Goal: Information Seeking & Learning: Learn about a topic

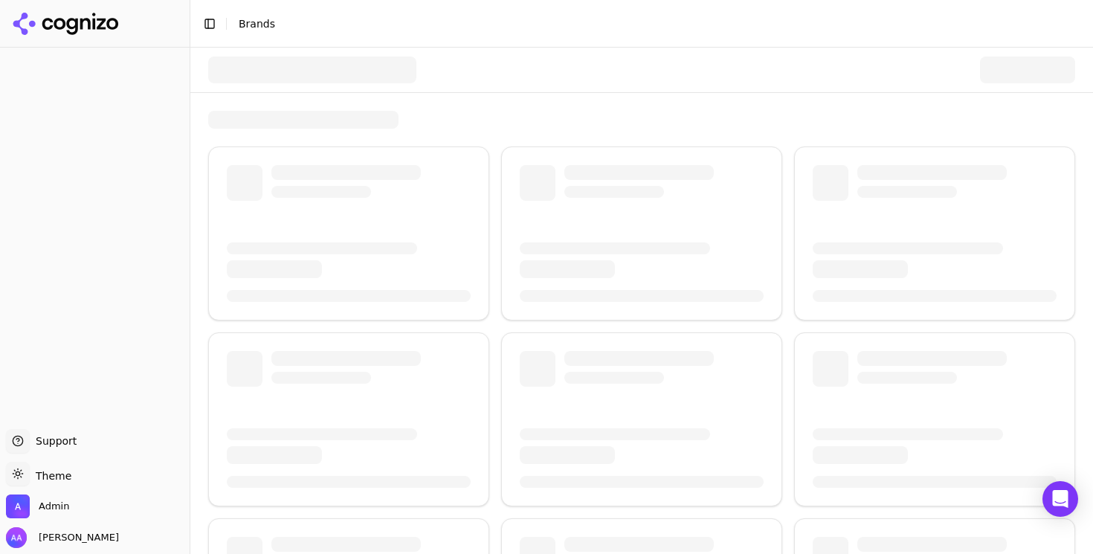
click at [261, 62] on div at bounding box center [312, 69] width 208 height 27
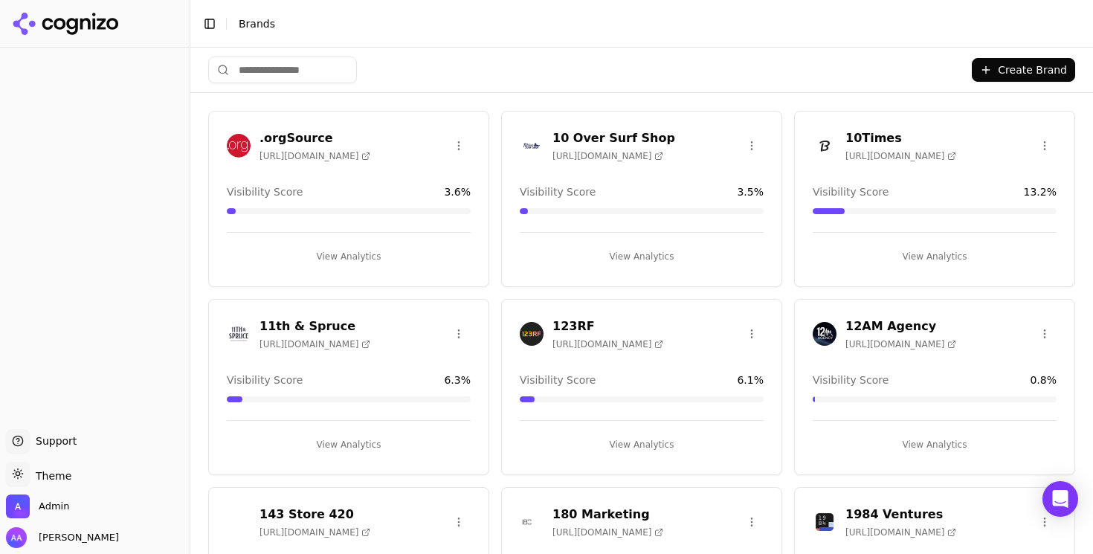
click at [395, 46] on header "Toggle Sidebar Brands" at bounding box center [641, 24] width 902 height 48
click at [259, 26] on span "Brands" at bounding box center [257, 24] width 36 height 12
click at [313, 87] on div "Create Brand" at bounding box center [641, 70] width 867 height 45
click at [313, 83] on input "search" at bounding box center [282, 69] width 149 height 27
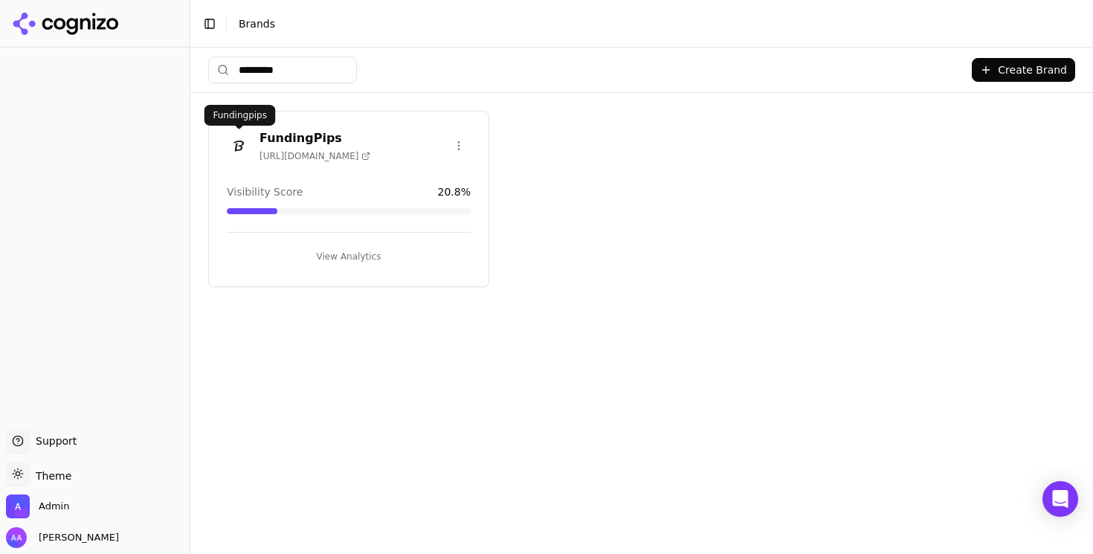
type input "*********"
click at [240, 135] on img at bounding box center [239, 146] width 24 height 24
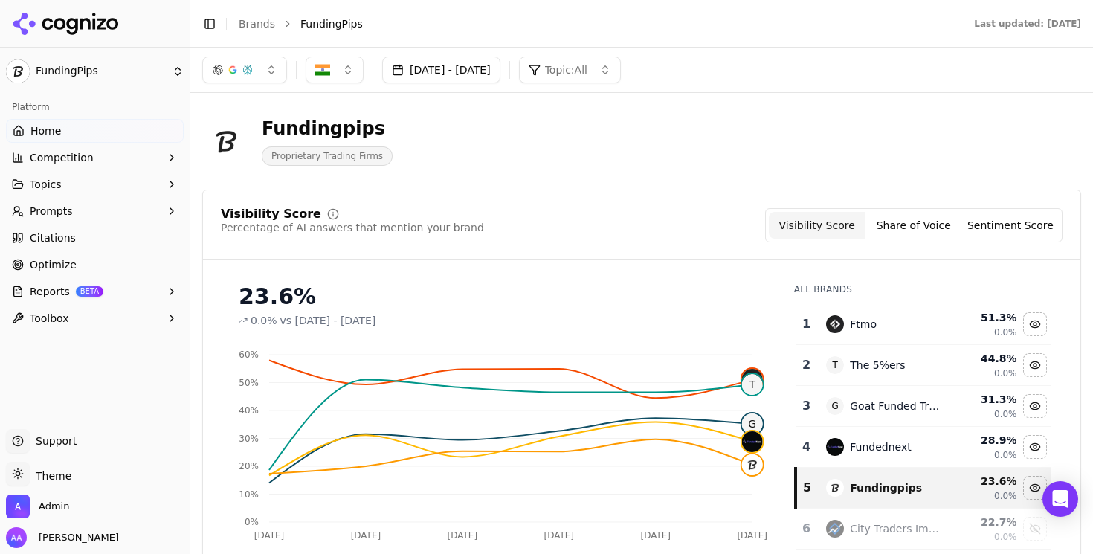
click at [277, 123] on div "Fundingpips" at bounding box center [327, 129] width 131 height 24
copy div "Fundingpips"
click at [256, 26] on link "Brands" at bounding box center [257, 24] width 36 height 12
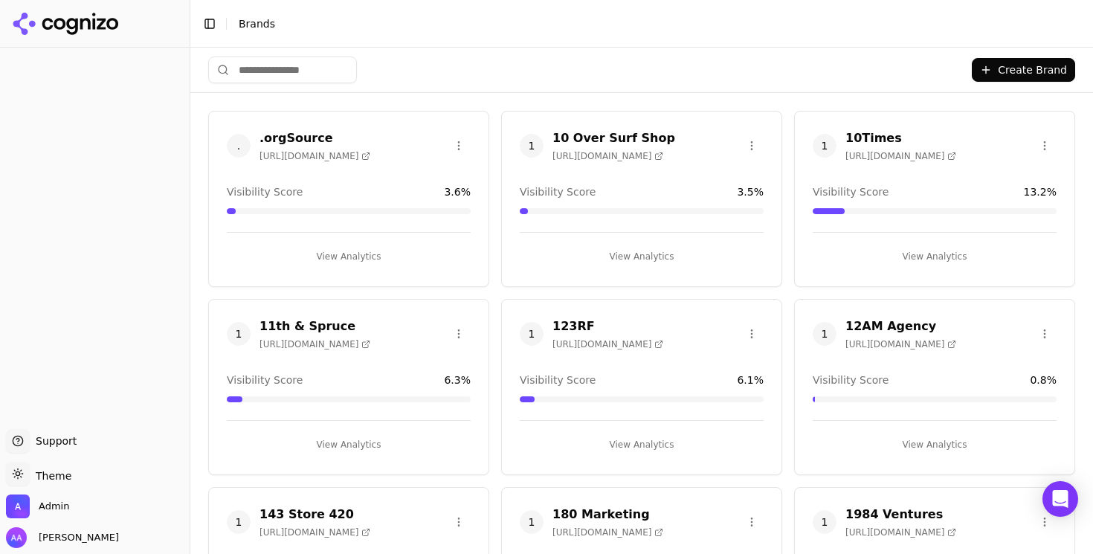
click at [331, 65] on html "Support Support Toggle theme Theme Admin Alp Aysan Toggle Sidebar Brands Create…" at bounding box center [546, 277] width 1093 height 554
click at [295, 74] on html "Support Support Toggle theme Theme Admin Alp Aysan Toggle Sidebar Brands Create…" at bounding box center [546, 277] width 1093 height 554
click at [303, 76] on input "search" at bounding box center [282, 69] width 149 height 27
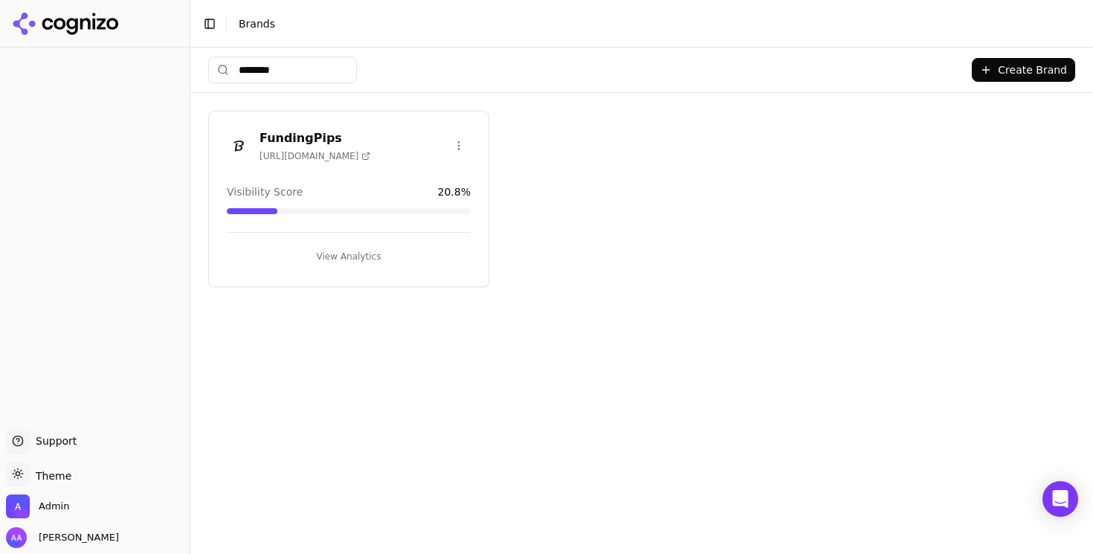
type input "********"
click at [329, 155] on span "https://fundingpips.com" at bounding box center [314, 156] width 111 height 12
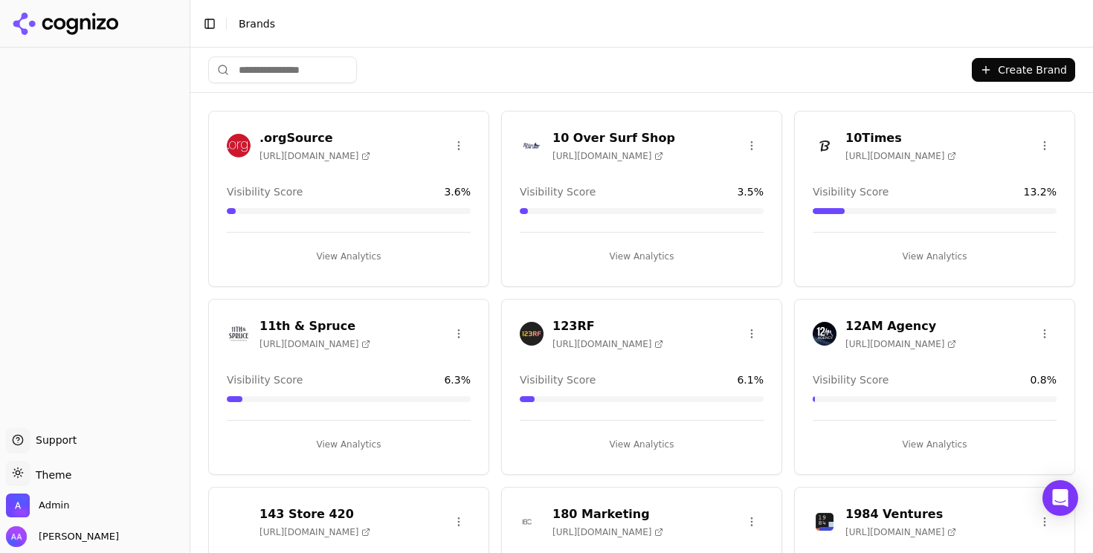
click at [537, 51] on div "Create Brand" at bounding box center [641, 70] width 867 height 45
click at [309, 80] on input "search" at bounding box center [282, 69] width 149 height 27
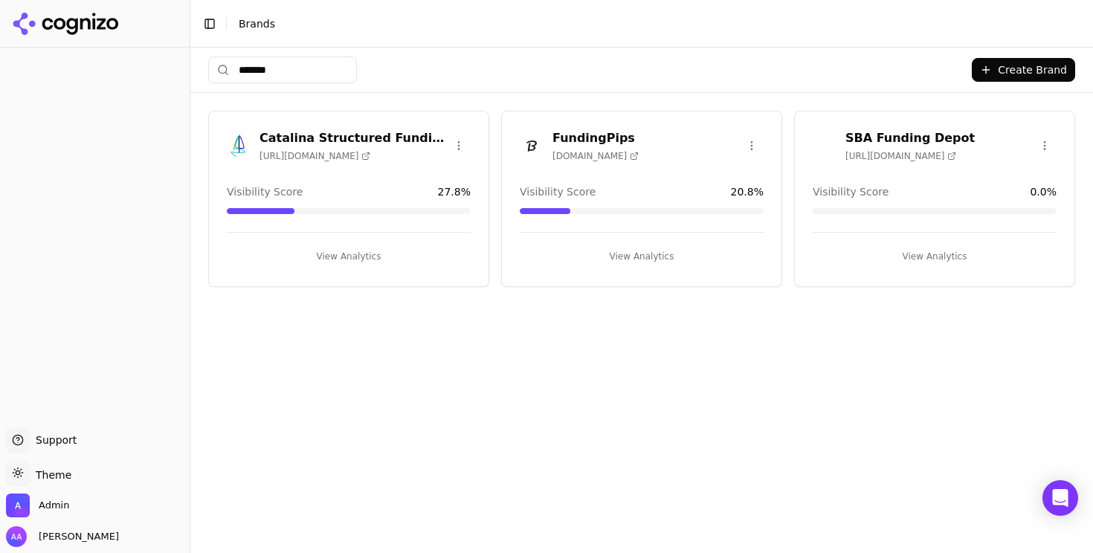
type input "*******"
click at [528, 146] on img at bounding box center [532, 146] width 24 height 24
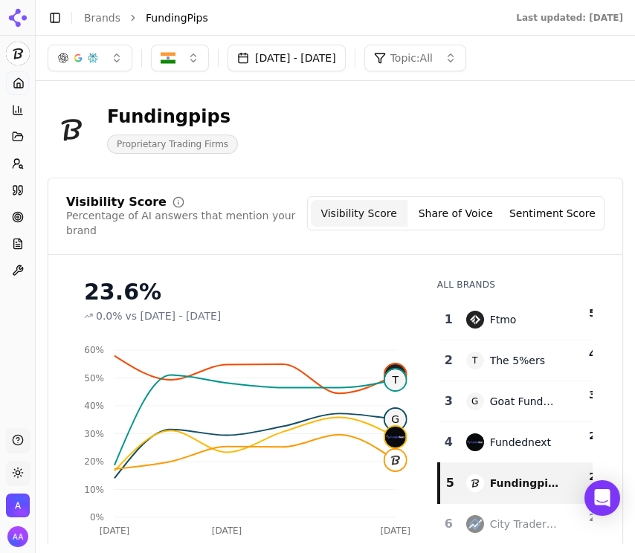
click at [328, 181] on div "Visibility Score Percentage of AI answers that mention your brand Visibility Sc…" at bounding box center [335, 414] width 575 height 473
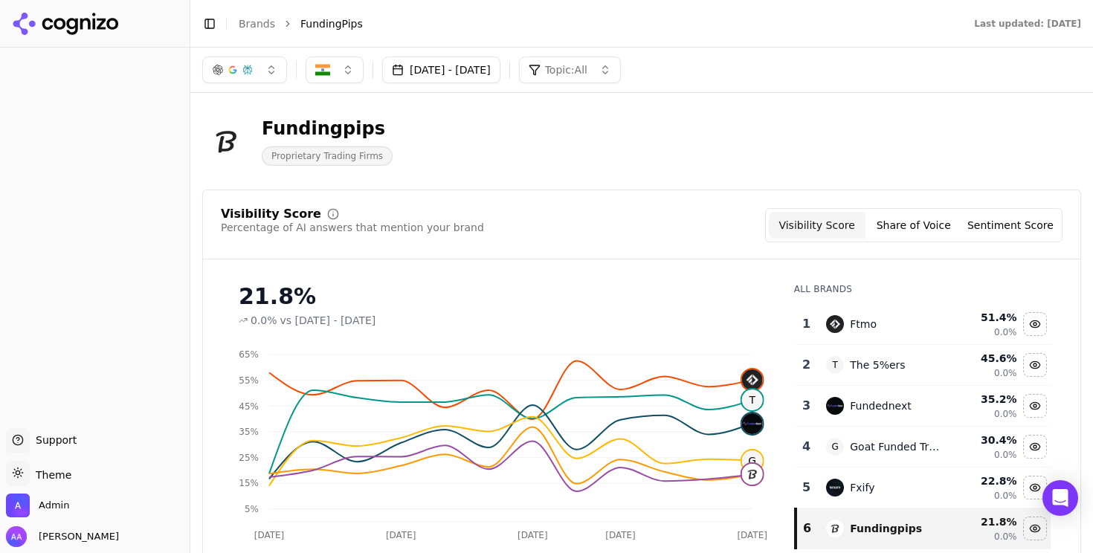
click at [494, 140] on div "Fundingpips Proprietary Trading Firms" at bounding box center [535, 141] width 666 height 49
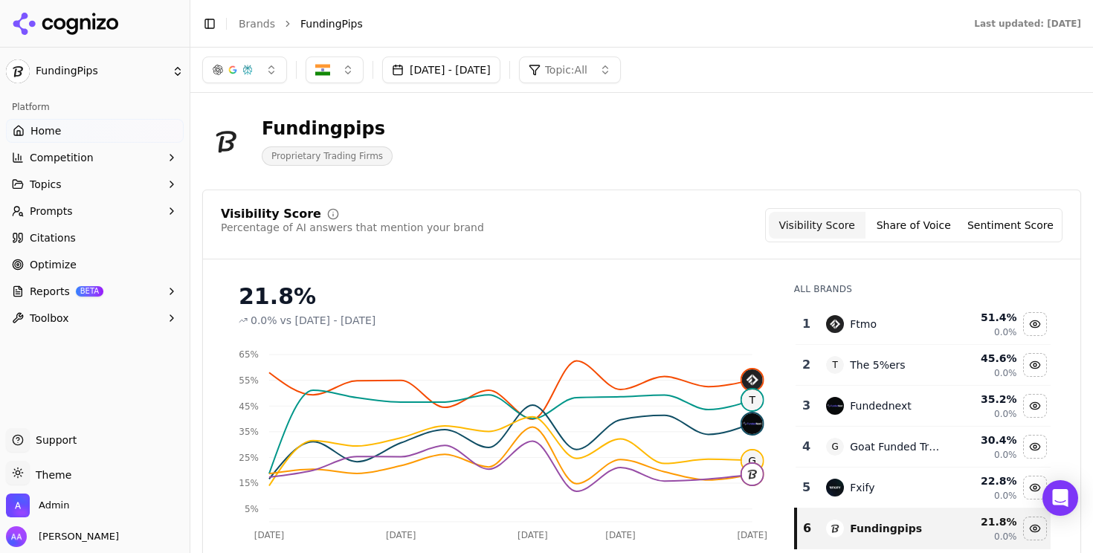
click at [507, 142] on div "Fundingpips Proprietary Trading Firms" at bounding box center [535, 141] width 666 height 49
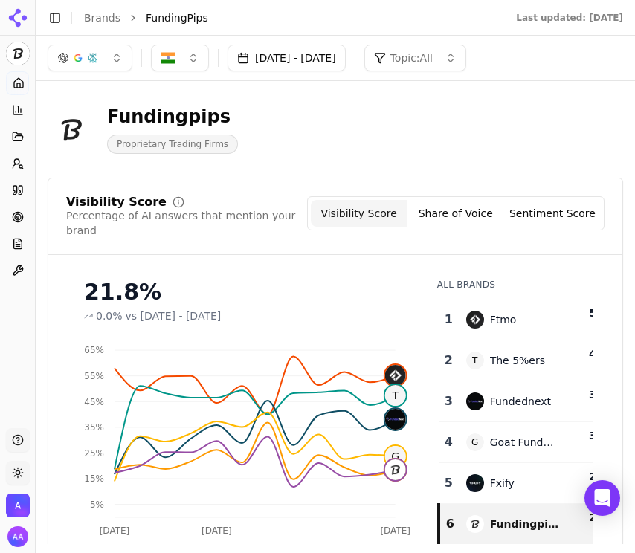
click at [470, 127] on div "Fundingpips Proprietary Trading Firms" at bounding box center [335, 129] width 575 height 49
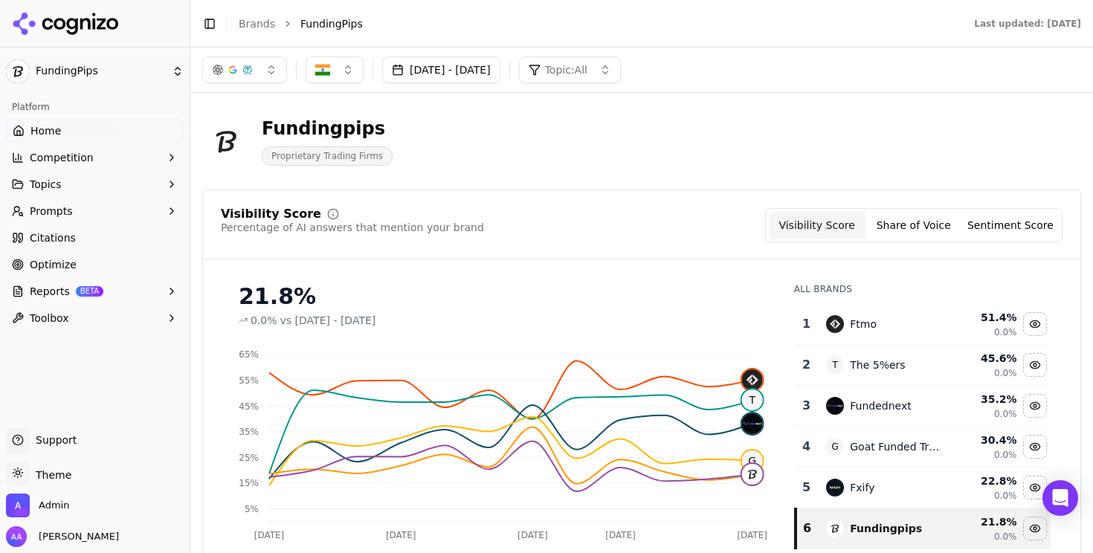
click at [480, 165] on div "Fundingpips Proprietary Trading Firms" at bounding box center [535, 141] width 666 height 49
click at [263, 75] on button "button" at bounding box center [244, 69] width 85 height 27
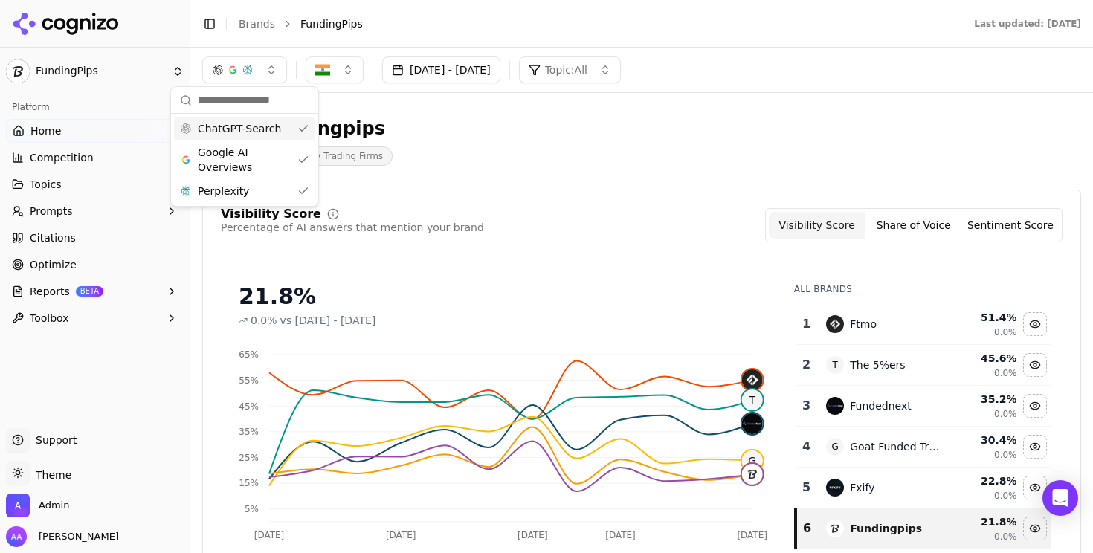
click at [260, 151] on span "Google AI Overviews" at bounding box center [245, 160] width 94 height 30
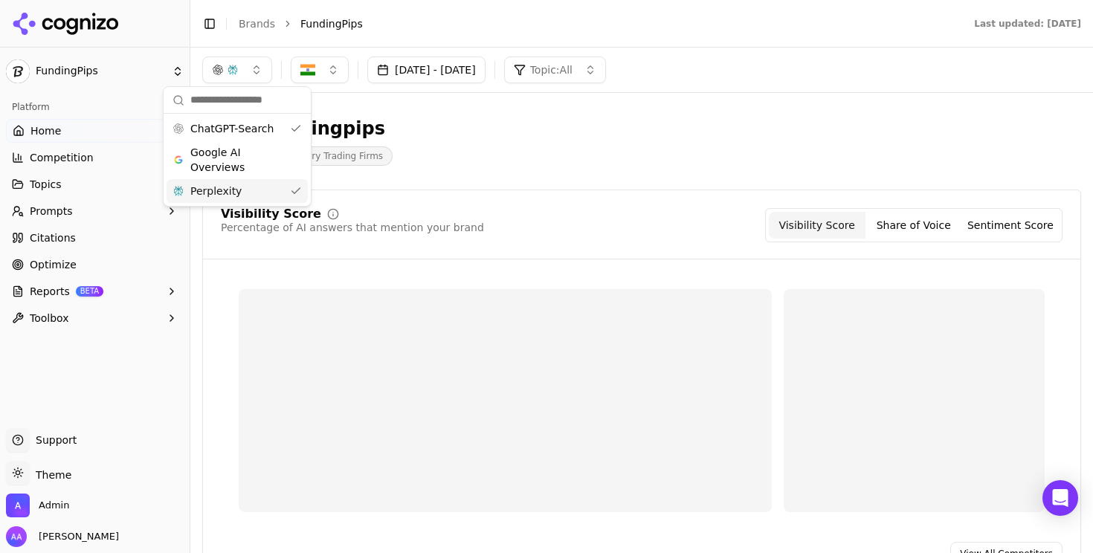
click at [253, 206] on div "ChatGPT-Search Google AI Overviews Perplexity" at bounding box center [237, 146] width 149 height 120
click at [233, 199] on div "Perplexity" at bounding box center [236, 191] width 141 height 24
click at [77, 260] on link "Optimize" at bounding box center [95, 265] width 178 height 24
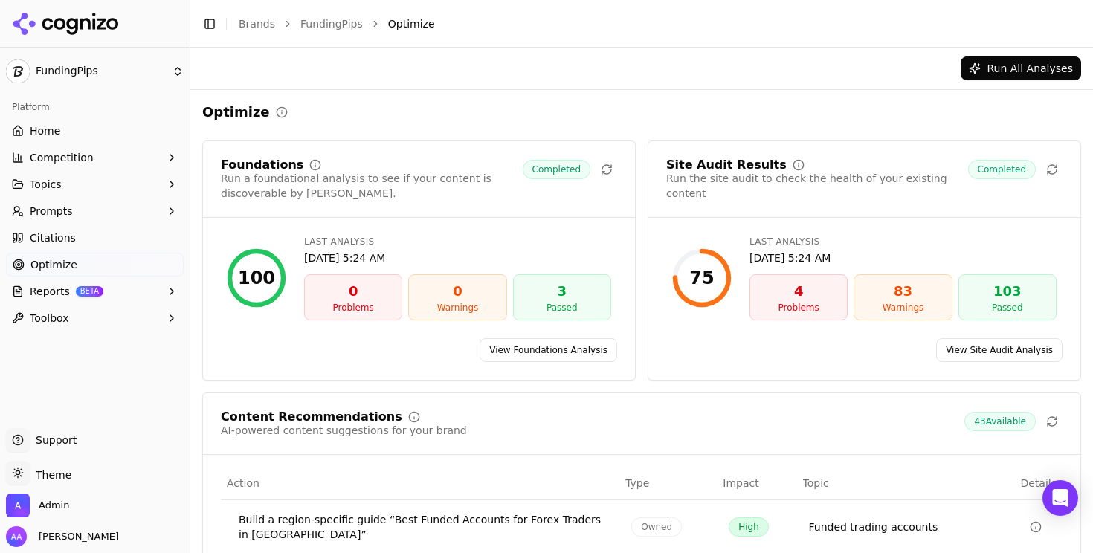
click at [153, 236] on link "Citations" at bounding box center [95, 238] width 178 height 24
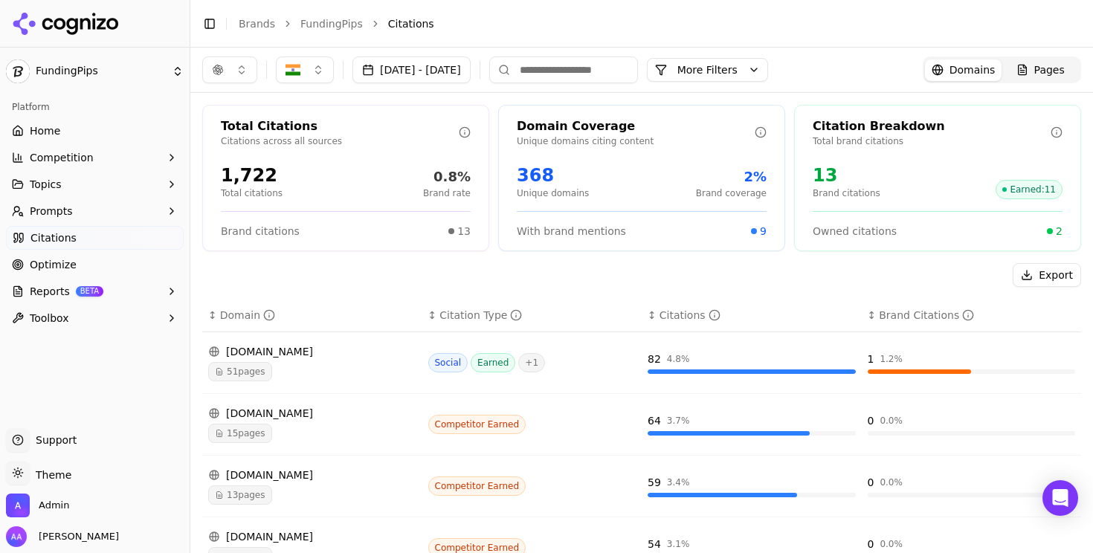
click at [470, 69] on button "[DATE] - [DATE]" at bounding box center [411, 69] width 118 height 27
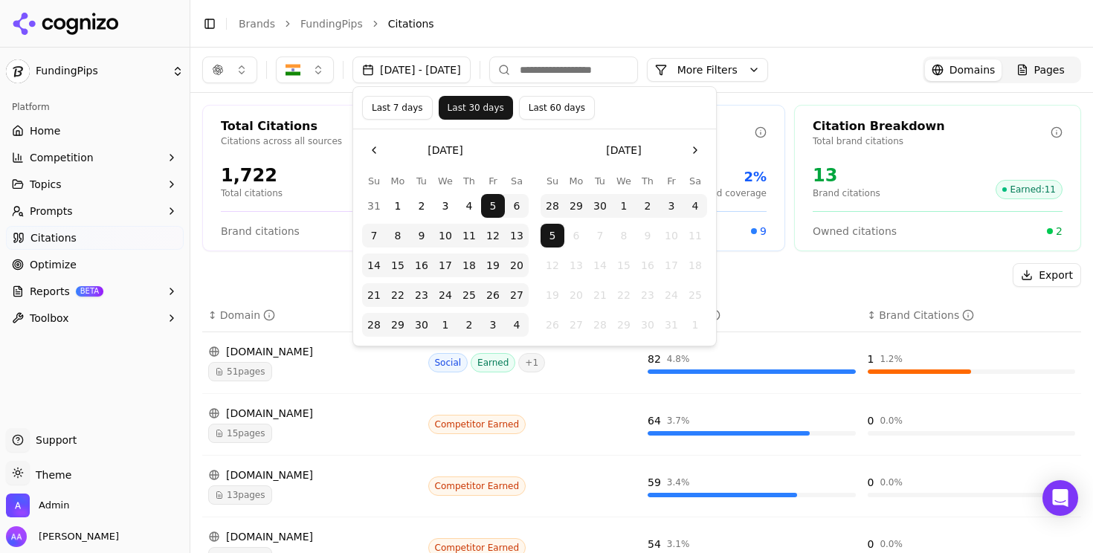
click at [276, 269] on div "Export" at bounding box center [641, 275] width 879 height 24
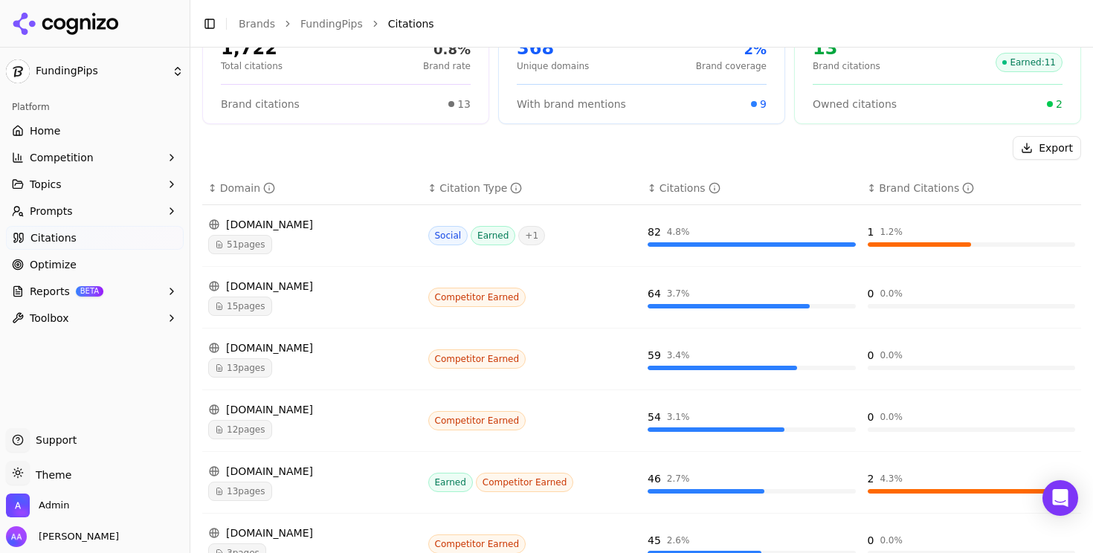
scroll to position [138, 0]
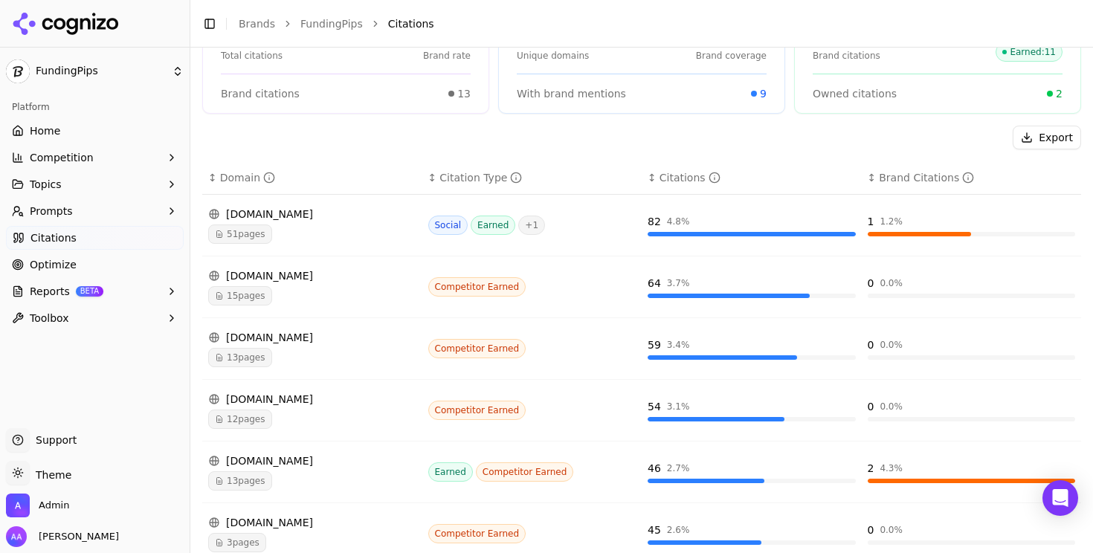
click at [256, 288] on span "15 pages" at bounding box center [240, 295] width 64 height 19
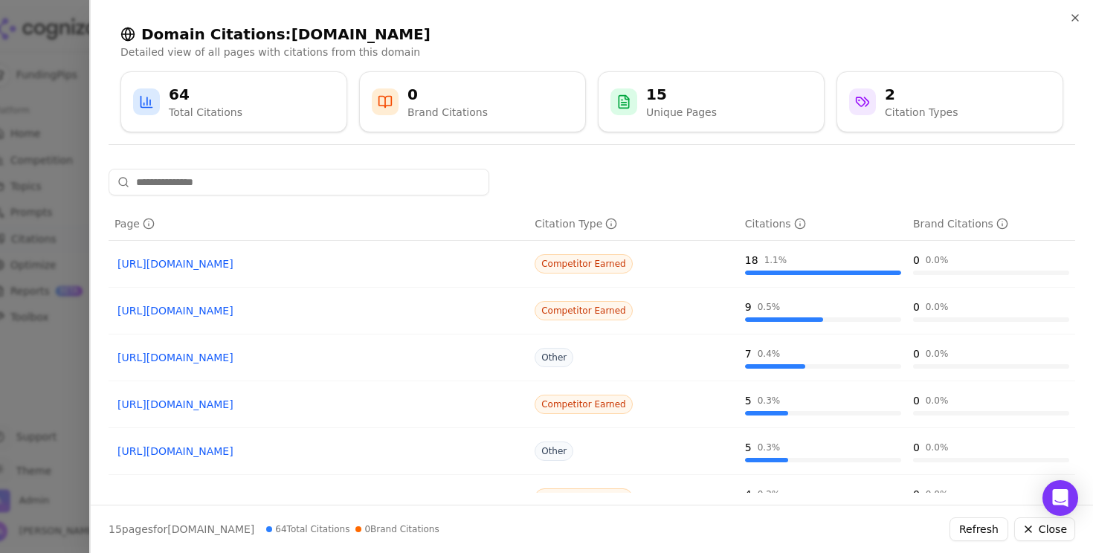
click at [270, 262] on link "[URL][DOMAIN_NAME]" at bounding box center [318, 263] width 402 height 15
click at [48, 444] on div at bounding box center [546, 276] width 1093 height 553
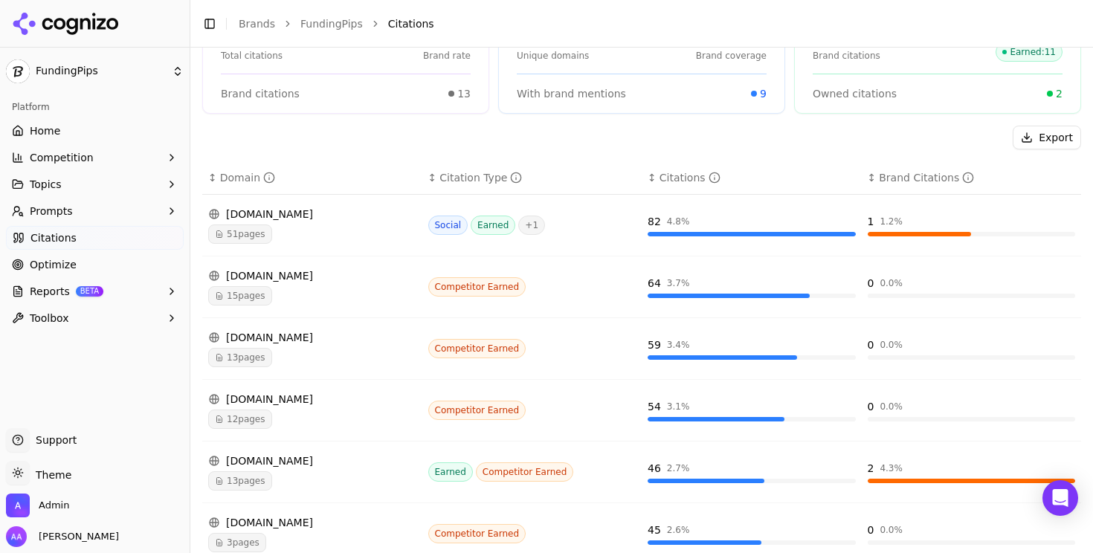
click at [303, 411] on div "12 pages" at bounding box center [312, 419] width 208 height 19
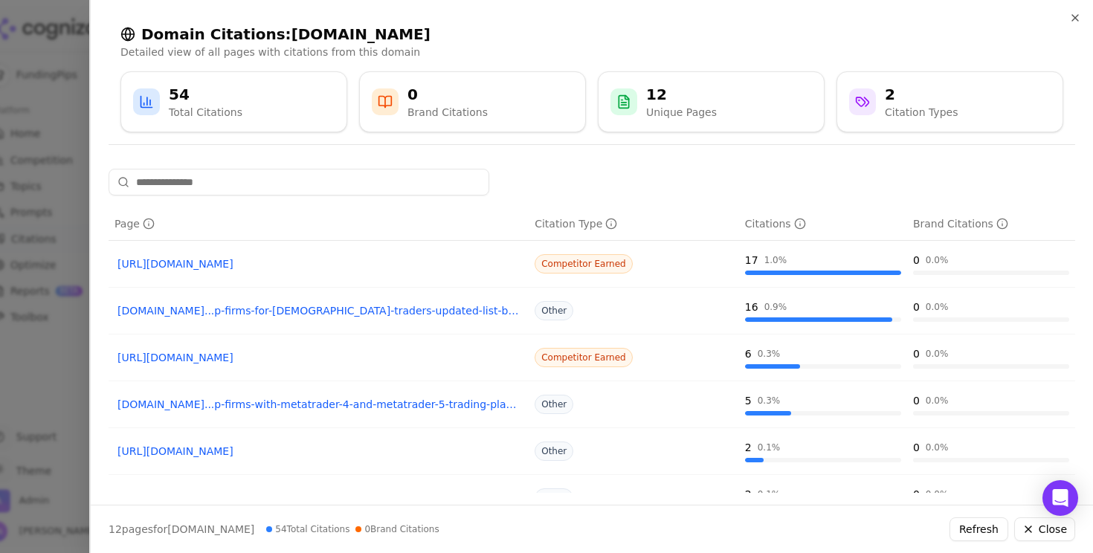
click at [352, 265] on link "[URL][DOMAIN_NAME]" at bounding box center [318, 263] width 402 height 15
click at [43, 360] on div at bounding box center [546, 276] width 1093 height 553
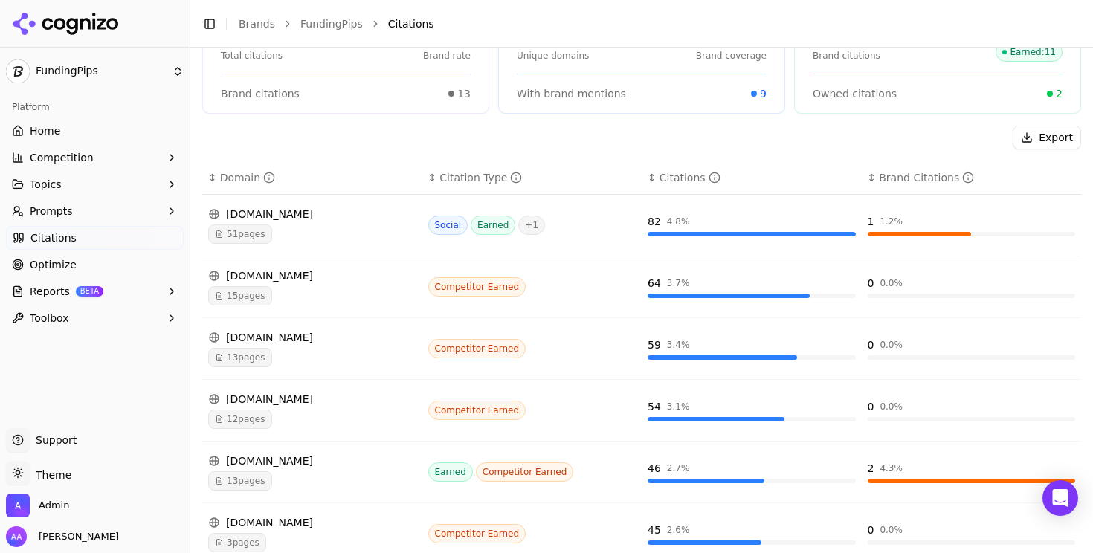
click at [304, 363] on div "13 pages" at bounding box center [312, 357] width 208 height 19
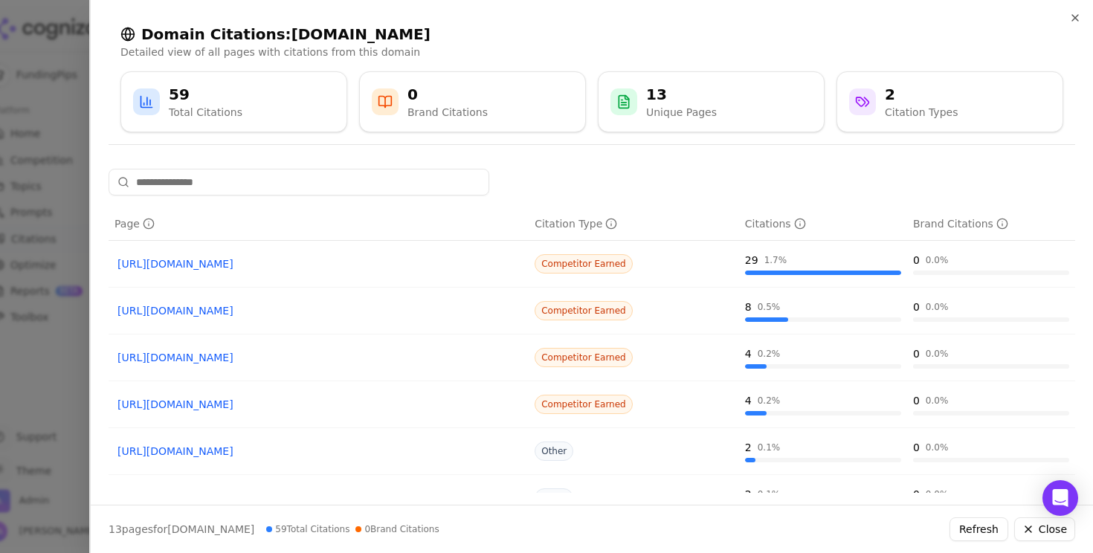
click at [245, 267] on link "[URL][DOMAIN_NAME]" at bounding box center [318, 263] width 402 height 15
click at [239, 360] on link "[URL][DOMAIN_NAME]" at bounding box center [318, 357] width 402 height 15
click at [26, 329] on div at bounding box center [546, 276] width 1093 height 553
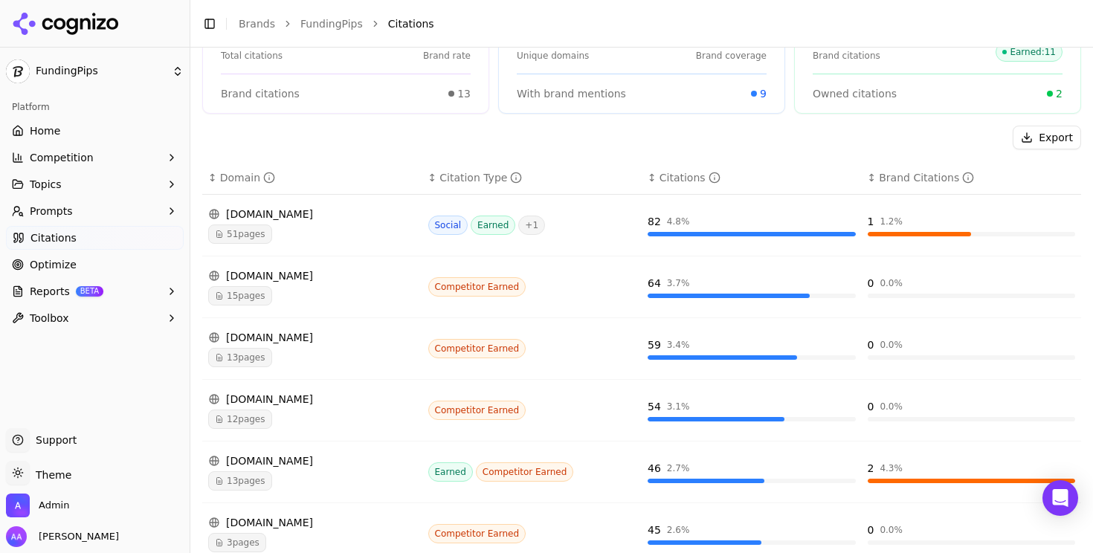
scroll to position [233, 0]
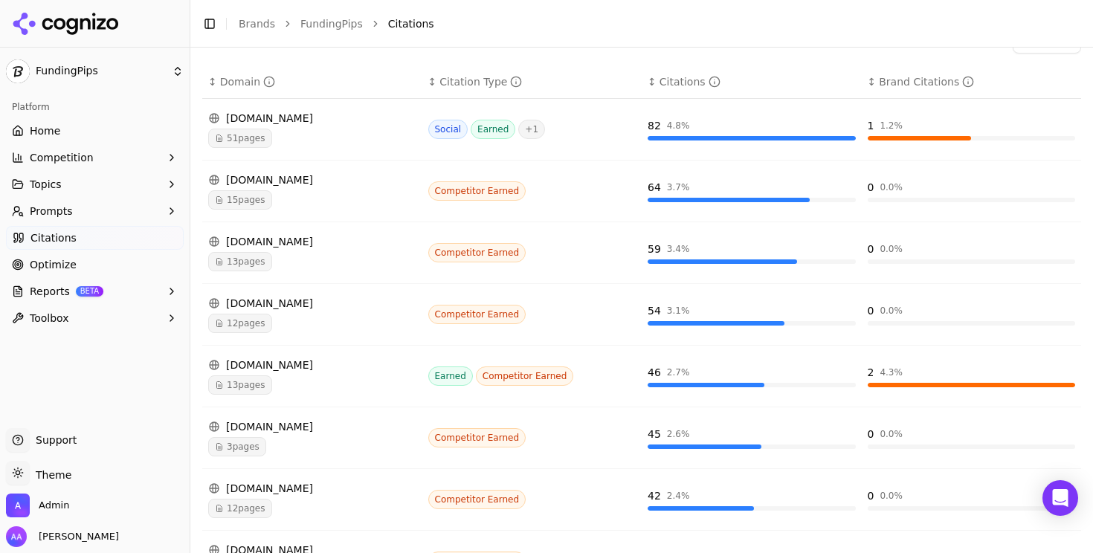
click at [328, 386] on div "13 pages" at bounding box center [312, 384] width 208 height 19
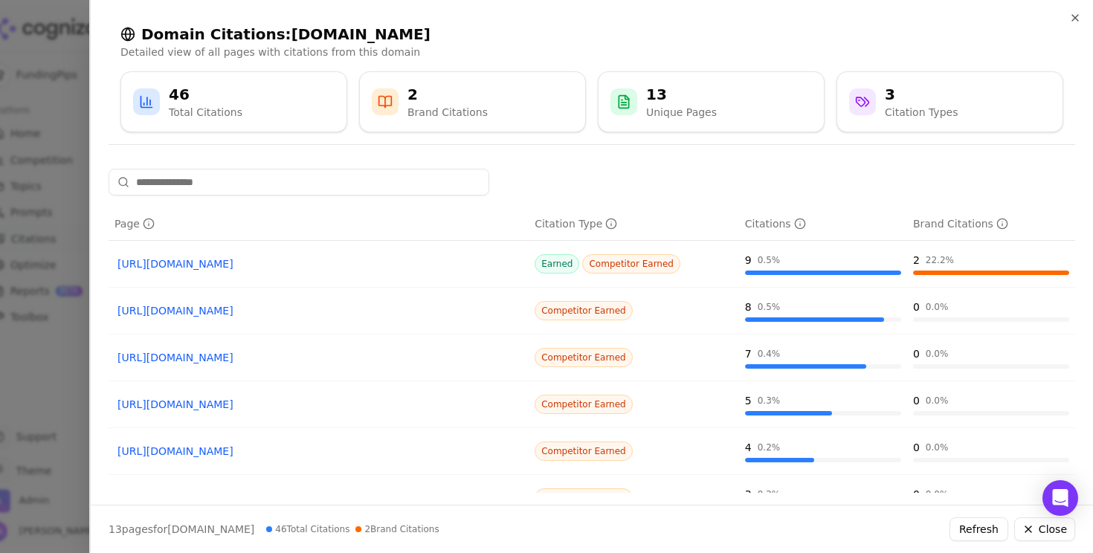
click at [279, 268] on link "https://vettedpropfirms.com/prop-firms-with-the-highest-profit-splits" at bounding box center [318, 263] width 402 height 15
click at [377, 310] on link "https://vettedpropfirms.com/prop-firms-with-weekly-payouts" at bounding box center [318, 310] width 402 height 15
click at [352, 364] on link "https://vettedpropfirms.com/best-prop-firms-in-india" at bounding box center [318, 357] width 402 height 15
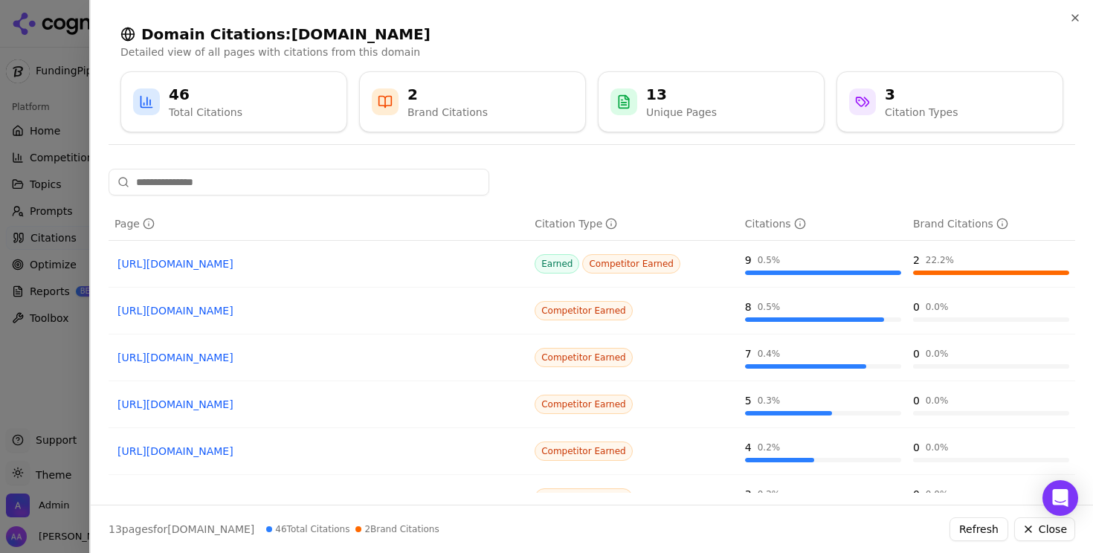
click at [40, 375] on div at bounding box center [546, 276] width 1093 height 553
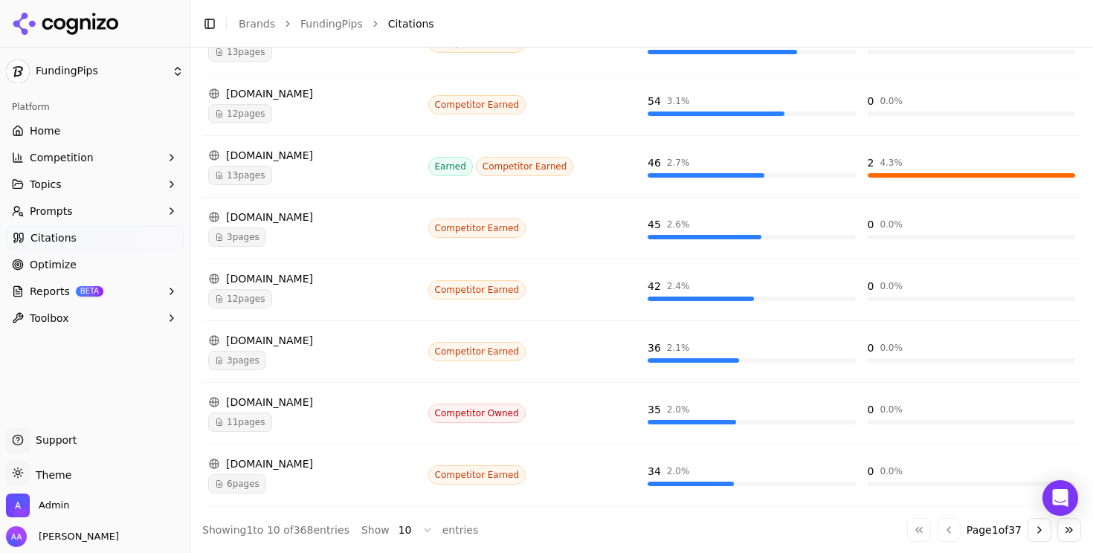
scroll to position [444, 0]
click at [283, 231] on div "3 pages" at bounding box center [312, 236] width 208 height 19
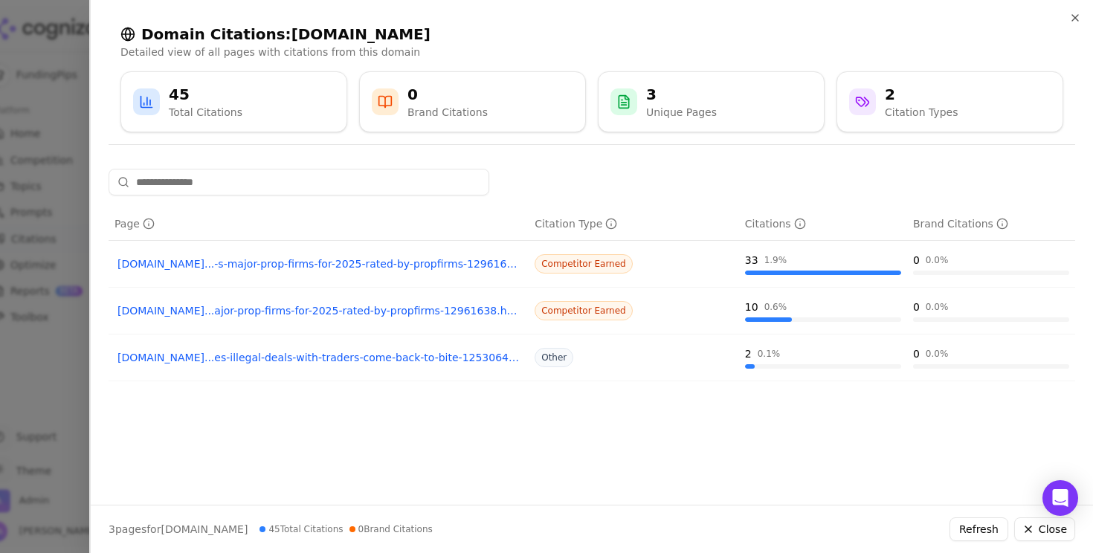
click at [7, 335] on div at bounding box center [546, 276] width 1093 height 553
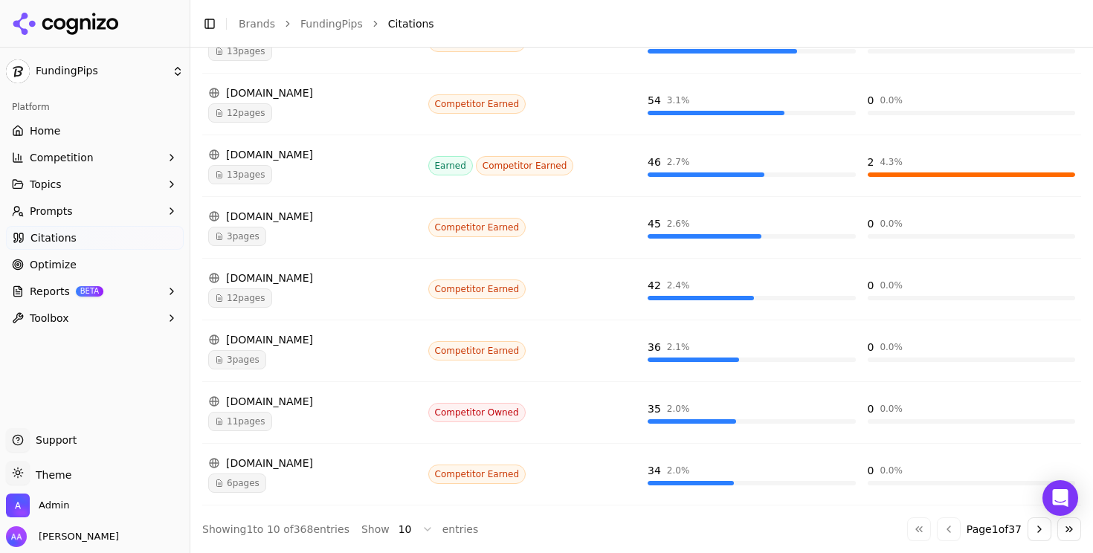
click at [271, 425] on div "11 pages" at bounding box center [312, 421] width 208 height 19
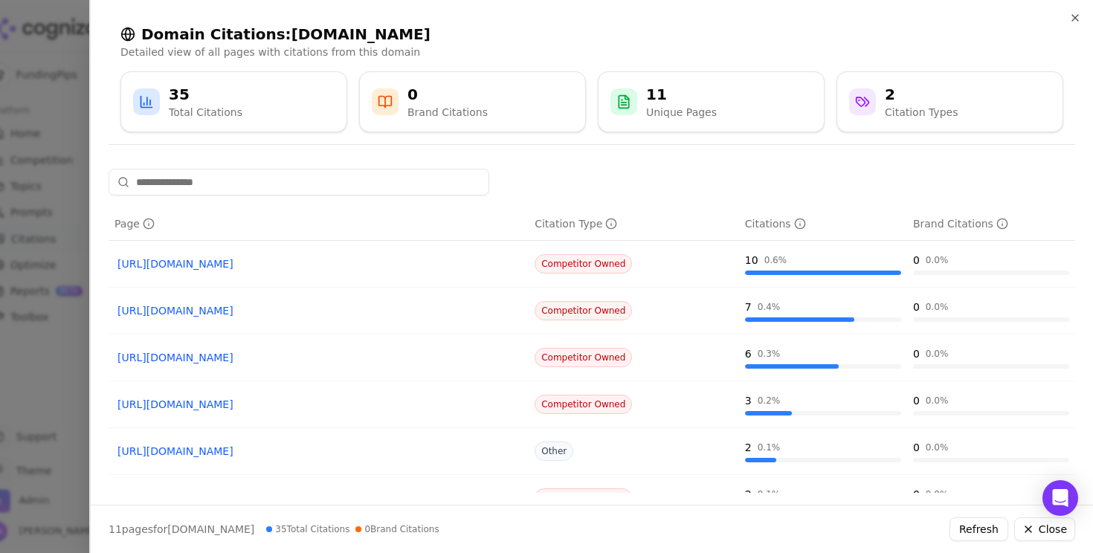
click at [245, 311] on link "[URL][DOMAIN_NAME]" at bounding box center [318, 310] width 402 height 15
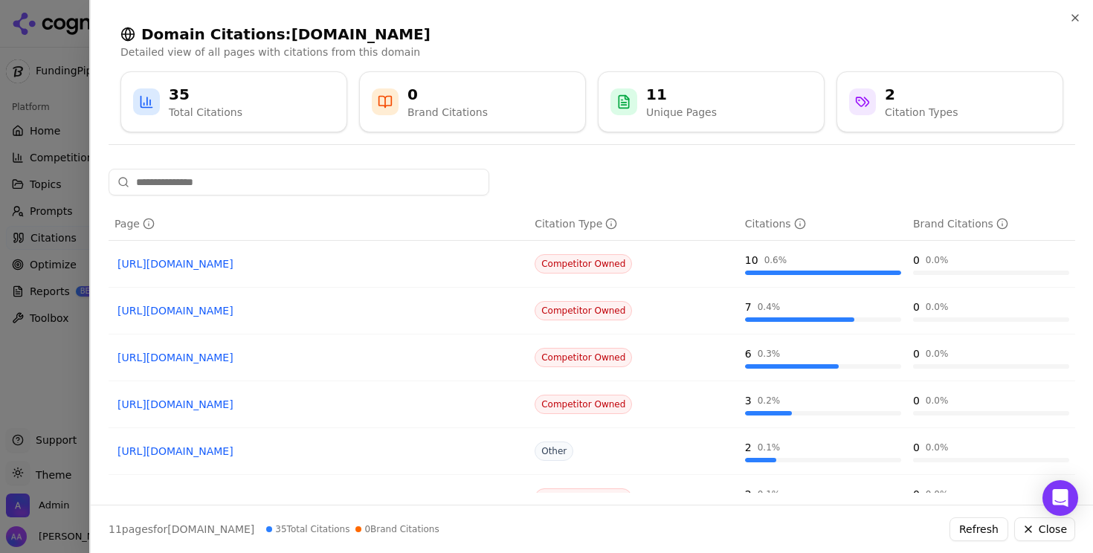
click at [19, 333] on div at bounding box center [546, 276] width 1093 height 553
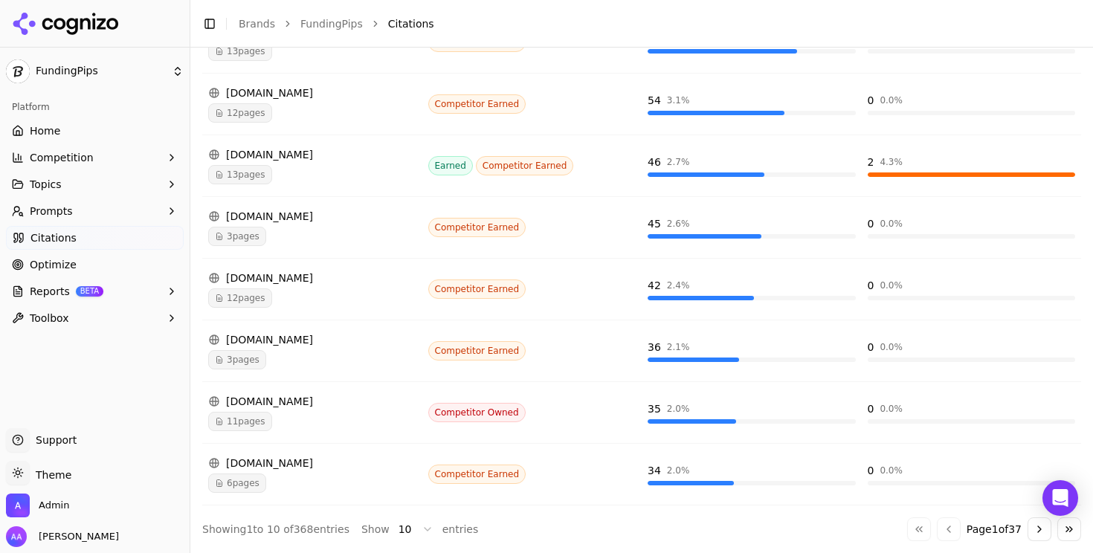
click at [230, 492] on span "6 pages" at bounding box center [237, 482] width 58 height 19
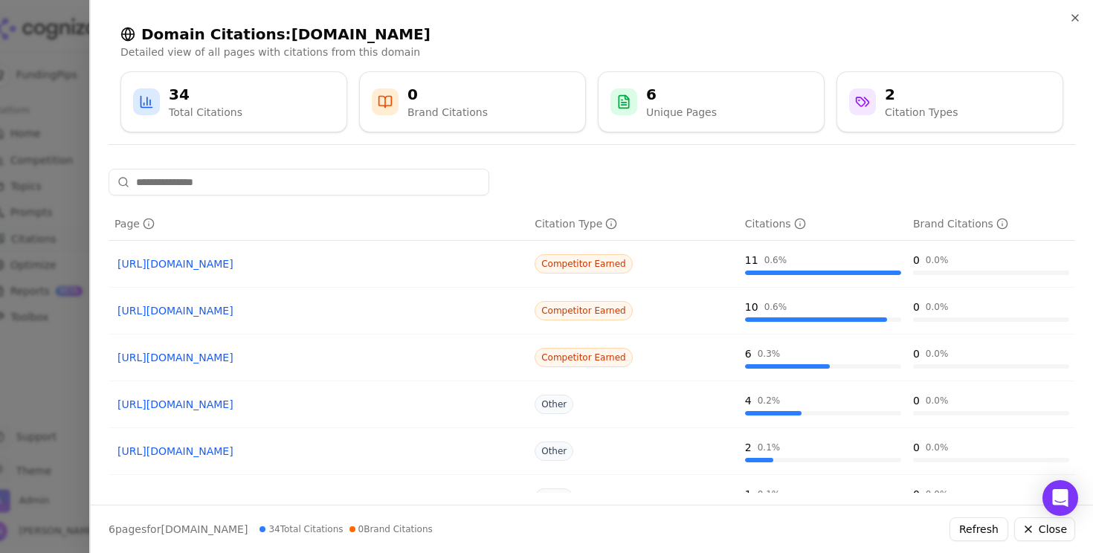
click at [5, 436] on div at bounding box center [546, 276] width 1093 height 553
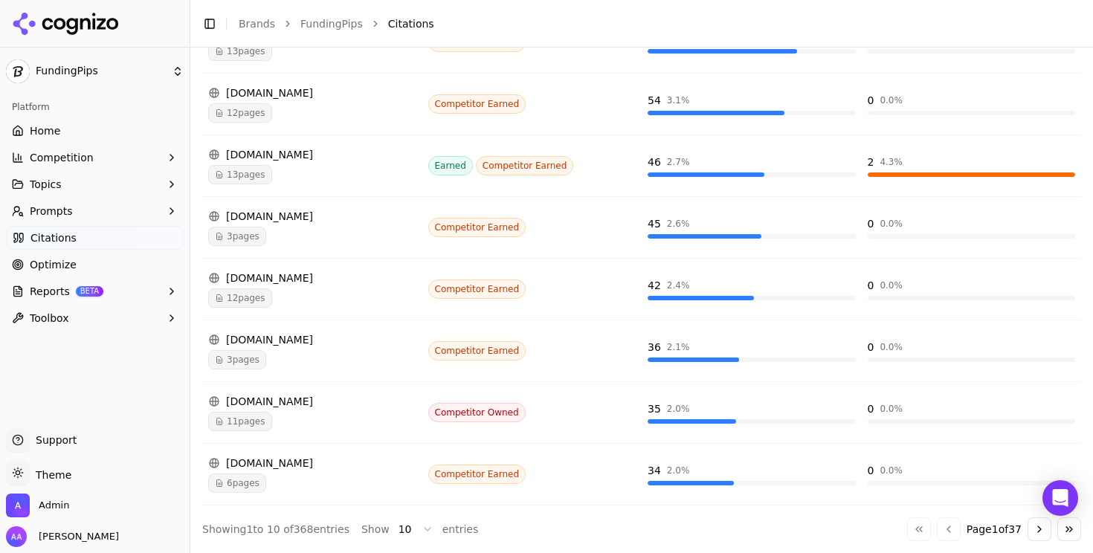
click at [105, 261] on link "Optimize" at bounding box center [95, 265] width 178 height 24
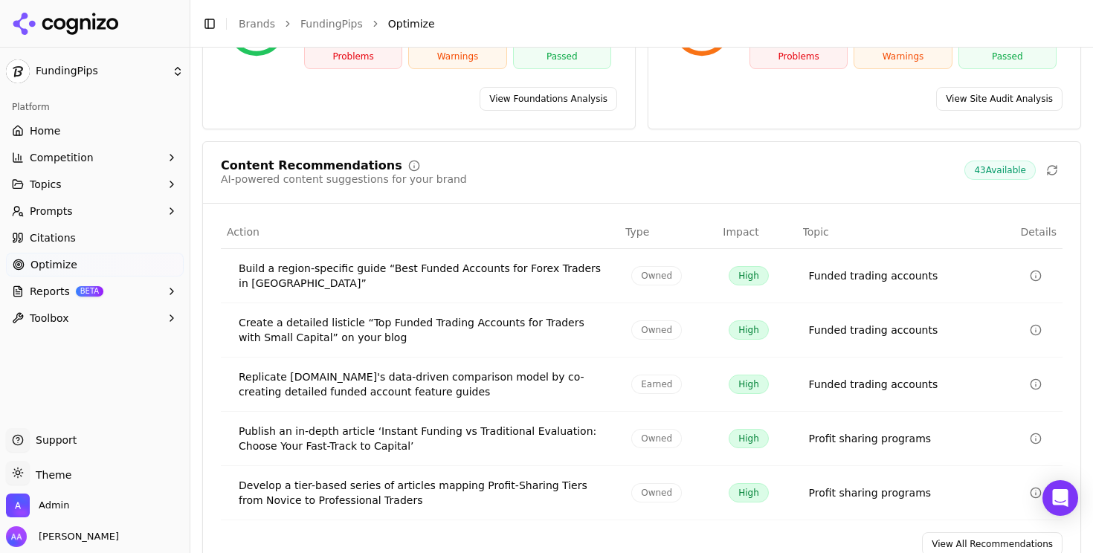
scroll to position [285, 0]
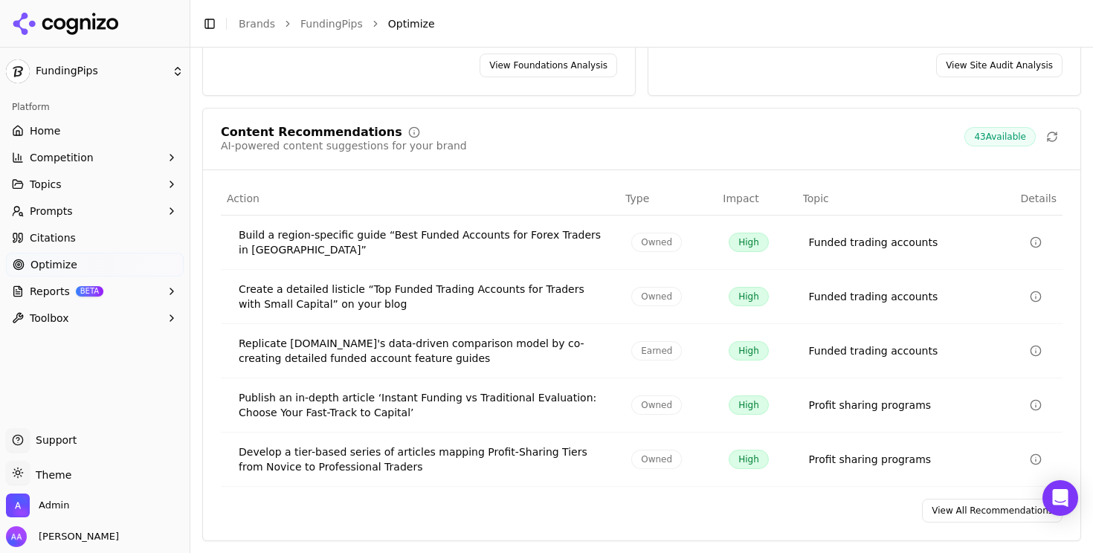
click at [634, 493] on div "Content Recommendations AI-powered content suggestions for your brand 43 Availa…" at bounding box center [641, 324] width 879 height 433
click at [634, 502] on link "View All Recommendations" at bounding box center [992, 511] width 140 height 24
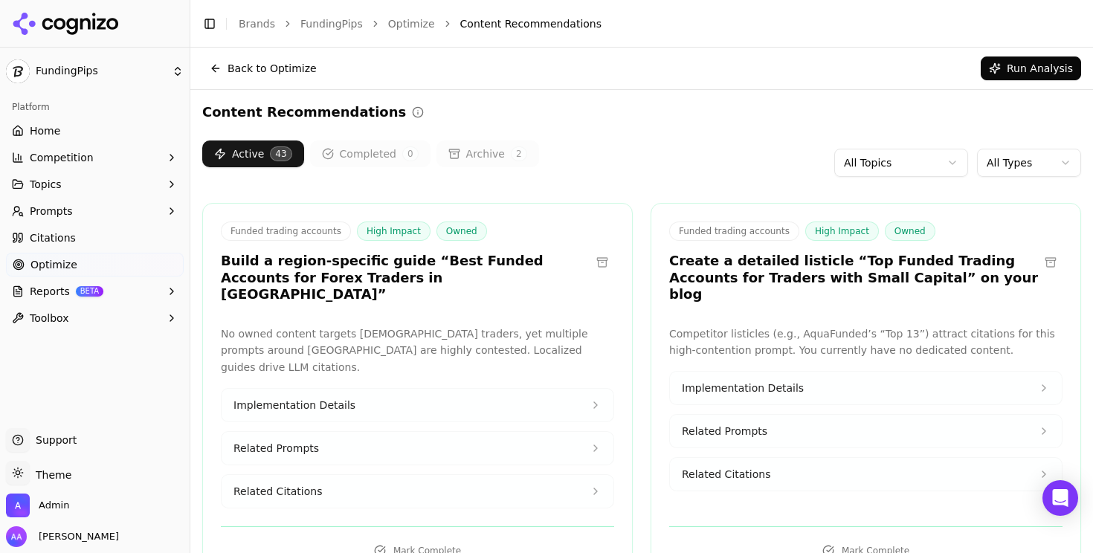
click at [488, 254] on h3 "Build a region-specific guide “Best Funded Accounts for Forex Traders in [GEOGR…" at bounding box center [405, 278] width 369 height 51
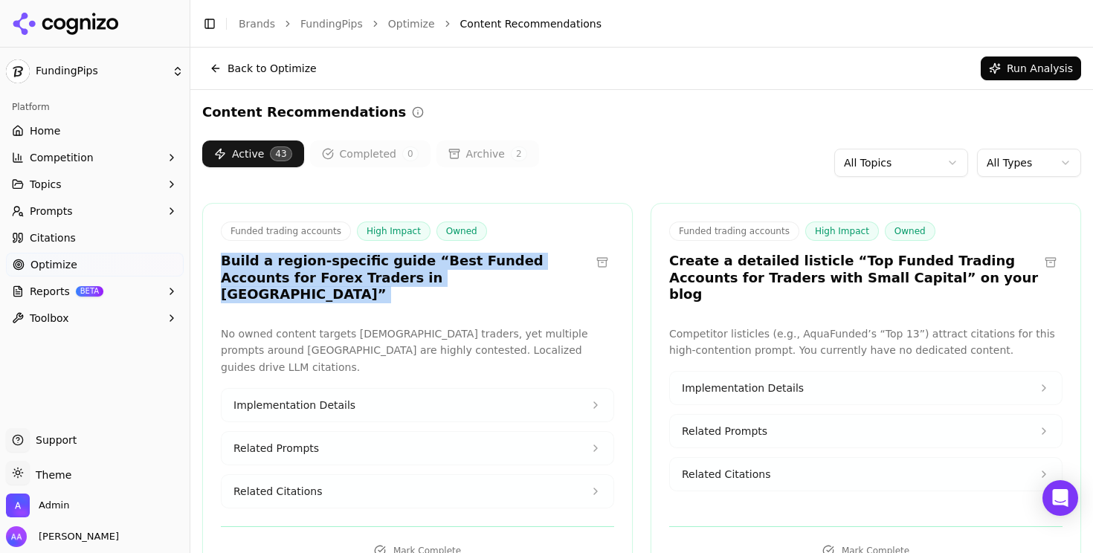
click at [488, 254] on h3 "Build a region-specific guide “Best Funded Accounts for Forex Traders in [GEOGR…" at bounding box center [405, 278] width 369 height 51
click at [430, 286] on div "Funded trading accounts High Impact Owned Build a region-specific guide “Best F…" at bounding box center [417, 264] width 429 height 86
drag, startPoint x: 441, startPoint y: 283, endPoint x: 225, endPoint y: 255, distance: 218.1
click at [225, 255] on h3 "Build a region-specific guide “Best Funded Accounts for Forex Traders in [GEOGR…" at bounding box center [405, 278] width 369 height 51
click at [304, 282] on h3 "Build a region-specific guide “Best Funded Accounts for Forex Traders in [GEOGR…" at bounding box center [405, 278] width 369 height 51
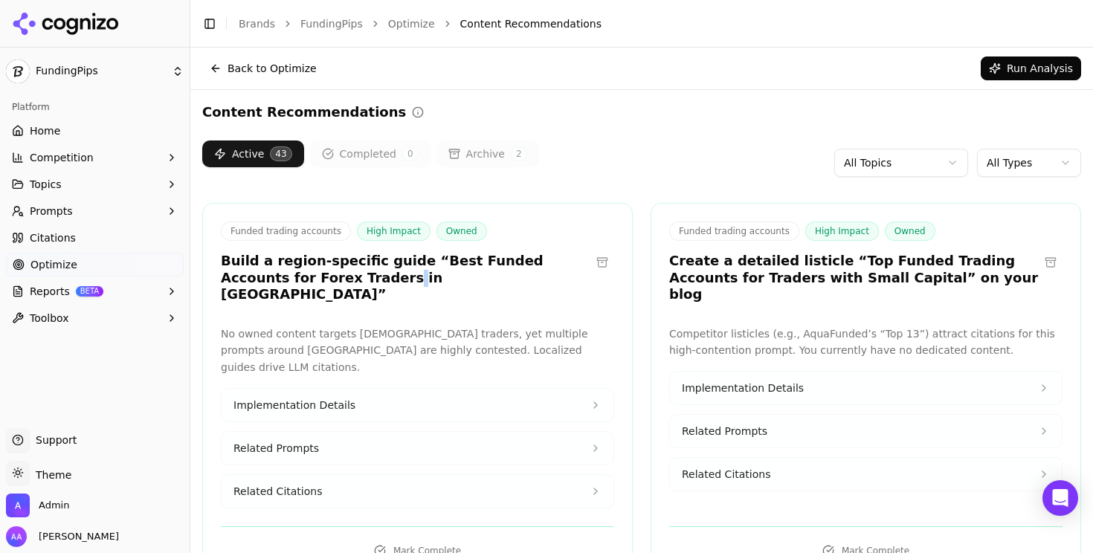
click at [304, 282] on h3 "Build a region-specific guide “Best Funded Accounts for Forex Traders in [GEOGR…" at bounding box center [405, 278] width 369 height 51
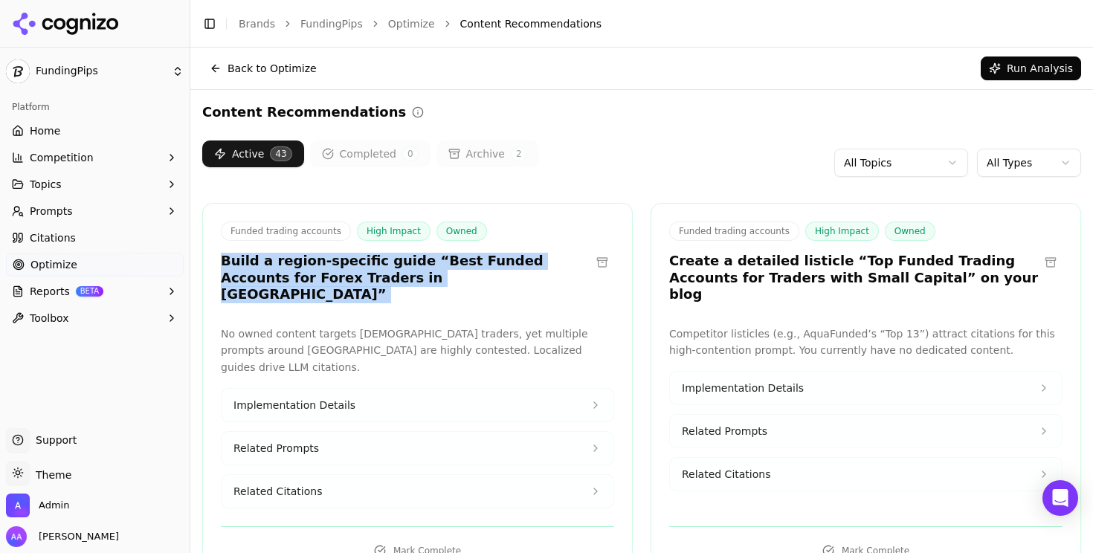
click at [304, 282] on h3 "Build a region-specific guide “Best Funded Accounts for Forex Traders in [GEOGR…" at bounding box center [405, 278] width 369 height 51
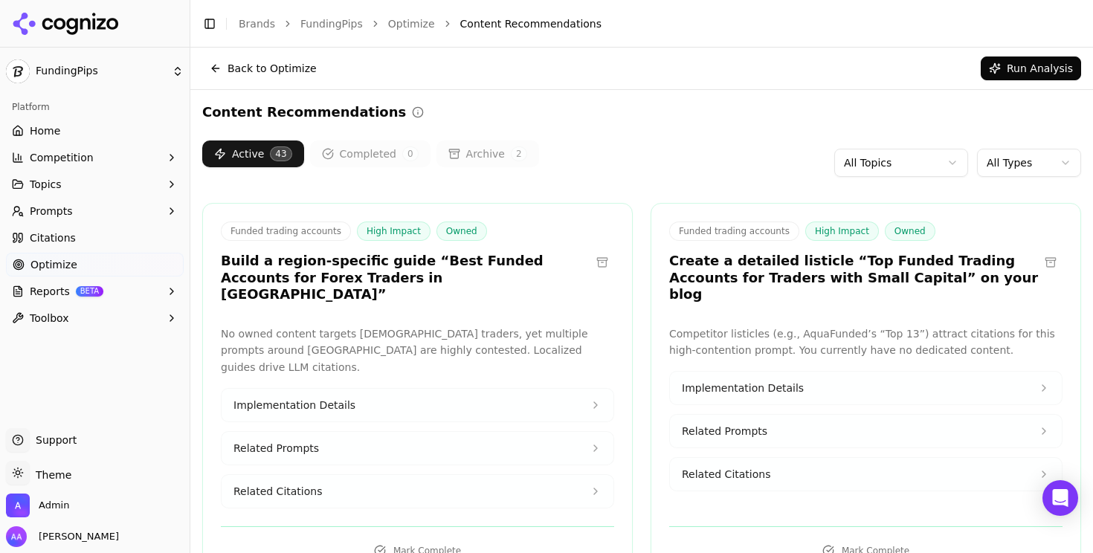
click at [634, 271] on h3 "Create a detailed listicle “Top Funded Trading Accounts for Traders with Small …" at bounding box center [853, 278] width 369 height 51
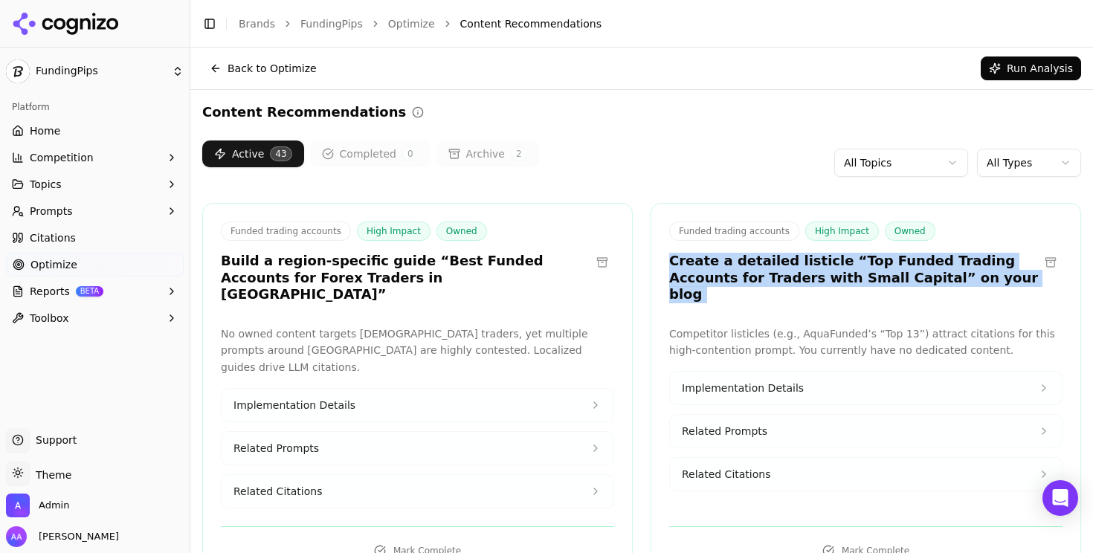
click at [634, 271] on h3 "Create a detailed listicle “Top Funded Trading Accounts for Traders with Small …" at bounding box center [853, 278] width 369 height 51
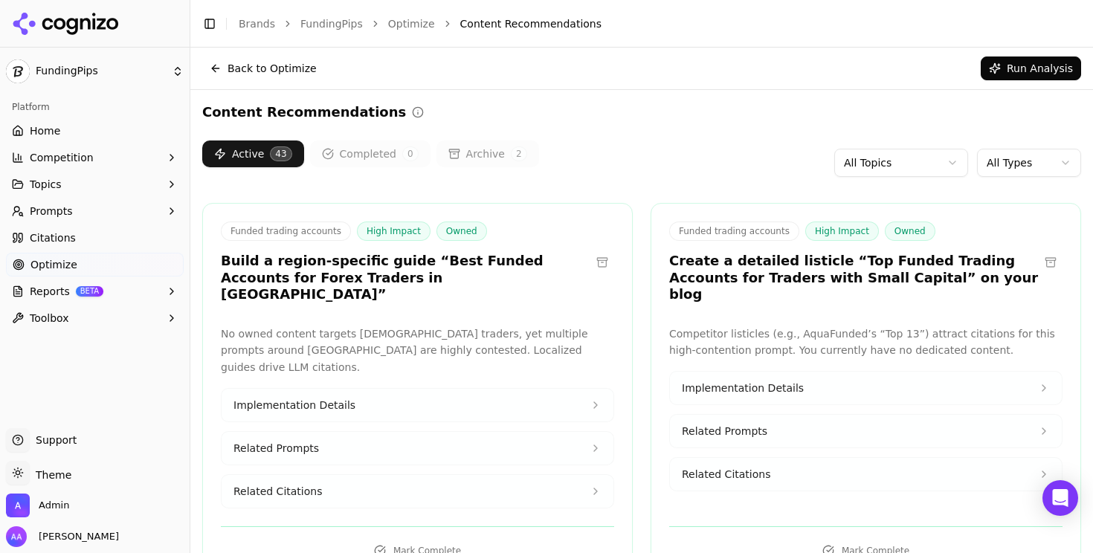
click at [634, 326] on p "Competitor listicles (e.g., AquaFunded’s “Top 13”) attract citations for this h…" at bounding box center [865, 343] width 393 height 34
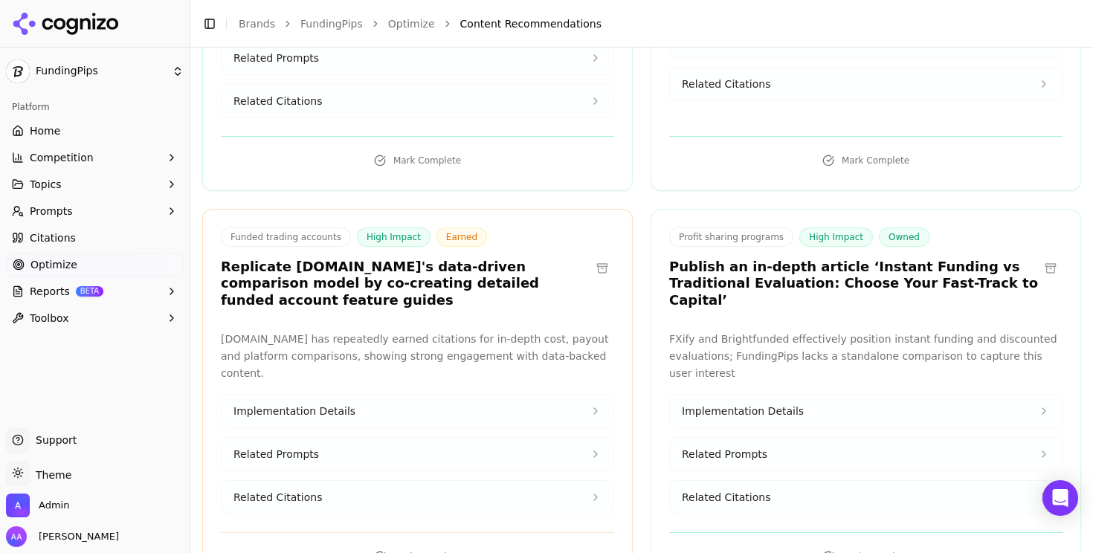
scroll to position [392, 0]
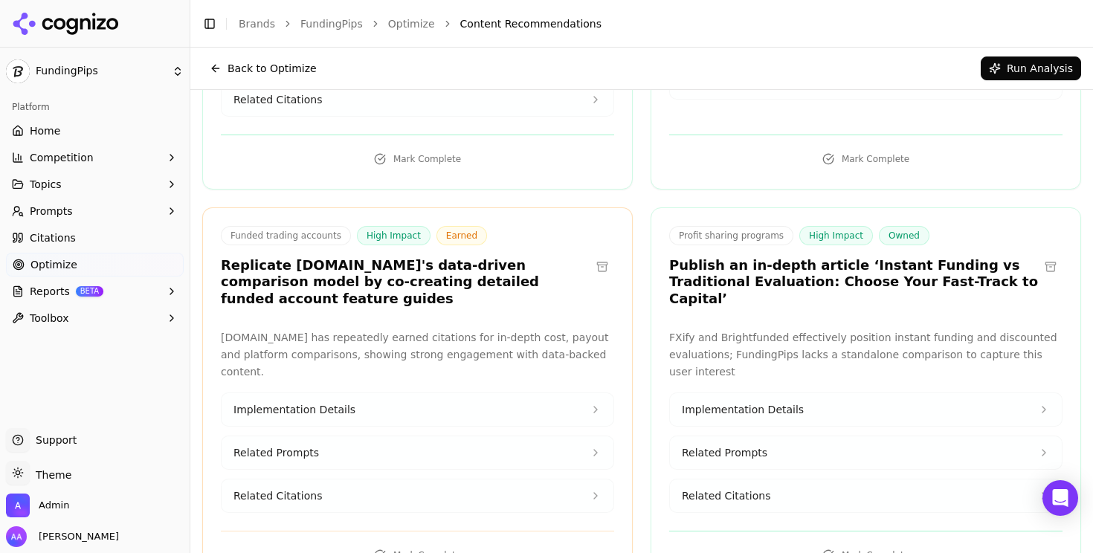
click at [309, 257] on h3 "Replicate [DOMAIN_NAME]'s data-driven comparison model by co-creating detailed …" at bounding box center [405, 282] width 369 height 51
copy h3 "LuxAlgo"
click at [361, 479] on button "Related Citations" at bounding box center [417, 495] width 392 height 33
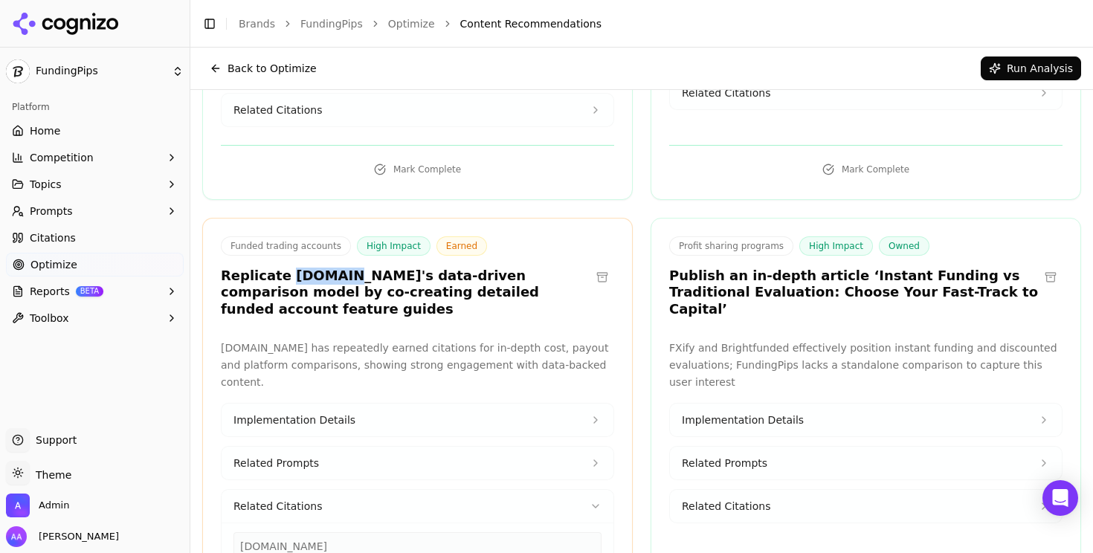
click at [634, 499] on span "Related Citations" at bounding box center [726, 506] width 88 height 15
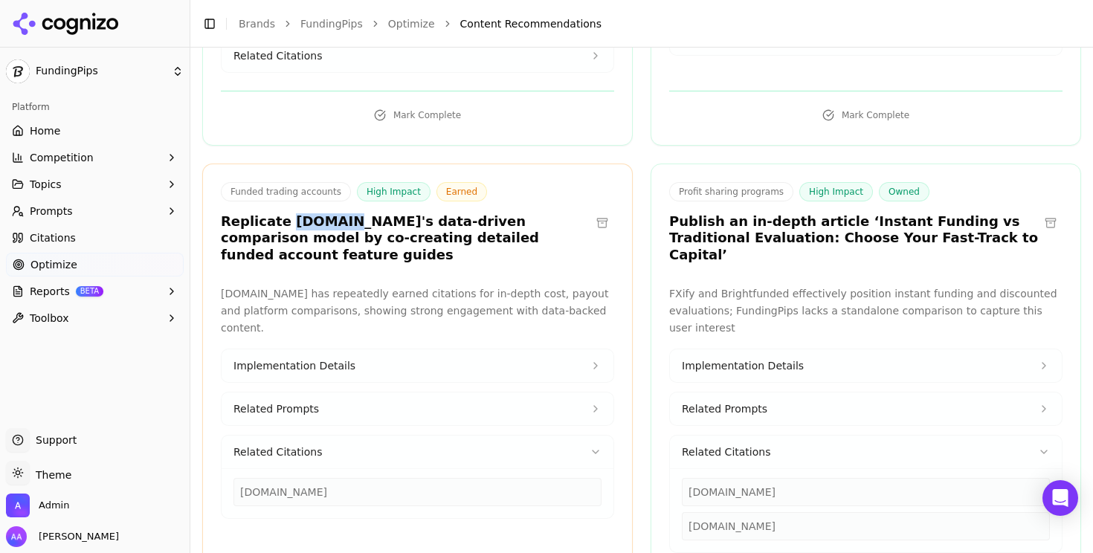
scroll to position [436, 0]
click at [370, 435] on button "Related Citations" at bounding box center [417, 451] width 392 height 33
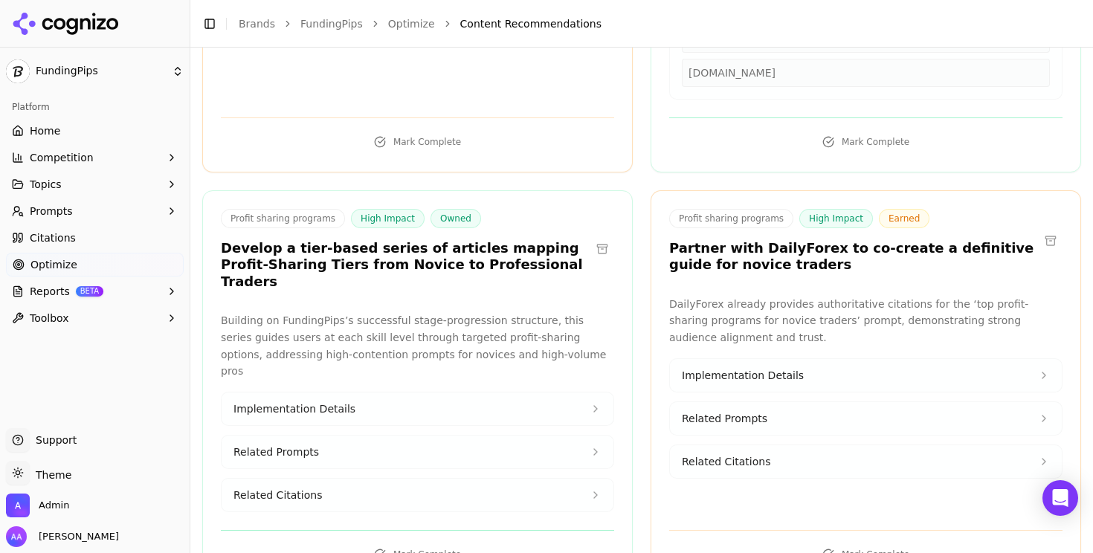
scroll to position [918, 0]
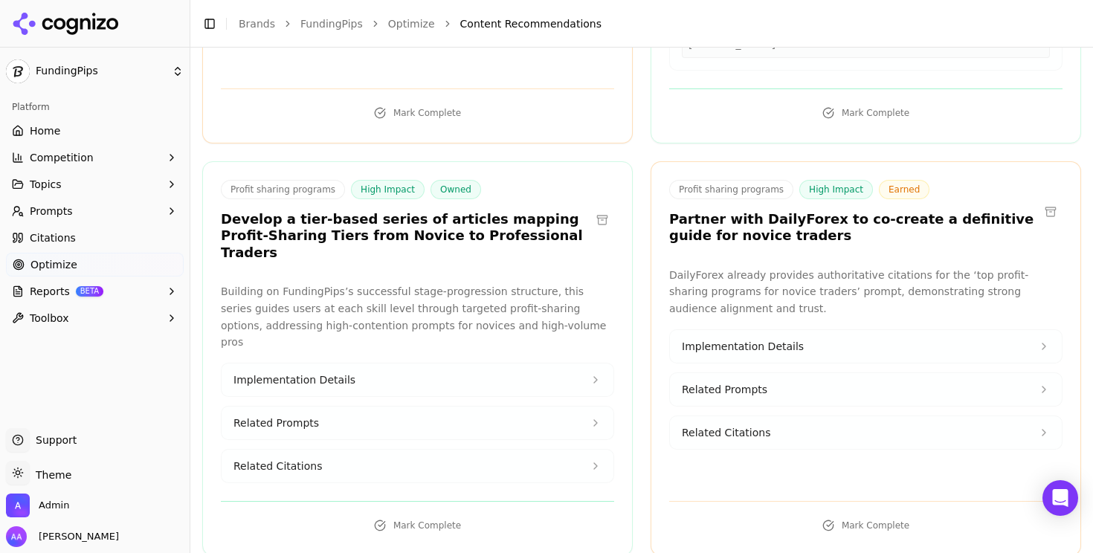
click at [356, 363] on button "Implementation Details" at bounding box center [417, 379] width 392 height 33
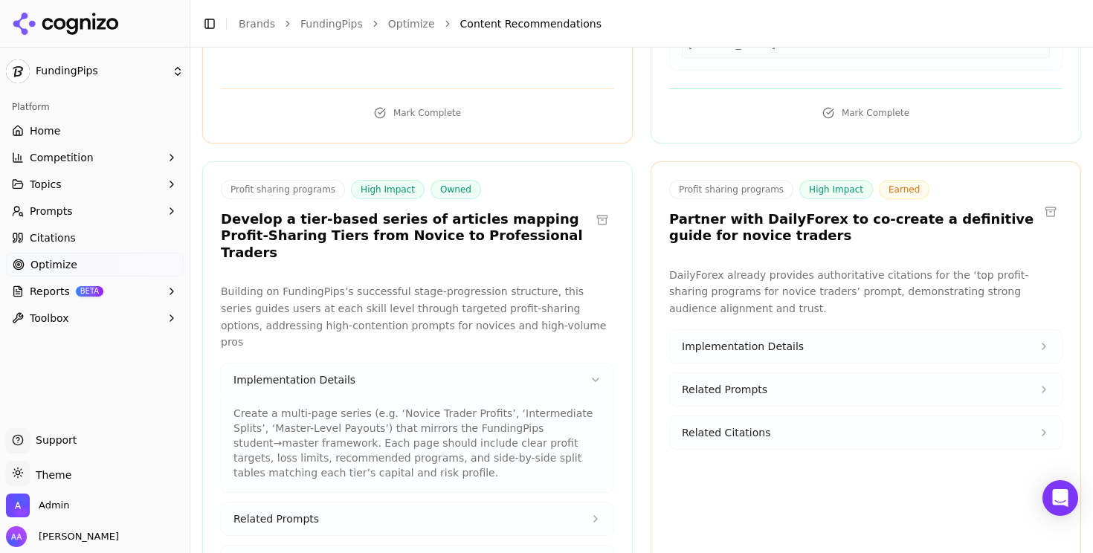
click at [268, 406] on p "Create a multi-page series (e.g. ‘Novice Trader Profits’, ‘Intermediate Splits’…" at bounding box center [417, 443] width 368 height 74
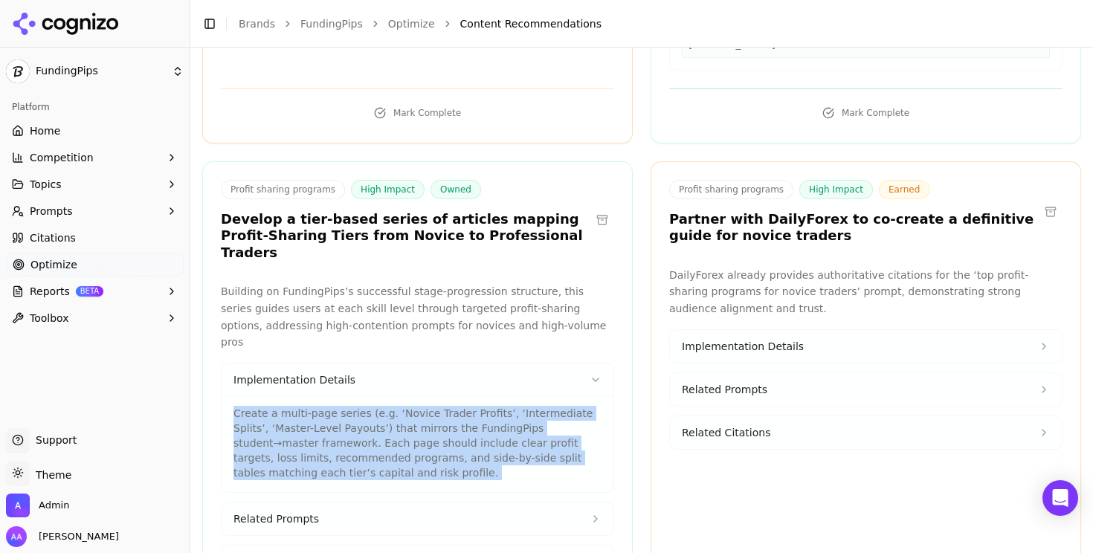
click at [268, 406] on p "Create a multi-page series (e.g. ‘Novice Trader Profits’, ‘Intermediate Splits’…" at bounding box center [417, 443] width 368 height 74
click at [341, 406] on p "Create a multi-page series (e.g. ‘Novice Trader Profits’, ‘Intermediate Splits’…" at bounding box center [417, 443] width 368 height 74
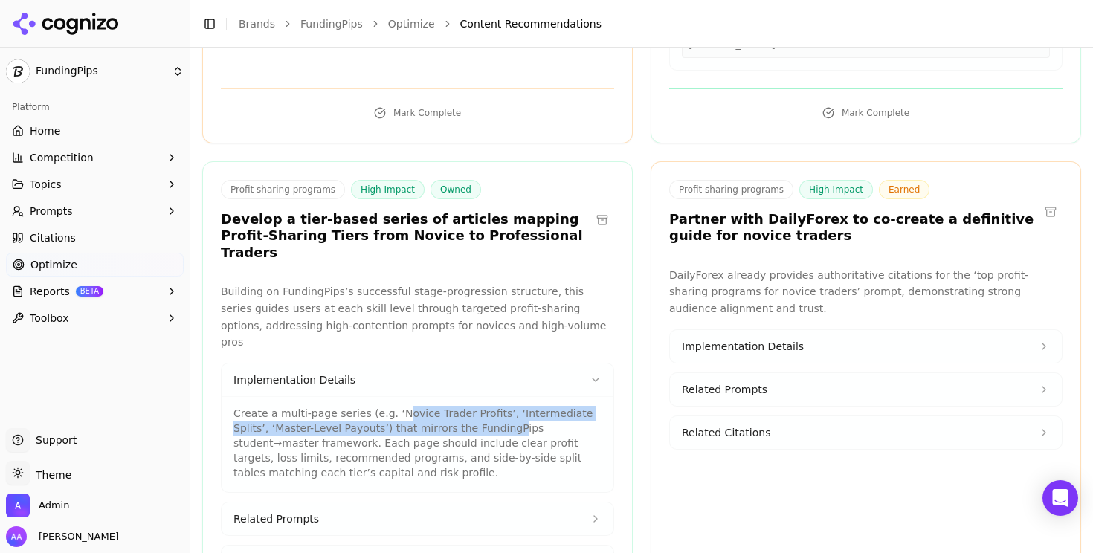
drag, startPoint x: 395, startPoint y: 326, endPoint x: 469, endPoint y: 337, distance: 75.2
click at [469, 406] on p "Create a multi-page series (e.g. ‘Novice Trader Profits’, ‘Intermediate Splits’…" at bounding box center [417, 443] width 368 height 74
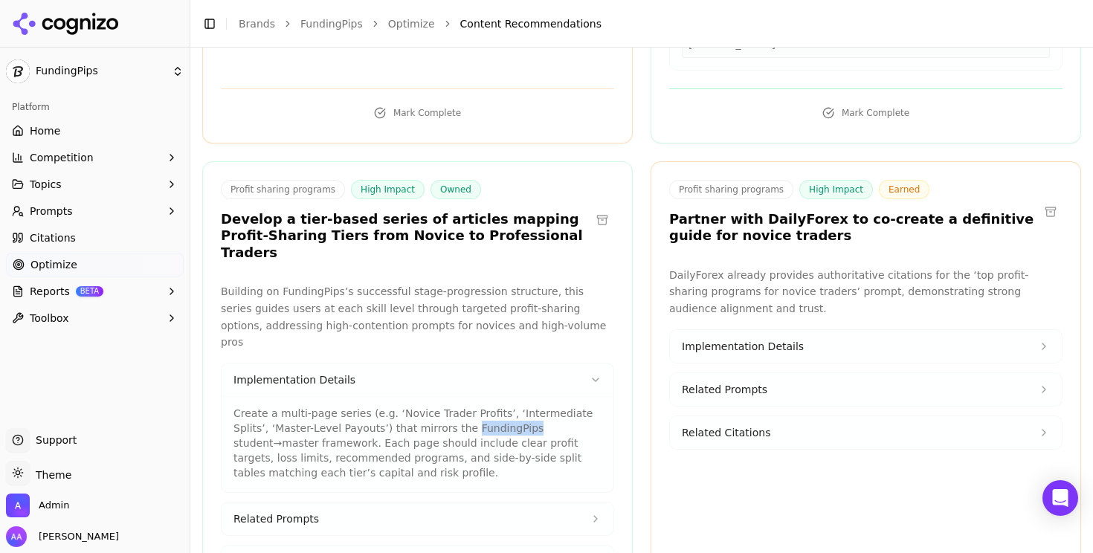
click at [469, 406] on p "Create a multi-page series (e.g. ‘Novice Trader Profits’, ‘Intermediate Splits’…" at bounding box center [417, 443] width 368 height 74
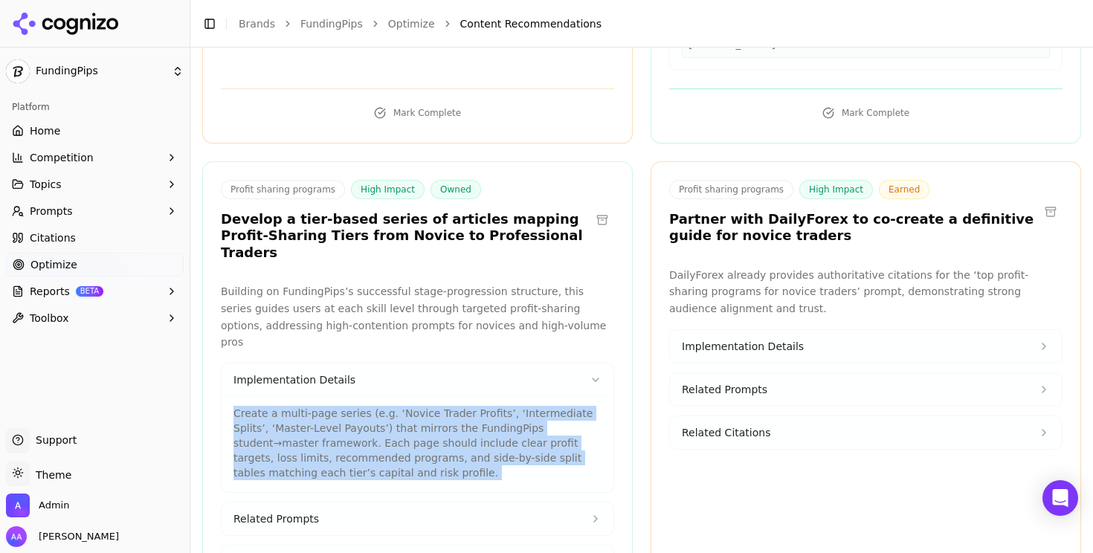
click at [469, 406] on p "Create a multi-page series (e.g. ‘Novice Trader Profits’, ‘Intermediate Splits’…" at bounding box center [417, 443] width 368 height 74
click at [452, 406] on p "Create a multi-page series (e.g. ‘Novice Trader Profits’, ‘Intermediate Splits’…" at bounding box center [417, 443] width 368 height 74
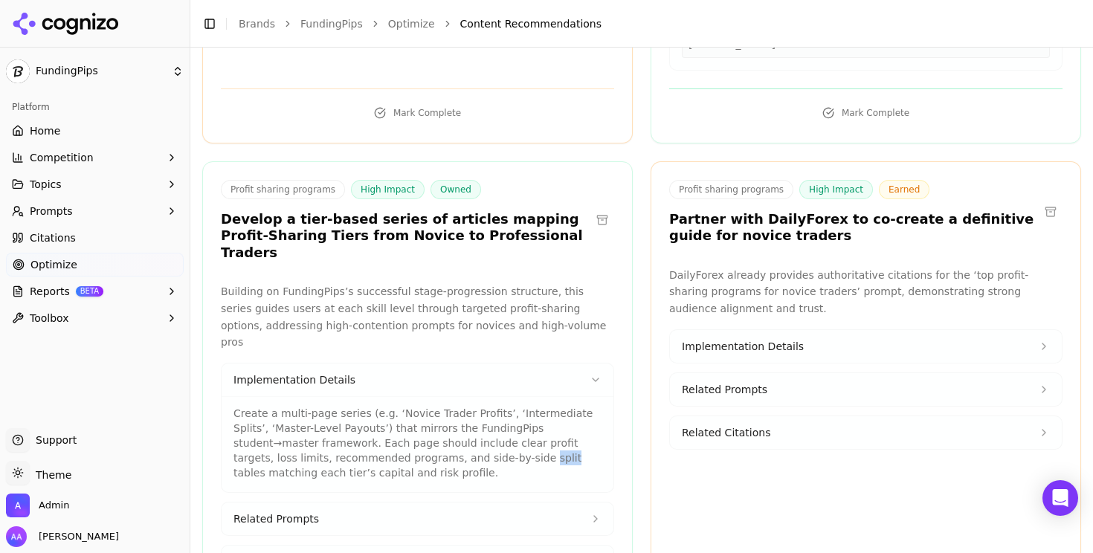
click at [452, 406] on p "Create a multi-page series (e.g. ‘Novice Trader Profits’, ‘Intermediate Splits’…" at bounding box center [417, 443] width 368 height 74
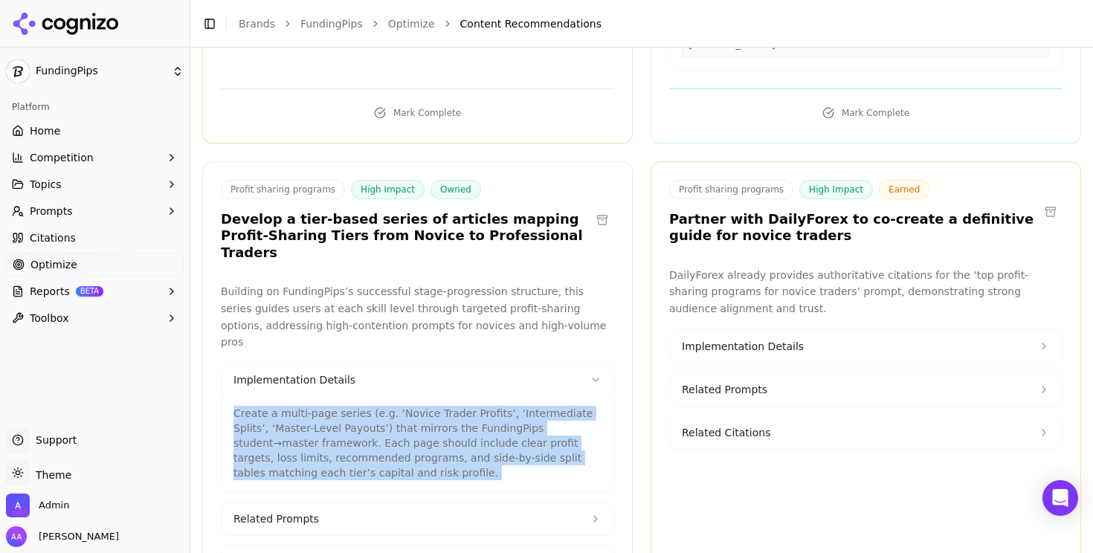
click at [452, 406] on p "Create a multi-page series (e.g. ‘Novice Trader Profits’, ‘Intermediate Splits’…" at bounding box center [417, 443] width 368 height 74
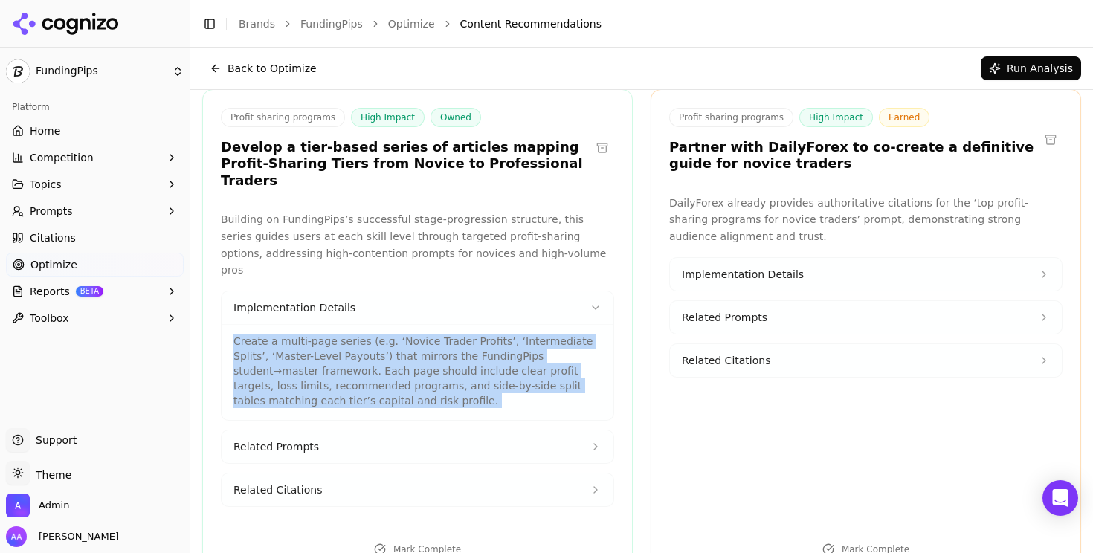
click at [411, 473] on button "Related Citations" at bounding box center [417, 489] width 392 height 33
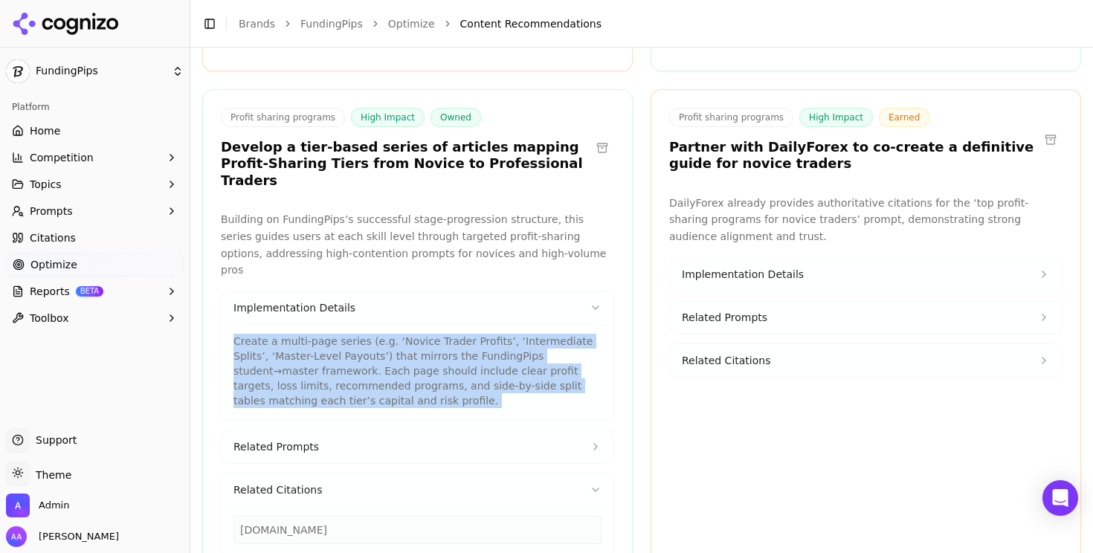
scroll to position [1021, 0]
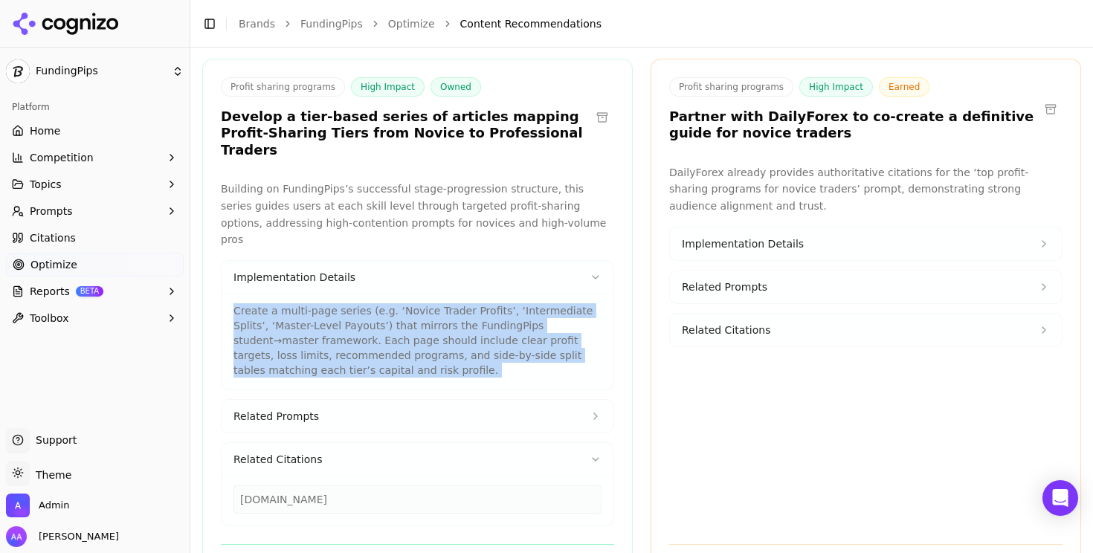
click at [634, 314] on button "Related Citations" at bounding box center [866, 330] width 392 height 33
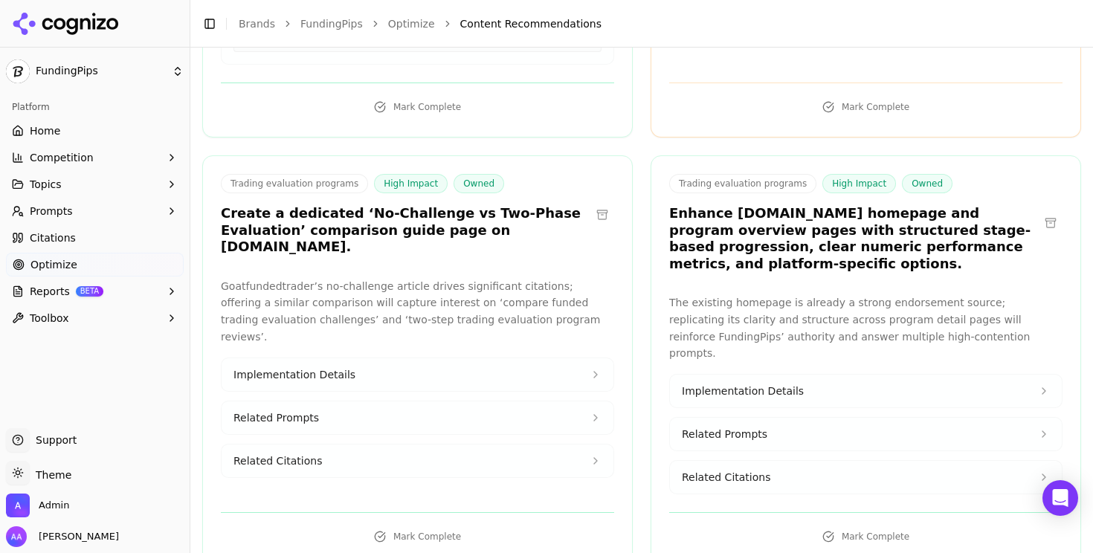
scroll to position [1487, 0]
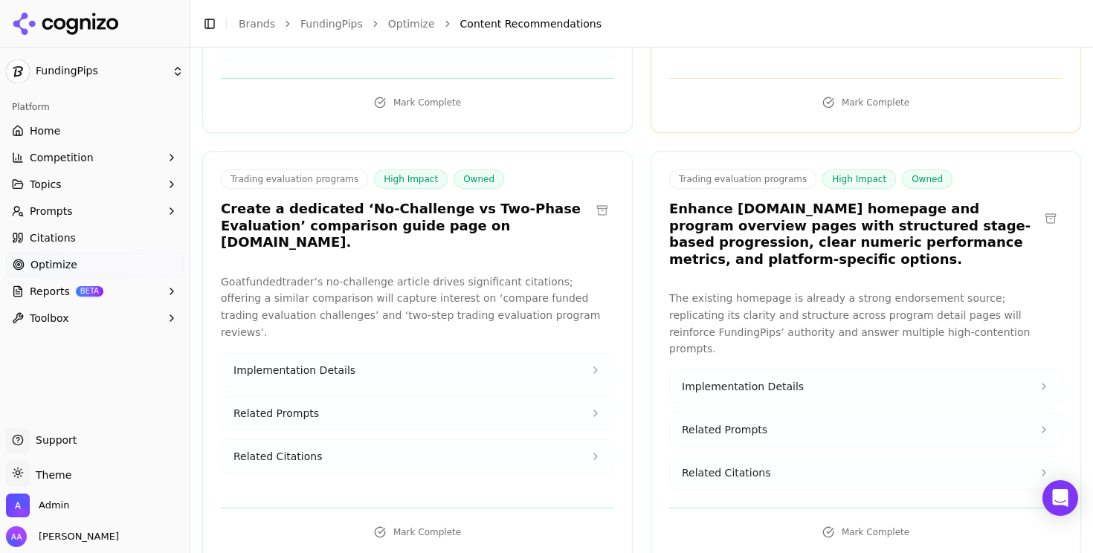
click at [359, 440] on button "Related Citations" at bounding box center [417, 456] width 392 height 33
click at [505, 440] on button "Related Citations" at bounding box center [417, 456] width 392 height 33
click at [634, 456] on button "Related Citations" at bounding box center [866, 472] width 392 height 33
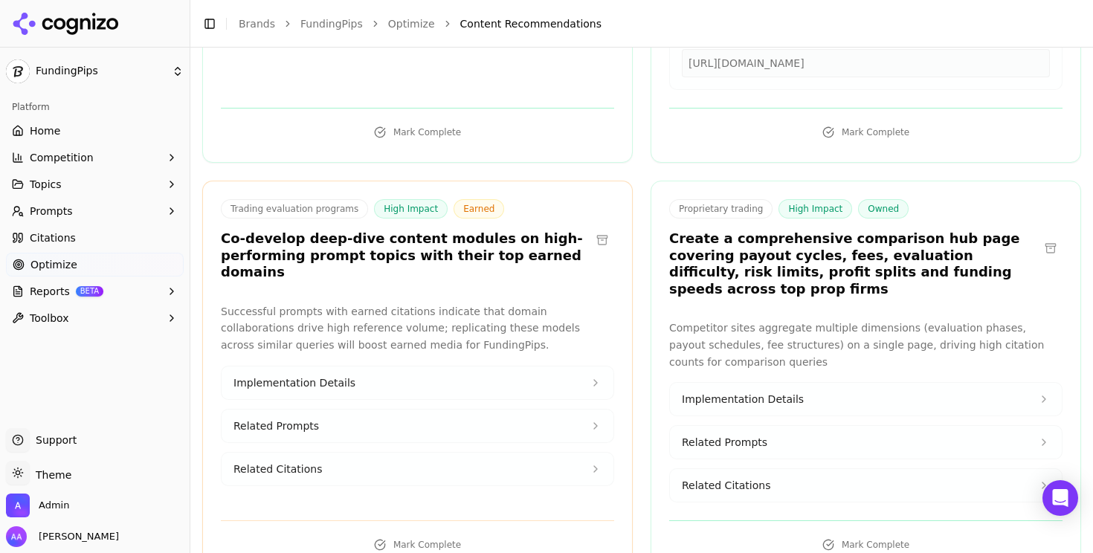
scroll to position [1944, 0]
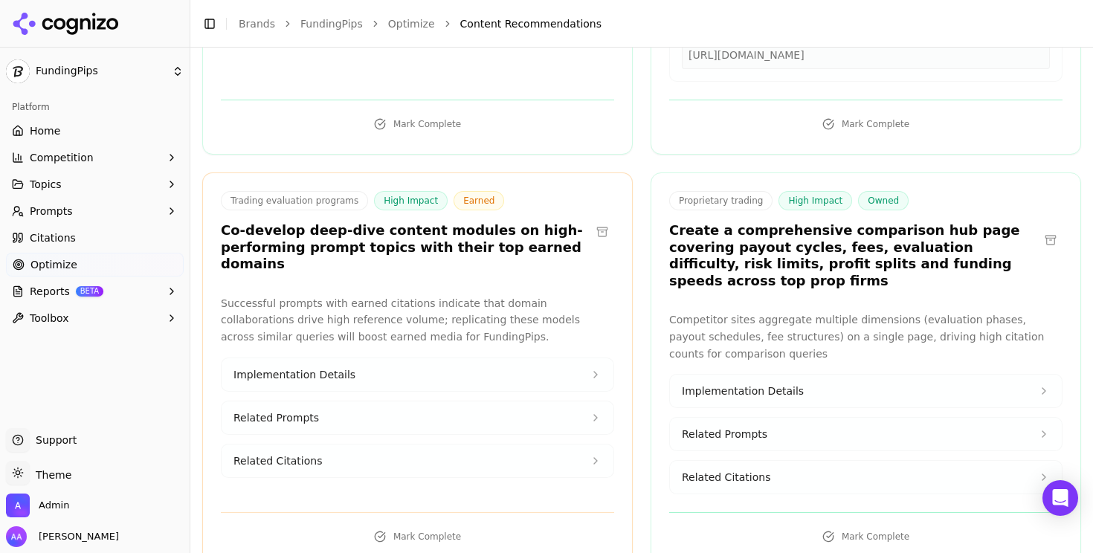
click at [634, 461] on button "Related Citations" at bounding box center [866, 477] width 392 height 33
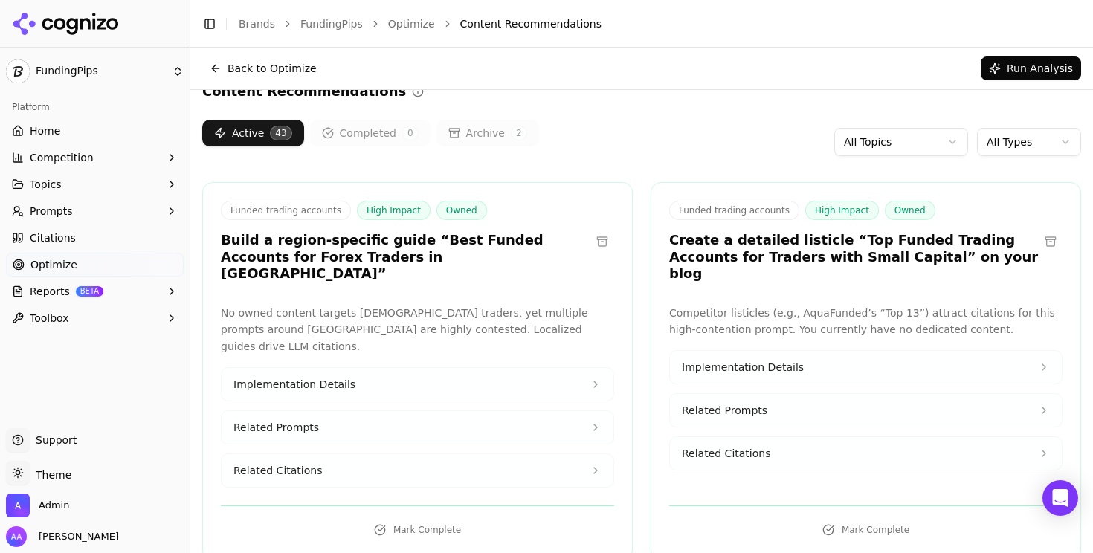
scroll to position [0, 0]
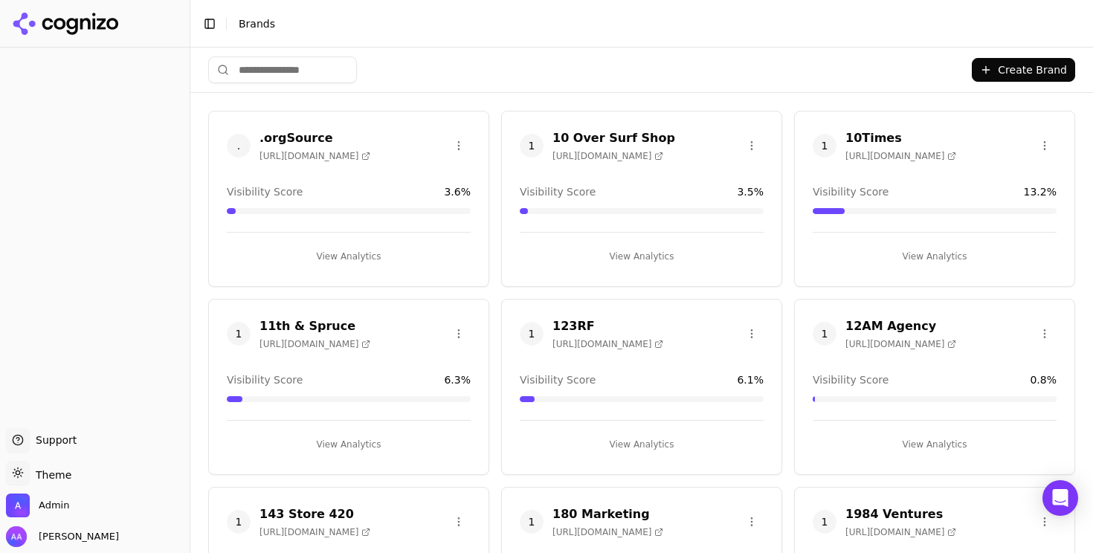
click at [291, 67] on input "search" at bounding box center [282, 69] width 149 height 27
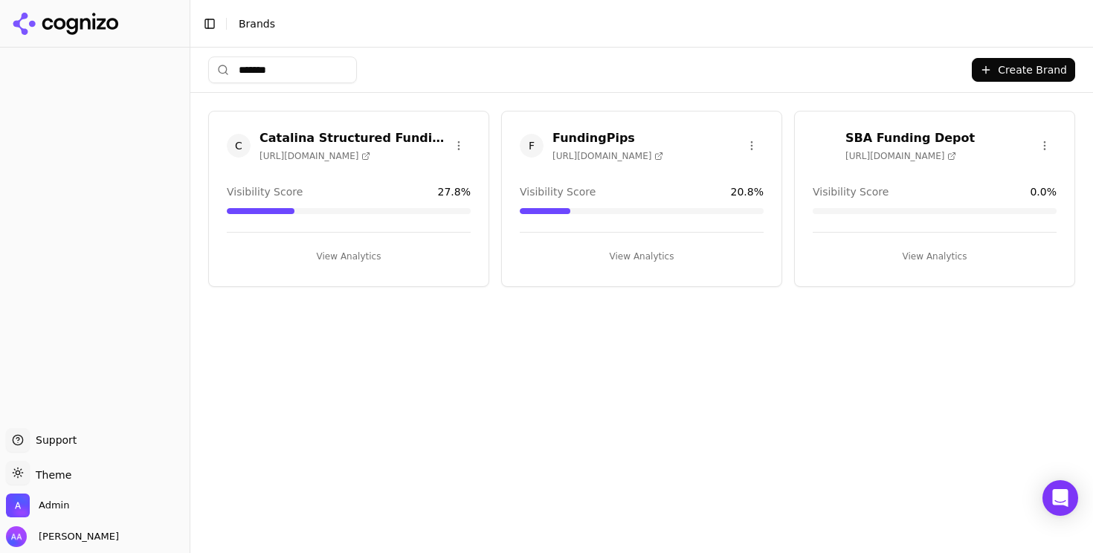
type input "*******"
click at [526, 142] on span "F" at bounding box center [532, 146] width 24 height 24
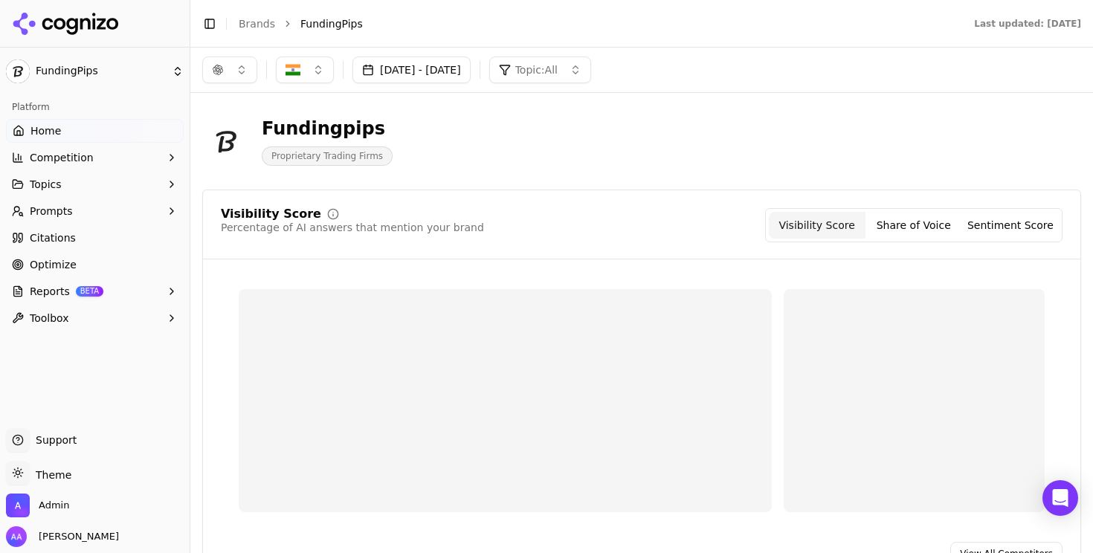
click at [137, 236] on link "Citations" at bounding box center [95, 238] width 178 height 24
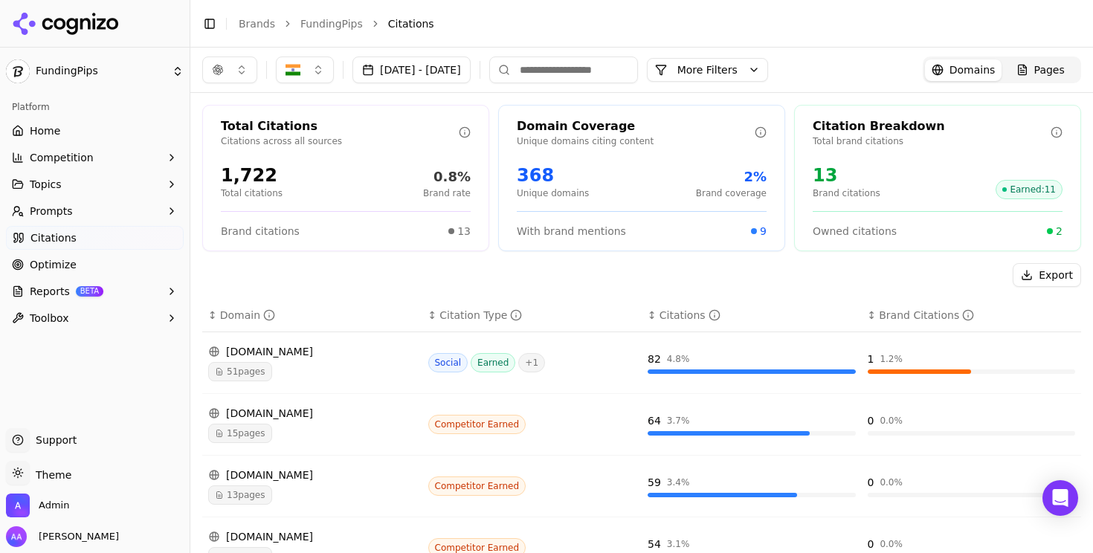
scroll to position [93, 0]
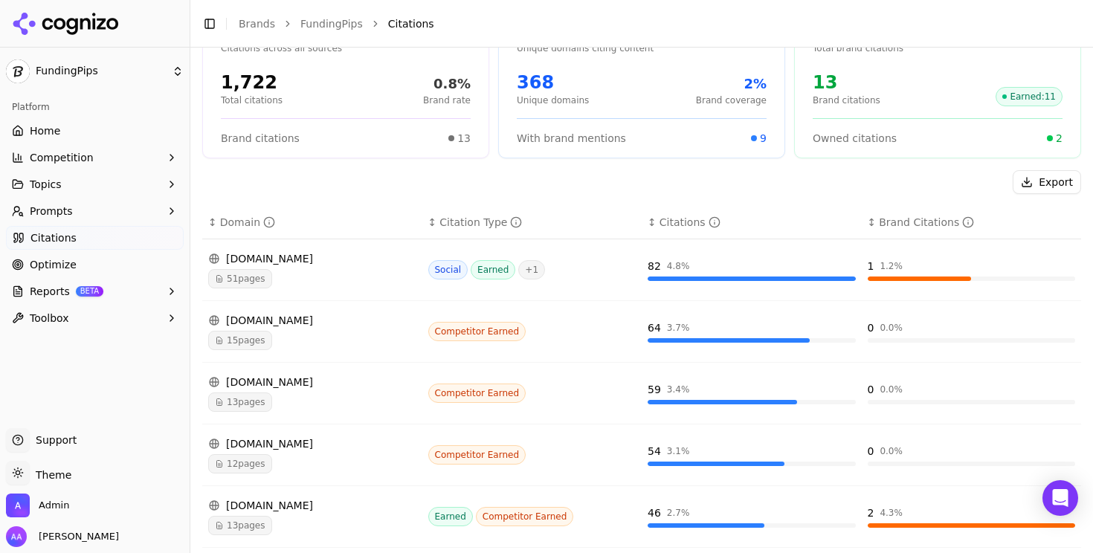
click at [291, 344] on div "15 pages" at bounding box center [312, 340] width 208 height 19
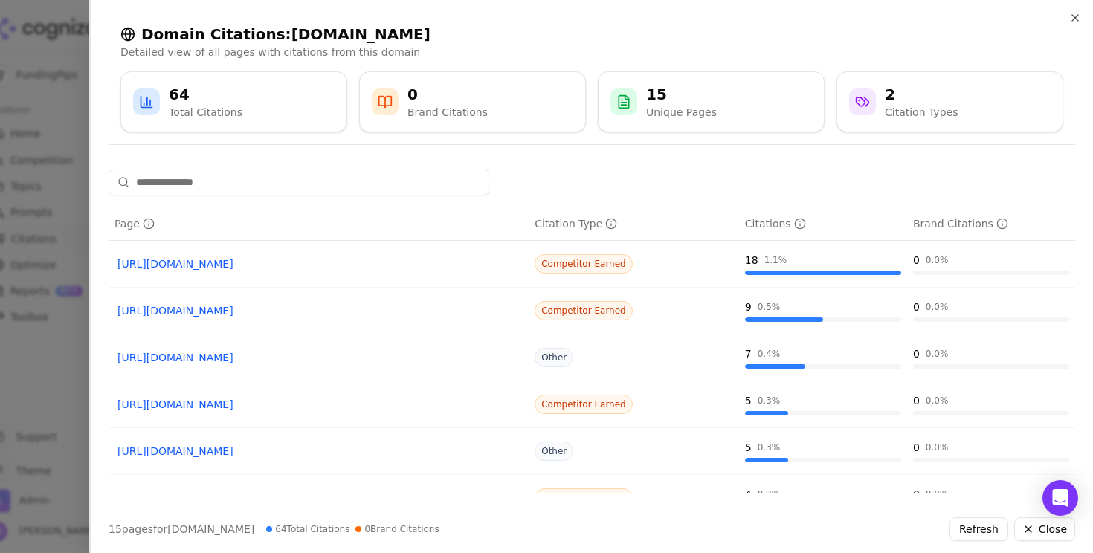
click at [208, 262] on link "https://prop-firms.com/best/cheapest" at bounding box center [318, 263] width 402 height 15
click at [50, 421] on div at bounding box center [546, 276] width 1093 height 553
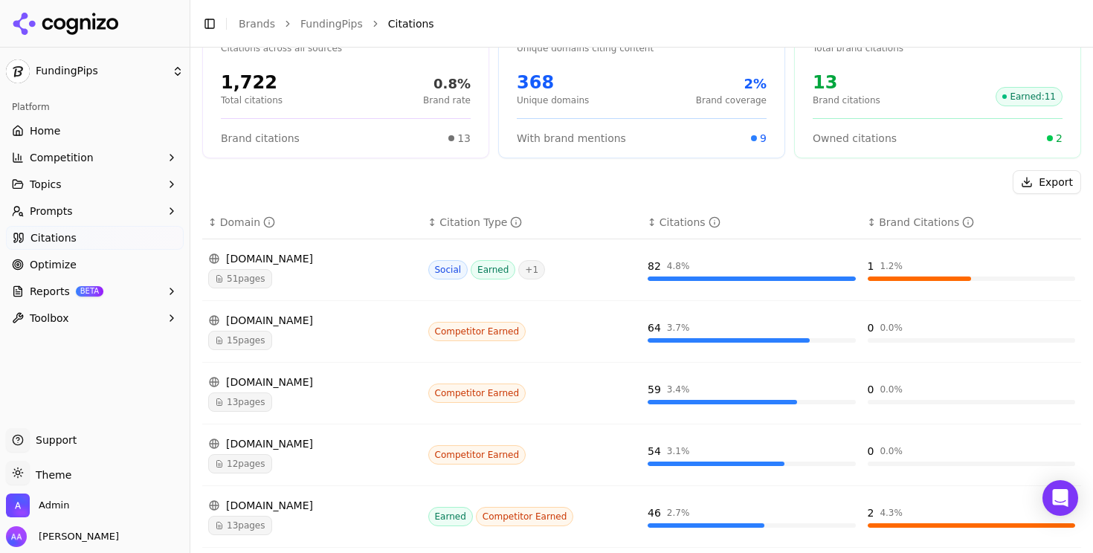
click at [259, 335] on span "15 pages" at bounding box center [240, 340] width 64 height 19
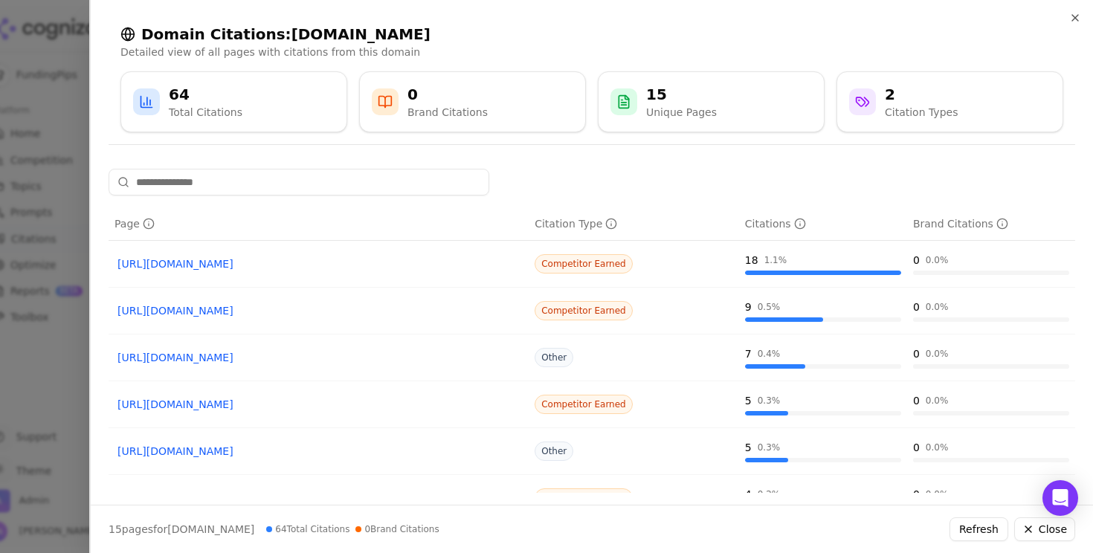
click at [26, 375] on div at bounding box center [546, 276] width 1093 height 553
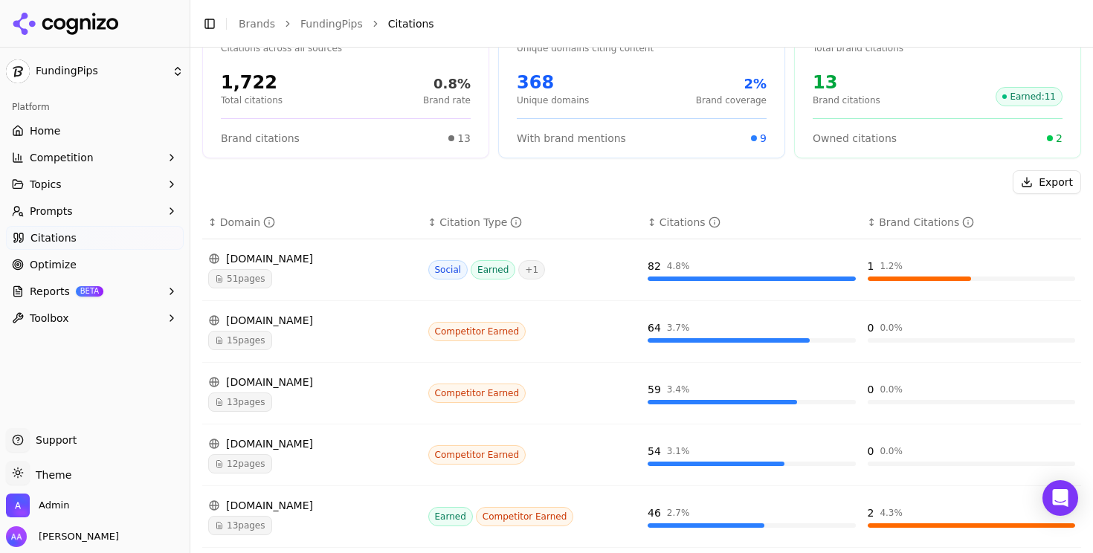
click at [291, 398] on div "13 pages" at bounding box center [312, 401] width 208 height 19
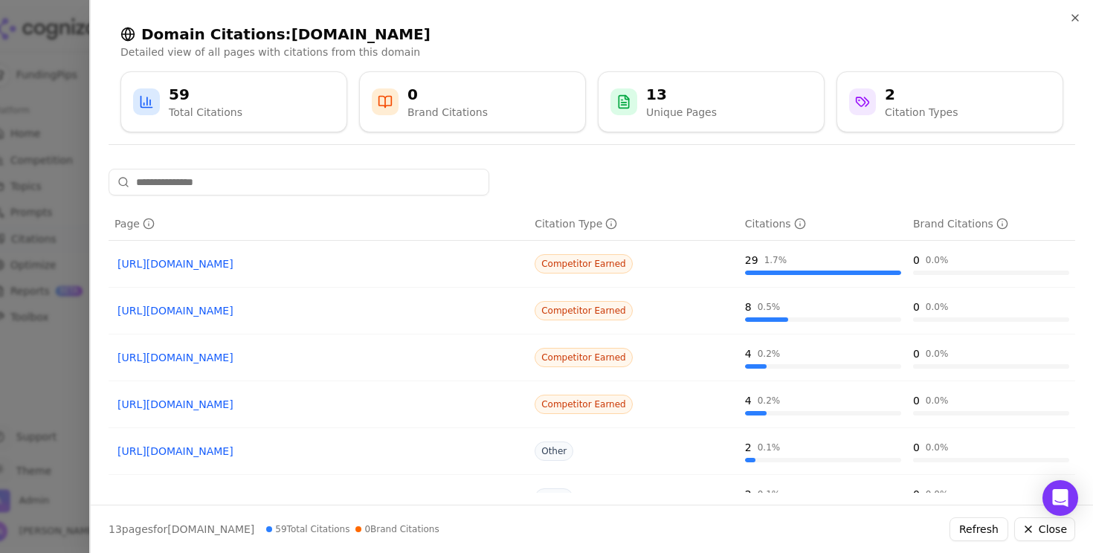
click at [285, 266] on link "https://bestpropfirms.com/trading/india" at bounding box center [318, 263] width 402 height 15
click at [39, 369] on div at bounding box center [546, 276] width 1093 height 553
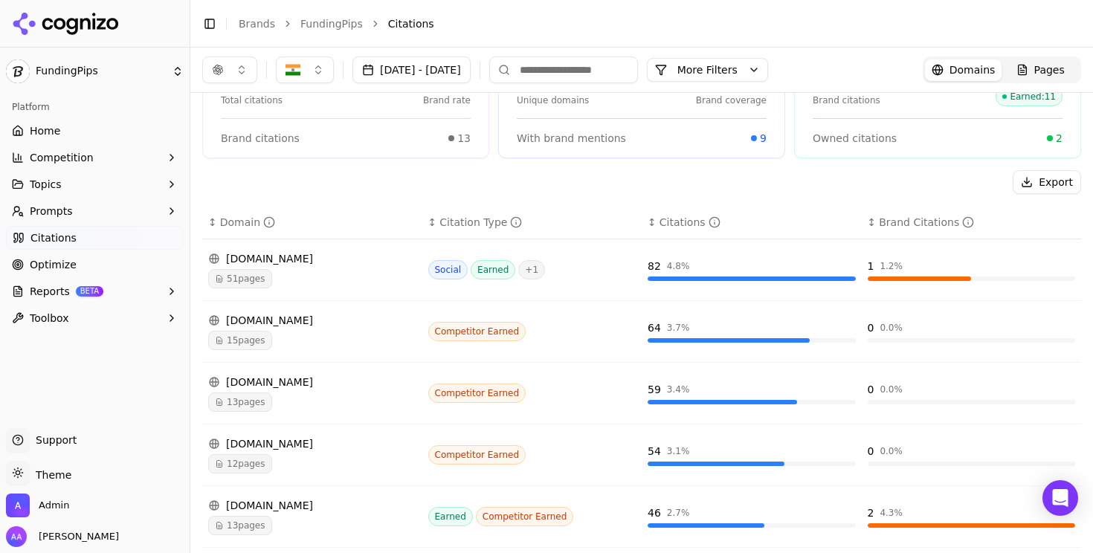
scroll to position [0, 0]
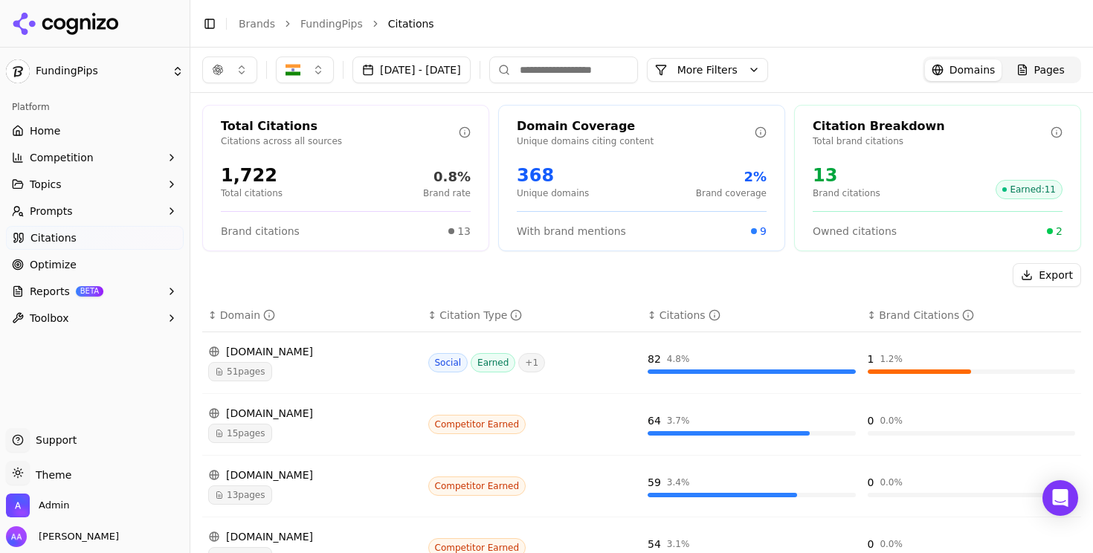
click at [1032, 62] on div "Pages" at bounding box center [1040, 69] width 48 height 15
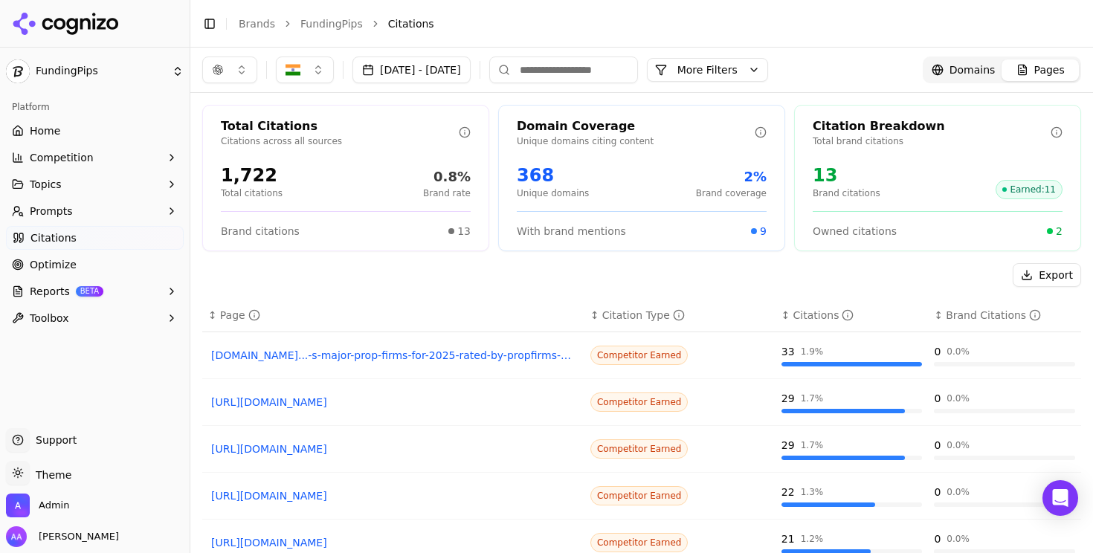
click at [372, 354] on link "moneycontrol.com...-s-major-prop-firms-for-2025-rated-by-propfirms-12961638.html" at bounding box center [393, 355] width 364 height 15
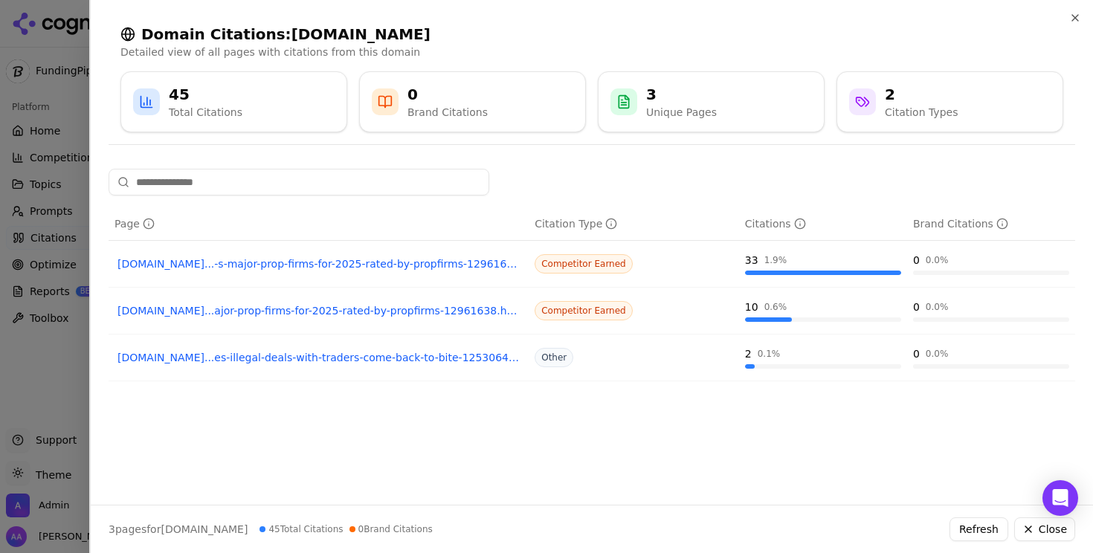
click at [43, 392] on div at bounding box center [546, 276] width 1093 height 553
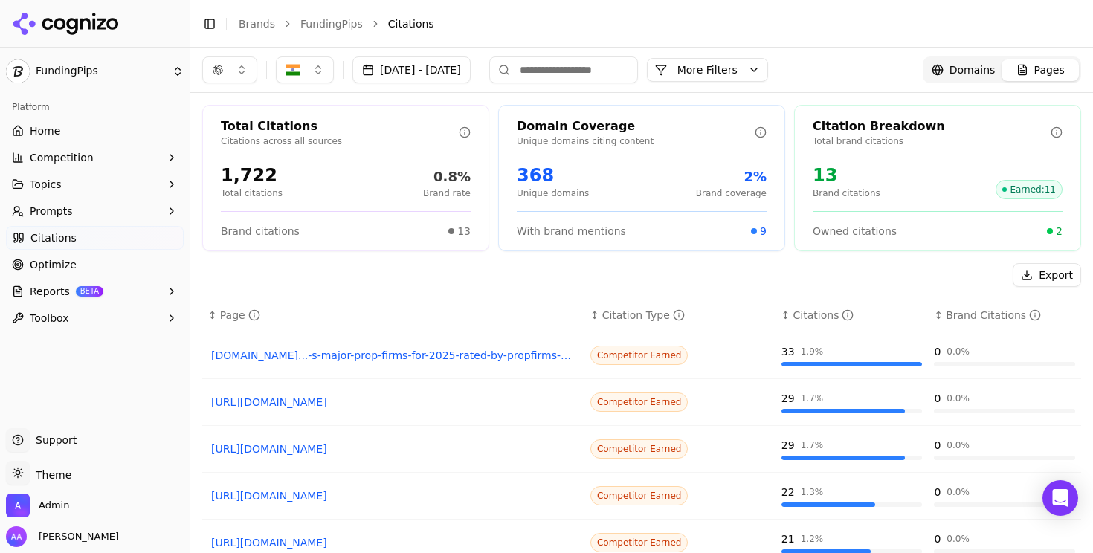
click at [300, 355] on link "moneycontrol.com...-s-major-prop-firms-for-2025-rated-by-propfirms-12961638.html" at bounding box center [393, 355] width 364 height 15
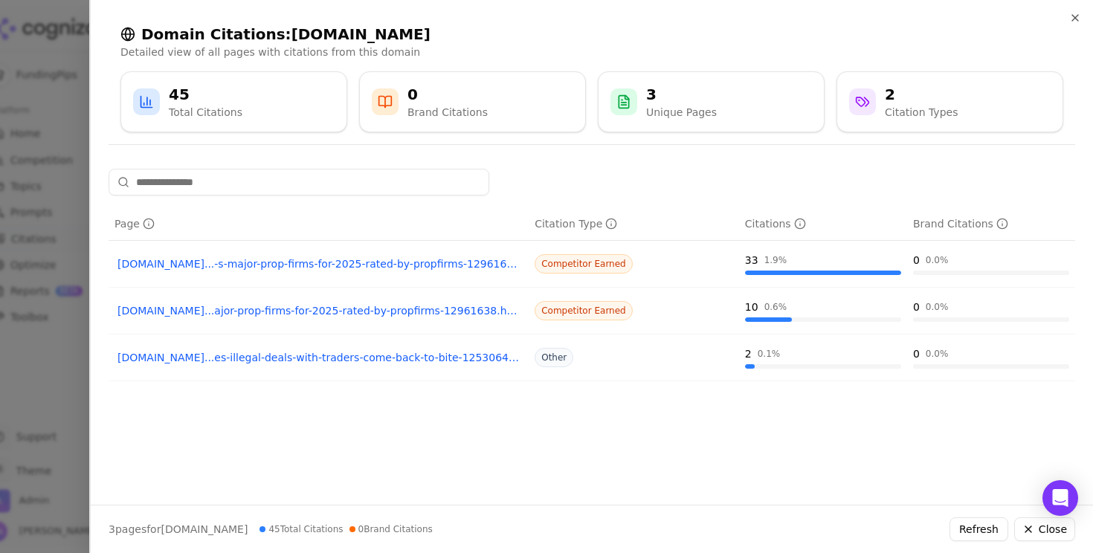
click at [30, 370] on div at bounding box center [546, 276] width 1093 height 553
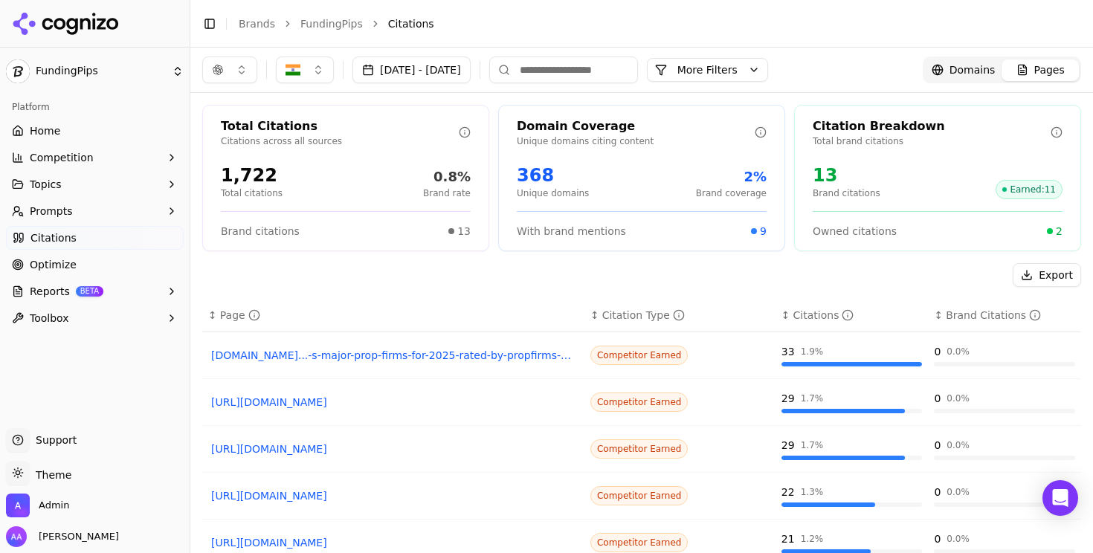
click at [319, 400] on link "https://bestpropfirms.com/trading/india" at bounding box center [393, 402] width 364 height 15
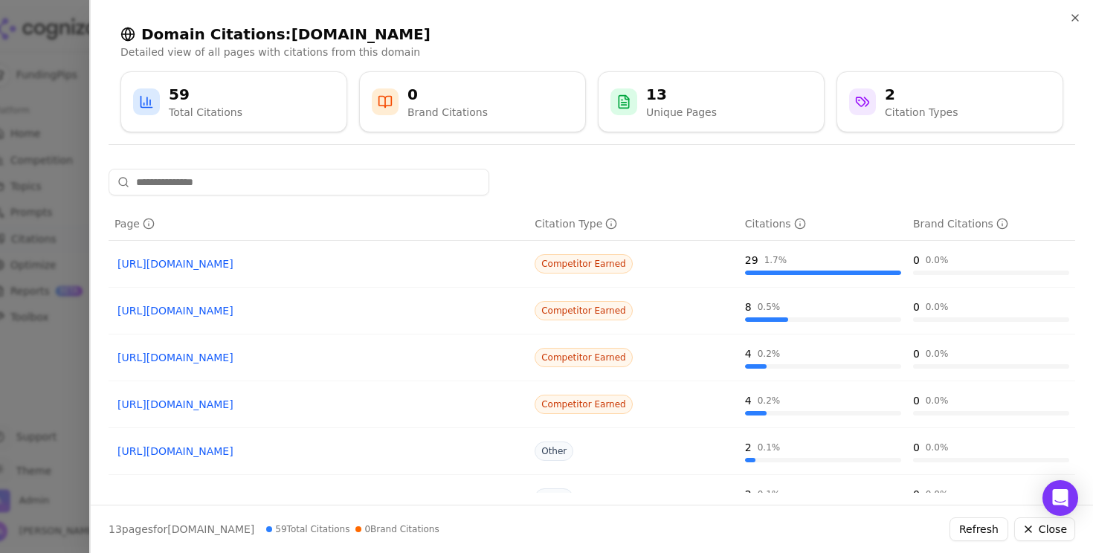
click at [48, 401] on div at bounding box center [546, 276] width 1093 height 553
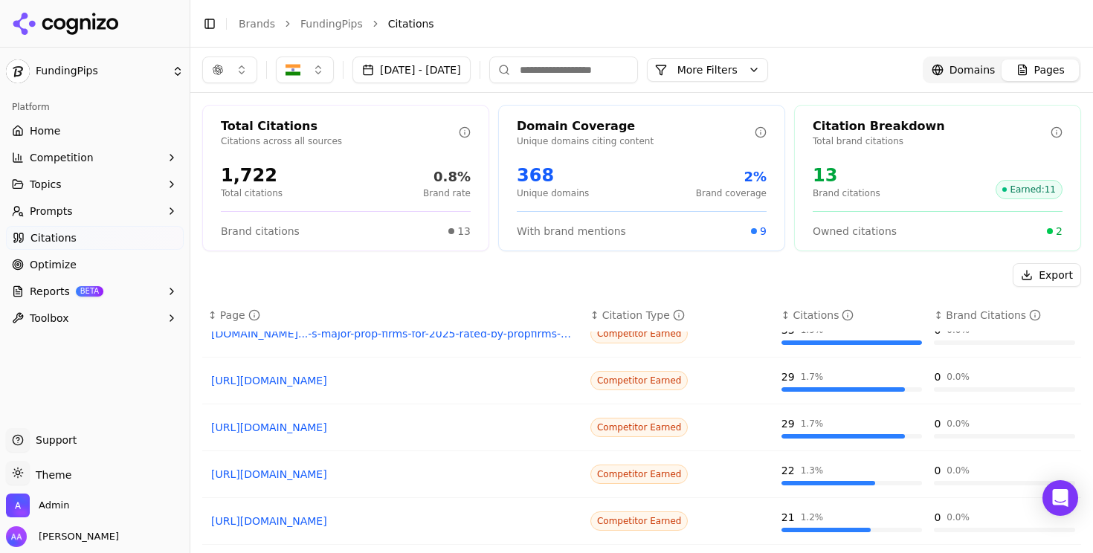
scroll to position [23, 0]
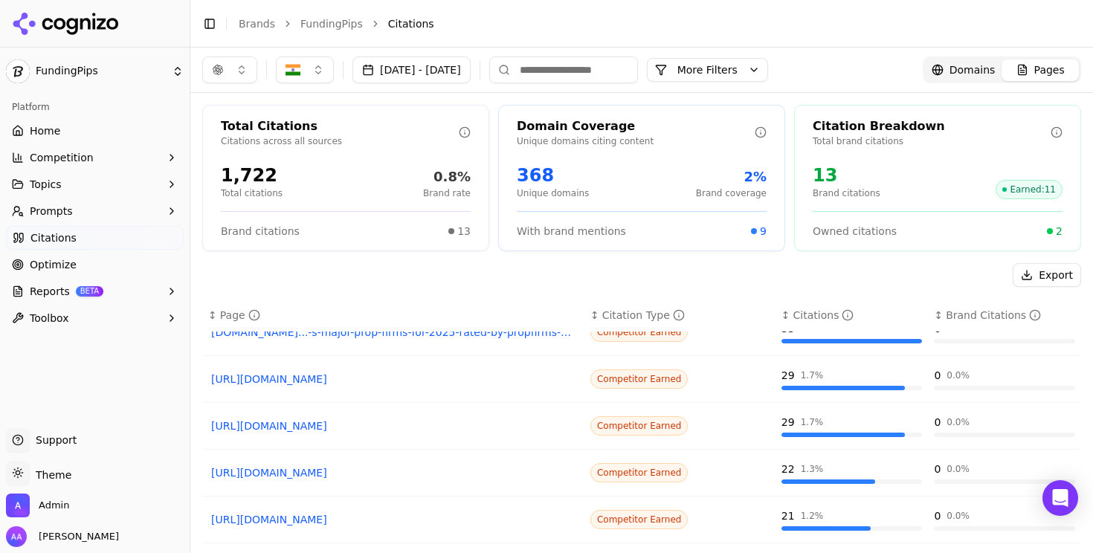
click at [321, 423] on link "https://livemint.com/focus/10-indian-prop-firms-11749796552528.html" at bounding box center [393, 425] width 364 height 15
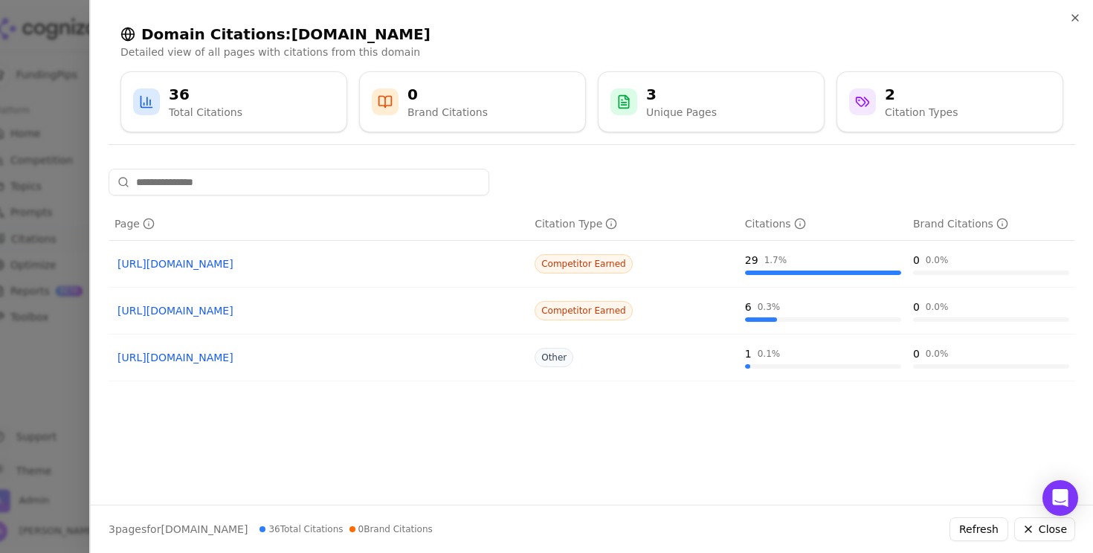
click at [33, 390] on div at bounding box center [546, 276] width 1093 height 553
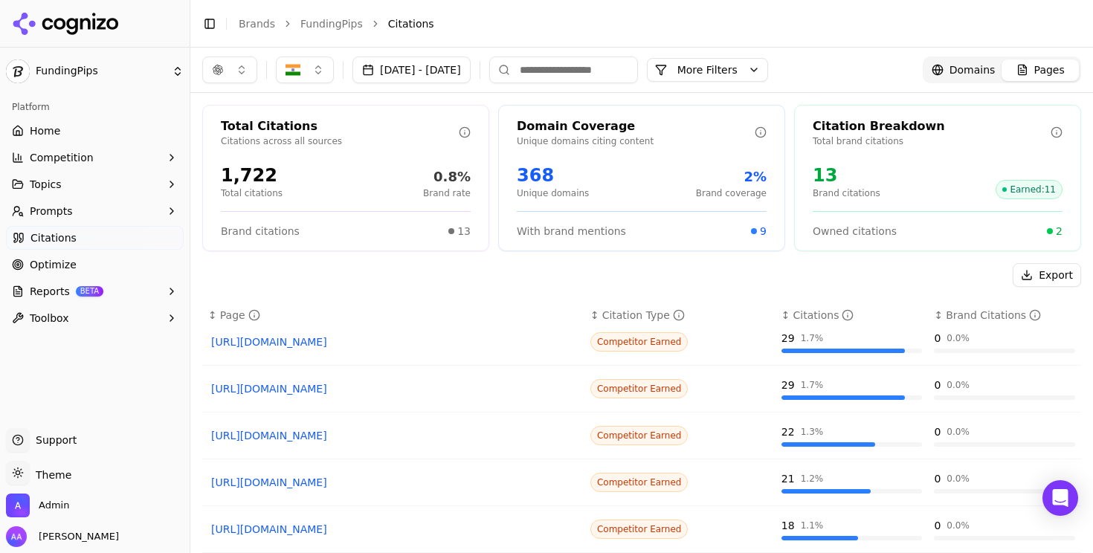
scroll to position [69, 0]
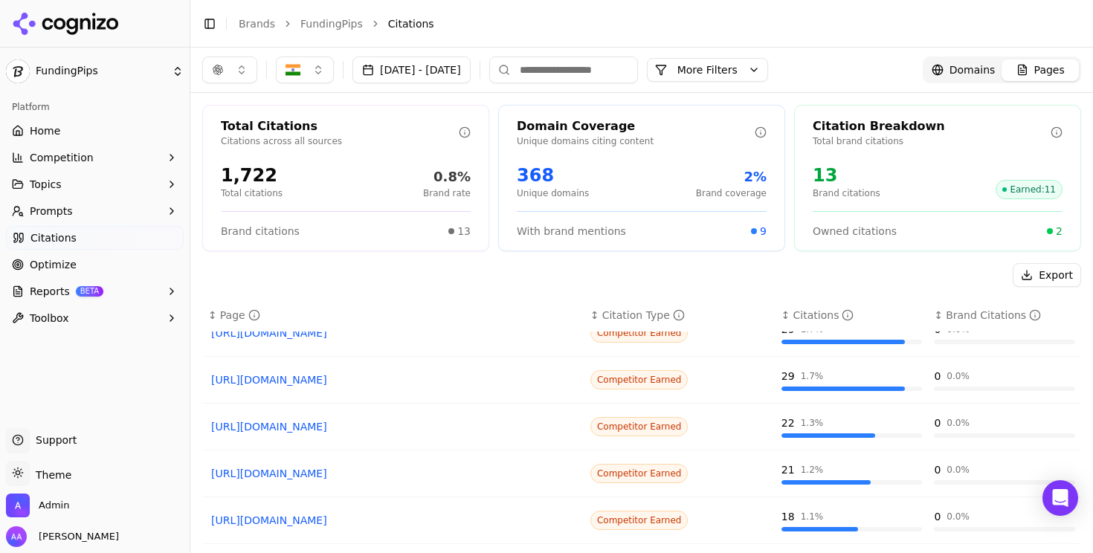
click at [378, 429] on link "https://toptradingfirms.com/top-prop-firms-with-best-profit-splits" at bounding box center [393, 426] width 364 height 15
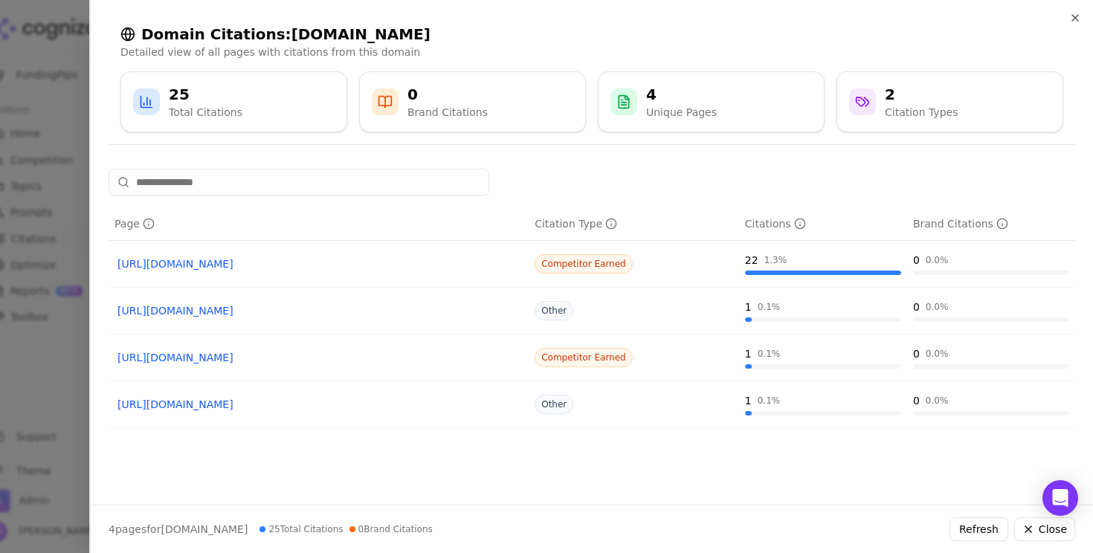
click at [25, 283] on div at bounding box center [546, 276] width 1093 height 553
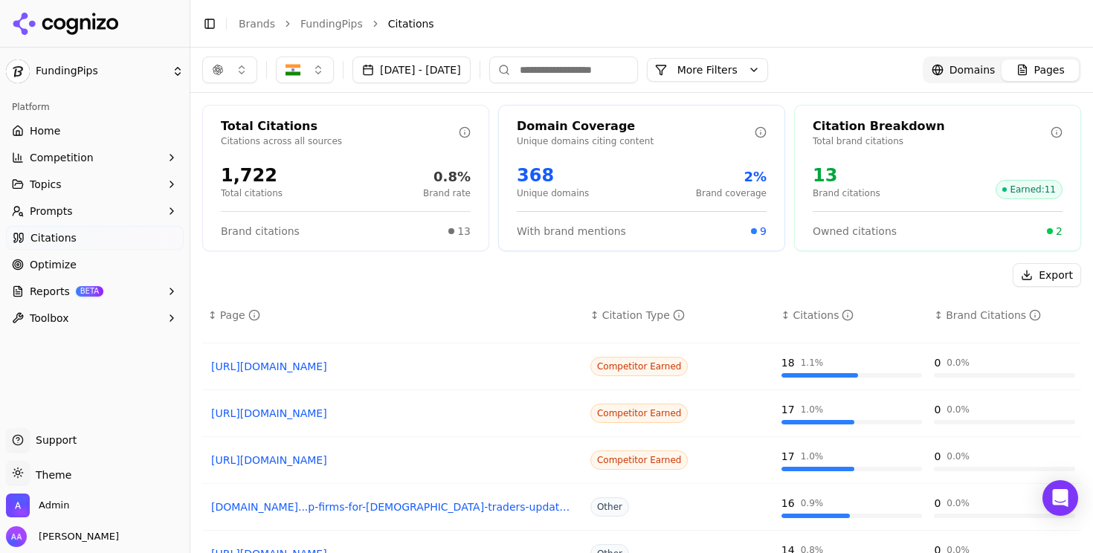
scroll to position [224, 0]
click at [945, 69] on div "Domains" at bounding box center [963, 69] width 64 height 15
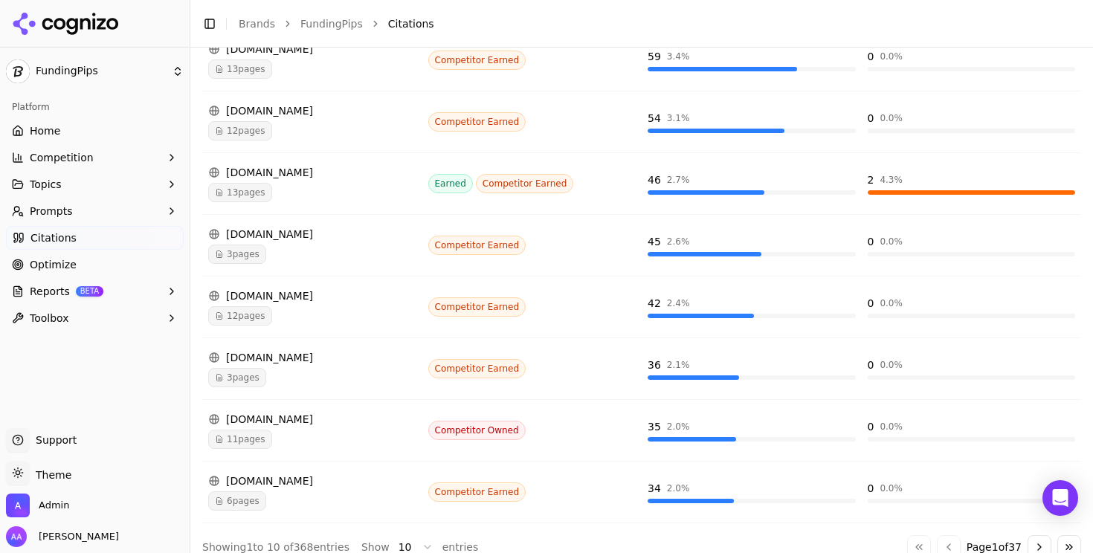
scroll to position [444, 0]
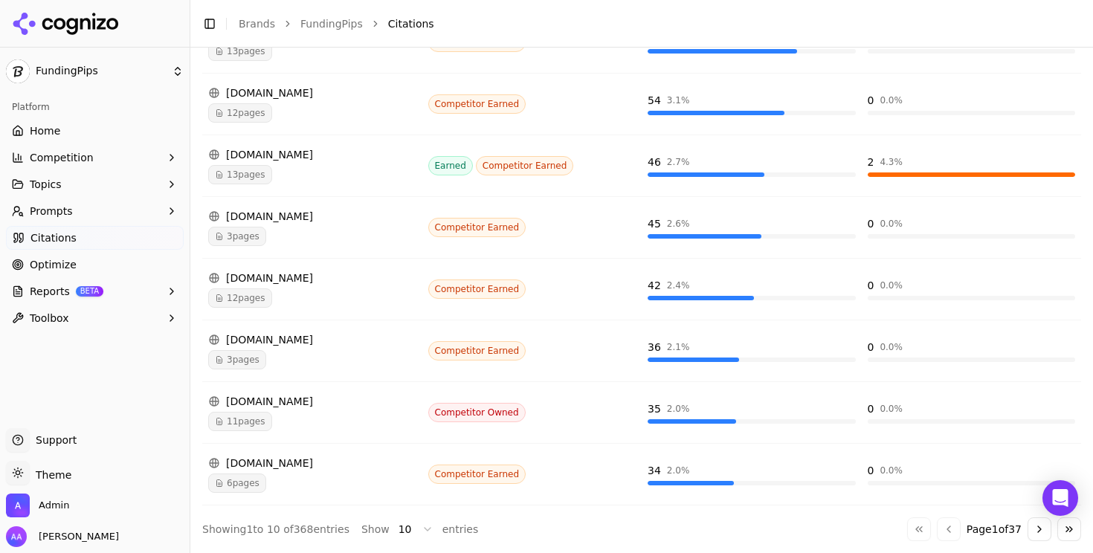
click at [289, 413] on div "11 pages" at bounding box center [312, 421] width 208 height 19
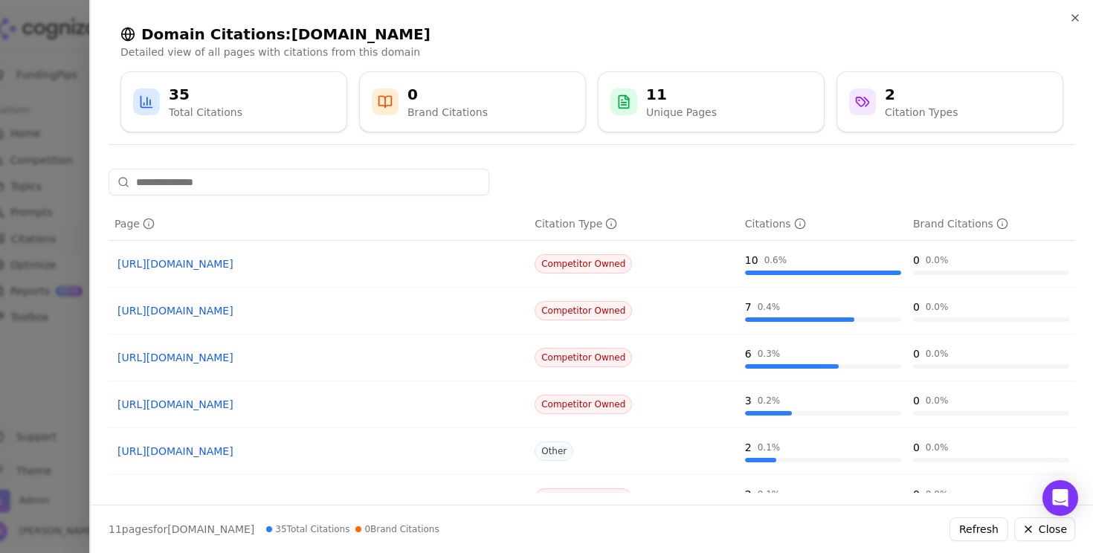
click at [315, 263] on link "https://goatfundedtrader.com/blog/one-step-evaluation-prop-firm" at bounding box center [318, 263] width 402 height 15
click at [331, 313] on link "https://goatfundedtrader.com/blog/cheapest-prop-firm-challenge" at bounding box center [318, 310] width 402 height 15
click at [345, 360] on link "https://goatfundedtrader.com/blog/best-instant-funding-prop-firms" at bounding box center [318, 357] width 402 height 15
click at [56, 282] on div at bounding box center [546, 276] width 1093 height 553
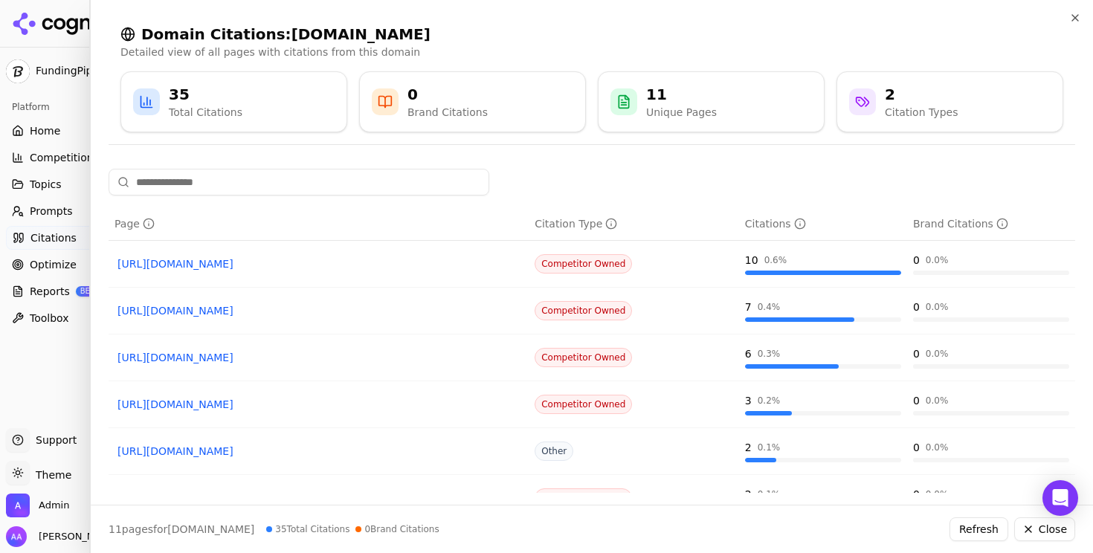
click at [74, 267] on link "Optimize" at bounding box center [95, 265] width 178 height 24
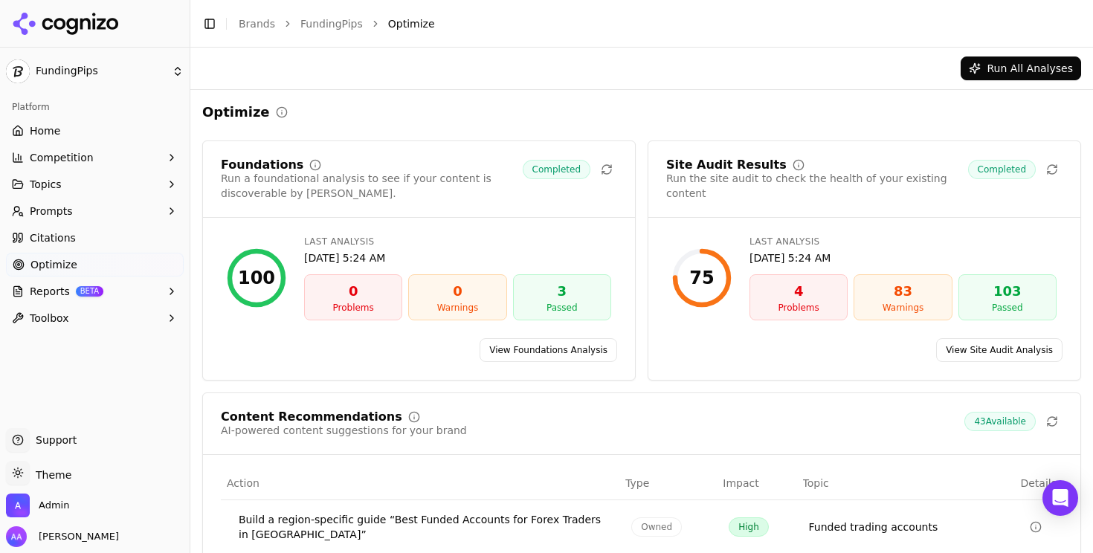
scroll to position [285, 0]
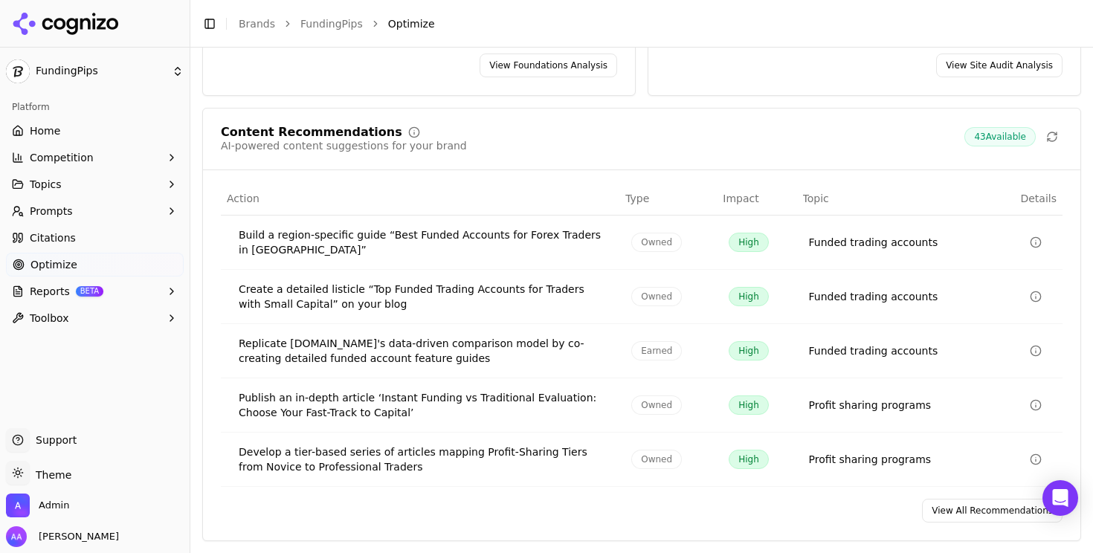
click at [955, 512] on link "View All Recommendations" at bounding box center [992, 511] width 140 height 24
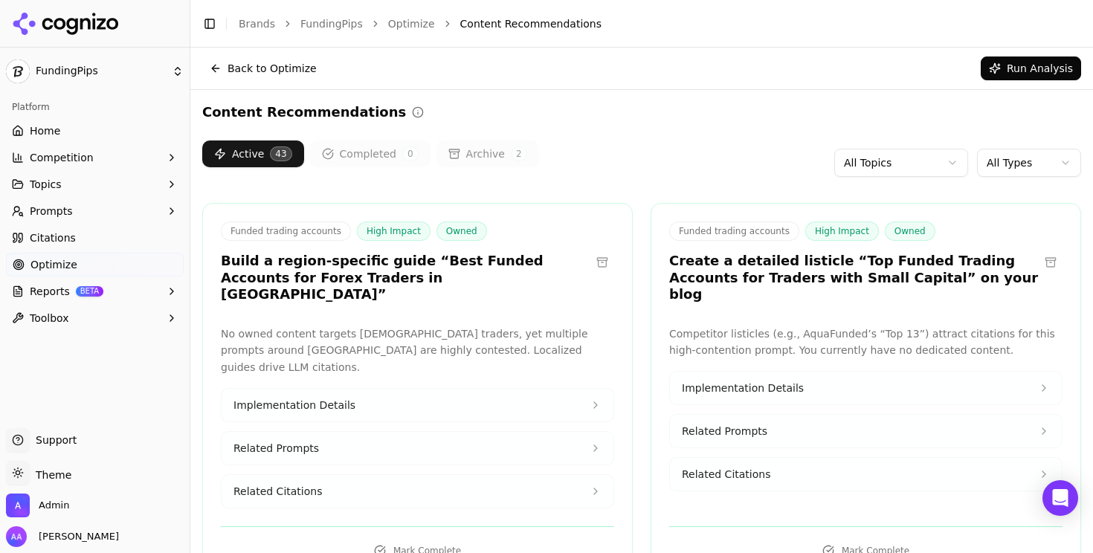
click at [337, 274] on h3 "Build a region-specific guide “Best Funded Accounts for Forex Traders in India”" at bounding box center [405, 278] width 369 height 51
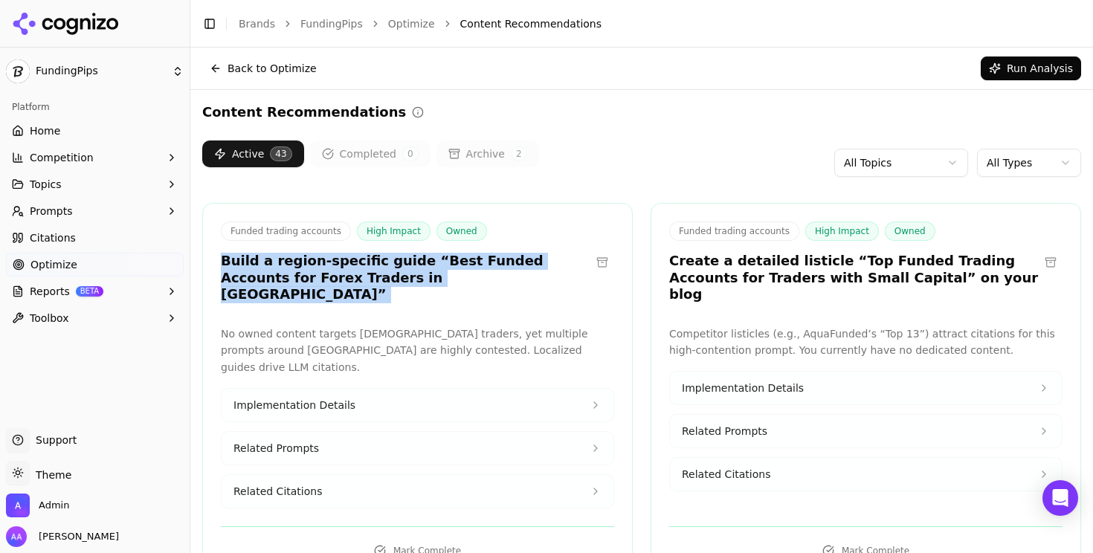
click at [337, 274] on h3 "Build a region-specific guide “Best Funded Accounts for Forex Traders in [GEOGR…" at bounding box center [405, 278] width 369 height 51
copy div "Build a region-specific guide “Best Funded Accounts for Forex Traders in [GEOGR…"
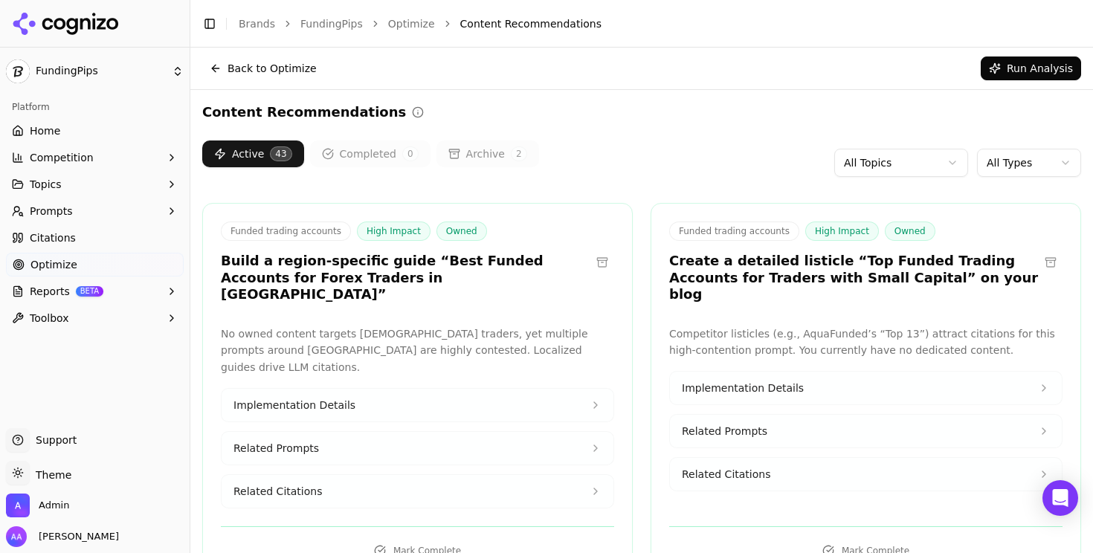
click at [738, 286] on div "Funded trading accounts High Impact Owned Create a detailed listicle “Top Funde…" at bounding box center [865, 264] width 429 height 86
click at [737, 286] on div "Funded trading accounts High Impact Owned Create a detailed listicle “Top Funde…" at bounding box center [865, 264] width 429 height 86
click at [743, 265] on h3 "Create a detailed listicle “Top Funded Trading Accounts for Traders with Small …" at bounding box center [853, 278] width 369 height 51
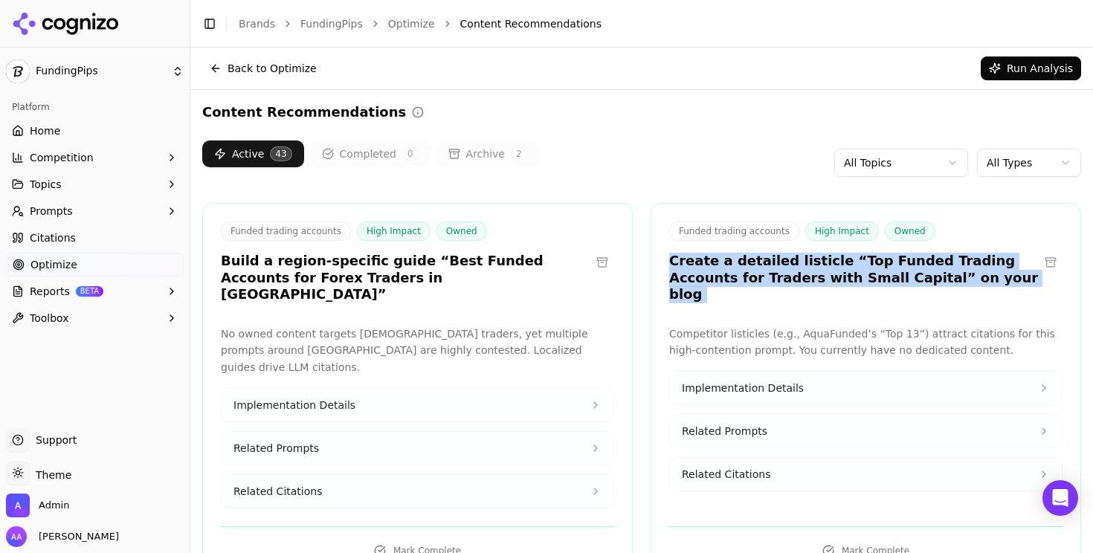
click at [743, 265] on h3 "Create a detailed listicle “Top Funded Trading Accounts for Traders with Small …" at bounding box center [853, 278] width 369 height 51
copy div "Create a detailed listicle “Top Funded Trading Accounts for Traders with Small …"
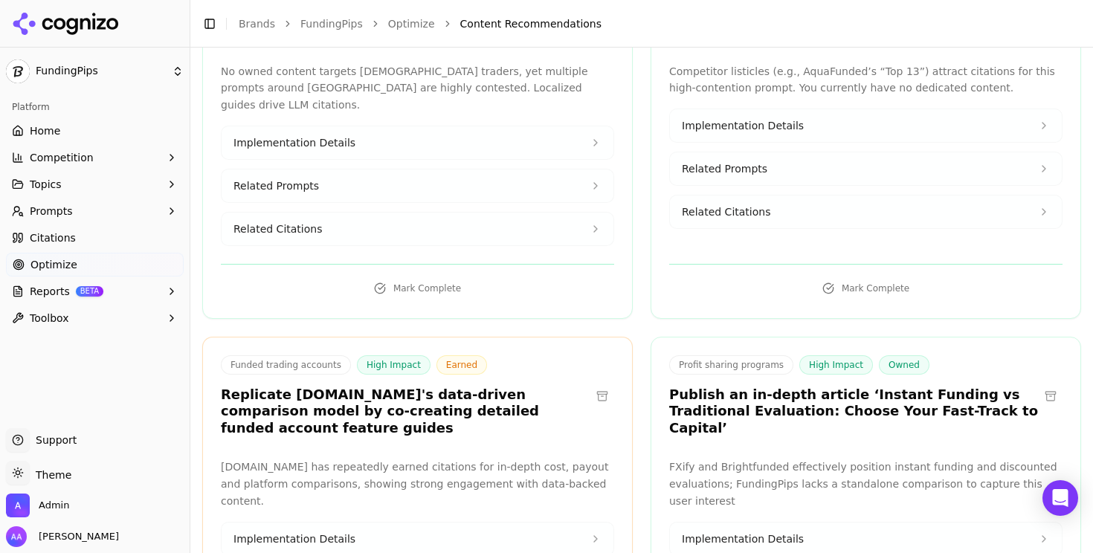
click at [437, 386] on h3 "Replicate [DOMAIN_NAME]'s data-driven comparison model by co-creating detailed …" at bounding box center [405, 411] width 369 height 51
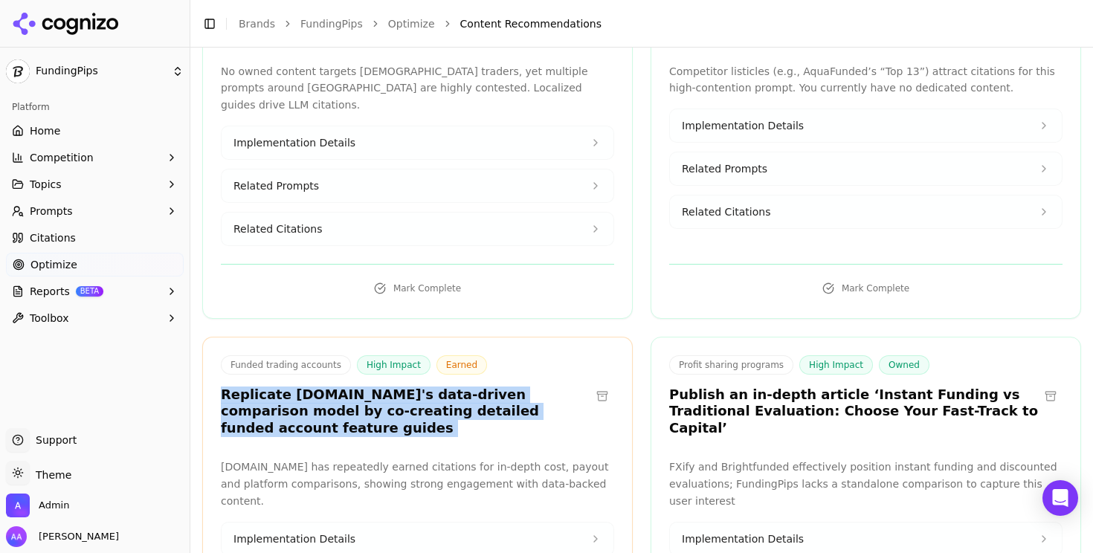
click at [437, 386] on h3 "Replicate [DOMAIN_NAME]'s data-driven comparison model by co-creating detailed …" at bounding box center [405, 411] width 369 height 51
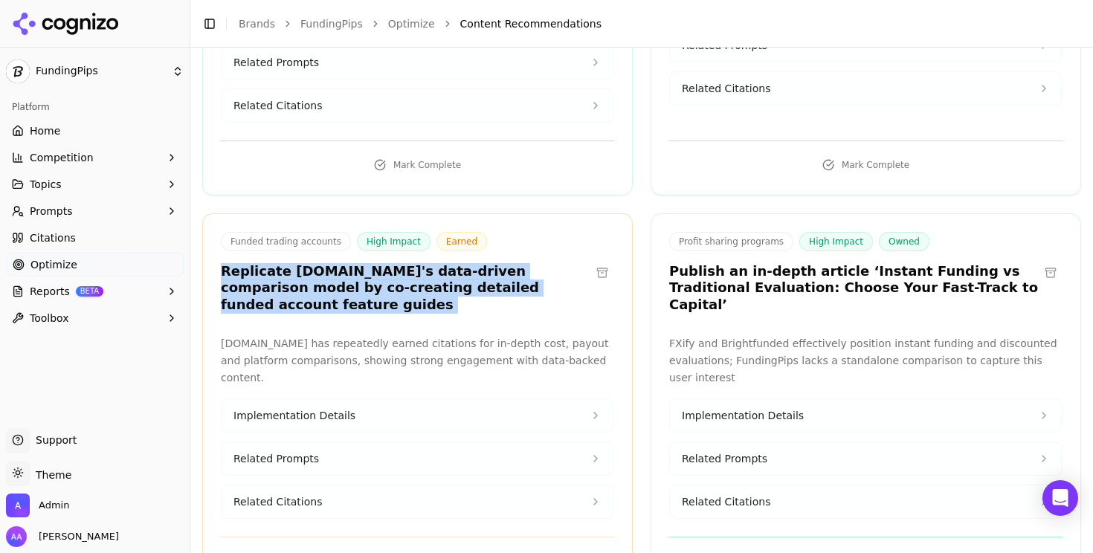
scroll to position [461, 0]
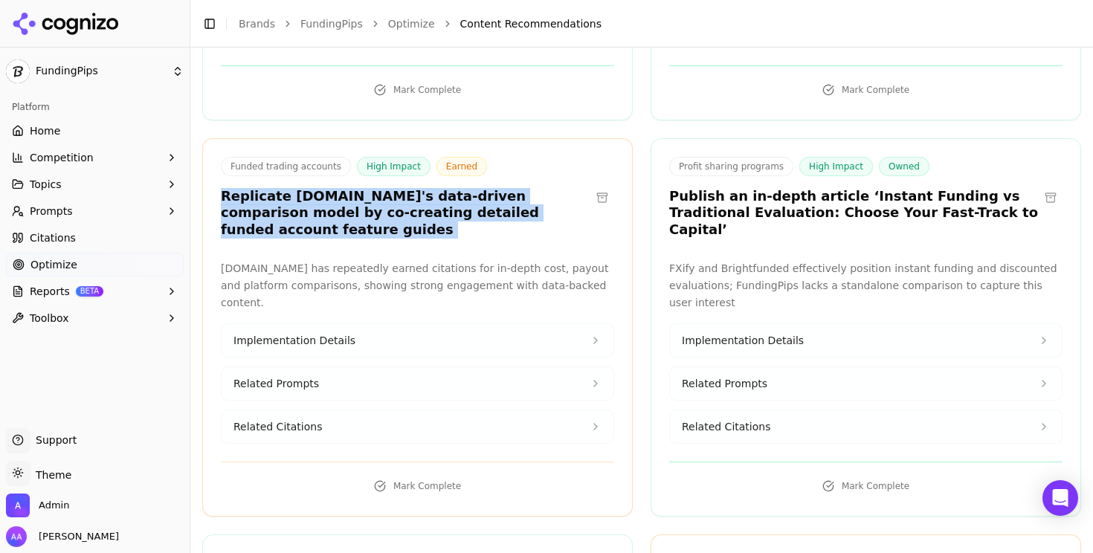
copy div "Replicate [DOMAIN_NAME]'s data-driven comparison model by co-creating detailed …"
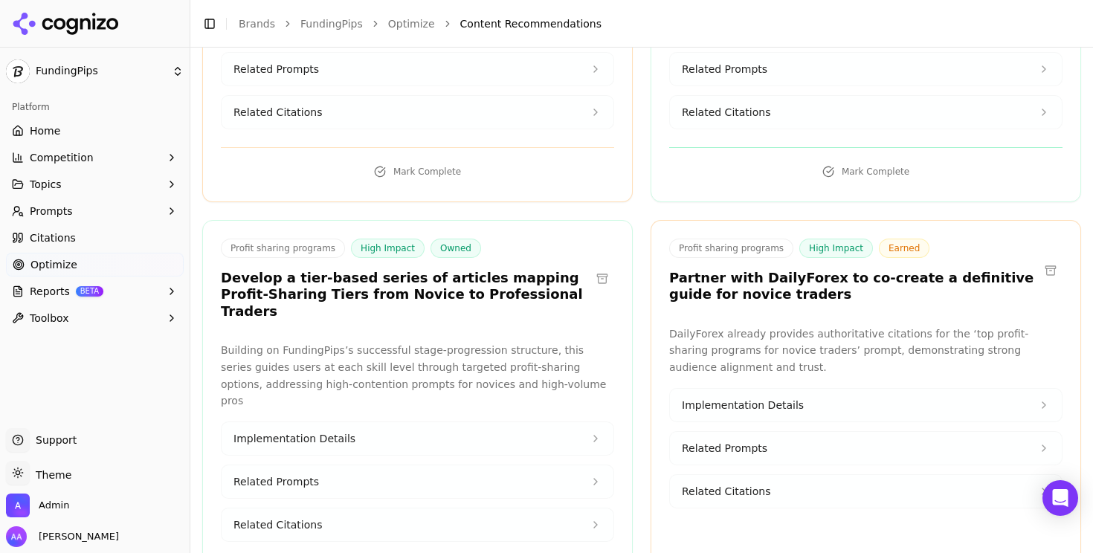
scroll to position [0, 0]
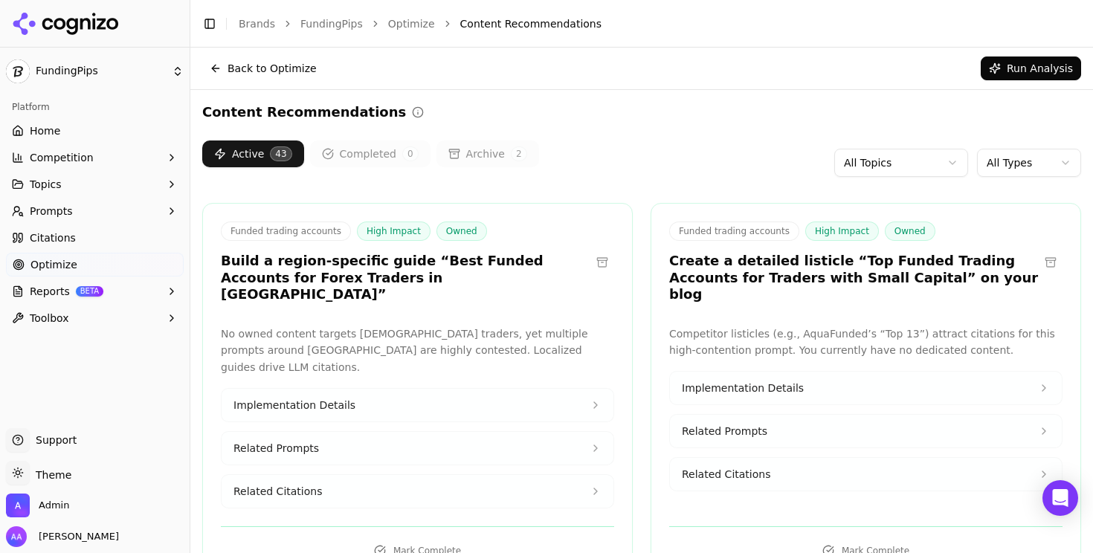
click at [870, 172] on html "FundingPips Platform Home Competition Topics Prompts Citations Optimize Reports…" at bounding box center [546, 276] width 1093 height 553
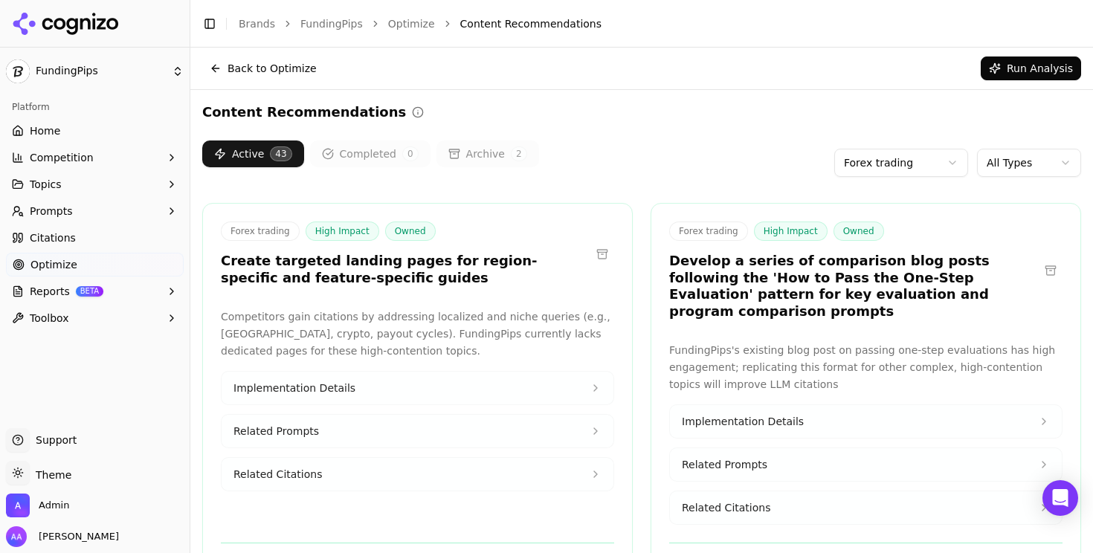
click at [915, 170] on html "FundingPips Platform Home Competition Topics Prompts Citations Optimize Reports…" at bounding box center [546, 276] width 1093 height 553
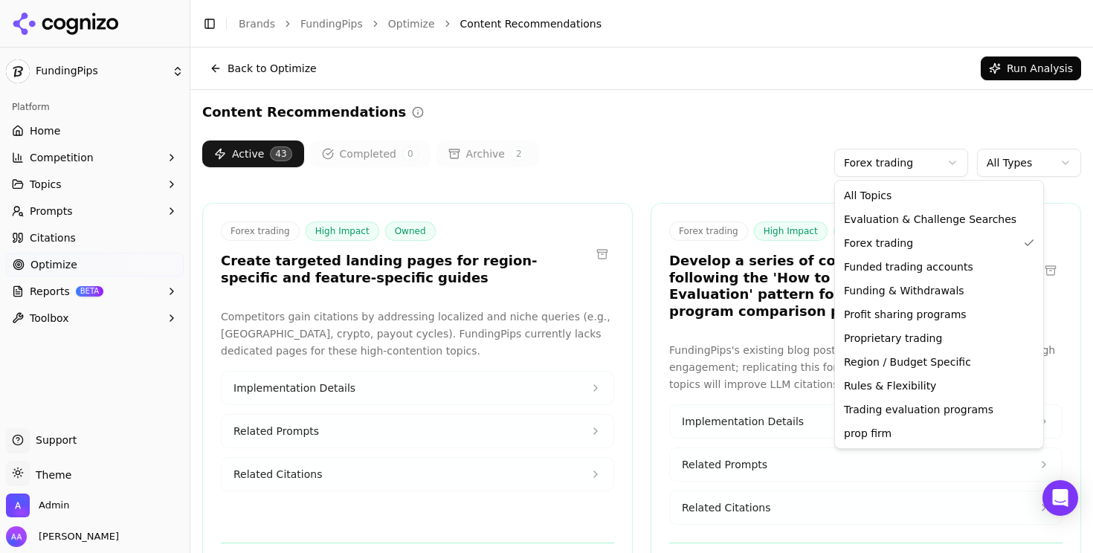
click at [909, 161] on html "FundingPips Platform Home Competition Topics Prompts Citations Optimize Reports…" at bounding box center [546, 276] width 1093 height 553
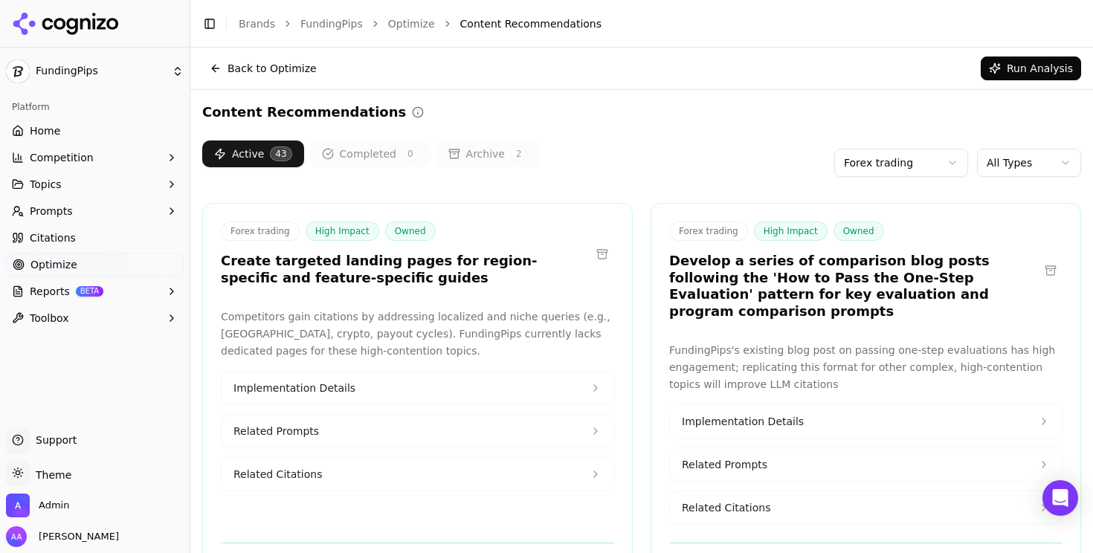
click at [909, 161] on html "FundingPips Platform Home Competition Topics Prompts Citations Optimize Reports…" at bounding box center [546, 276] width 1093 height 553
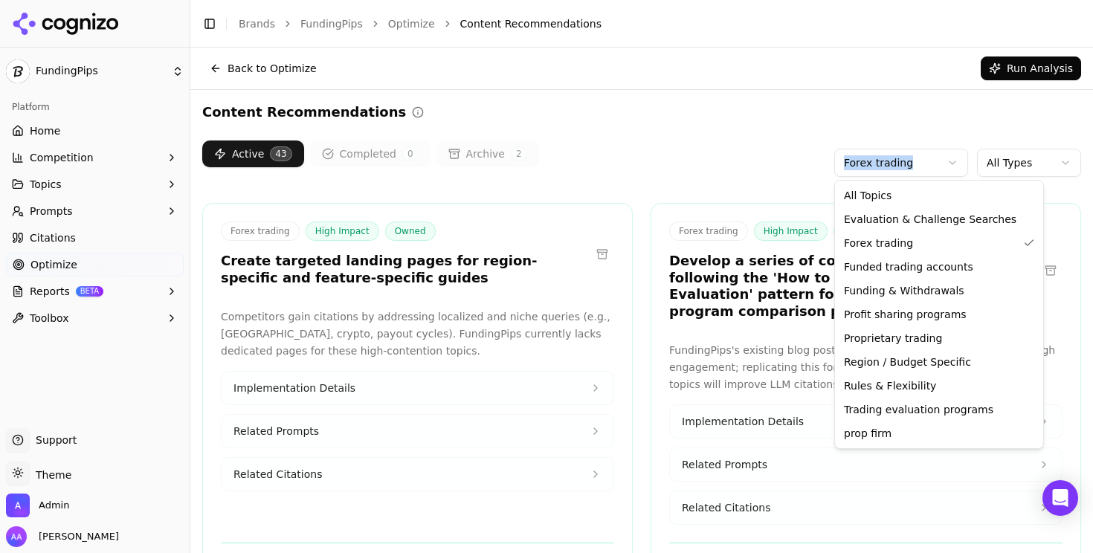
click at [909, 161] on html "FundingPips Platform Home Competition Topics Prompts Citations Optimize Reports…" at bounding box center [546, 276] width 1093 height 553
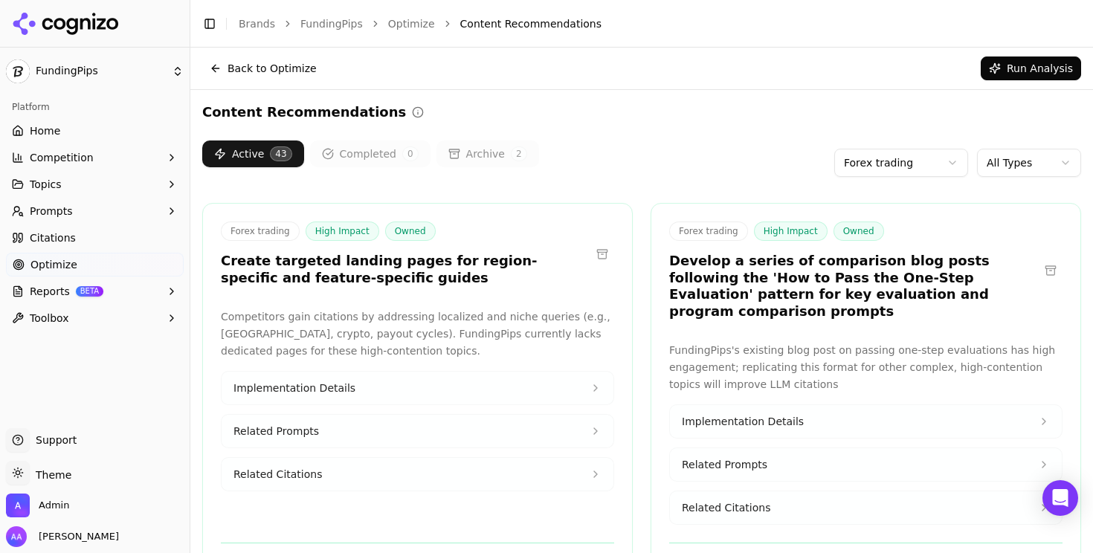
click at [887, 350] on p "FundingPips's existing blog post on passing one-step evaluations has high engag…" at bounding box center [865, 367] width 393 height 51
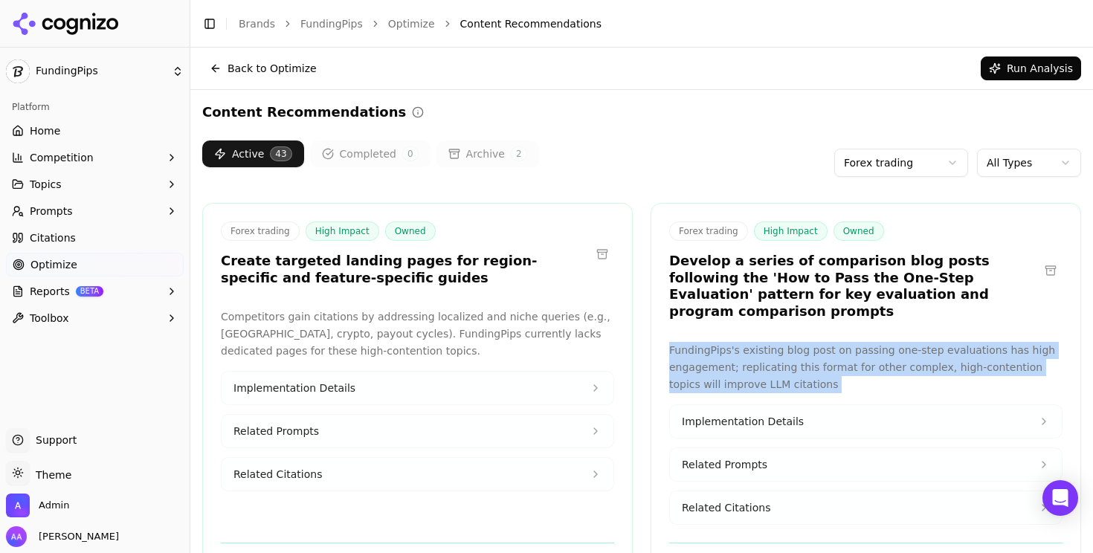
click at [887, 350] on p "FundingPips's existing blog post on passing one-step evaluations has high engag…" at bounding box center [865, 367] width 393 height 51
click at [890, 350] on p "FundingPips's existing blog post on passing one-step evaluations has high engag…" at bounding box center [865, 367] width 393 height 51
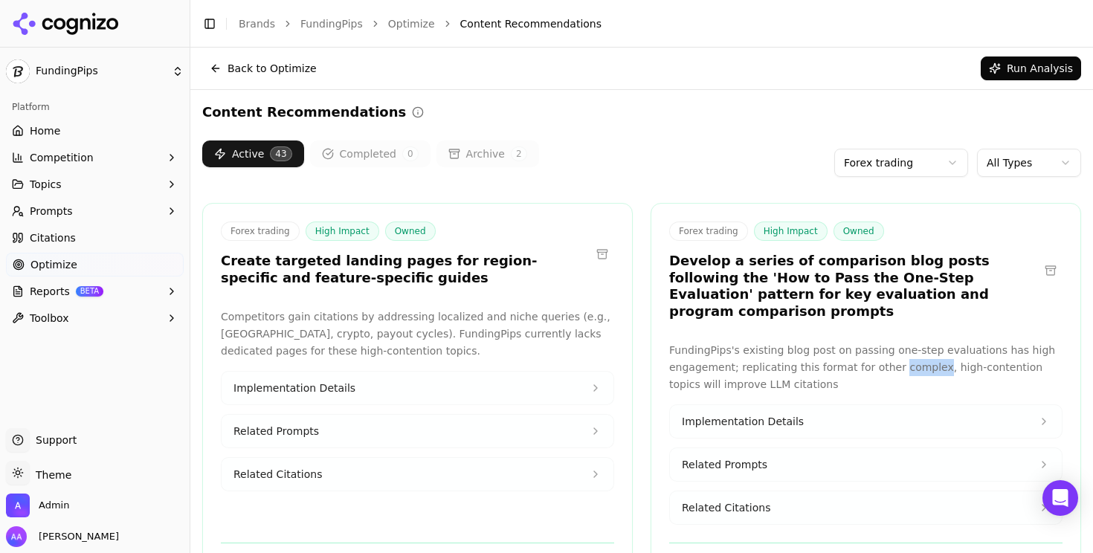
click at [890, 350] on p "FundingPips's existing blog post on passing one-step evaluations has high engag…" at bounding box center [865, 367] width 393 height 51
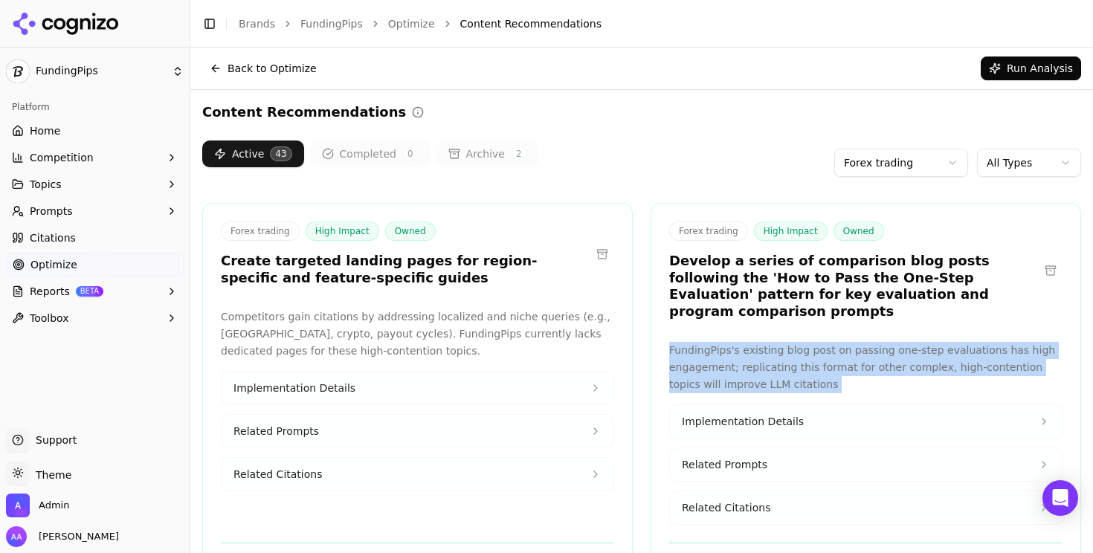
click at [890, 350] on p "FundingPips's existing blog post on passing one-step evaluations has high engag…" at bounding box center [865, 367] width 393 height 51
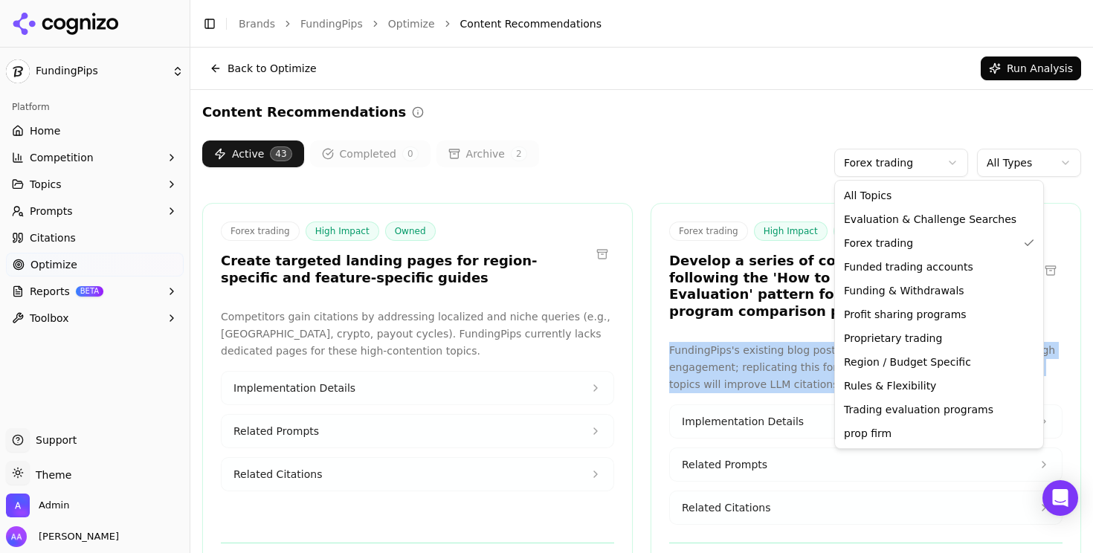
click at [893, 158] on html "FundingPips Platform Home Competition Topics Prompts Citations Optimize Reports…" at bounding box center [546, 276] width 1093 height 553
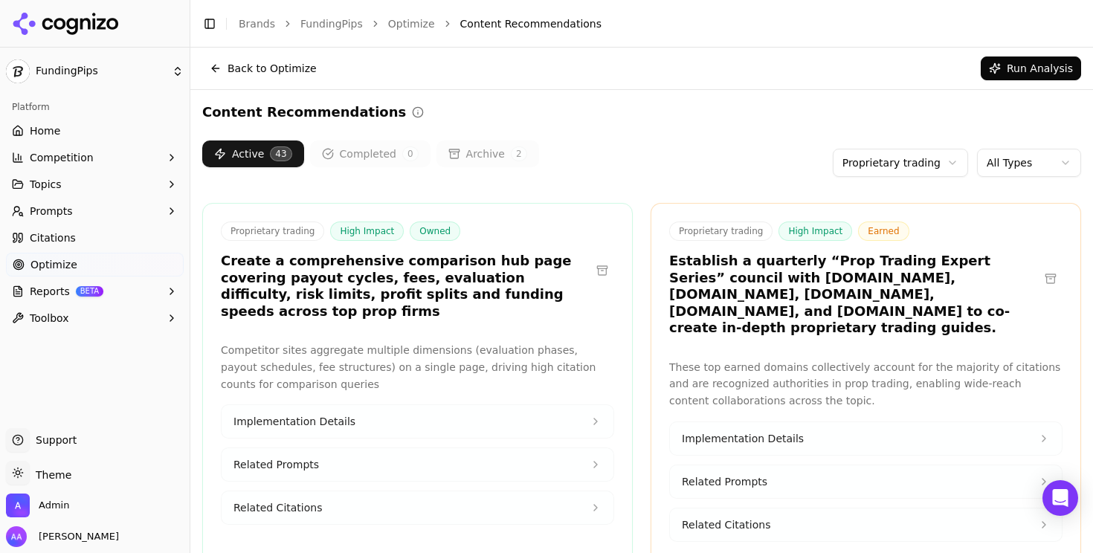
click at [783, 299] on h3 "Establish a quarterly “Prop Trading Expert Series” council with [DOMAIN_NAME], …" at bounding box center [853, 295] width 369 height 84
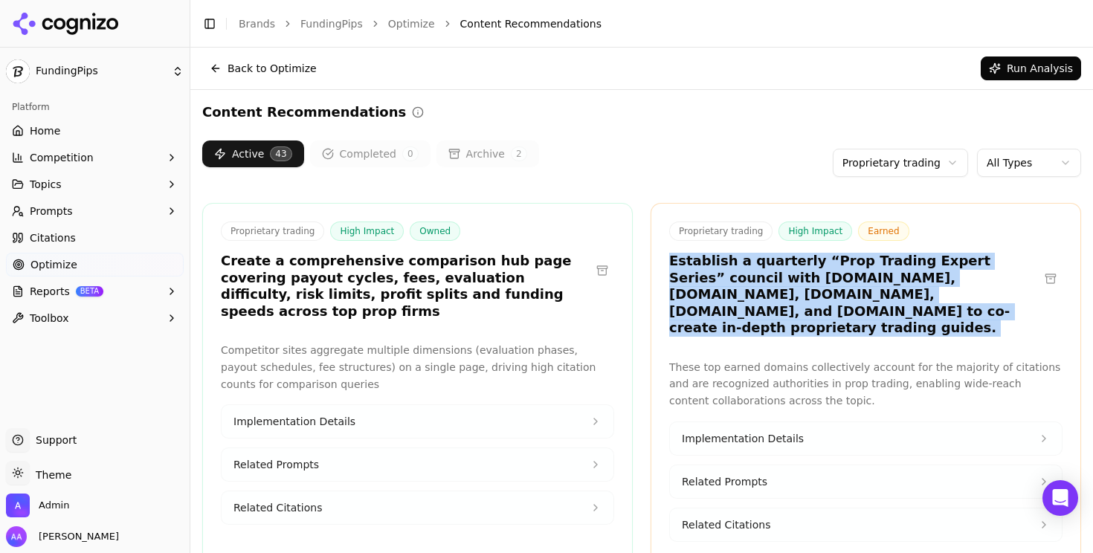
click at [783, 299] on h3 "Establish a quarterly “Prop Trading Expert Series” council with [DOMAIN_NAME], …" at bounding box center [853, 295] width 369 height 84
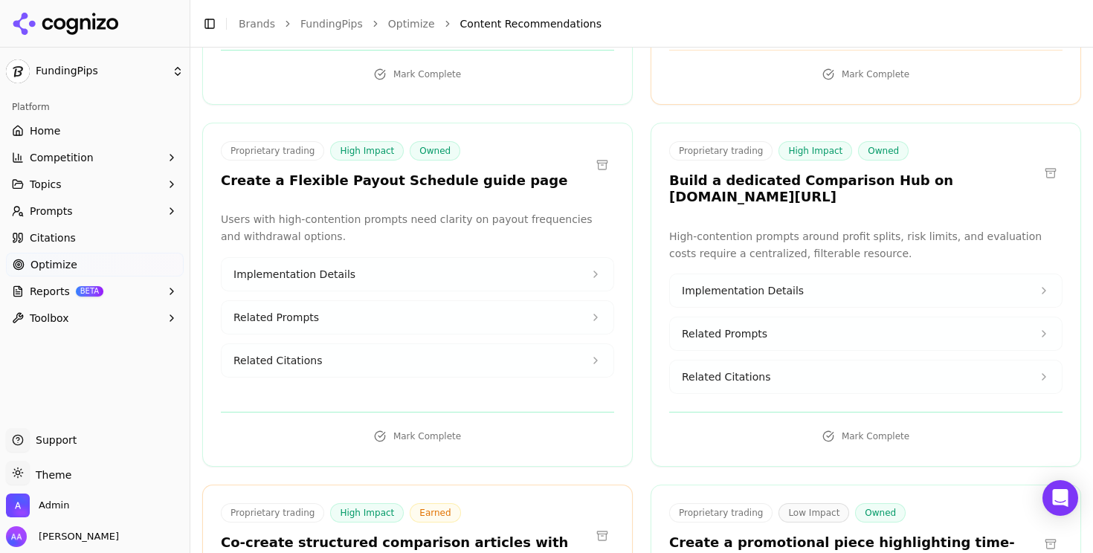
scroll to position [781, 0]
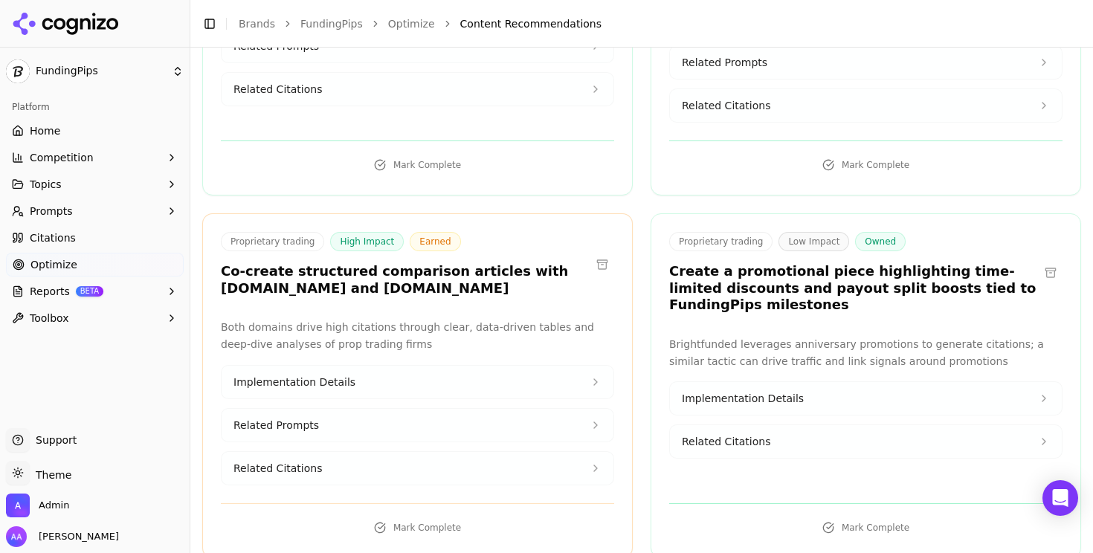
click at [734, 276] on h3 "Create a promotional piece highlighting time-limited discounts and payout split…" at bounding box center [853, 288] width 369 height 51
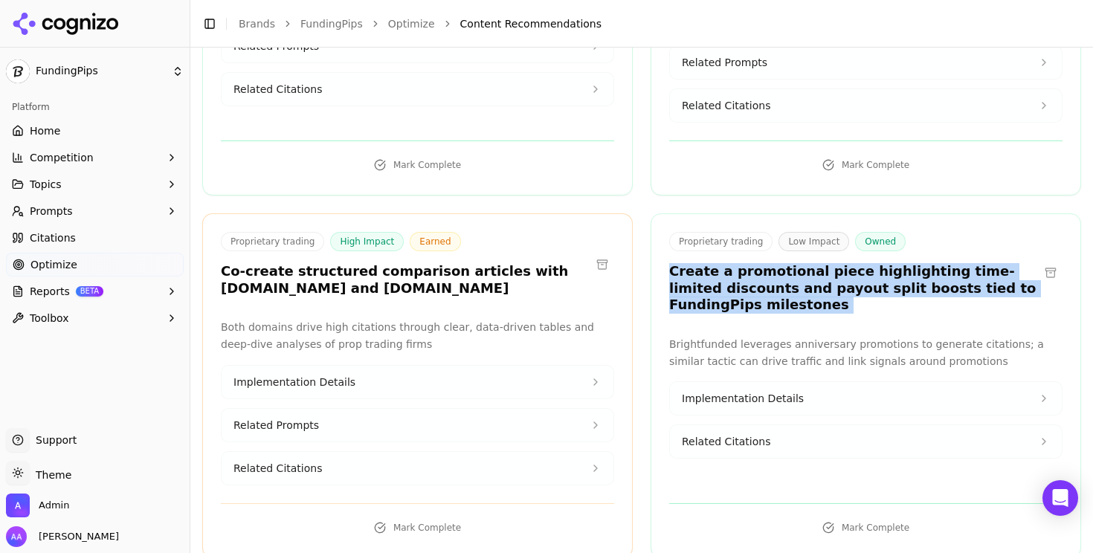
click at [734, 276] on h3 "Create a promotional piece highlighting time-limited discounts and payout split…" at bounding box center [853, 288] width 369 height 51
copy div "Create a promotional piece highlighting time-limited discounts and payout split…"
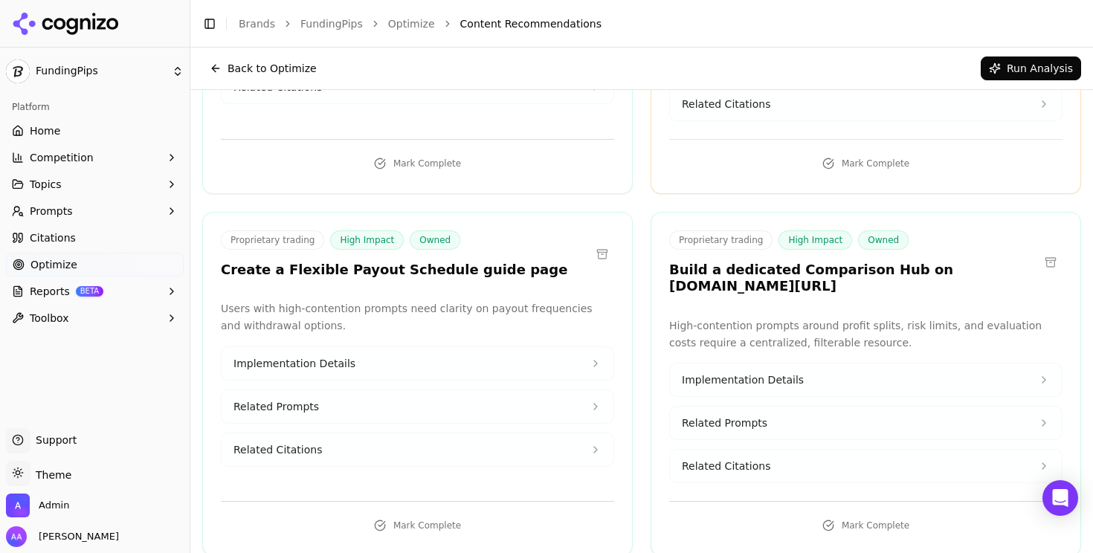
scroll to position [0, 0]
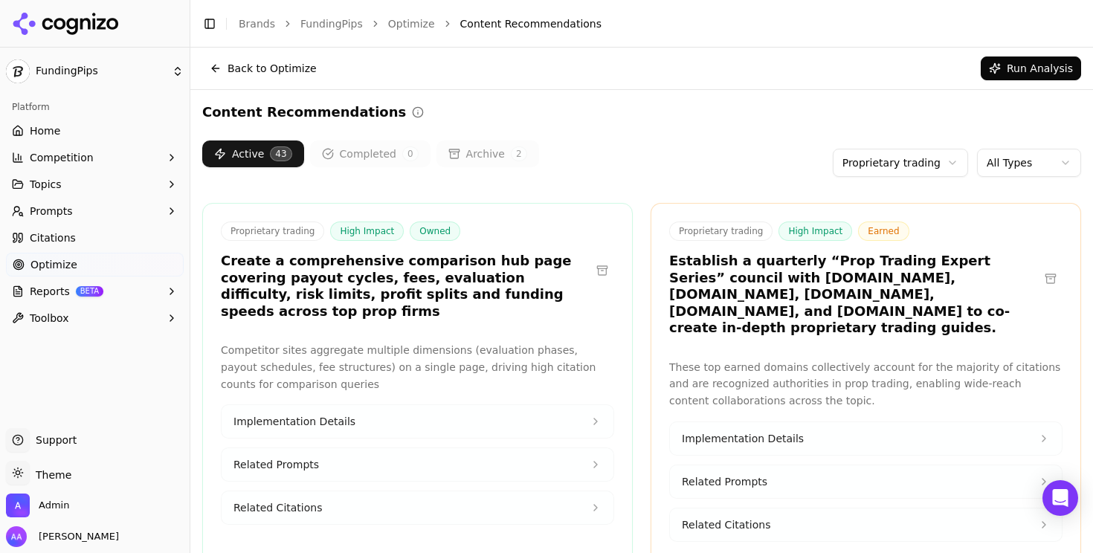
click at [880, 166] on html "FundingPips Platform Home Competition Topics Prompts Citations Optimize Reports…" at bounding box center [546, 276] width 1093 height 553
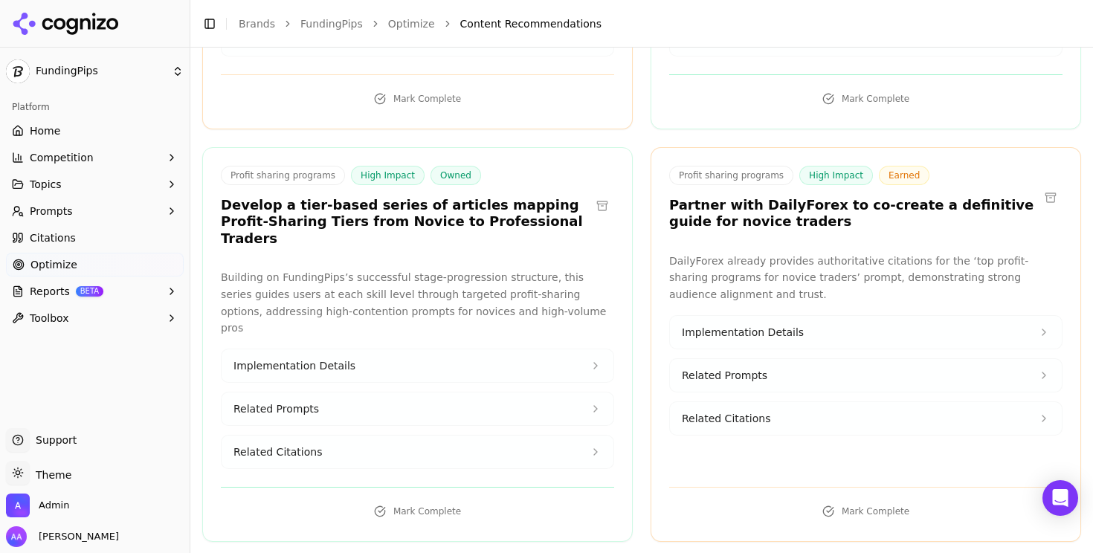
scroll to position [850, 0]
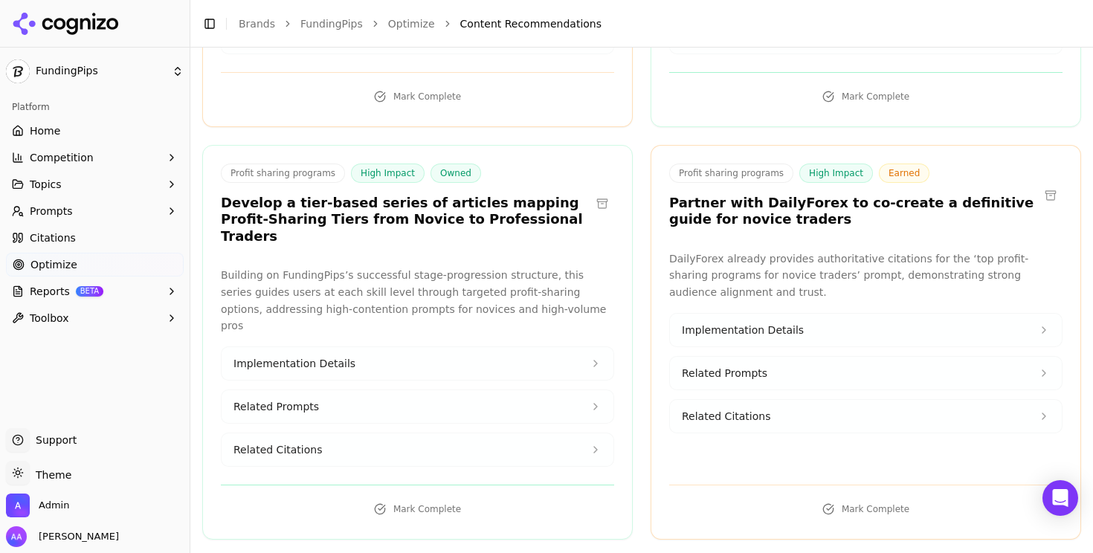
click at [497, 195] on h3 "Develop a tier-based series of articles mapping Profit-Sharing Tiers from Novic…" at bounding box center [405, 220] width 369 height 51
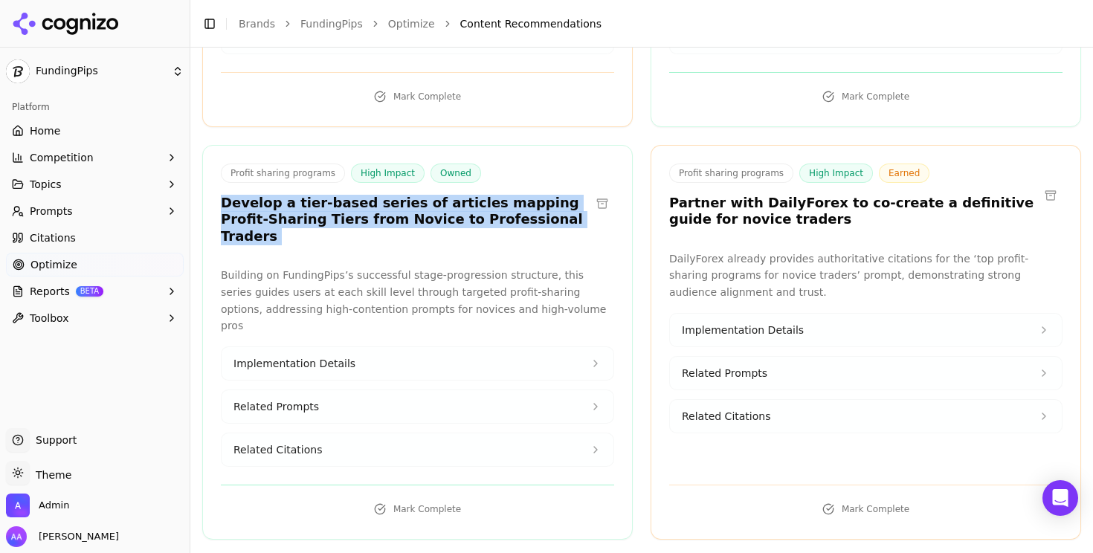
click at [497, 195] on h3 "Develop a tier-based series of articles mapping Profit-Sharing Tiers from Novic…" at bounding box center [405, 220] width 369 height 51
copy div "Develop a tier-based series of articles mapping Profit-Sharing Tiers from Novic…"
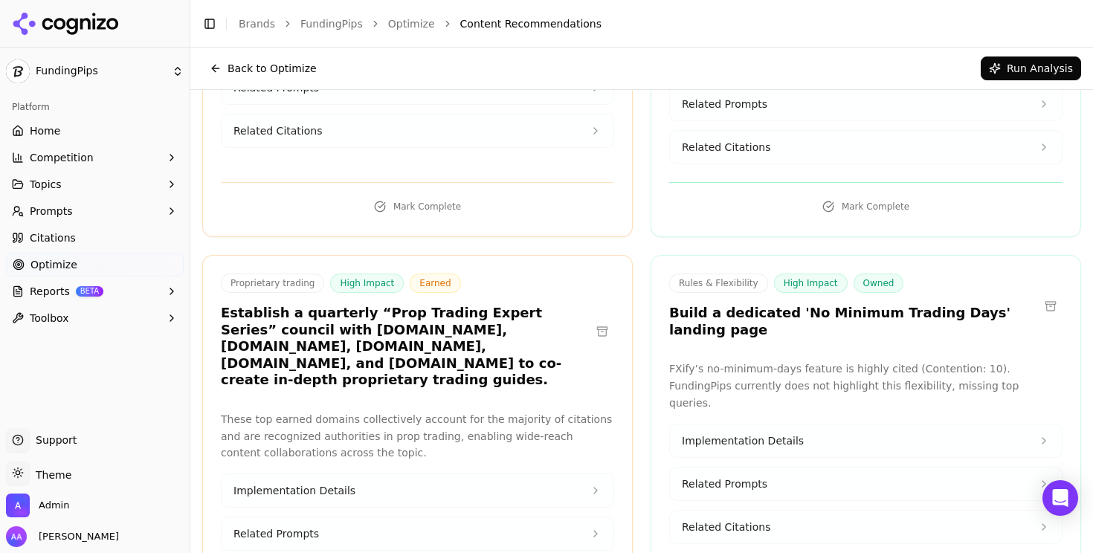
scroll to position [1994, 0]
click at [730, 305] on h3 "Build a dedicated 'No Minimum Trading Days' landing page" at bounding box center [853, 321] width 369 height 33
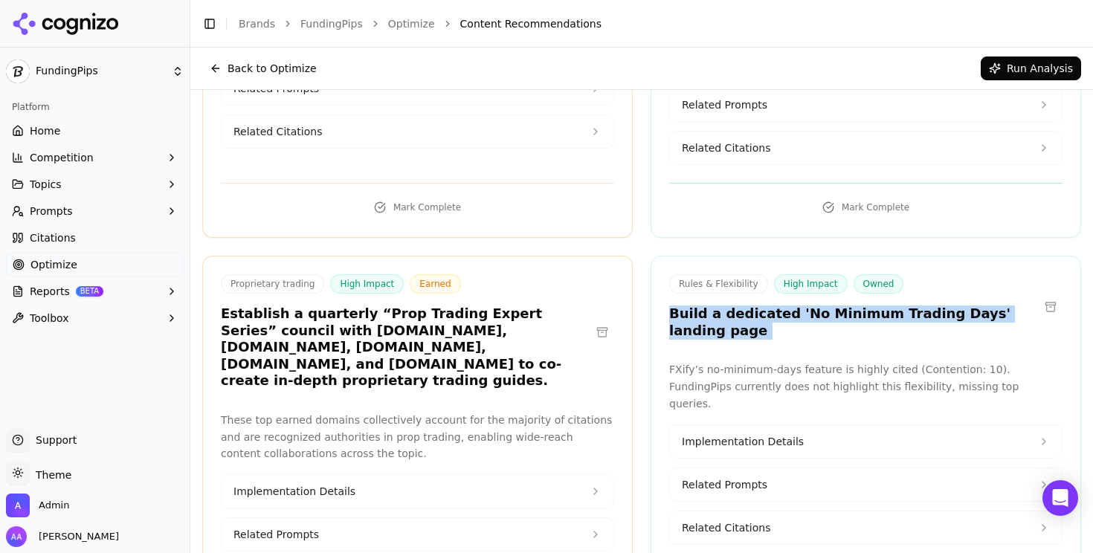
click at [730, 305] on h3 "Build a dedicated 'No Minimum Trading Days' landing page" at bounding box center [853, 321] width 369 height 33
copy div "Build a dedicated 'No Minimum Trading Days' landing page"
click at [738, 511] on button "Related Citations" at bounding box center [866, 527] width 392 height 33
click at [750, 361] on p "FXify’s no-minimum-days feature is highly cited (Contention: 10). FundingPips c…" at bounding box center [865, 386] width 393 height 51
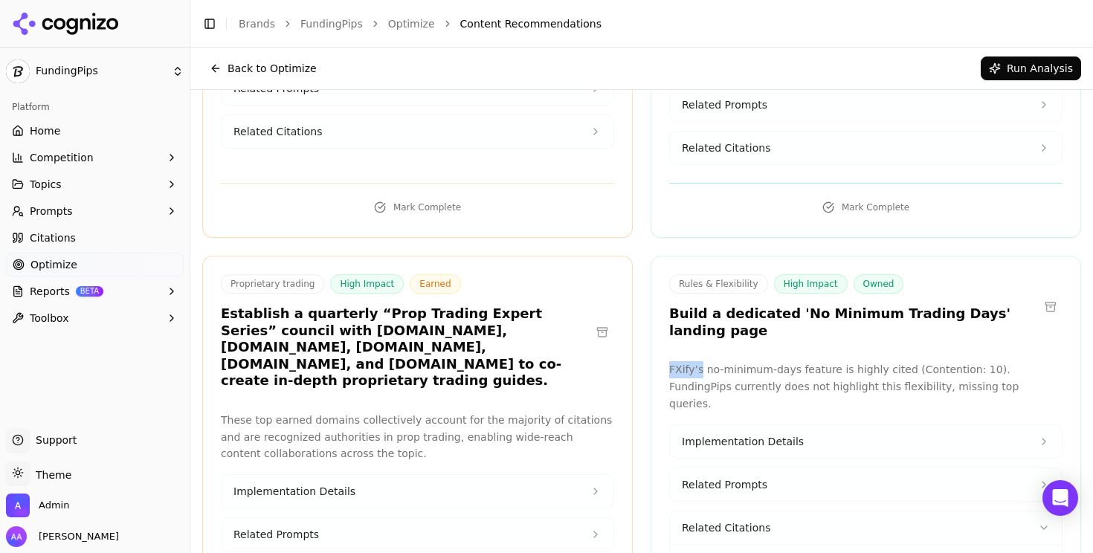
click at [750, 361] on p "FXify’s no-minimum-days feature is highly cited (Contention: 10). FundingPips c…" at bounding box center [865, 386] width 393 height 51
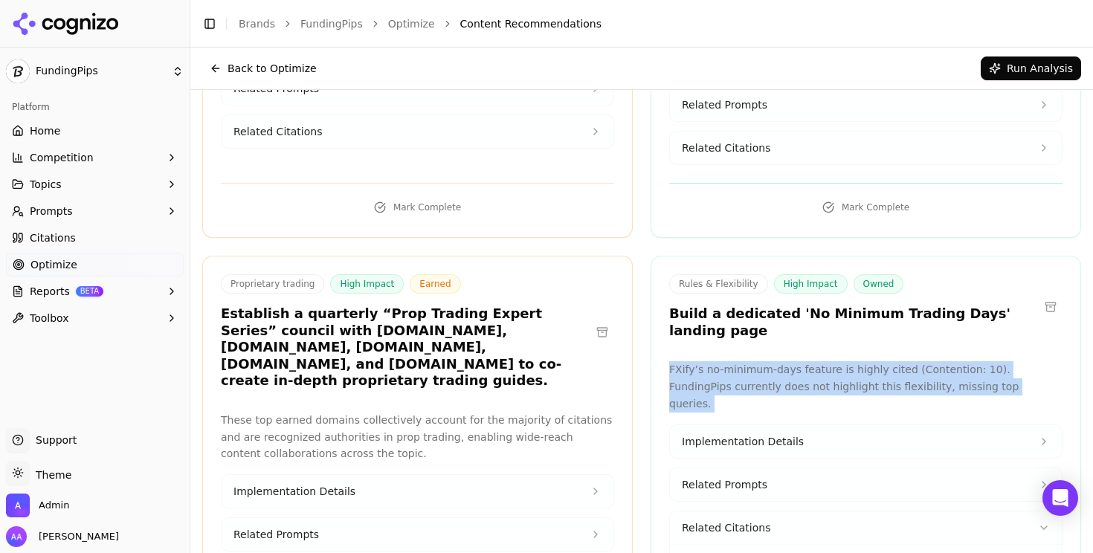
click at [750, 361] on p "FXify’s no-minimum-days feature is highly cited (Contention: 10). FundingPips c…" at bounding box center [865, 386] width 393 height 51
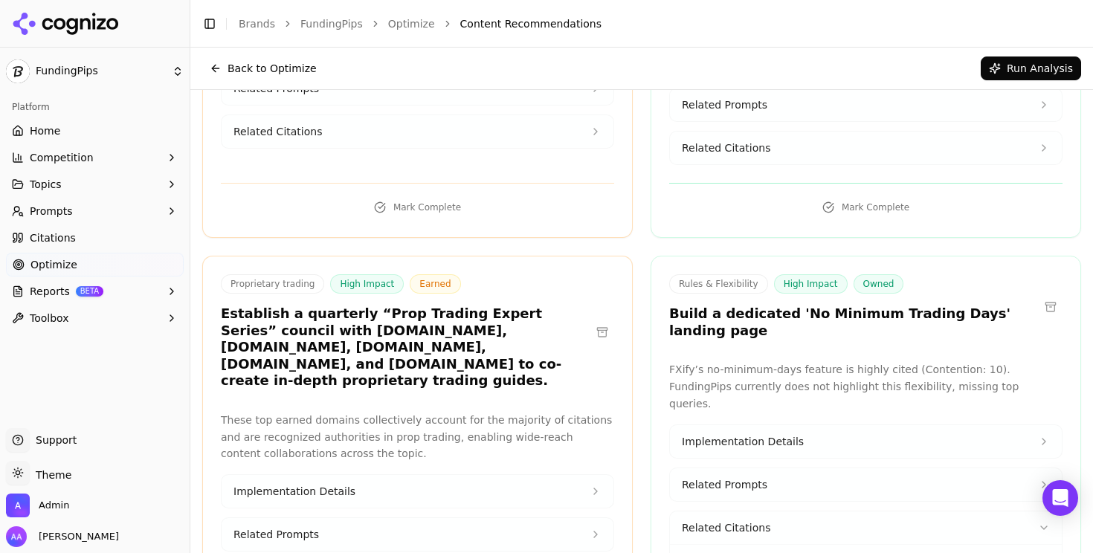
click at [757, 361] on p "FXify’s no-minimum-days feature is highly cited (Contention: 10). FundingPips c…" at bounding box center [865, 386] width 393 height 51
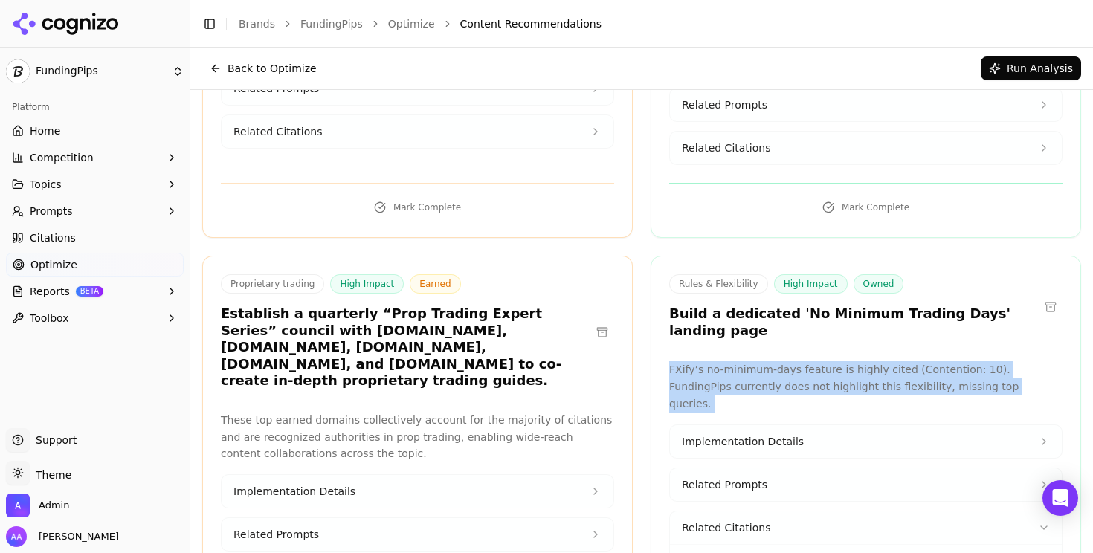
click at [757, 361] on p "FXify’s no-minimum-days feature is highly cited (Contention: 10). FundingPips c…" at bounding box center [865, 386] width 393 height 51
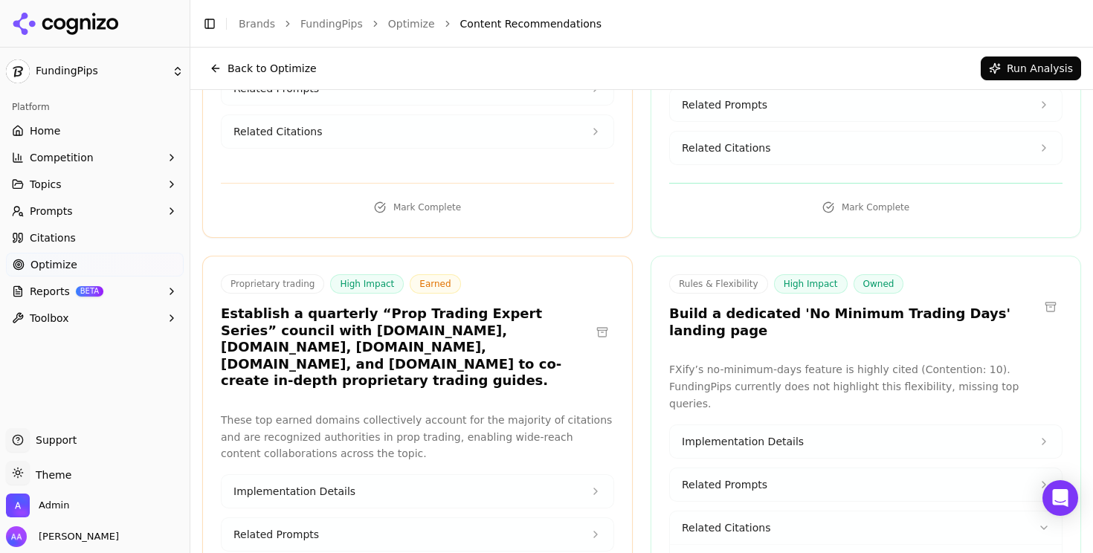
click at [783, 361] on p "FXify’s no-minimum-days feature is highly cited (Contention: 10). FundingPips c…" at bounding box center [865, 386] width 393 height 51
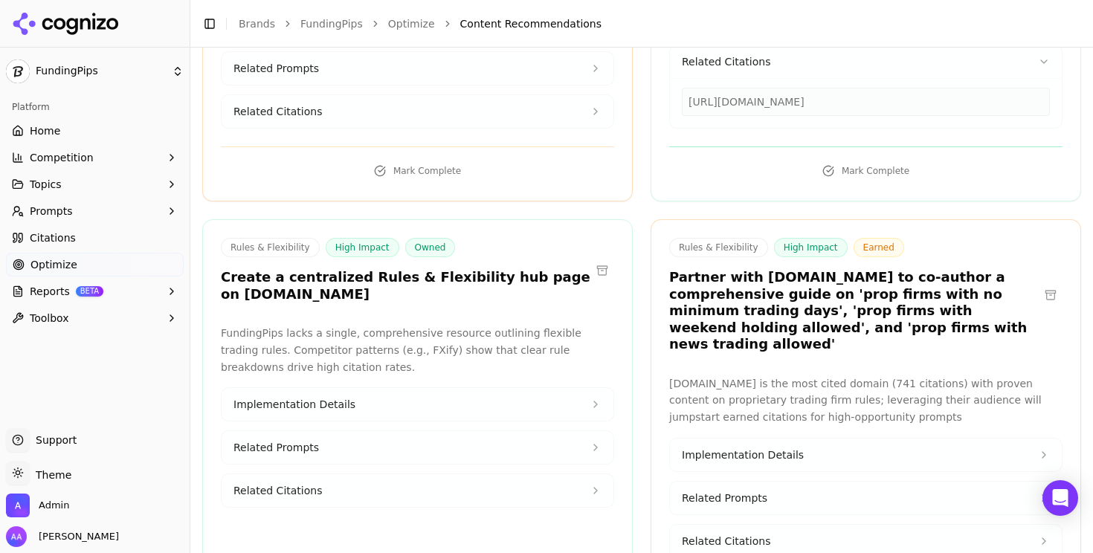
scroll to position [2462, 0]
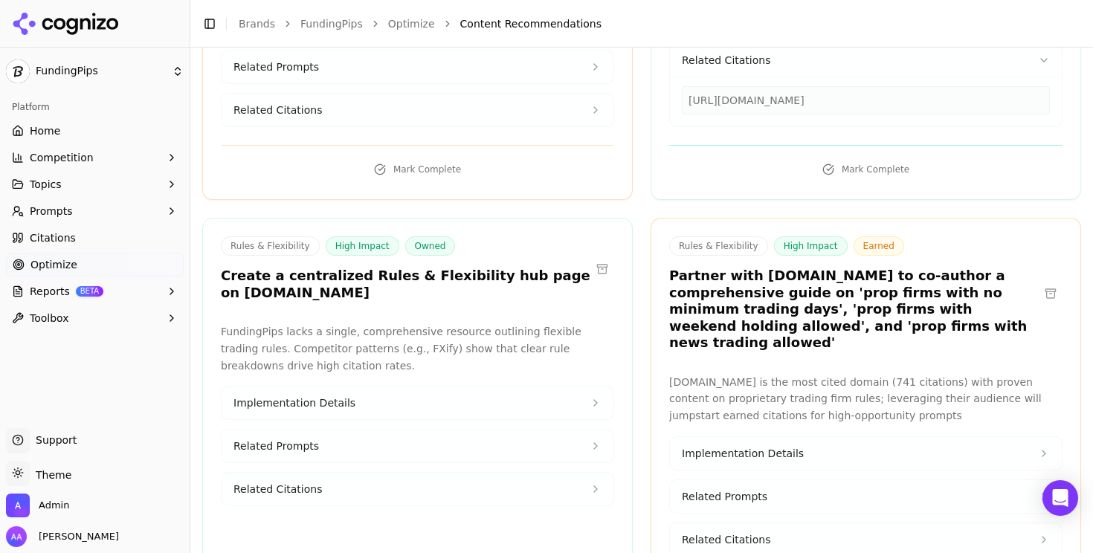
click at [378, 323] on p "FundingPips lacks a single, comprehensive resource outlining flexible trading r…" at bounding box center [417, 348] width 393 height 51
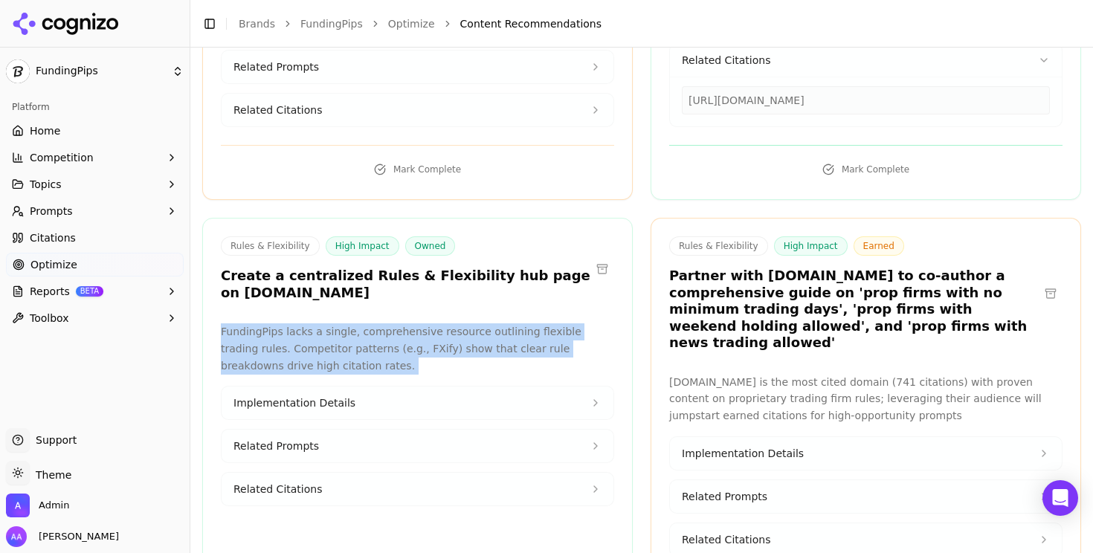
click at [378, 323] on p "FundingPips lacks a single, comprehensive resource outlining flexible trading r…" at bounding box center [417, 348] width 393 height 51
click at [336, 473] on button "Related Citations" at bounding box center [417, 489] width 392 height 33
click at [340, 473] on button "Related Citations" at bounding box center [417, 489] width 392 height 33
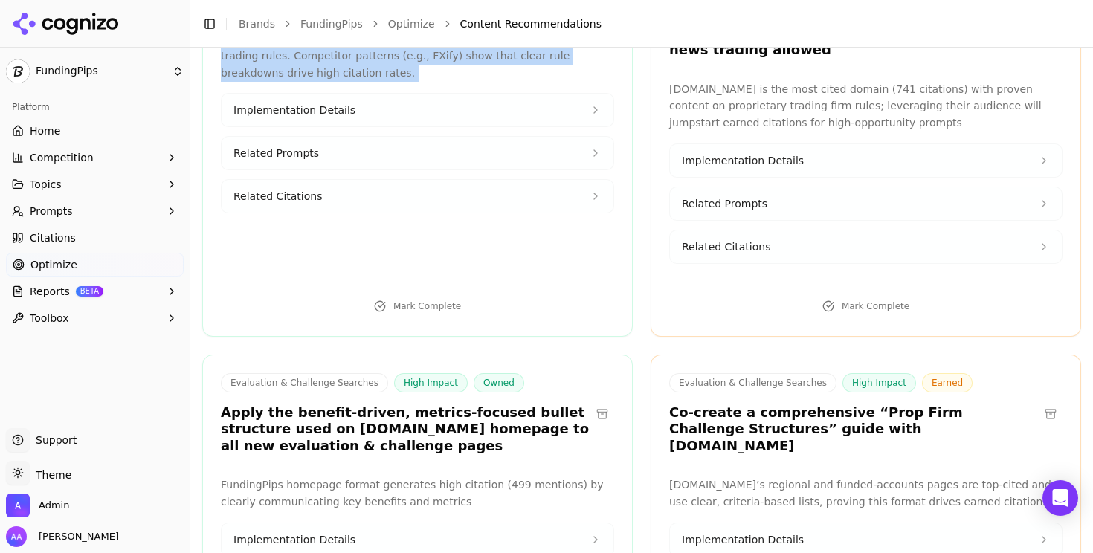
scroll to position [2758, 0]
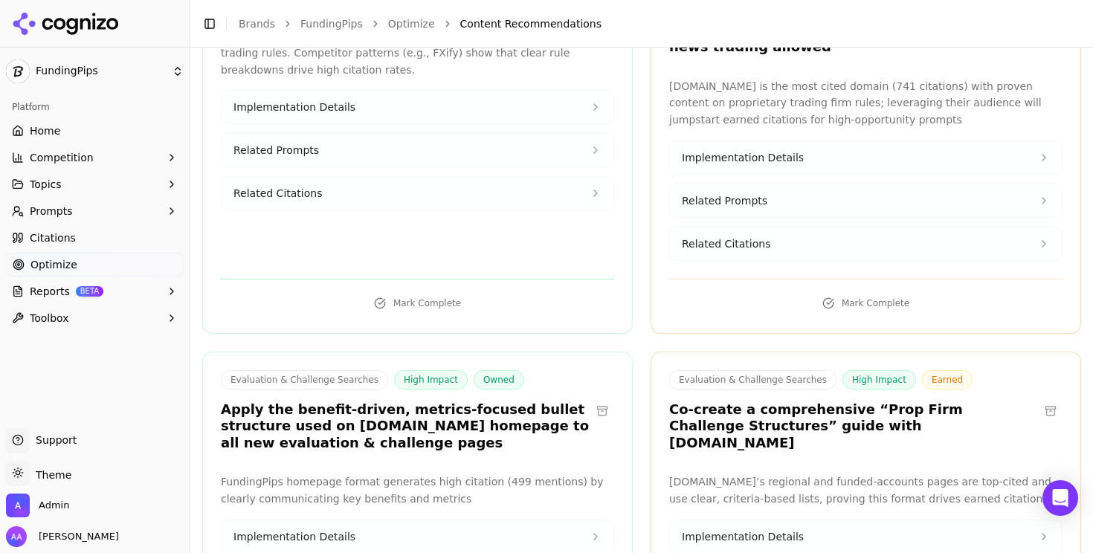
click at [365, 401] on h3 "Apply the benefit-driven, metrics-focused bullet structure used on [DOMAIN_NAME…" at bounding box center [405, 426] width 369 height 51
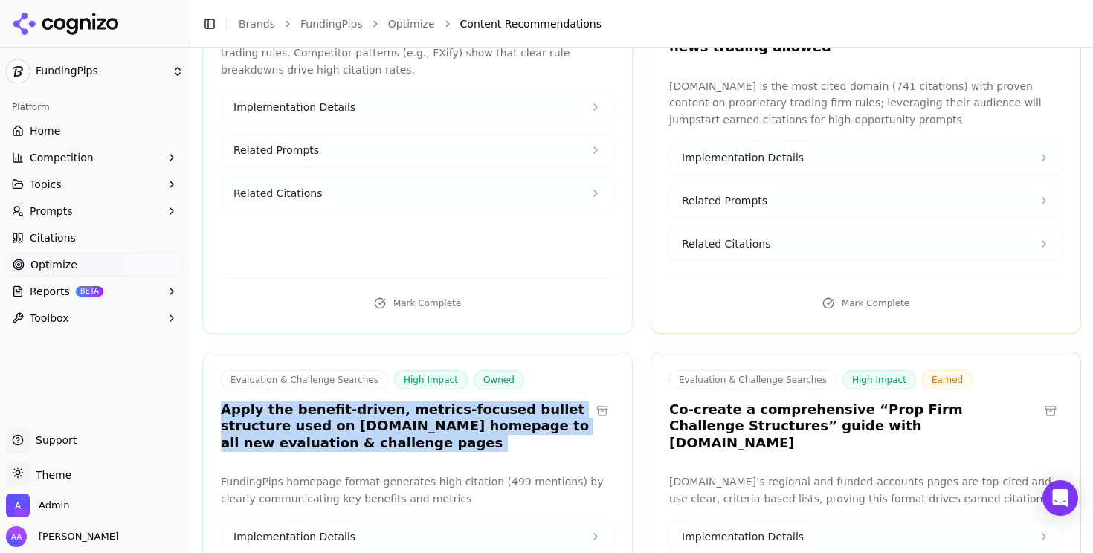
click at [365, 401] on h3 "Apply the benefit-driven, metrics-focused bullet structure used on [DOMAIN_NAME…" at bounding box center [405, 426] width 369 height 51
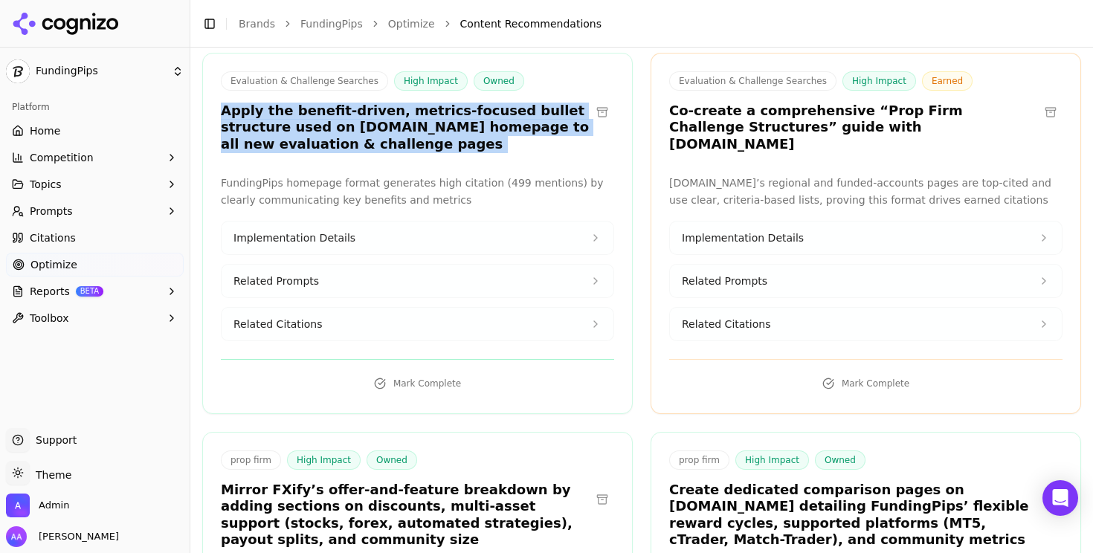
scroll to position [3154, 0]
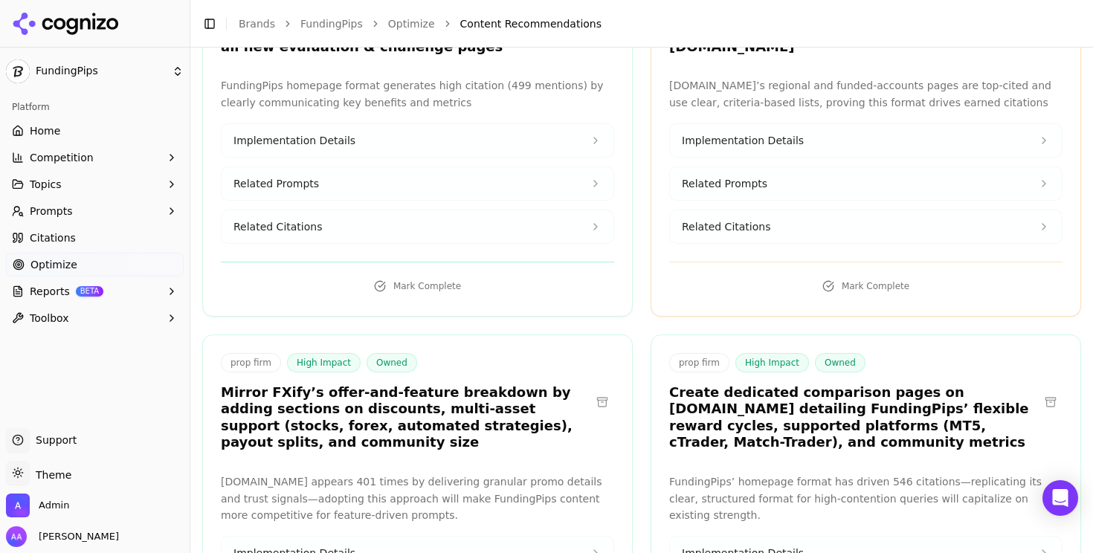
click at [365, 353] on div "prop firm High Impact Owned Mirror FXify’s offer-and-feature breakdown by addin…" at bounding box center [417, 404] width 429 height 103
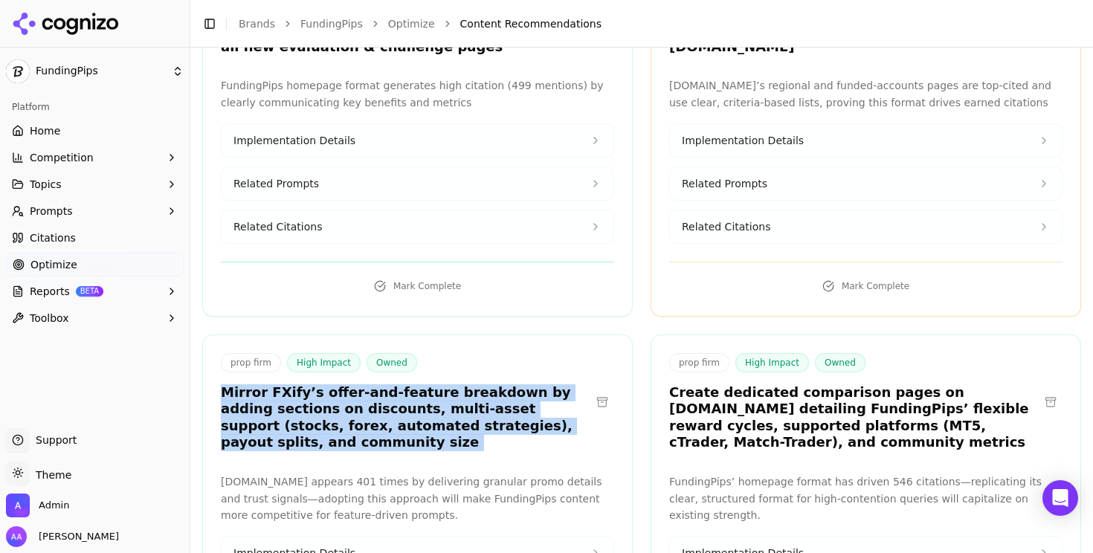
click at [365, 353] on div "prop firm High Impact Owned Mirror FXify’s offer-and-feature breakdown by addin…" at bounding box center [417, 404] width 429 height 103
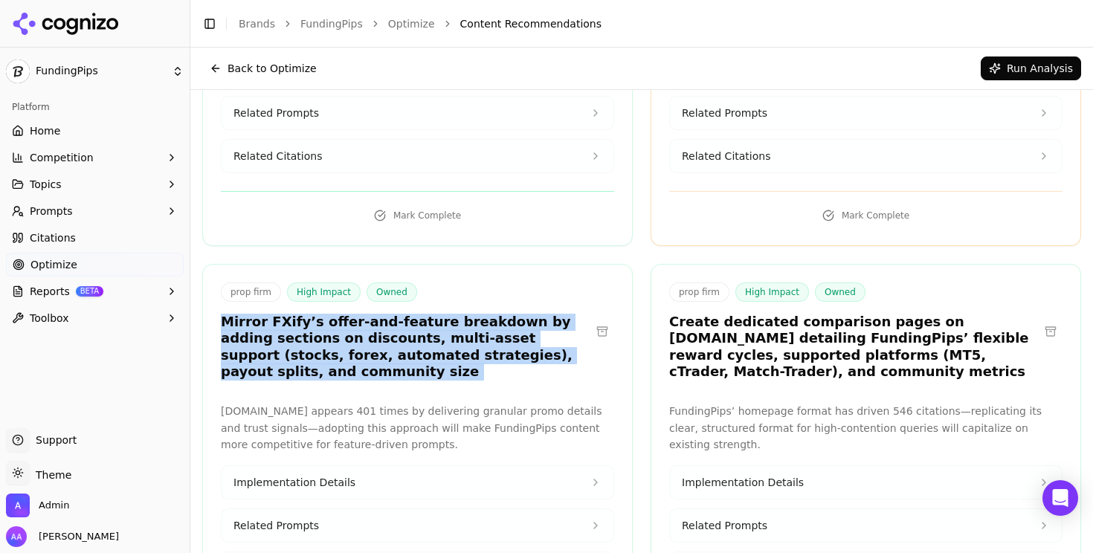
copy div "Mirror FXify’s offer-and-feature breakdown by adding sections on discounts, mul…"
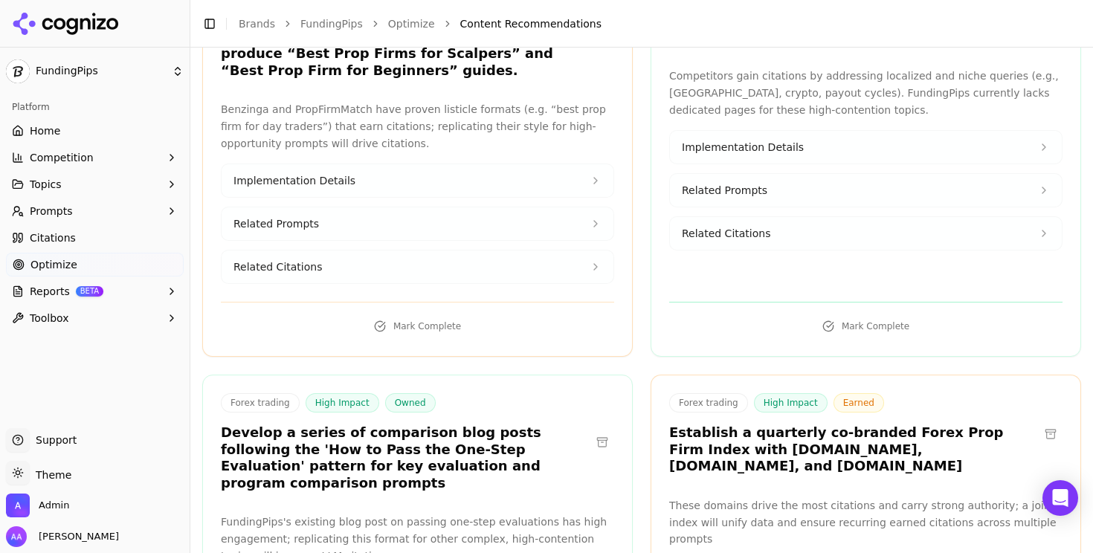
scroll to position [4020, 0]
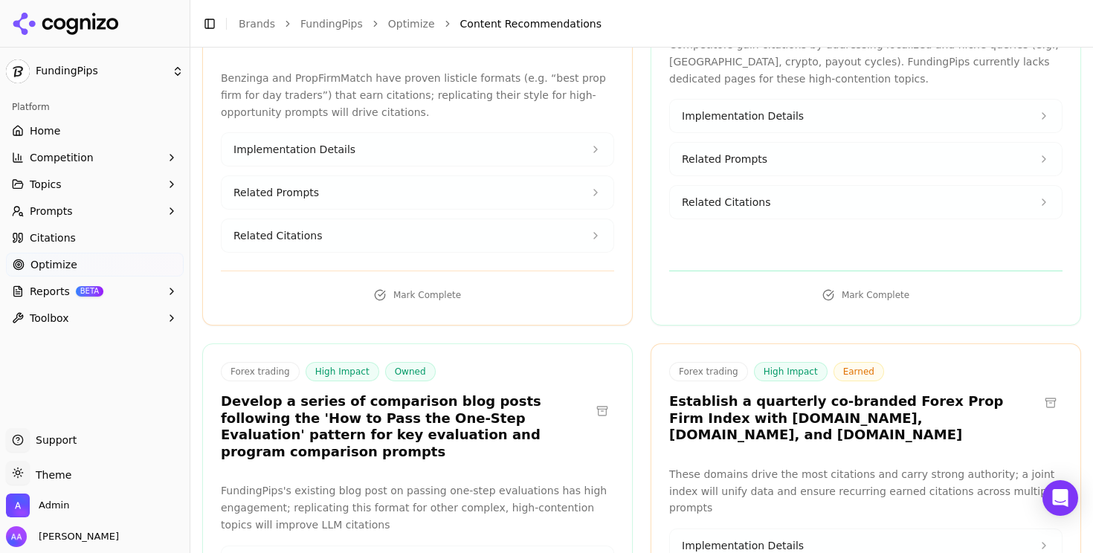
click at [750, 393] on h3 "Establish a quarterly co-branded Forex Prop Firm Index with bestpropfirms.com, …" at bounding box center [853, 418] width 369 height 51
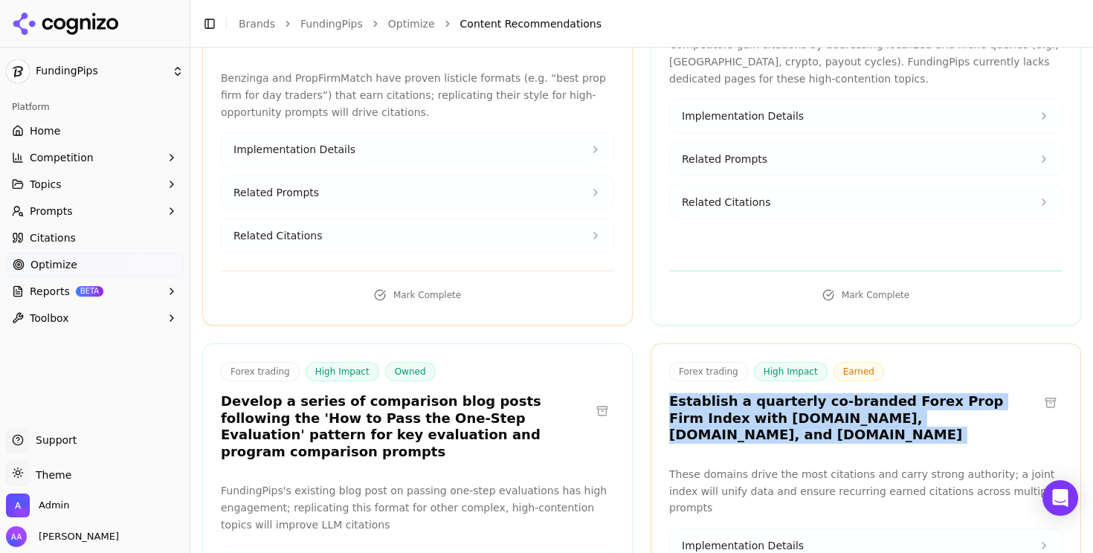
click at [750, 393] on h3 "Establish a quarterly co-branded Forex Prop Firm Index with bestpropfirms.com, …" at bounding box center [853, 418] width 369 height 51
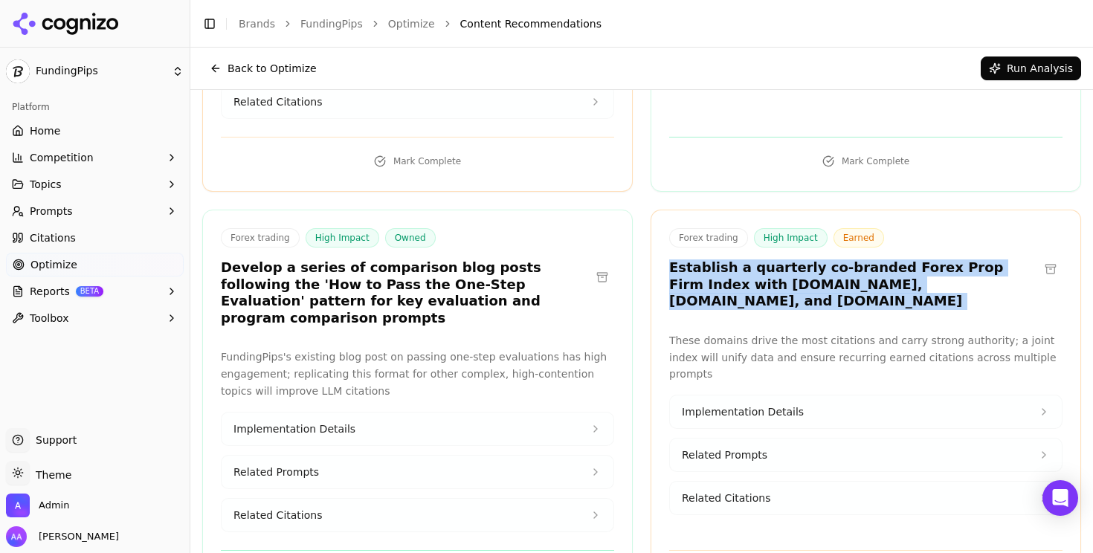
scroll to position [4112, 0]
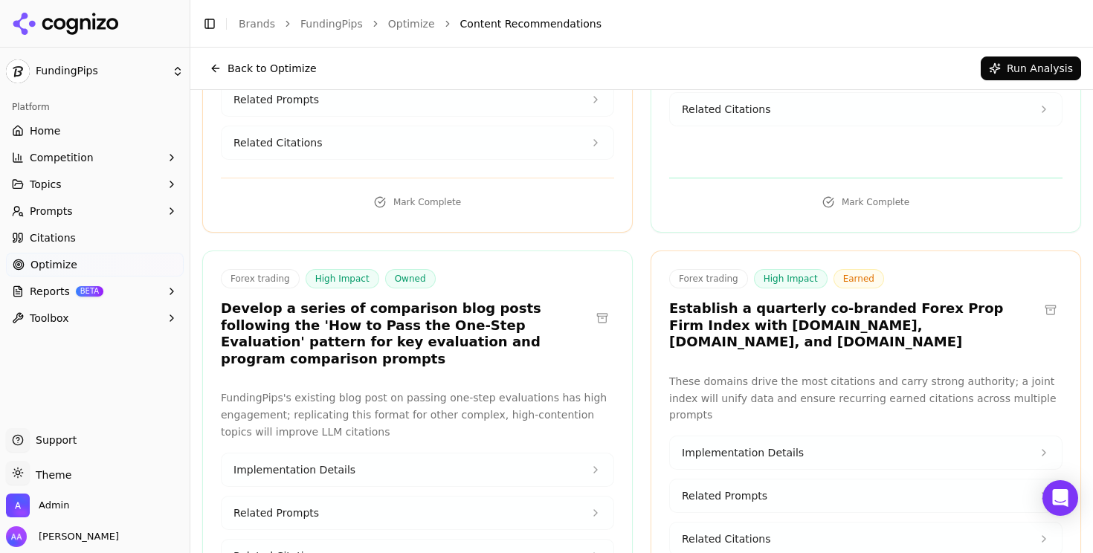
click at [407, 300] on h3 "Develop a series of comparison blog posts following the 'How to Pass the One-St…" at bounding box center [405, 333] width 369 height 67
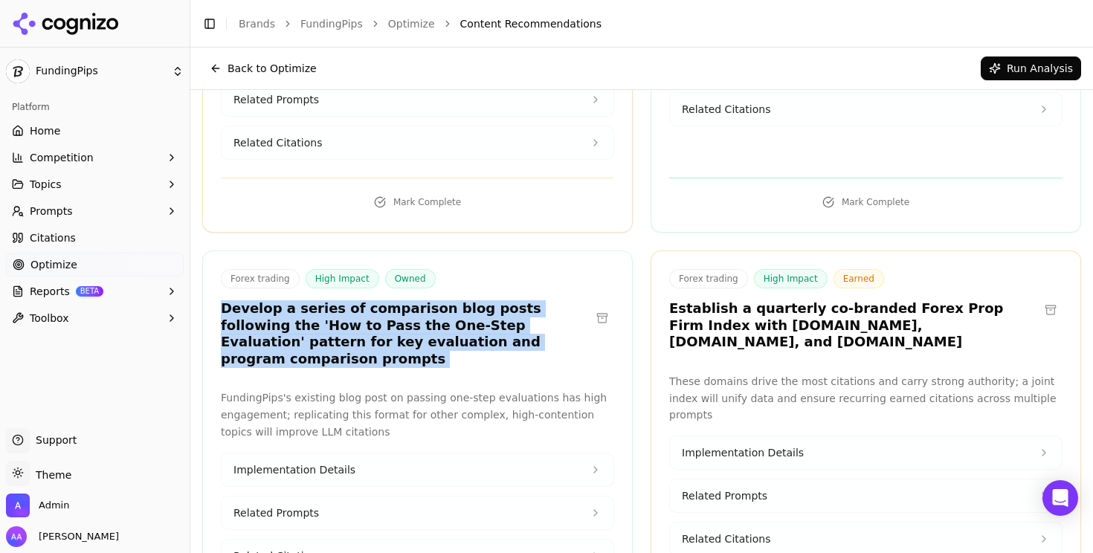
click at [407, 300] on h3 "Develop a series of comparison blog posts following the 'How to Pass the One-St…" at bounding box center [405, 333] width 369 height 67
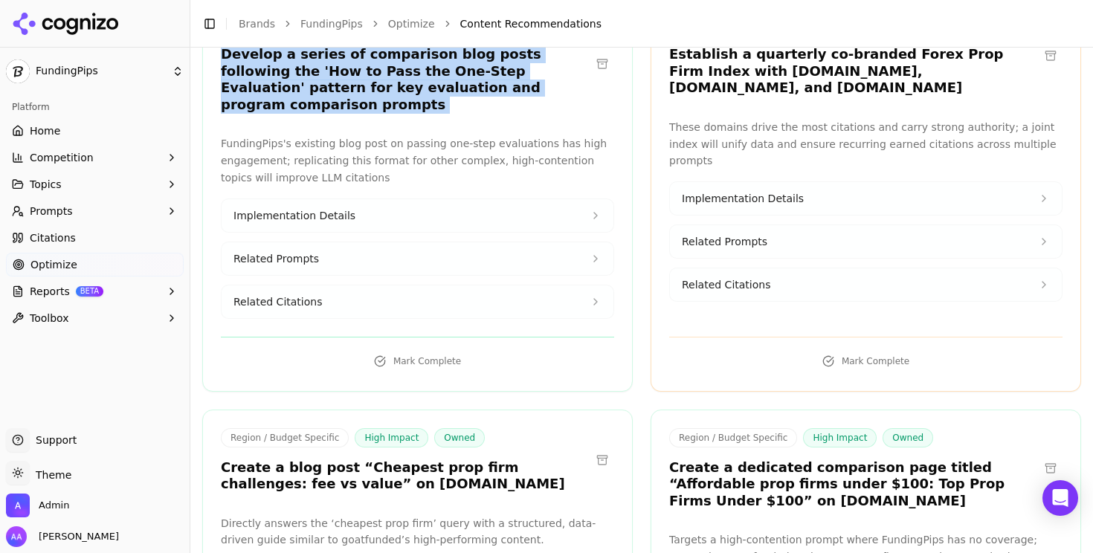
scroll to position [4373, 0]
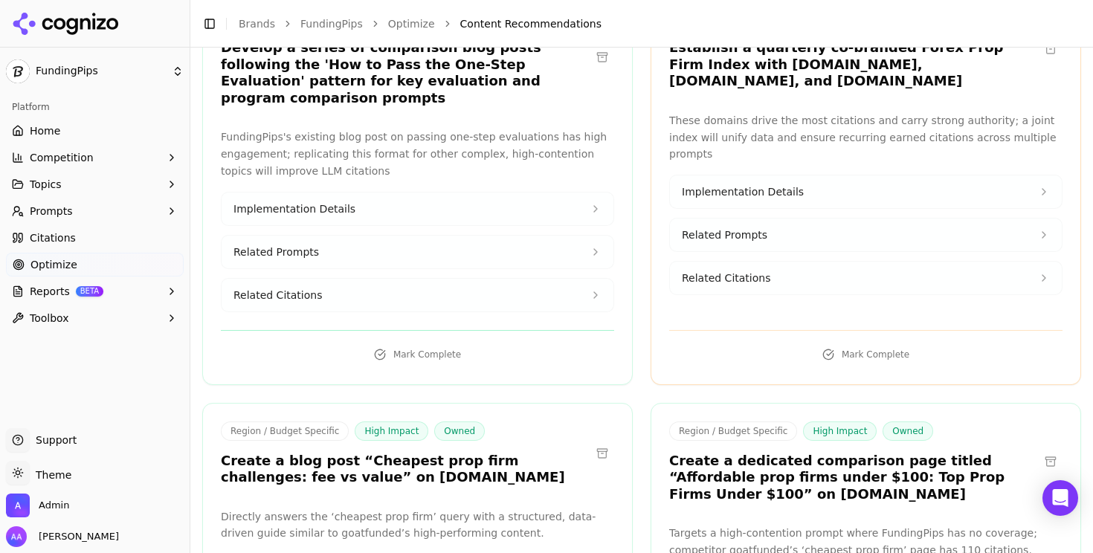
click at [433, 453] on h3 "Create a blog post “Cheapest prop firm challenges: fee vs value” on FundingPips…" at bounding box center [405, 469] width 369 height 33
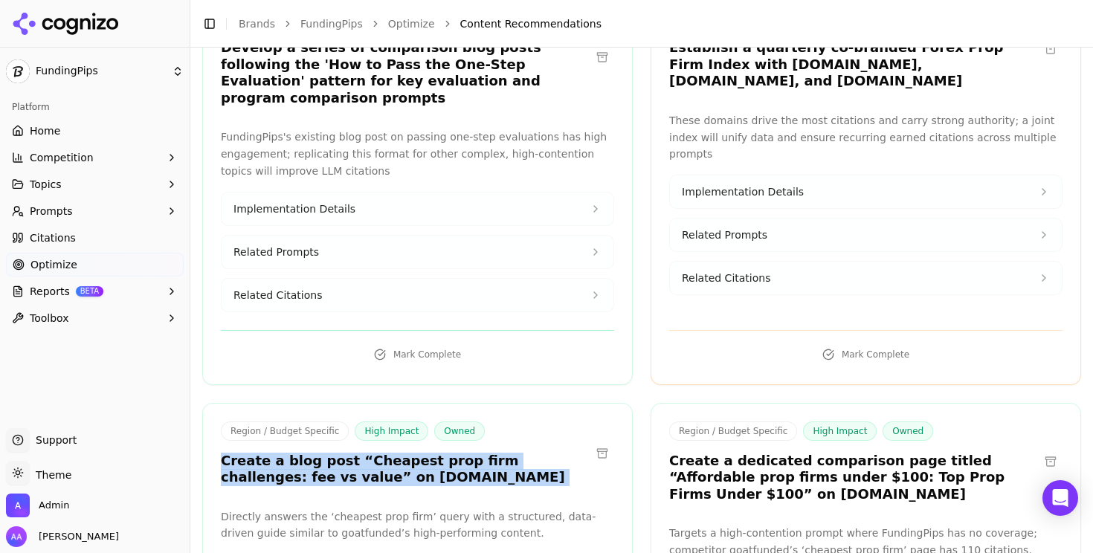
click at [433, 453] on h3 "Create a blog post “Cheapest prop firm challenges: fee vs value” on FundingPips…" at bounding box center [405, 469] width 369 height 33
copy div "Create a blog post “Cheapest prop firm challenges: fee vs value” on FundingPips…"
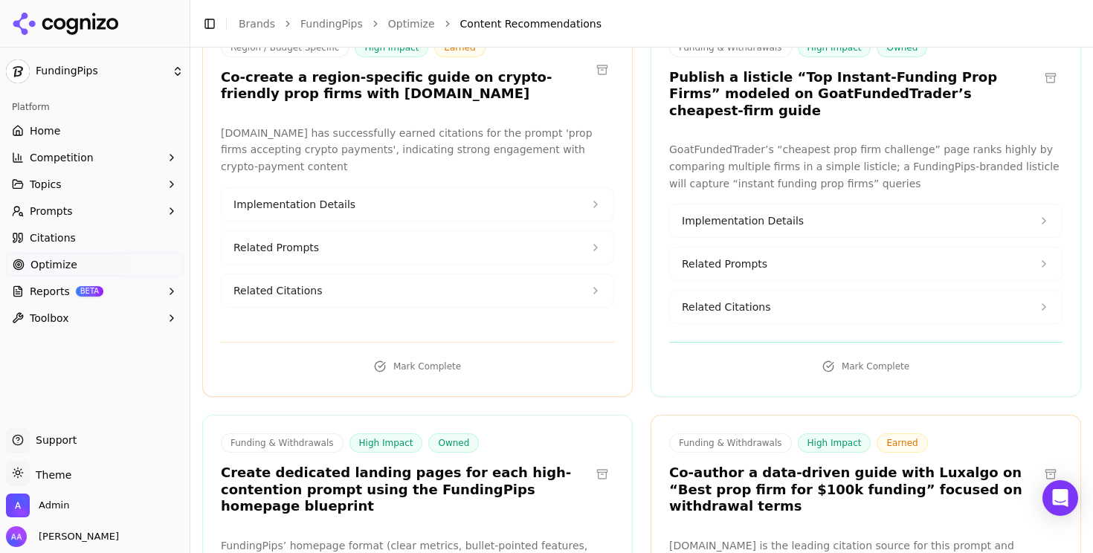
scroll to position [5135, 0]
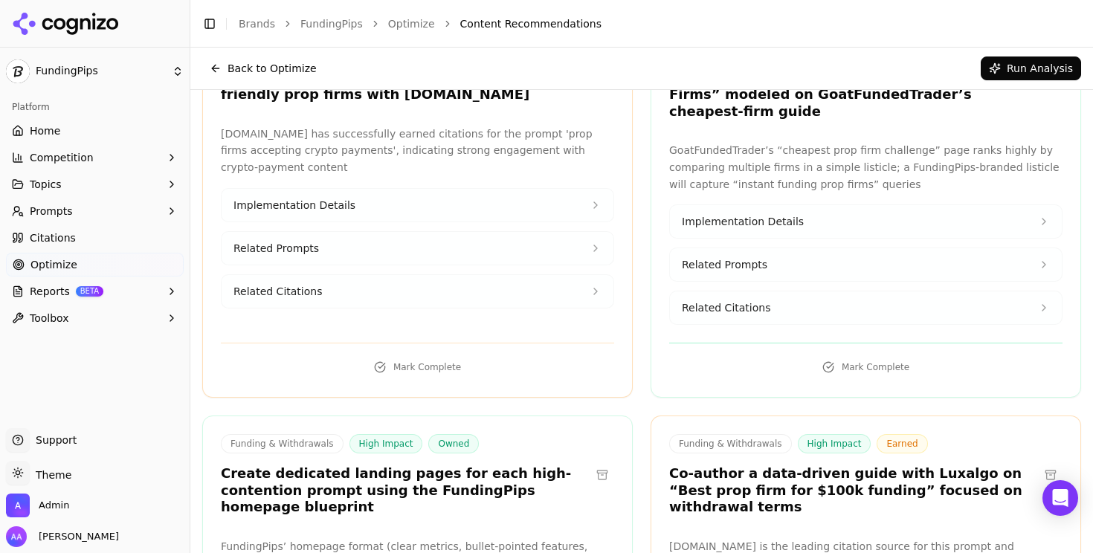
click at [739, 465] on h3 "Co-author a data-driven guide with Luxalgo on “Best prop firm for $100k funding…" at bounding box center [853, 490] width 369 height 51
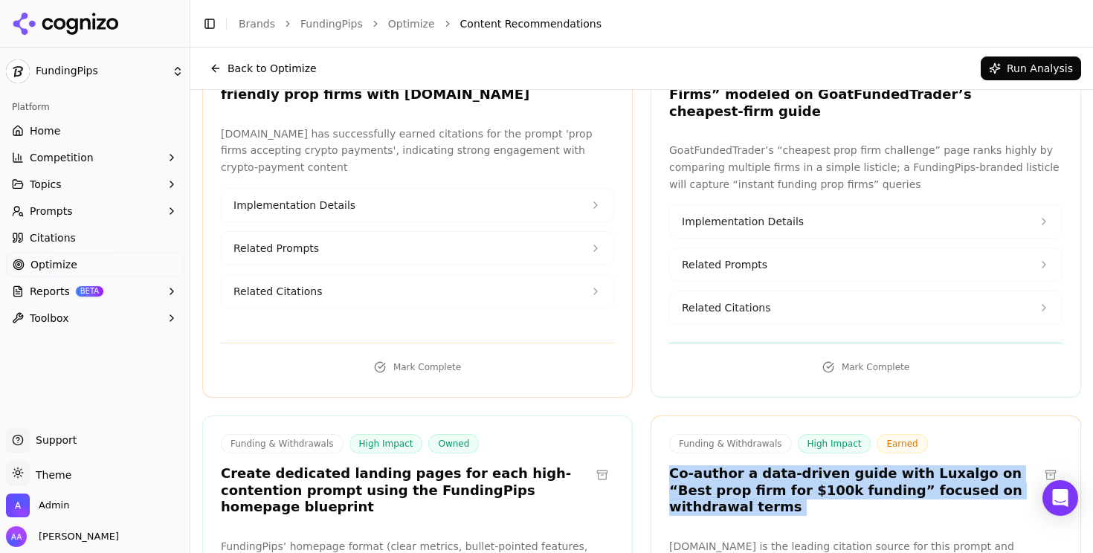
click at [739, 465] on h3 "Co-author a data-driven guide with Luxalgo on “Best prop firm for $100k funding…" at bounding box center [853, 490] width 369 height 51
copy div "Co-author a data-driven guide with Luxalgo on “Best prop firm for $100k funding…"
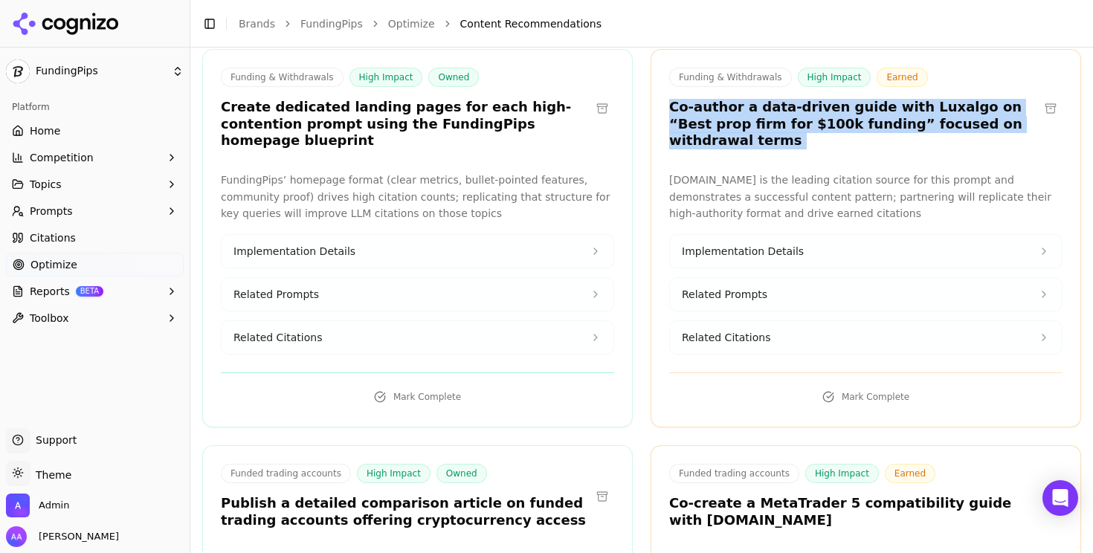
scroll to position [5508, 0]
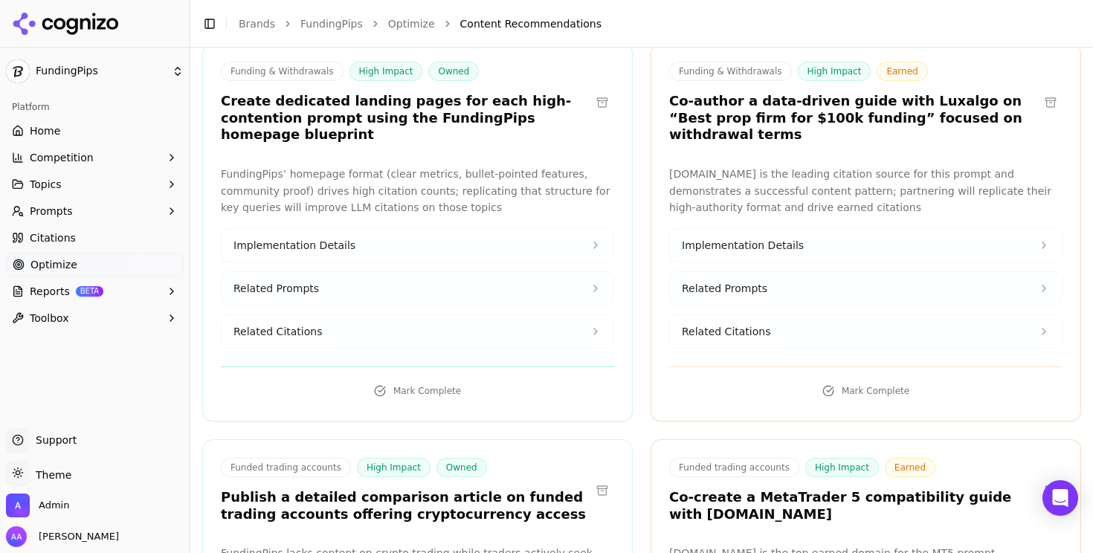
click at [728, 489] on h3 "Co-create a MetaTrader 5 compatibility guide with Babypips.com" at bounding box center [853, 505] width 369 height 33
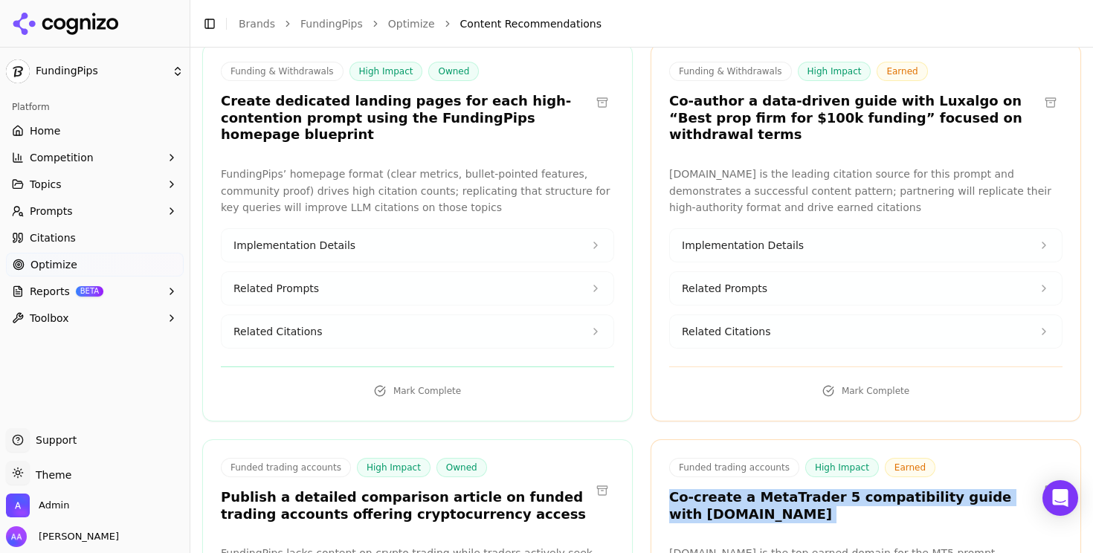
click at [728, 489] on h3 "Co-create a MetaTrader 5 compatibility guide with Babypips.com" at bounding box center [853, 505] width 369 height 33
copy div "Co-create a MetaTrader 5 compatibility guide with Babypips.com"
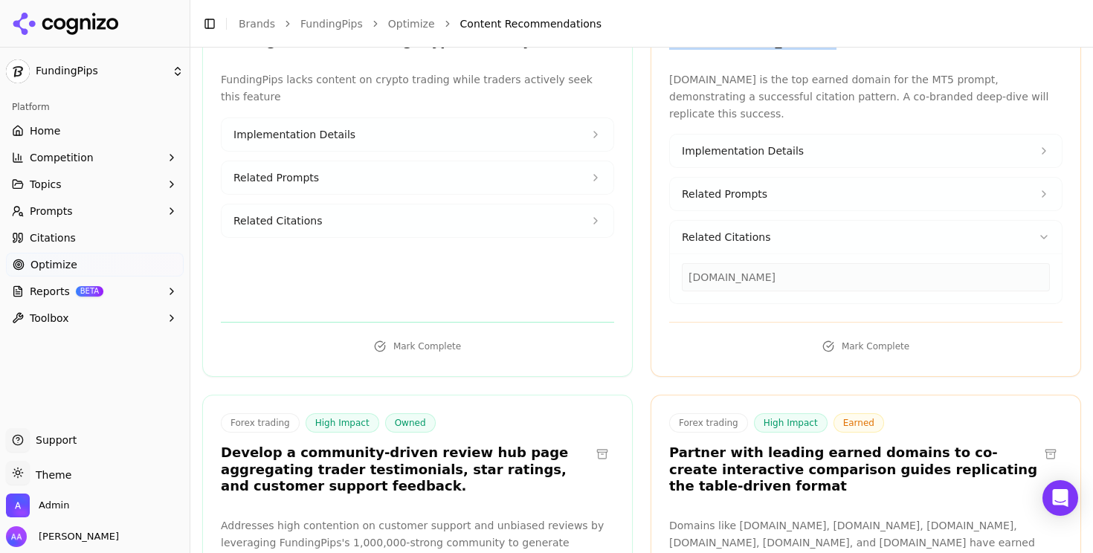
scroll to position [5982, 0]
click at [386, 444] on h3 "Develop a community-driven review hub page aggregating trader testimonials, sta…" at bounding box center [405, 469] width 369 height 51
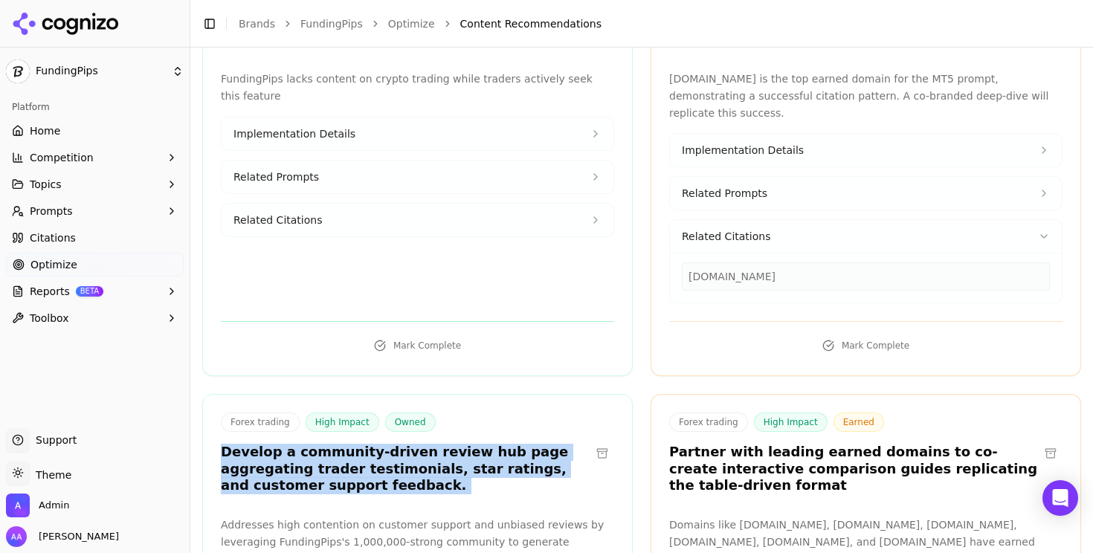
click at [386, 444] on h3 "Develop a community-driven review hub page aggregating trader testimonials, sta…" at bounding box center [405, 469] width 369 height 51
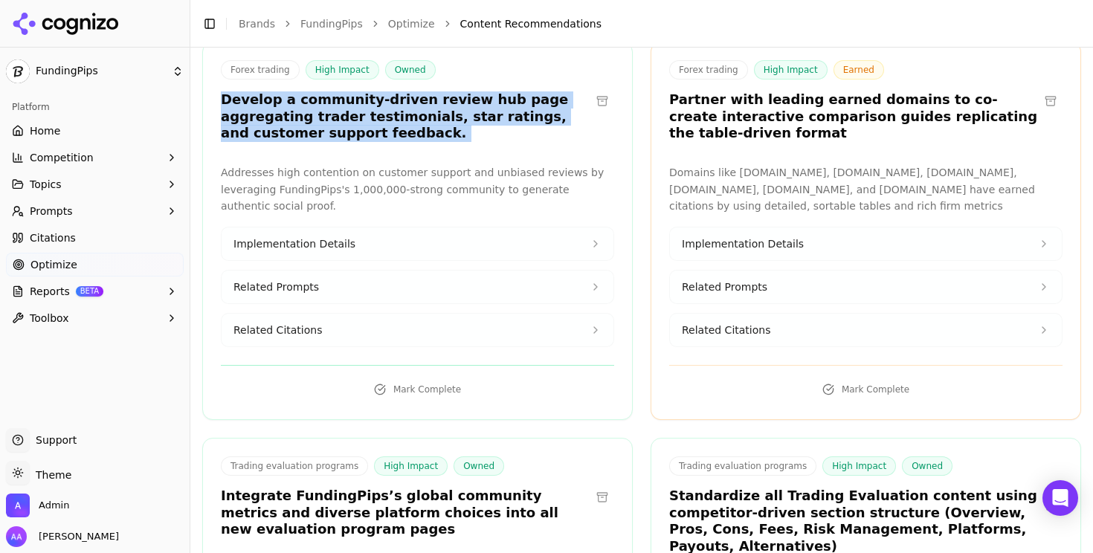
scroll to position [6345, 0]
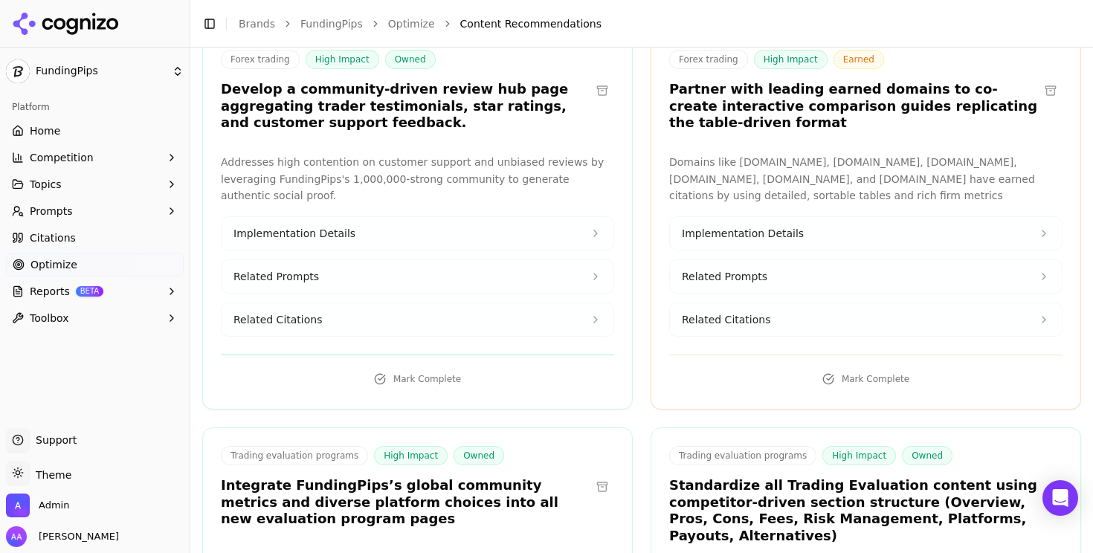
click at [437, 477] on h3 "Integrate FundingPips’s global community metrics and diverse platform choices i…" at bounding box center [405, 502] width 369 height 51
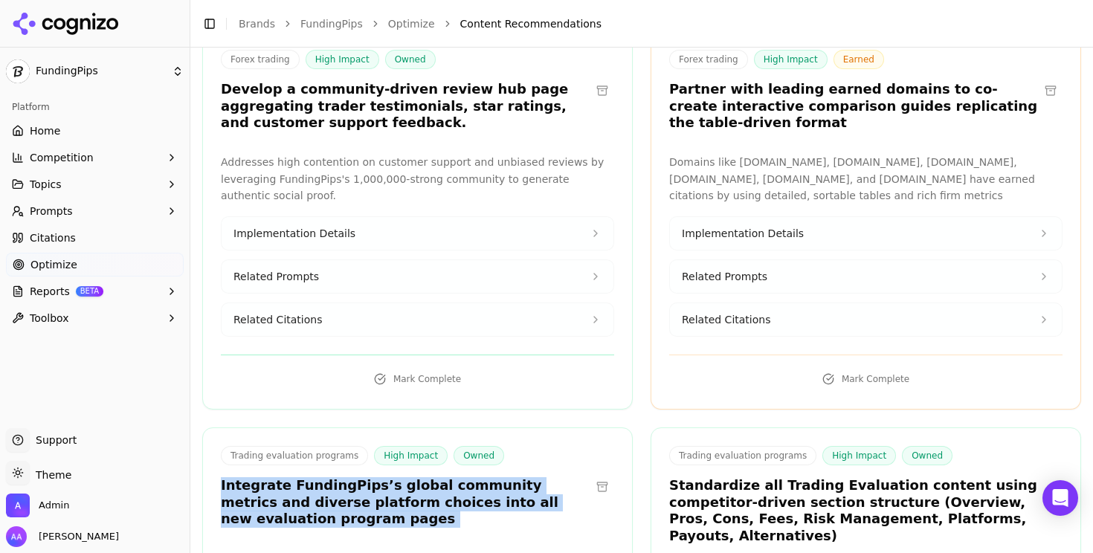
click at [437, 477] on h3 "Integrate FundingPips’s global community metrics and diverse platform choices i…" at bounding box center [405, 502] width 369 height 51
click at [453, 477] on h3 "Integrate FundingPips’s global community metrics and diverse platform choices i…" at bounding box center [405, 502] width 369 height 51
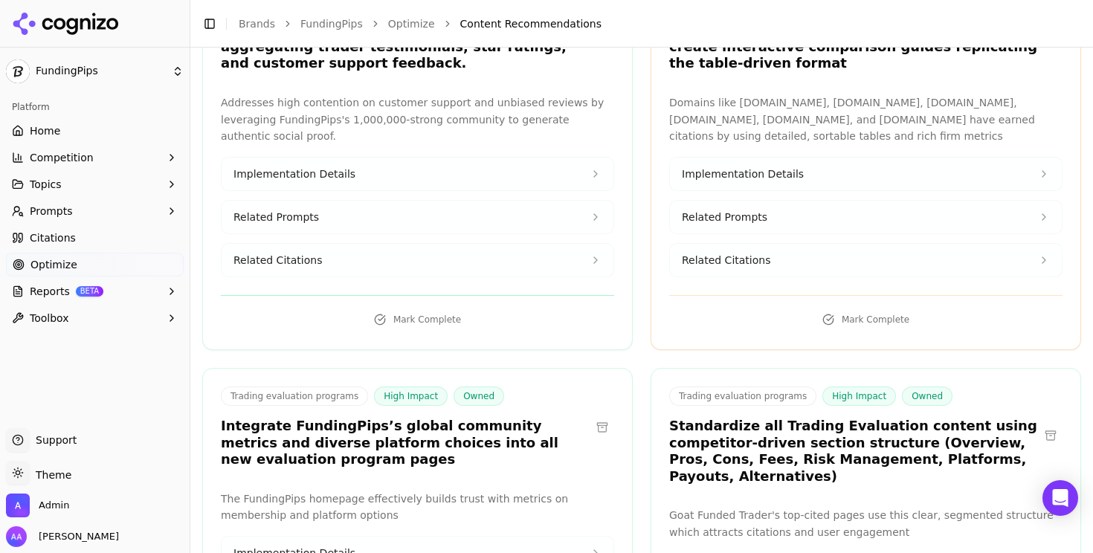
scroll to position [6405, 0]
click at [766, 417] on h3 "Standardize all Trading Evaluation content using competitor-driven section stru…" at bounding box center [853, 450] width 369 height 67
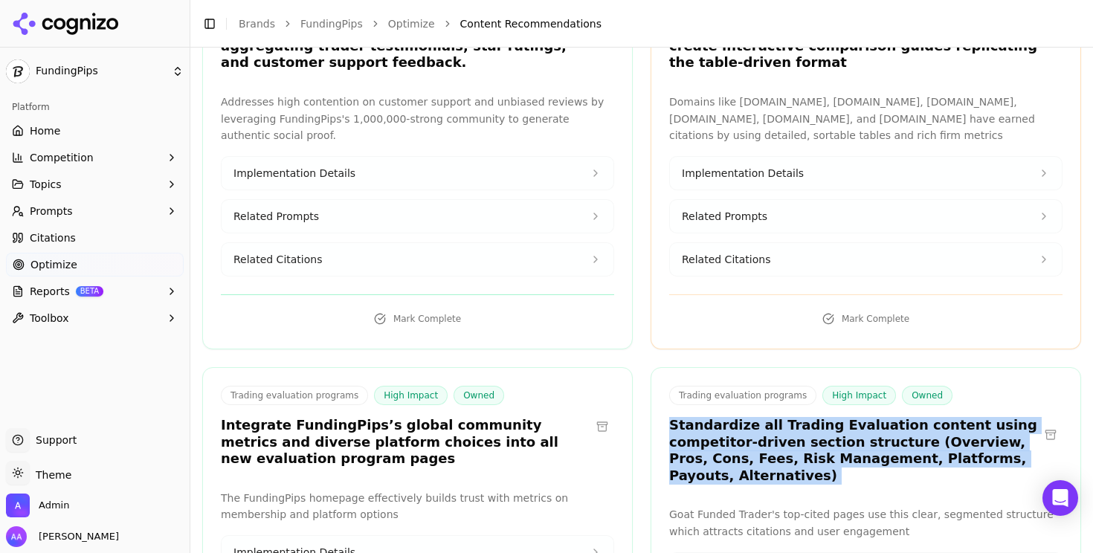
click at [766, 417] on h3 "Standardize all Trading Evaluation content using competitor-driven section stru…" at bounding box center [853, 450] width 369 height 67
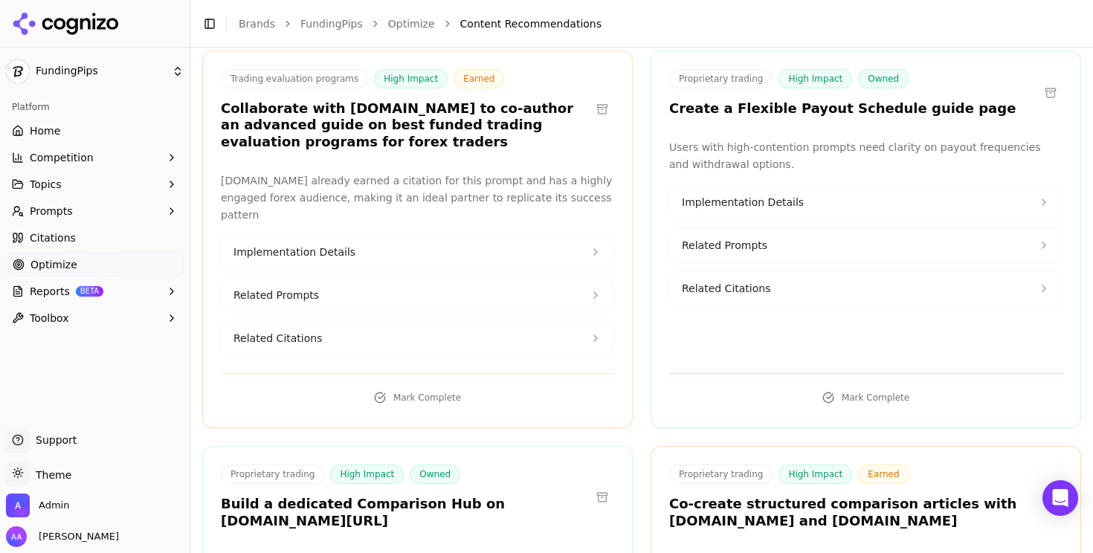
scroll to position [7202, 0]
click at [372, 495] on h3 "Build a dedicated Comparison Hub on fundingpips.com/trading/comparison" at bounding box center [405, 511] width 369 height 33
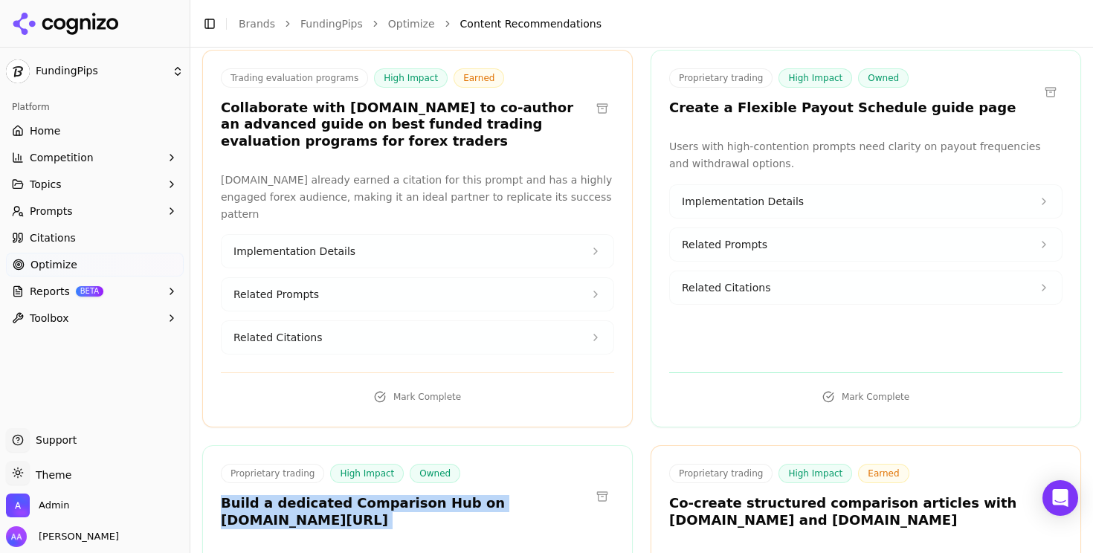
click at [372, 495] on h3 "Build a dedicated Comparison Hub on fundingpips.com/trading/comparison" at bounding box center [405, 511] width 369 height 33
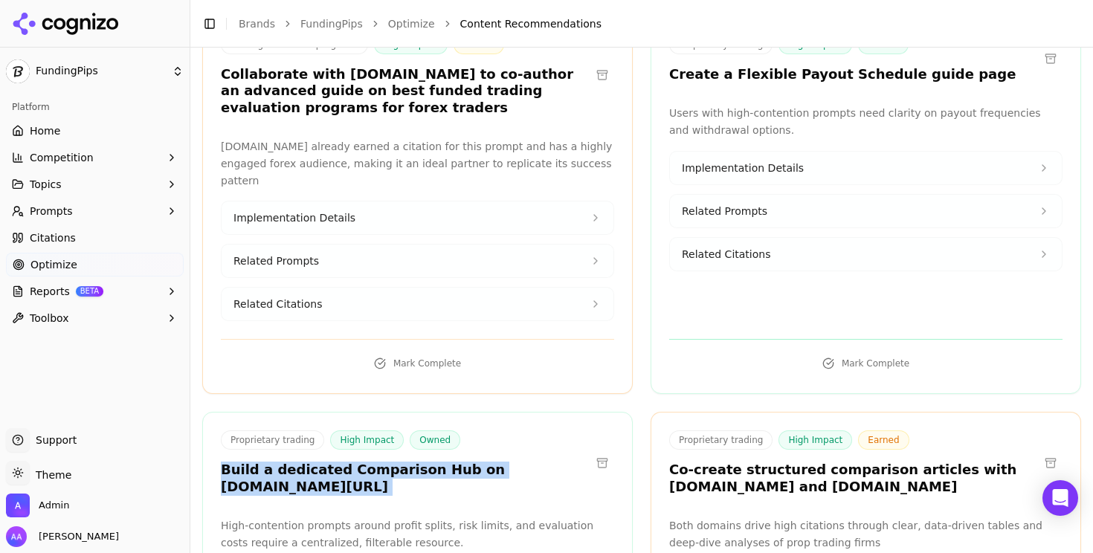
scroll to position [7245, 0]
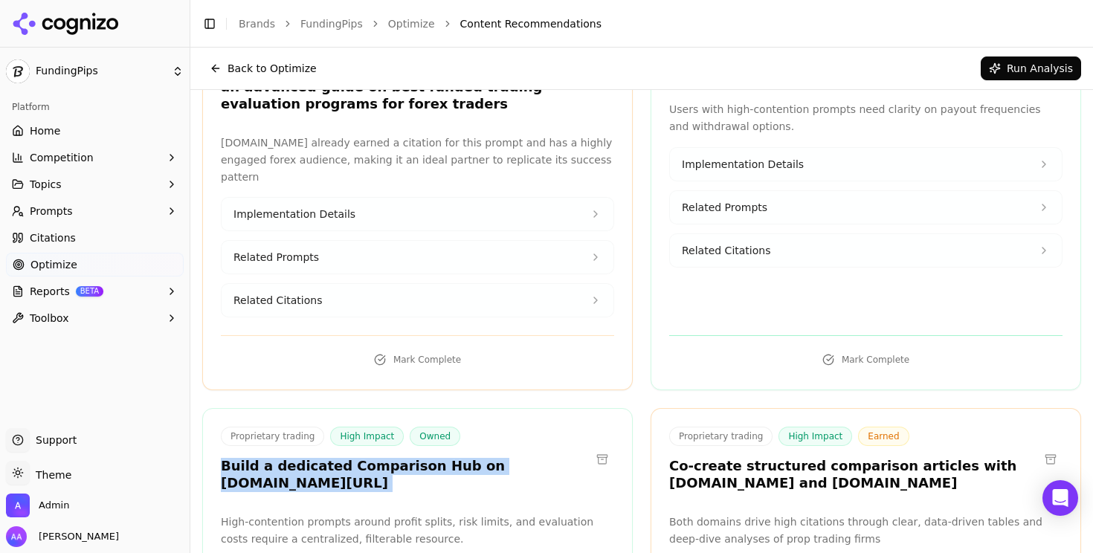
scroll to position [7222, 0]
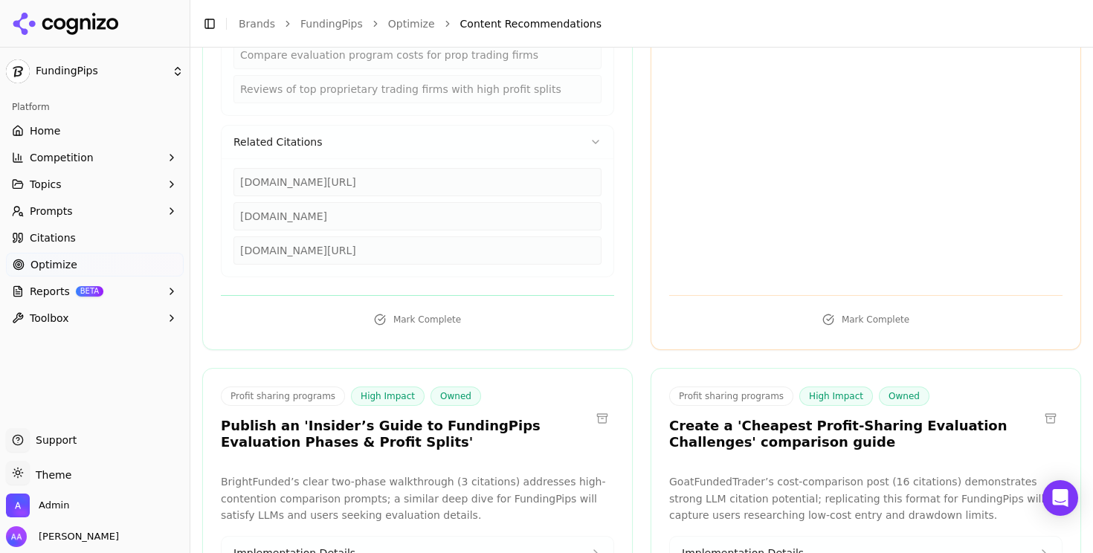
scroll to position [7928, 0]
click at [796, 417] on h3 "Create a 'Cheapest Profit-Sharing Evaluation Challenges' comparison guide" at bounding box center [853, 433] width 369 height 33
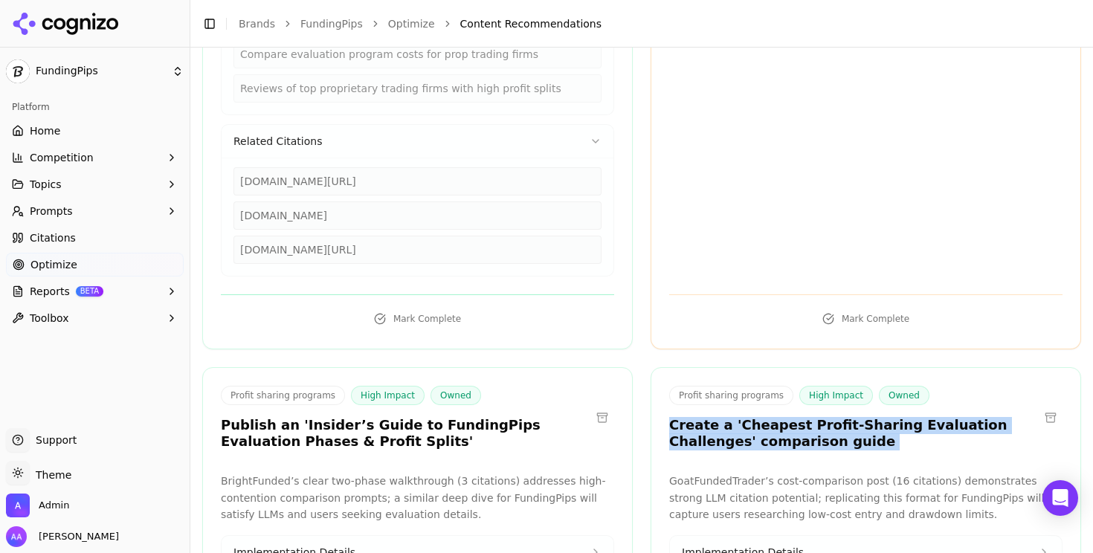
click at [796, 417] on h3 "Create a 'Cheapest Profit-Sharing Evaluation Challenges' comparison guide" at bounding box center [853, 433] width 369 height 33
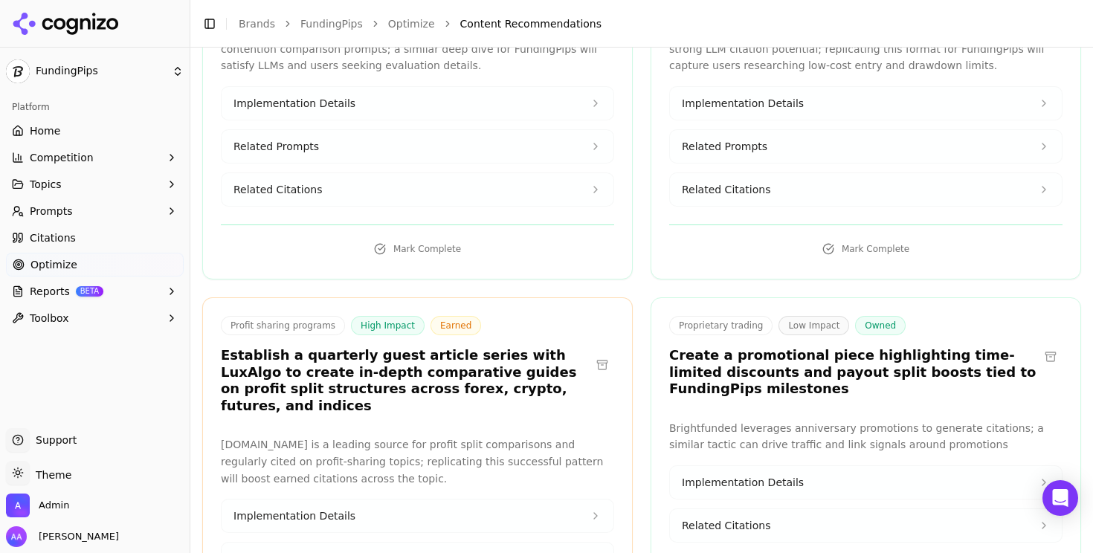
scroll to position [8393, 0]
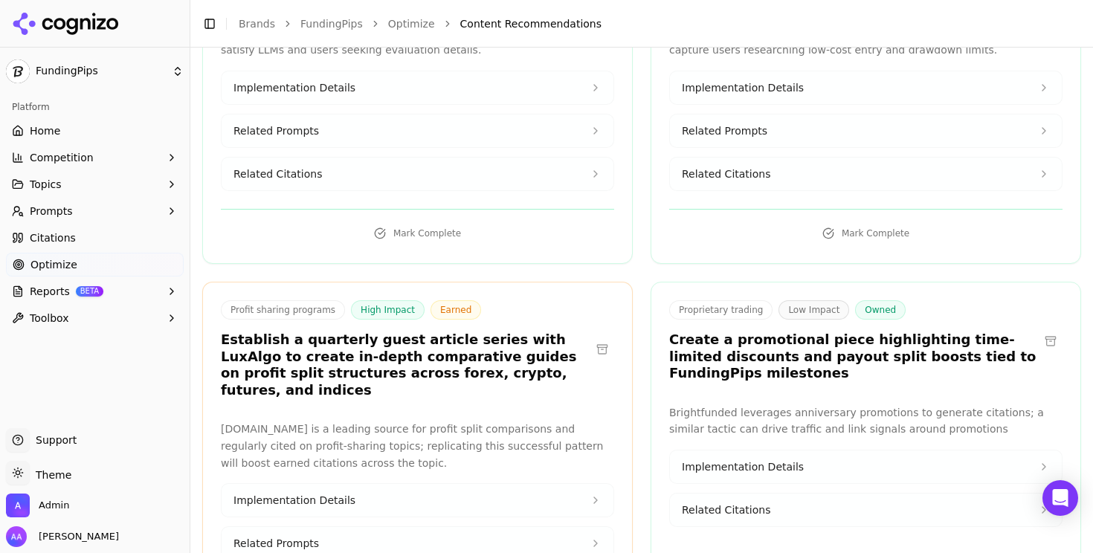
click at [781, 331] on h3 "Create a promotional piece highlighting time-limited discounts and payout split…" at bounding box center [853, 356] width 369 height 51
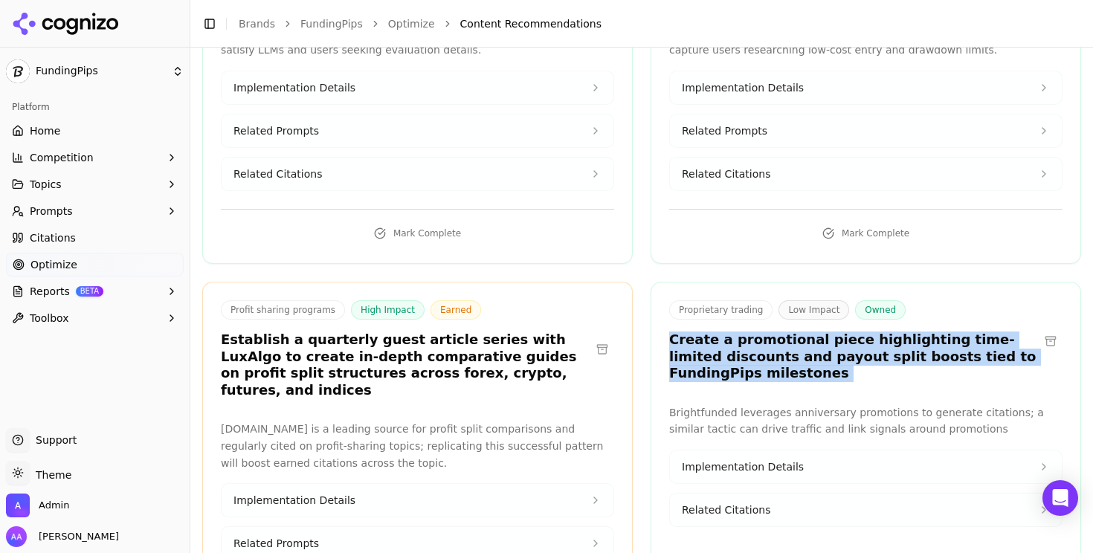
click at [781, 331] on h3 "Create a promotional piece highlighting time-limited discounts and payout split…" at bounding box center [853, 356] width 369 height 51
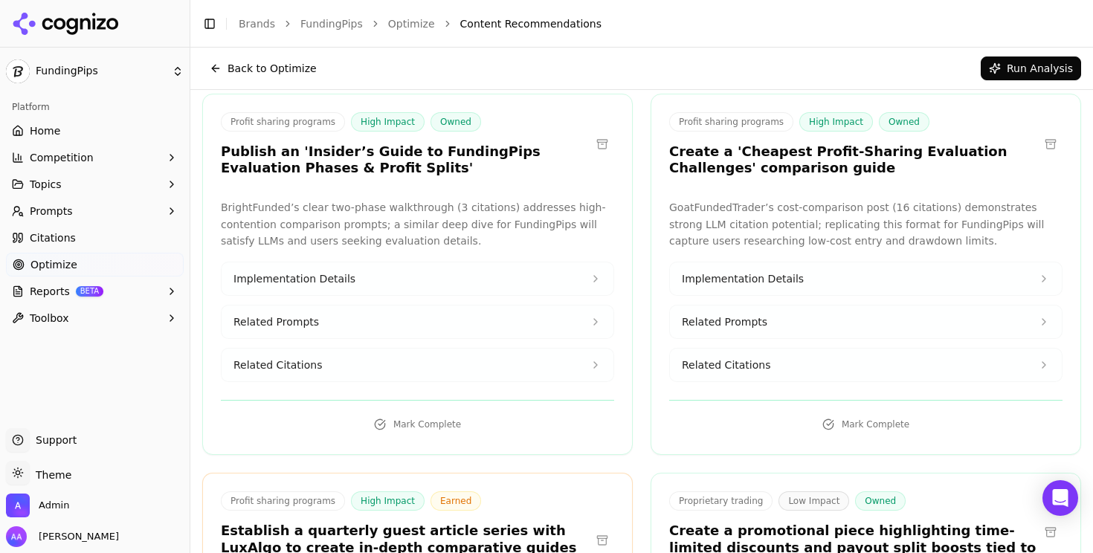
scroll to position [8199, 0]
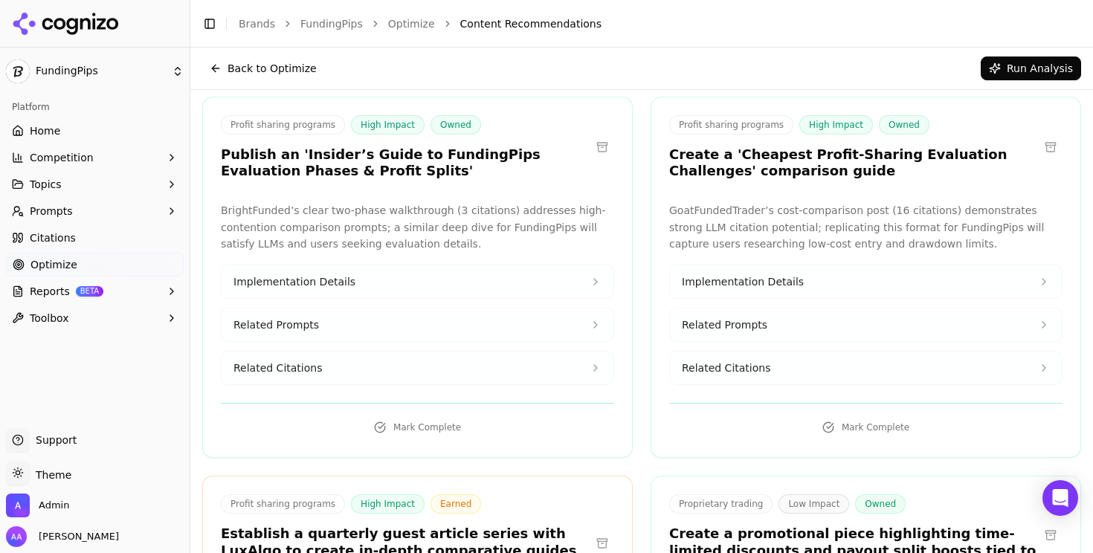
click at [384, 525] on h3 "Establish a quarterly guest article series with LuxAlgo to create in-depth comp…" at bounding box center [405, 558] width 369 height 67
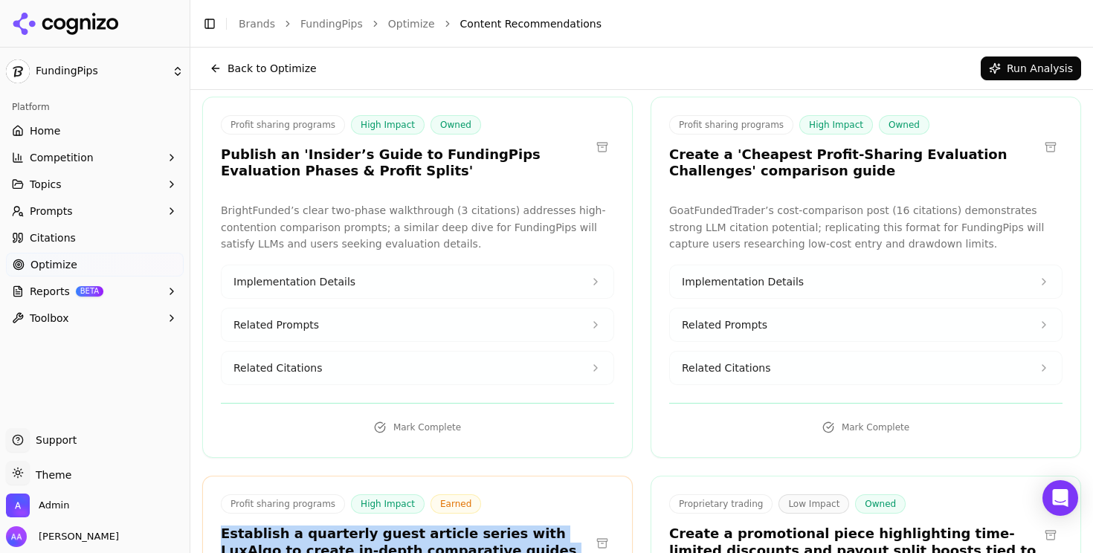
click at [384, 525] on h3 "Establish a quarterly guest article series with LuxAlgo to create in-depth comp…" at bounding box center [405, 558] width 369 height 67
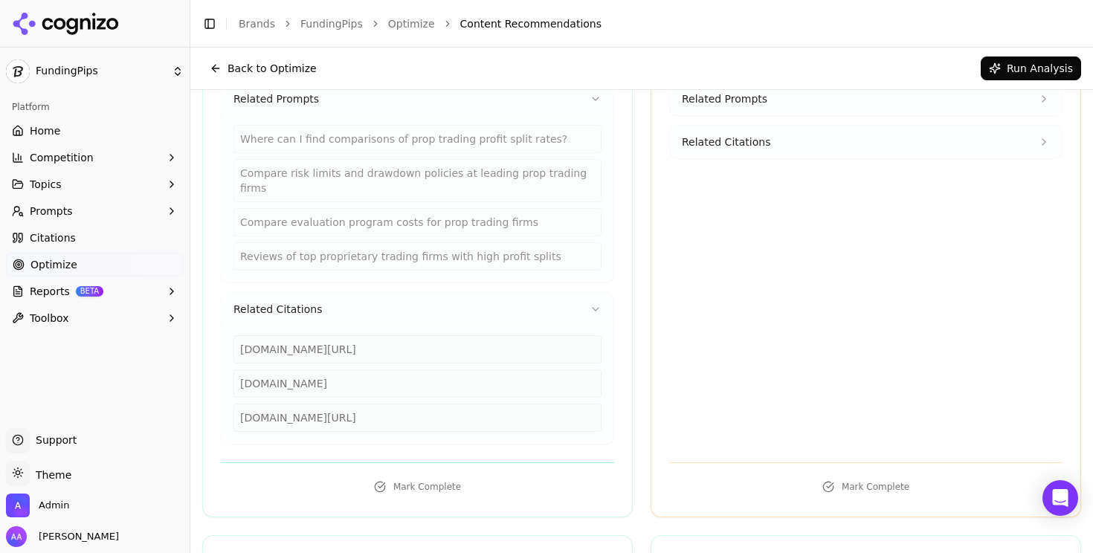
scroll to position [7760, 0]
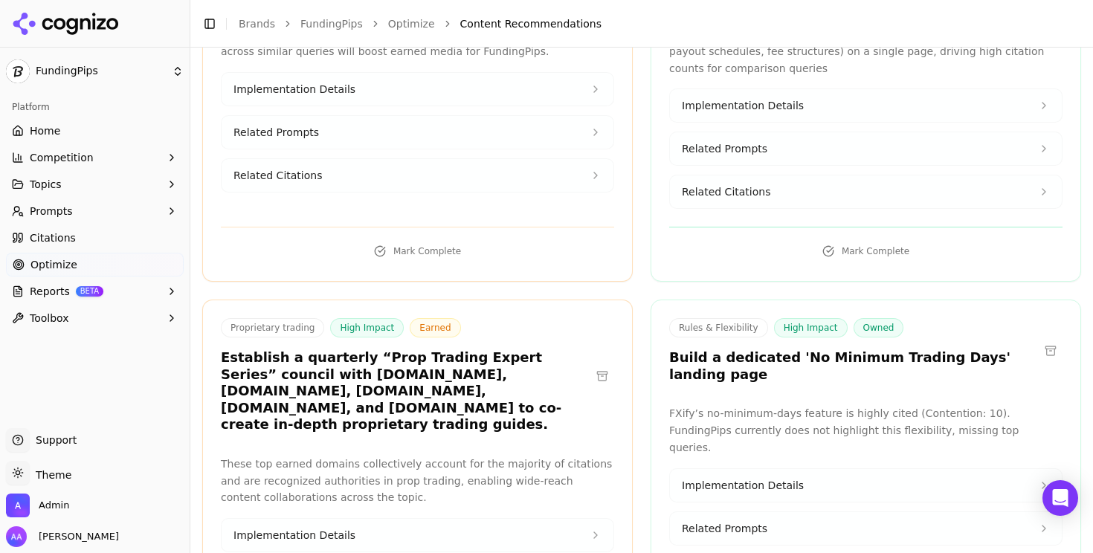
scroll to position [1951, 0]
click at [795, 349] on h3 "Build a dedicated 'No Minimum Trading Days' landing page" at bounding box center [853, 365] width 369 height 33
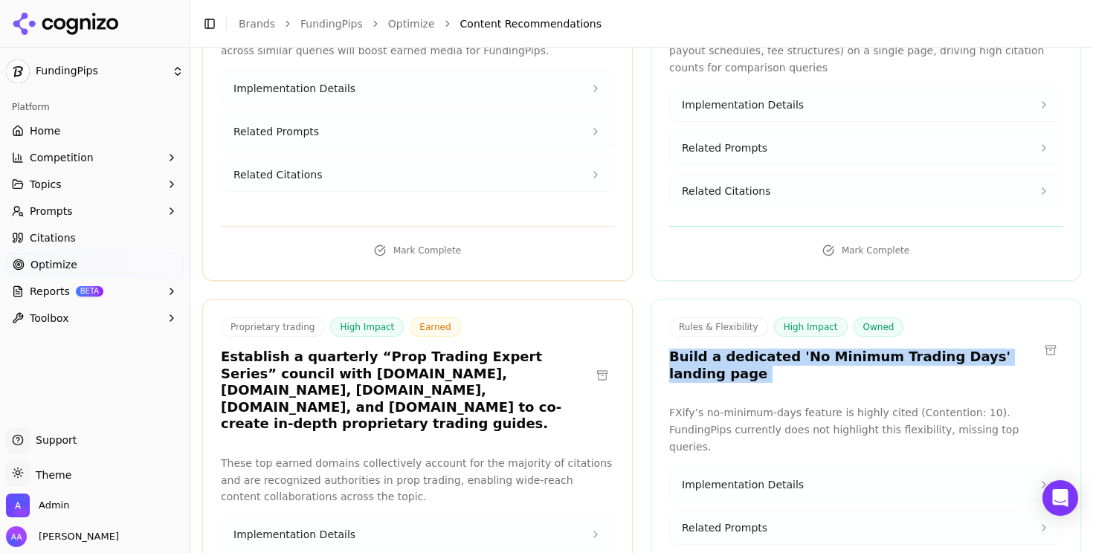
click at [795, 349] on h3 "Build a dedicated 'No Minimum Trading Days' landing page" at bounding box center [853, 365] width 369 height 33
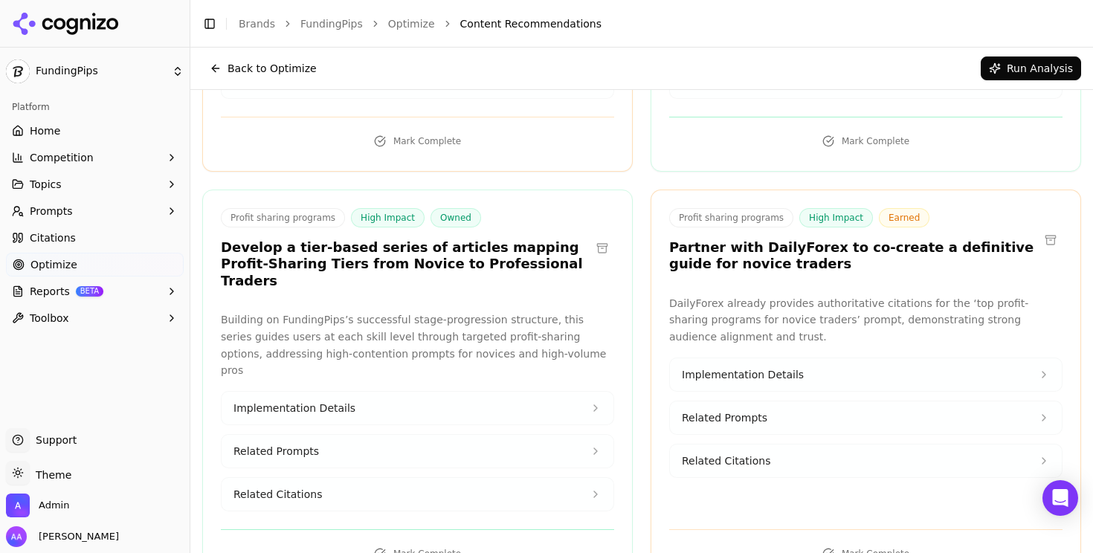
scroll to position [396, 0]
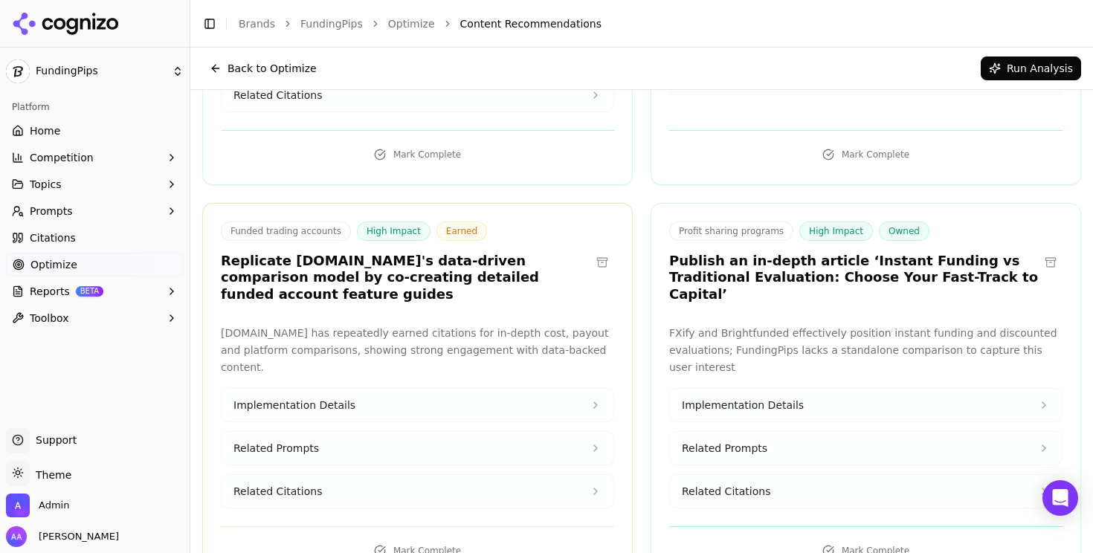
click at [1015, 67] on button "Run Analysis" at bounding box center [1030, 68] width 100 height 24
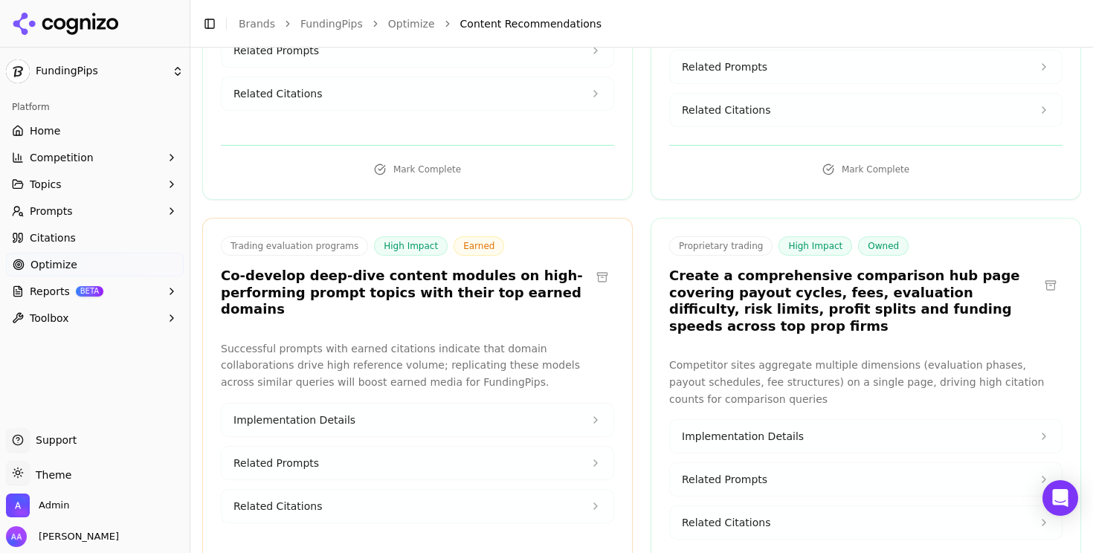
scroll to position [1721, 0]
click at [783, 266] on h3 "Create a comprehensive comparison hub page covering payout cycles, fees, evalua…" at bounding box center [853, 299] width 369 height 67
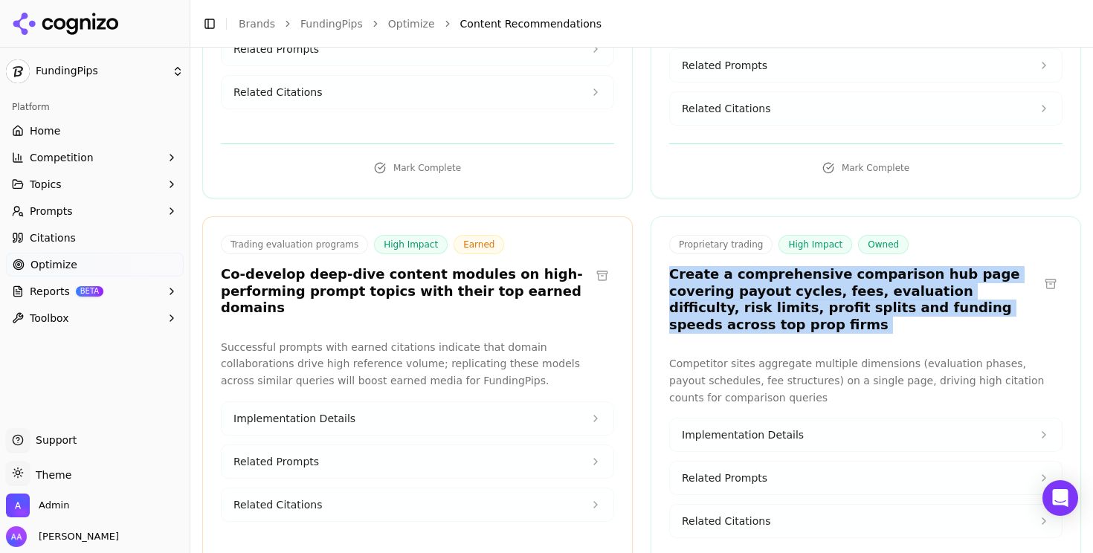
click at [783, 266] on h3 "Create a comprehensive comparison hub page covering payout cycles, fees, evalua…" at bounding box center [853, 299] width 369 height 67
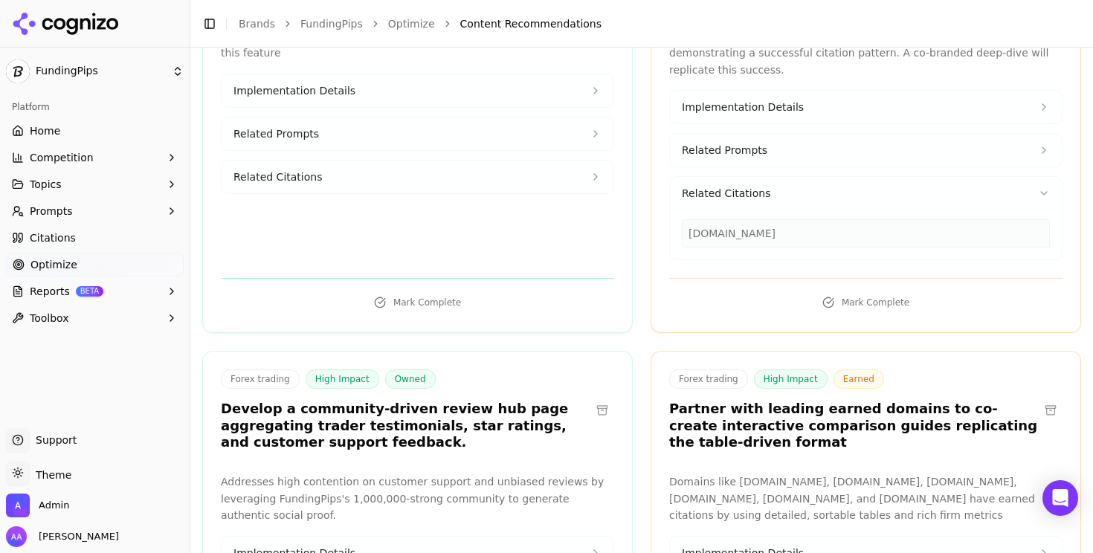
scroll to position [6134, 0]
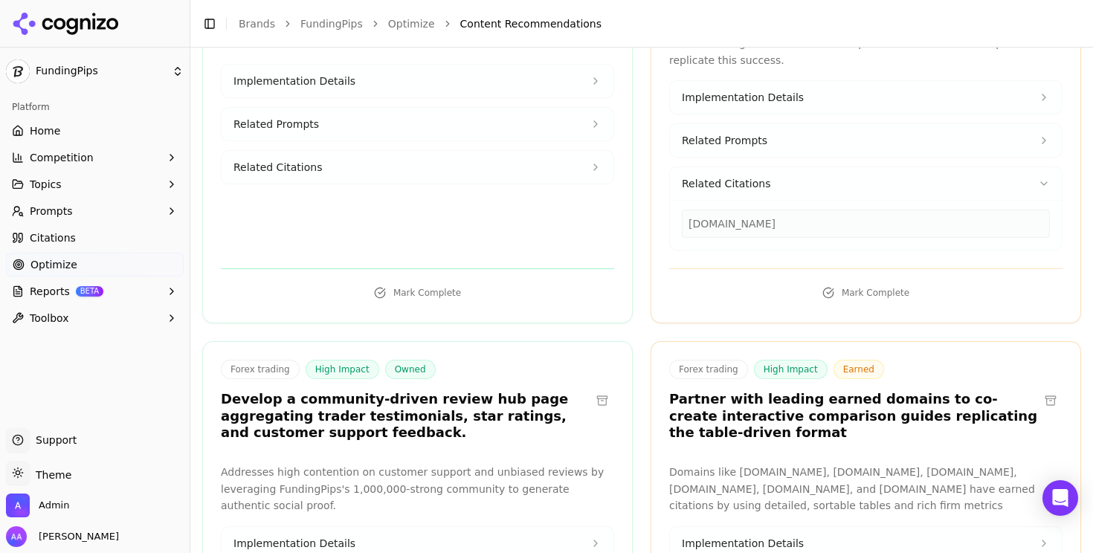
click at [325, 391] on h3 "Develop a community-driven review hub page aggregating trader testimonials, sta…" at bounding box center [405, 416] width 369 height 51
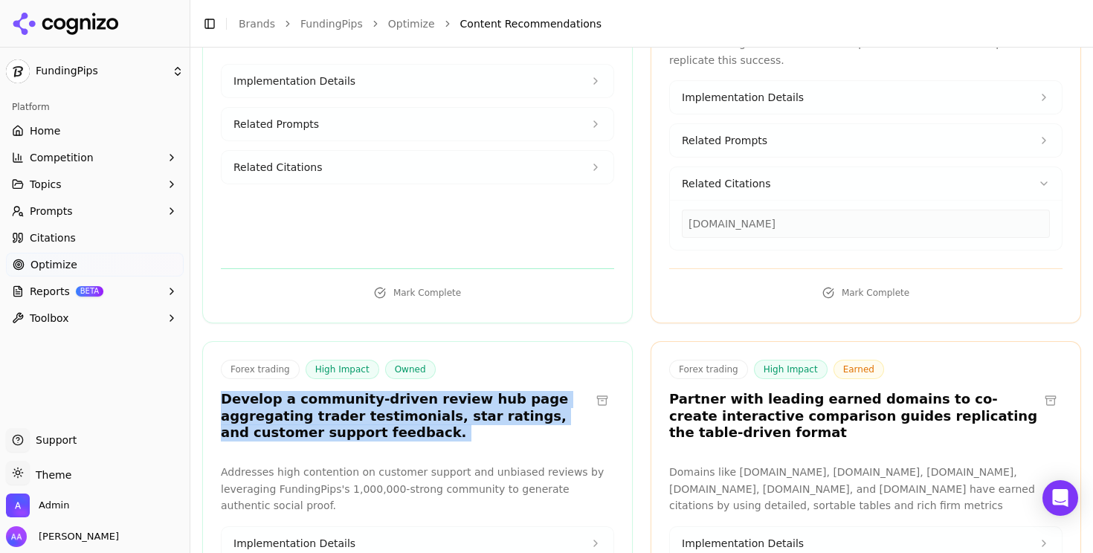
click at [325, 391] on h3 "Develop a community-driven review hub page aggregating trader testimonials, sta…" at bounding box center [405, 416] width 369 height 51
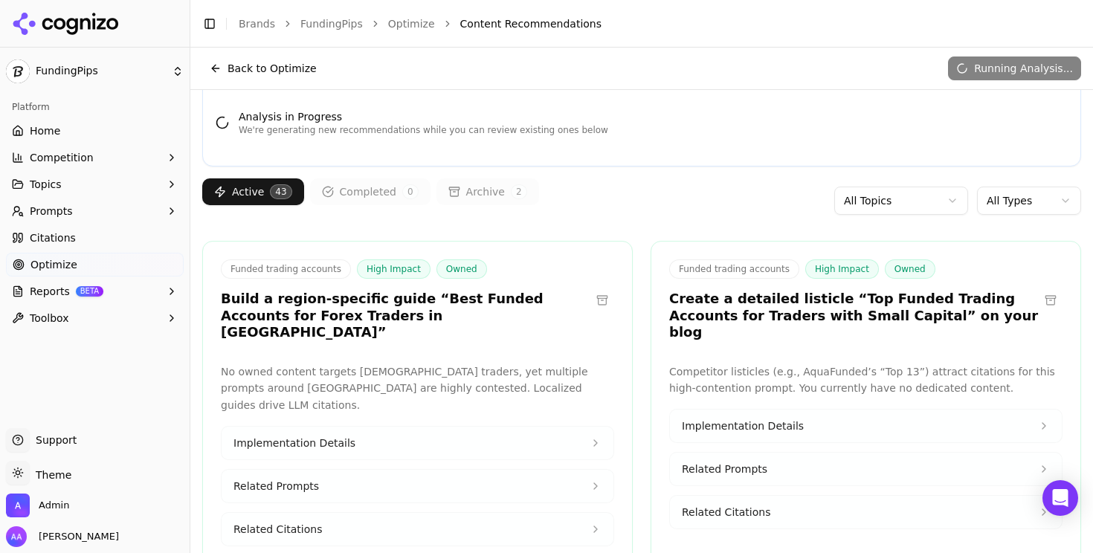
scroll to position [0, 0]
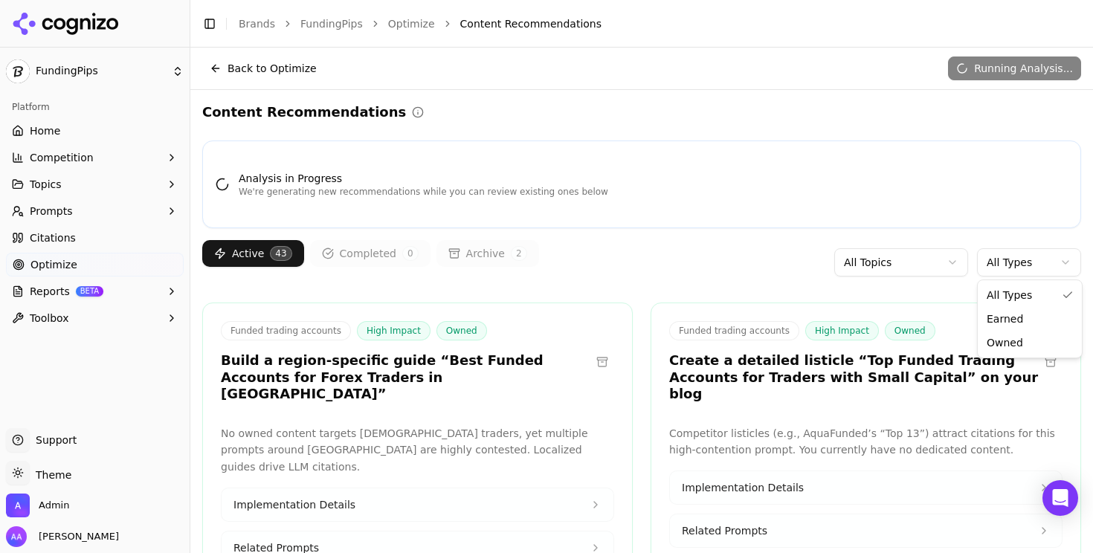
click at [1024, 267] on html "FundingPips Platform Home Competition Topics Prompts Citations Optimize Reports…" at bounding box center [546, 276] width 1093 height 553
click at [884, 217] on html "FundingPips Platform Home Competition Topics Prompts Citations Optimize Reports…" at bounding box center [546, 276] width 1093 height 553
click at [256, 24] on link "Brands" at bounding box center [257, 24] width 36 height 12
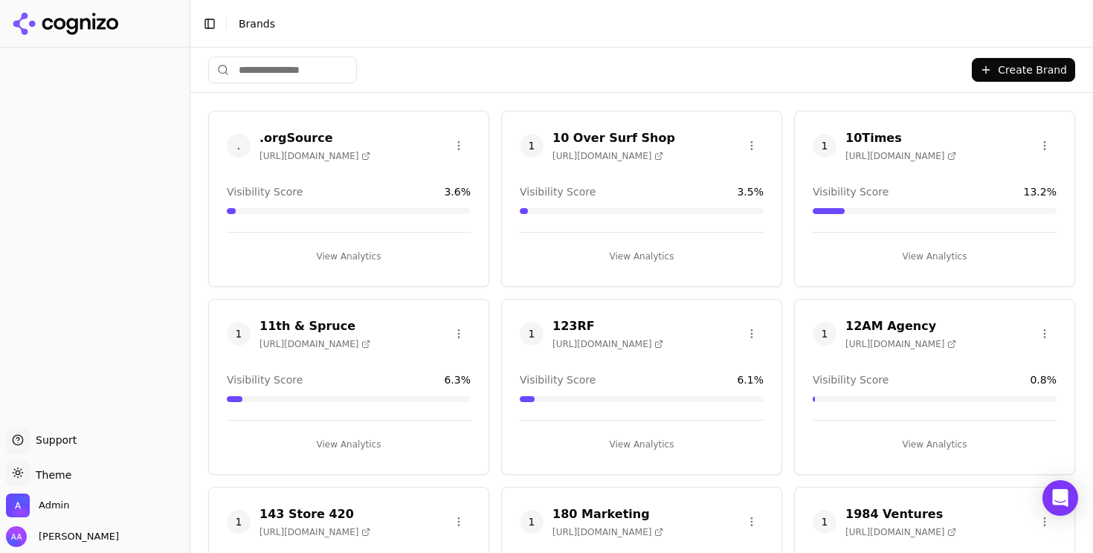
click at [264, 53] on html "Support Support Toggle theme Theme Admin Alp Aysan Toggle Sidebar Brands Create…" at bounding box center [546, 276] width 1093 height 553
click at [268, 59] on html "Support Support Toggle theme Theme Admin Alp Aysan Toggle Sidebar Brands Create…" at bounding box center [546, 276] width 1093 height 553
click at [273, 68] on html "Support Support Toggle theme Theme Admin Alp Aysan Toggle Sidebar Brands Create…" at bounding box center [546, 276] width 1093 height 553
click at [272, 77] on input "search" at bounding box center [282, 69] width 149 height 27
type input "********"
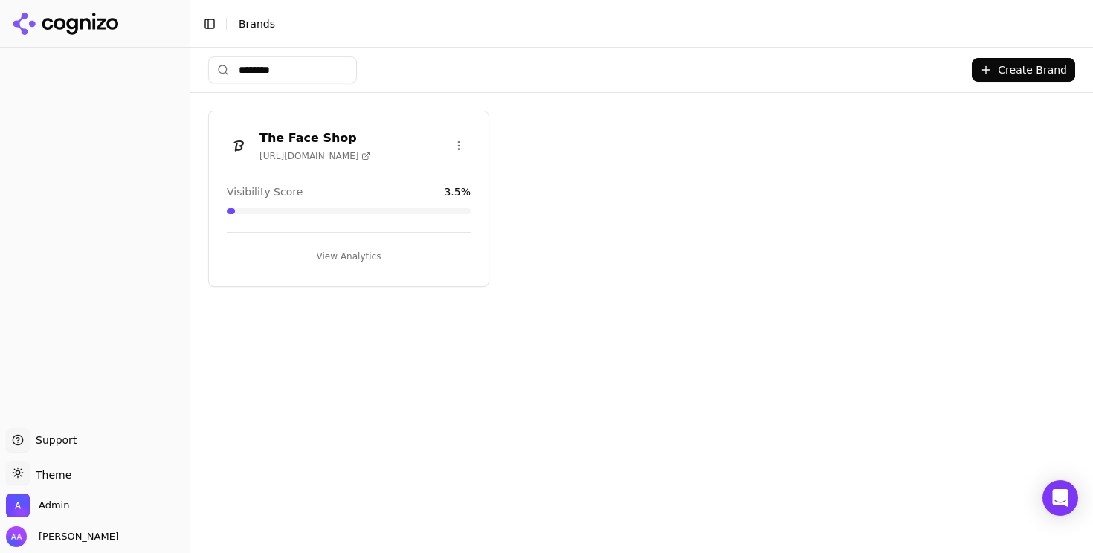
click at [239, 146] on img at bounding box center [239, 146] width 24 height 24
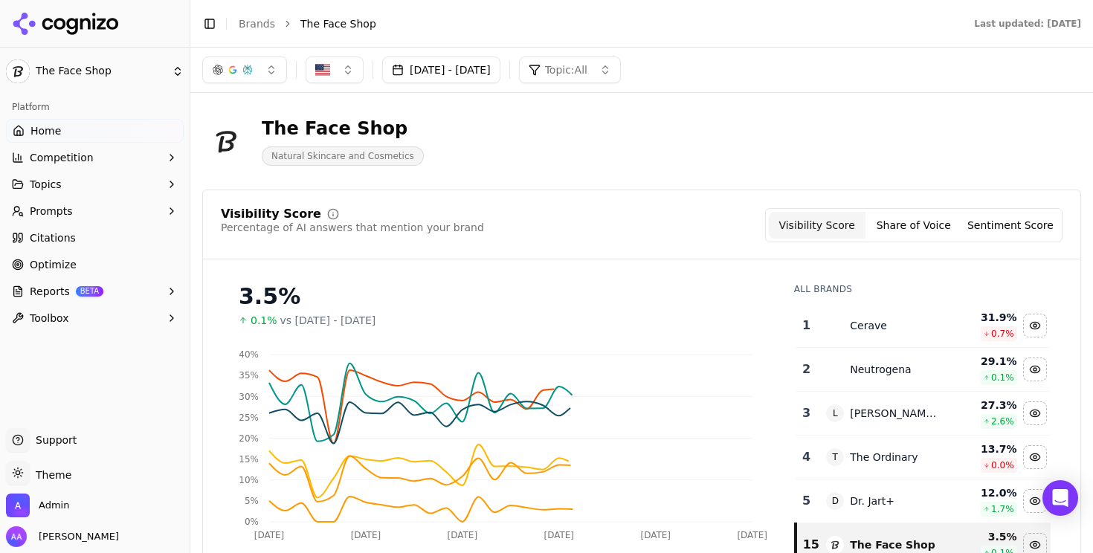
click at [104, 256] on link "Optimize" at bounding box center [95, 265] width 178 height 24
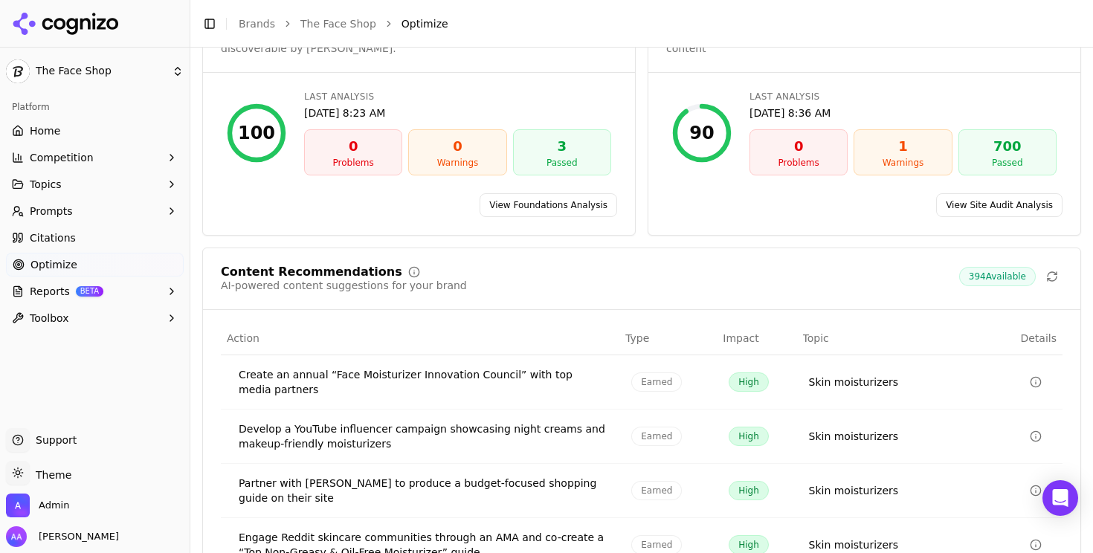
scroll to position [274, 0]
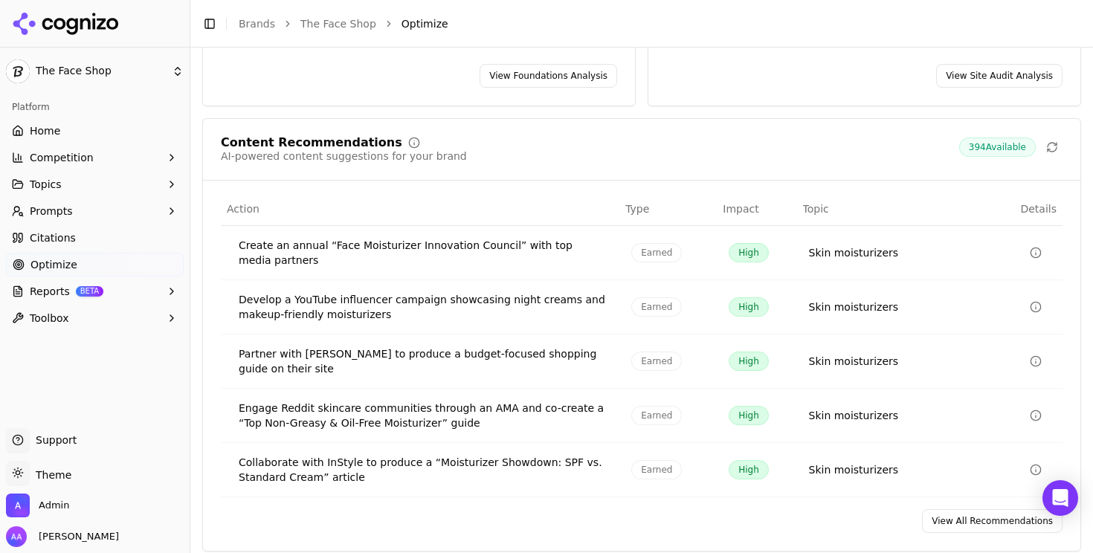
click at [951, 509] on link "View All Recommendations" at bounding box center [992, 521] width 140 height 24
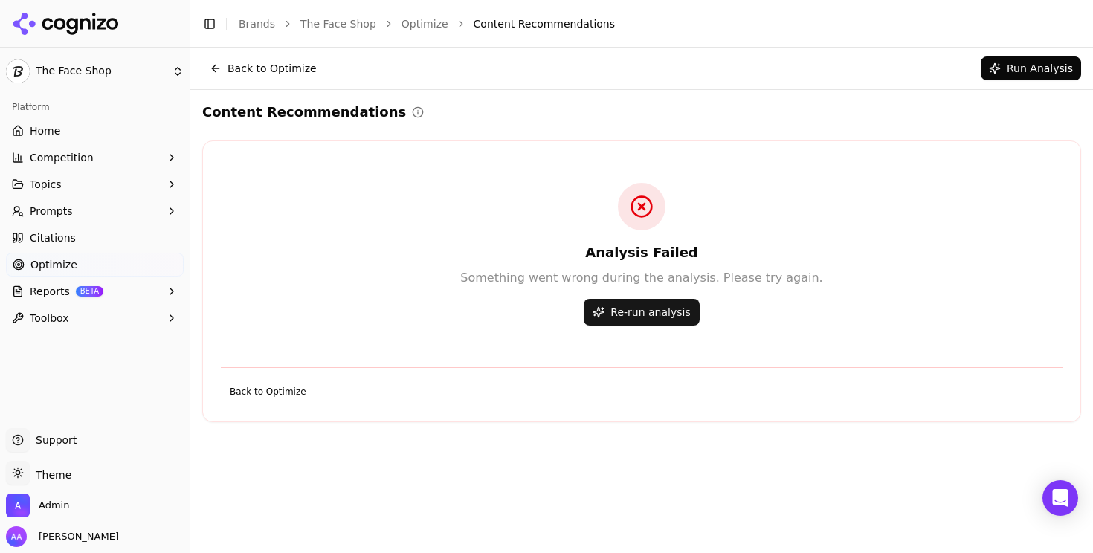
click at [636, 308] on button "Re-run analysis" at bounding box center [640, 312] width 115 height 27
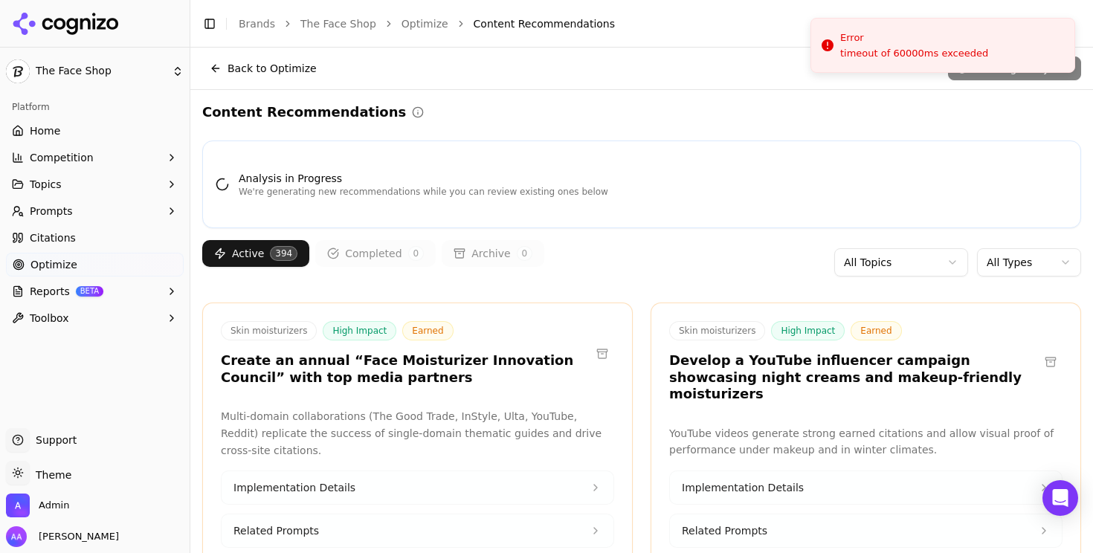
click at [685, 104] on div "Content Recommendations" at bounding box center [641, 112] width 879 height 21
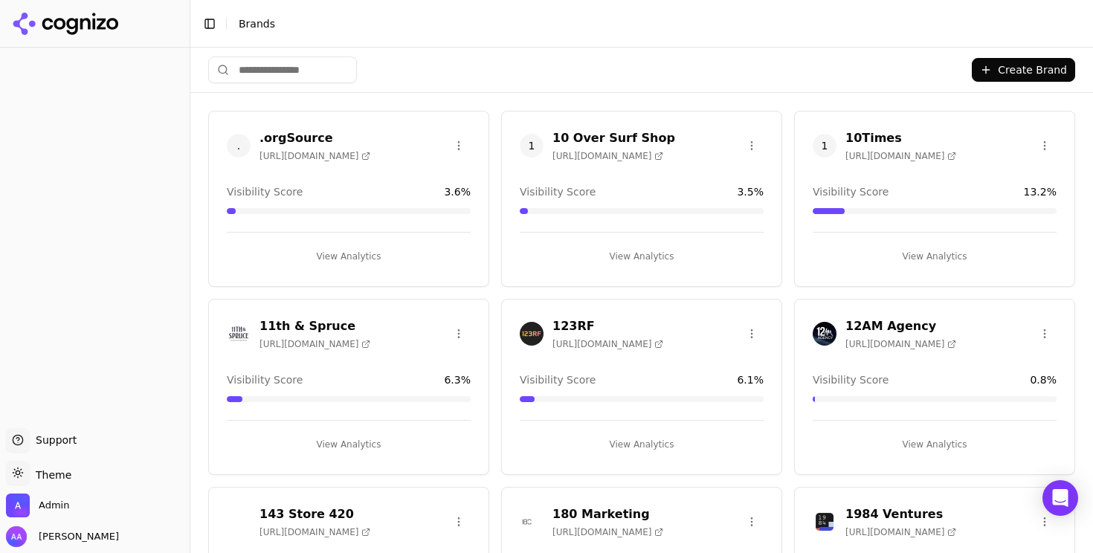
click at [309, 60] on input "search" at bounding box center [282, 69] width 149 height 27
click at [306, 68] on input "search" at bounding box center [282, 69] width 149 height 27
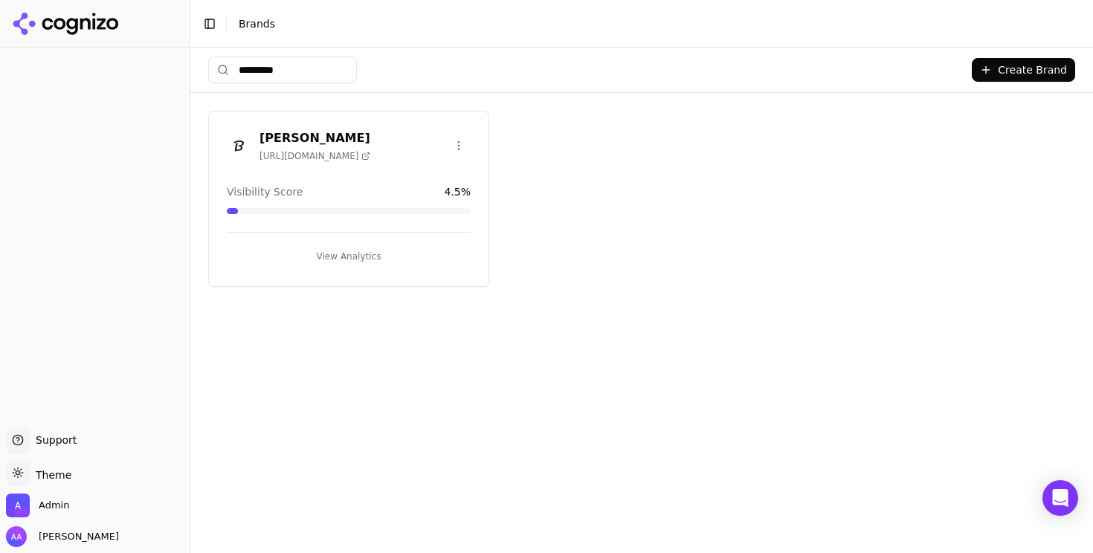
type input "*********"
click at [239, 150] on img at bounding box center [239, 146] width 24 height 24
click at [227, 143] on img at bounding box center [239, 146] width 24 height 24
click at [341, 253] on html "Support Support Toggle theme Theme Admin Alp Aysan Toggle Sidebar Brands ******…" at bounding box center [546, 276] width 1093 height 553
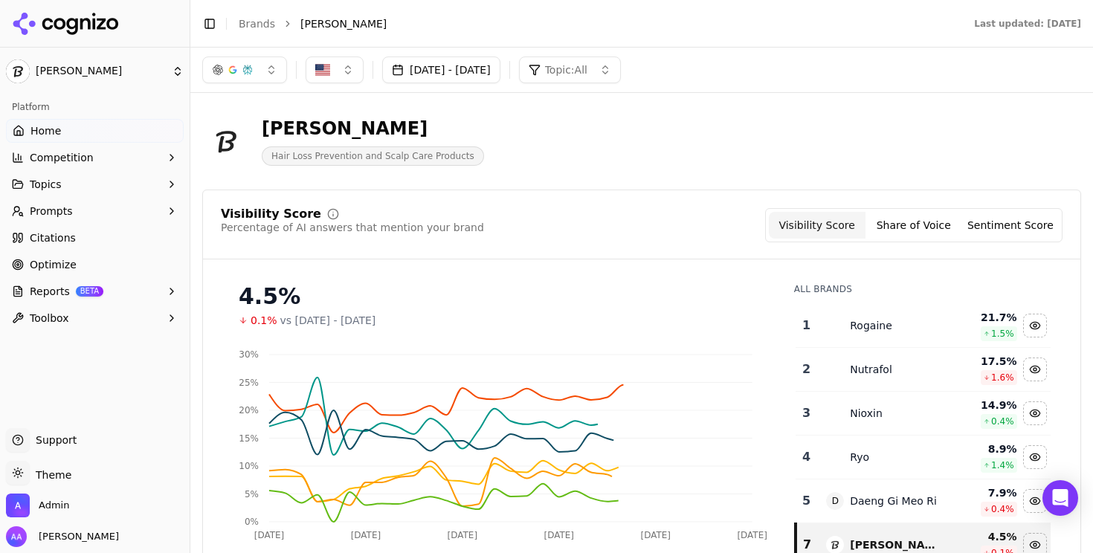
click at [96, 259] on link "Optimize" at bounding box center [95, 265] width 178 height 24
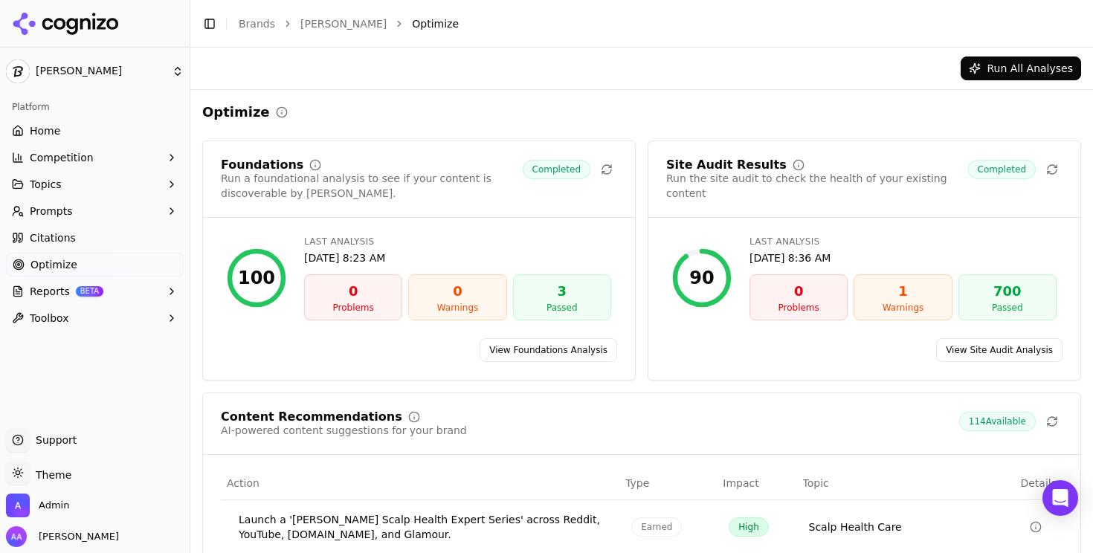
scroll to position [285, 0]
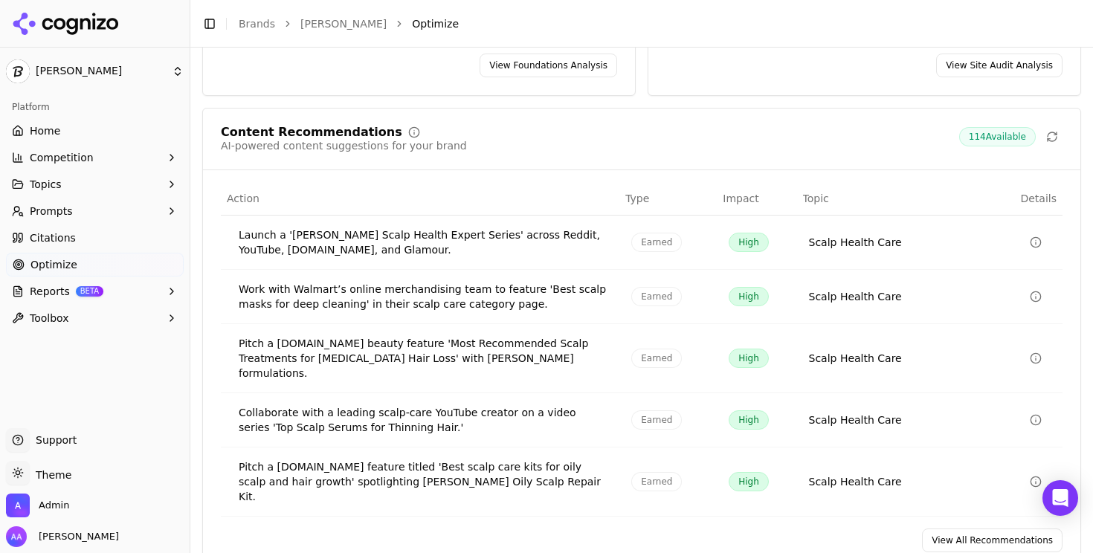
click at [961, 528] on link "View All Recommendations" at bounding box center [992, 540] width 140 height 24
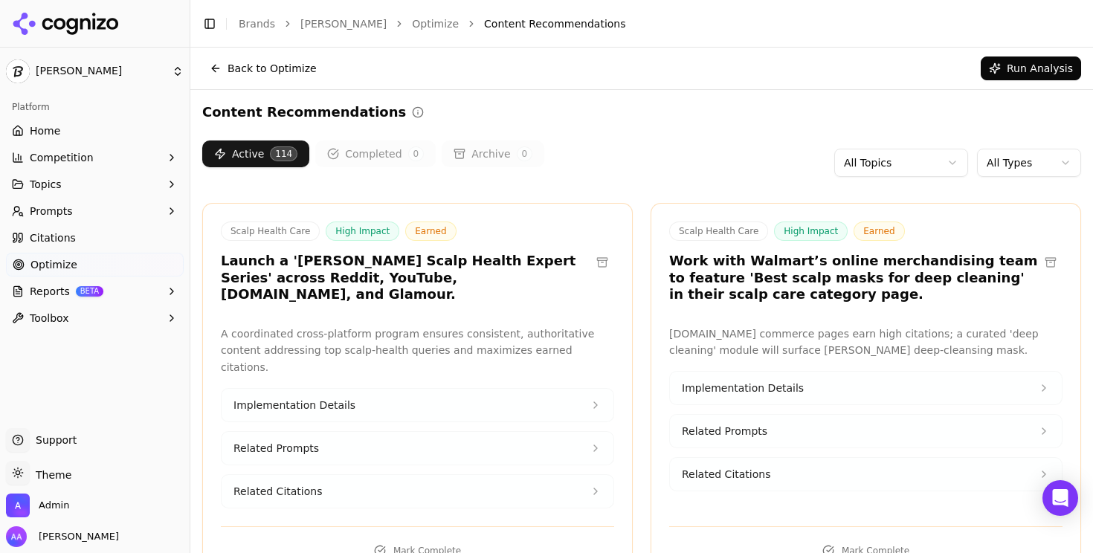
click at [1075, 160] on html "Dr. Groot Platform Home Competition Topics Prompts Citations Optimize Reports B…" at bounding box center [546, 276] width 1093 height 553
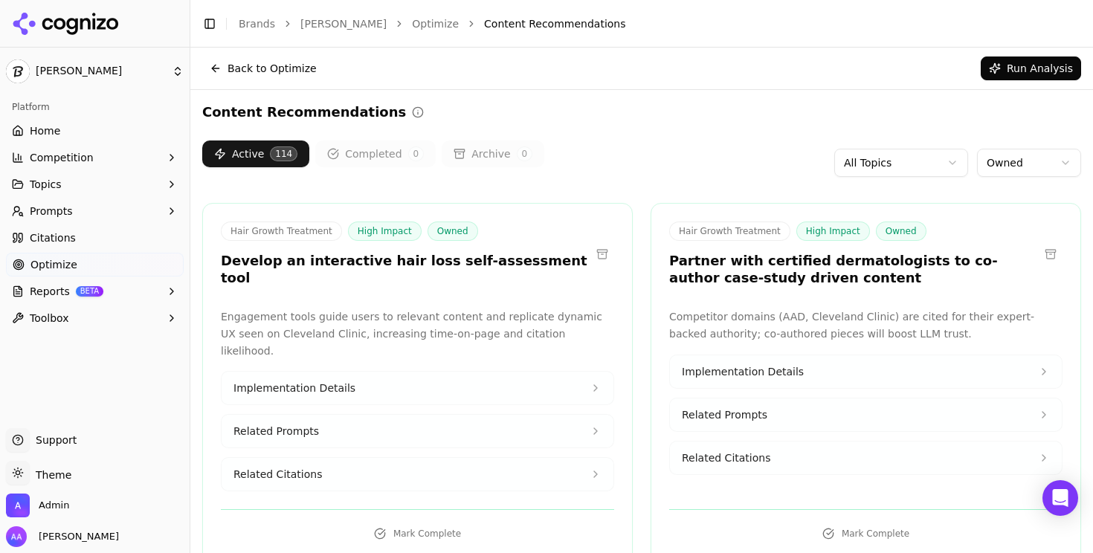
click at [598, 242] on button at bounding box center [602, 254] width 24 height 24
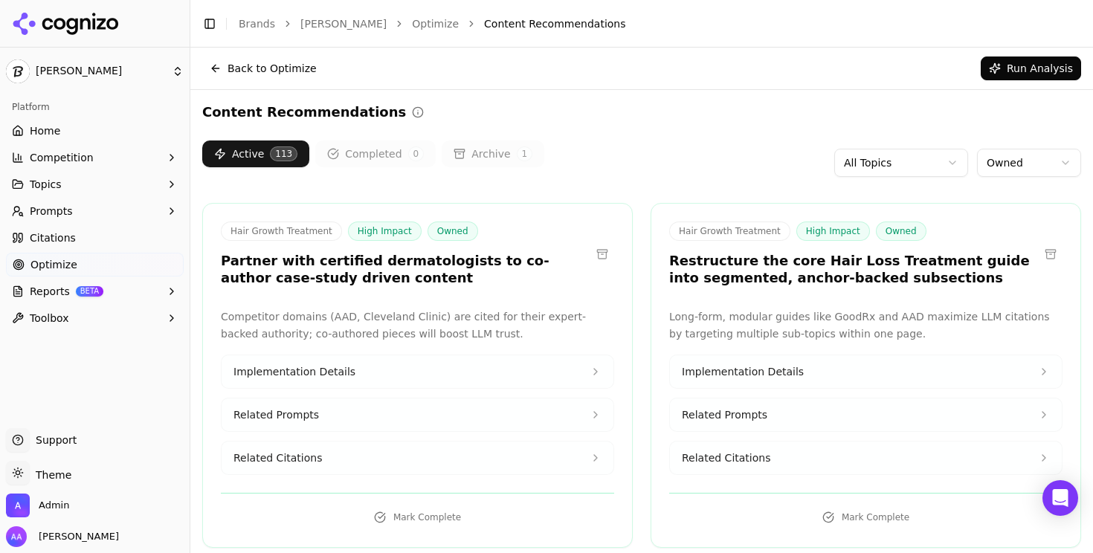
click at [809, 445] on button "Related Citations" at bounding box center [866, 457] width 392 height 33
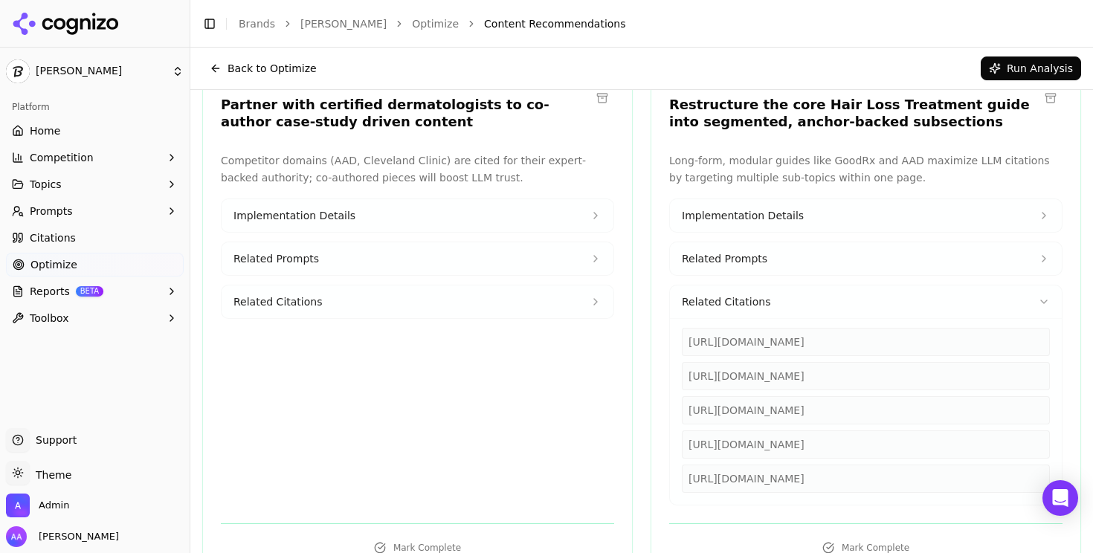
scroll to position [104, 0]
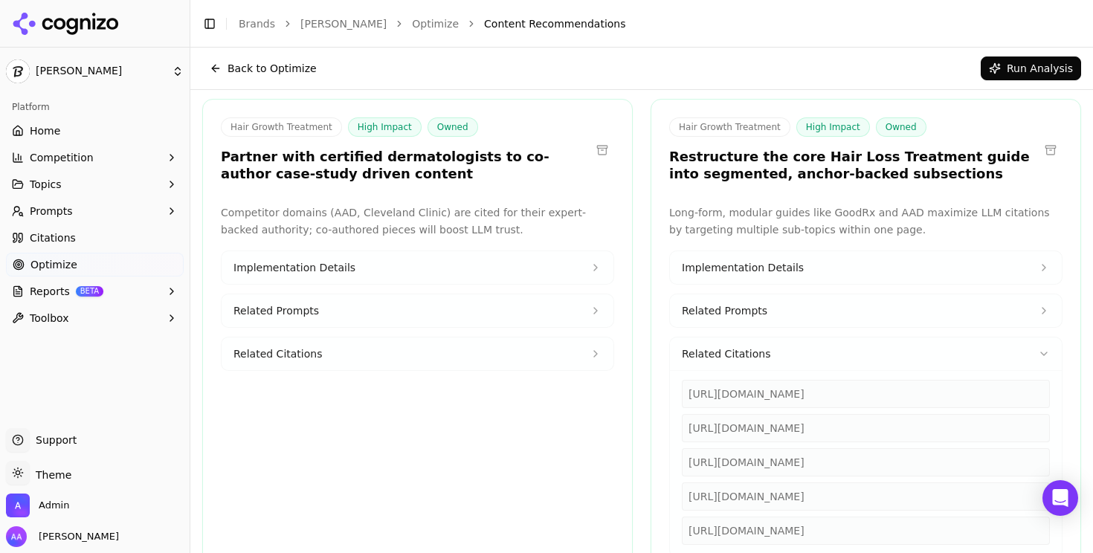
click at [786, 345] on button "Related Citations" at bounding box center [866, 353] width 392 height 33
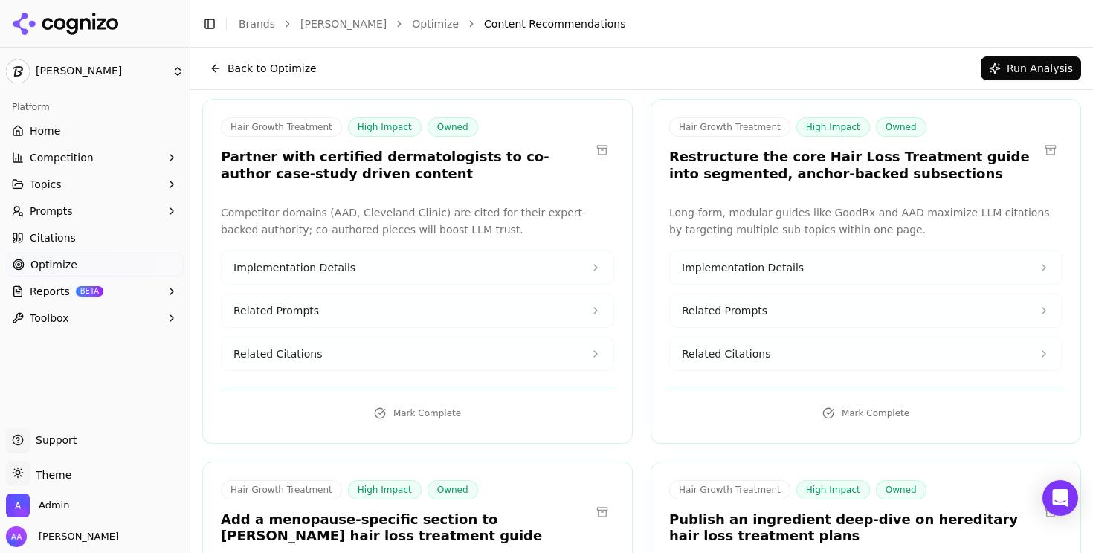
click at [795, 223] on p "Long-form, modular guides like GoodRx and AAD maximize LLM citations by targeti…" at bounding box center [865, 221] width 393 height 34
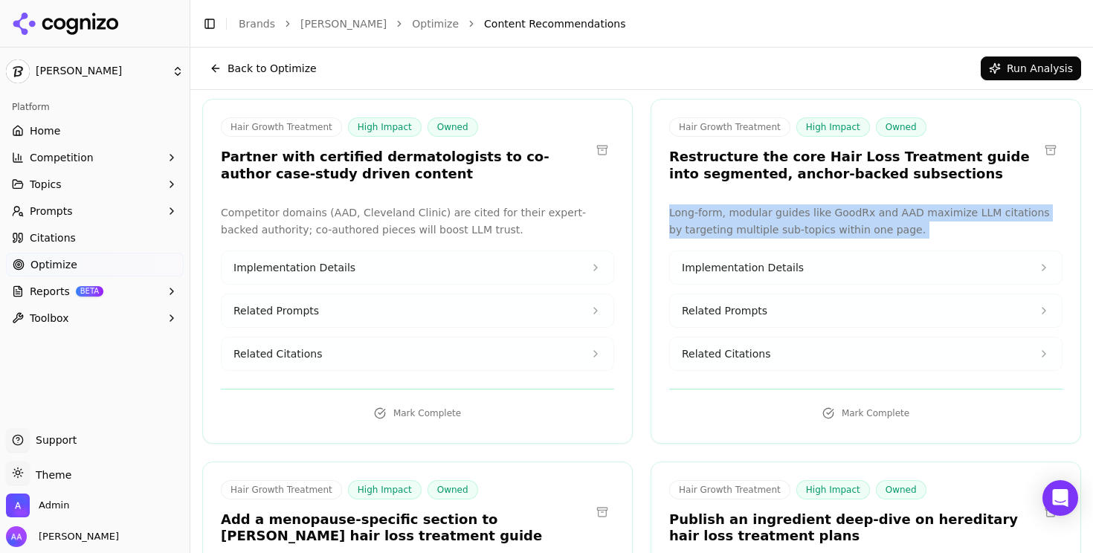
click at [795, 223] on p "Long-form, modular guides like GoodRx and AAD maximize LLM citations by targeti…" at bounding box center [865, 221] width 393 height 34
click at [358, 349] on button "Related Citations" at bounding box center [417, 353] width 392 height 33
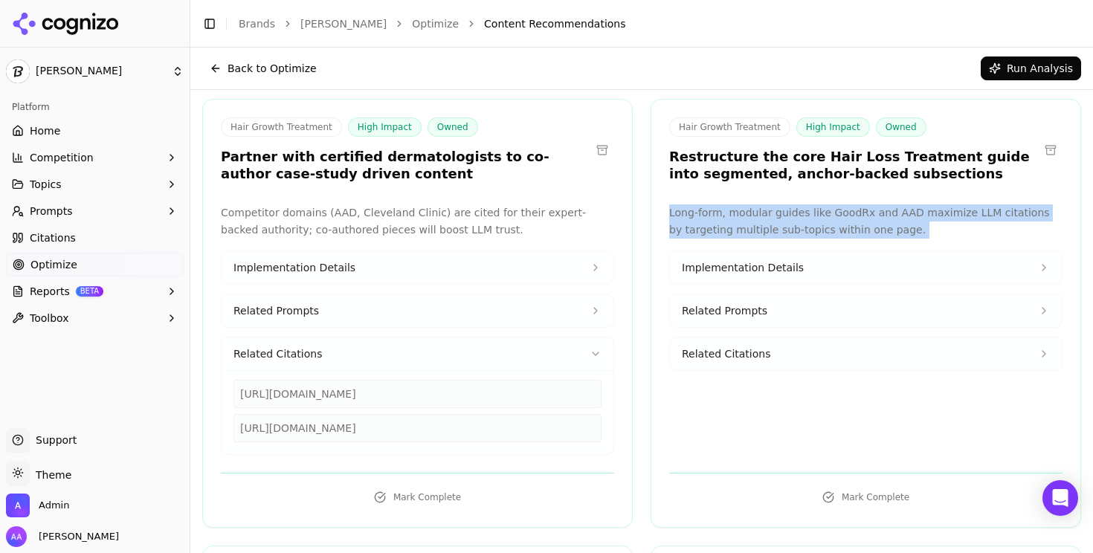
click at [364, 349] on button "Related Citations" at bounding box center [417, 353] width 392 height 33
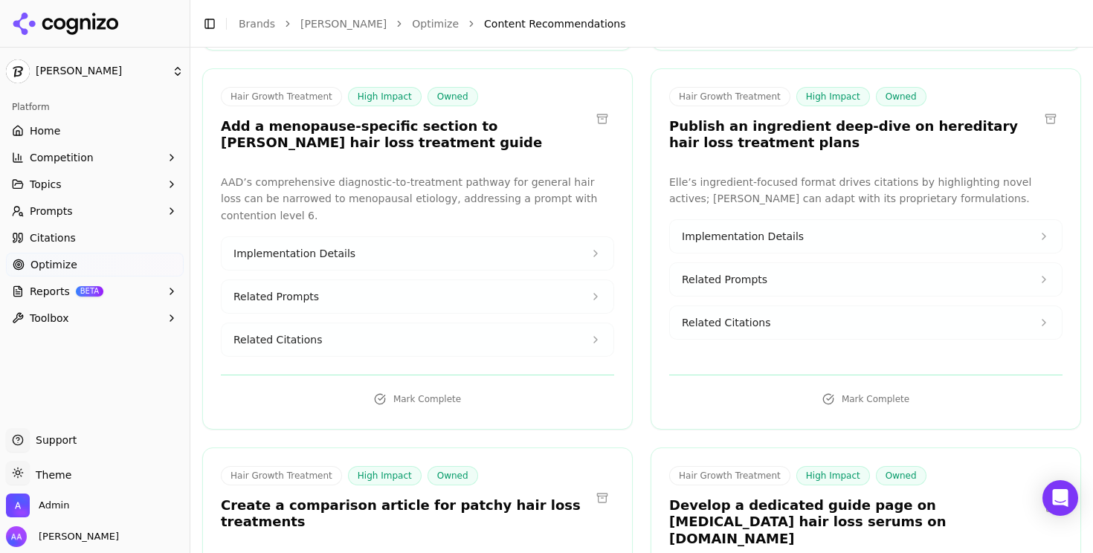
scroll to position [508, 0]
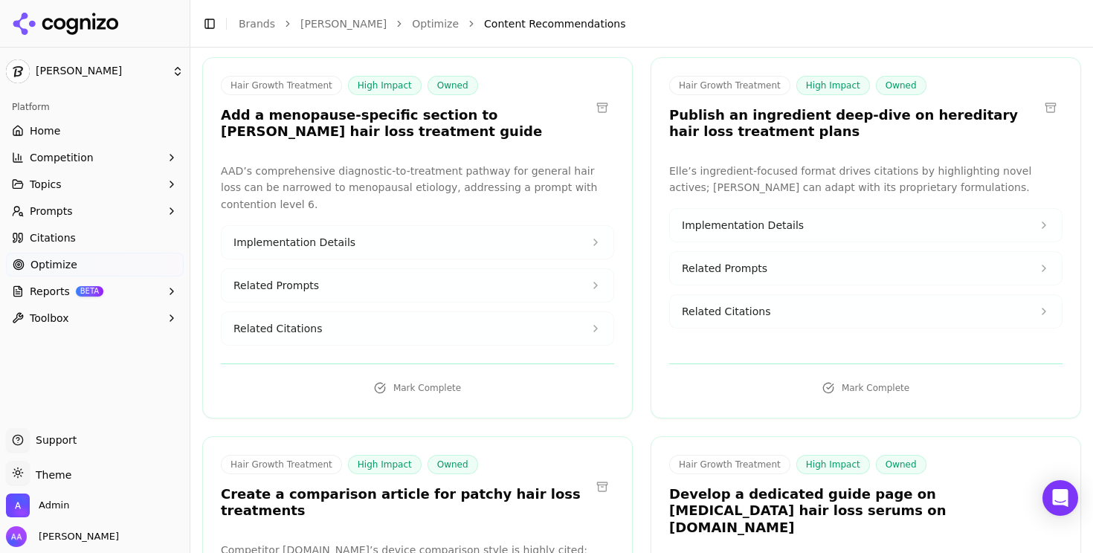
click at [395, 320] on button "Related Citations" at bounding box center [417, 328] width 392 height 33
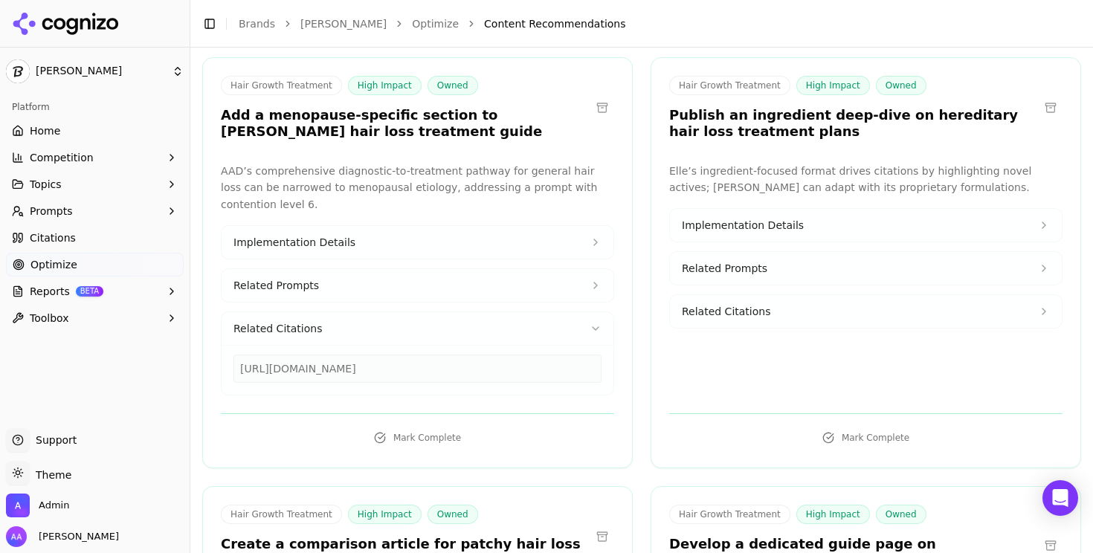
click at [386, 314] on button "Related Citations" at bounding box center [417, 328] width 392 height 33
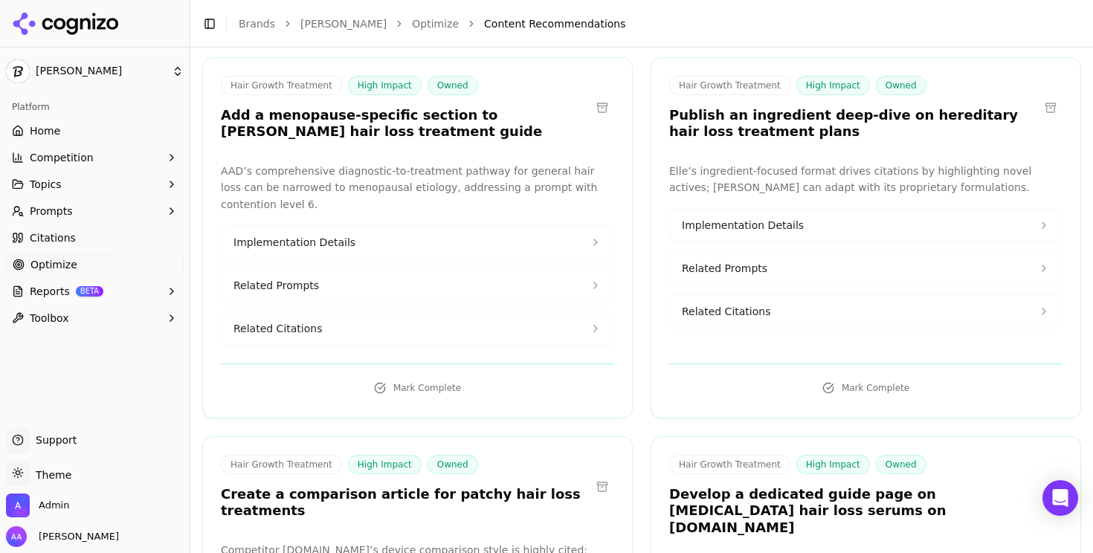
click at [405, 141] on div "Hair Growth Treatment High Impact Owned Add a menopause-specific section to dr.…" at bounding box center [417, 110] width 429 height 69
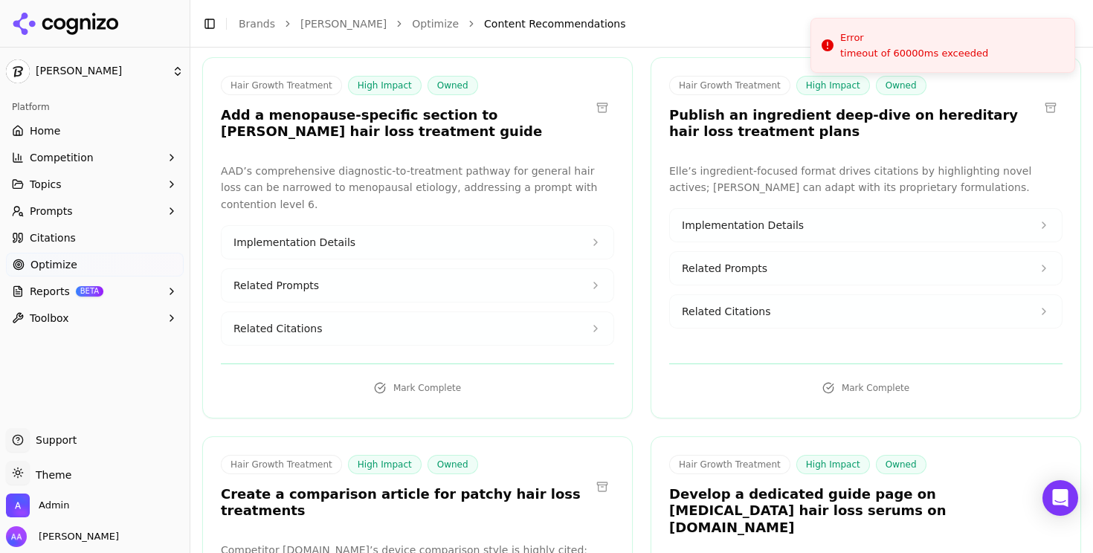
scroll to position [0, 0]
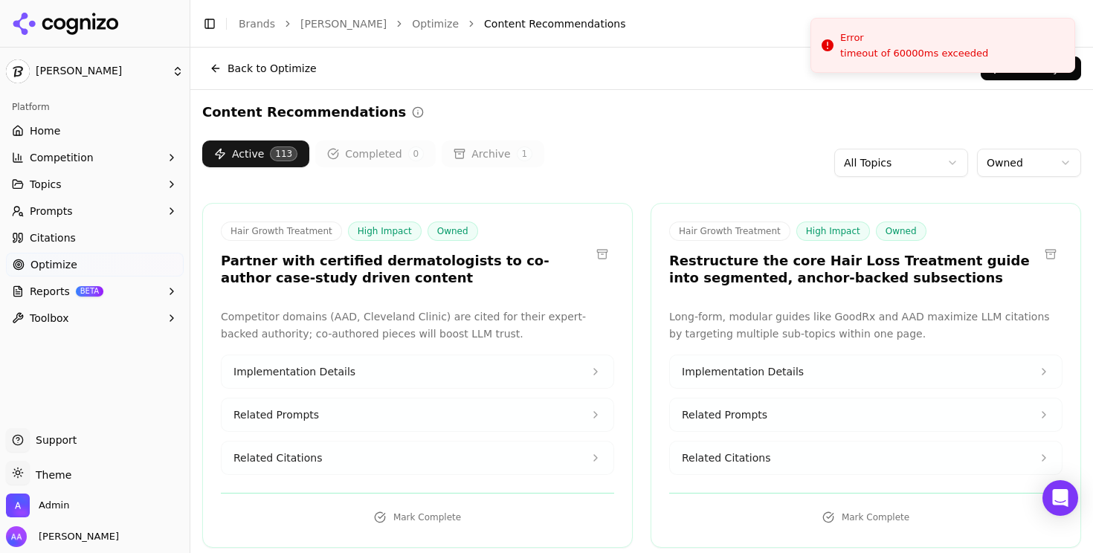
click at [641, 108] on div "Content Recommendations" at bounding box center [641, 112] width 879 height 21
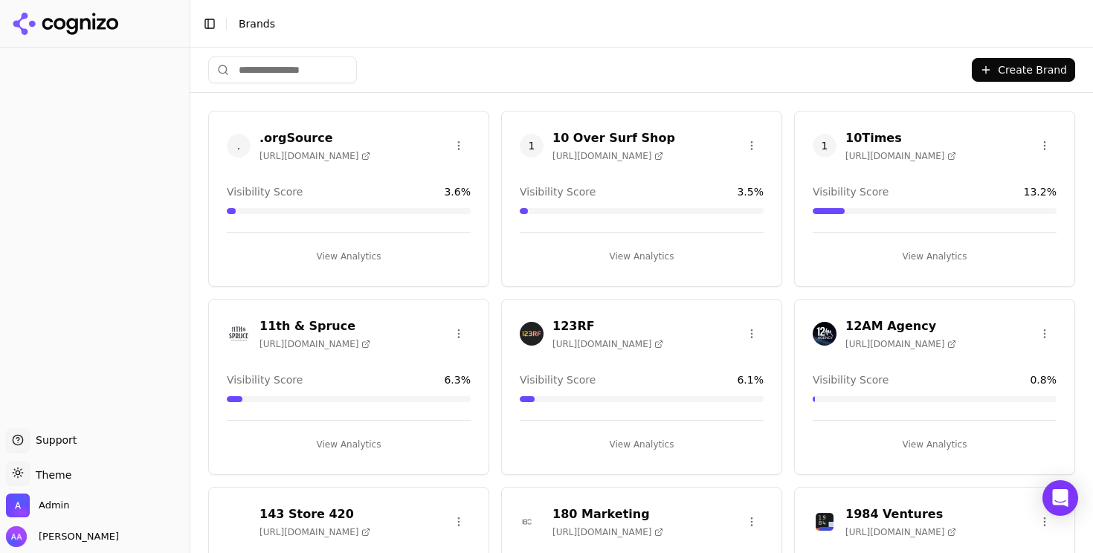
click at [520, 23] on li "Brands" at bounding box center [645, 23] width 812 height 15
click at [290, 79] on input "search" at bounding box center [282, 69] width 149 height 27
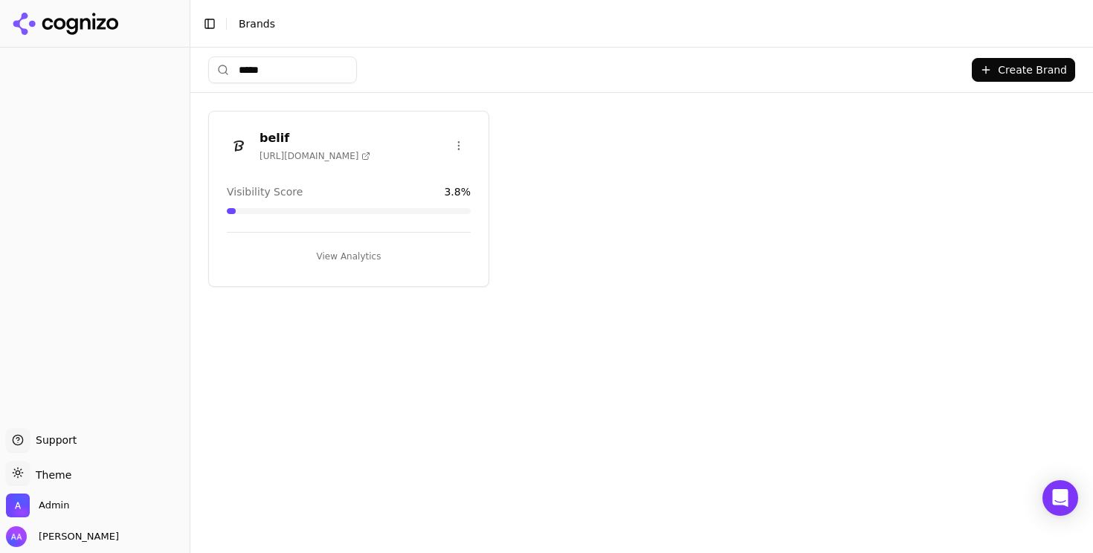
type input "*****"
click at [237, 141] on img at bounding box center [239, 146] width 24 height 24
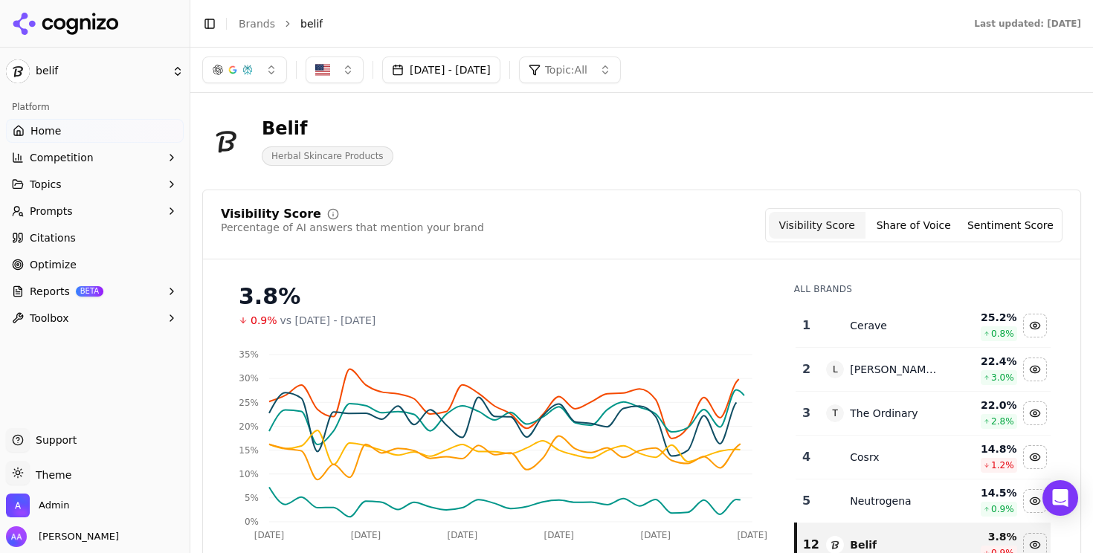
click at [107, 262] on link "Optimize" at bounding box center [95, 265] width 178 height 24
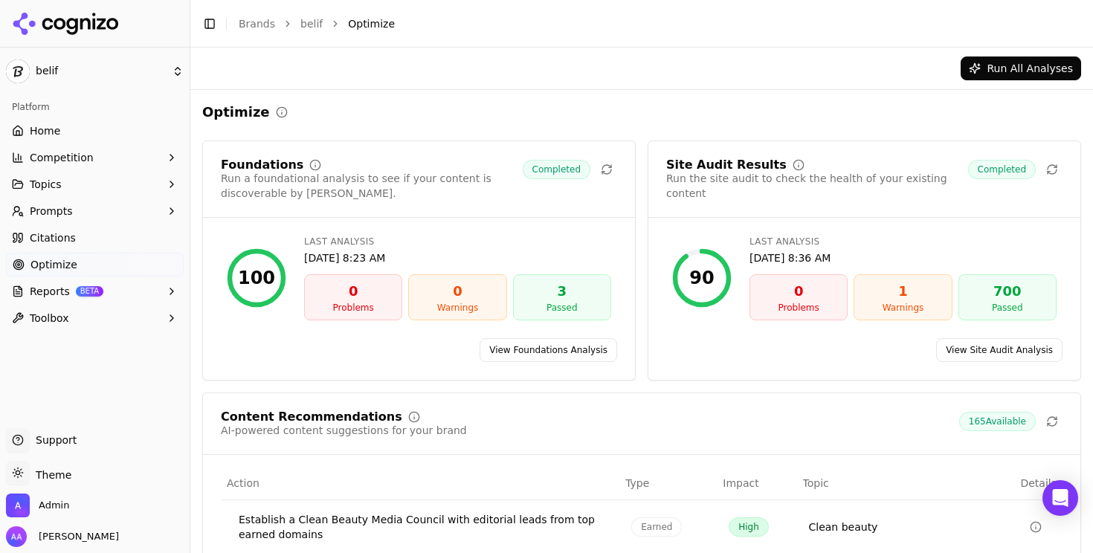
scroll to position [285, 0]
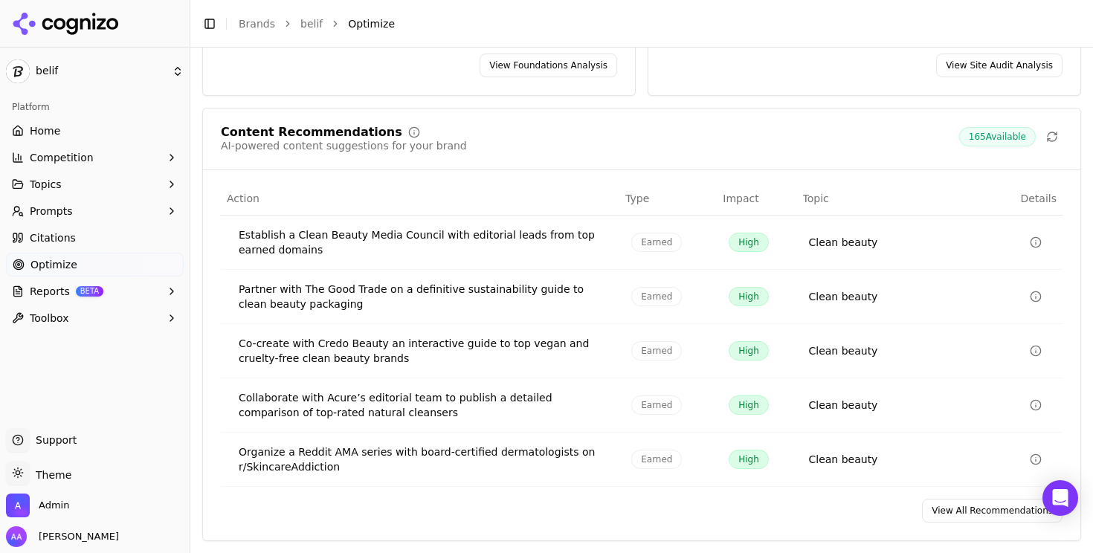
click at [963, 508] on link "View All Recommendations" at bounding box center [992, 511] width 140 height 24
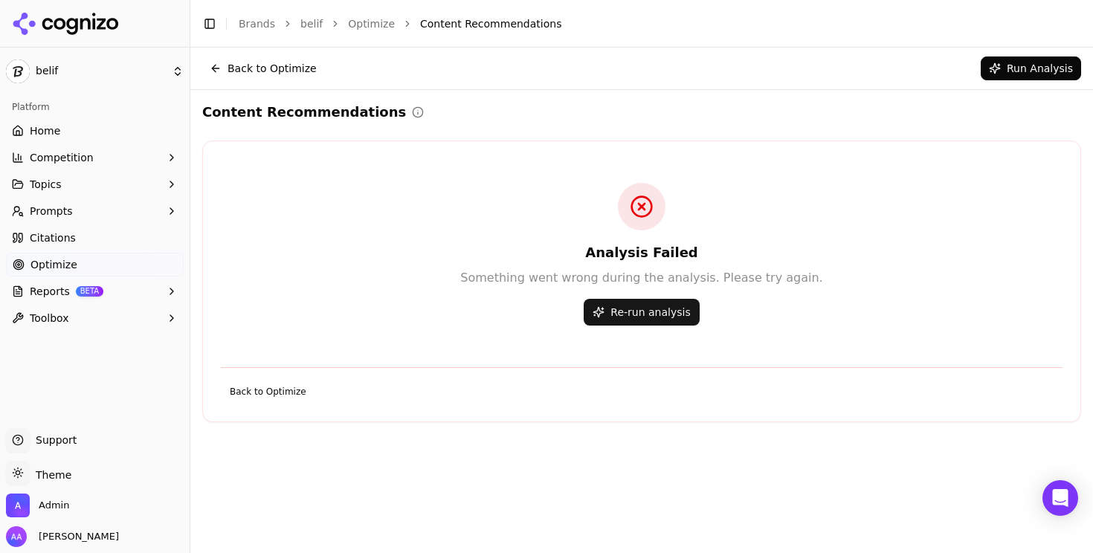
click at [640, 316] on button "Re-run analysis" at bounding box center [640, 312] width 115 height 27
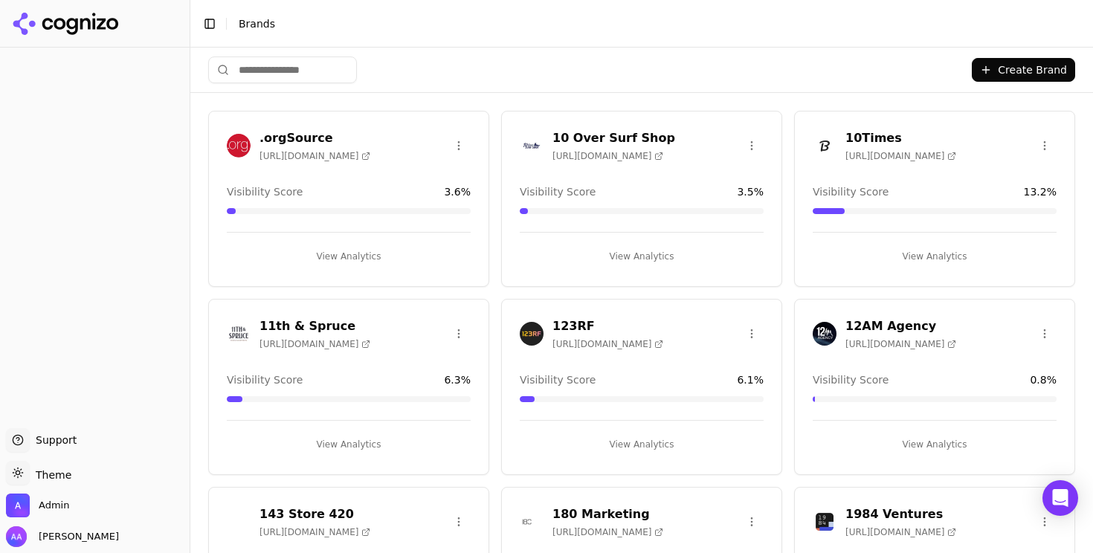
click at [294, 80] on input "search" at bounding box center [282, 69] width 149 height 27
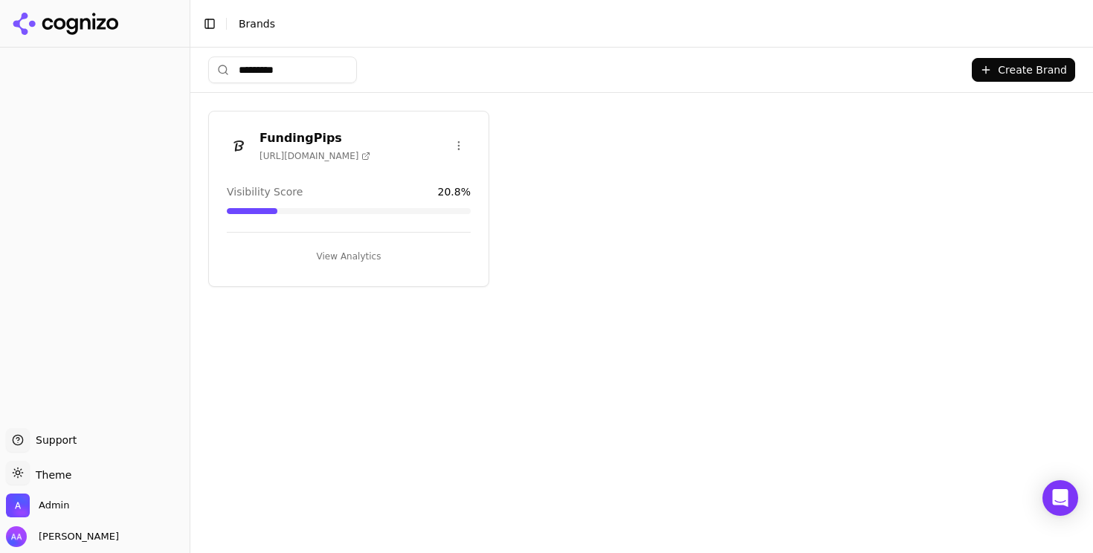
type input "*********"
click at [227, 146] on img at bounding box center [239, 146] width 24 height 24
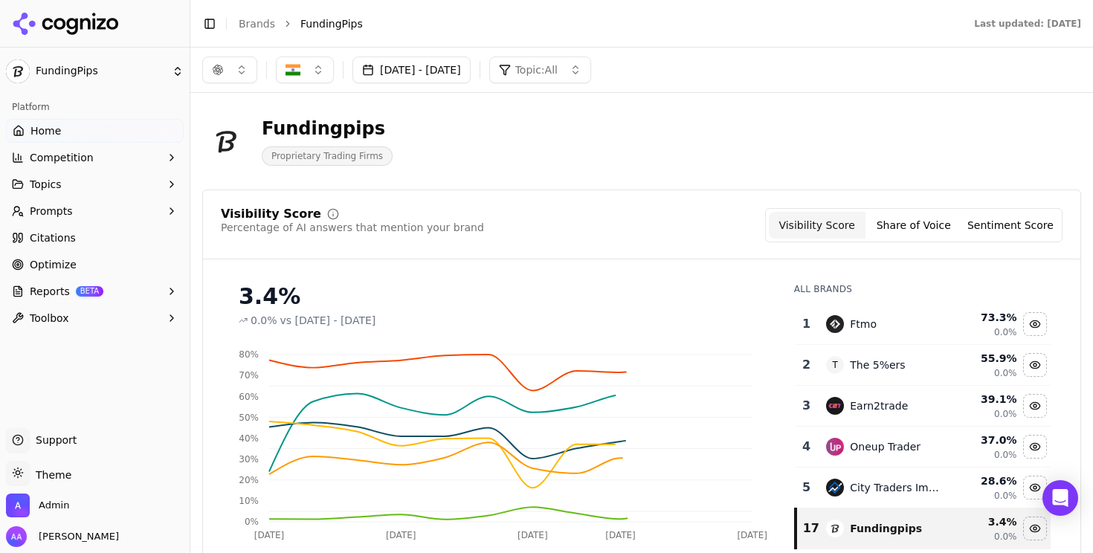
click at [53, 264] on span "Optimize" at bounding box center [53, 264] width 47 height 15
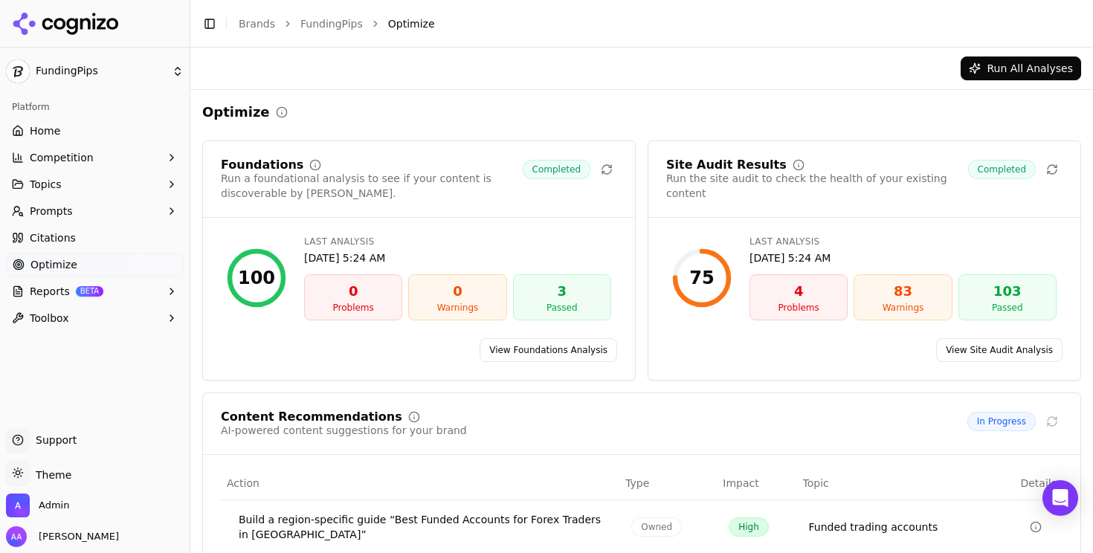
scroll to position [285, 0]
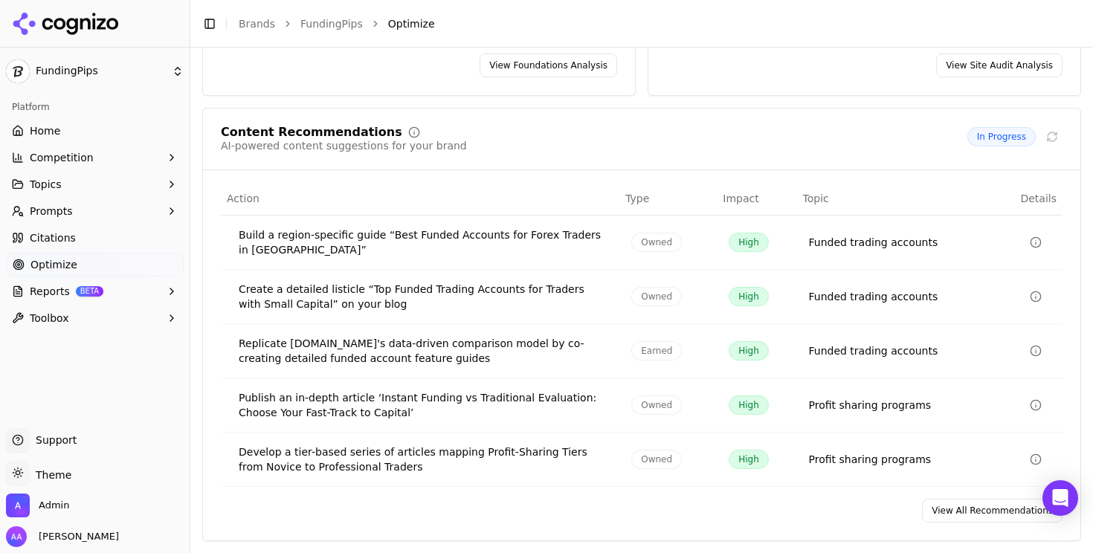
click at [960, 502] on link "View All Recommendations" at bounding box center [992, 511] width 140 height 24
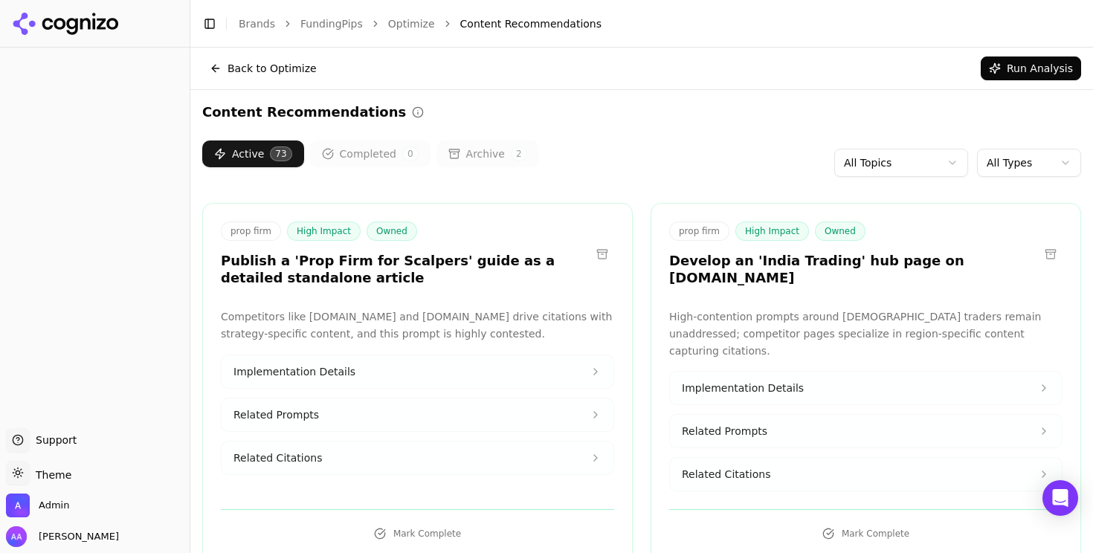
click at [1040, 159] on html "Support Support Toggle theme Theme Admin [PERSON_NAME] Toggle Sidebar Brands Fu…" at bounding box center [546, 276] width 1093 height 553
click at [756, 146] on html "Support Support Toggle theme Theme Admin [PERSON_NAME] Toggle Sidebar Brands Fu…" at bounding box center [546, 276] width 1093 height 553
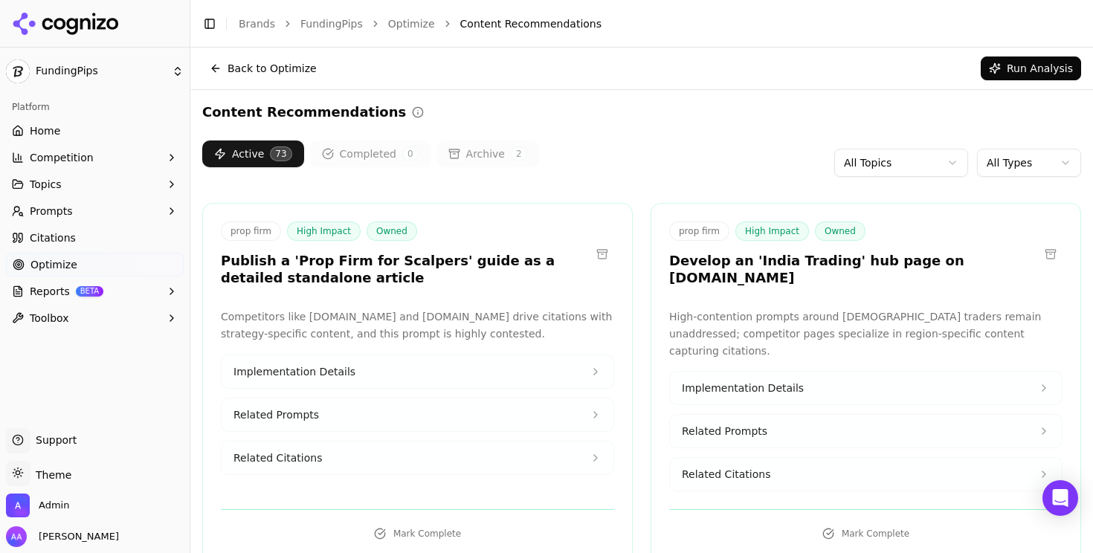
click at [796, 263] on h3 "Develop an 'India Trading' hub page on [DOMAIN_NAME]" at bounding box center [853, 269] width 369 height 33
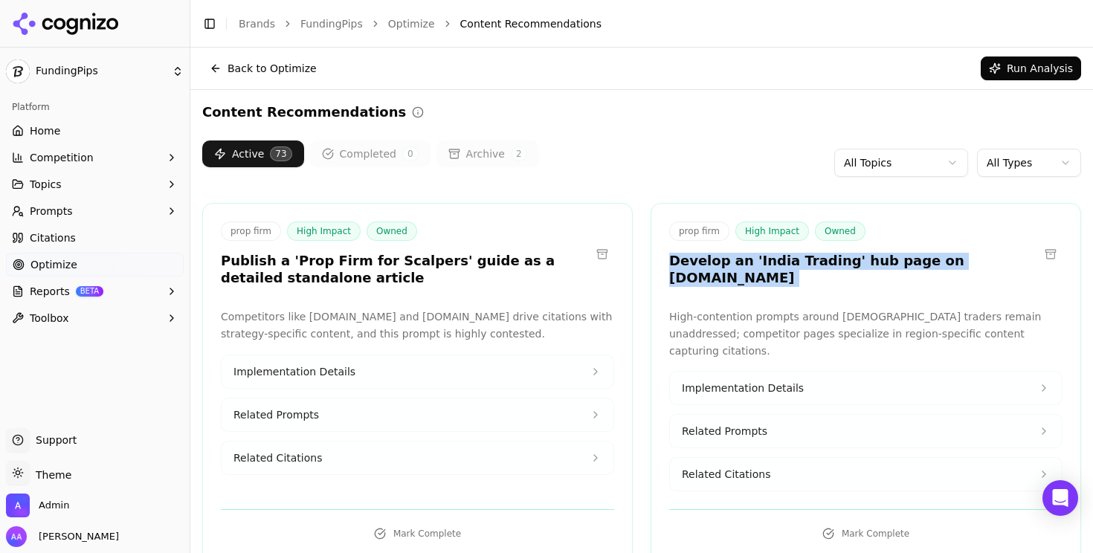
click at [796, 263] on h3 "Develop an 'India Trading' hub page on [DOMAIN_NAME]" at bounding box center [853, 269] width 369 height 33
copy div "Develop an 'India Trading' hub page on [DOMAIN_NAME]"
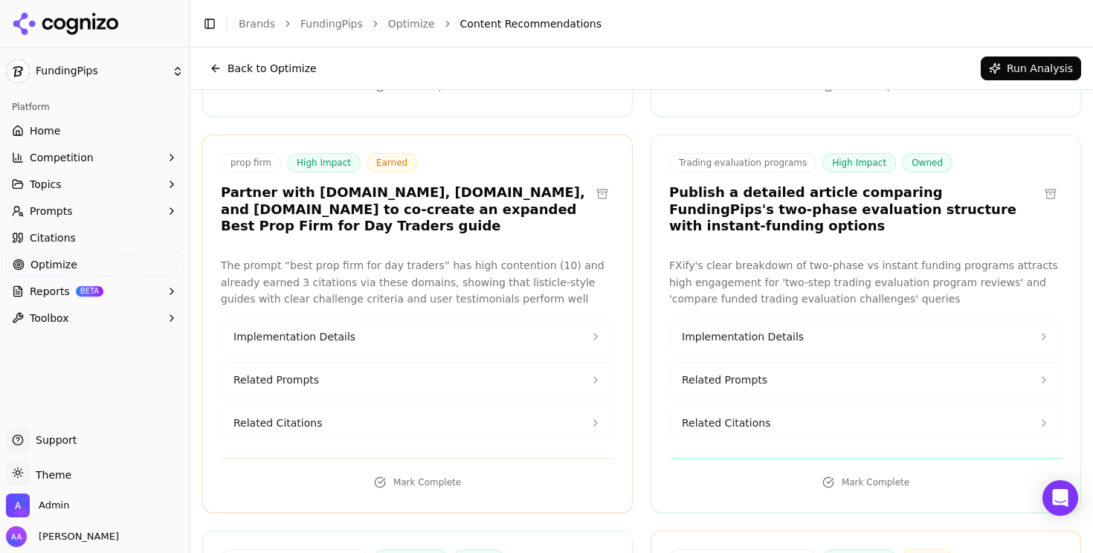
scroll to position [445, 0]
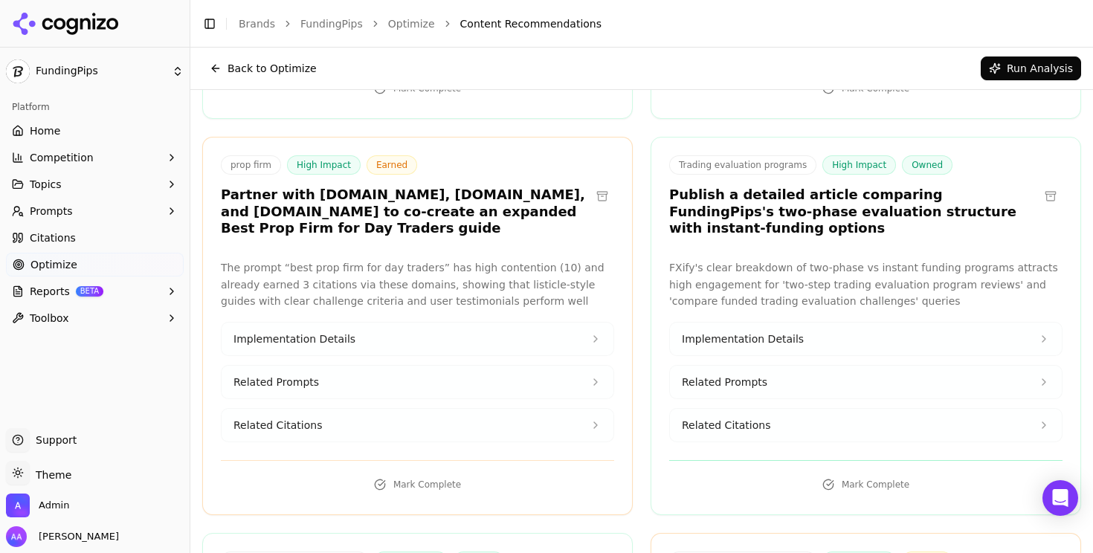
click at [745, 193] on h3 "Publish a detailed article comparing FundingPips's two-phase evaluation structu…" at bounding box center [853, 212] width 369 height 51
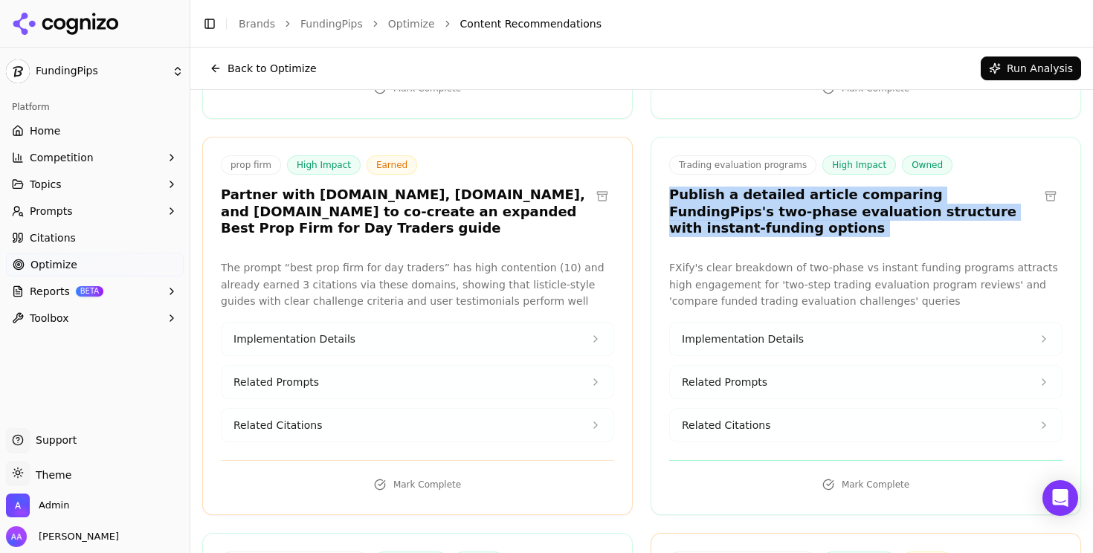
click at [745, 193] on h3 "Publish a detailed article comparing FundingPips's two-phase evaluation structu…" at bounding box center [853, 212] width 369 height 51
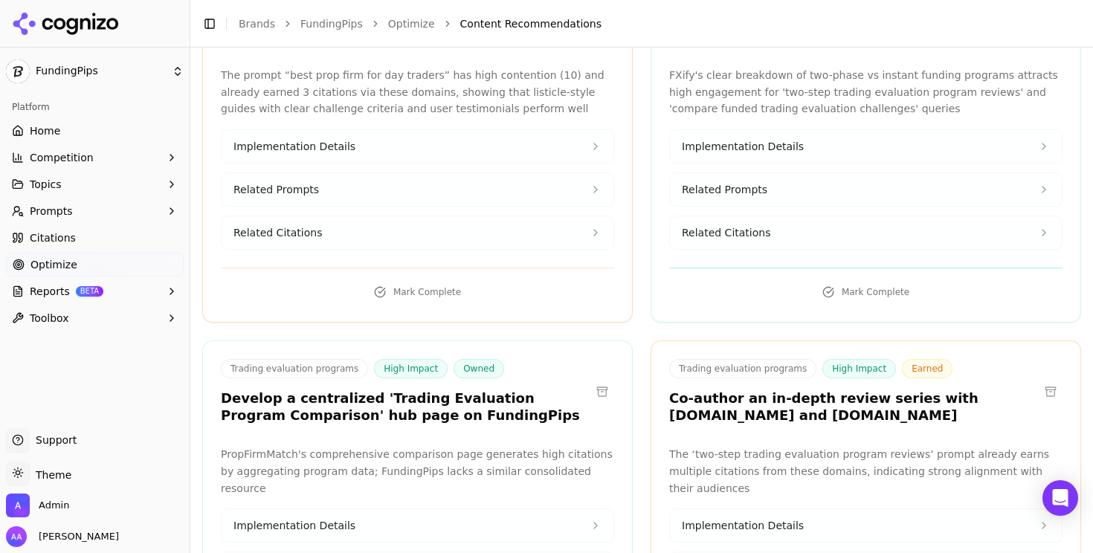
scroll to position [639, 0]
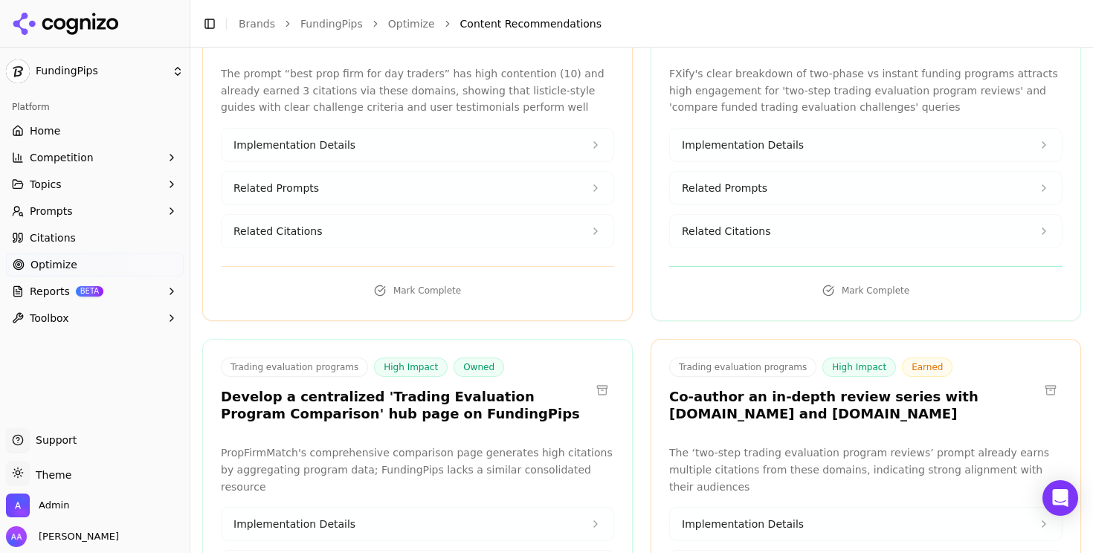
click at [735, 224] on span "Related Citations" at bounding box center [726, 231] width 88 height 15
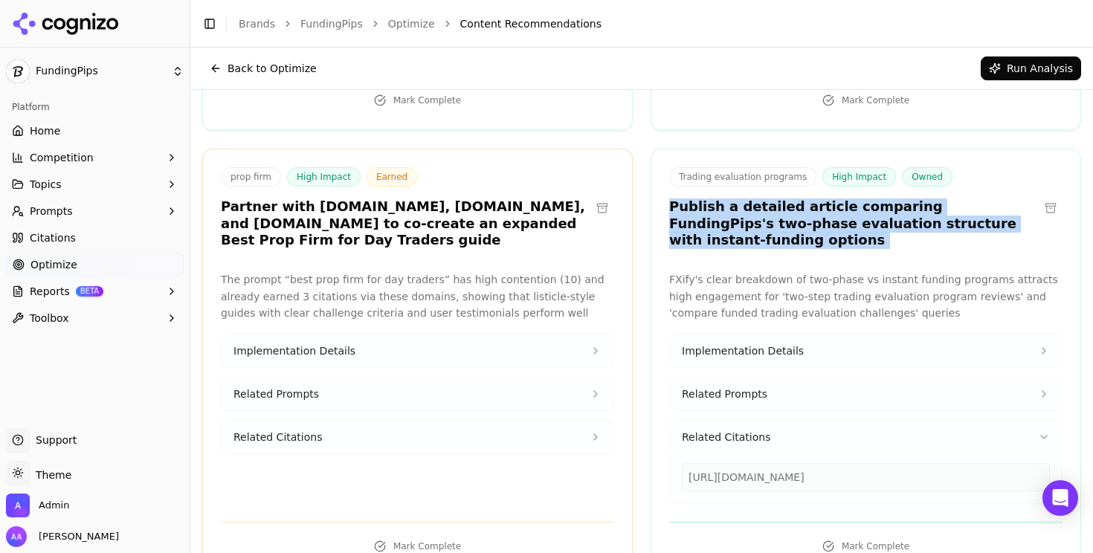
scroll to position [0, 0]
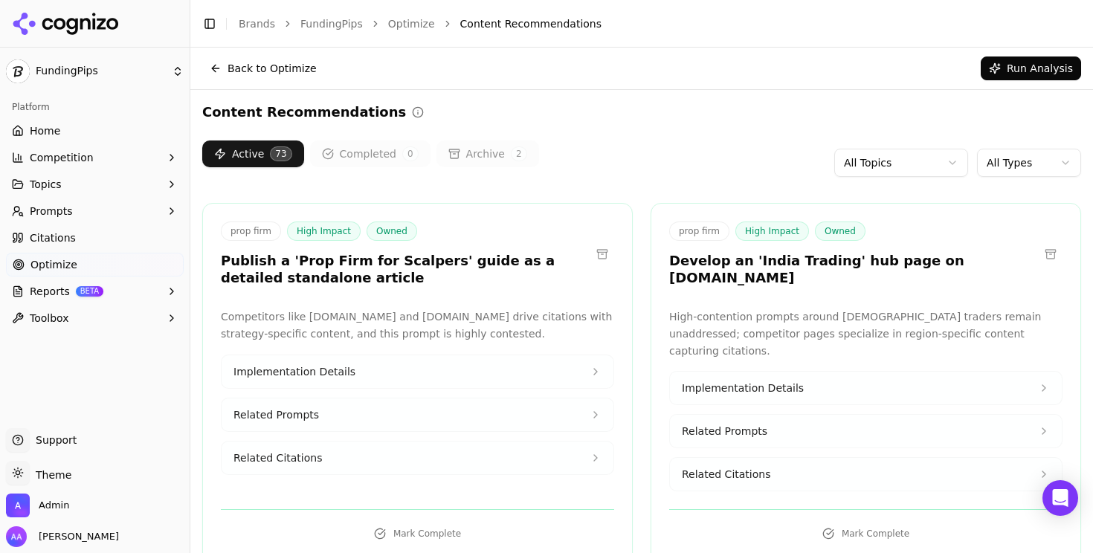
click at [882, 169] on html "FundingPips Platform Home Competition Topics Prompts Citations Optimize Reports…" at bounding box center [546, 276] width 1093 height 553
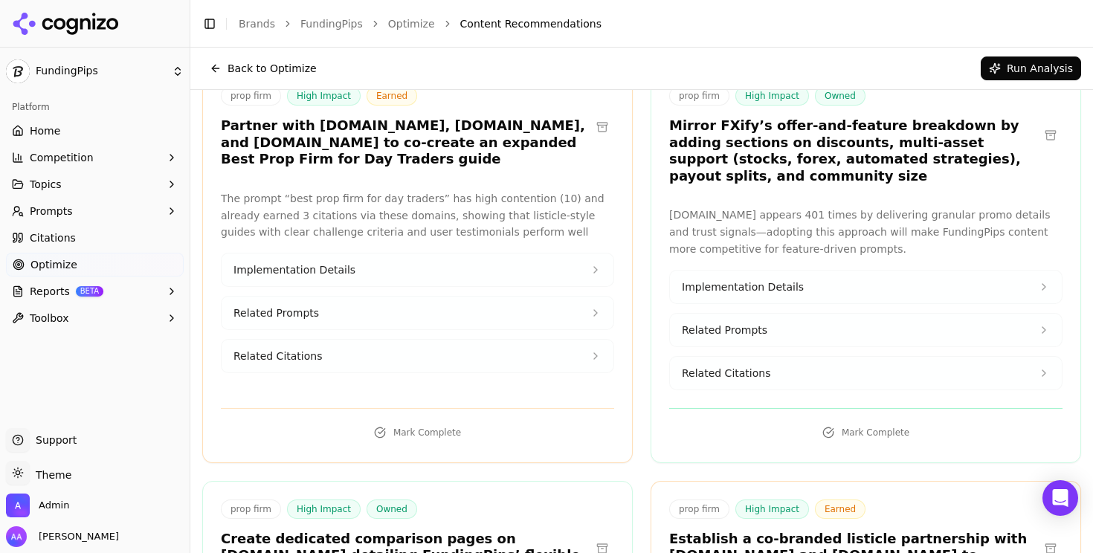
scroll to position [490, 0]
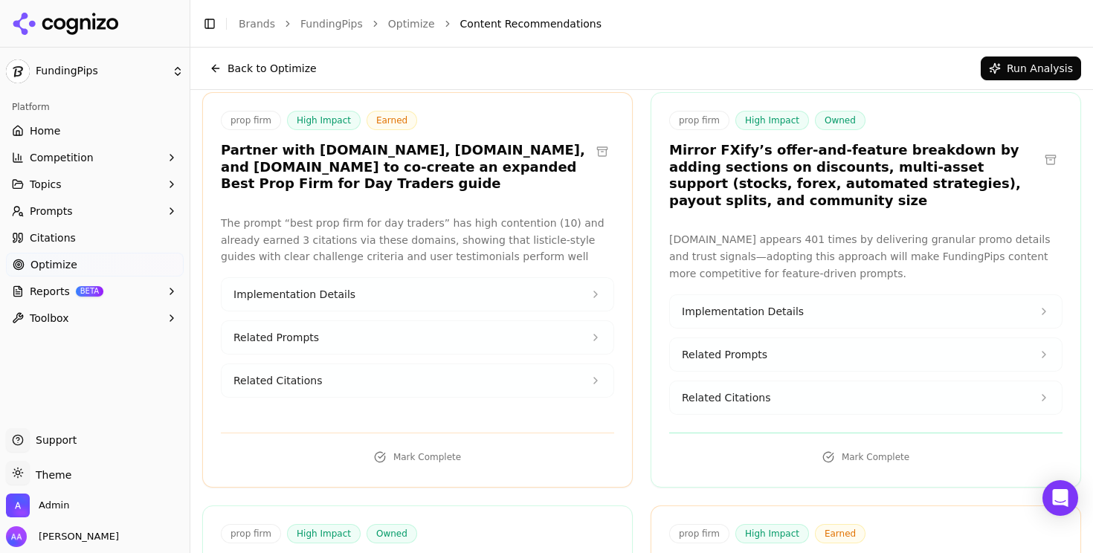
click at [396, 152] on h3 "Partner with [DOMAIN_NAME], [DOMAIN_NAME], and [DOMAIN_NAME] to co-create an ex…" at bounding box center [405, 167] width 369 height 51
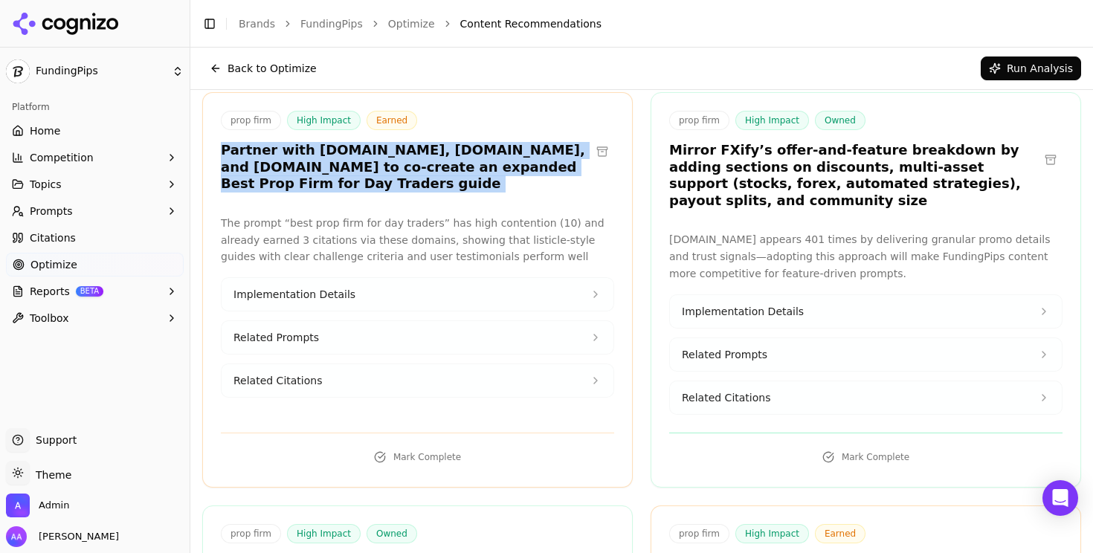
click at [396, 152] on h3 "Partner with [DOMAIN_NAME], [DOMAIN_NAME], and [DOMAIN_NAME] to co-create an ex…" at bounding box center [405, 167] width 369 height 51
copy div "Partner with [DOMAIN_NAME], [DOMAIN_NAME], and [DOMAIN_NAME] to co-create an ex…"
click at [355, 364] on button "Related Citations" at bounding box center [417, 380] width 392 height 33
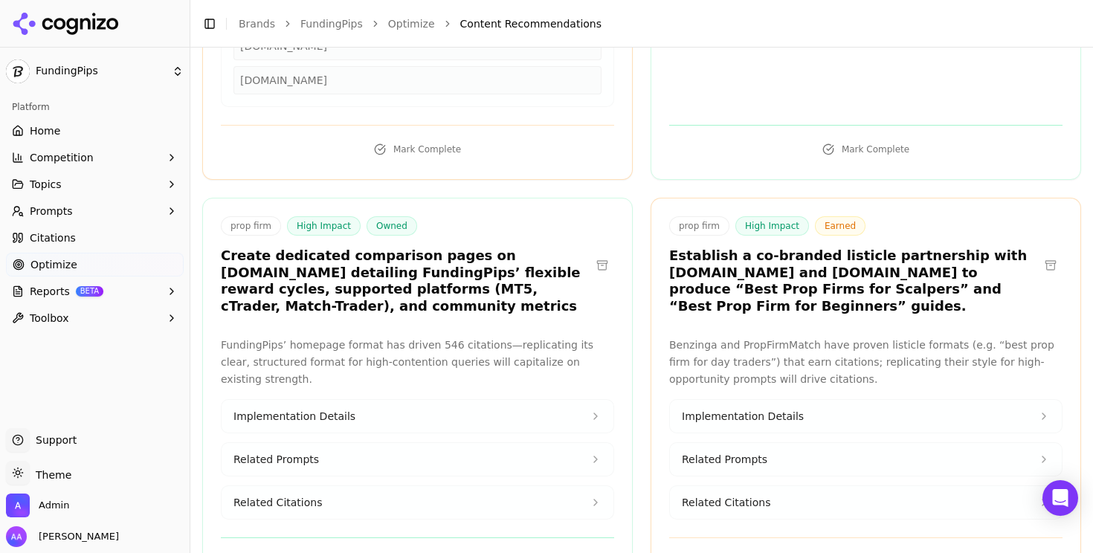
scroll to position [933, 0]
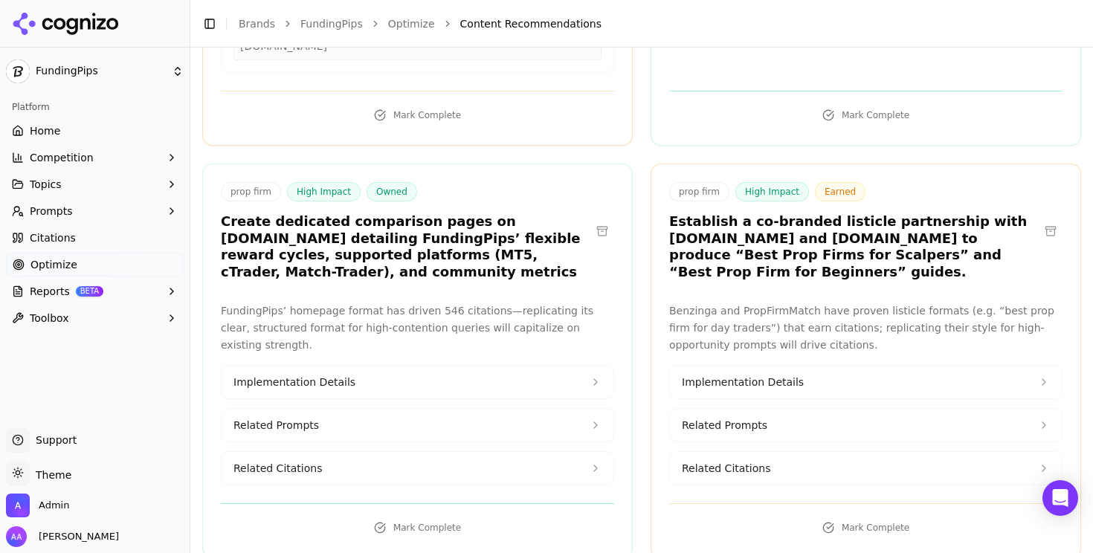
click at [347, 235] on h3 "Create dedicated comparison pages on [DOMAIN_NAME] detailing FundingPips’ flexi…" at bounding box center [405, 246] width 369 height 67
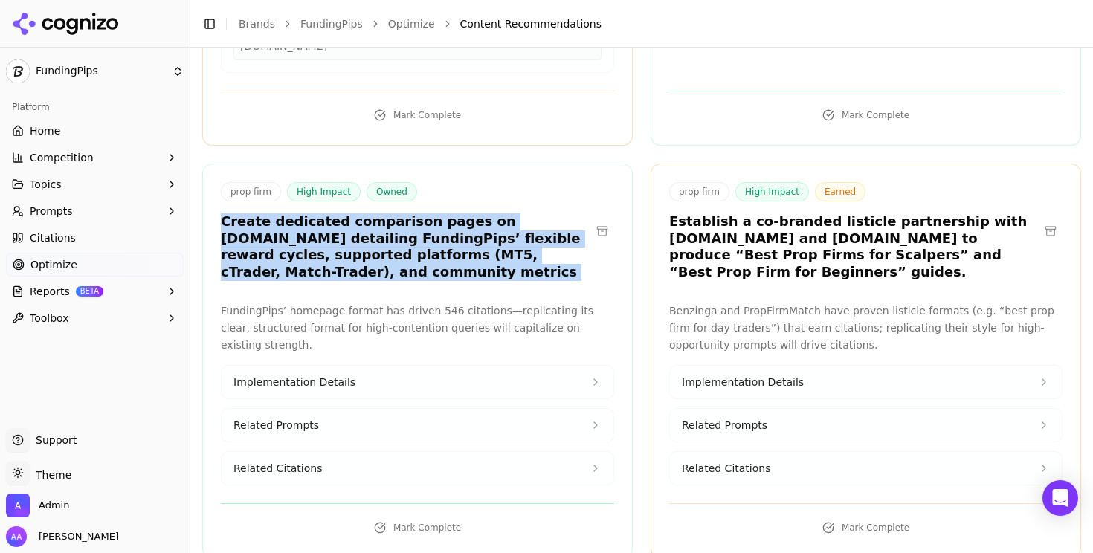
click at [347, 235] on h3 "Create dedicated comparison pages on [DOMAIN_NAME] detailing FundingPips’ flexi…" at bounding box center [405, 246] width 369 height 67
copy div "Create dedicated comparison pages on [DOMAIN_NAME] detailing FundingPips’ flexi…"
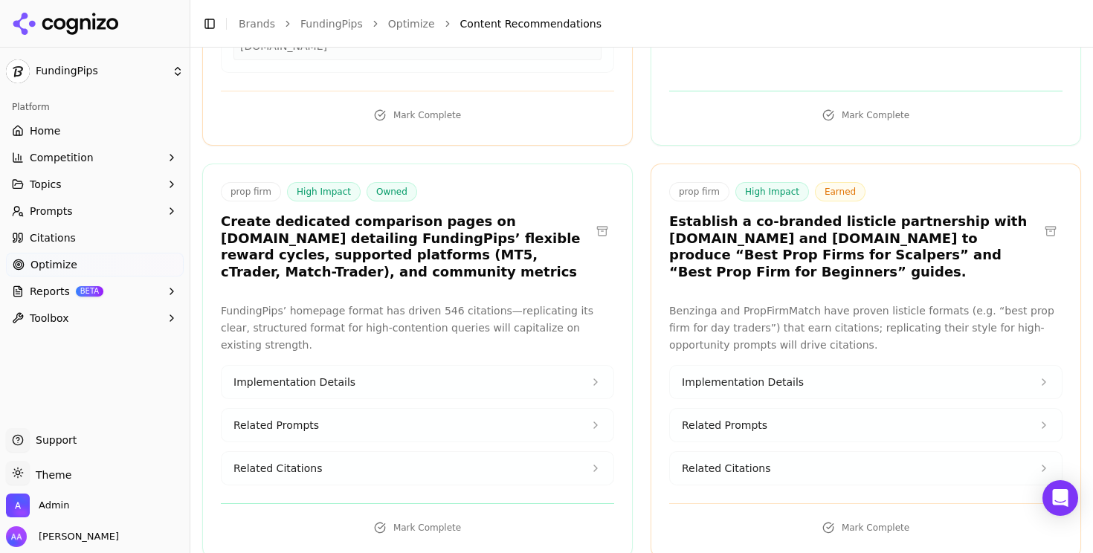
click at [789, 238] on h3 "Establish a co-branded listicle partnership with [DOMAIN_NAME] and [DOMAIN_NAME…" at bounding box center [853, 246] width 369 height 67
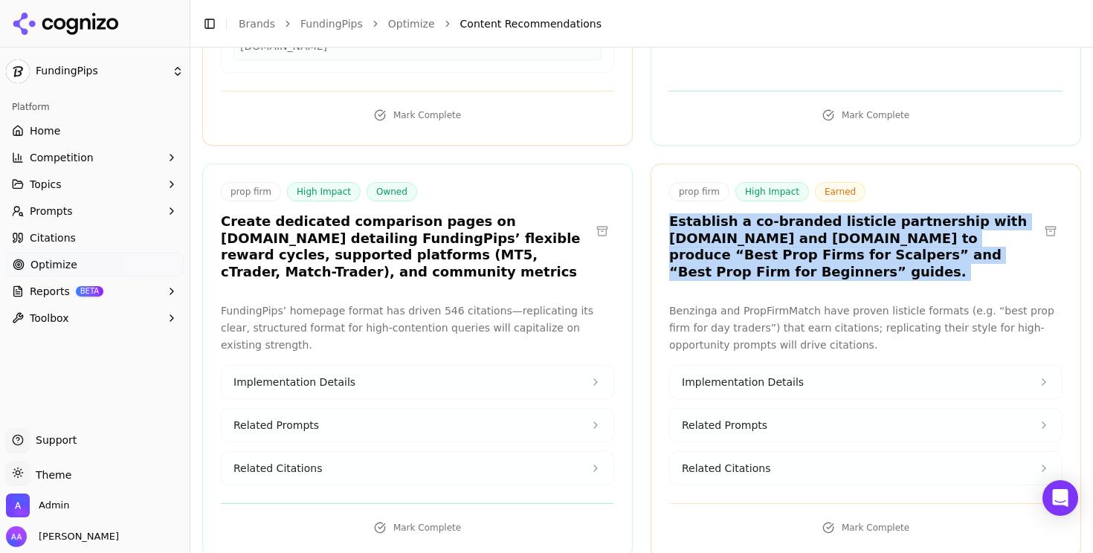
click at [789, 238] on h3 "Establish a co-branded listicle partnership with [DOMAIN_NAME] and [DOMAIN_NAME…" at bounding box center [853, 246] width 369 height 67
copy div "Establish a co-branded listicle partnership with [DOMAIN_NAME] and [DOMAIN_NAME…"
click at [760, 375] on span "Implementation Details" at bounding box center [743, 382] width 122 height 15
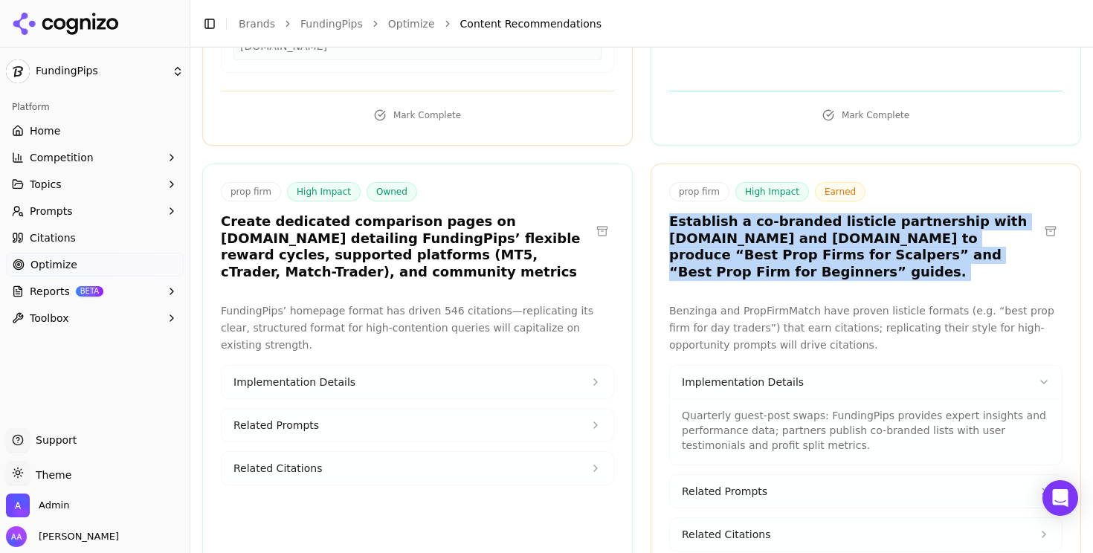
click at [787, 475] on button "Related Prompts" at bounding box center [866, 491] width 392 height 33
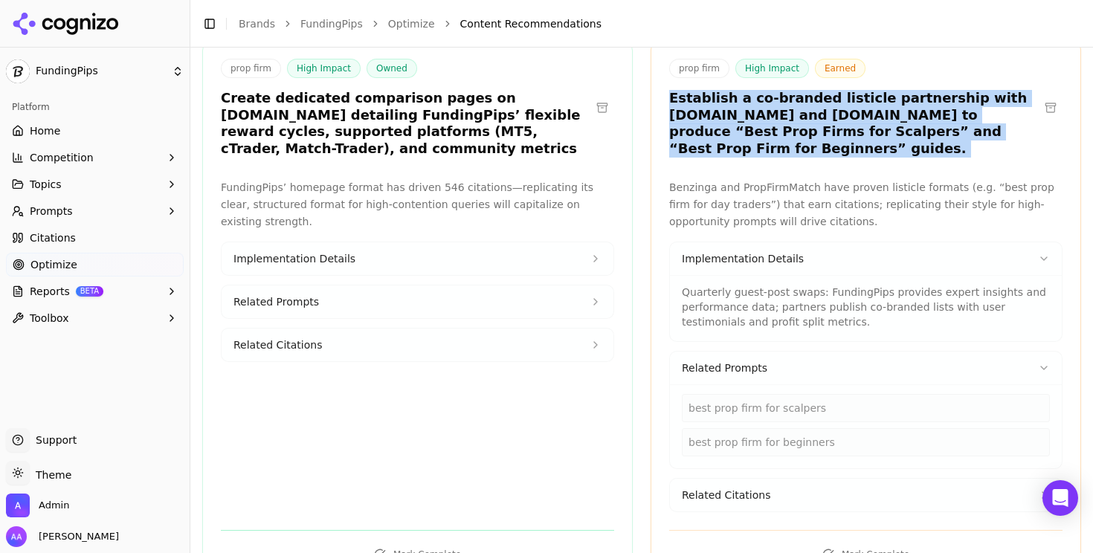
scroll to position [1057, 0]
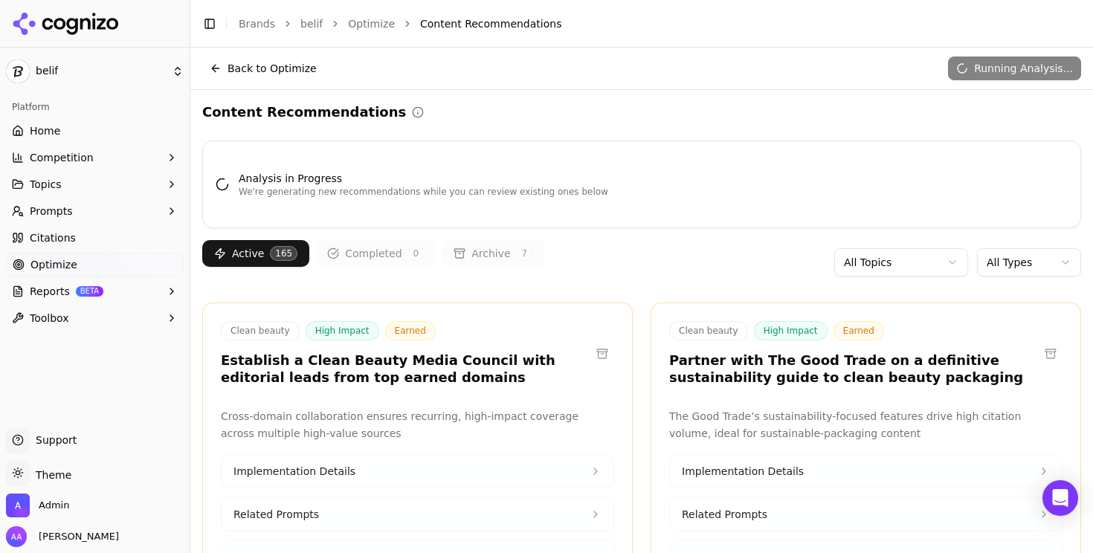
click at [1039, 263] on html "belif Platform Home Competition Topics Prompts Citations Optimize Reports BETA …" at bounding box center [546, 276] width 1093 height 553
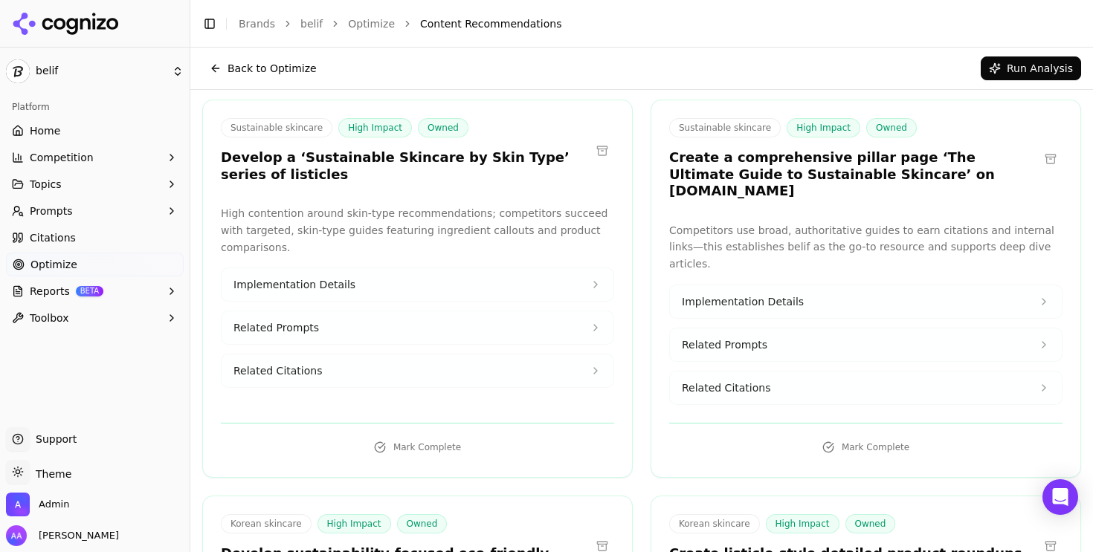
scroll to position [4, 0]
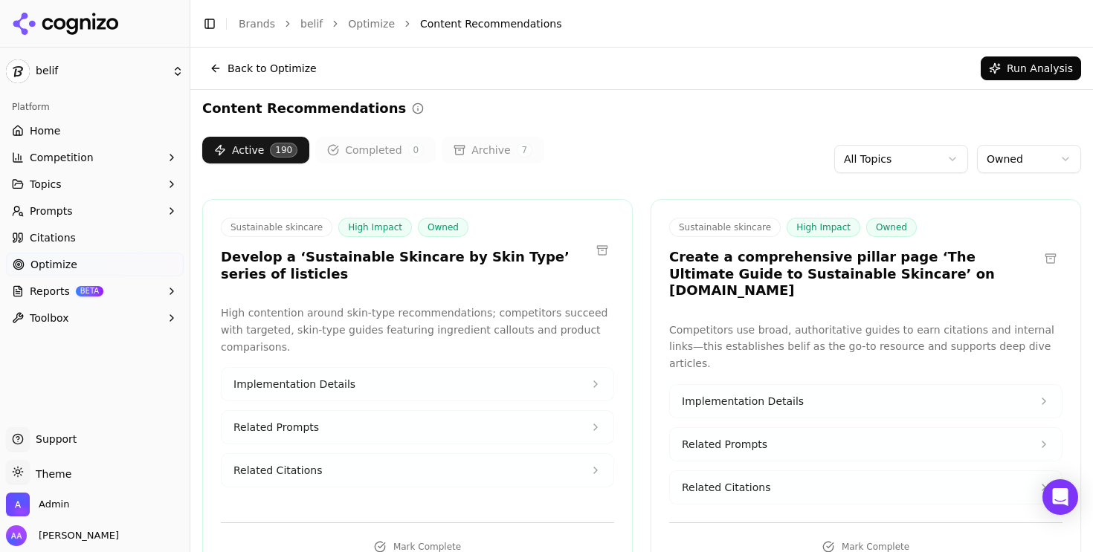
click at [1025, 156] on html "belif Platform Home Competition Topics Prompts Citations Optimize Reports BETA …" at bounding box center [546, 276] width 1093 height 552
click at [98, 233] on link "Citations" at bounding box center [95, 238] width 178 height 24
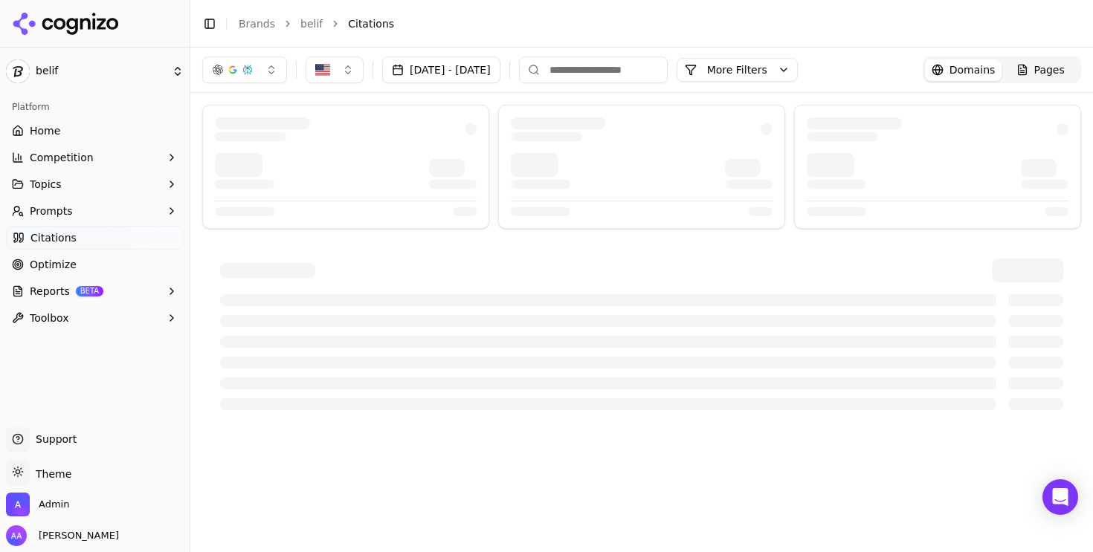
click at [457, 79] on button "[DATE] - [DATE]" at bounding box center [441, 69] width 118 height 27
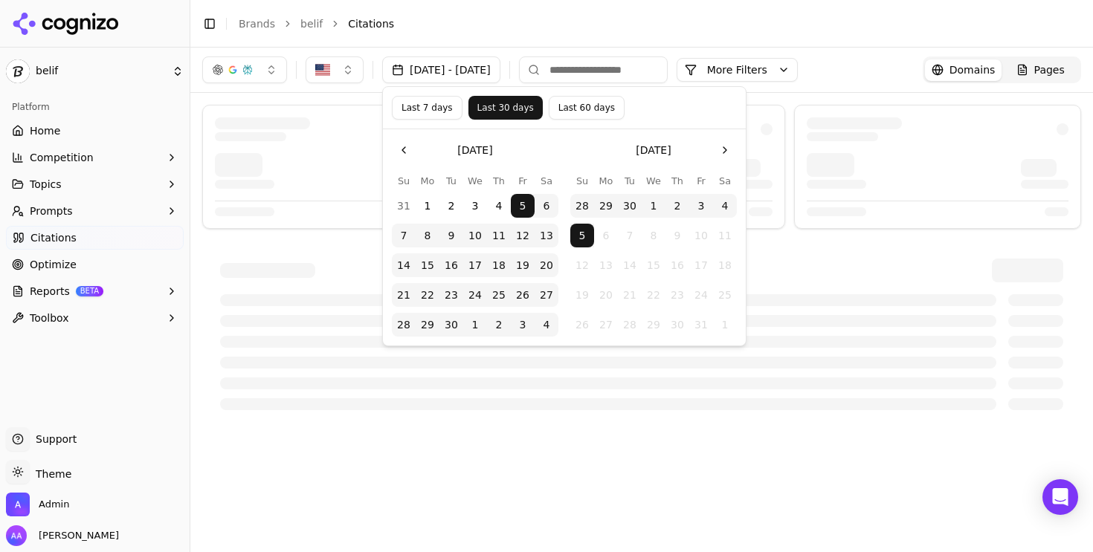
click at [431, 104] on button "Last 7 days" at bounding box center [427, 108] width 71 height 24
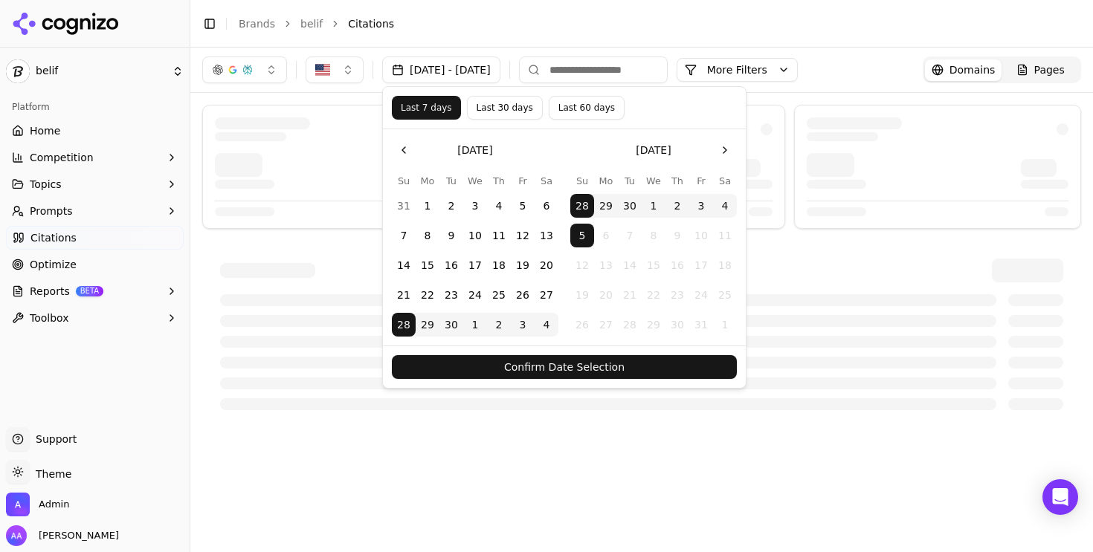
click at [545, 375] on button "Confirm Date Selection" at bounding box center [564, 367] width 345 height 24
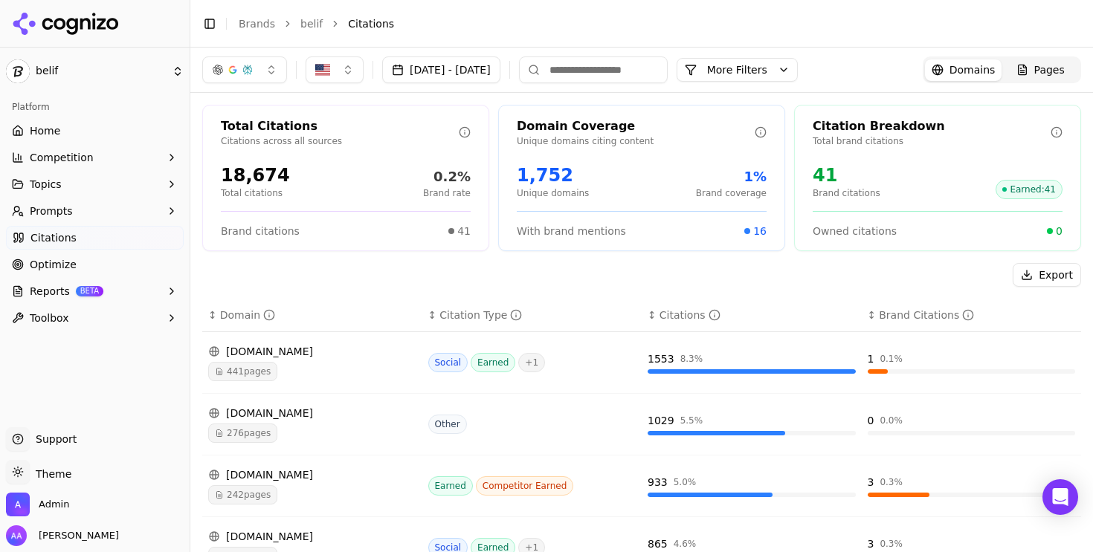
click at [1041, 272] on button "Export" at bounding box center [1046, 275] width 68 height 24
click at [1057, 69] on span "Pages" at bounding box center [1049, 69] width 30 height 15
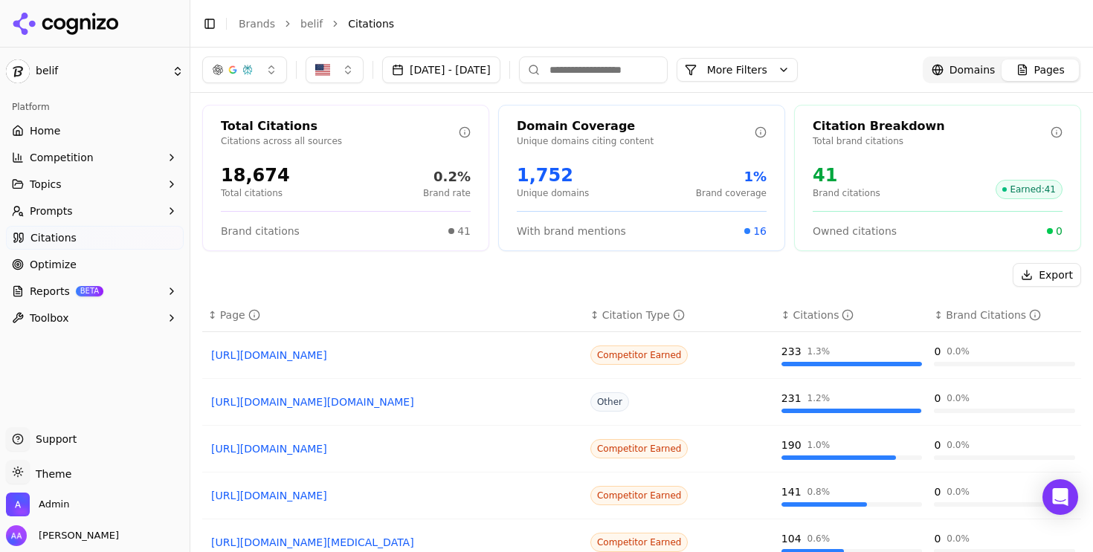
click at [1051, 274] on button "Export" at bounding box center [1046, 275] width 68 height 24
click at [253, 71] on button "button" at bounding box center [244, 69] width 85 height 27
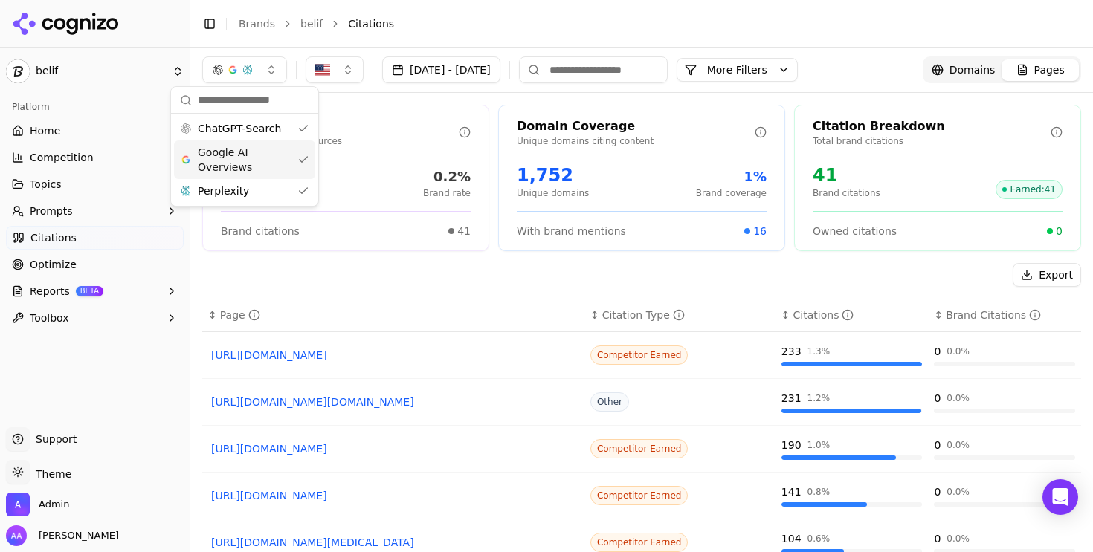
click at [265, 161] on span "Google AI Overviews" at bounding box center [245, 160] width 94 height 30
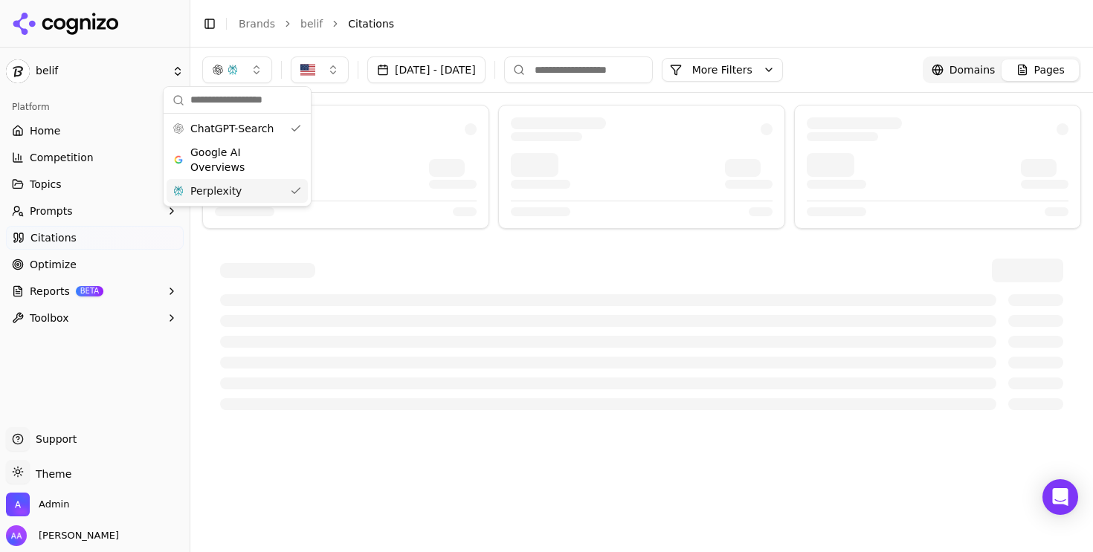
click at [262, 187] on div "Perplexity" at bounding box center [236, 191] width 141 height 24
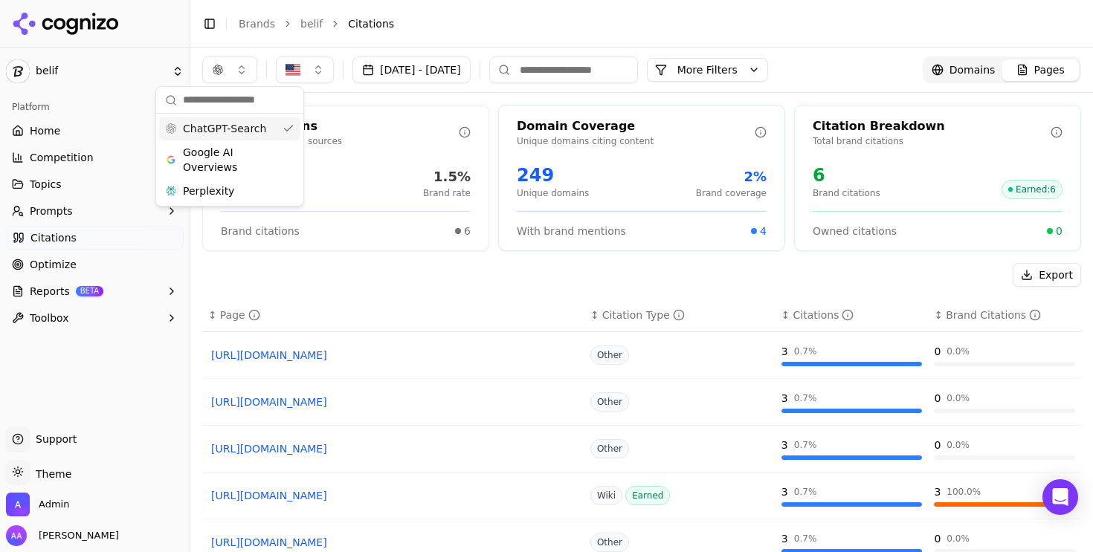
click at [558, 39] on header "Toggle Sidebar Brands belif Citations" at bounding box center [641, 24] width 902 height 48
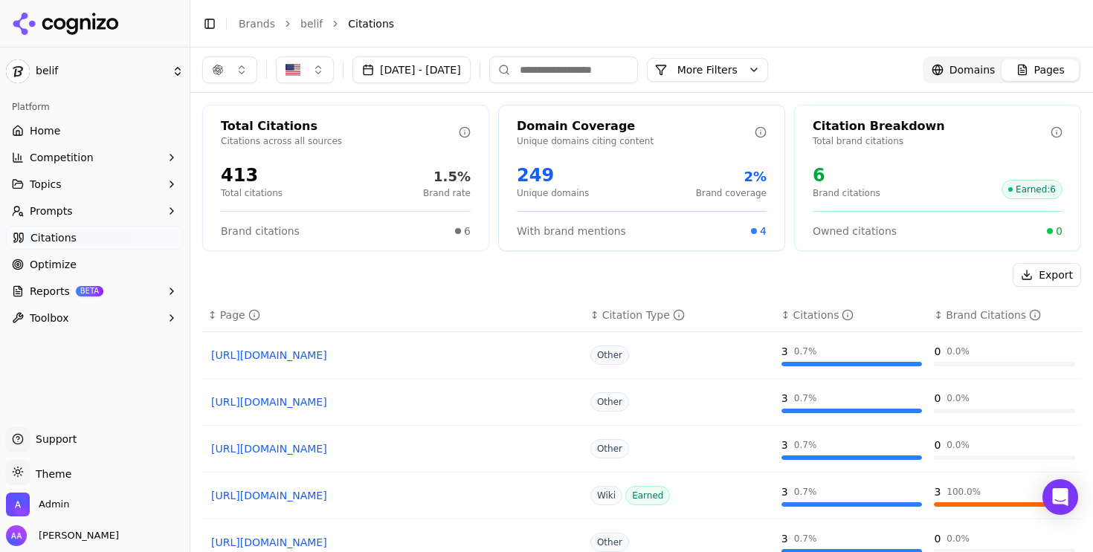
click at [1045, 274] on button "Export" at bounding box center [1046, 275] width 68 height 24
click at [962, 73] on span "Domains" at bounding box center [972, 69] width 46 height 15
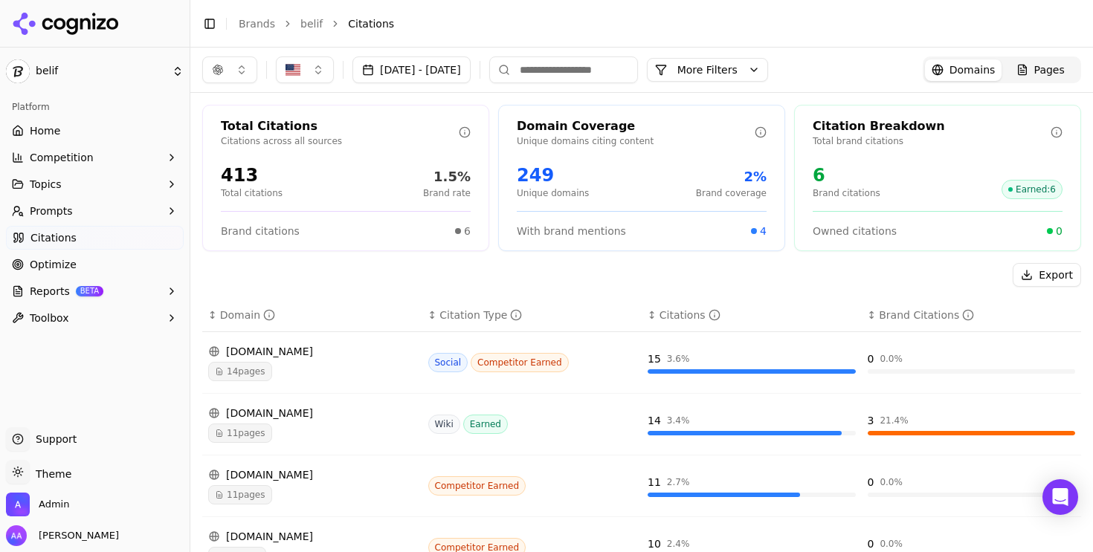
click at [1044, 281] on button "Export" at bounding box center [1046, 275] width 68 height 24
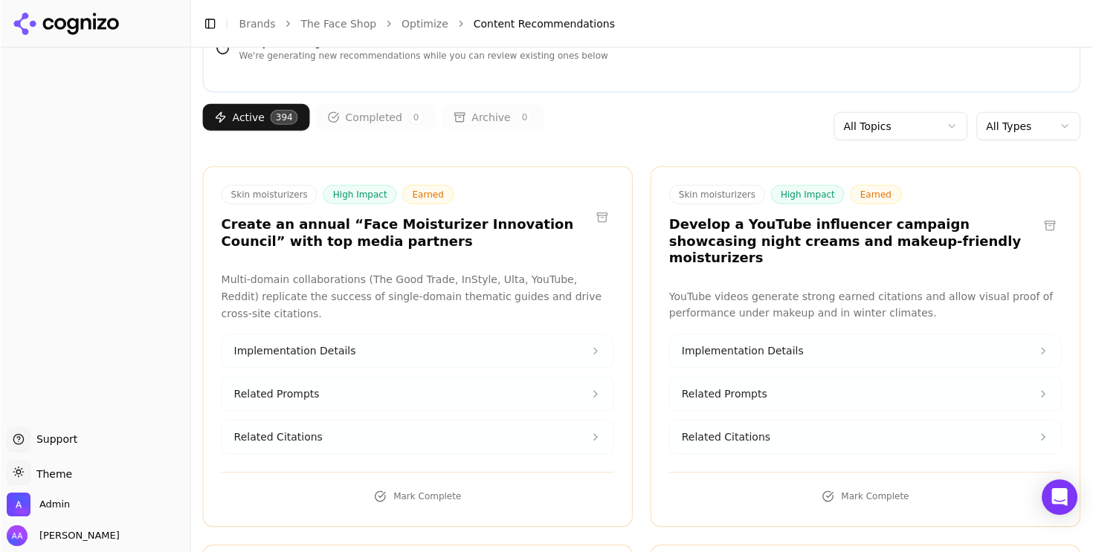
scroll to position [138, 0]
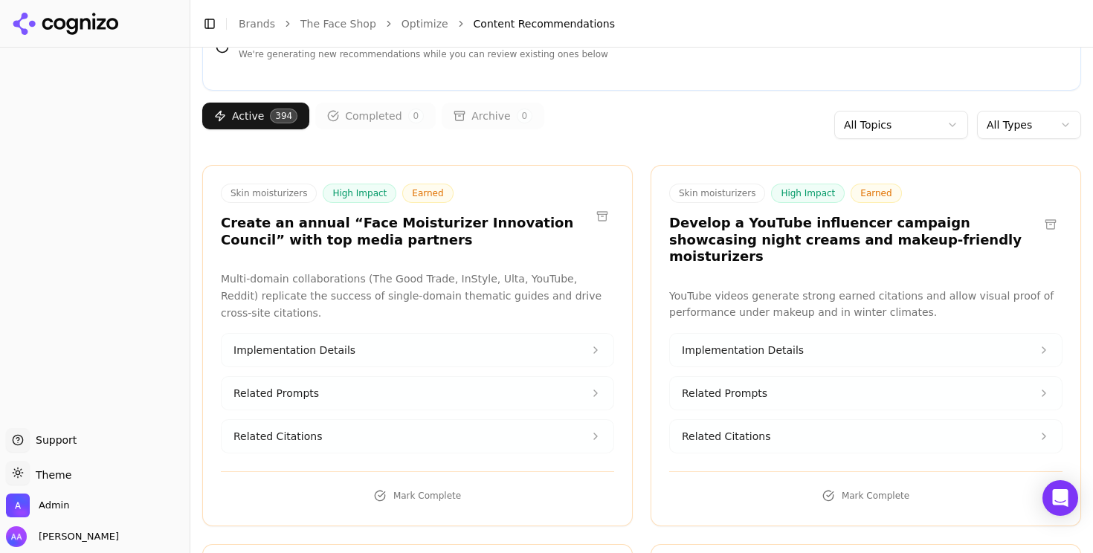
click at [1054, 123] on html "Support Support Toggle theme Theme Admin Alp Aysan Toggle Sidebar Brands The Fa…" at bounding box center [546, 276] width 1093 height 553
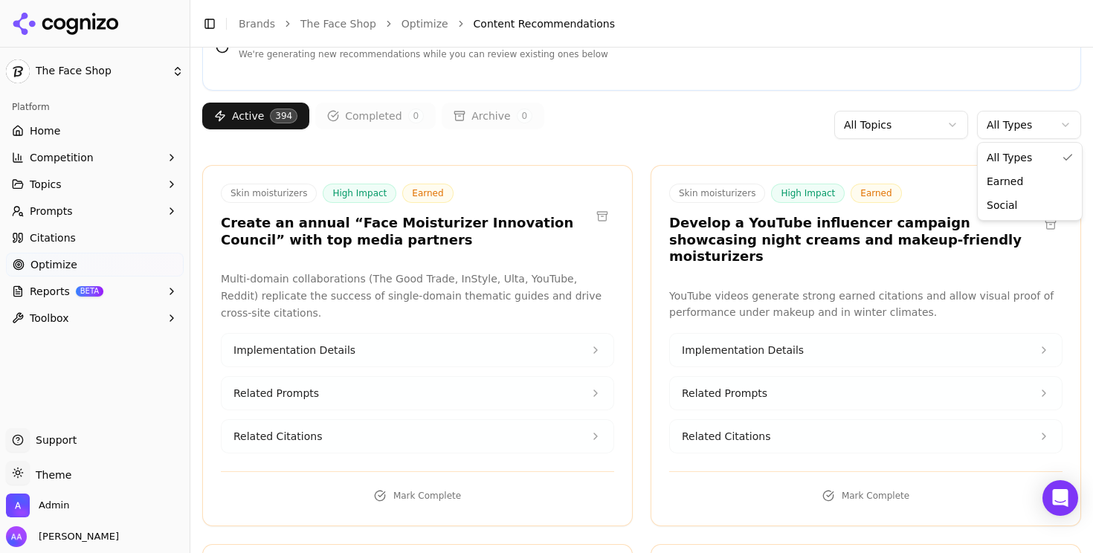
click at [596, 110] on html "The Face Shop Platform Home Competition Topics Prompts Citations Optimize Repor…" at bounding box center [546, 276] width 1093 height 553
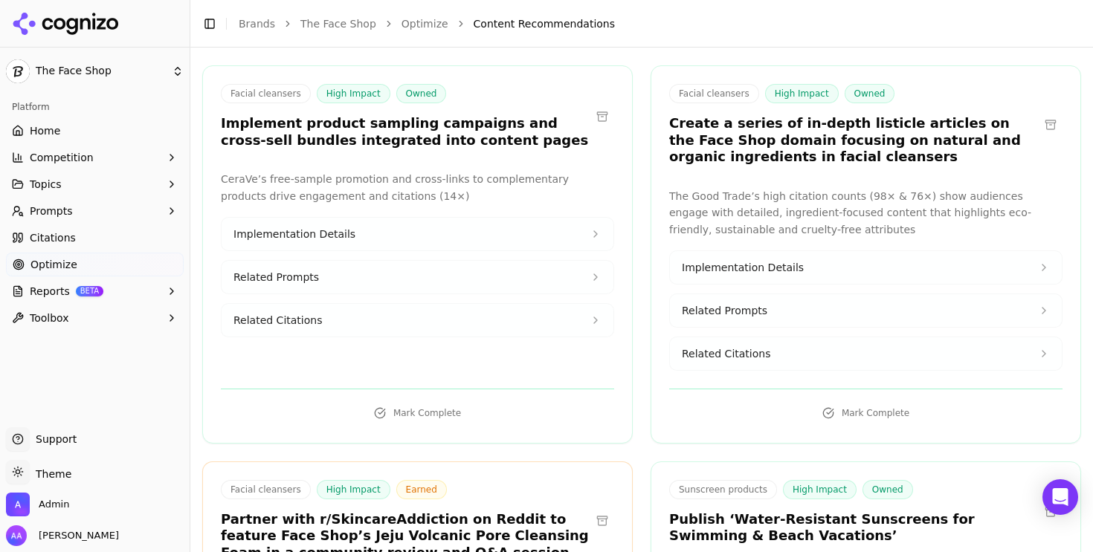
scroll to position [38, 0]
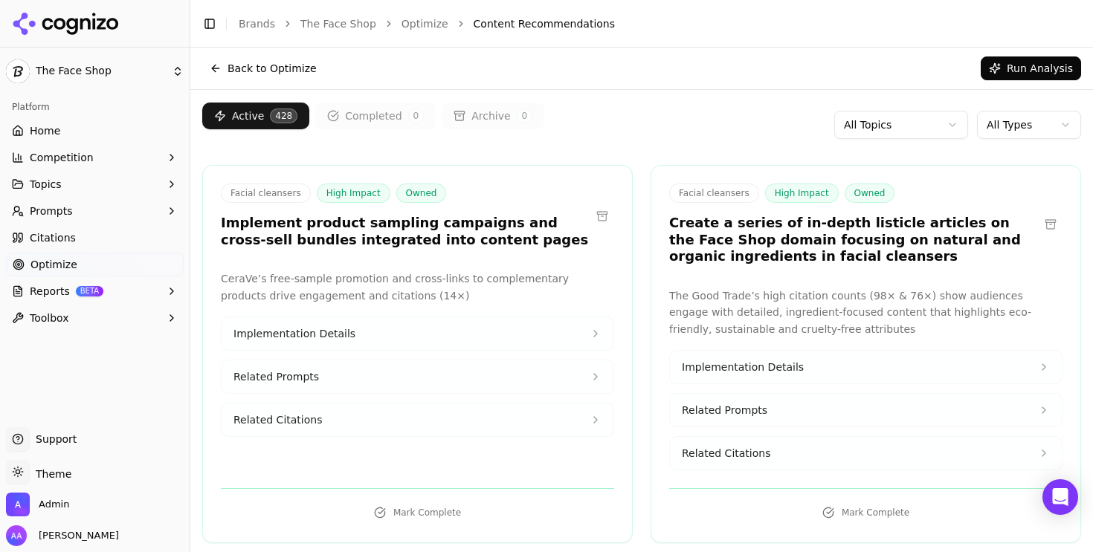
click at [54, 240] on span "Citations" at bounding box center [53, 237] width 46 height 15
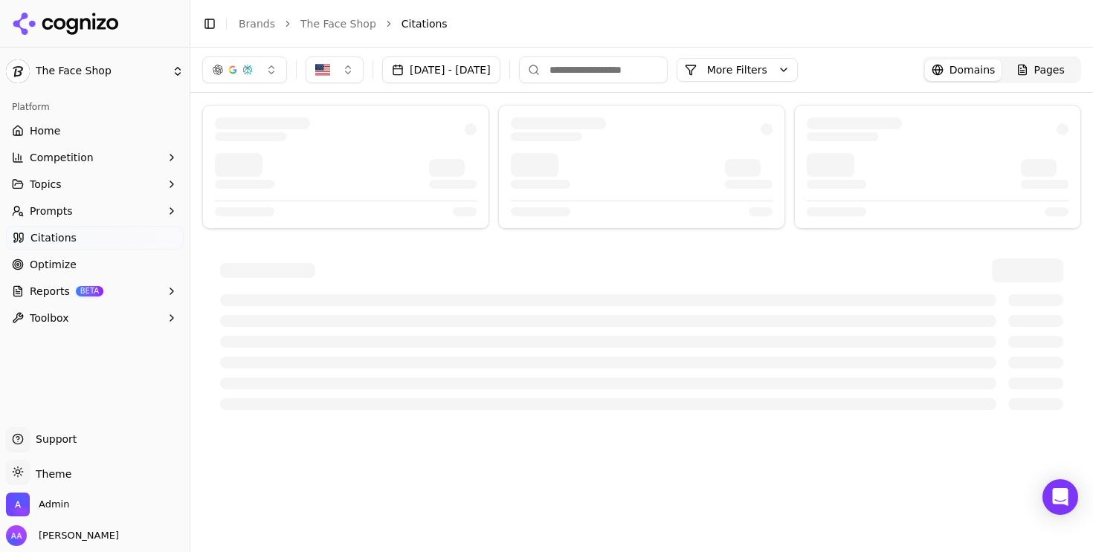
click at [462, 61] on button "[DATE] - [DATE]" at bounding box center [441, 69] width 118 height 27
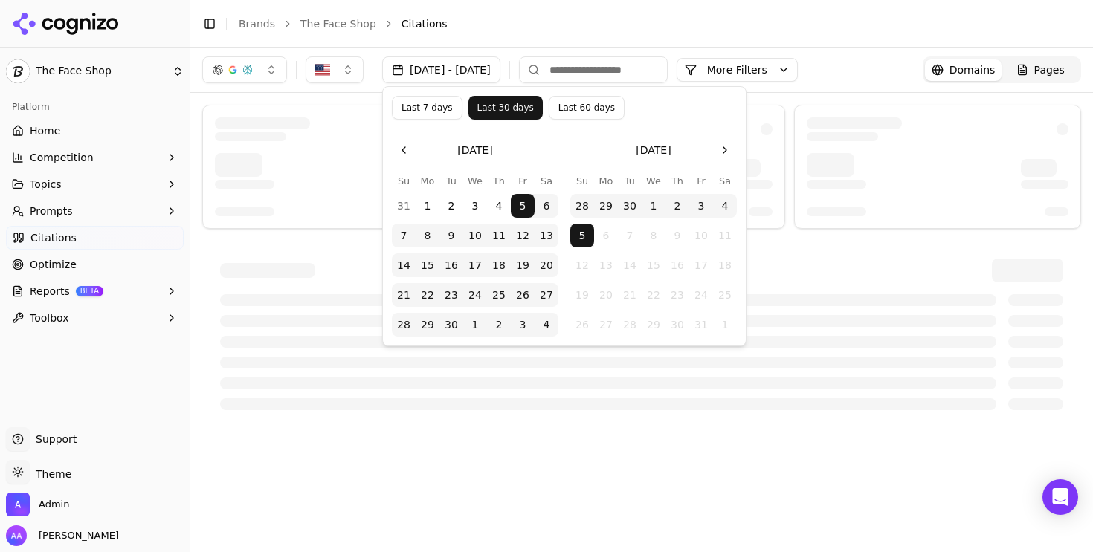
click at [415, 109] on button "Last 7 days" at bounding box center [427, 108] width 71 height 24
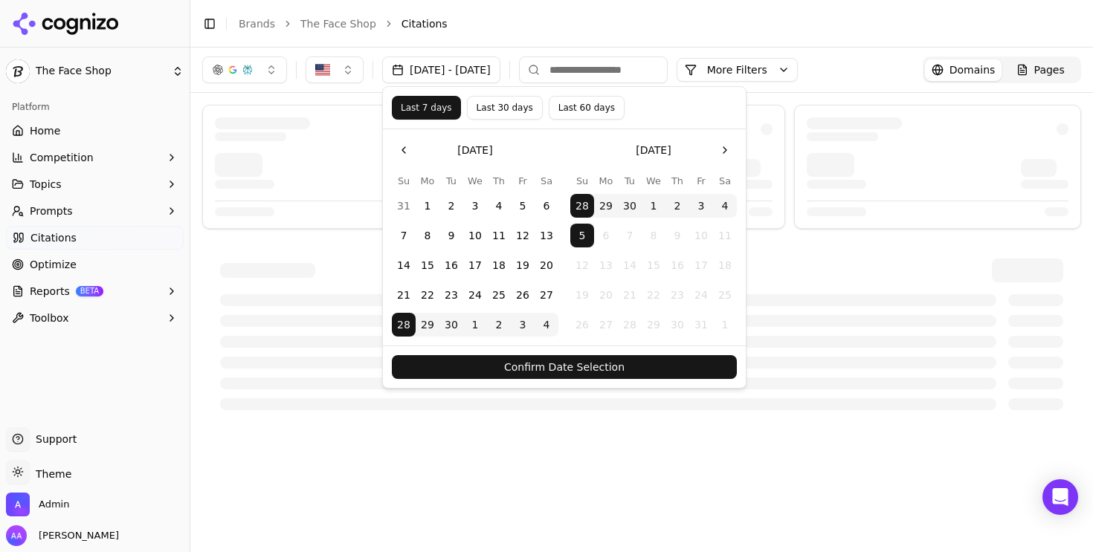
click at [540, 373] on button "Confirm Date Selection" at bounding box center [564, 367] width 345 height 24
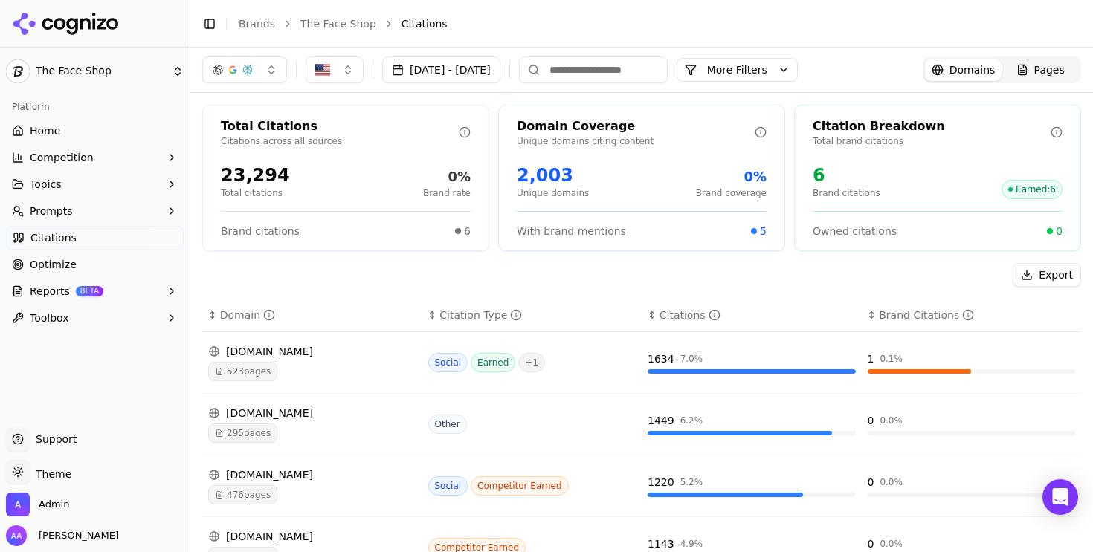
click at [1059, 272] on button "Export" at bounding box center [1046, 275] width 68 height 24
click at [1054, 68] on span "Pages" at bounding box center [1049, 69] width 30 height 15
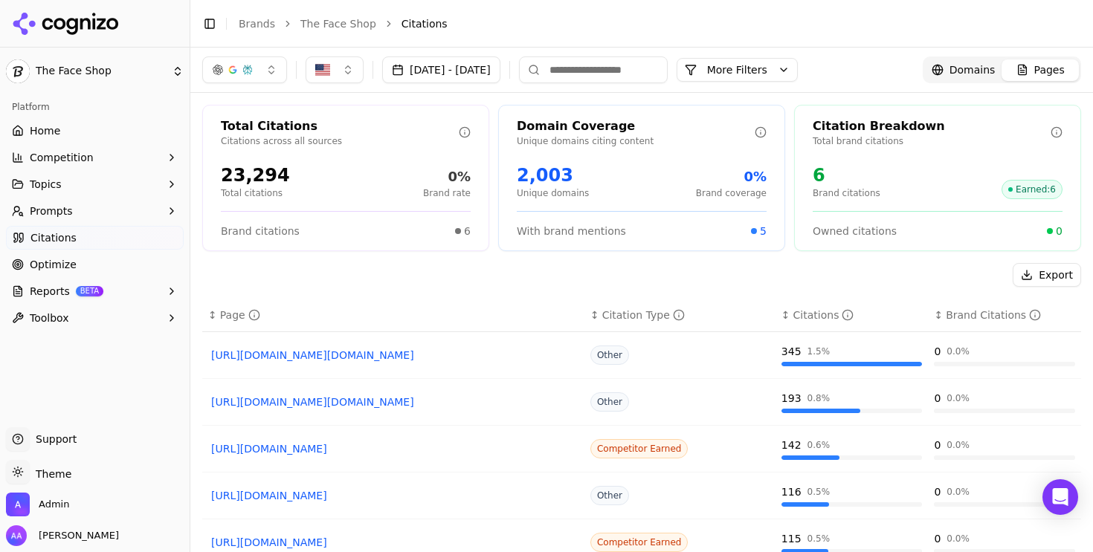
click at [1038, 274] on button "Export" at bounding box center [1046, 275] width 68 height 24
click at [971, 71] on span "Domains" at bounding box center [972, 69] width 46 height 15
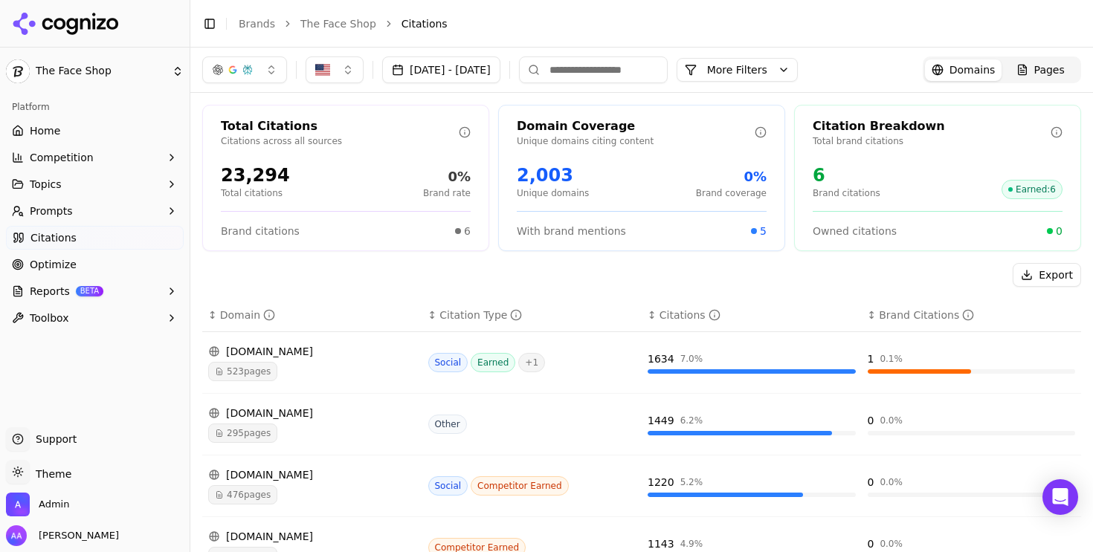
click at [249, 64] on div "button" at bounding box center [248, 70] width 12 height 12
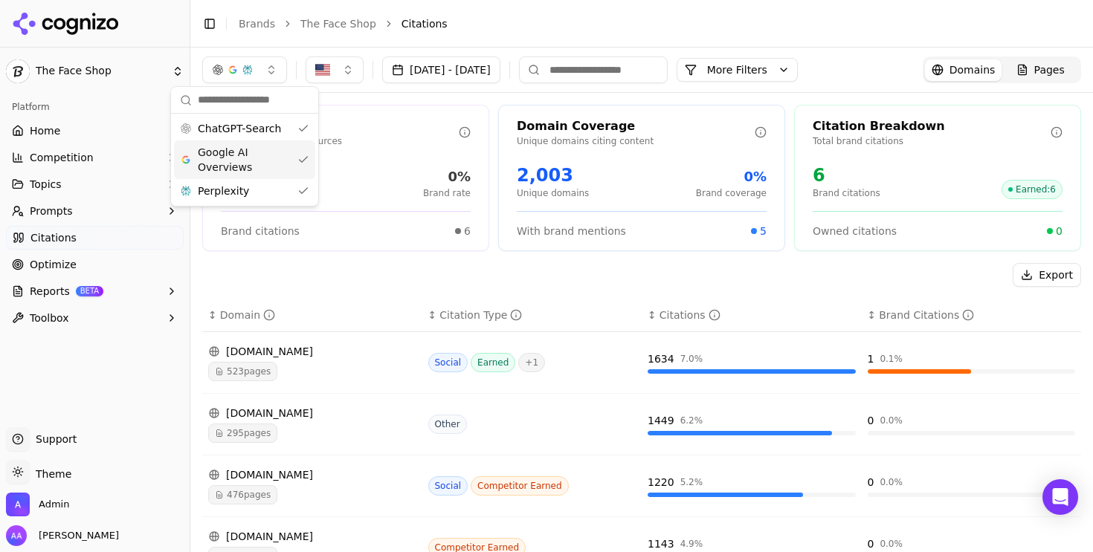
click at [234, 147] on span "Google AI Overviews" at bounding box center [245, 160] width 94 height 30
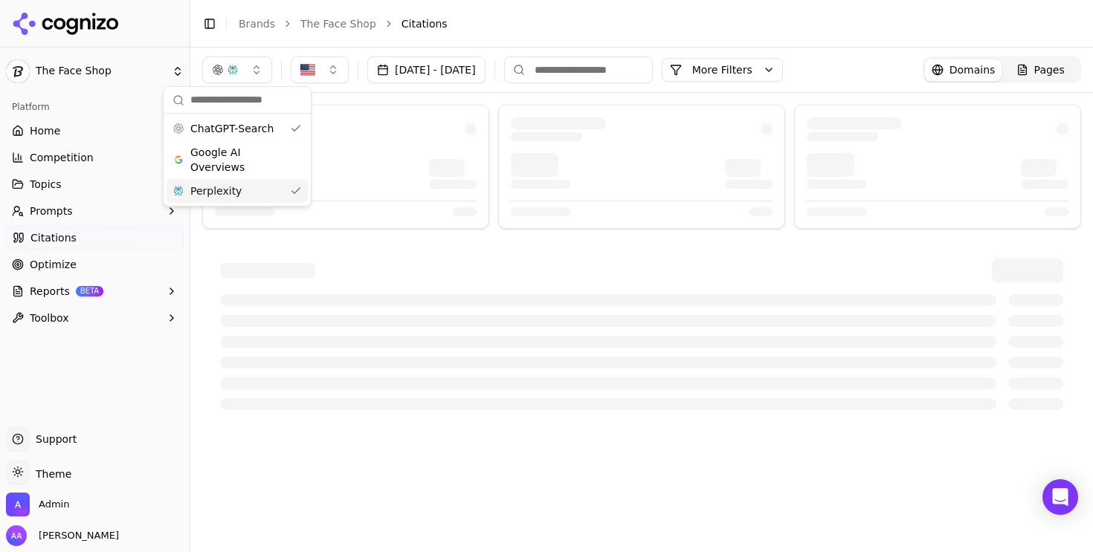
click at [232, 184] on span "Perplexity" at bounding box center [215, 191] width 51 height 15
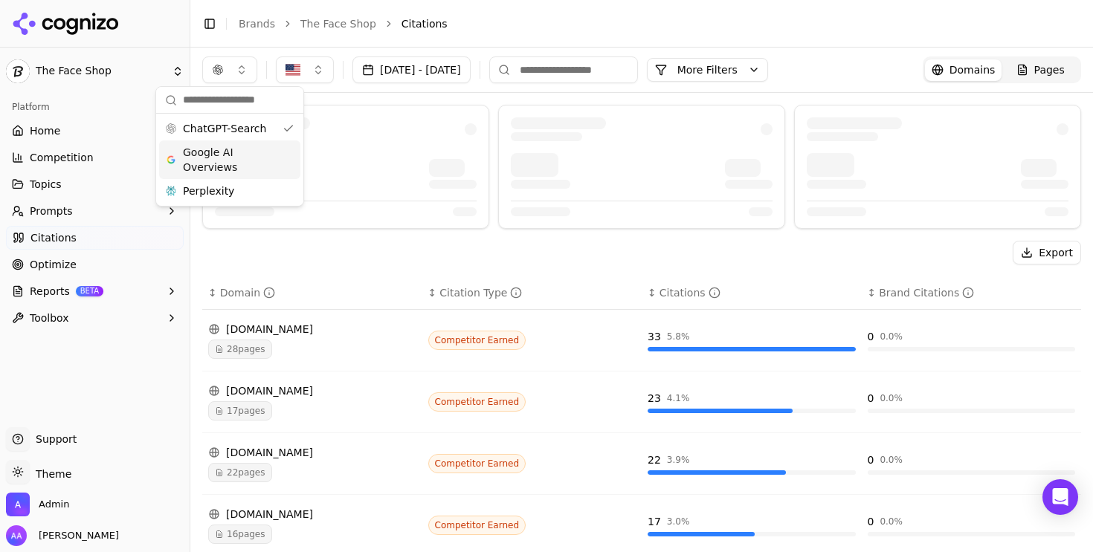
click at [885, 16] on li "Citations" at bounding box center [726, 23] width 650 height 15
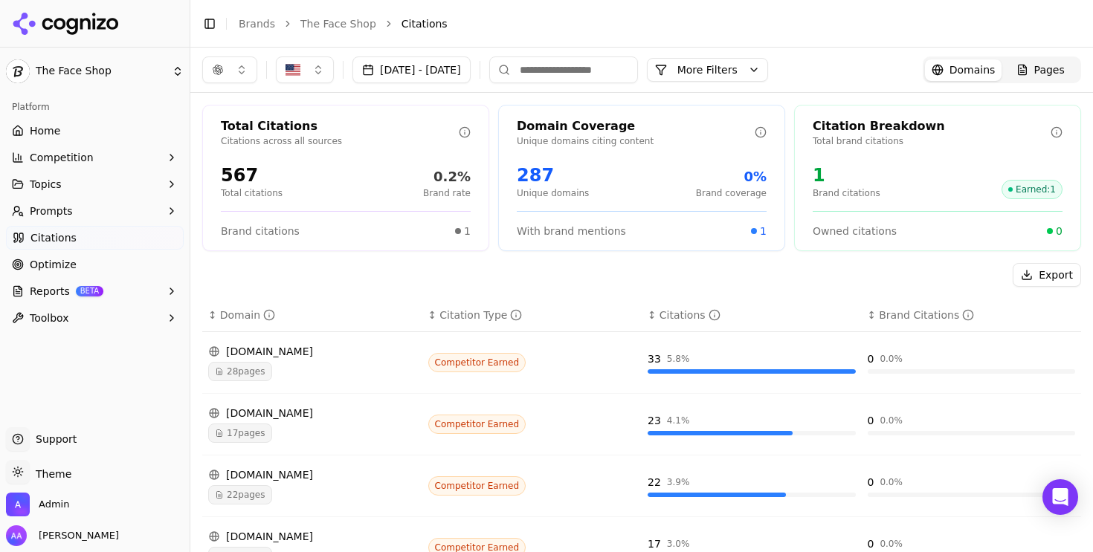
click at [1044, 274] on button "Export" at bounding box center [1046, 275] width 68 height 24
click at [1043, 65] on span "Pages" at bounding box center [1049, 69] width 30 height 15
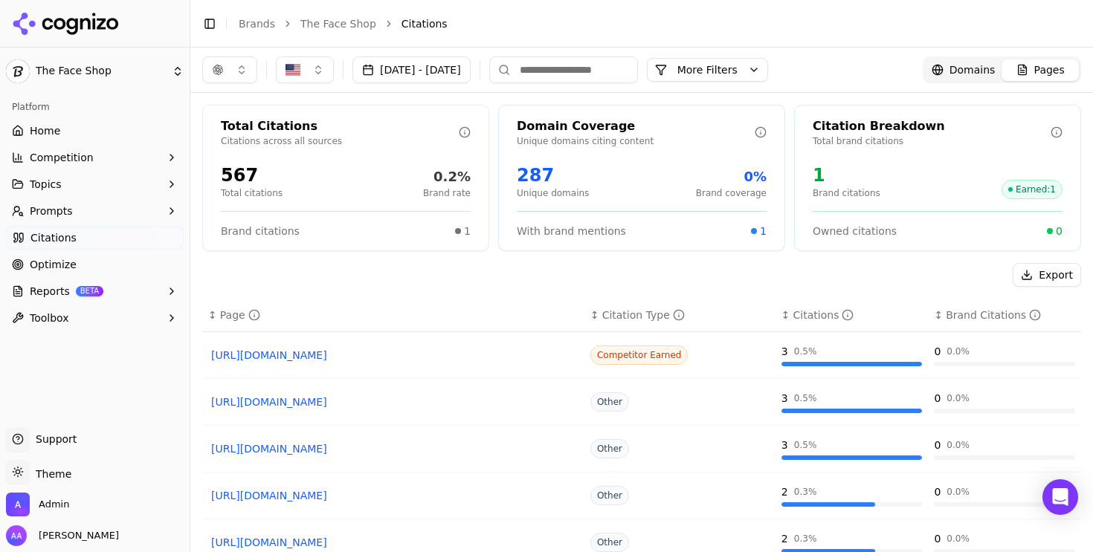
click at [1044, 274] on button "Export" at bounding box center [1046, 275] width 68 height 24
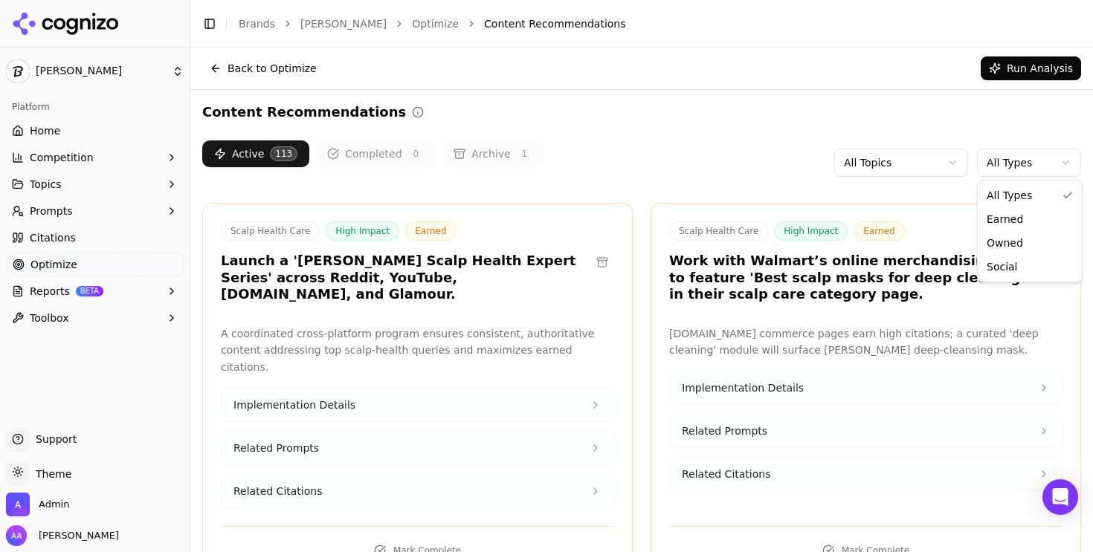
click at [1047, 167] on html "[PERSON_NAME] Platform Home Competition Topics Prompts Citations Optimize Repor…" at bounding box center [546, 276] width 1093 height 552
click at [711, 137] on html "[PERSON_NAME] Platform Home Competition Topics Prompts Citations Optimize Repor…" at bounding box center [546, 276] width 1093 height 552
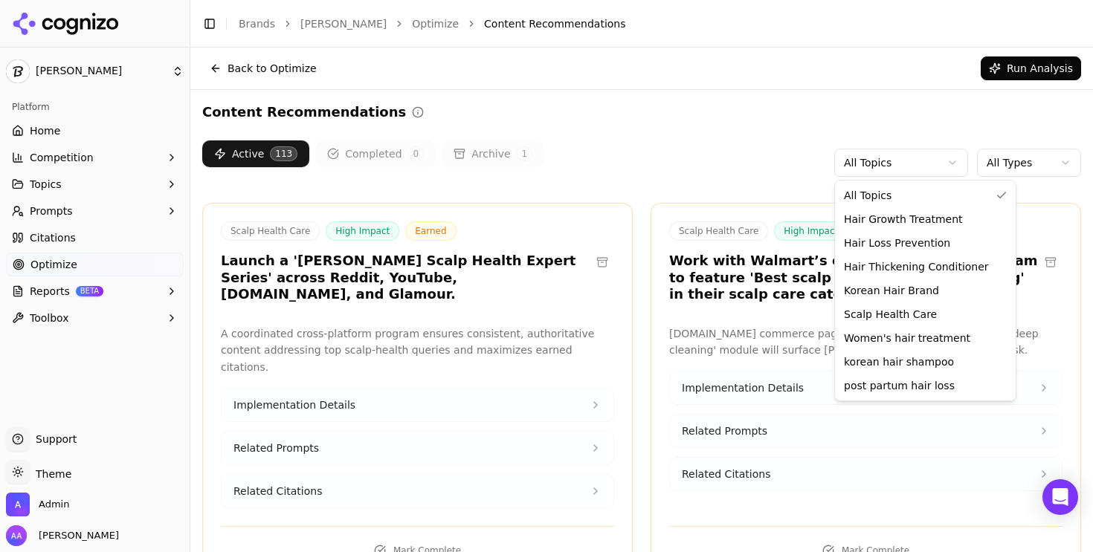
click at [904, 172] on html "[PERSON_NAME] Platform Home Competition Topics Prompts Citations Optimize Repor…" at bounding box center [546, 276] width 1093 height 552
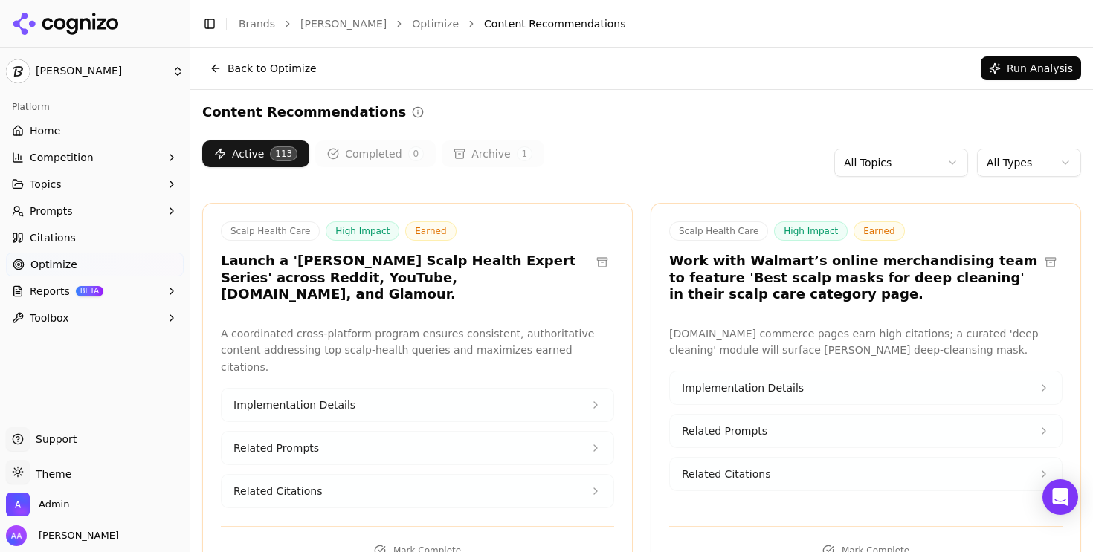
click at [1032, 154] on html "[PERSON_NAME] Platform Home Competition Topics Prompts Citations Optimize Repor…" at bounding box center [546, 276] width 1093 height 552
click at [1031, 157] on html "[PERSON_NAME] Platform Home Competition Topics Prompts Citations Optimize Repor…" at bounding box center [546, 276] width 1093 height 552
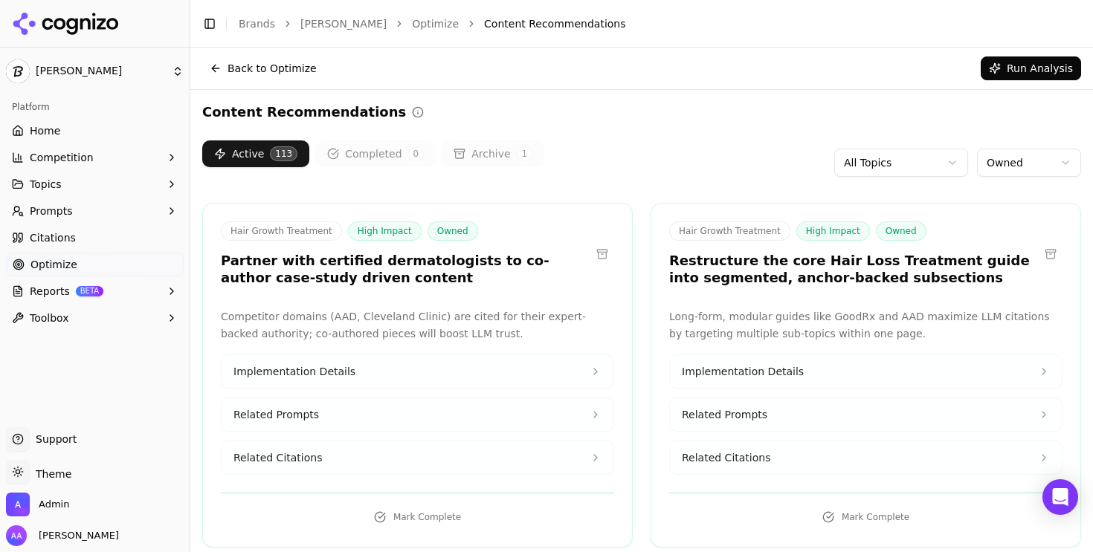
click at [754, 457] on span "Related Citations" at bounding box center [726, 457] width 88 height 15
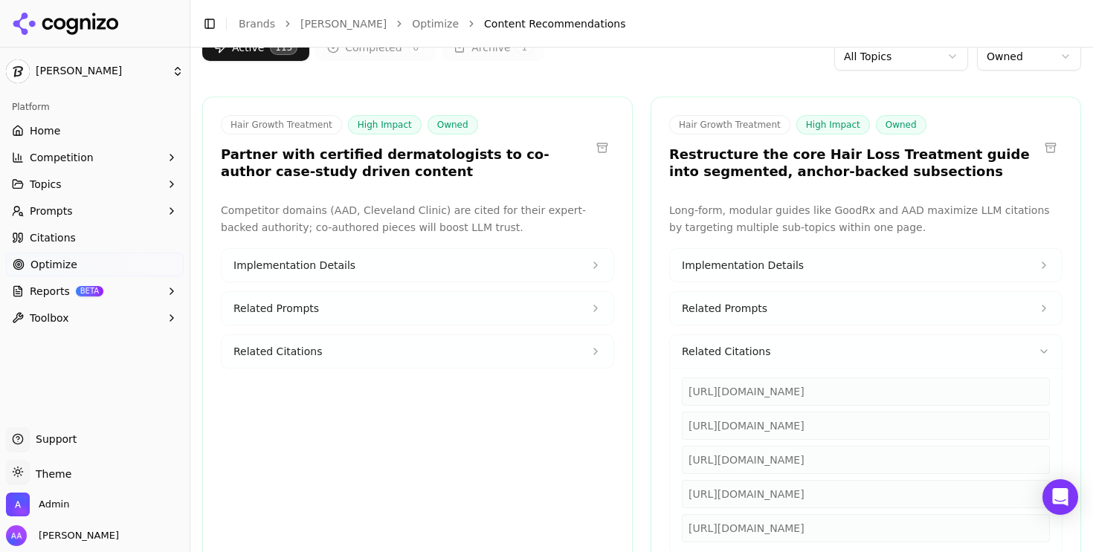
scroll to position [144, 0]
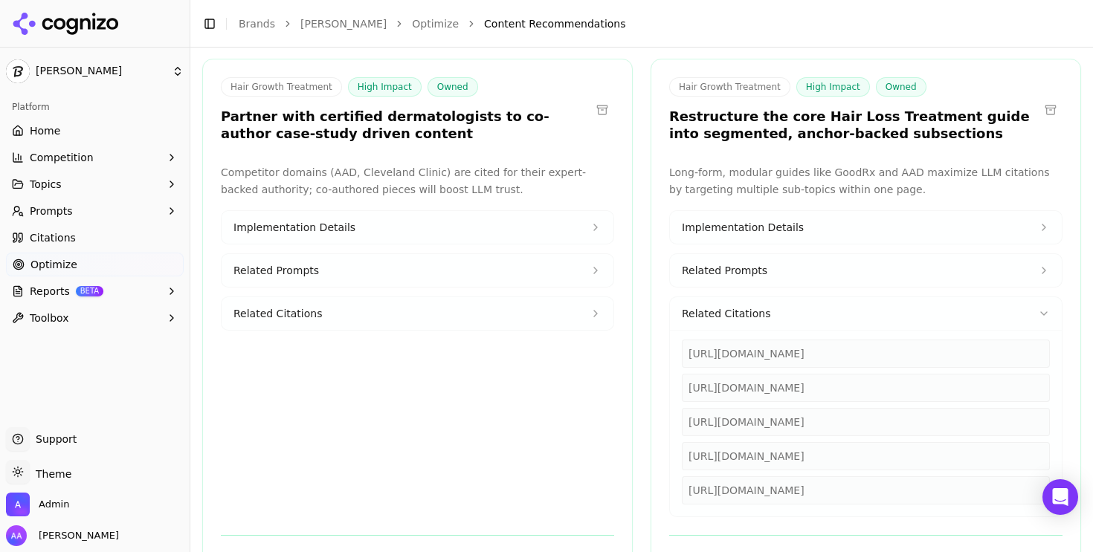
click at [790, 349] on div "[URL][DOMAIN_NAME]" at bounding box center [866, 354] width 368 height 28
copy div "[URL][DOMAIN_NAME]"
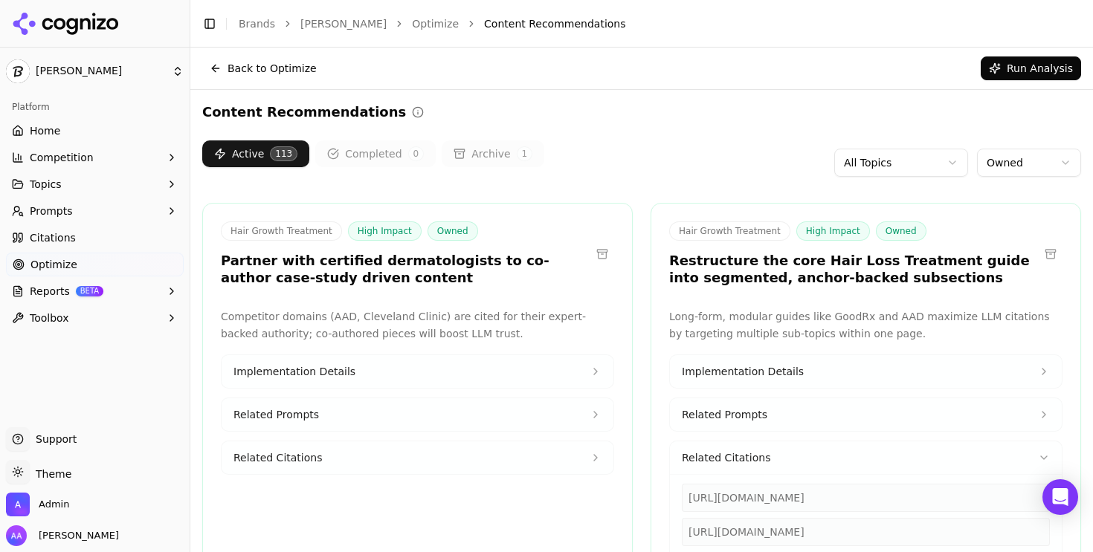
click at [600, 151] on div "Active 113 Completed 0 Archive 1 All Topics Owned" at bounding box center [641, 162] width 879 height 45
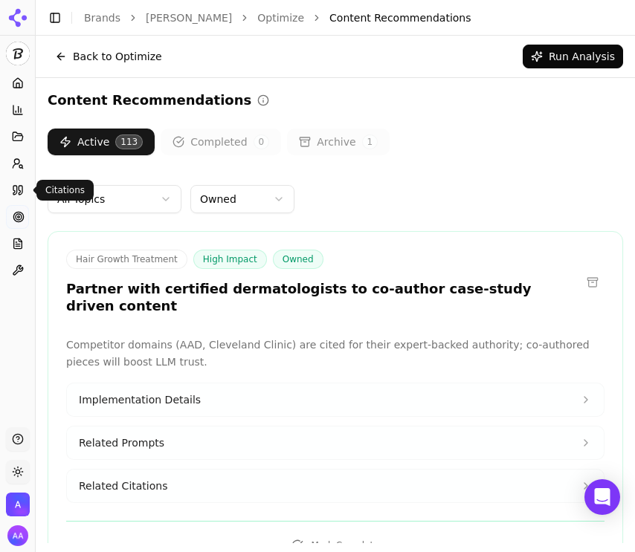
click at [25, 187] on link "Citations" at bounding box center [17, 190] width 23 height 24
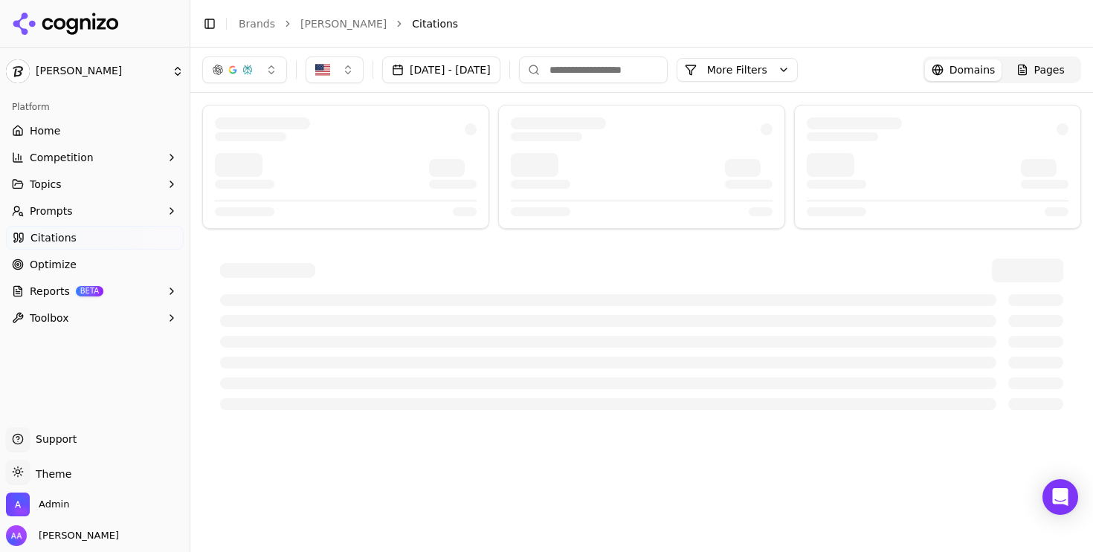
click at [500, 74] on button "[DATE] - [DATE]" at bounding box center [441, 69] width 118 height 27
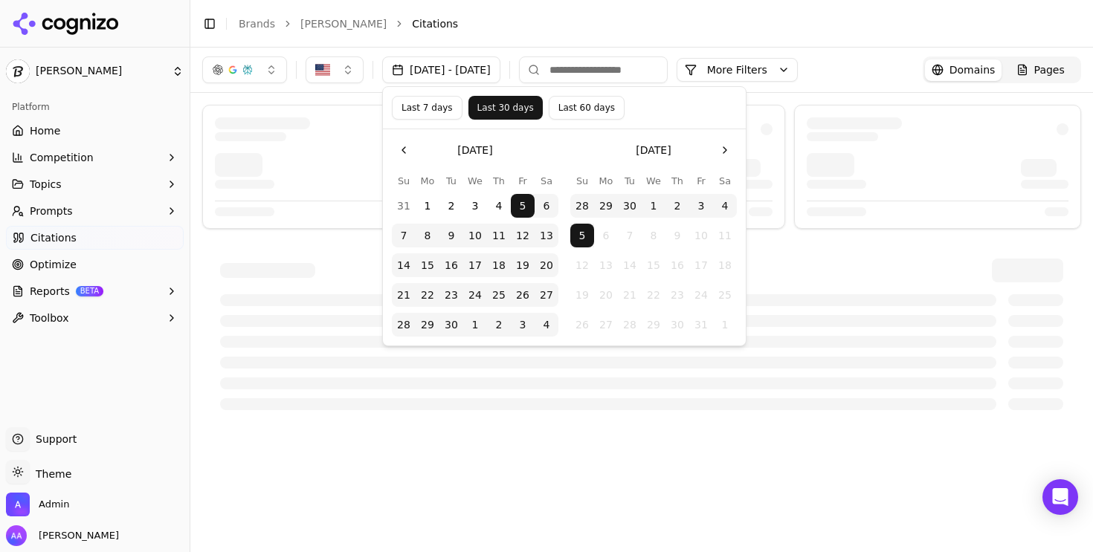
click at [433, 112] on button "Last 7 days" at bounding box center [427, 108] width 71 height 24
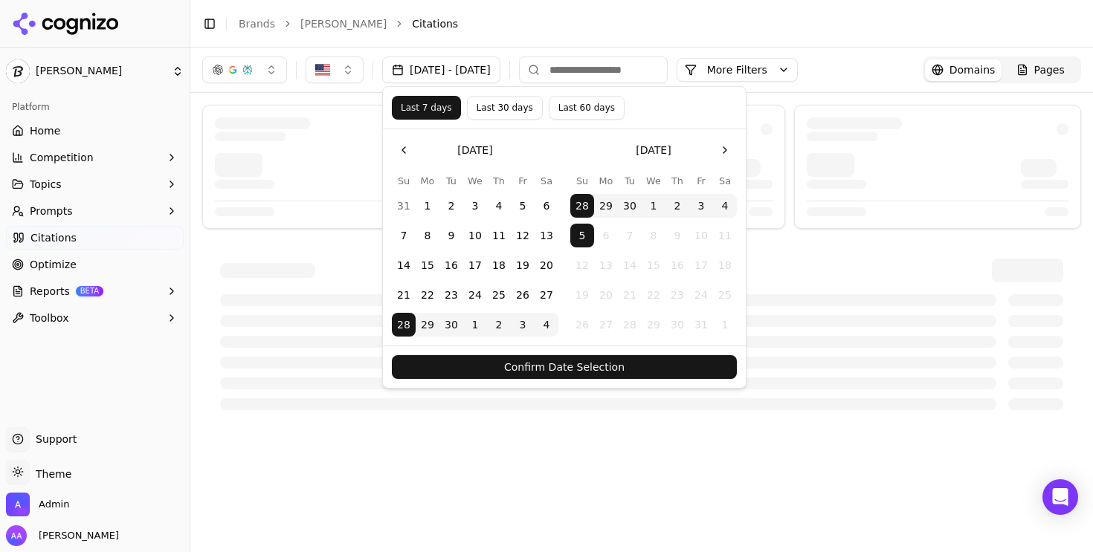
click at [603, 363] on button "Confirm Date Selection" at bounding box center [564, 367] width 345 height 24
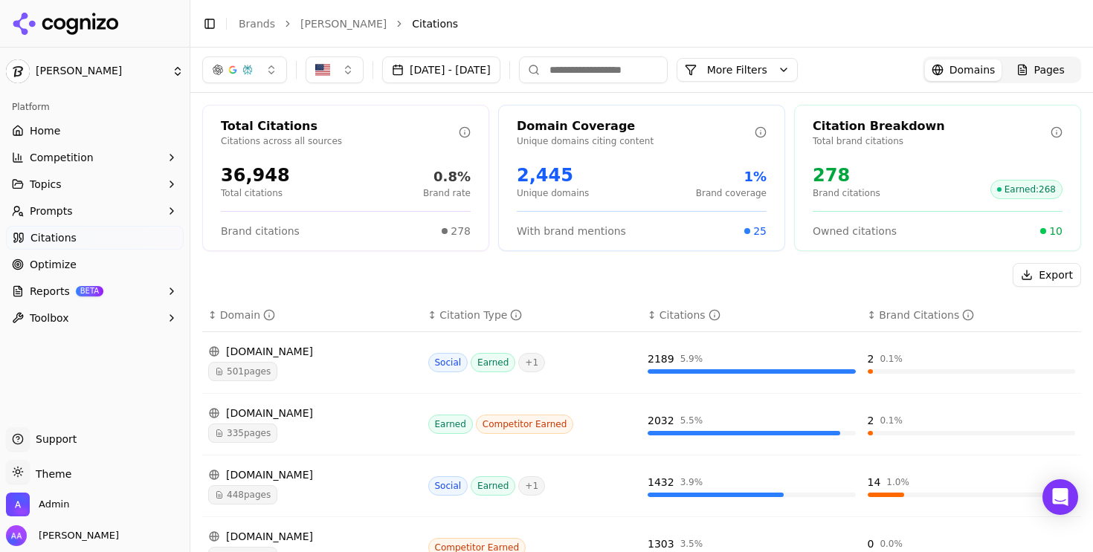
click at [306, 430] on div "335 pages" at bounding box center [312, 433] width 208 height 19
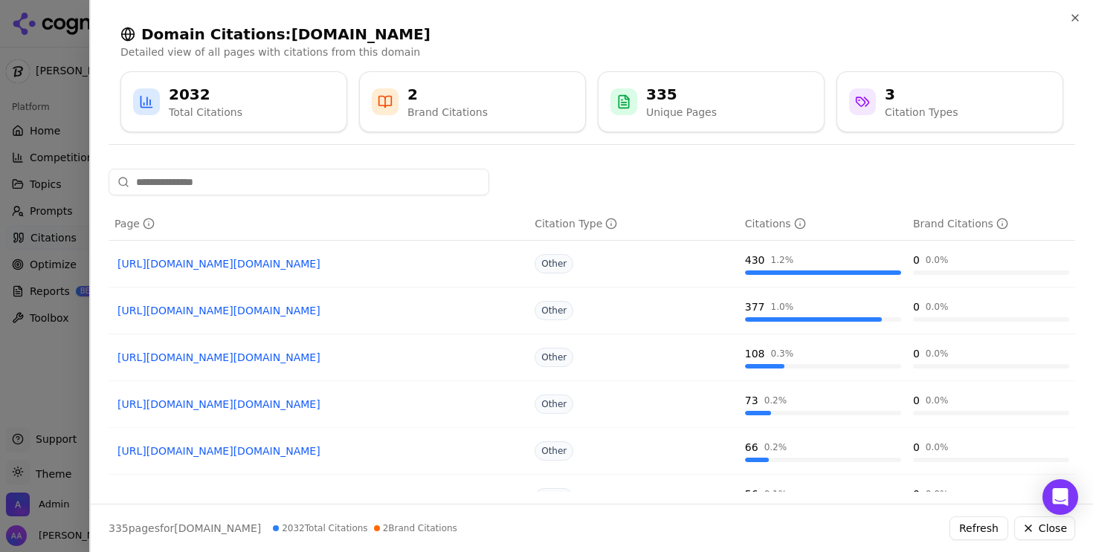
click at [51, 409] on div at bounding box center [546, 276] width 1093 height 552
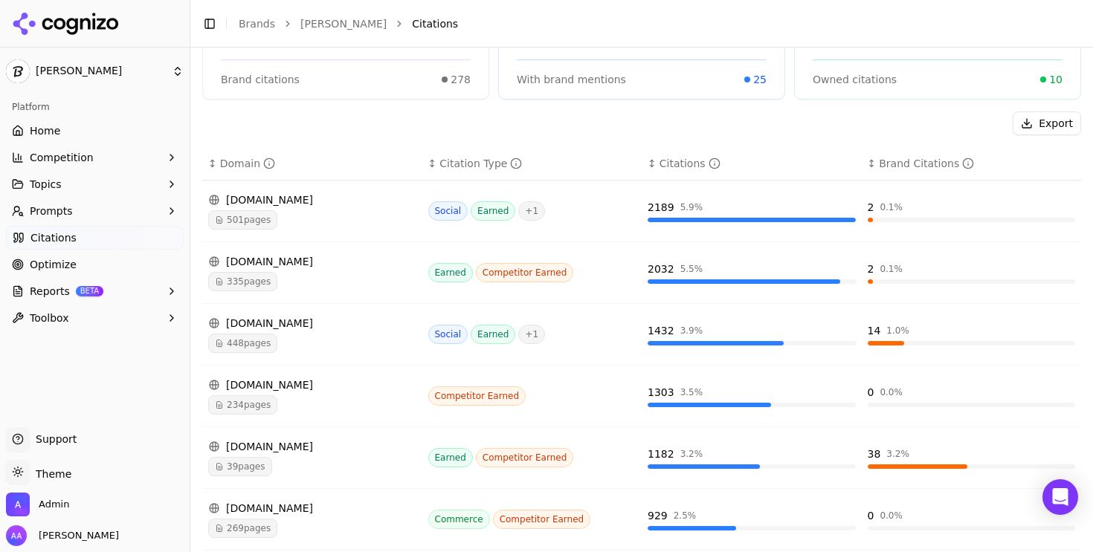
scroll to position [155, 0]
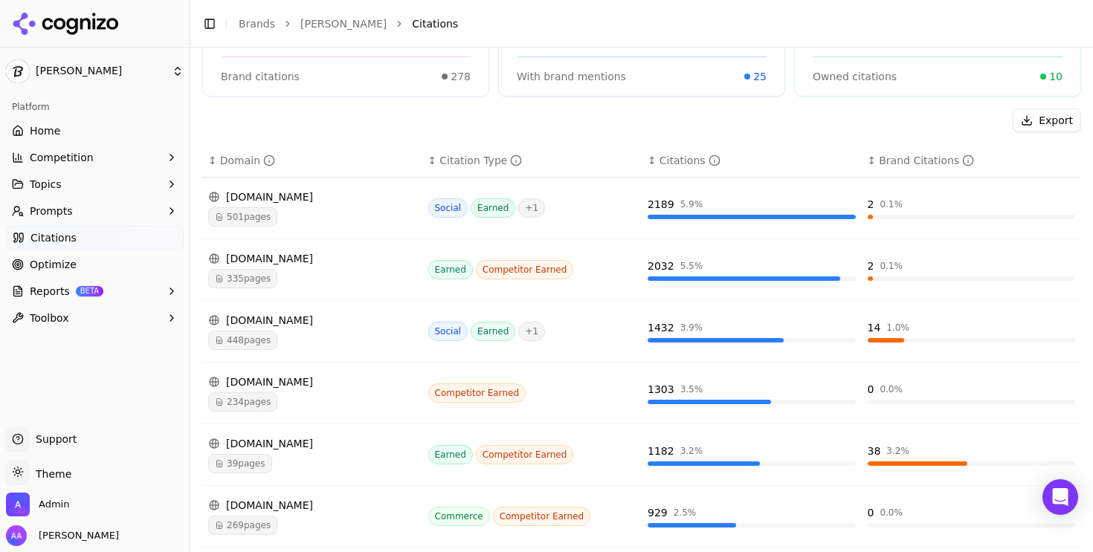
click at [357, 334] on div "448 pages" at bounding box center [312, 340] width 208 height 19
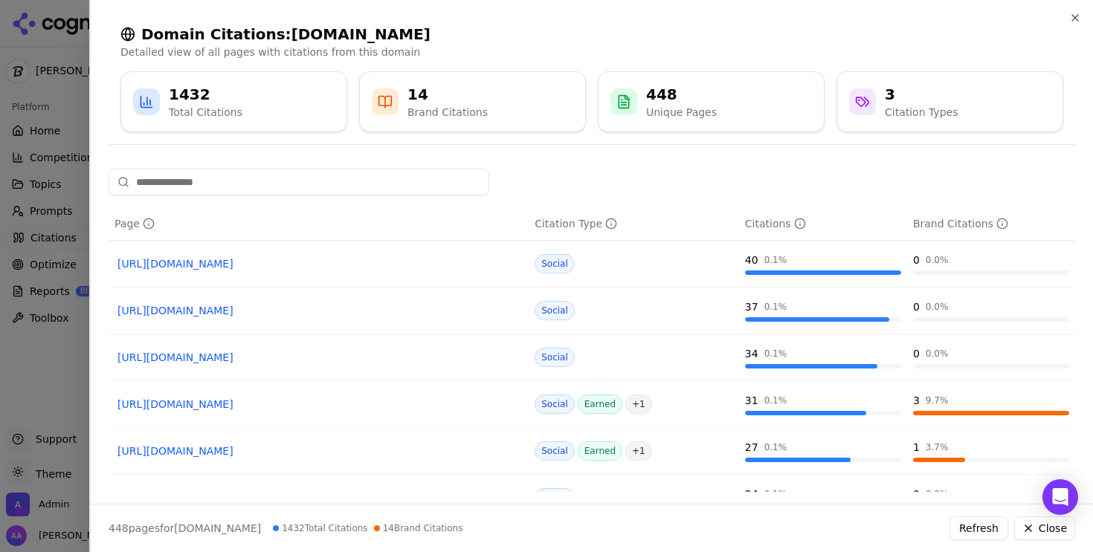
click at [52, 351] on div at bounding box center [546, 276] width 1093 height 552
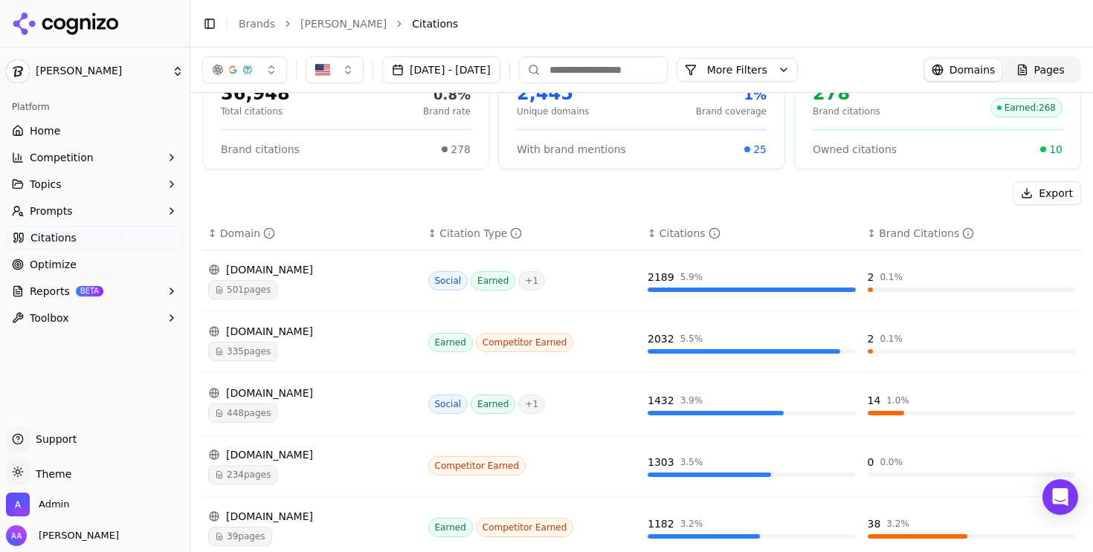
scroll to position [0, 0]
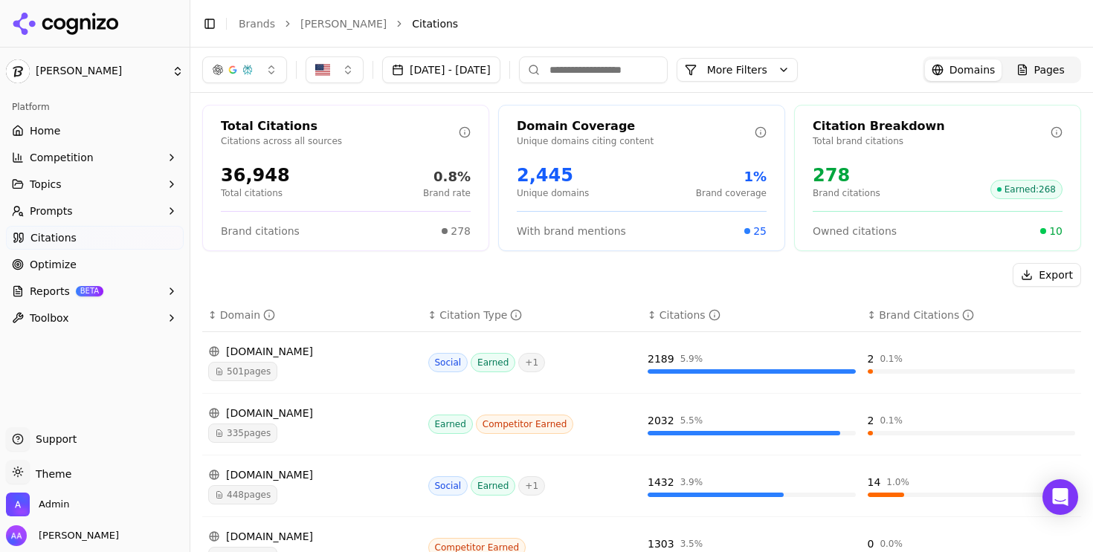
click at [1038, 274] on button "Export" at bounding box center [1046, 275] width 68 height 24
click at [281, 53] on div "[DATE] - [DATE] More More Filters Domains Pages" at bounding box center [641, 70] width 902 height 45
click at [261, 73] on button "button" at bounding box center [244, 69] width 85 height 27
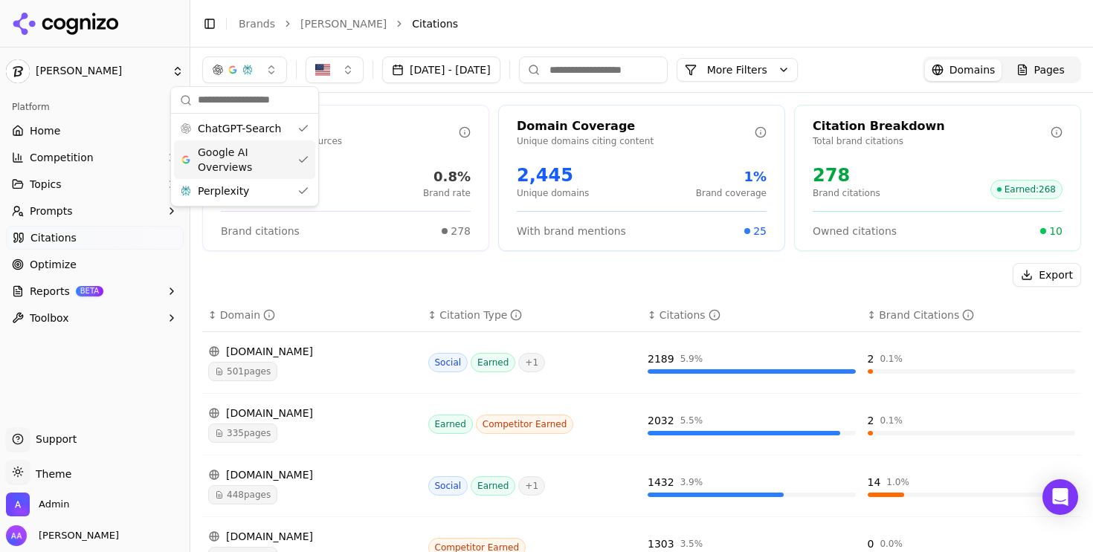
click at [241, 164] on span "Google AI Overviews" at bounding box center [245, 160] width 94 height 30
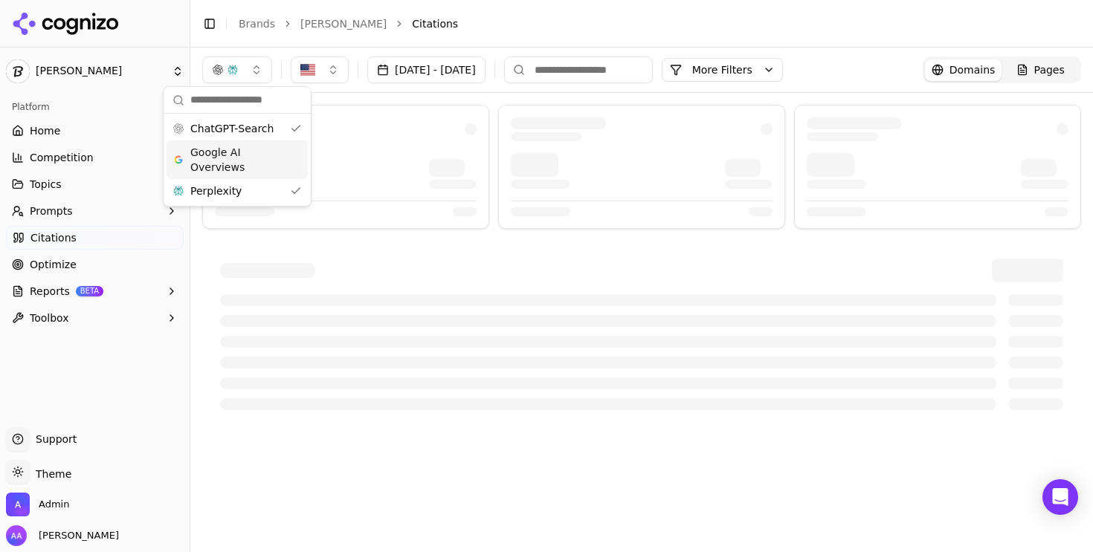
click at [241, 183] on div "Perplexity" at bounding box center [236, 191] width 141 height 24
click at [540, 25] on li "Citations" at bounding box center [731, 23] width 639 height 15
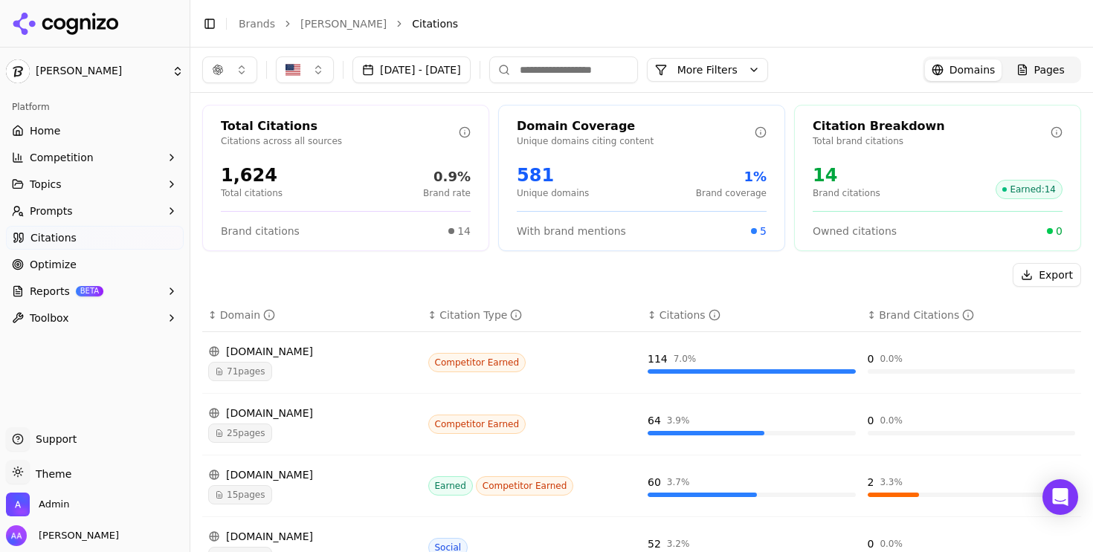
click at [1036, 266] on button "Export" at bounding box center [1046, 275] width 68 height 24
click at [1026, 72] on div "Pages" at bounding box center [1040, 69] width 48 height 15
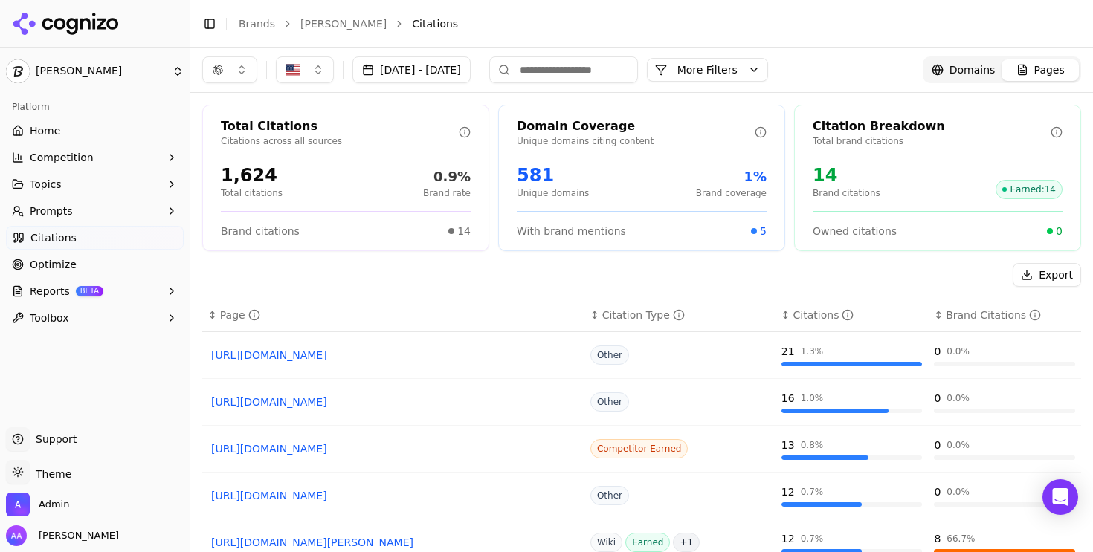
click at [1028, 276] on button "Export" at bounding box center [1046, 275] width 68 height 24
click at [219, 62] on button "button" at bounding box center [229, 69] width 55 height 27
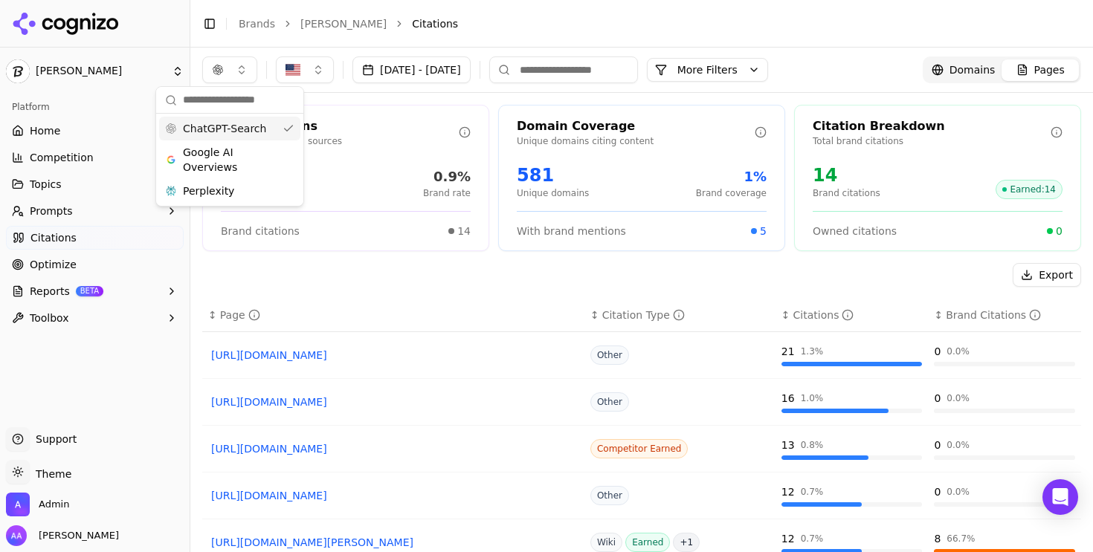
click at [235, 123] on span "ChatGPT-Search" at bounding box center [224, 128] width 83 height 15
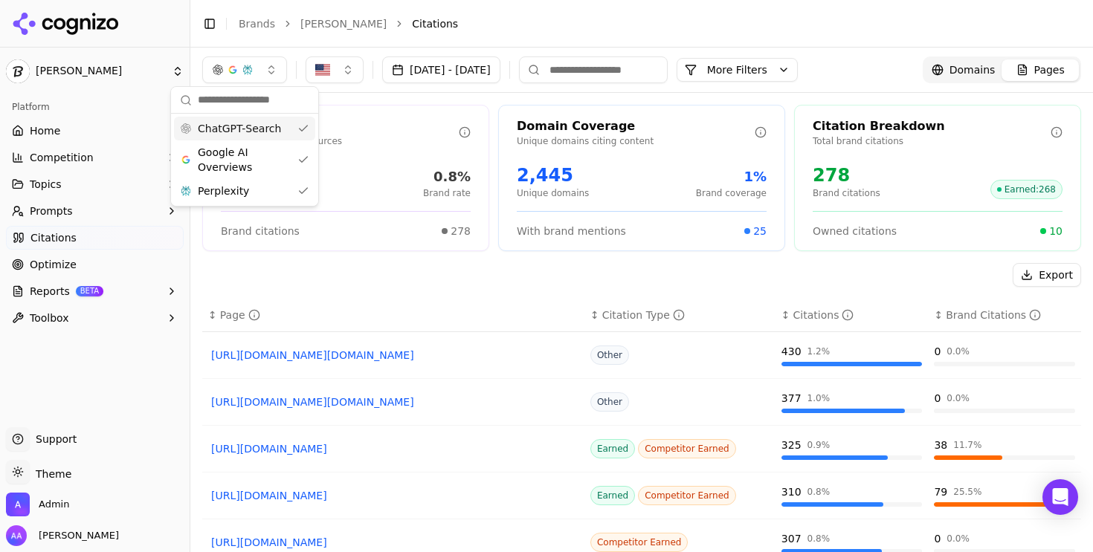
click at [1039, 274] on button "Export" at bounding box center [1046, 275] width 68 height 24
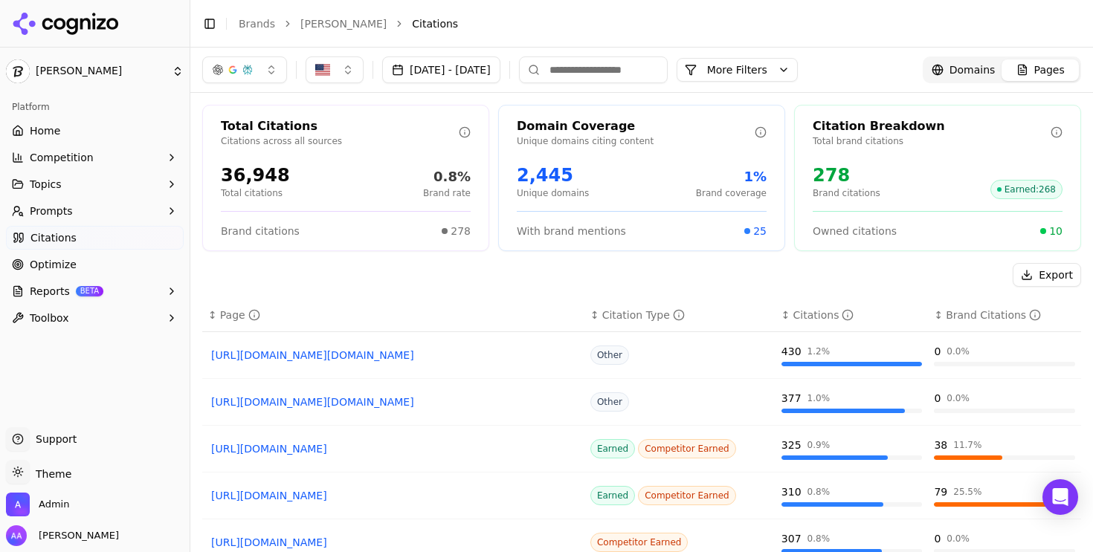
scroll to position [71, 0]
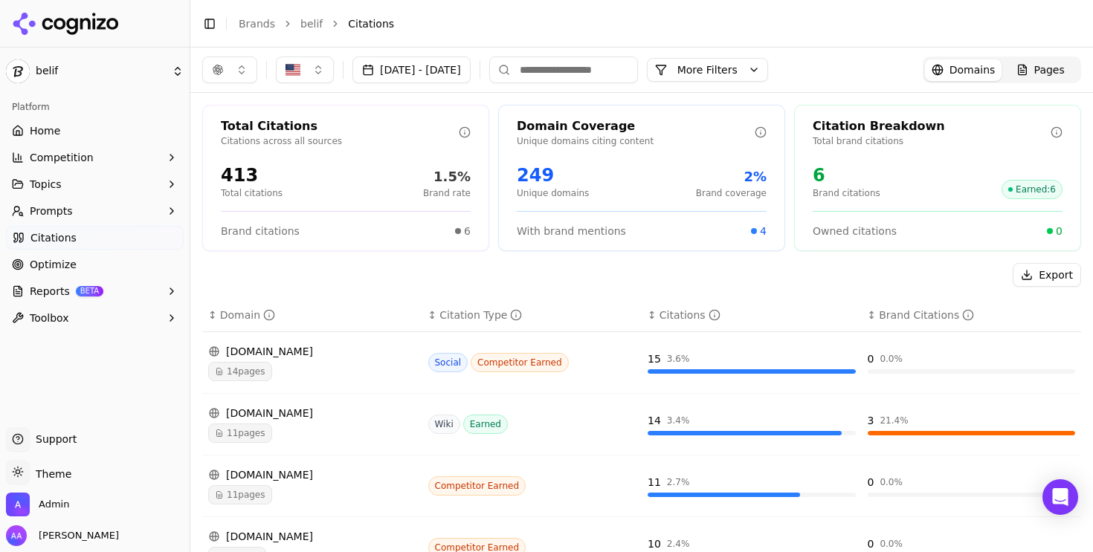
click at [94, 244] on link "Citations" at bounding box center [95, 238] width 178 height 24
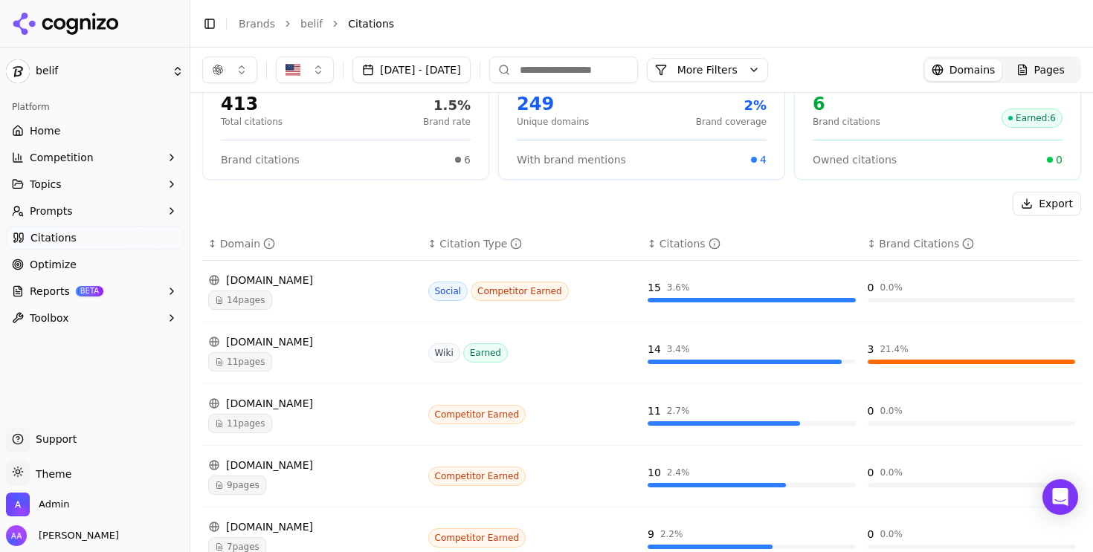
scroll to position [74, 0]
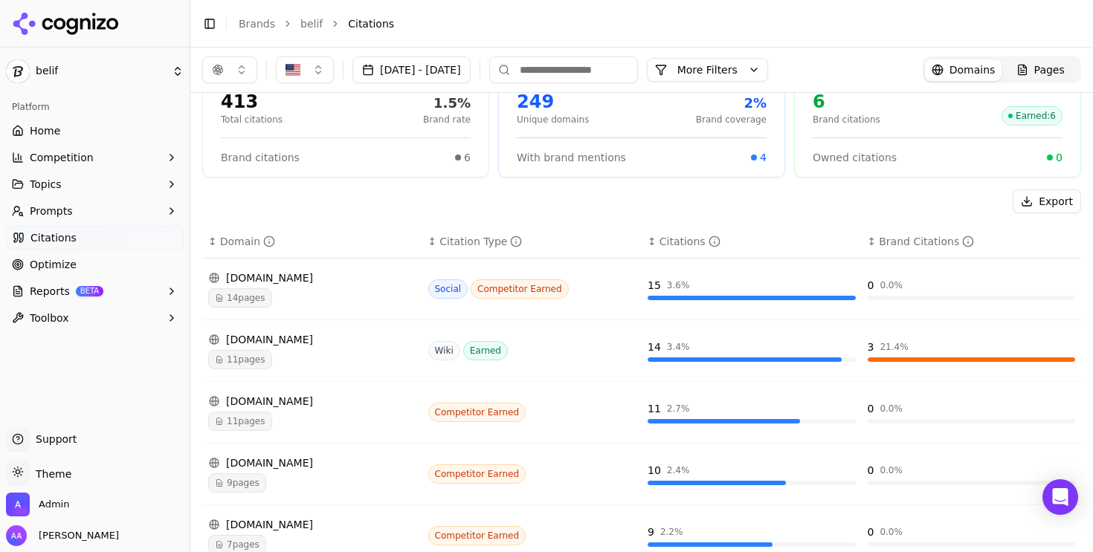
click at [1049, 64] on span "Pages" at bounding box center [1049, 69] width 30 height 15
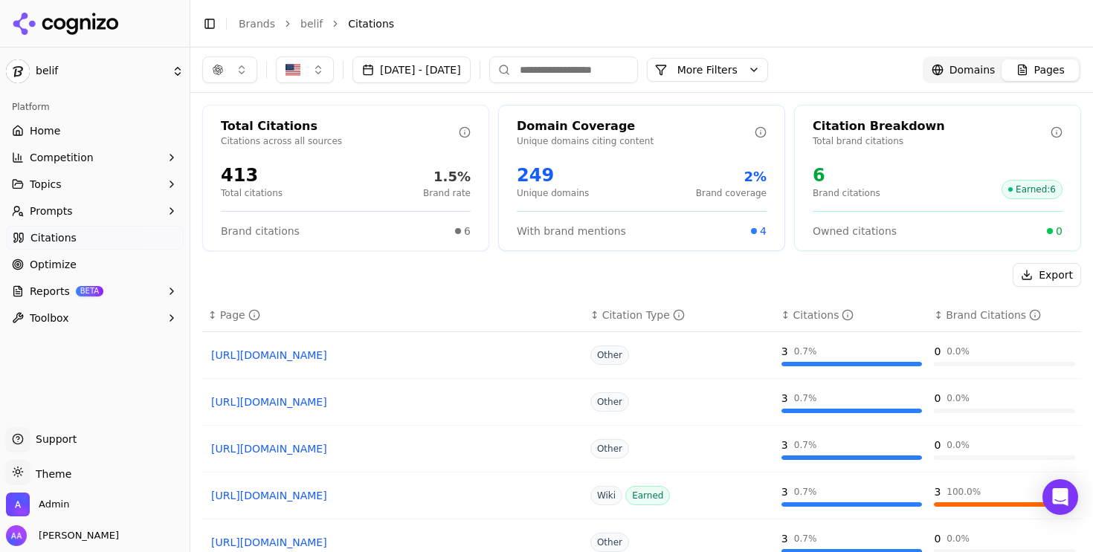
click at [768, 69] on button "More Filters" at bounding box center [707, 70] width 121 height 24
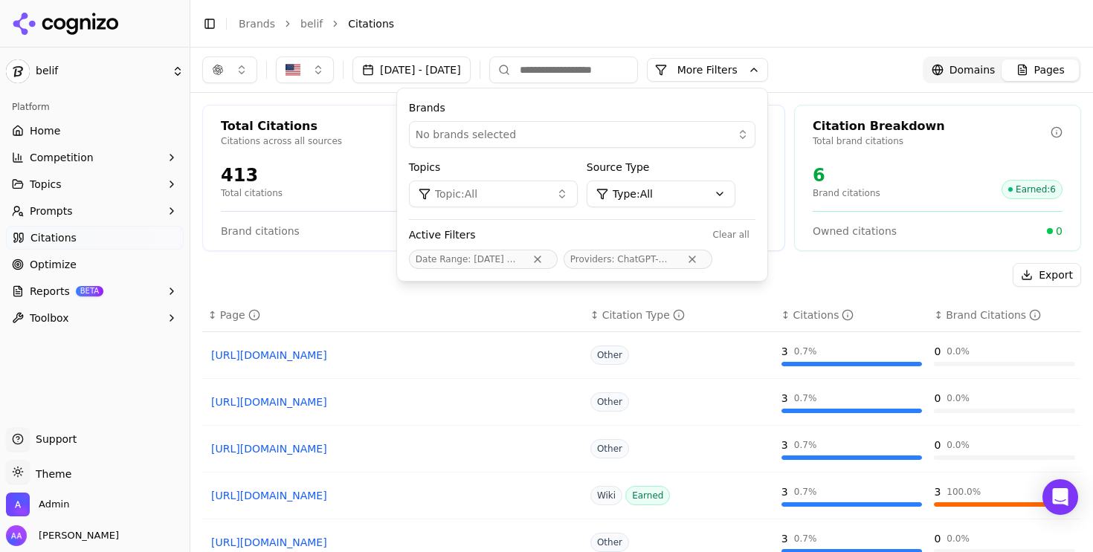
click at [739, 193] on html "belif Platform Home Competition Topics Prompts Citations Optimize Reports BETA …" at bounding box center [546, 276] width 1093 height 552
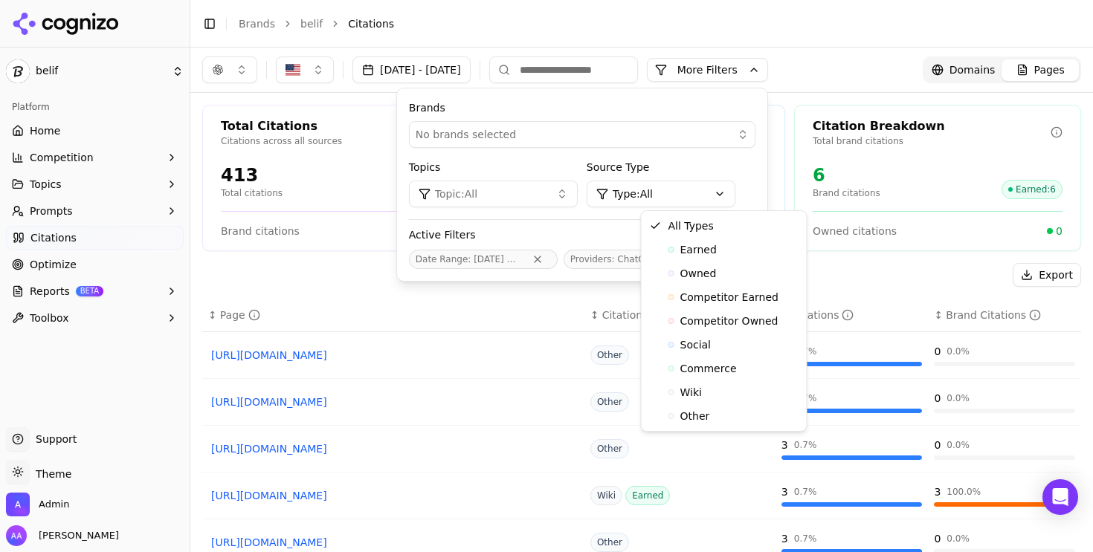
click at [729, 190] on html "belif Platform Home Competition Topics Prompts Citations Optimize Reports BETA …" at bounding box center [546, 276] width 1093 height 552
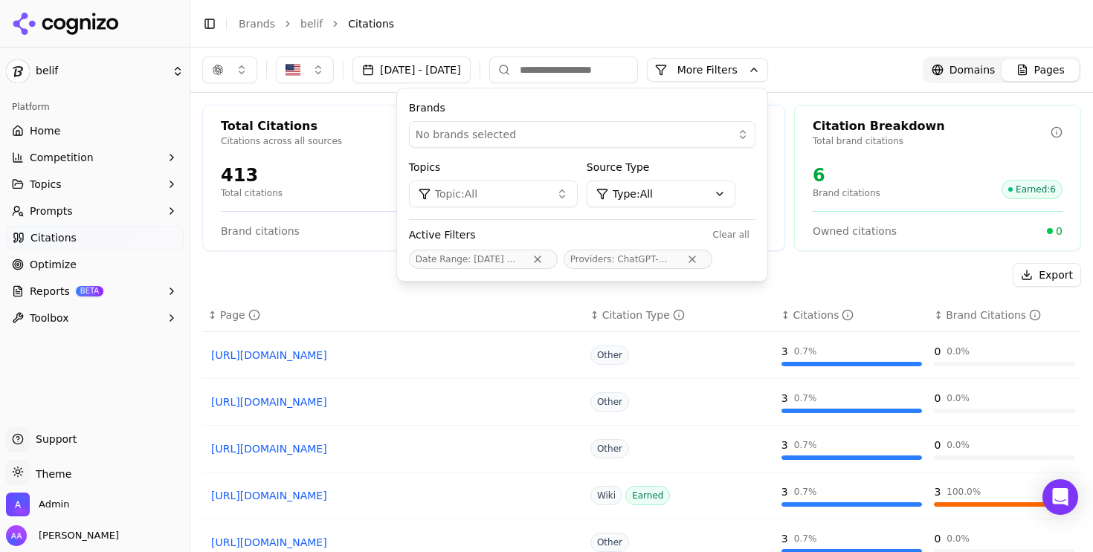
click at [232, 77] on button "button" at bounding box center [229, 69] width 55 height 27
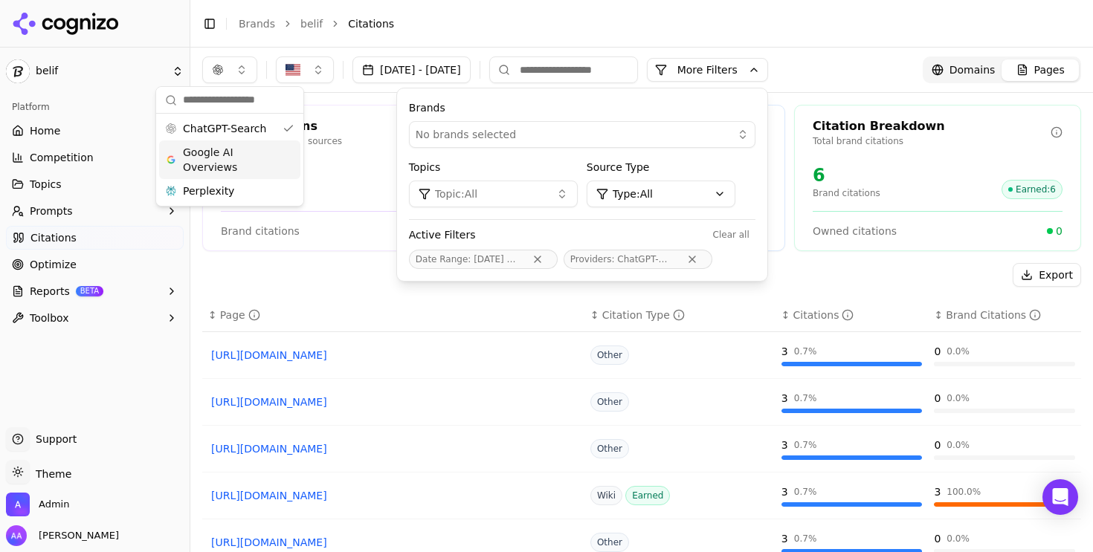
click at [224, 164] on span "Google AI Overviews" at bounding box center [230, 160] width 94 height 30
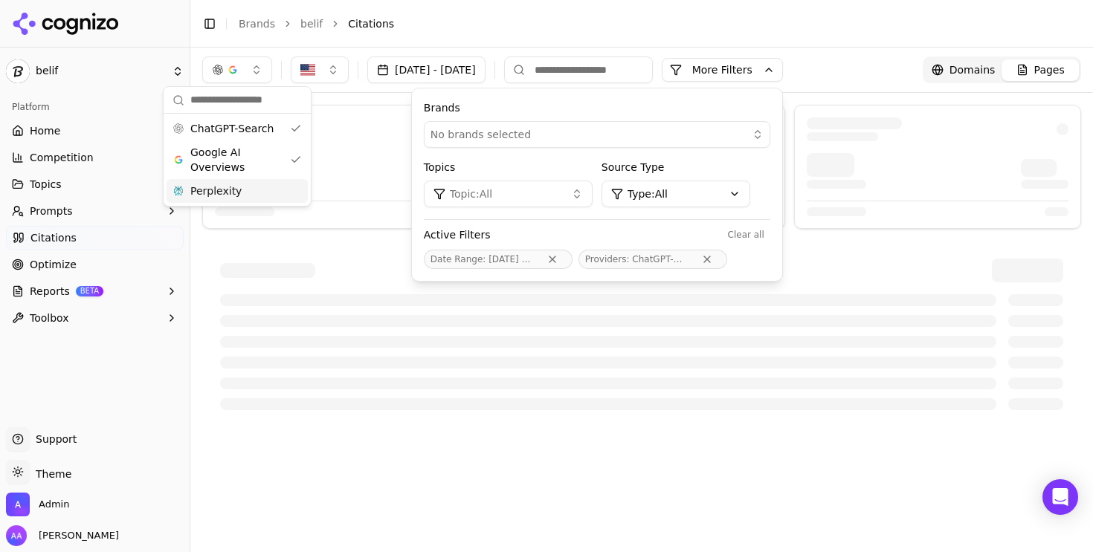
click at [224, 193] on span "Perplexity" at bounding box center [215, 191] width 51 height 15
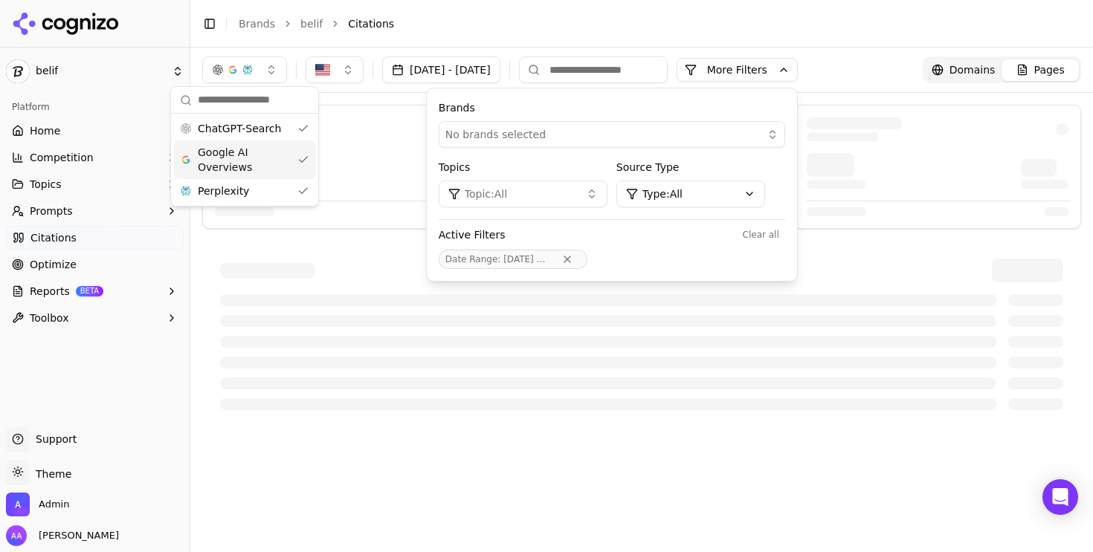
click at [525, 13] on div "Toggle Sidebar Brands belif Citations" at bounding box center [626, 23] width 873 height 21
click at [392, 190] on div at bounding box center [345, 167] width 287 height 124
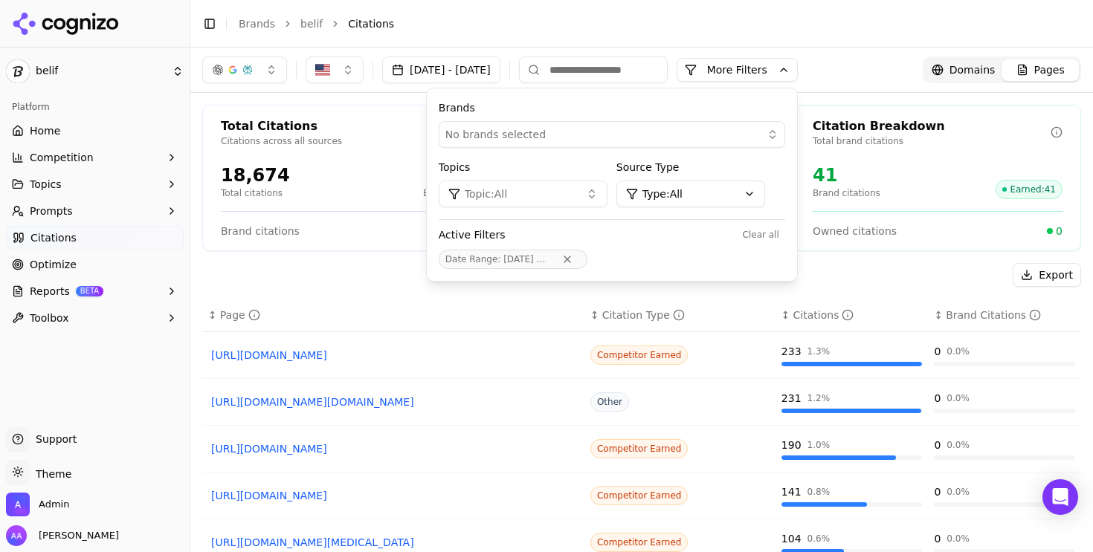
click at [390, 259] on div "Total Citations Citations across all sources 18,674 Total citations 0.2% Brand …" at bounding box center [641, 358] width 902 height 531
click at [798, 65] on button "More Filters" at bounding box center [736, 70] width 121 height 24
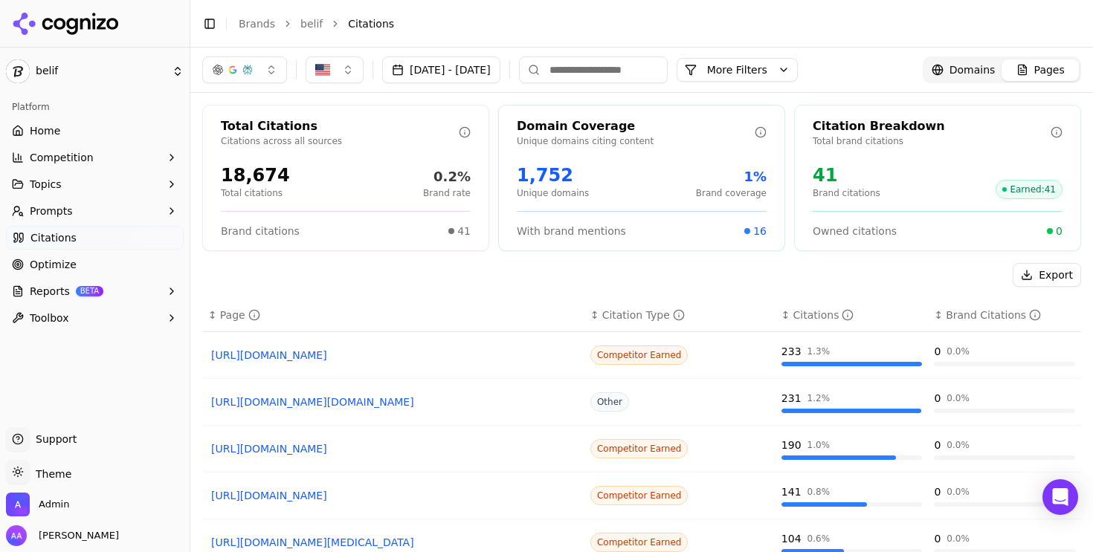
click at [500, 67] on button "[DATE] - [DATE]" at bounding box center [441, 69] width 118 height 27
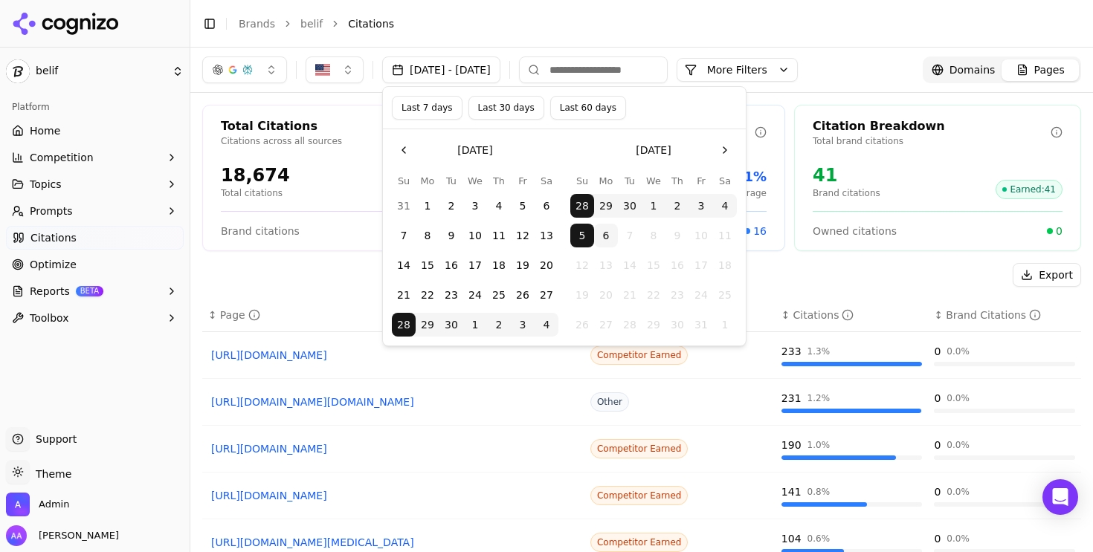
click at [425, 105] on button "Last 7 days" at bounding box center [427, 108] width 71 height 24
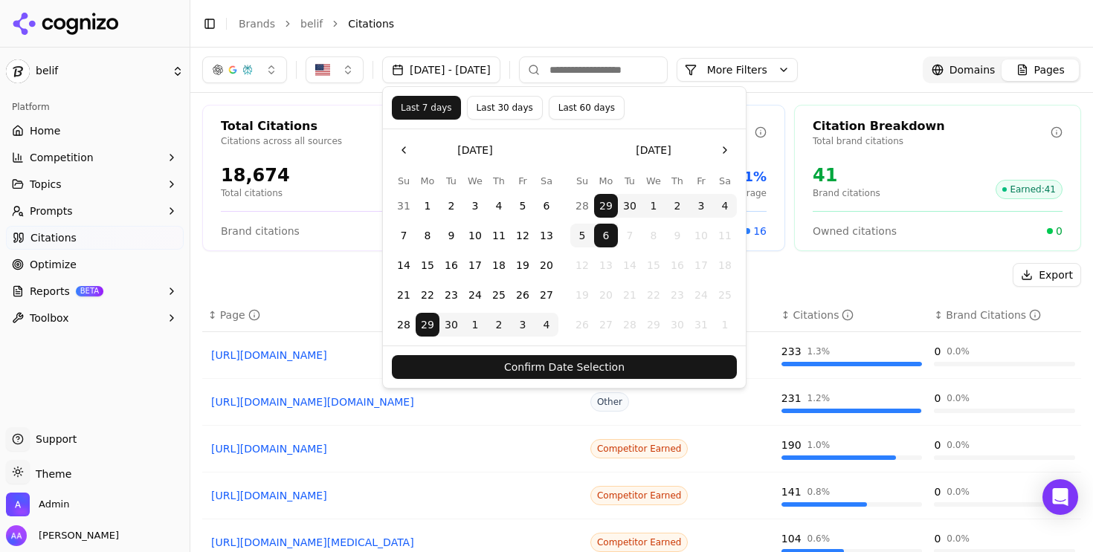
click at [521, 368] on button "Confirm Date Selection" at bounding box center [564, 367] width 345 height 24
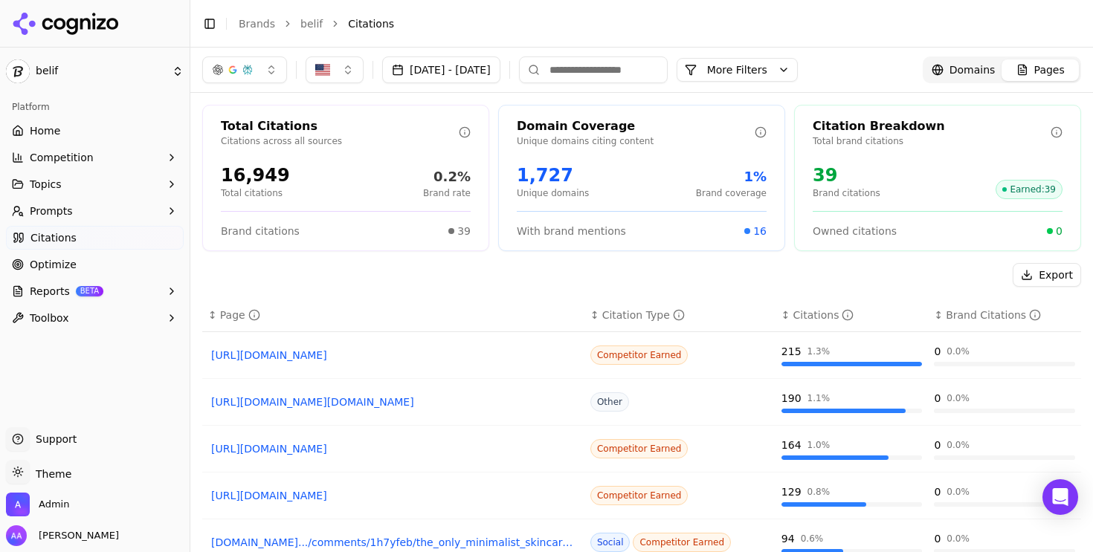
click at [963, 71] on span "Domains" at bounding box center [972, 69] width 46 height 15
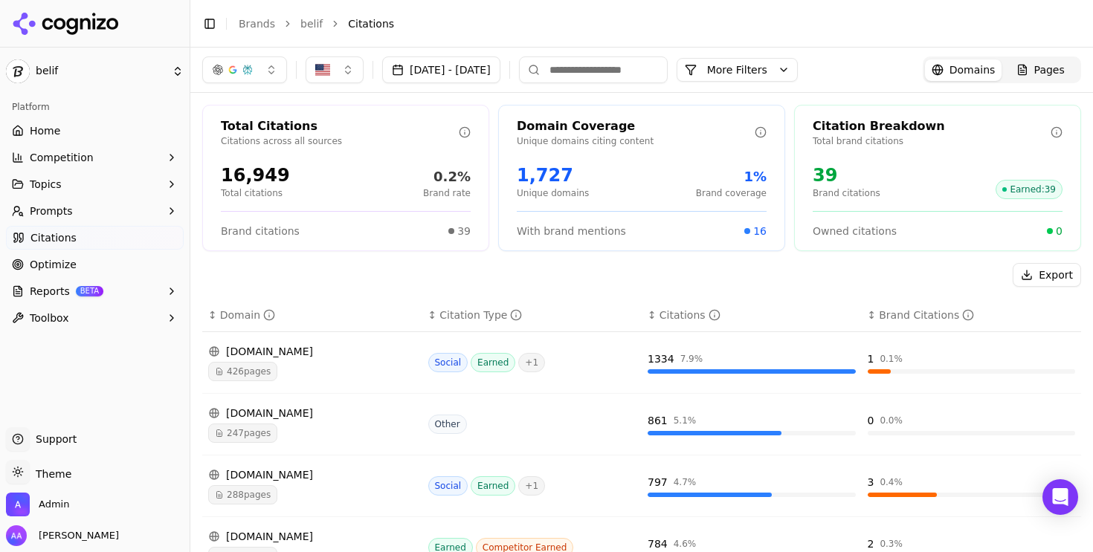
click at [262, 432] on span "247 pages" at bounding box center [242, 433] width 69 height 19
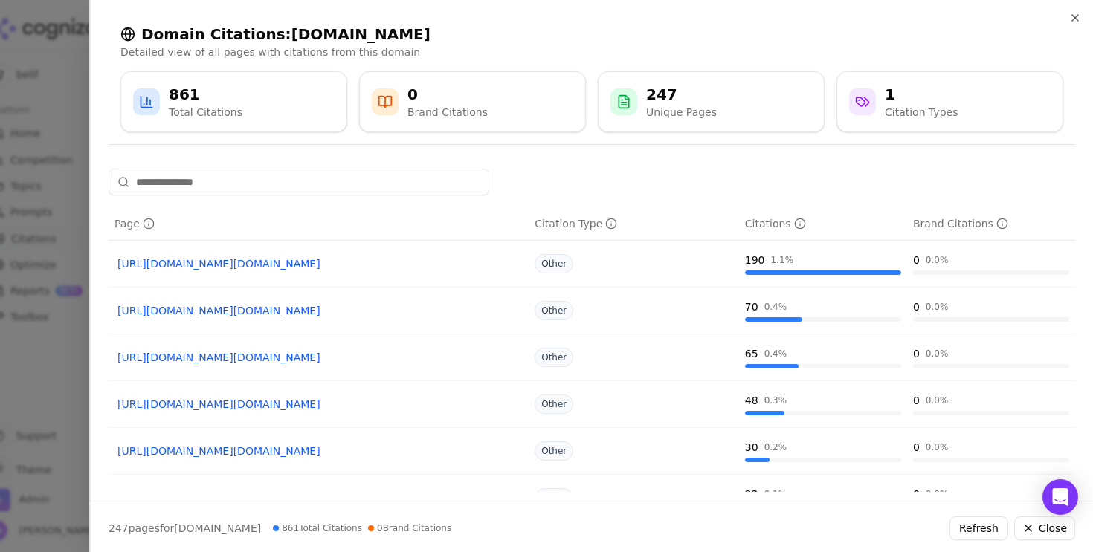
scroll to position [265, 0]
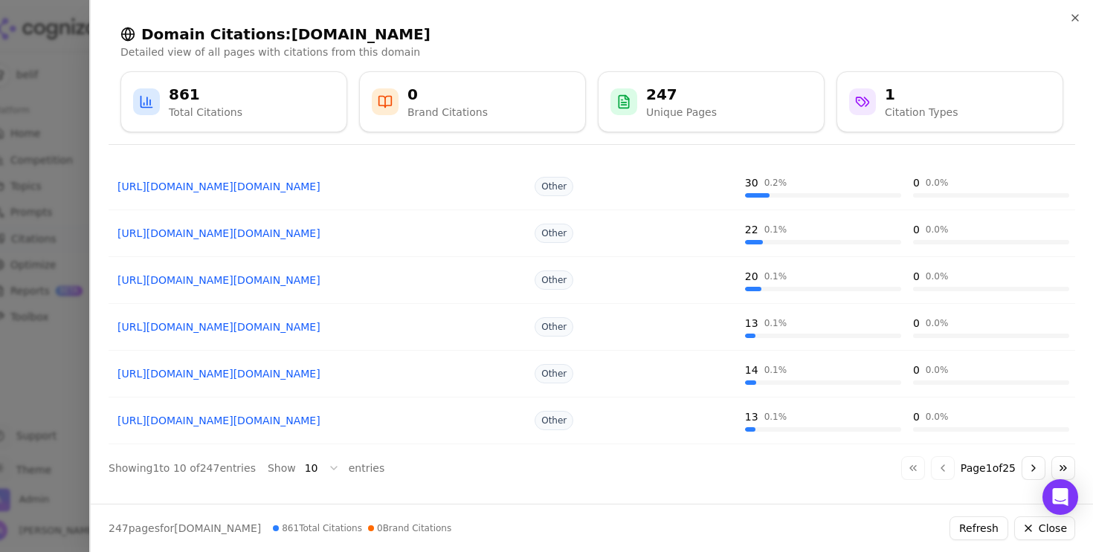
click at [1029, 468] on button "Go to next page" at bounding box center [1033, 468] width 24 height 24
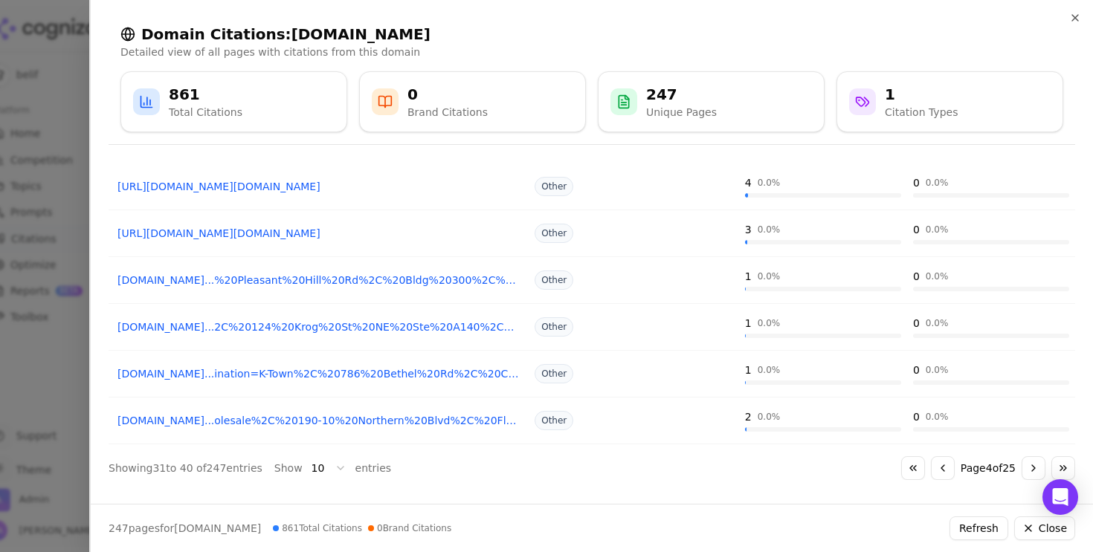
click at [1029, 468] on button "Go to next page" at bounding box center [1033, 468] width 24 height 24
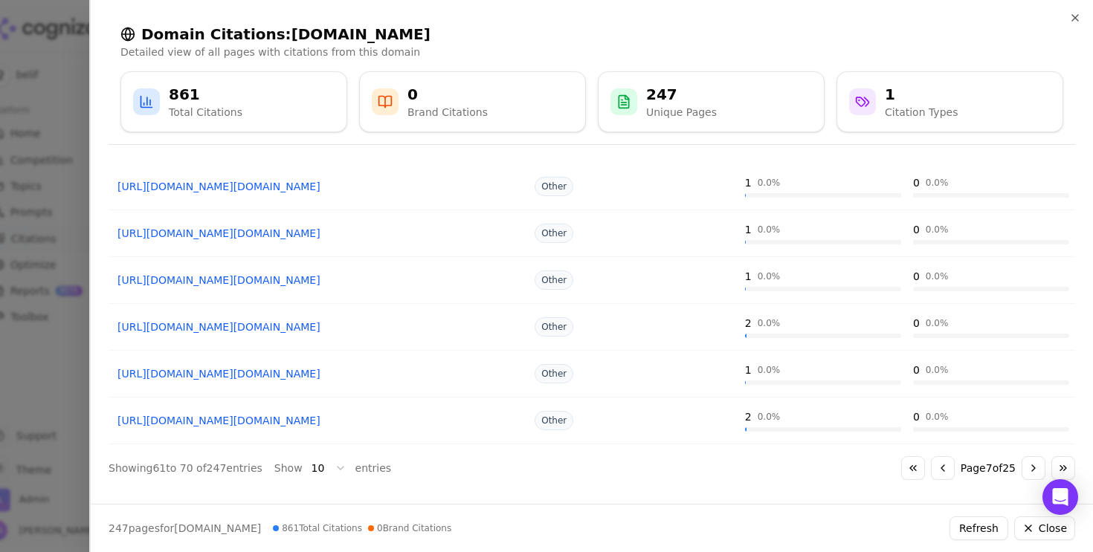
click at [1029, 468] on button "Go to next page" at bounding box center [1033, 468] width 24 height 24
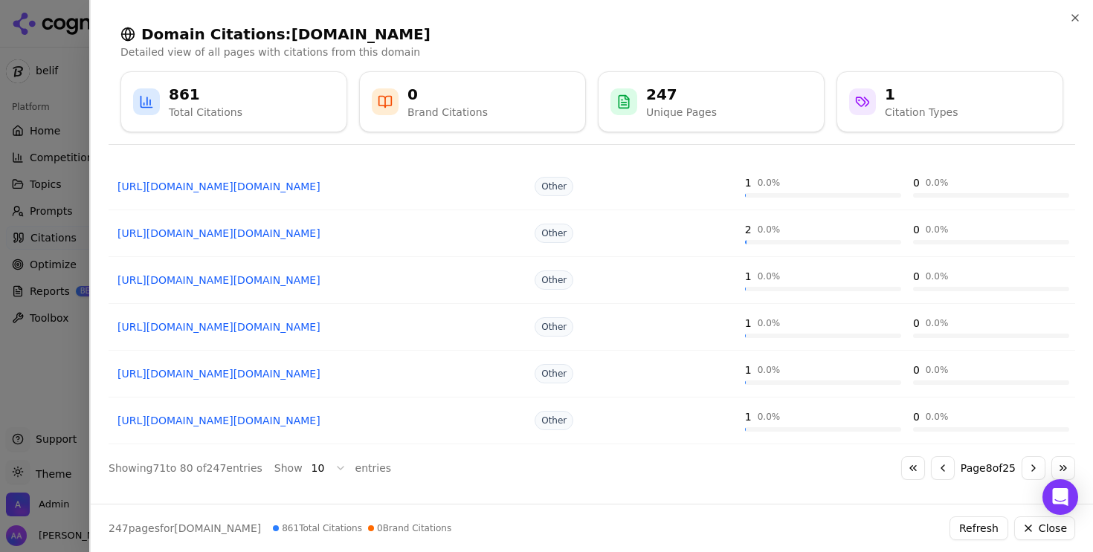
click at [32, 404] on div at bounding box center [546, 276] width 1093 height 552
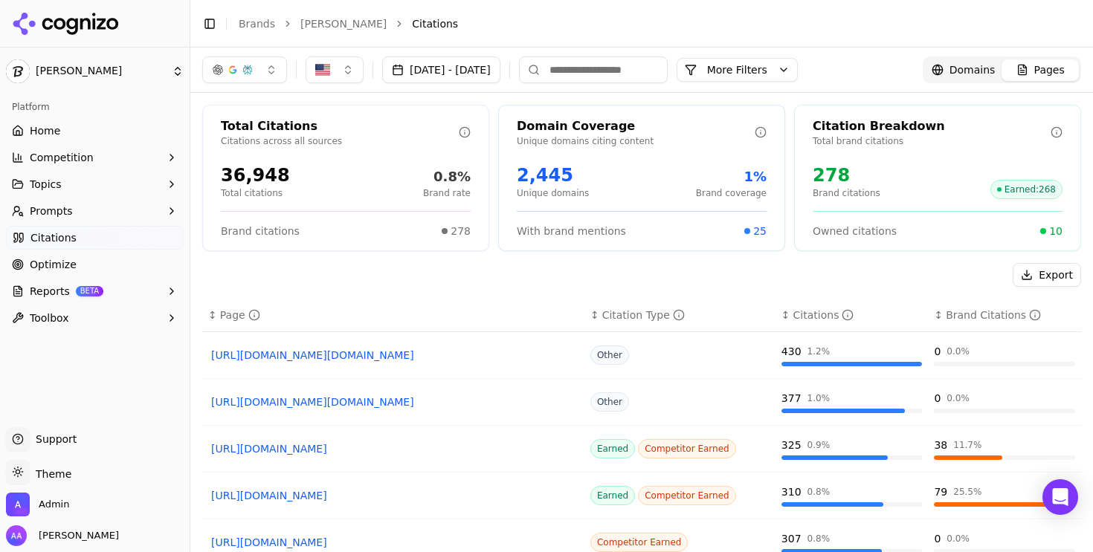
click at [638, 65] on input at bounding box center [593, 69] width 149 height 27
type input "********"
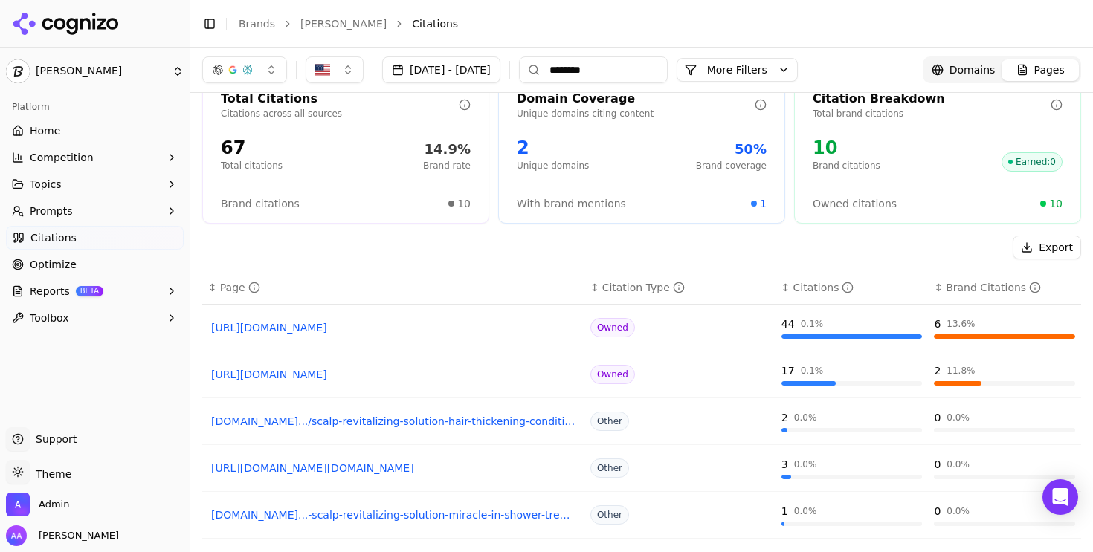
scroll to position [48, 0]
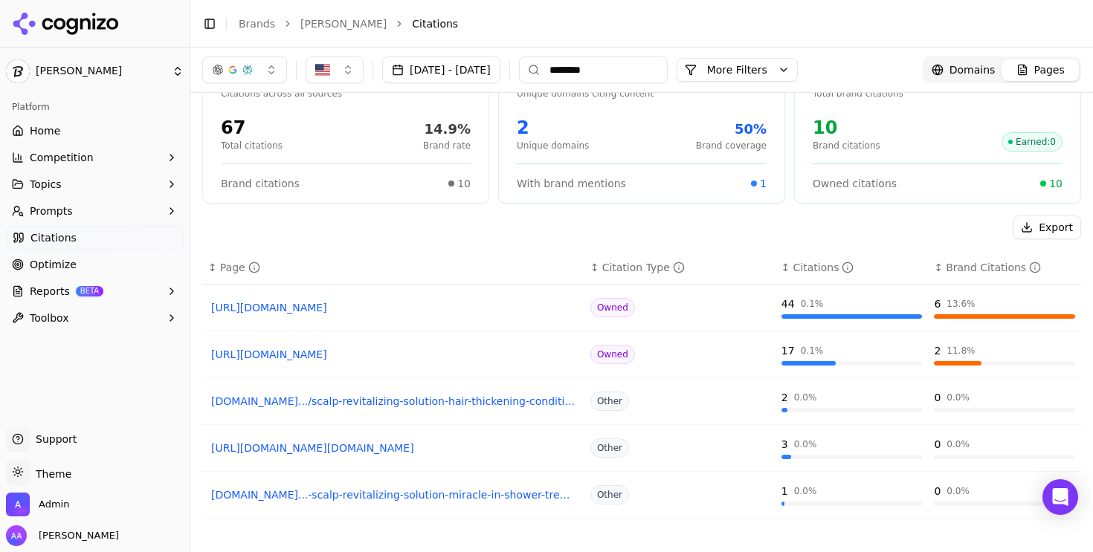
click at [406, 358] on link "[URL][DOMAIN_NAME]" at bounding box center [393, 354] width 364 height 15
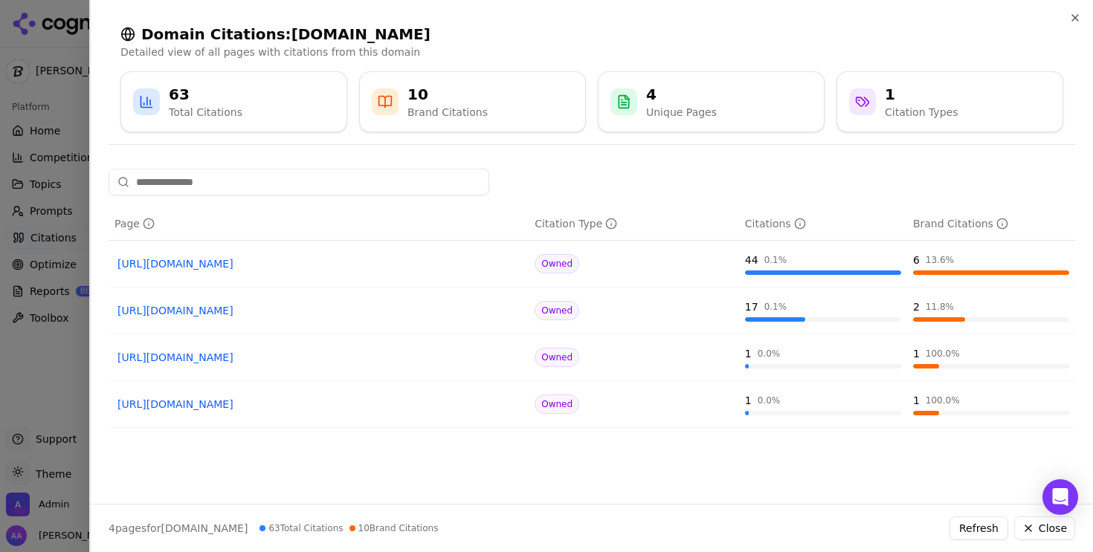
click at [15, 378] on div at bounding box center [546, 276] width 1093 height 552
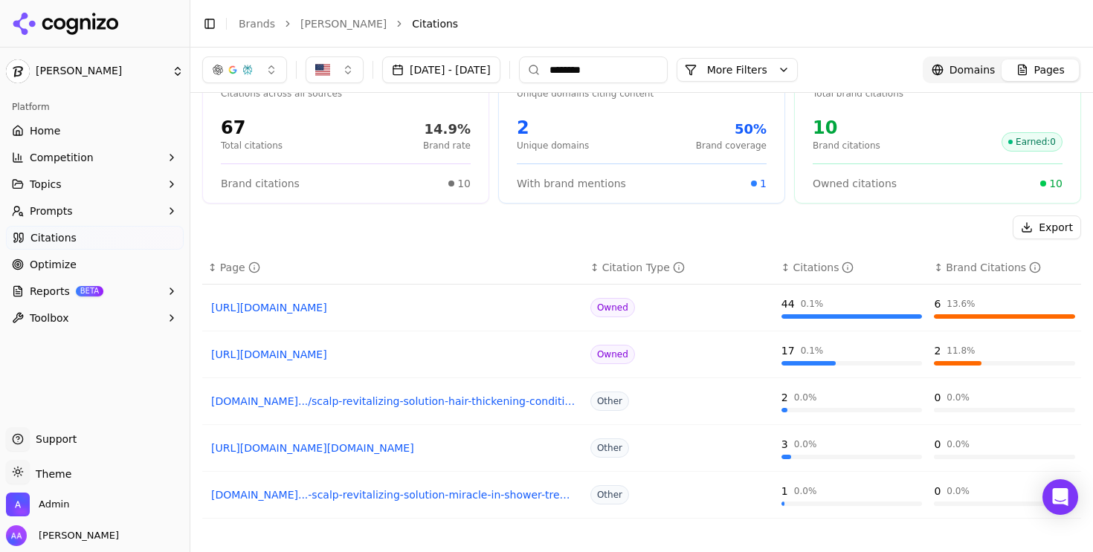
click at [359, 401] on link "[DOMAIN_NAME].../scalp-revitalizing-solution-hair-thickening-conditioner" at bounding box center [393, 401] width 364 height 15
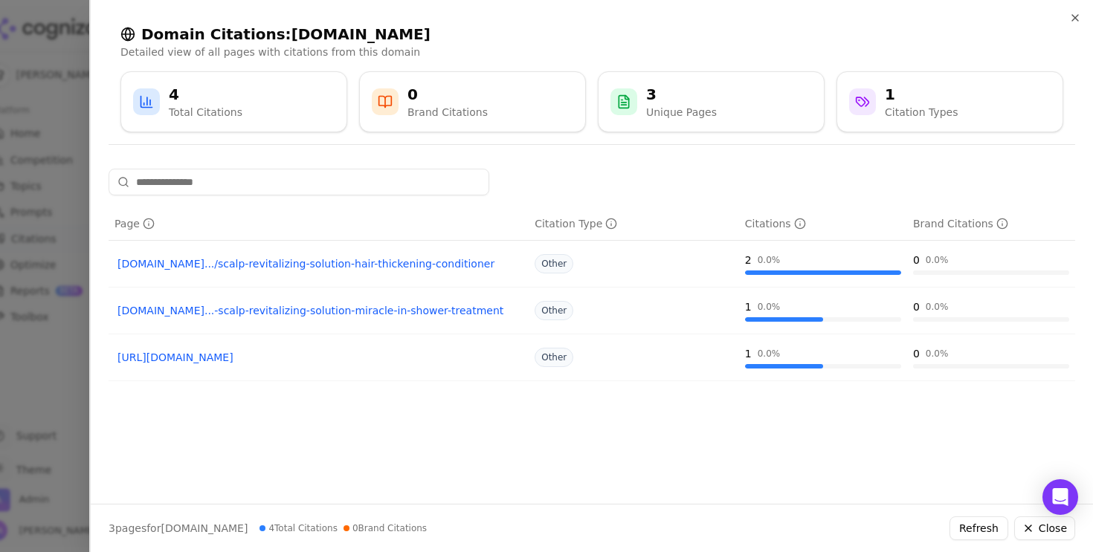
click at [30, 384] on div at bounding box center [546, 276] width 1093 height 552
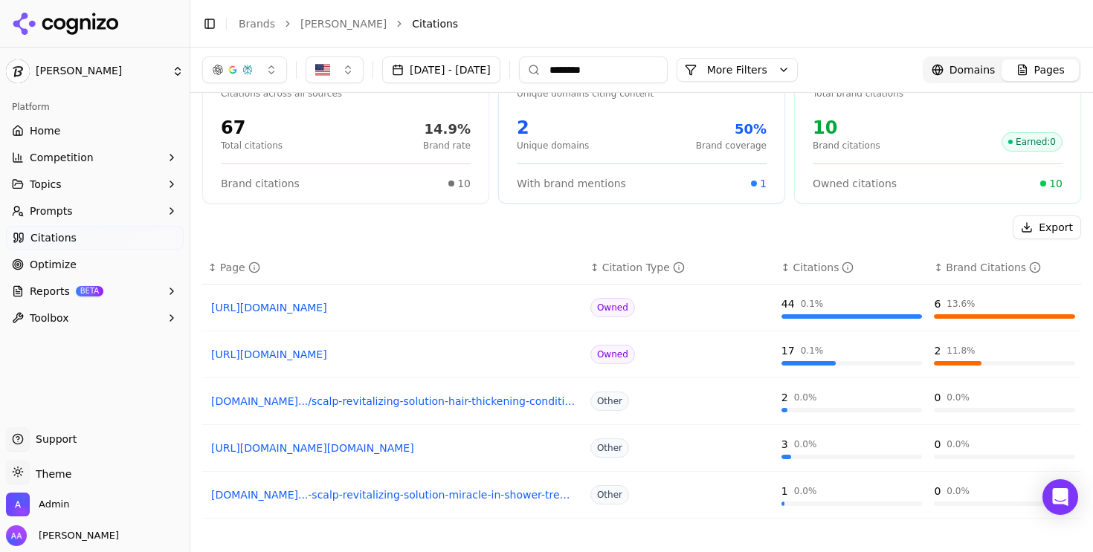
click at [638, 65] on input "********" at bounding box center [593, 69] width 149 height 27
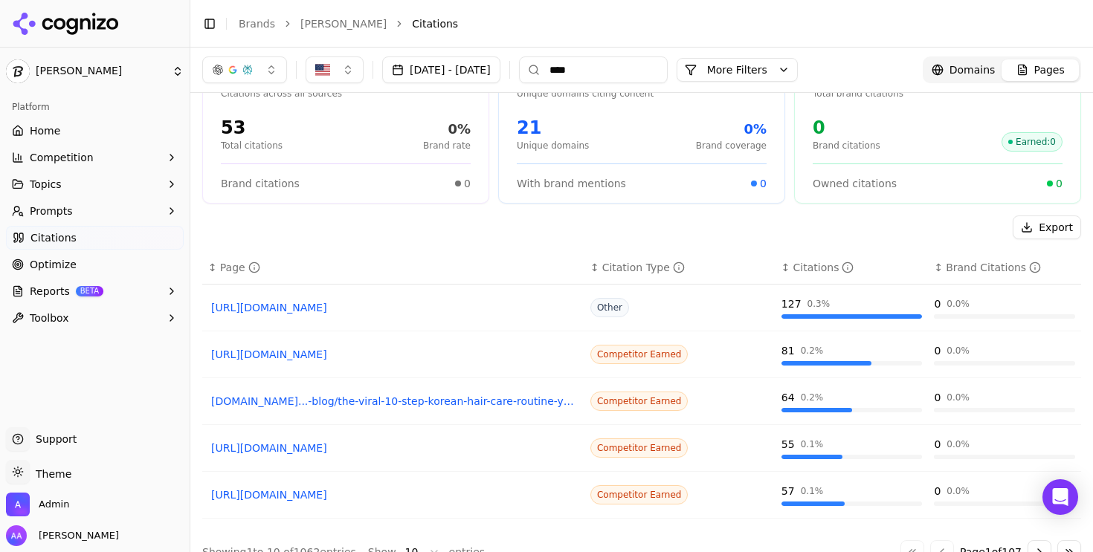
type input "****"
click at [798, 67] on button "More Filters" at bounding box center [736, 70] width 121 height 24
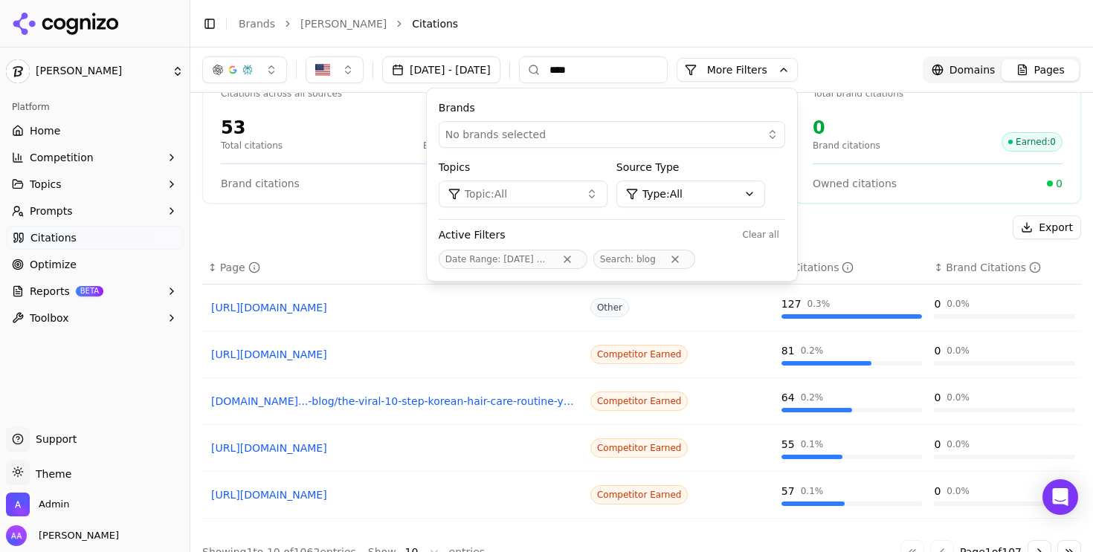
click at [733, 216] on div "Brands No brands selected Topics Topic: All Source Type Type: All Active Filter…" at bounding box center [612, 184] width 370 height 193
click at [746, 195] on html "[PERSON_NAME] Platform Home Competition Topics Prompts Citations Optimize Repor…" at bounding box center [546, 276] width 1093 height 552
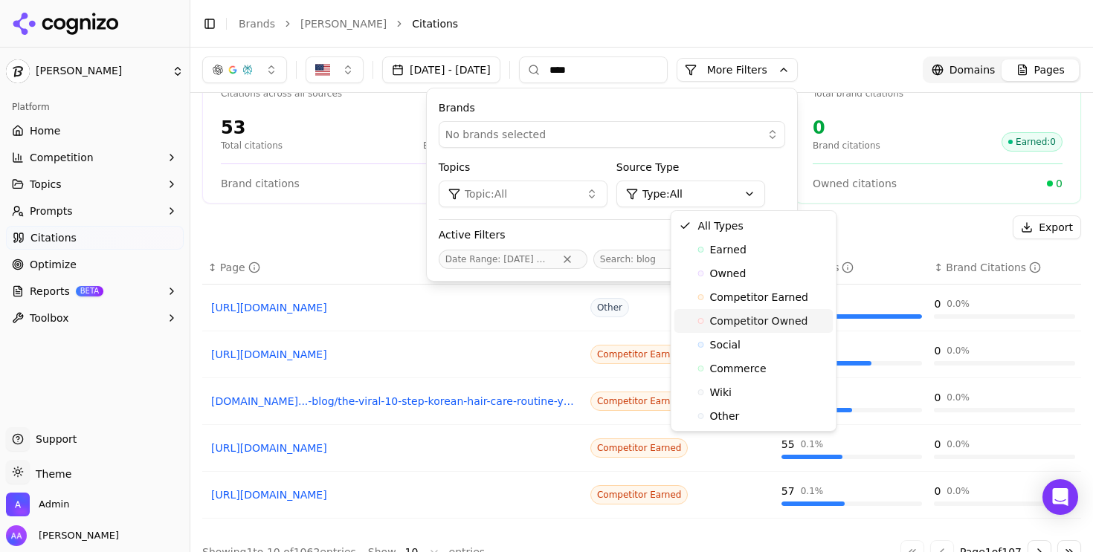
click at [758, 318] on span "Competitor Owned" at bounding box center [759, 321] width 98 height 15
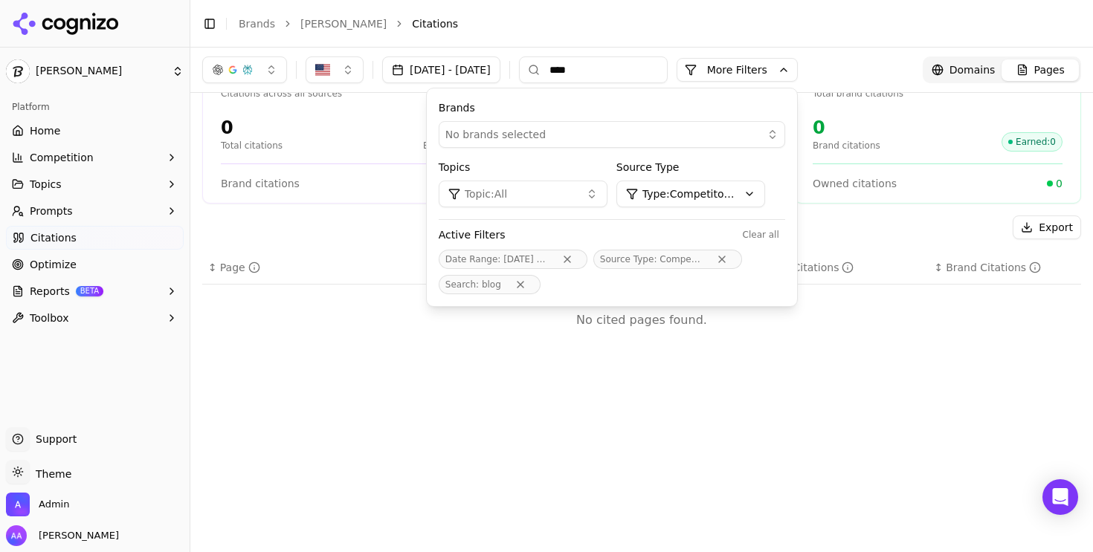
click at [649, 74] on input "****" at bounding box center [593, 69] width 149 height 27
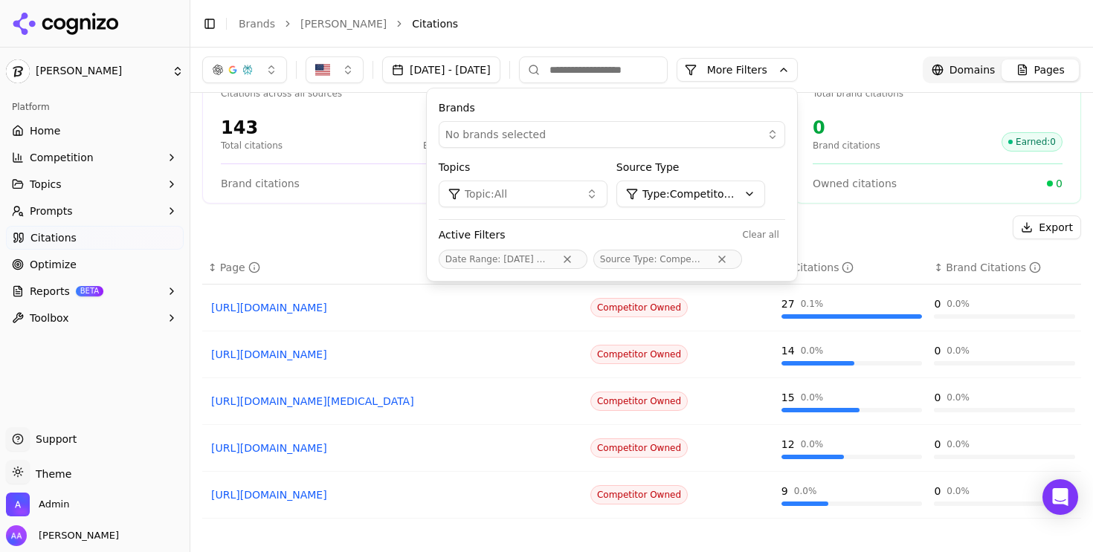
click at [374, 239] on div "Export" at bounding box center [641, 228] width 879 height 24
click at [798, 68] on button "More Filters" at bounding box center [736, 70] width 121 height 24
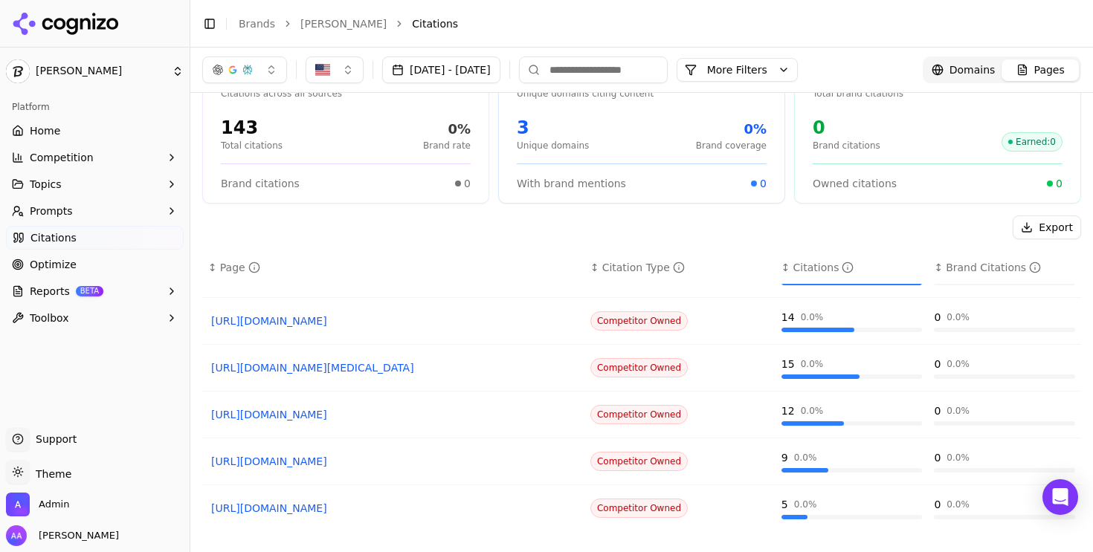
scroll to position [0, 0]
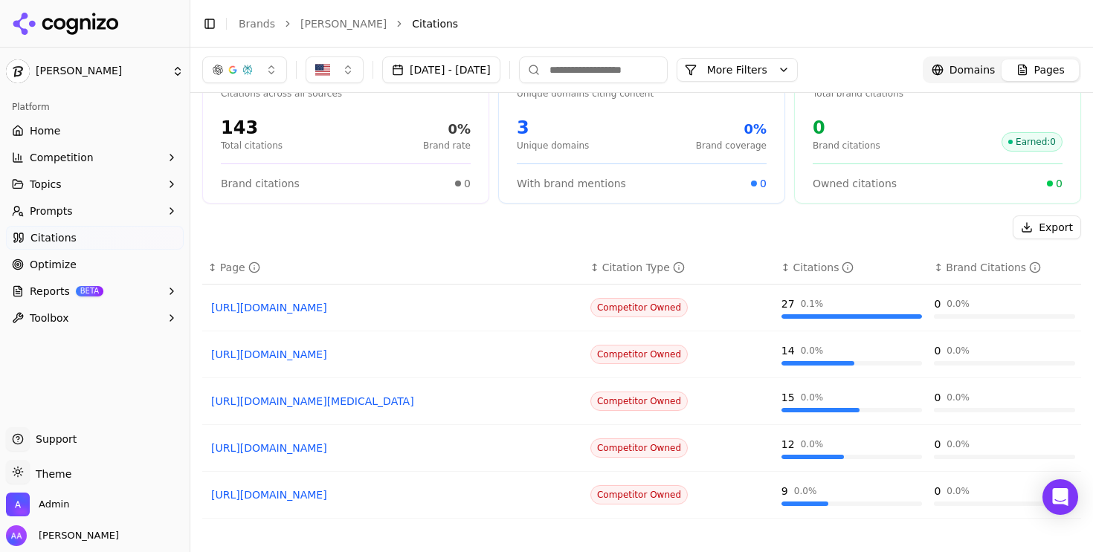
click at [445, 236] on div "Export" at bounding box center [641, 228] width 879 height 24
click at [798, 79] on button "More Filters" at bounding box center [736, 70] width 121 height 24
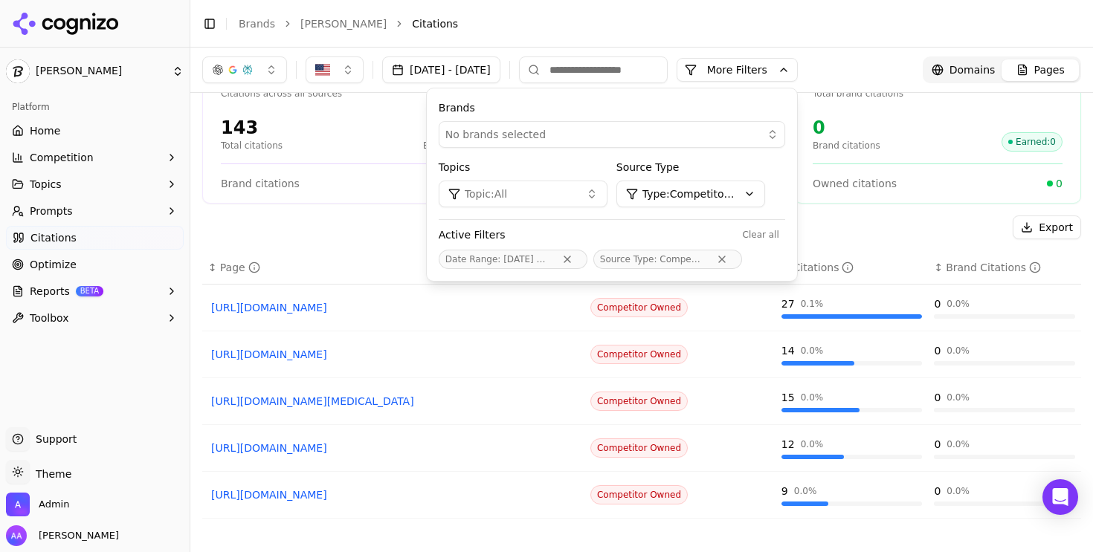
click at [732, 190] on html "[PERSON_NAME] Platform Home Competition Topics Prompts Citations Optimize Repor…" at bounding box center [546, 276] width 1093 height 552
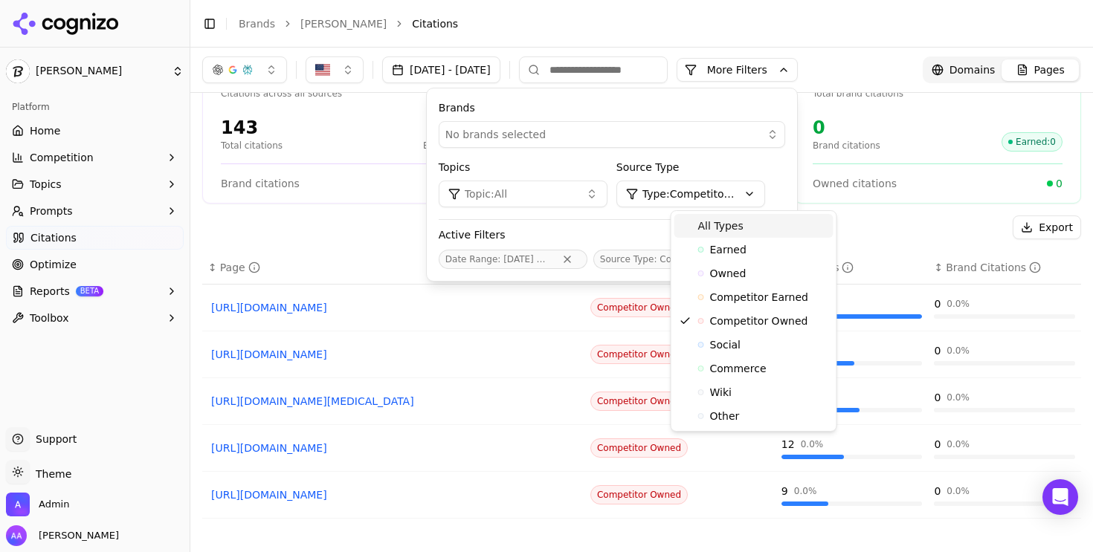
click at [718, 224] on span "All Types" at bounding box center [720, 226] width 45 height 15
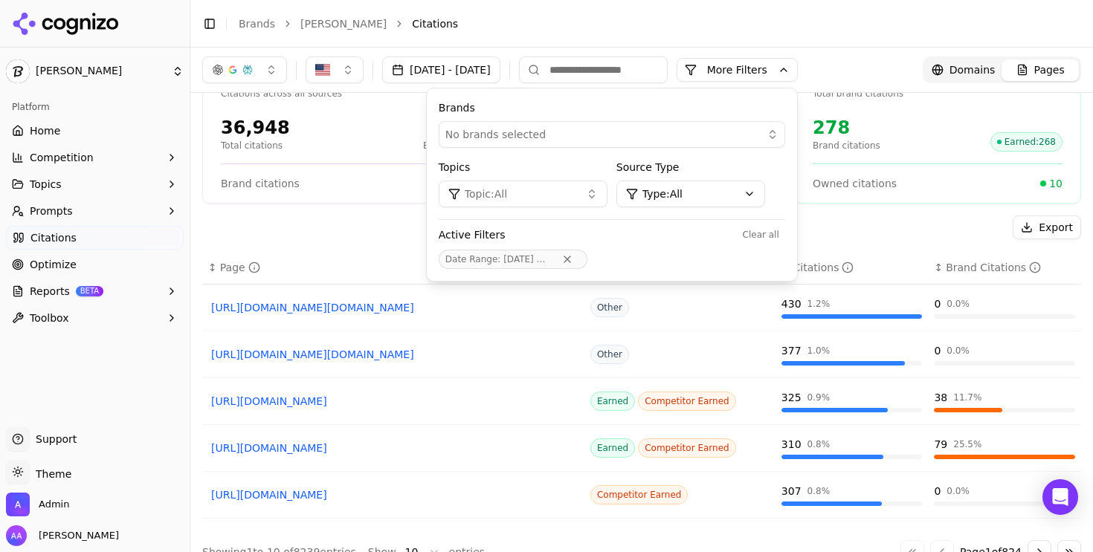
click at [316, 242] on div "Export ↕ Page ↕ Citation Type ↕ Citations ↕ Brand Citations [URL][DOMAIN_NAME][…" at bounding box center [641, 390] width 879 height 349
click at [366, 244] on div "Export ↕ Page ↕ Citation Type ↕ Citations ↕ Brand Citations [URL][DOMAIN_NAME][…" at bounding box center [641, 390] width 879 height 349
click at [798, 69] on button "More Filters" at bounding box center [736, 70] width 121 height 24
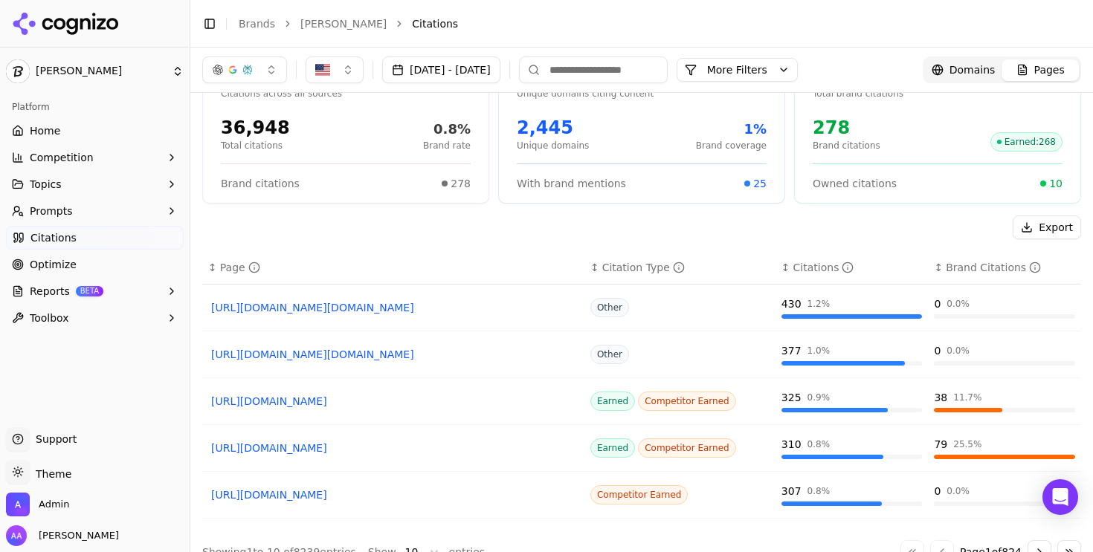
copy link "[URL][DOMAIN_NAME][DOMAIN_NAME]"
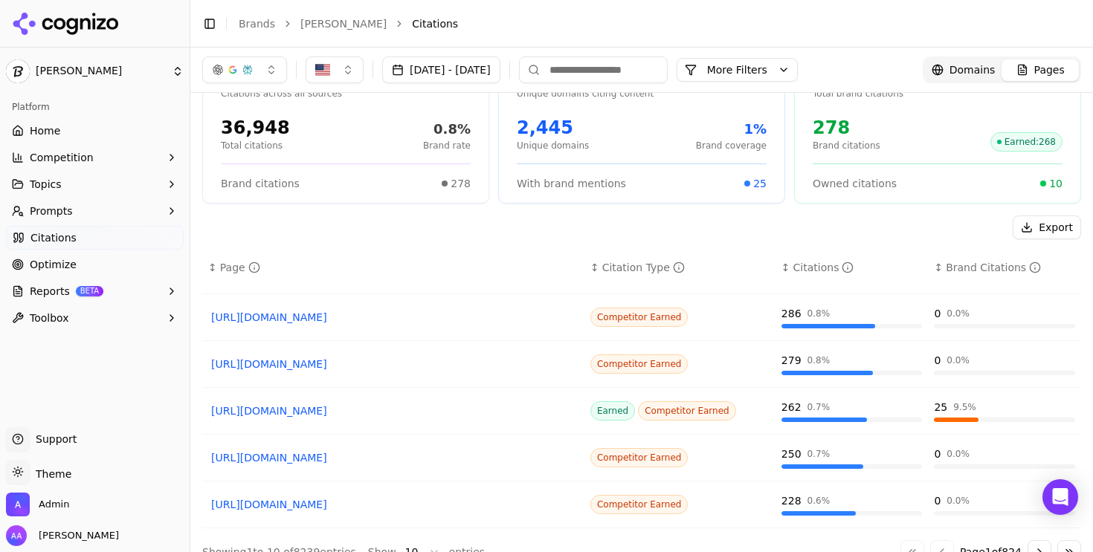
scroll to position [71, 0]
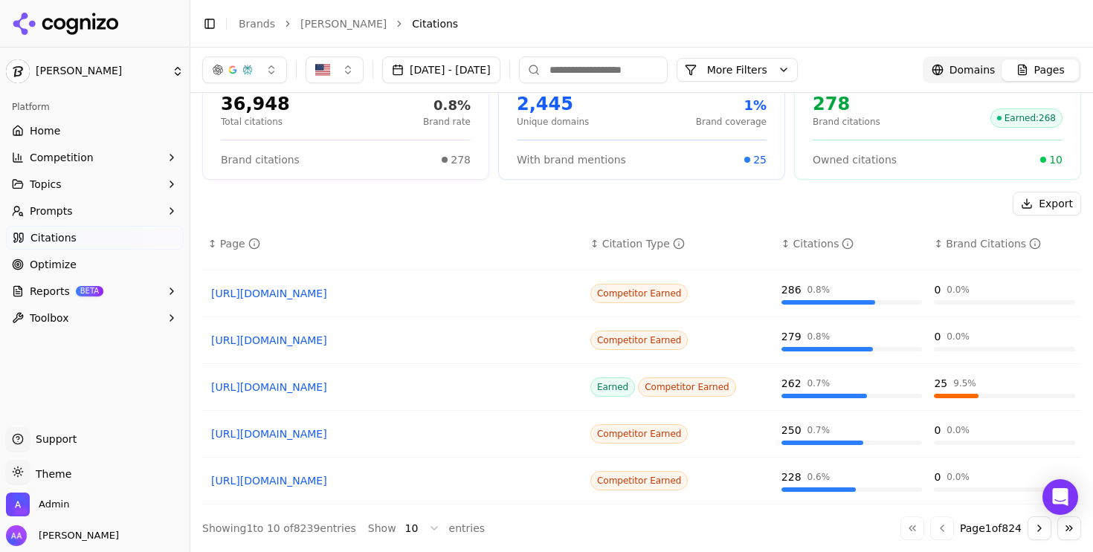
click at [1040, 534] on button "Go to next page" at bounding box center [1039, 529] width 24 height 24
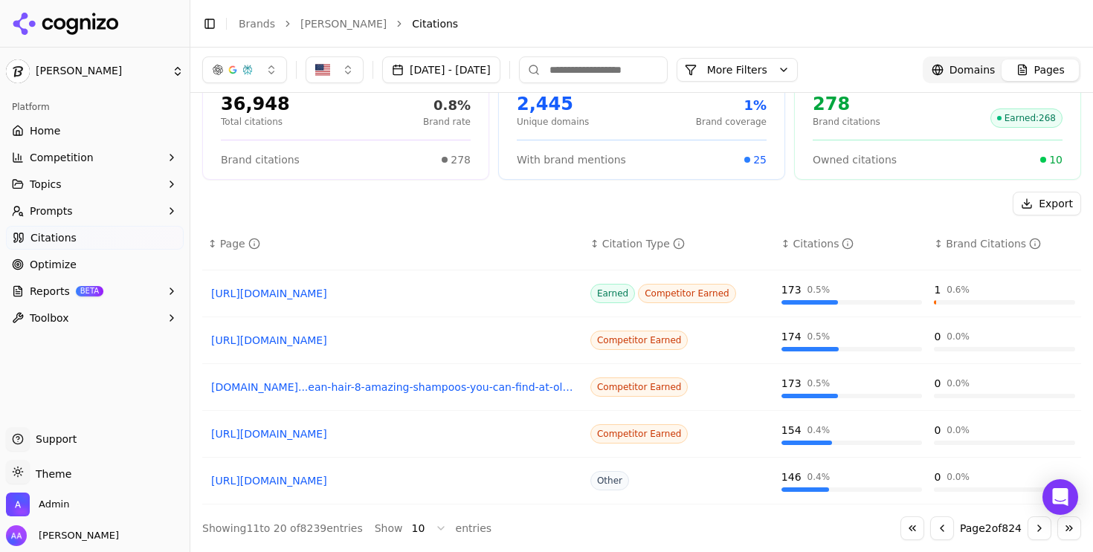
click at [930, 528] on button "Go to previous page" at bounding box center [942, 529] width 24 height 24
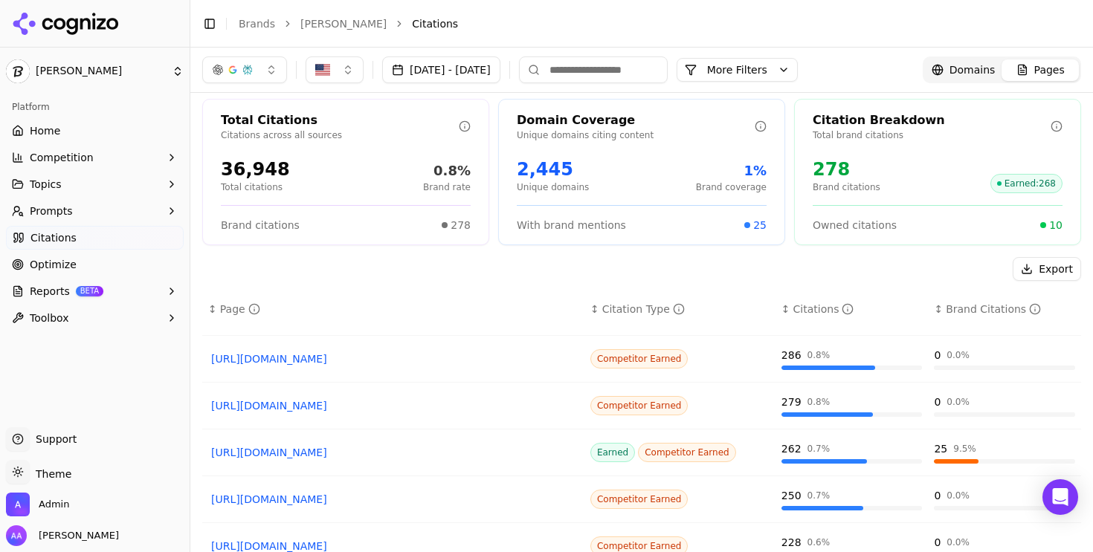
scroll to position [0, 0]
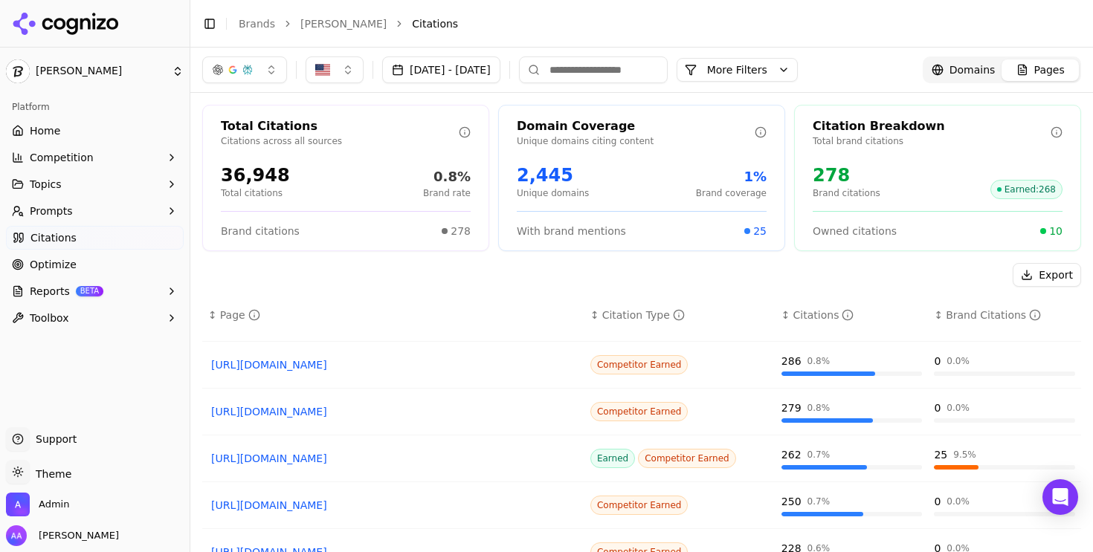
click at [96, 164] on button "Competition" at bounding box center [95, 158] width 178 height 24
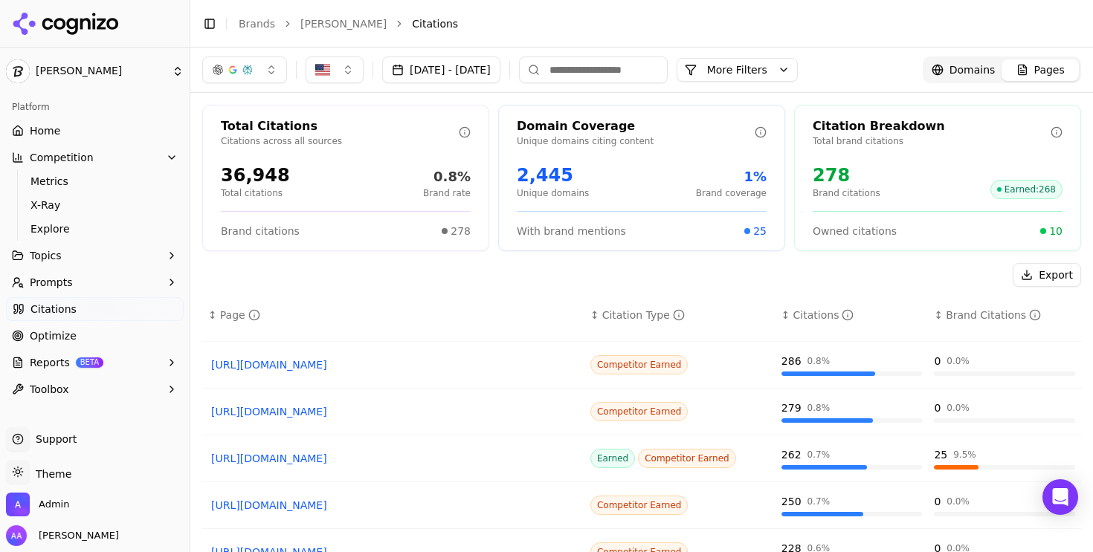
click at [430, 278] on div "Export" at bounding box center [641, 275] width 879 height 24
click at [794, 74] on button "More Filters" at bounding box center [736, 70] width 121 height 24
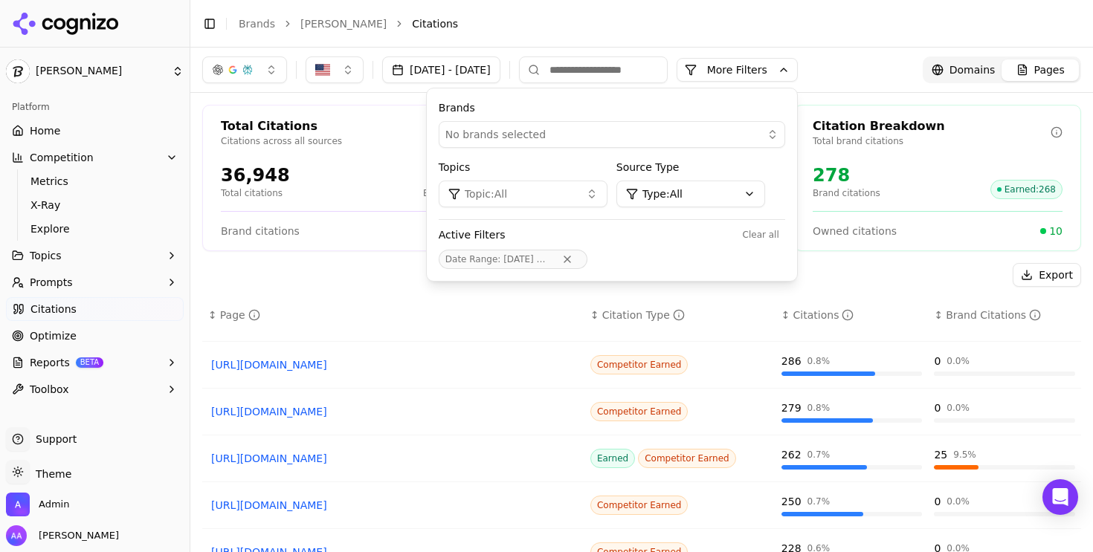
click at [754, 196] on html "[PERSON_NAME] Platform Home Competition Metrics X-Ray Explore Topics Prompts Ci…" at bounding box center [546, 276] width 1093 height 552
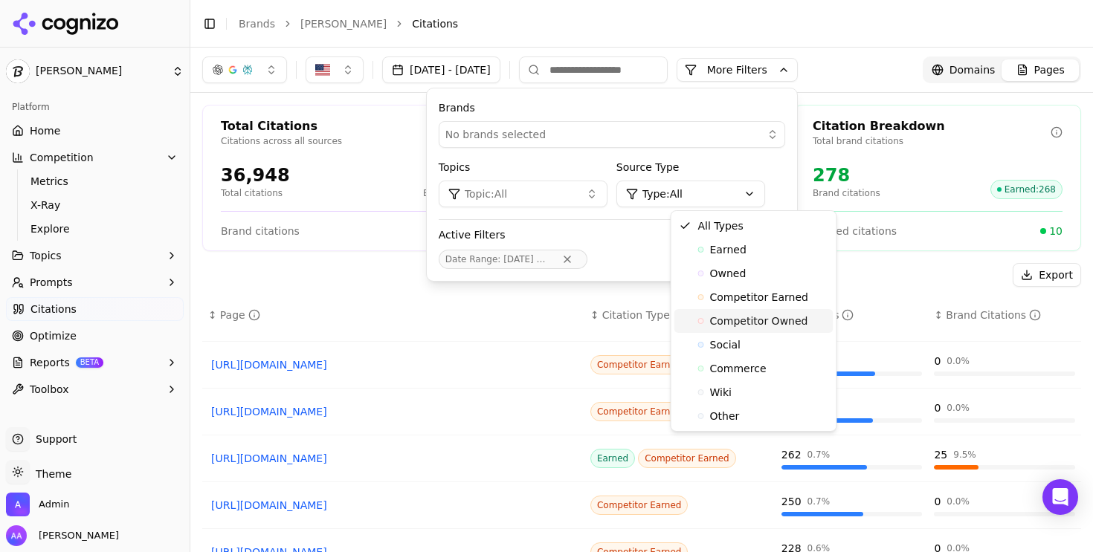
click at [748, 323] on span "Competitor Owned" at bounding box center [759, 321] width 98 height 15
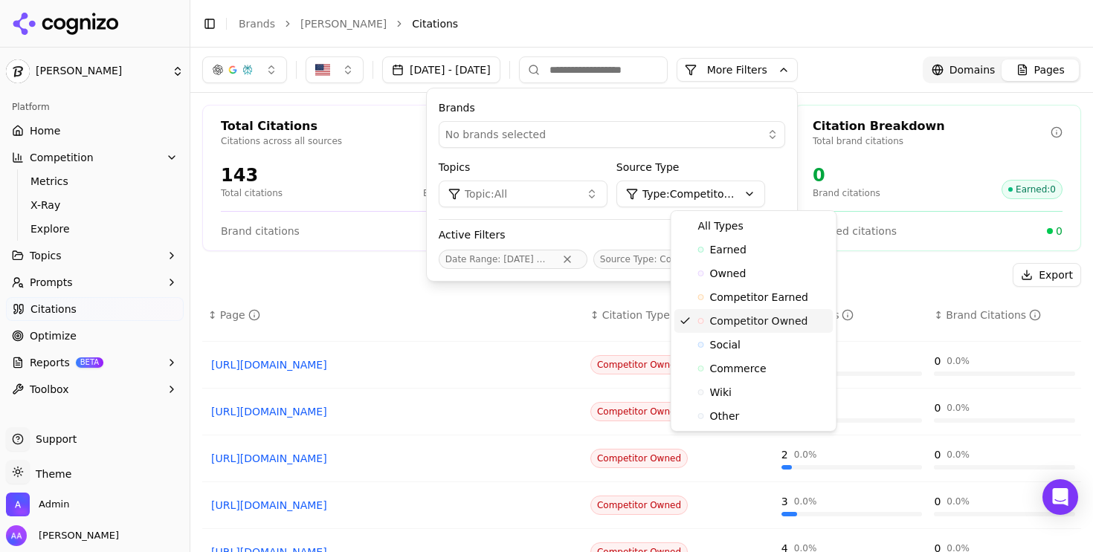
scroll to position [178, 0]
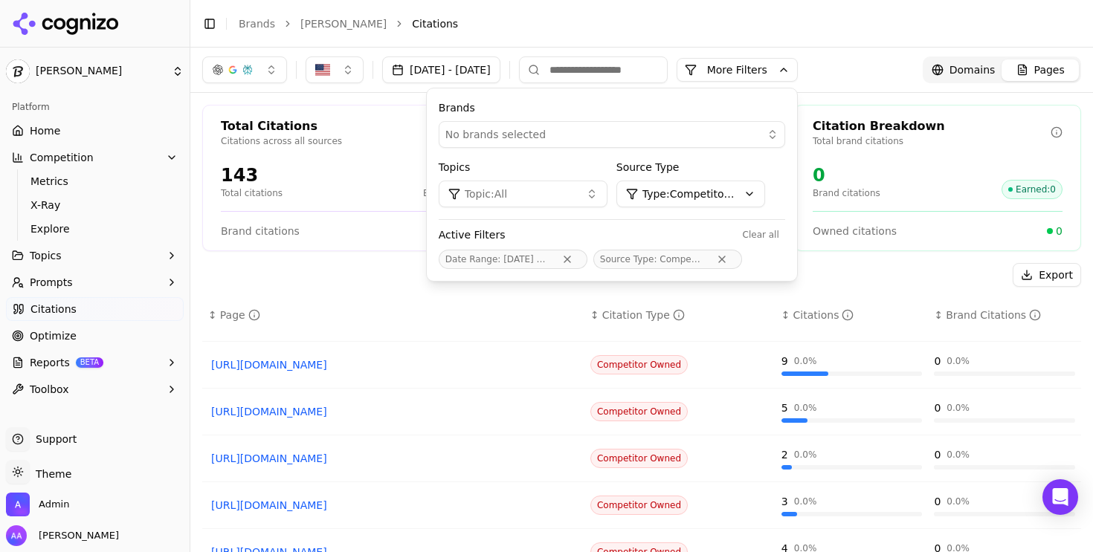
click at [742, 201] on html "[PERSON_NAME] Platform Home Competition Metrics X-Ray Explore Topics Prompts Ci…" at bounding box center [546, 276] width 1093 height 552
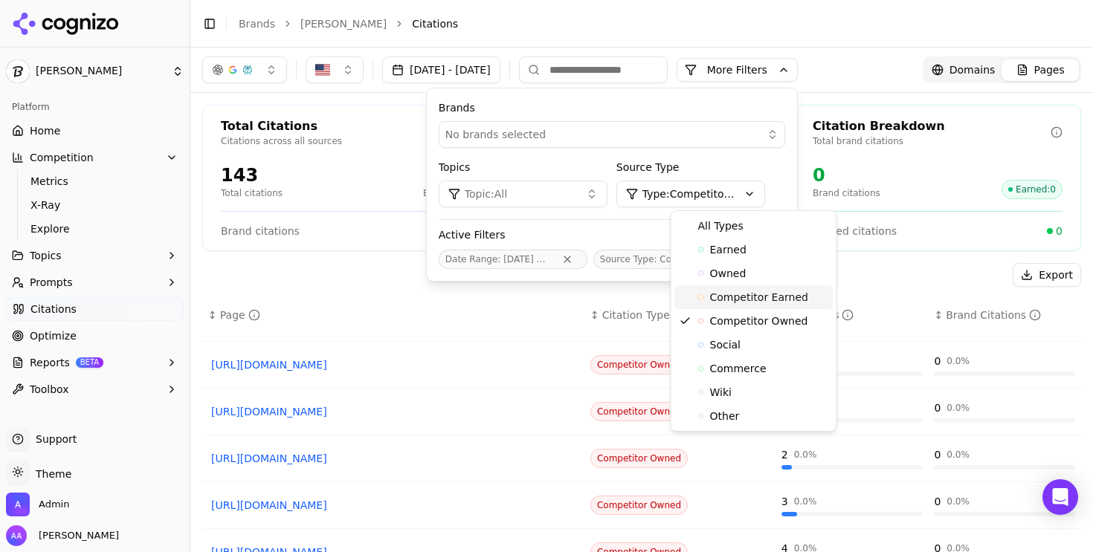
click at [736, 297] on span "Competitor Earned" at bounding box center [759, 297] width 98 height 15
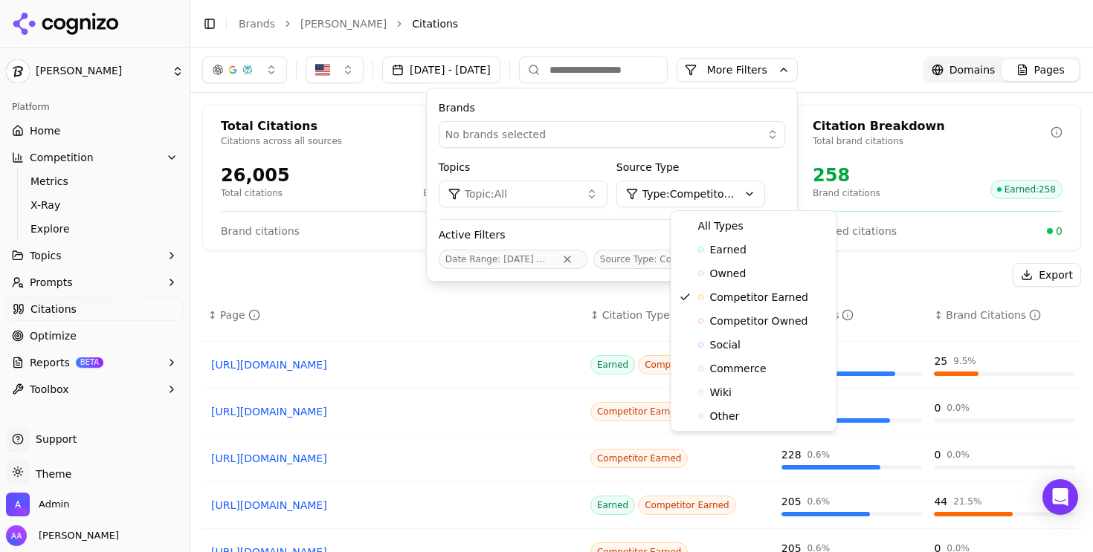
click at [728, 198] on html "[PERSON_NAME] Platform Home Competition Metrics X-Ray Explore Topics Prompts Ci…" at bounding box center [546, 276] width 1093 height 552
click at [729, 271] on span "Owned" at bounding box center [728, 273] width 36 height 15
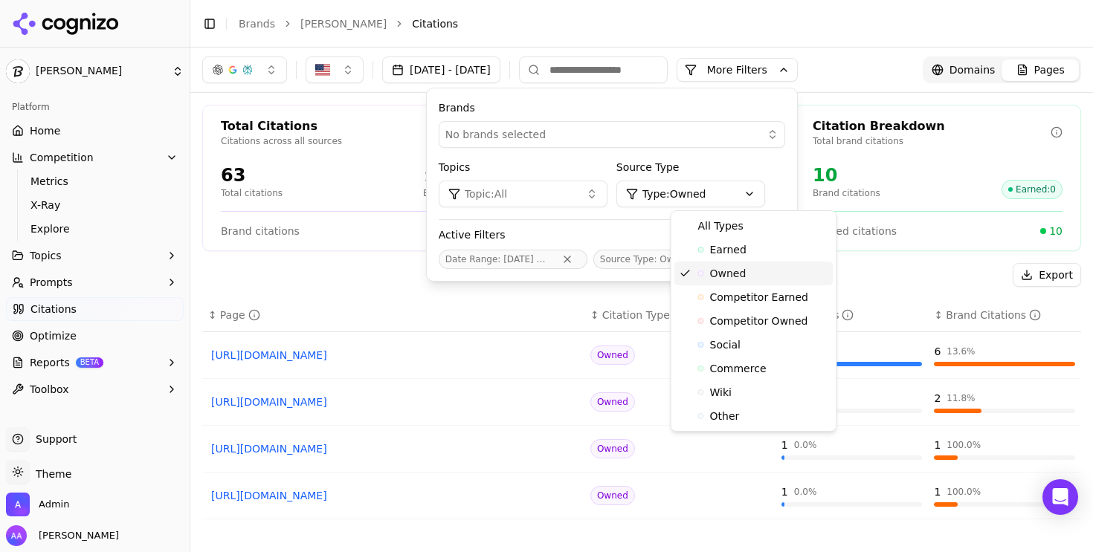
scroll to position [0, 0]
click at [738, 198] on html "[PERSON_NAME] Platform Home Competition Metrics X-Ray Explore Topics Prompts Ci…" at bounding box center [546, 276] width 1093 height 552
click at [753, 320] on span "Competitor Owned" at bounding box center [759, 321] width 98 height 15
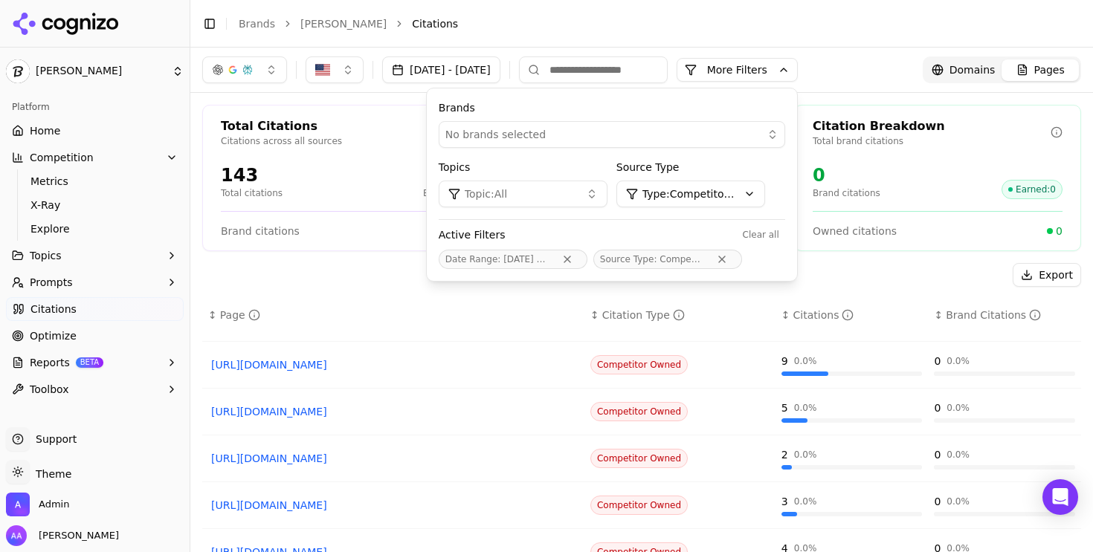
scroll to position [177, 0]
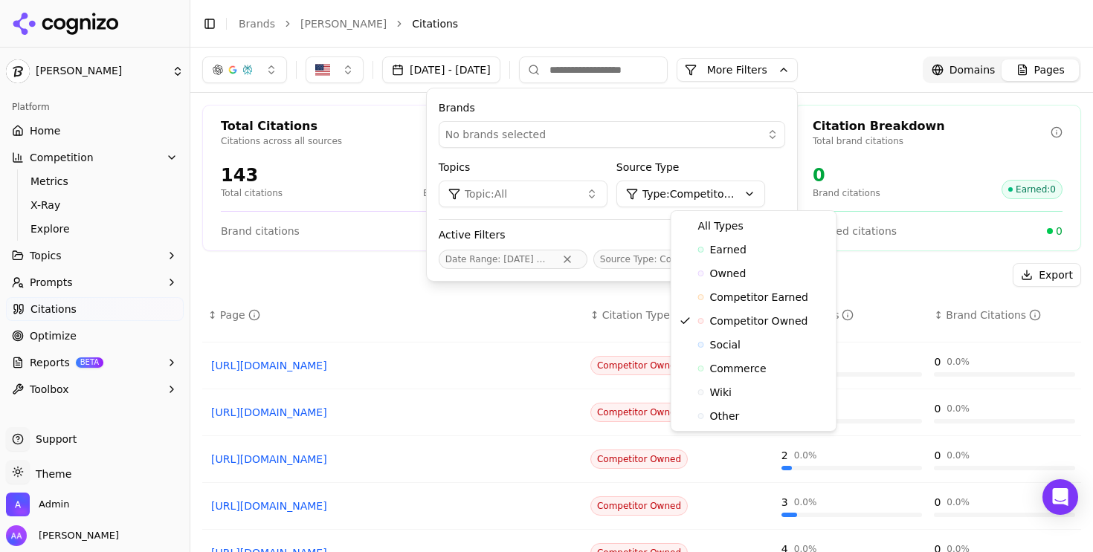
click at [749, 198] on html "[PERSON_NAME] Platform Home Competition Metrics X-Ray Explore Topics Prompts Ci…" at bounding box center [546, 276] width 1093 height 552
click at [740, 222] on span "All Types" at bounding box center [720, 226] width 45 height 15
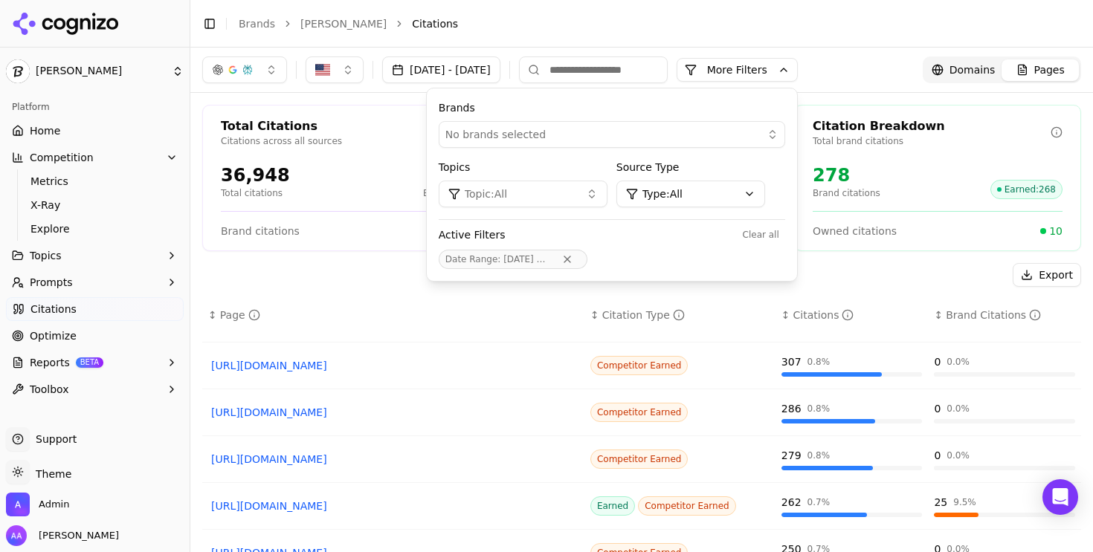
click at [364, 274] on div "Export" at bounding box center [641, 275] width 879 height 24
click at [793, 75] on button "More Filters" at bounding box center [736, 70] width 121 height 24
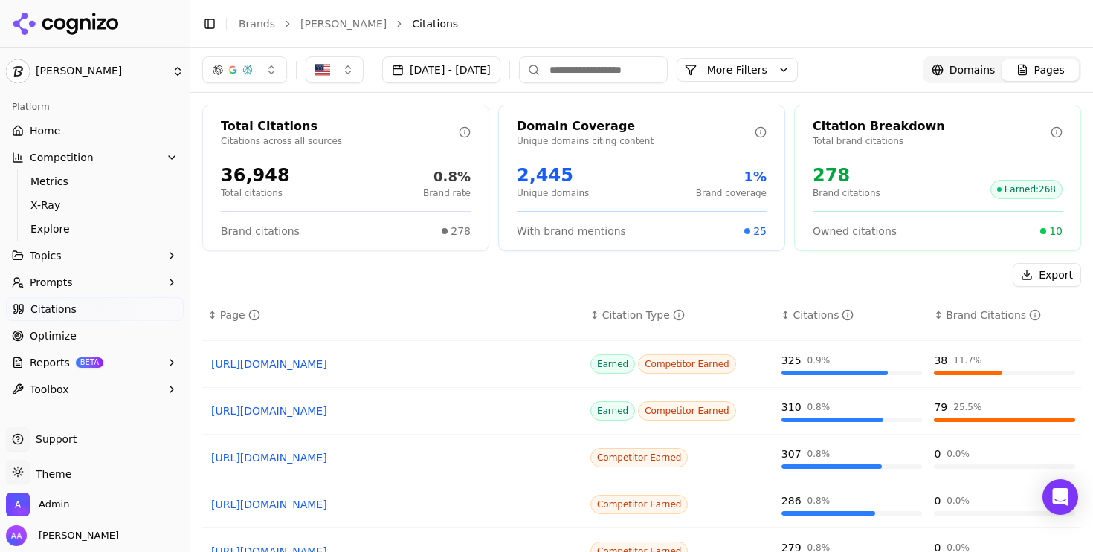
scroll to position [88, 0]
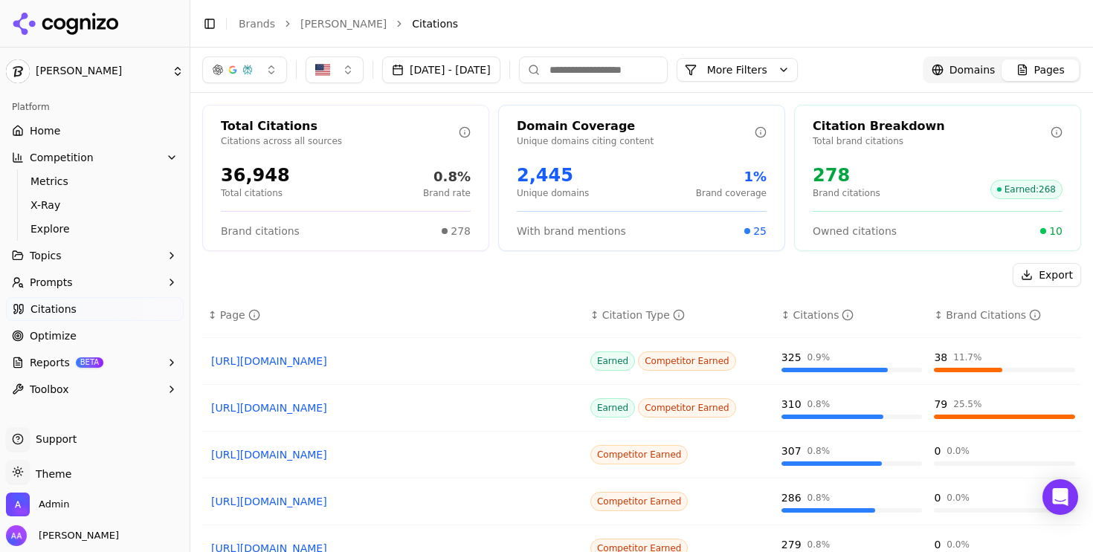
click at [457, 296] on div "Export ↕ Page ↕ Citation Type ↕ Citations ↕ Brand Citations [URL][DOMAIN_NAME][…" at bounding box center [641, 437] width 879 height 349
click at [82, 253] on button "Topics" at bounding box center [95, 256] width 178 height 24
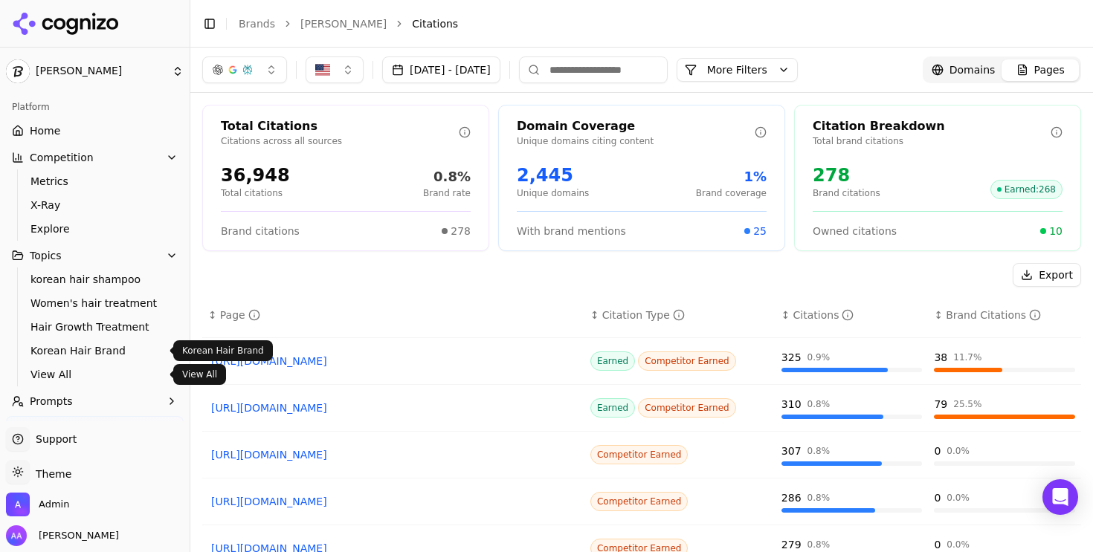
click at [80, 373] on span "View All" at bounding box center [94, 374] width 129 height 15
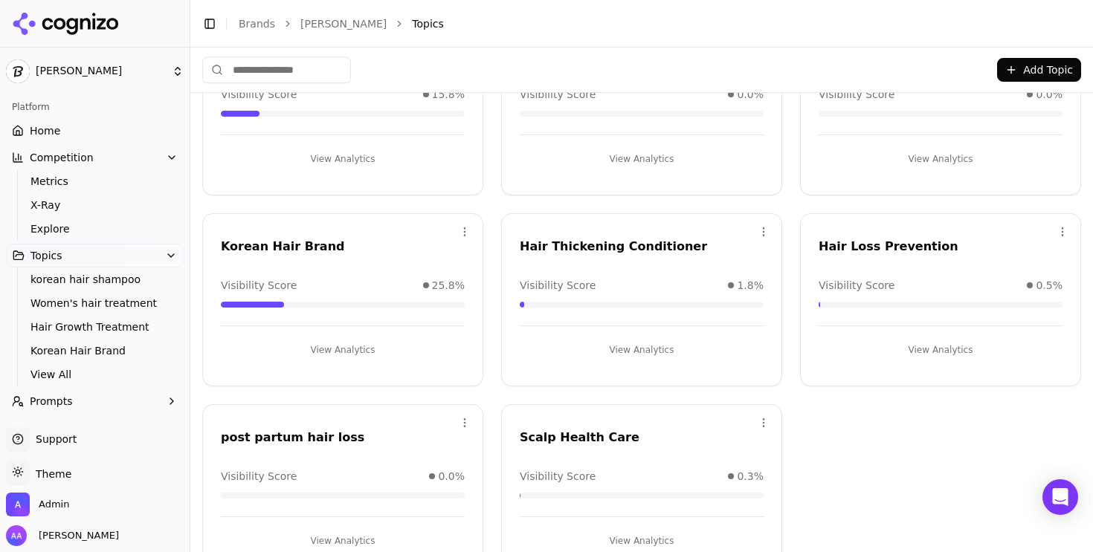
scroll to position [158, 0]
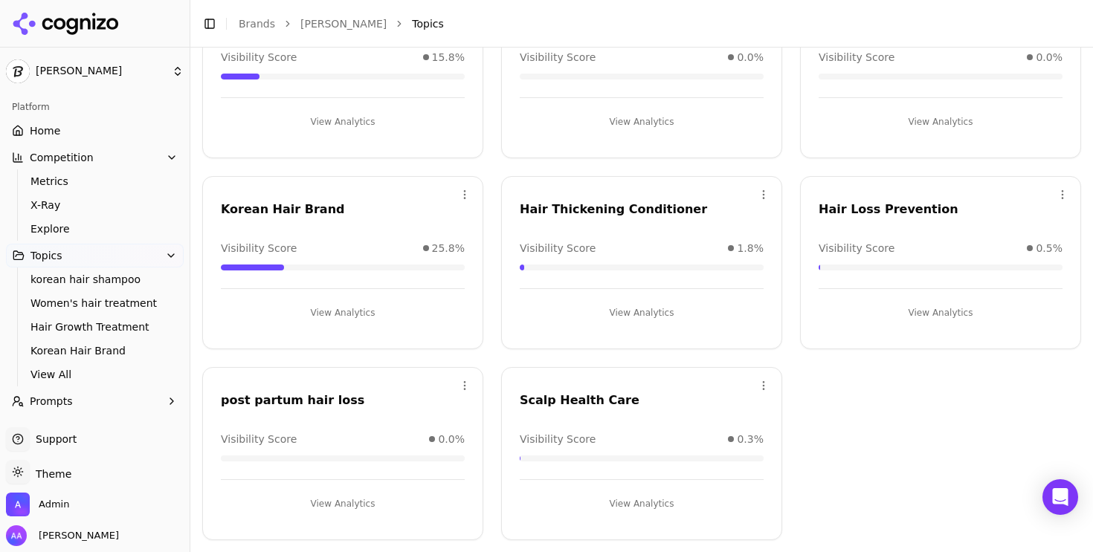
click at [83, 406] on button "Prompts" at bounding box center [95, 401] width 178 height 24
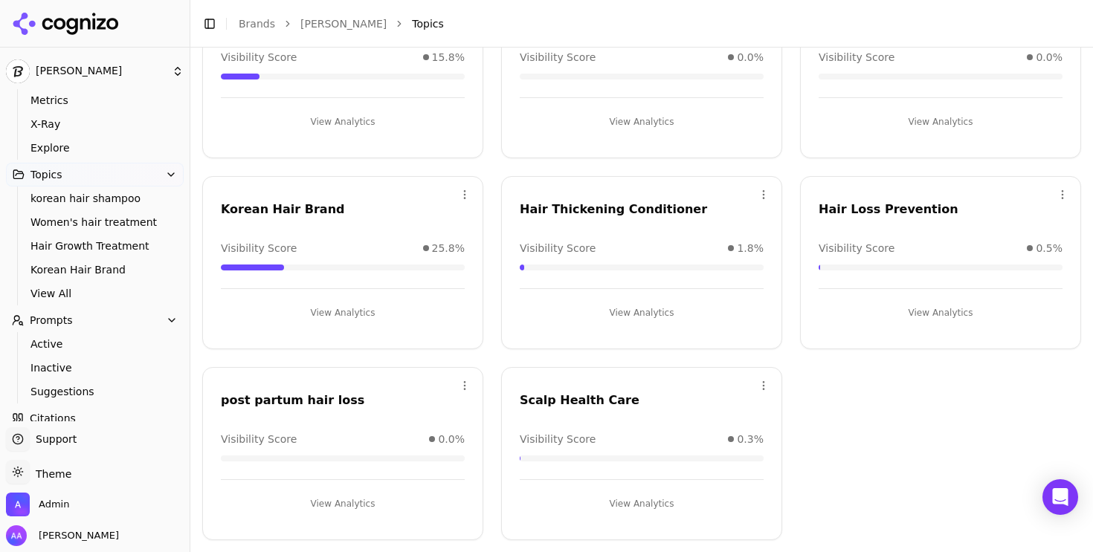
scroll to position [93, 0]
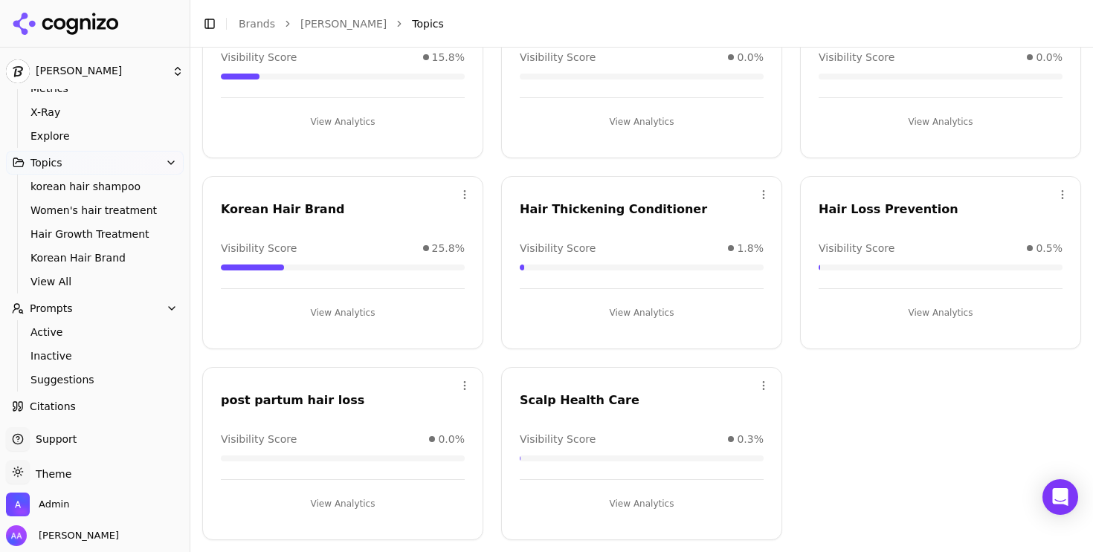
click at [69, 339] on span "Active" at bounding box center [94, 332] width 129 height 15
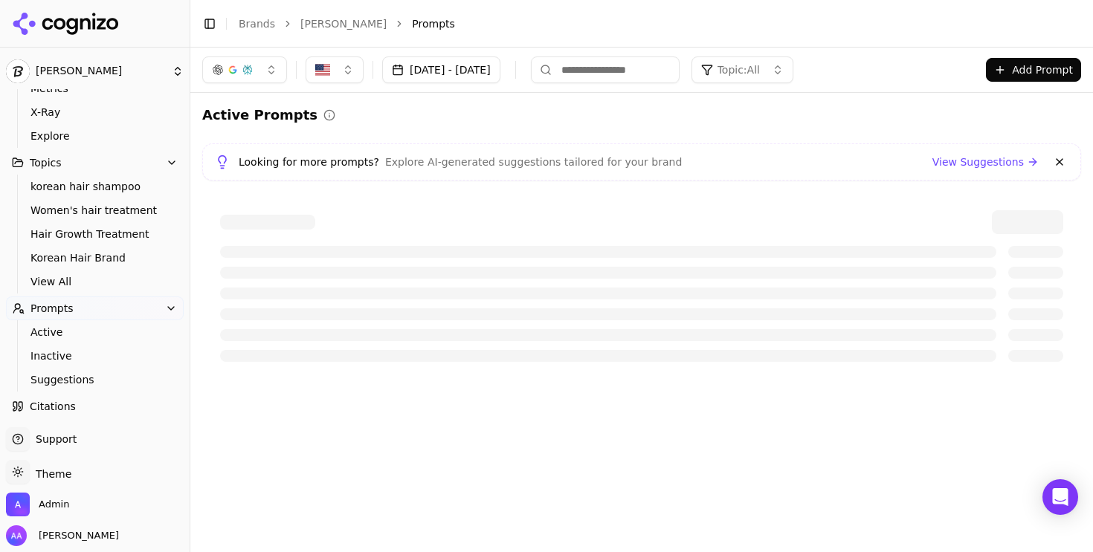
click at [1060, 161] on button at bounding box center [1059, 162] width 18 height 18
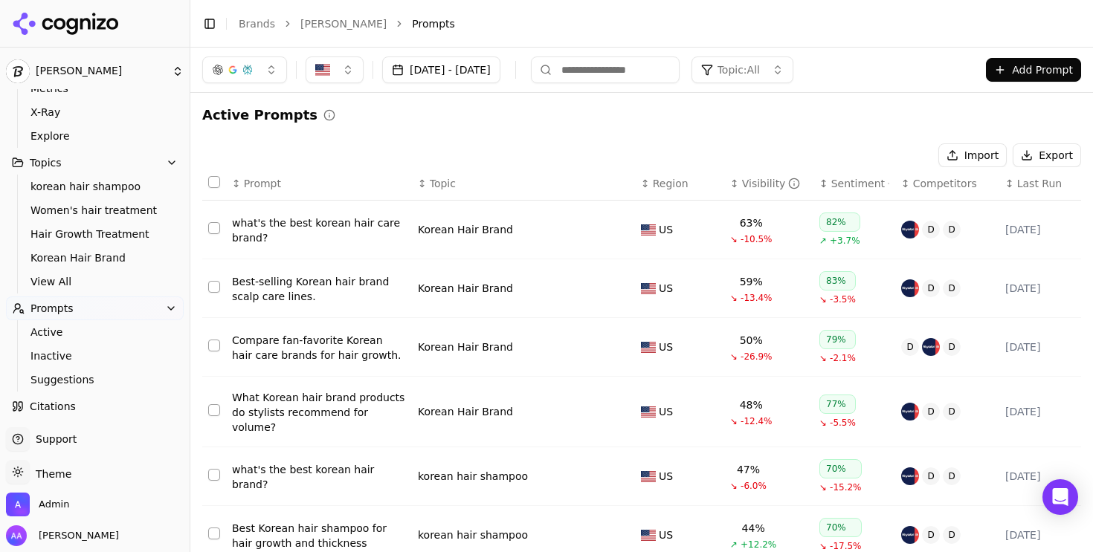
click at [760, 68] on span "Topic: All" at bounding box center [738, 69] width 42 height 15
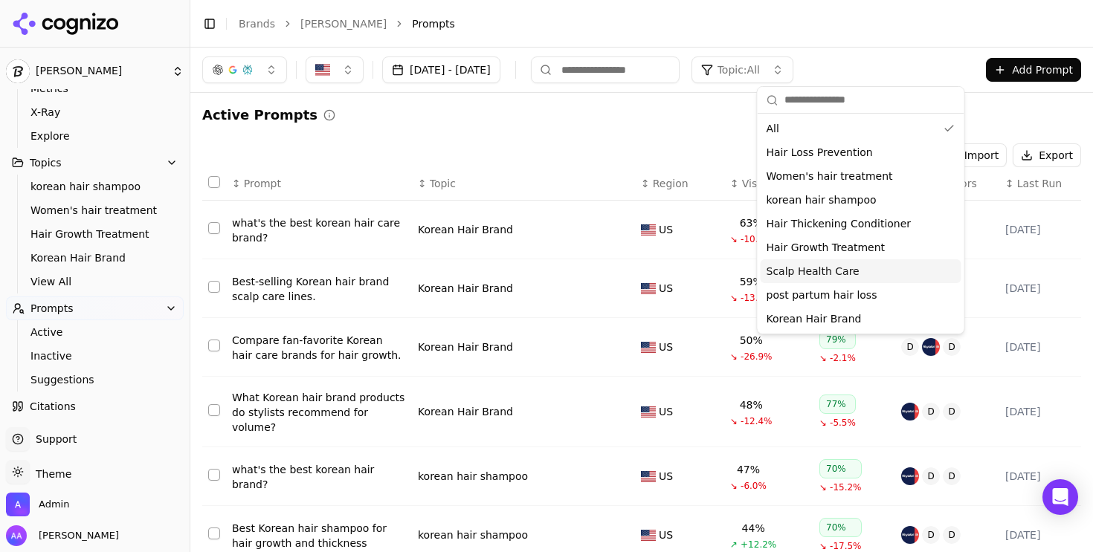
click at [875, 276] on div "Scalp Health Care" at bounding box center [860, 271] width 201 height 24
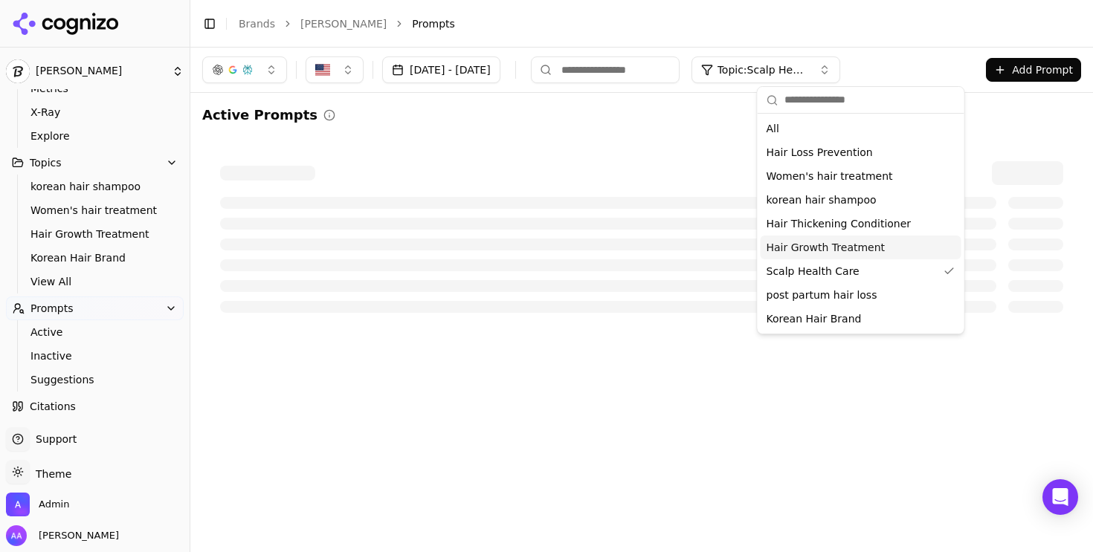
click at [546, 135] on div "Active Prompts" at bounding box center [641, 218] width 879 height 226
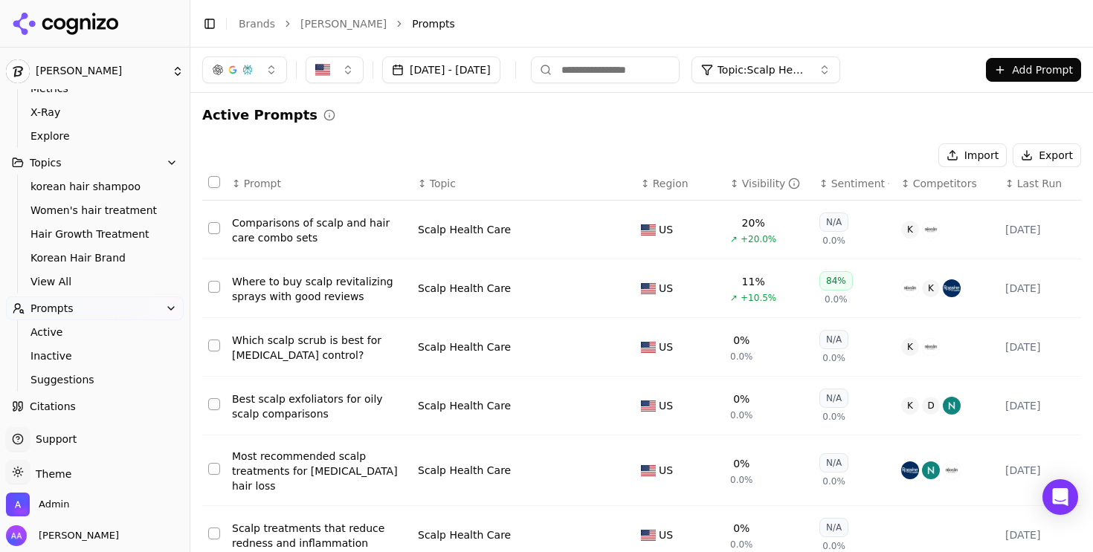
click at [937, 179] on span "Competitors" at bounding box center [945, 183] width 64 height 15
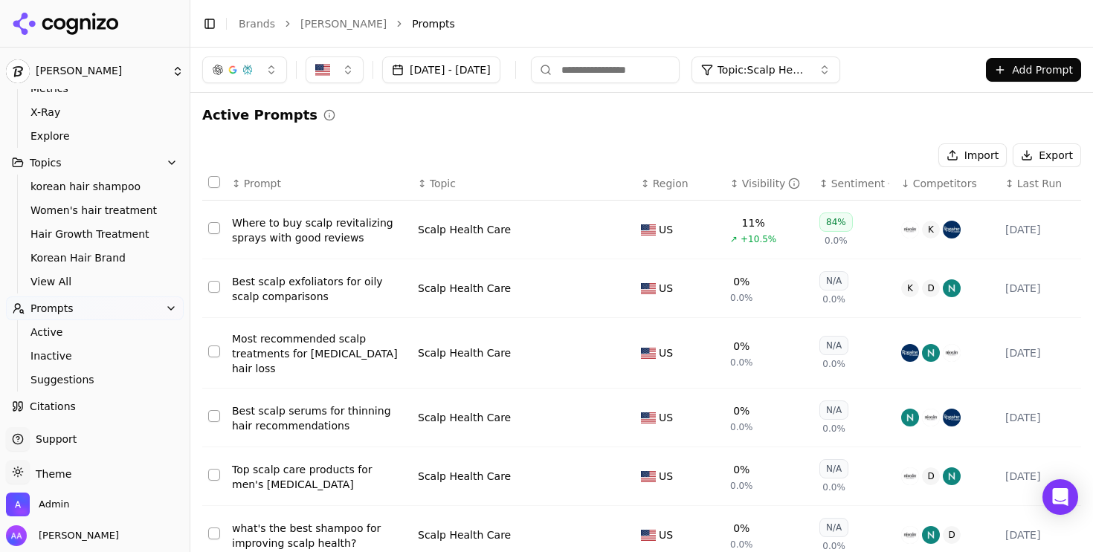
click at [319, 289] on div "Best scalp exfoliators for oily scalp comparisons" at bounding box center [319, 289] width 174 height 30
click at [805, 68] on span "Topic: Scalp Health Care" at bounding box center [761, 69] width 89 height 15
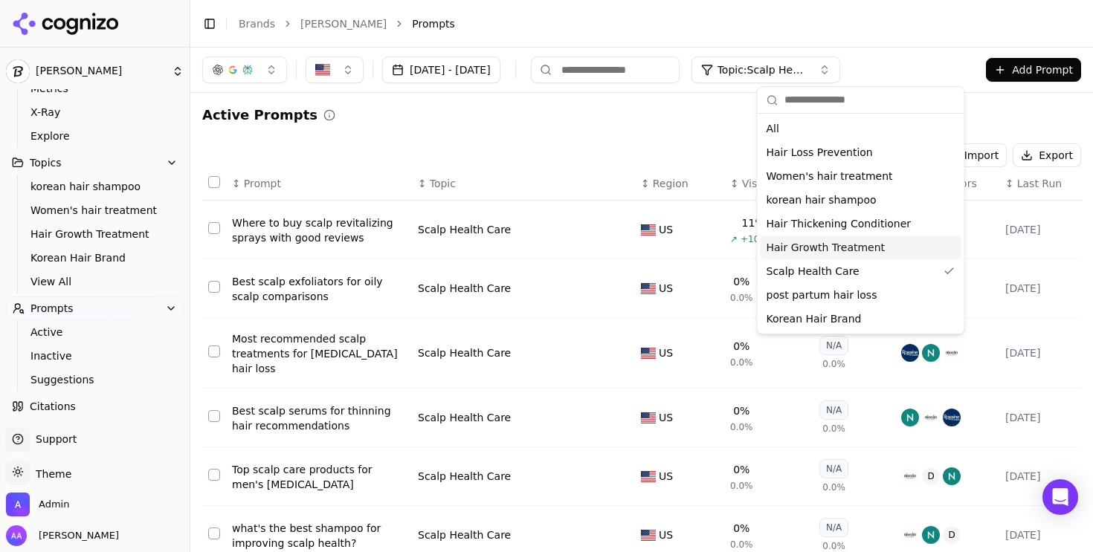
click at [907, 250] on div "Hair Growth Treatment" at bounding box center [860, 248] width 201 height 24
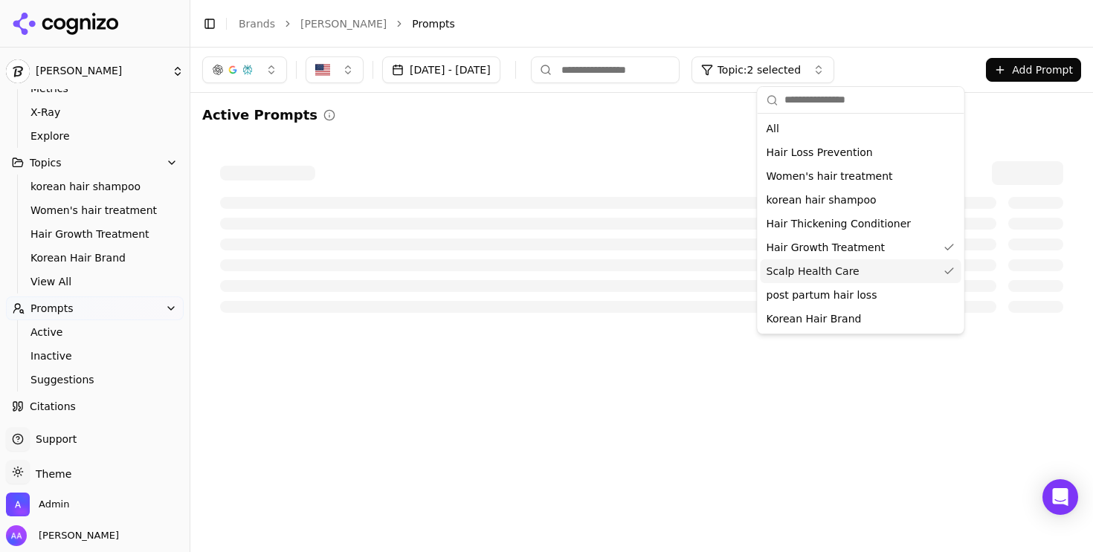
click at [904, 267] on div "Scalp Health Care" at bounding box center [860, 271] width 201 height 24
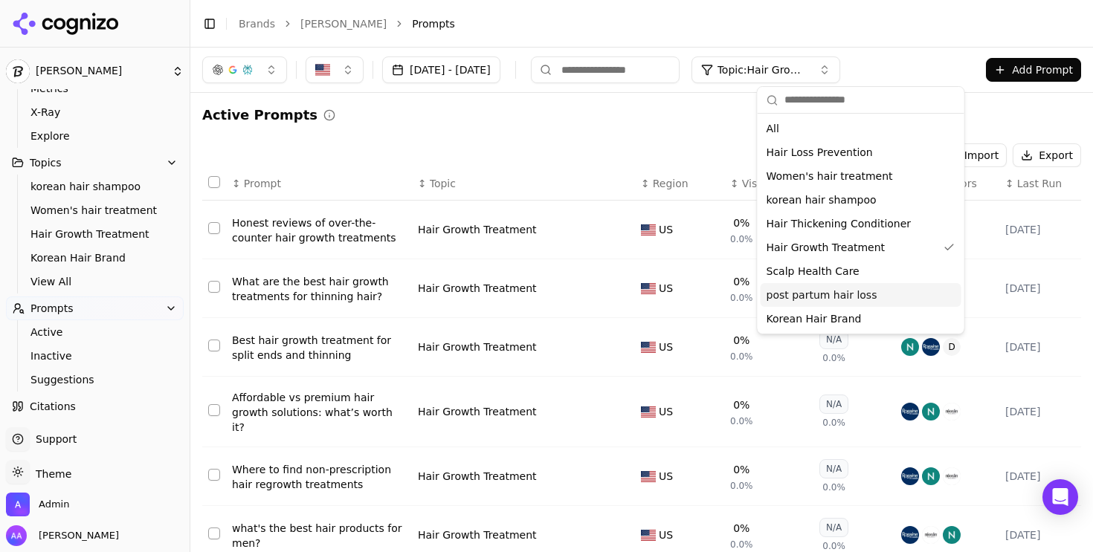
click at [877, 297] on div "post partum hair loss" at bounding box center [860, 295] width 201 height 24
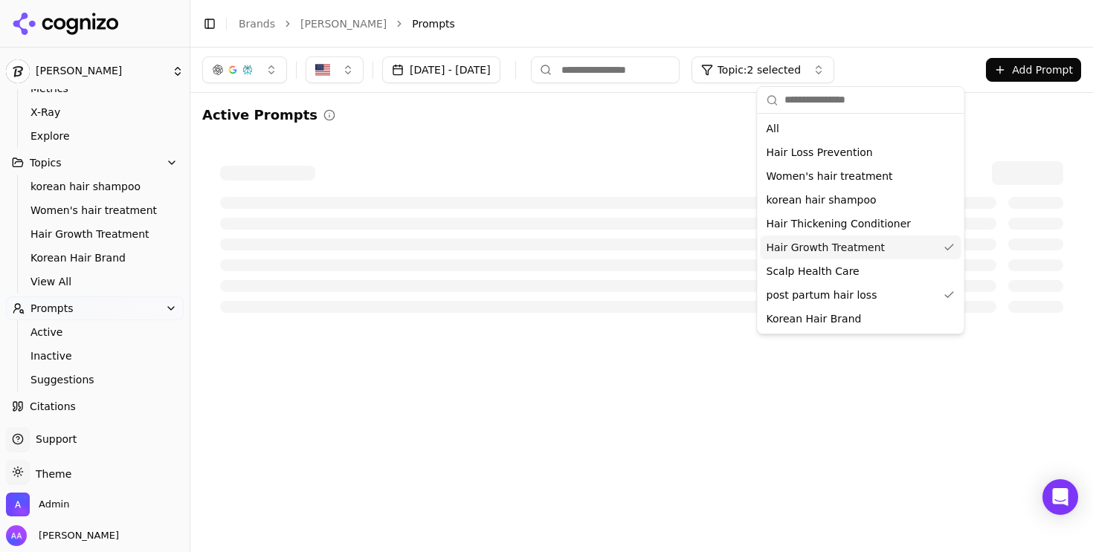
click at [878, 248] on div "Hair Growth Treatment" at bounding box center [860, 248] width 201 height 24
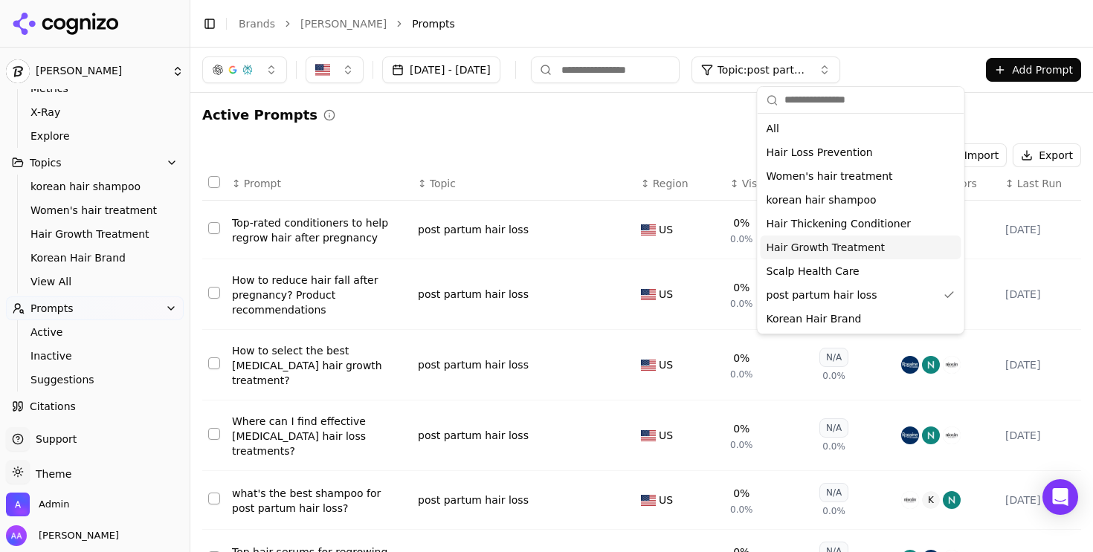
click at [838, 253] on span "Hair Growth Treatment" at bounding box center [825, 247] width 119 height 15
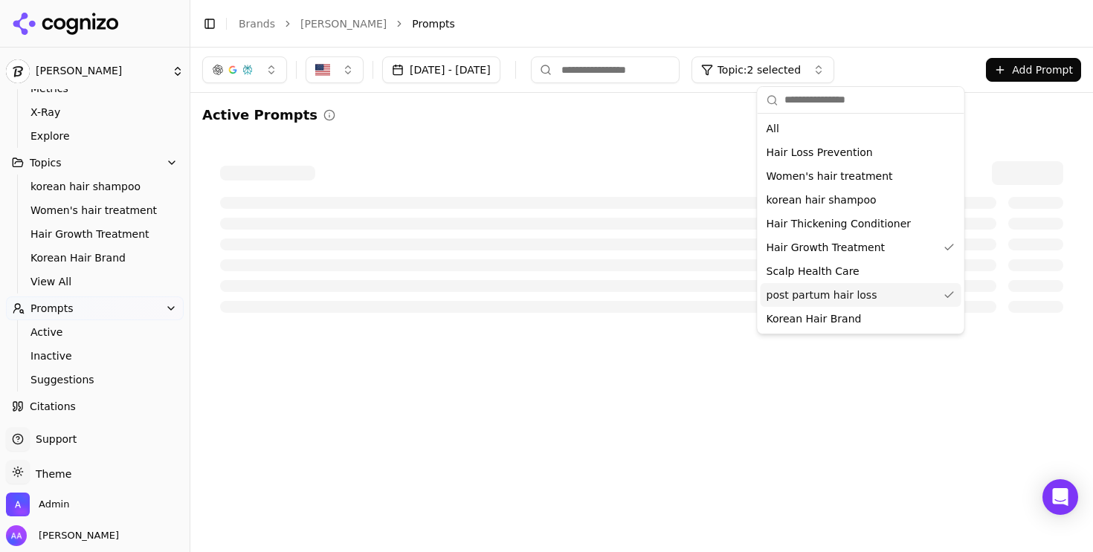
click at [848, 295] on span "post partum hair loss" at bounding box center [821, 295] width 111 height 15
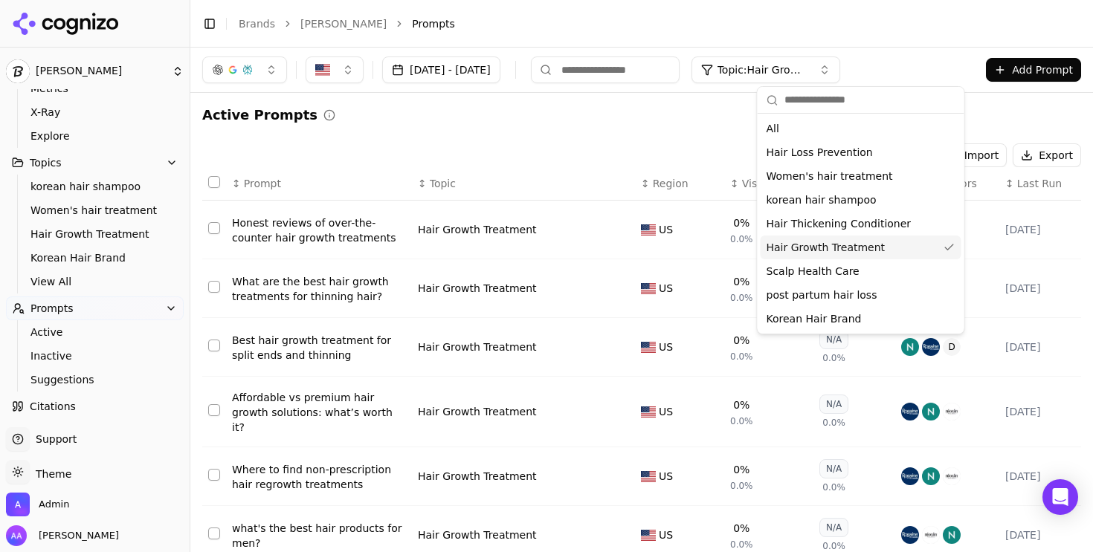
click at [531, 108] on div "Active Prompts" at bounding box center [641, 115] width 879 height 21
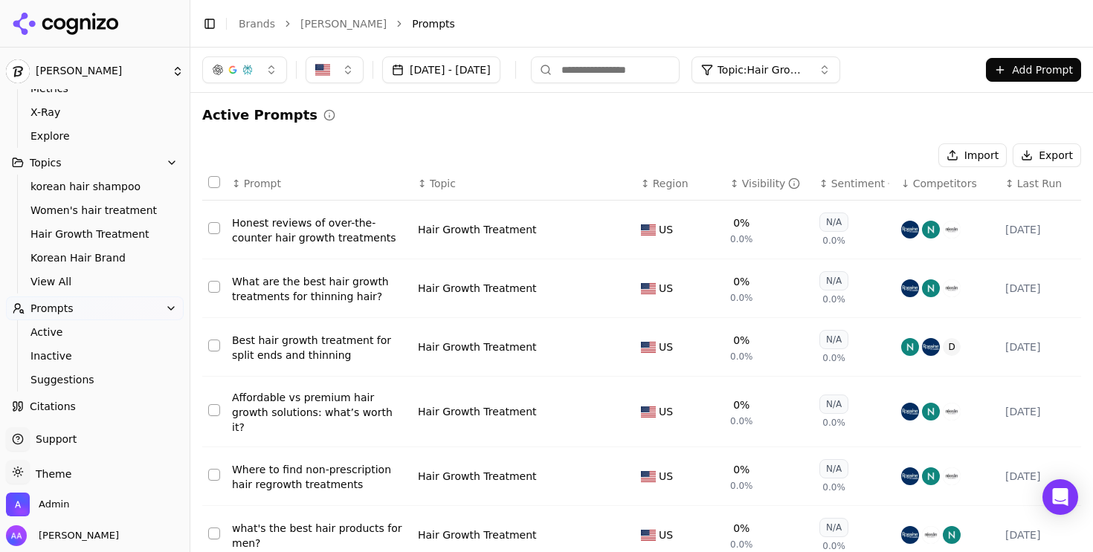
click at [343, 302] on div "What are the best hair growth treatments for thinning hair?" at bounding box center [319, 289] width 174 height 30
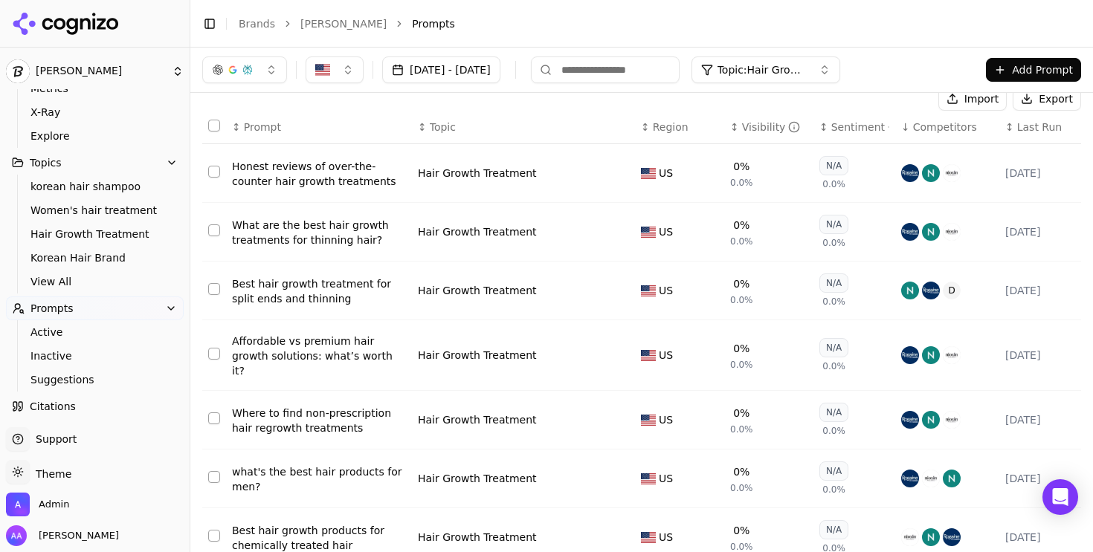
scroll to position [56, 0]
click at [329, 300] on div "Best hair growth treatment for split ends and thinning" at bounding box center [319, 292] width 174 height 30
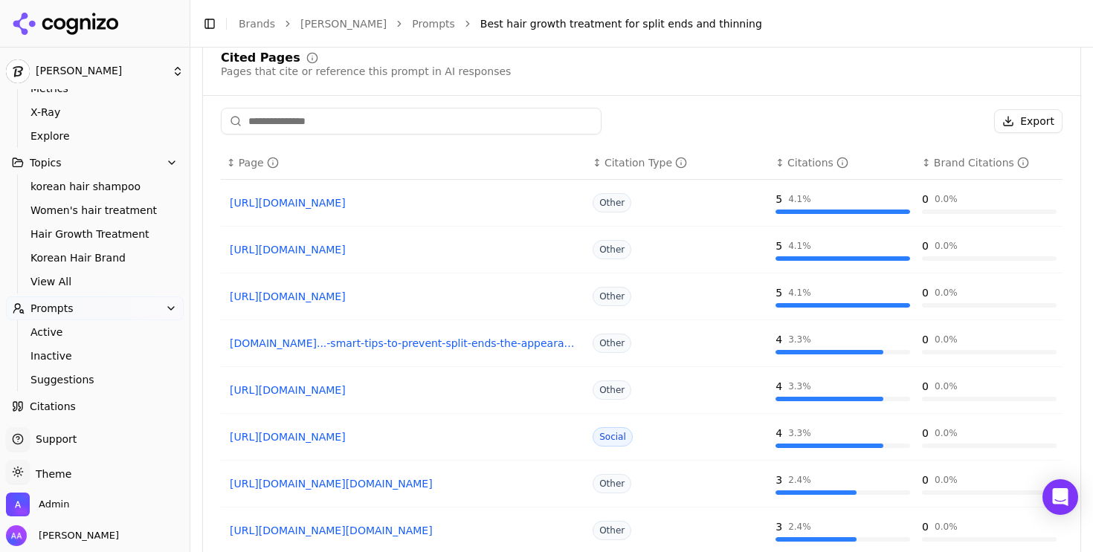
scroll to position [1162, 0]
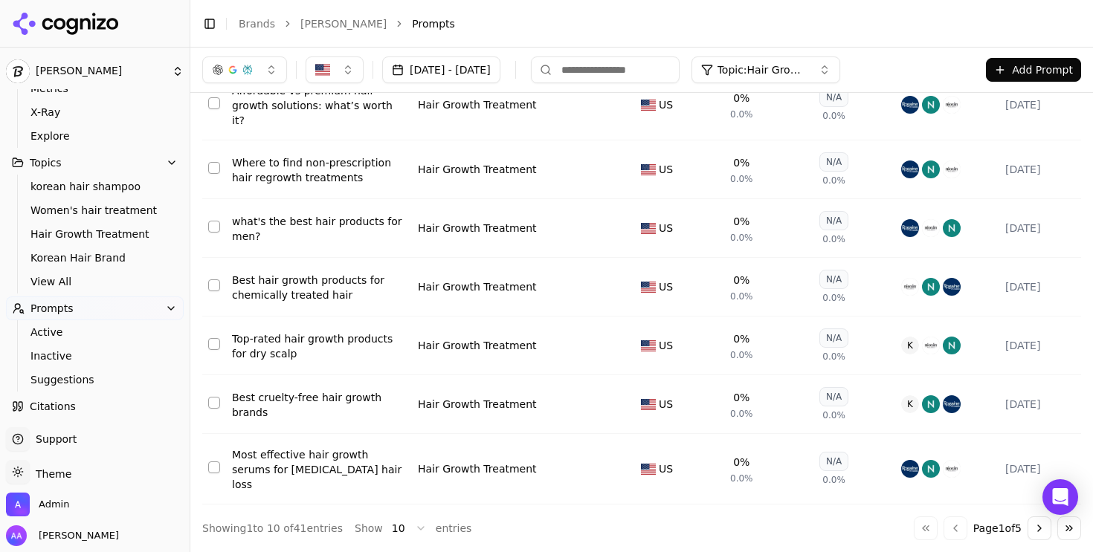
scroll to position [56, 0]
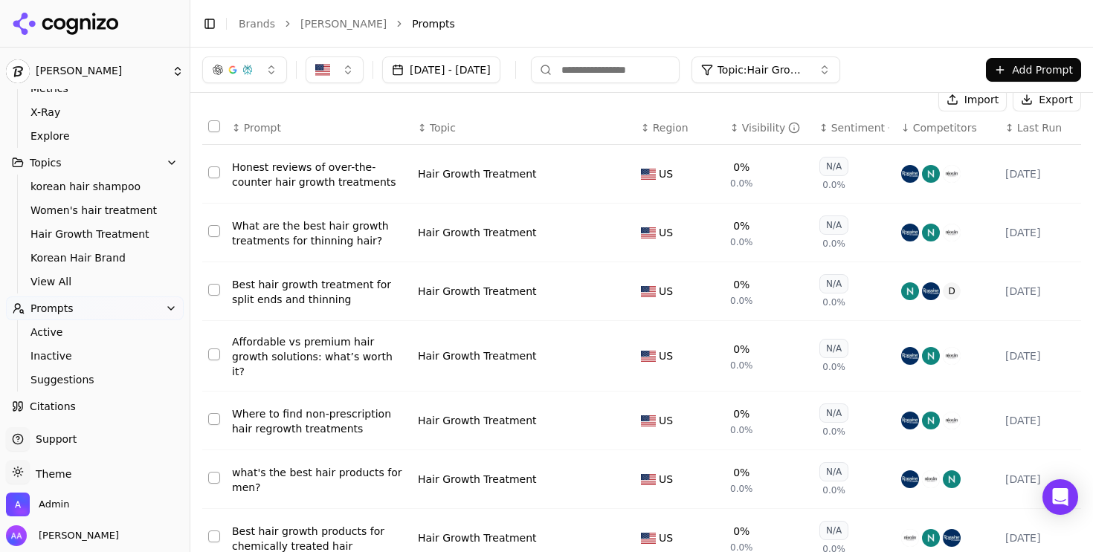
click at [334, 363] on div "Affordable vs premium hair growth solutions: what’s worth it?" at bounding box center [319, 356] width 174 height 45
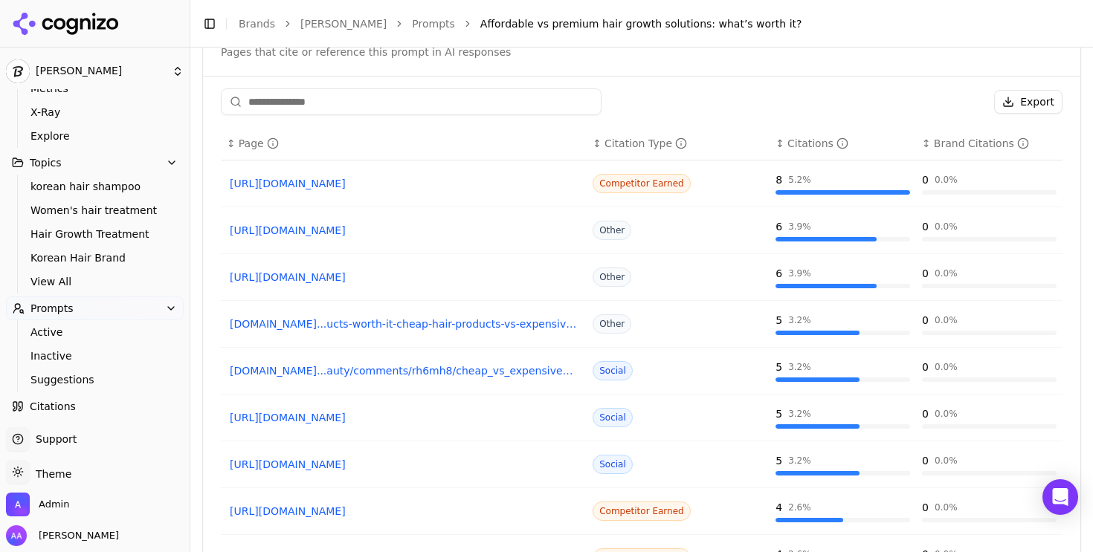
scroll to position [1217, 0]
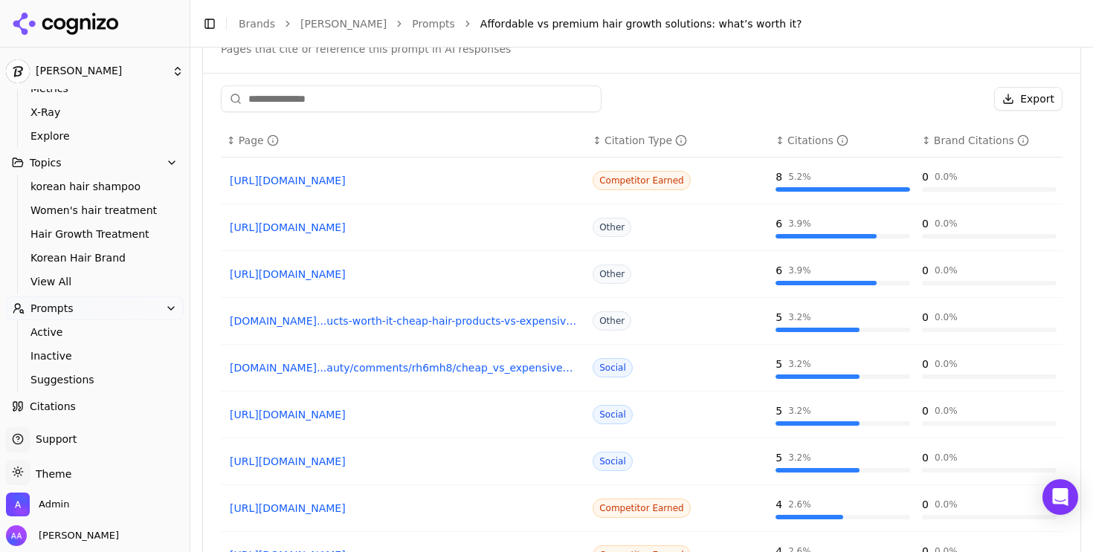
click at [435, 227] on link "[URL][DOMAIN_NAME]" at bounding box center [404, 227] width 348 height 15
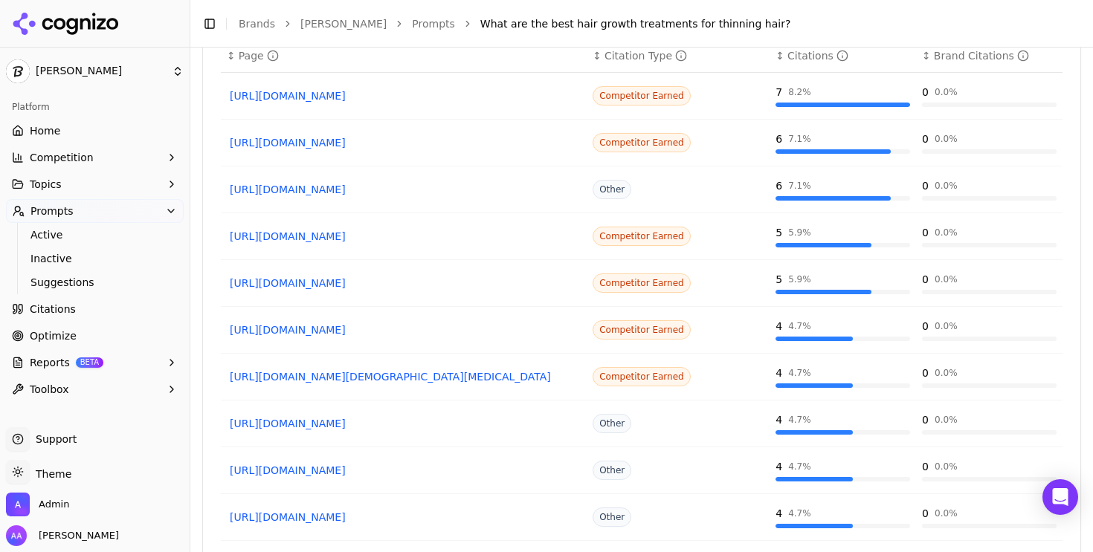
scroll to position [1291, 0]
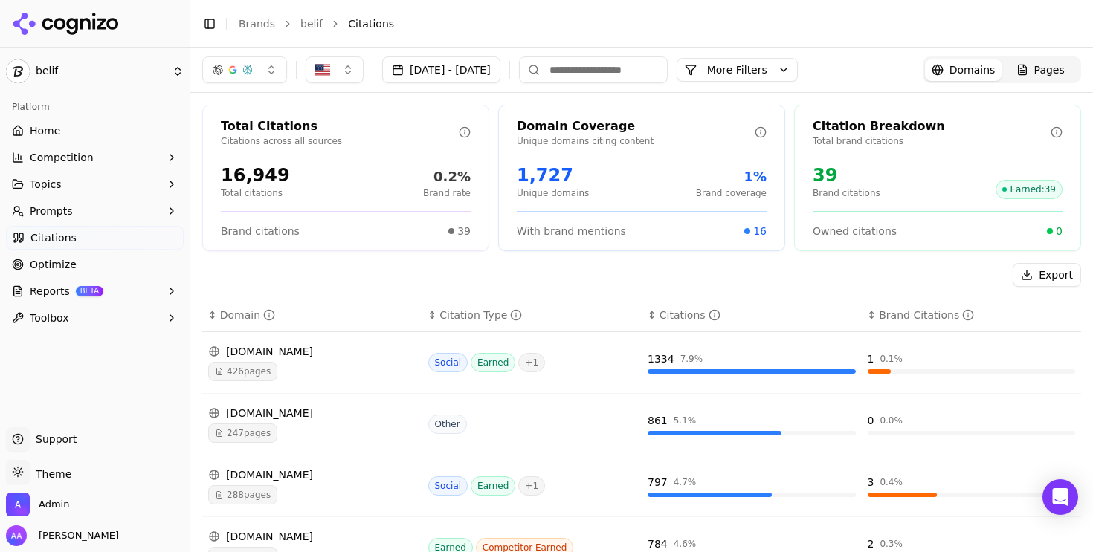
click at [88, 270] on link "Optimize" at bounding box center [95, 265] width 178 height 24
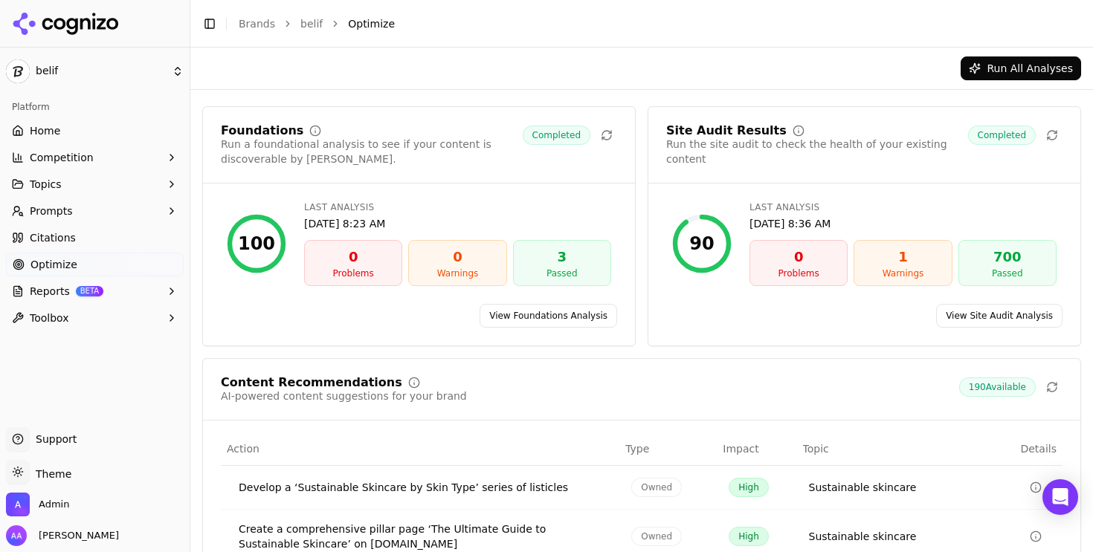
scroll to position [255, 0]
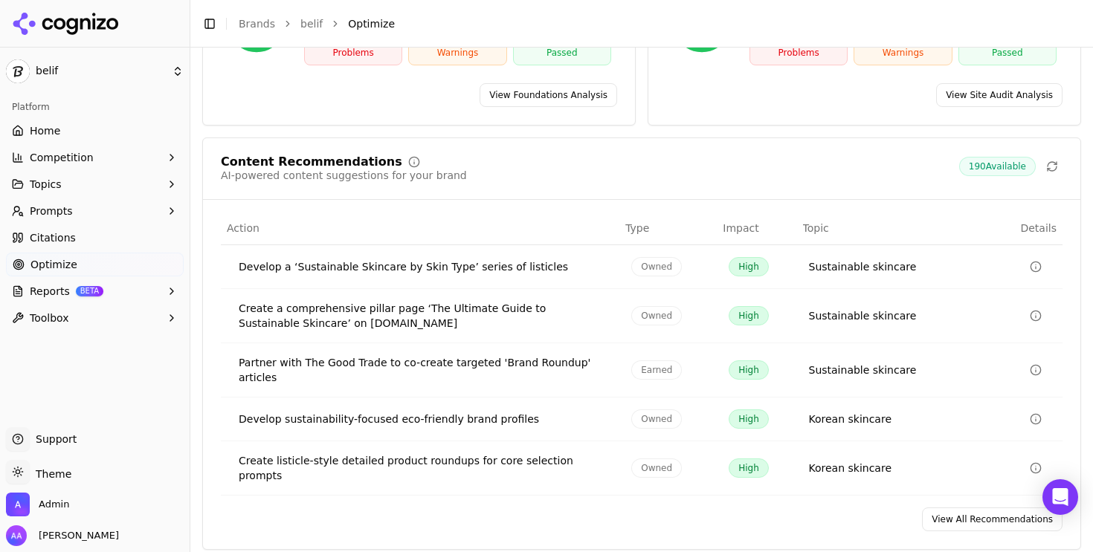
click at [987, 512] on link "View All Recommendations" at bounding box center [992, 520] width 140 height 24
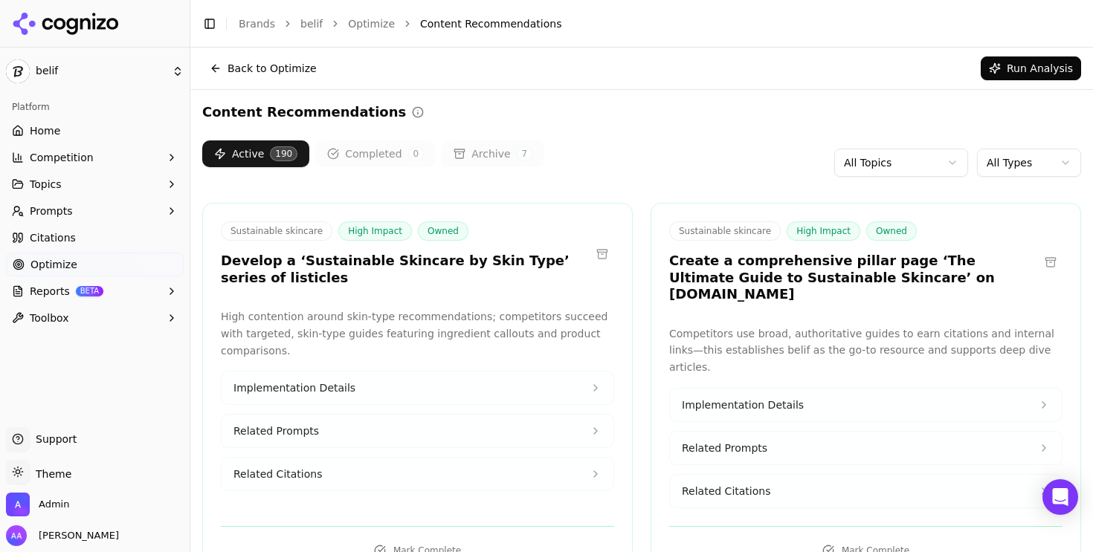
click at [103, 124] on link "Home" at bounding box center [95, 131] width 178 height 24
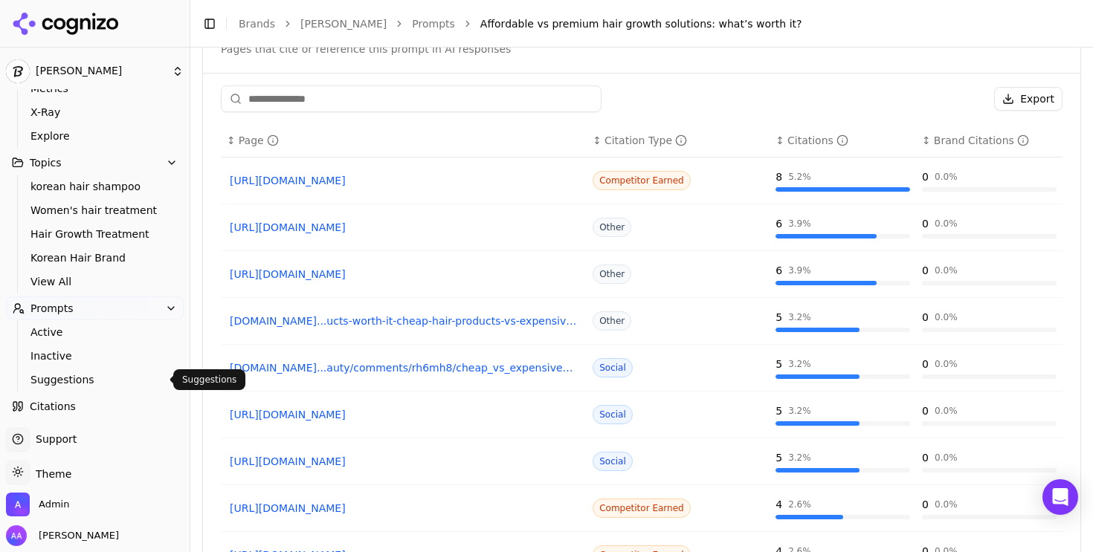
scroll to position [176, 0]
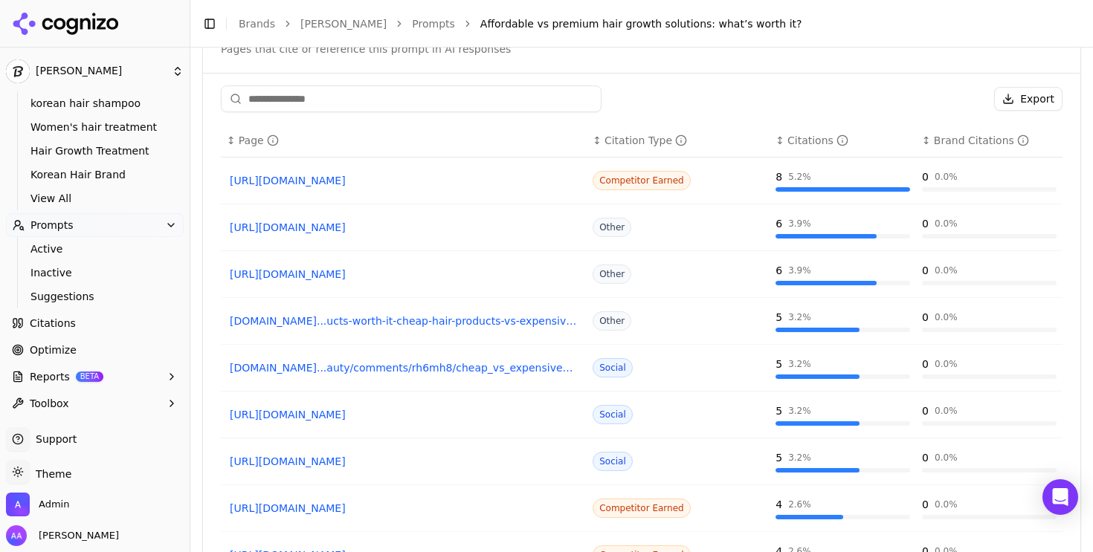
click at [85, 352] on link "Optimize" at bounding box center [95, 350] width 178 height 24
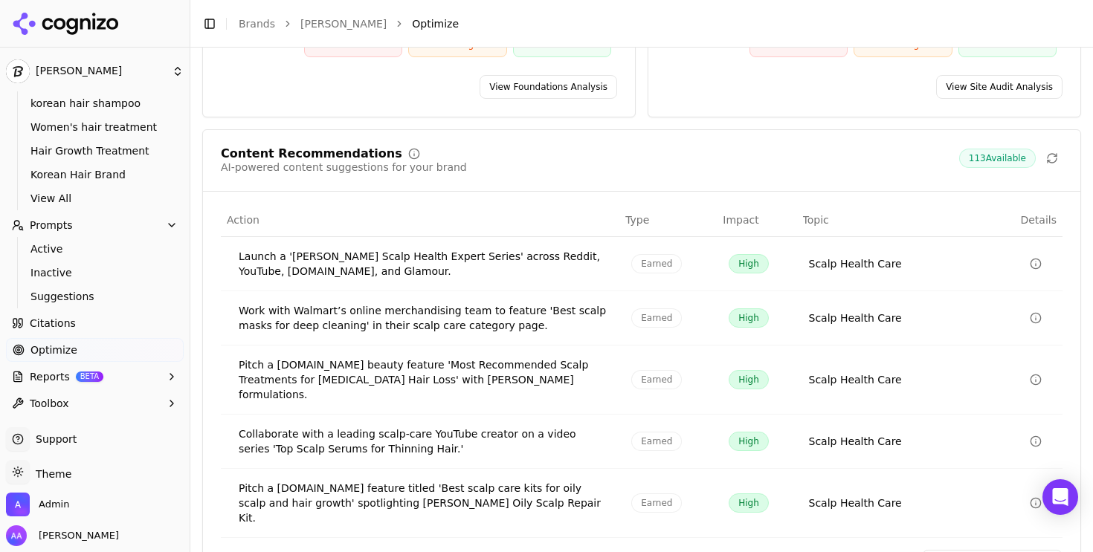
scroll to position [276, 0]
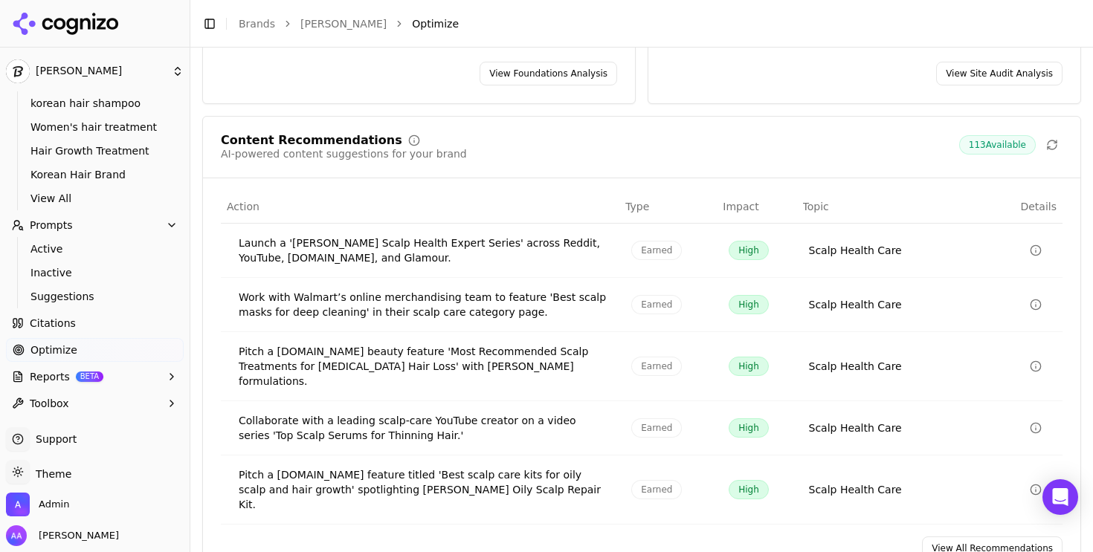
click at [989, 537] on link "View All Recommendations" at bounding box center [992, 549] width 140 height 24
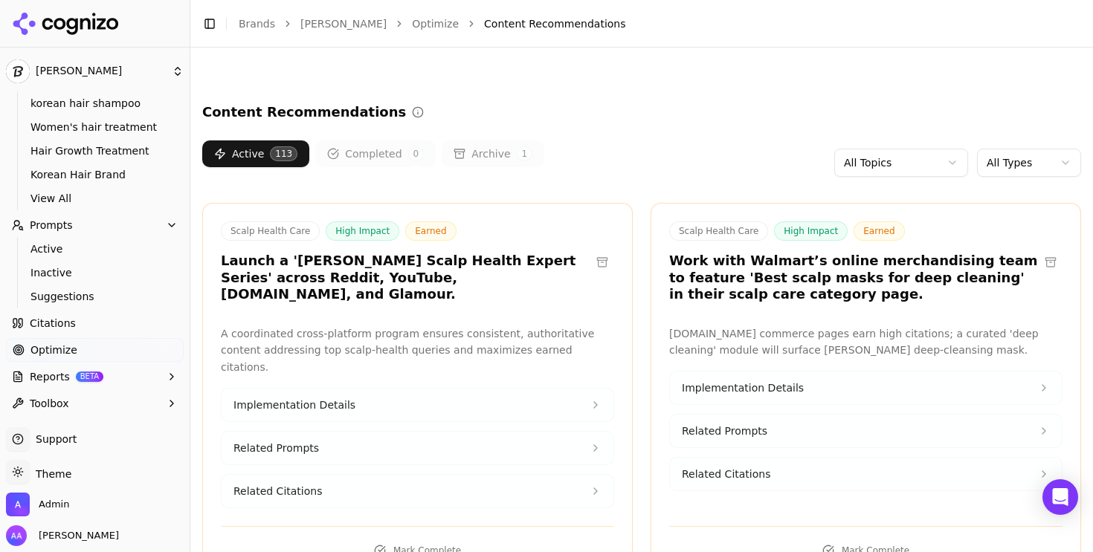
scroll to position [7906, 0]
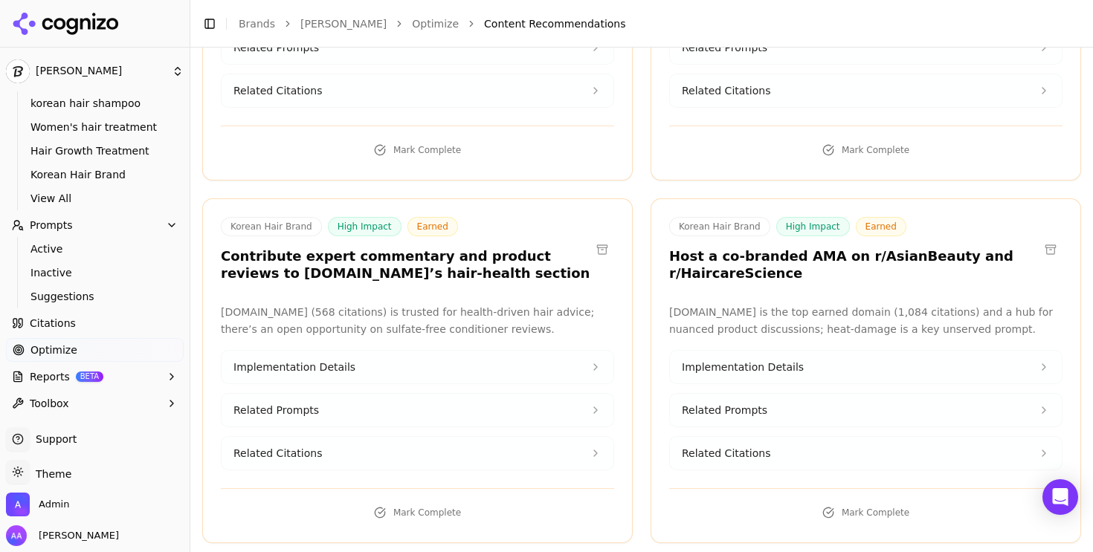
drag, startPoint x: 517, startPoint y: 301, endPoint x: 197, endPoint y: 277, distance: 321.2
copy h3 "Pitch Glamour editors to include [PERSON_NAME] hair masks in their next “Best K…"
click at [523, 198] on div "Korean Hair Brand High Impact Earned Contribute expert commentary and product r…" at bounding box center [417, 370] width 430 height 345
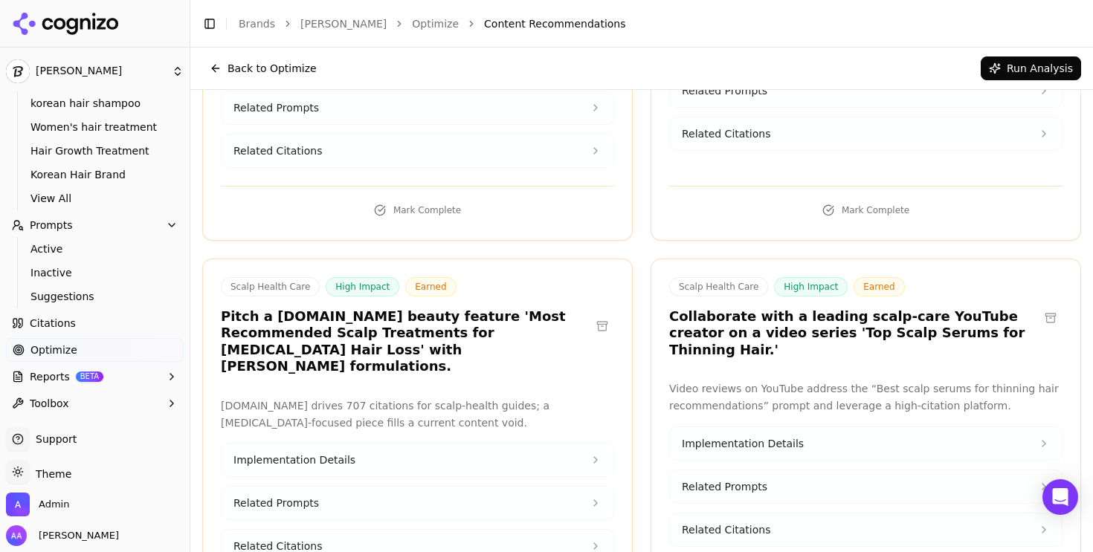
scroll to position [7890, 0]
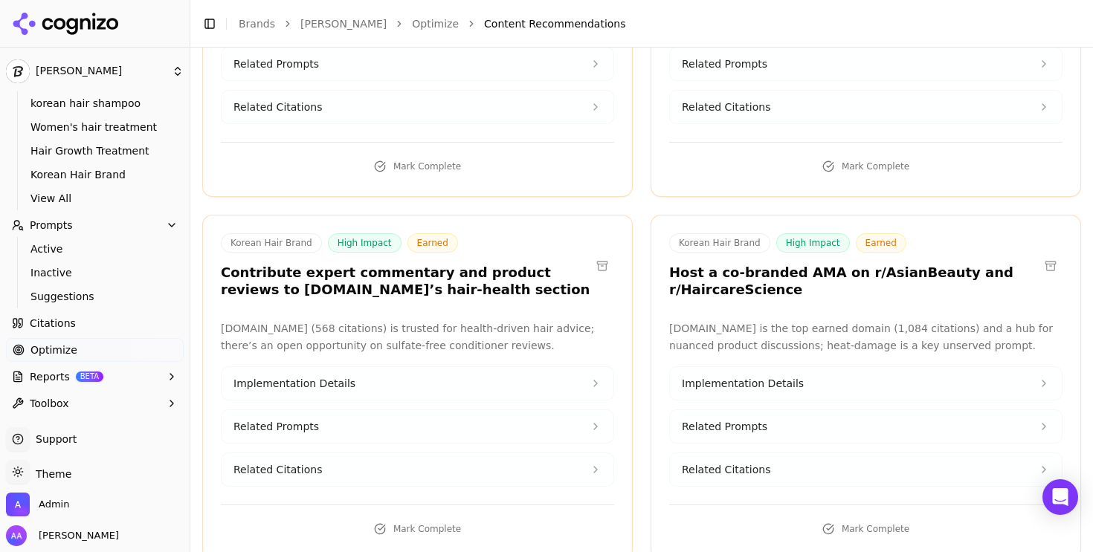
copy div "Pitch Glamour editors to include [PERSON_NAME] hair masks in their next “Best K…"
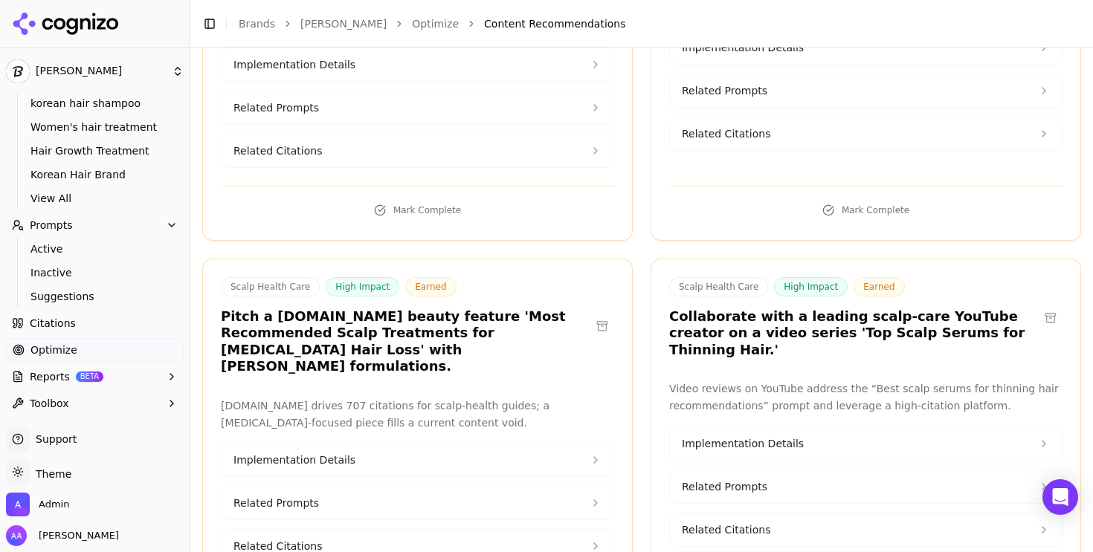
scroll to position [4511, 0]
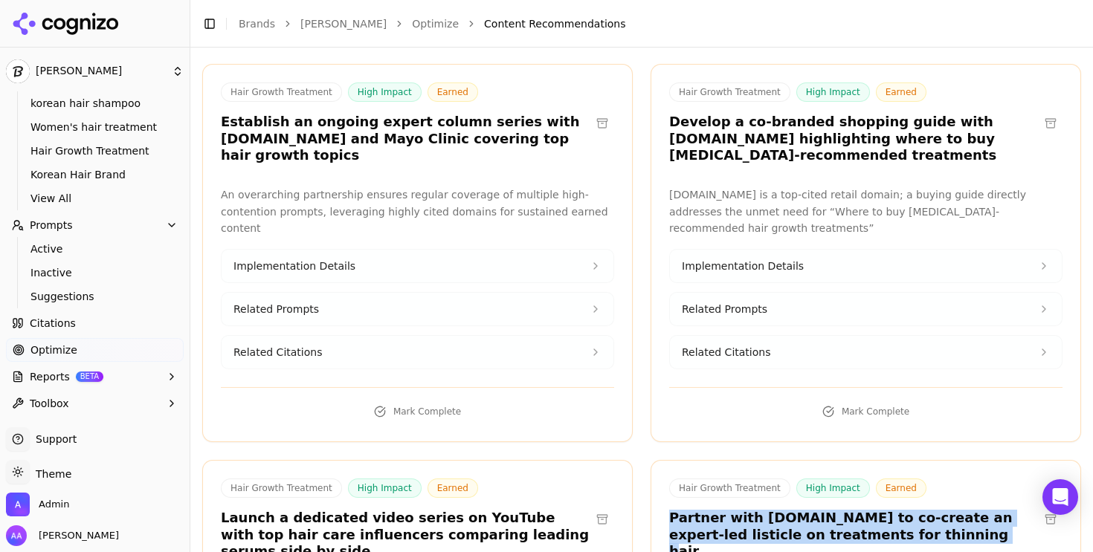
drag, startPoint x: 870, startPoint y: 300, endPoint x: 661, endPoint y: 287, distance: 210.0
click at [661, 479] on div "Hair Growth Treatment High Impact Earned Partner with [DOMAIN_NAME] to co-creat…" at bounding box center [865, 522] width 429 height 86
copy h3 "Partner with [DOMAIN_NAME] to co-create an expert-led listicle on treatments fo…"
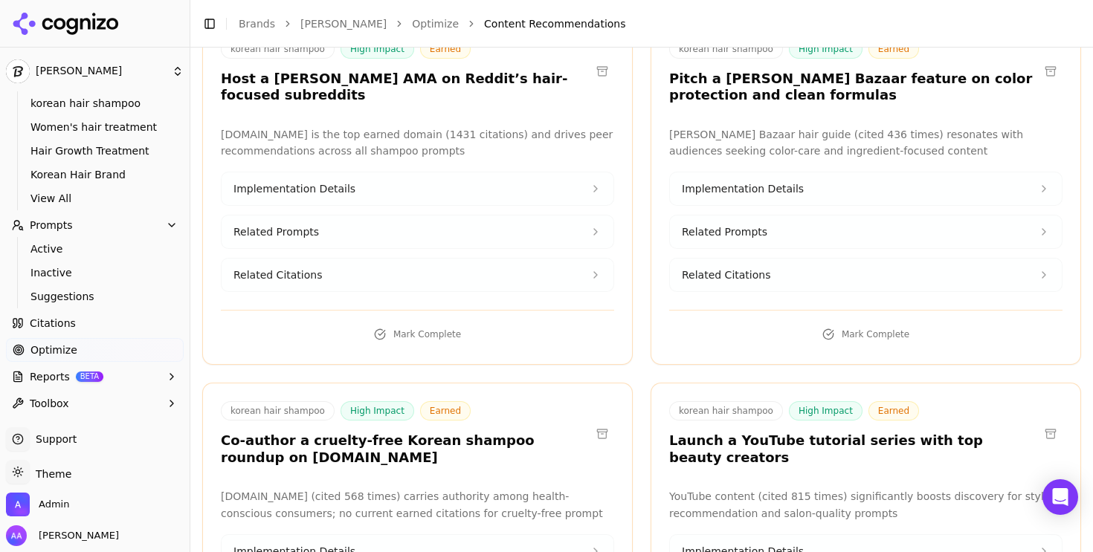
scroll to position [3719, 0]
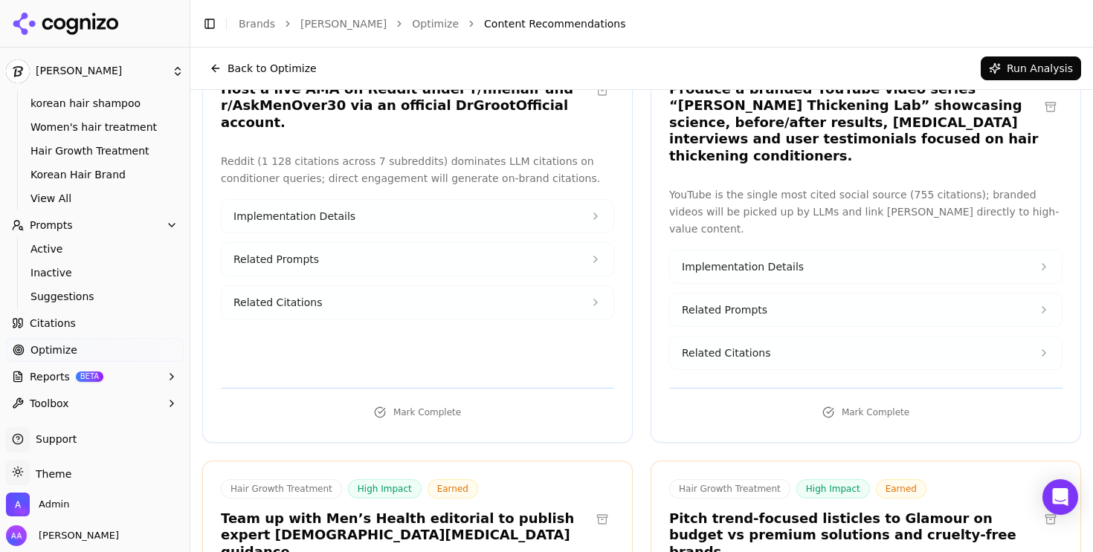
click at [349, 511] on h3 "Team up with Men’s Health editorial to publish expert [DEMOGRAPHIC_DATA][MEDICA…" at bounding box center [405, 536] width 369 height 51
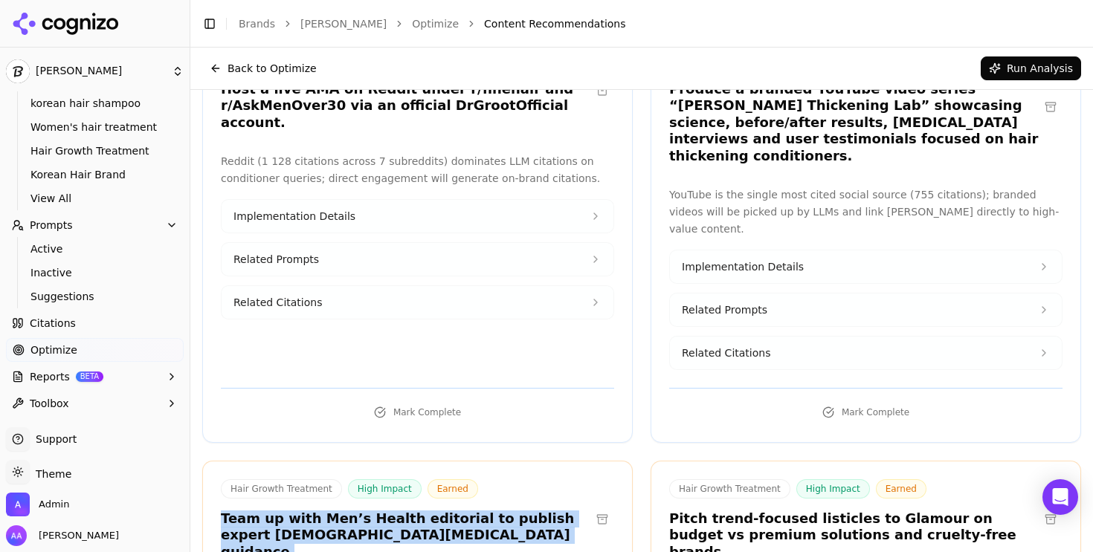
click at [349, 511] on h3 "Team up with Men’s Health editorial to publish expert [DEMOGRAPHIC_DATA][MEDICA…" at bounding box center [405, 536] width 369 height 51
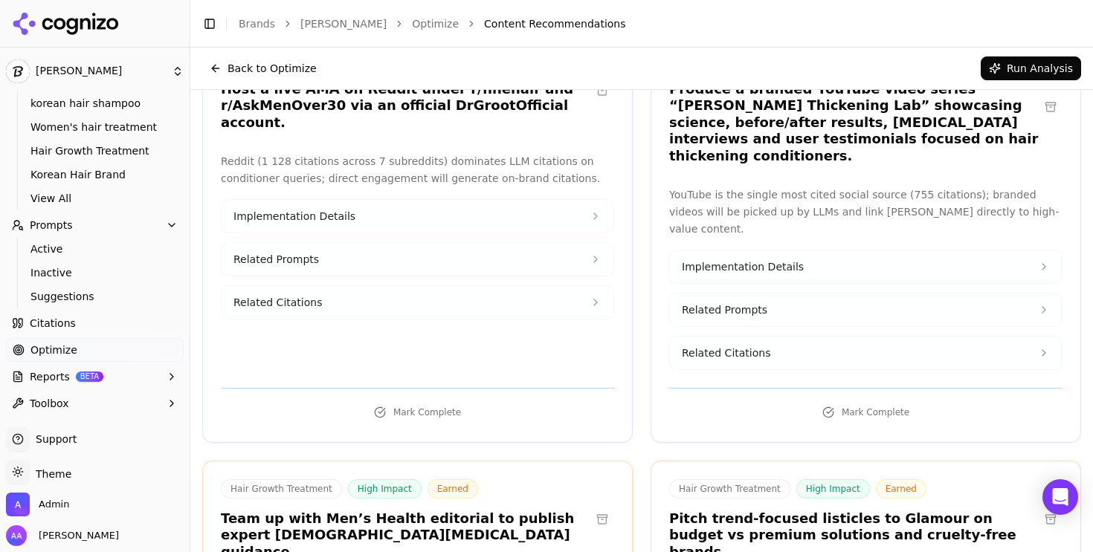
scroll to position [11269, 0]
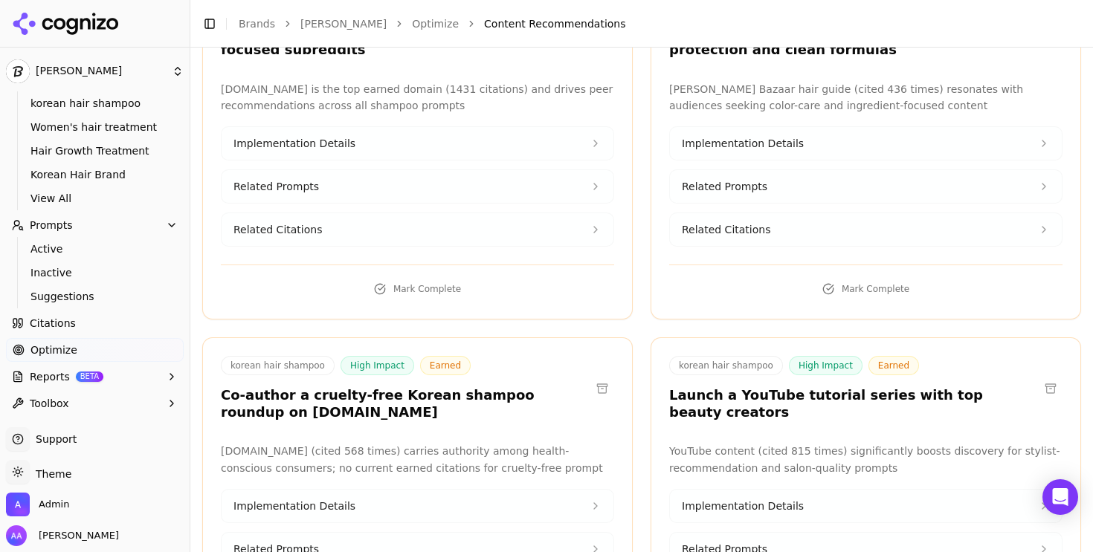
scroll to position [11357, 0]
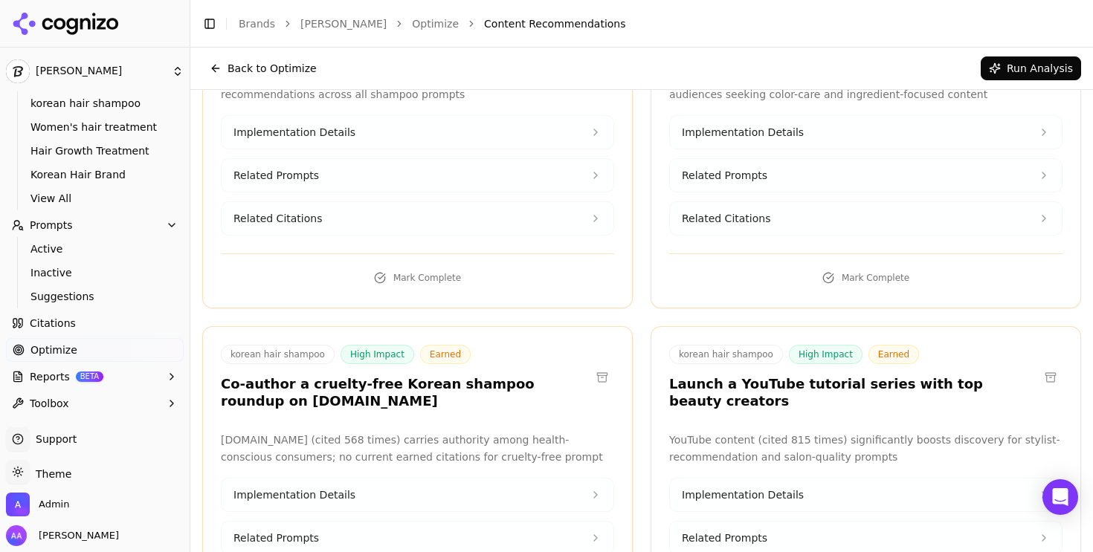
drag, startPoint x: 274, startPoint y: 228, endPoint x: 210, endPoint y: 204, distance: 67.5
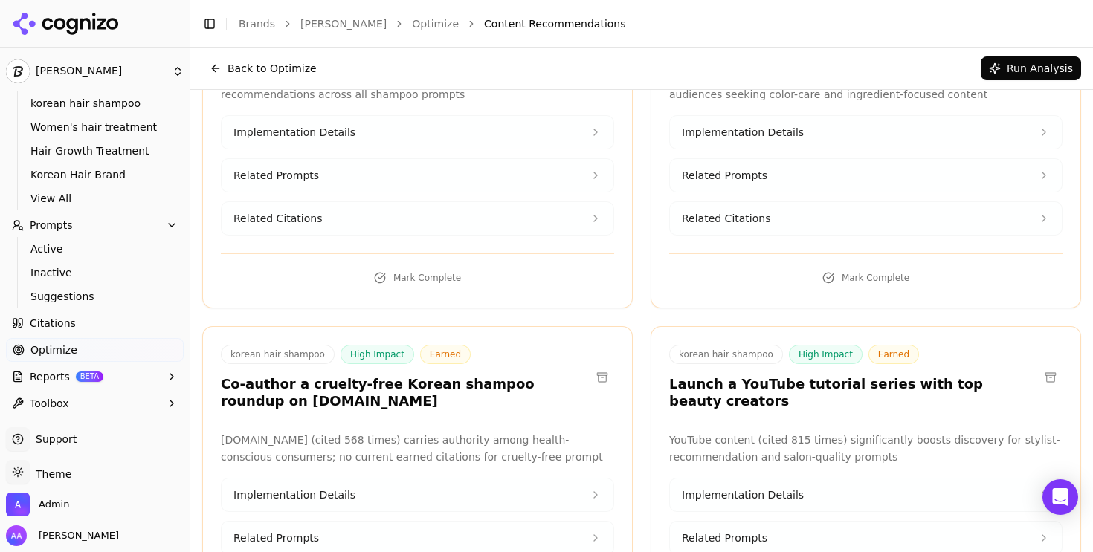
copy h3 "Partner with Men's Health on a co-branded strengthening guide"
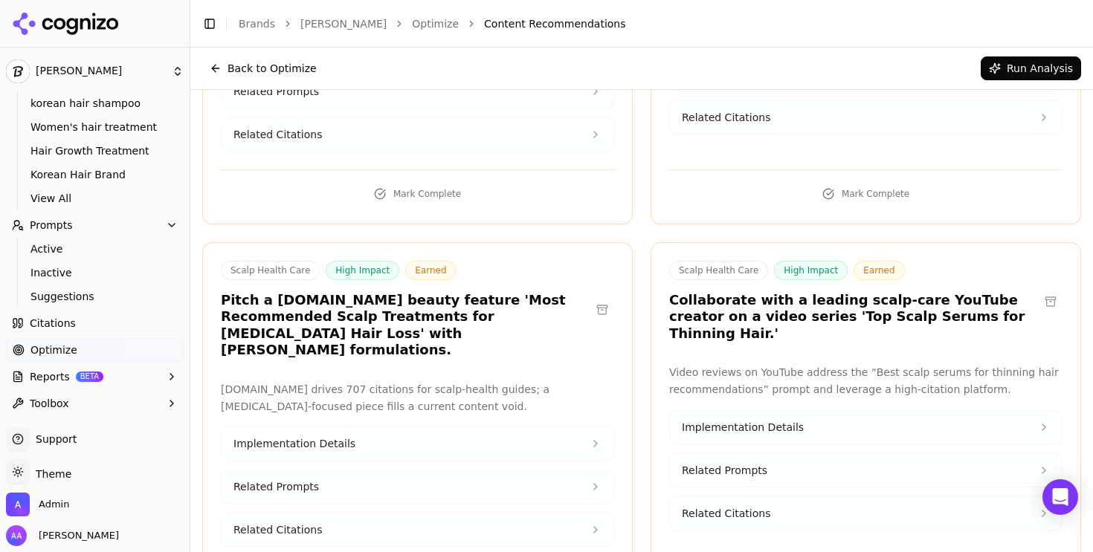
scroll to position [4545, 0]
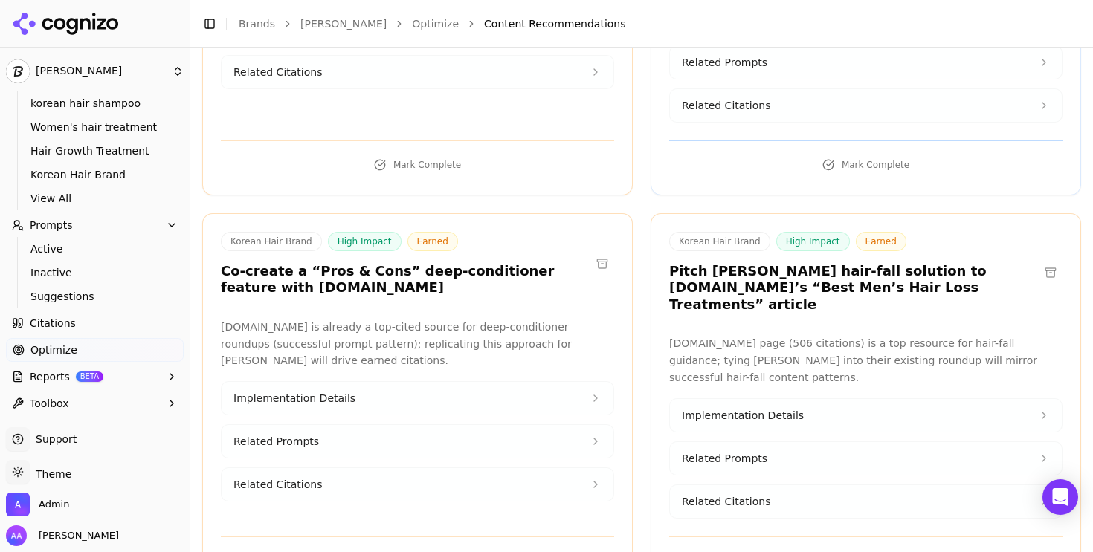
copy div "Offer guest-expert quotes and exclusive samples to Allure and ELLE editors"
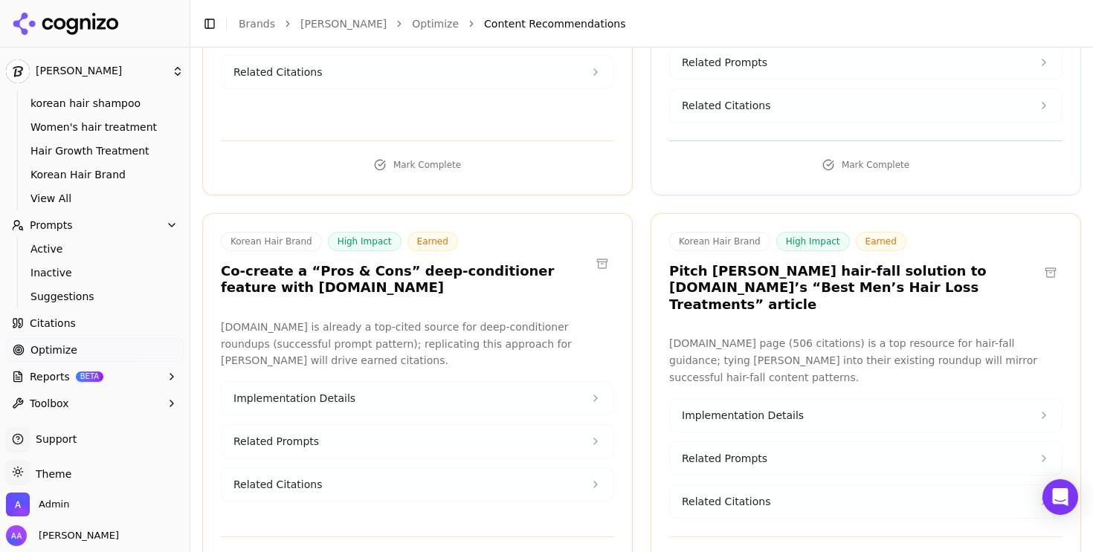
copy div "Offer guest-expert quotes and exclusive samples to Allure and ELLE editors"
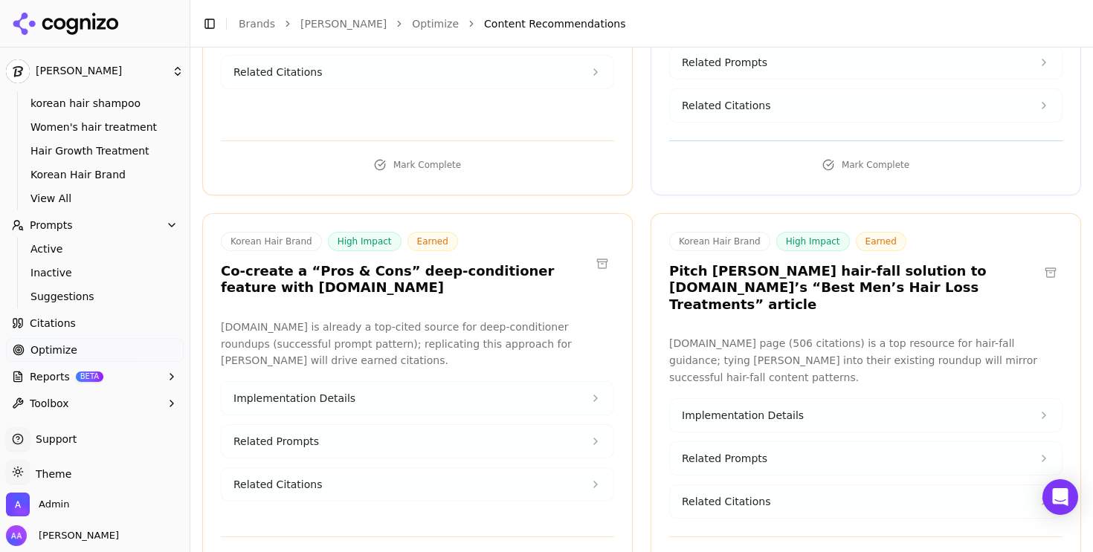
copy div "Offer guest-expert quotes and exclusive samples to Allure and ELLE editors"
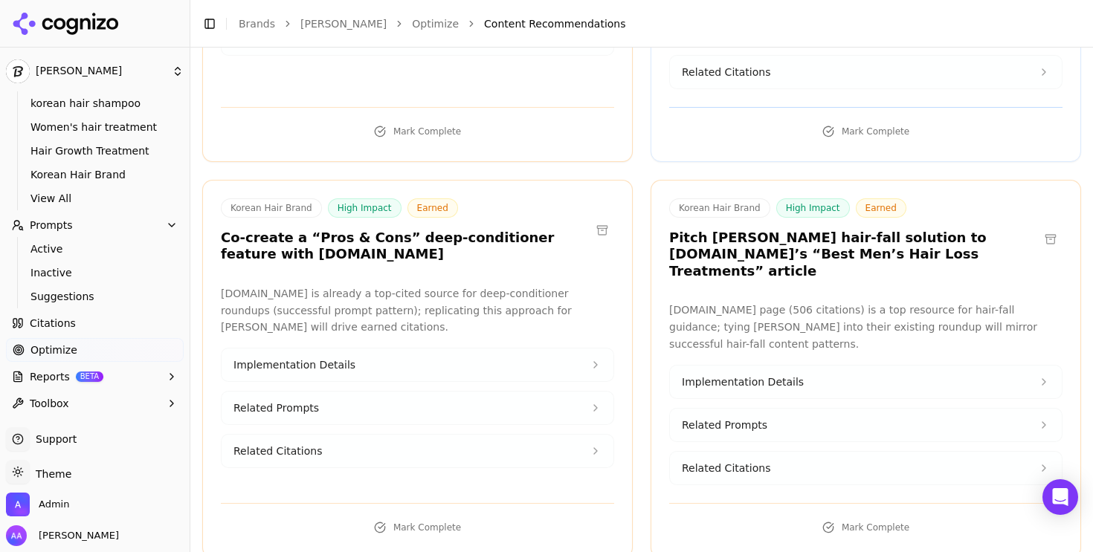
scroll to position [7291, 0]
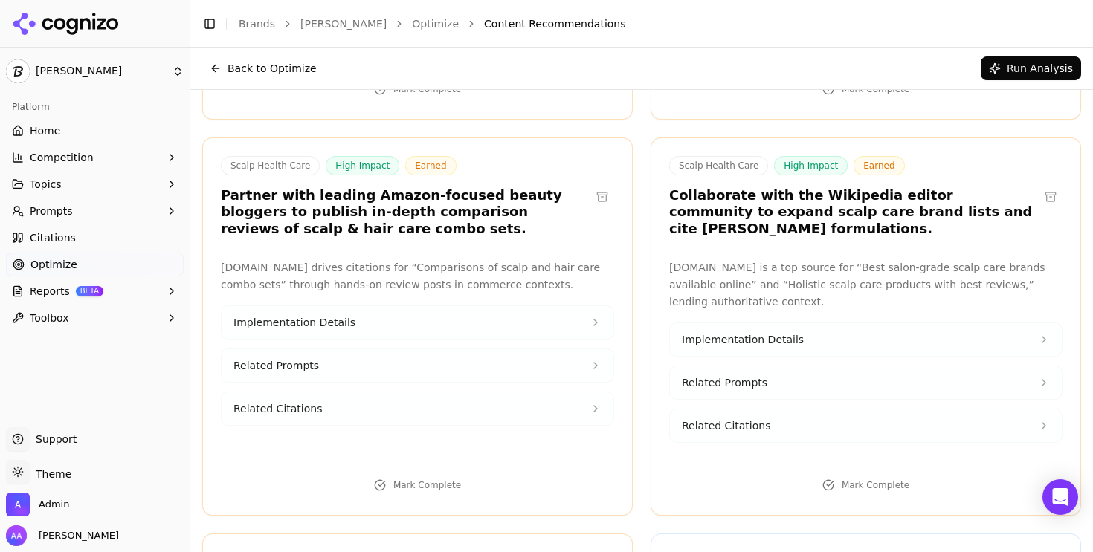
scroll to position [7165, 0]
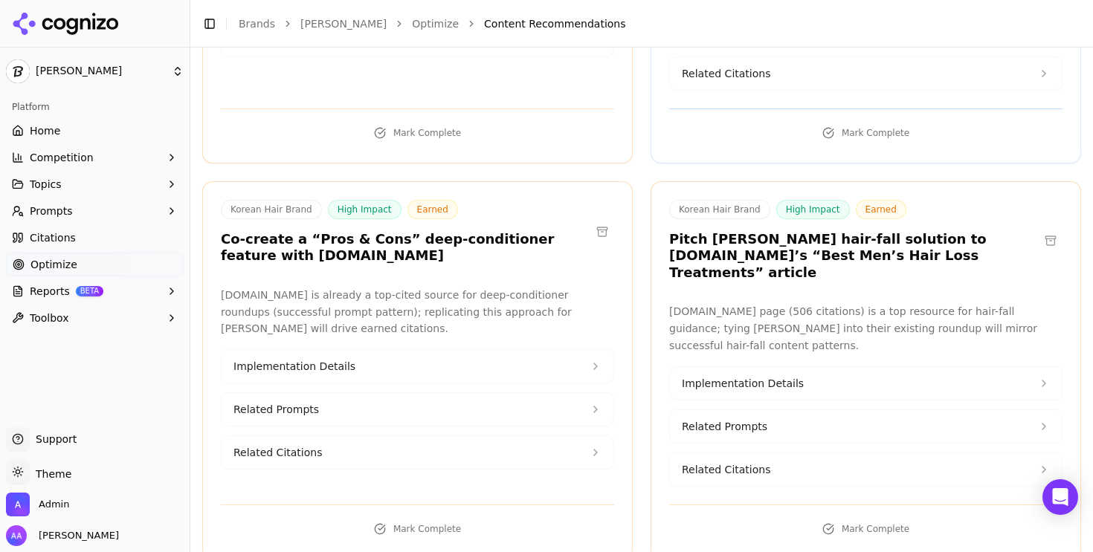
copy div "Partner with Allure for “Most Nourishing Hair Masks: Expert Tested” listicle"
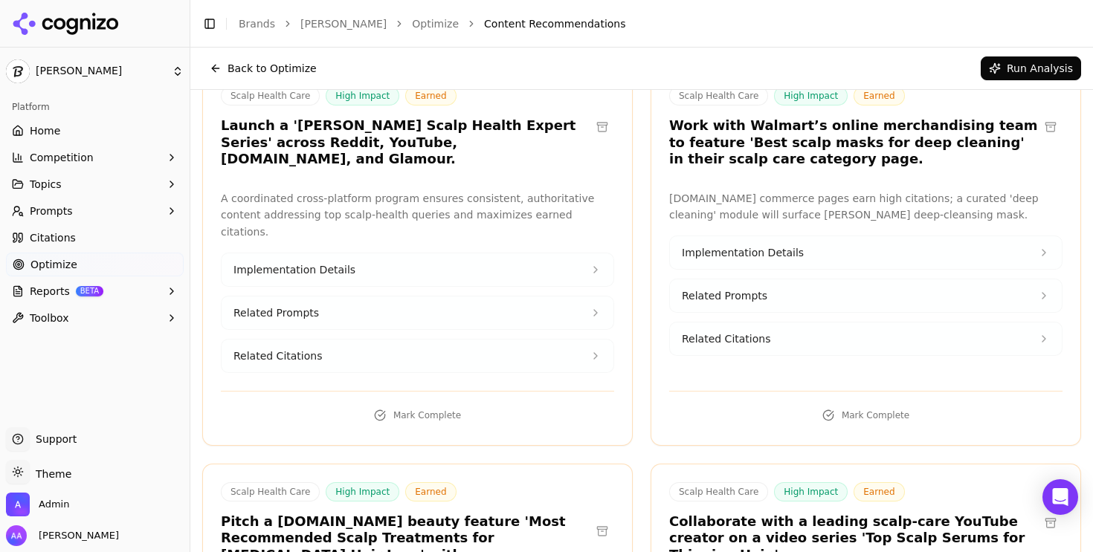
scroll to position [0, 0]
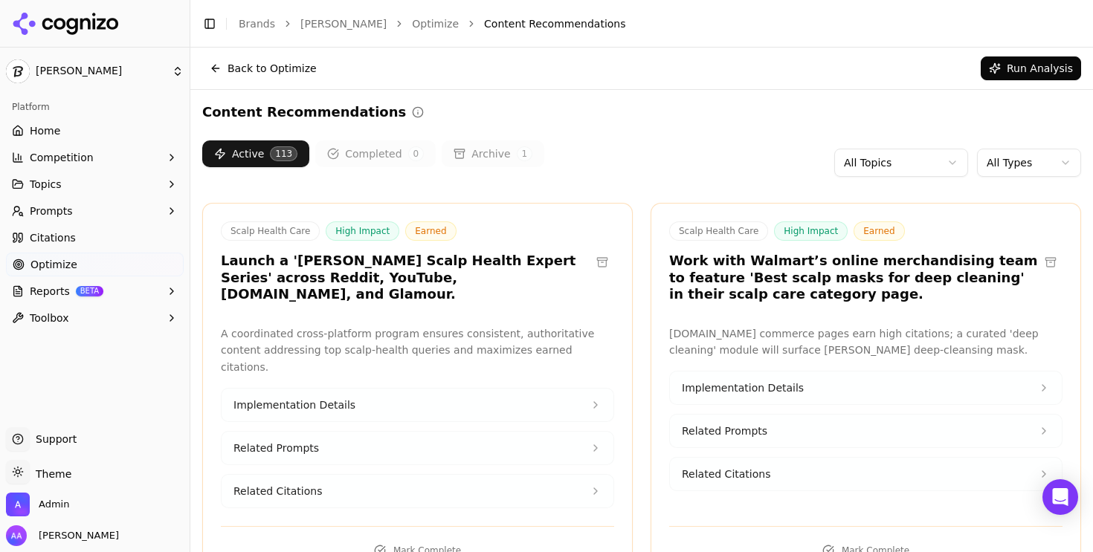
click at [1036, 162] on html "[PERSON_NAME] Platform Home Competition Topics Prompts Citations Optimize Repor…" at bounding box center [546, 276] width 1093 height 552
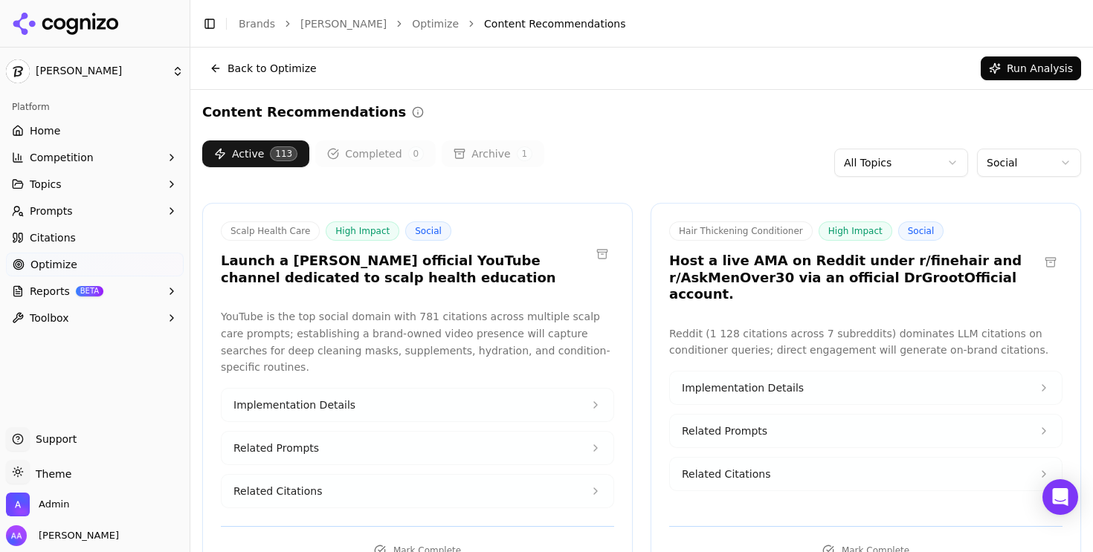
click at [699, 165] on div "Active 113 Completed 0 Archive 1 All Topics Social" at bounding box center [641, 162] width 879 height 45
click at [635, 146] on div "Active 113 Completed 0 Archive 1 All Topics Social" at bounding box center [641, 162] width 879 height 45
click at [608, 250] on button at bounding box center [602, 254] width 24 height 24
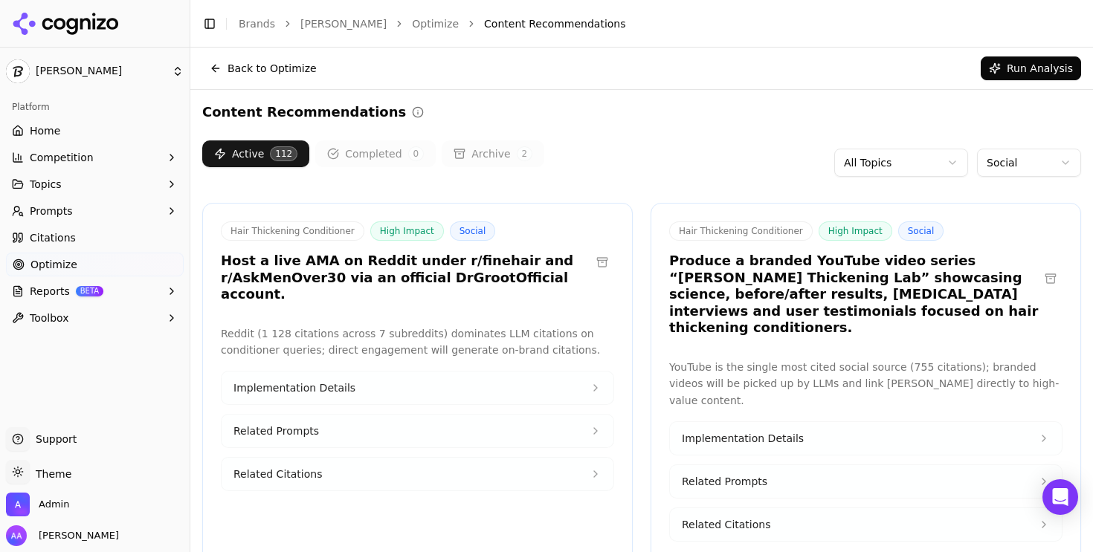
click at [459, 276] on h3 "Host a live AMA on Reddit under r/finehair and r/AskMenOver30 via an official D…" at bounding box center [405, 278] width 369 height 51
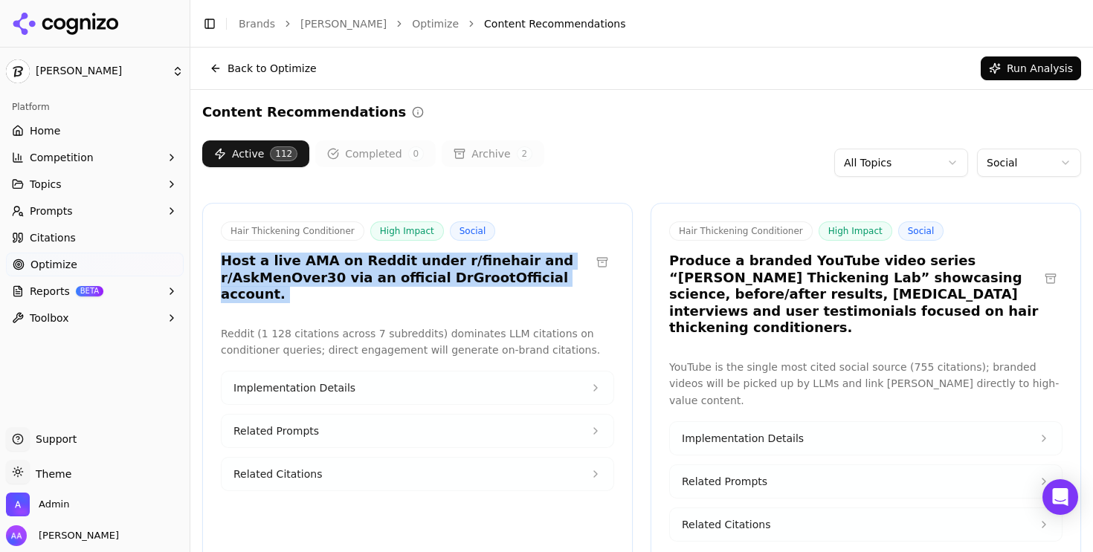
click at [459, 276] on h3 "Host a live AMA on Reddit under r/finehair and r/AskMenOver30 via an official D…" at bounding box center [405, 278] width 369 height 51
copy div "Host a live AMA on Reddit under r/finehair and r/AskMenOver30 via an official D…"
click at [560, 262] on h3 "Host a live AMA on Reddit under r/finehair and r/AskMenOver30 via an official D…" at bounding box center [405, 278] width 369 height 51
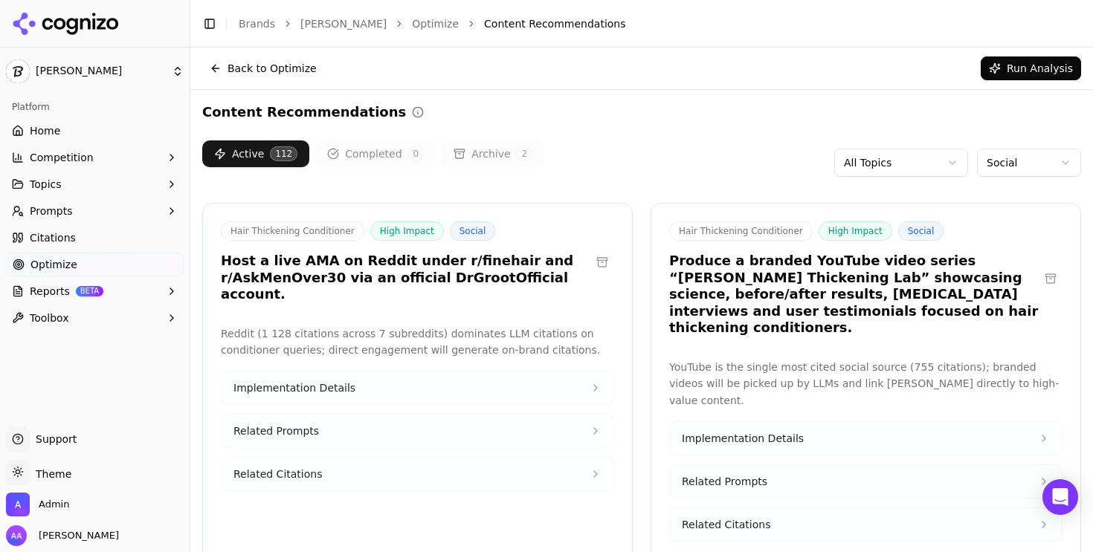
click at [537, 278] on h3 "Host a live AMA on Reddit under r/finehair and r/AskMenOver30 via an official D…" at bounding box center [405, 278] width 369 height 51
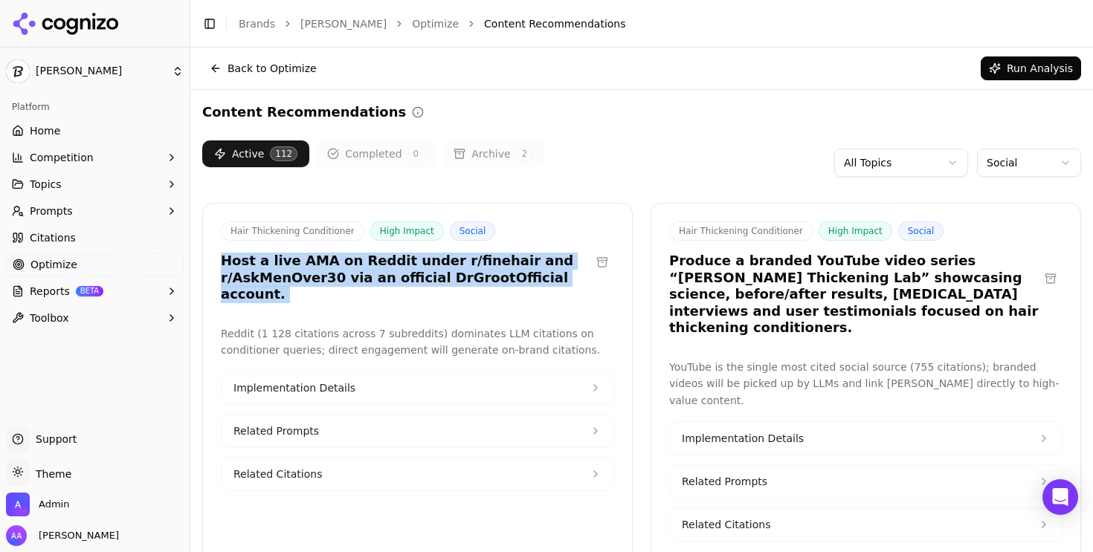
click at [537, 278] on h3 "Host a live AMA on Reddit under r/finehair and r/AskMenOver30 via an official D…" at bounding box center [405, 278] width 369 height 51
copy div "Host a live AMA on Reddit under r/finehair and r/AskMenOver30 via an official D…"
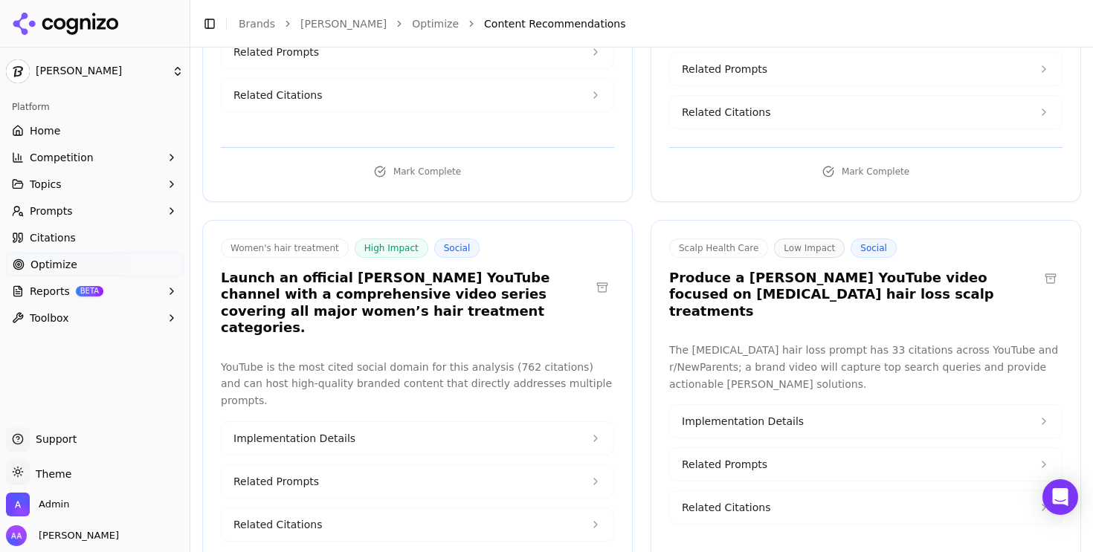
scroll to position [1924, 0]
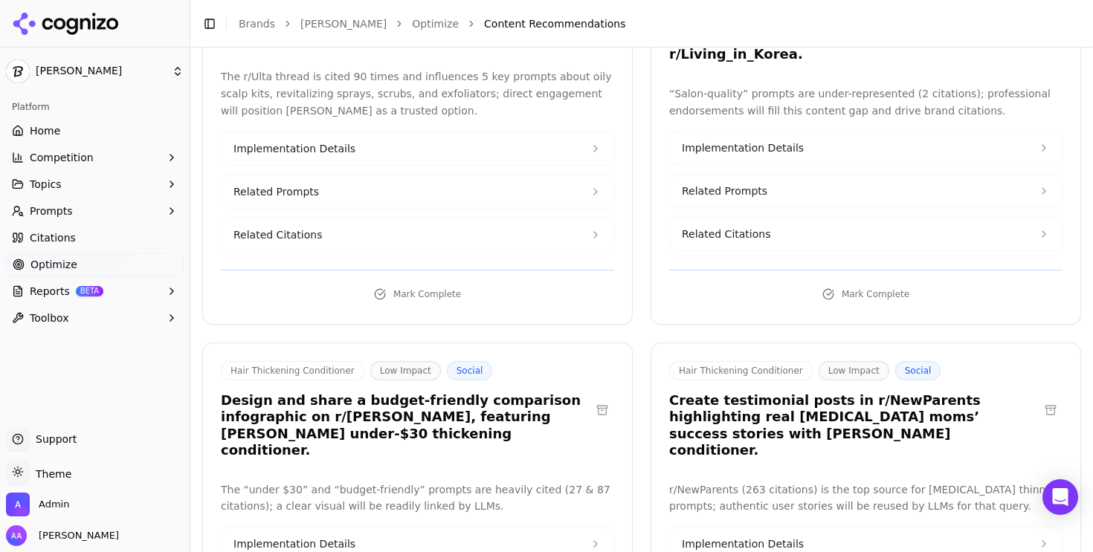
click at [791, 392] on h3 "Create testimonial posts in r/NewParents highlighting real [MEDICAL_DATA] moms’…" at bounding box center [853, 425] width 369 height 67
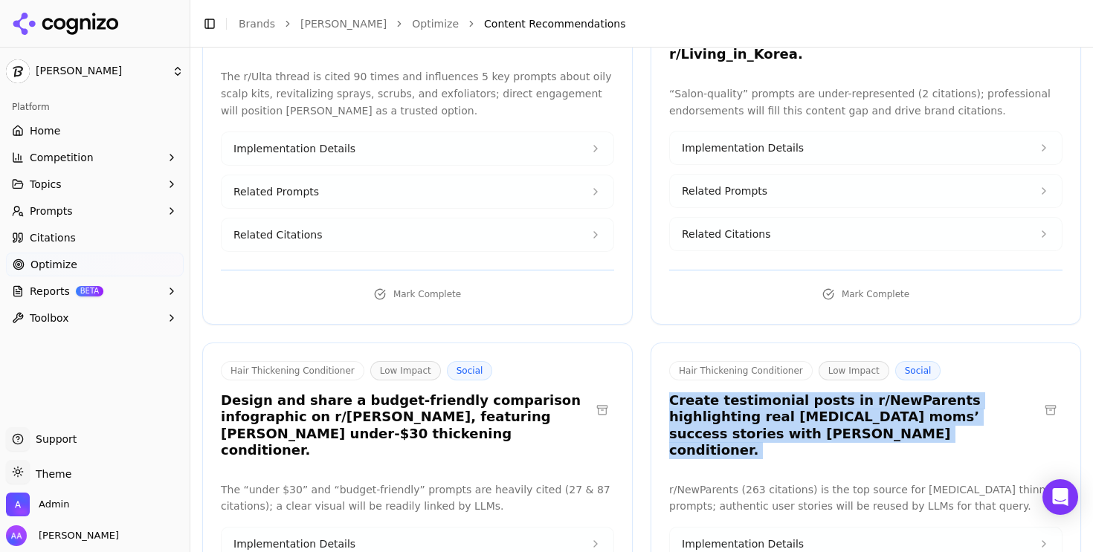
click at [791, 392] on h3 "Create testimonial posts in r/NewParents highlighting real [MEDICAL_DATA] moms’…" at bounding box center [853, 425] width 369 height 67
copy div "Create testimonial posts in r/NewParents highlighting real [MEDICAL_DATA] moms’…"
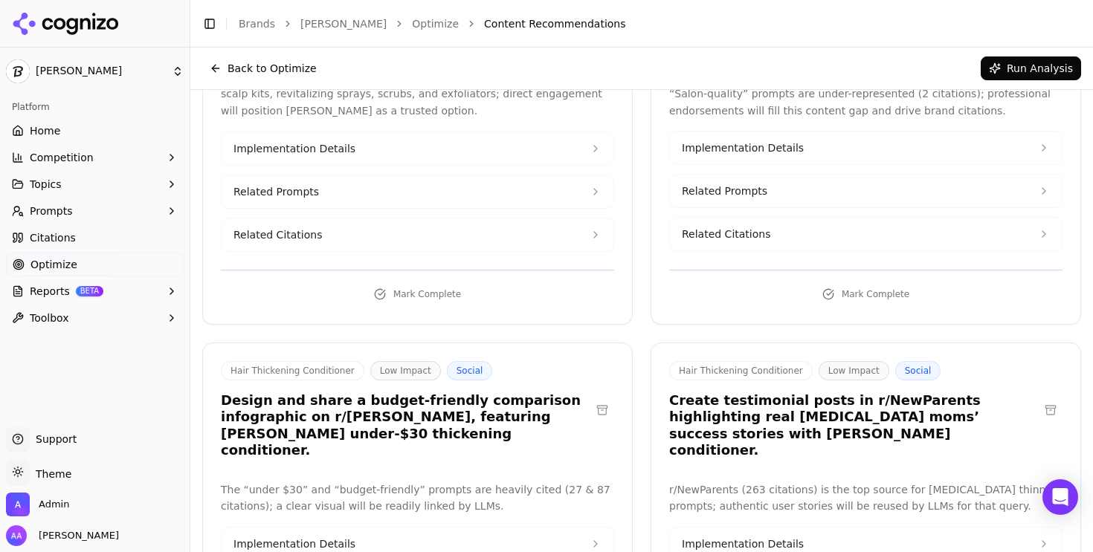
scroll to position [1528, 0]
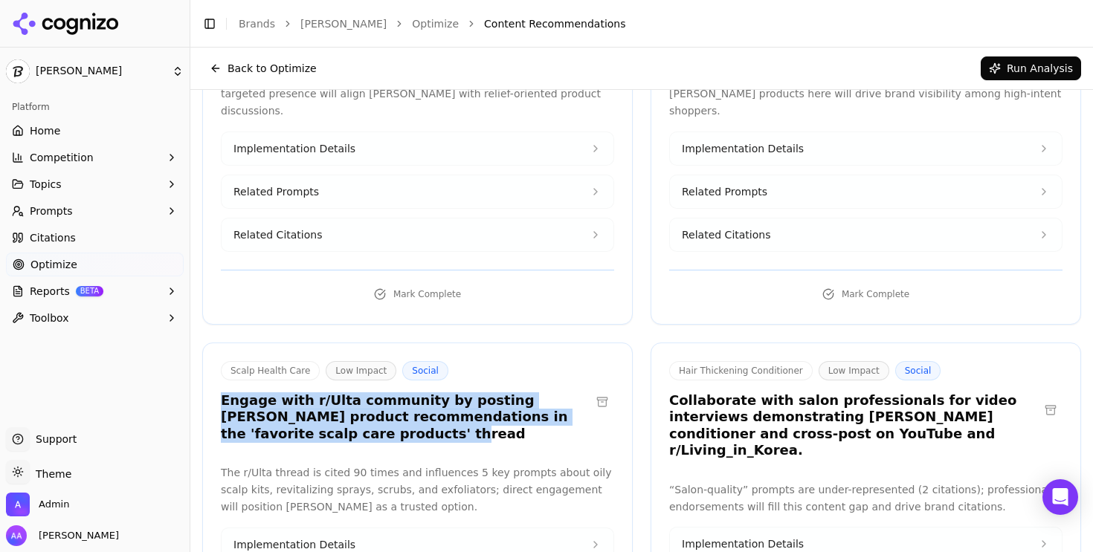
drag, startPoint x: 300, startPoint y: 338, endPoint x: 224, endPoint y: 303, distance: 83.8
click at [224, 392] on h3 "Engage with r/Ulta community by posting [PERSON_NAME] product recommendations i…" at bounding box center [405, 417] width 369 height 51
copy h3 "Engage with r/Ulta community by posting [PERSON_NAME] product recommendations i…"
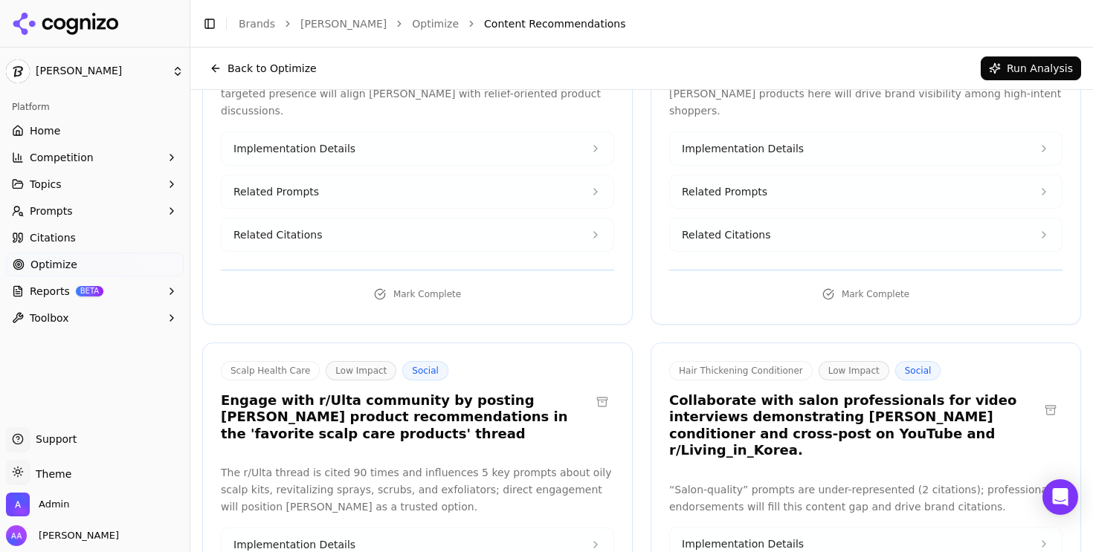
scroll to position [0, 0]
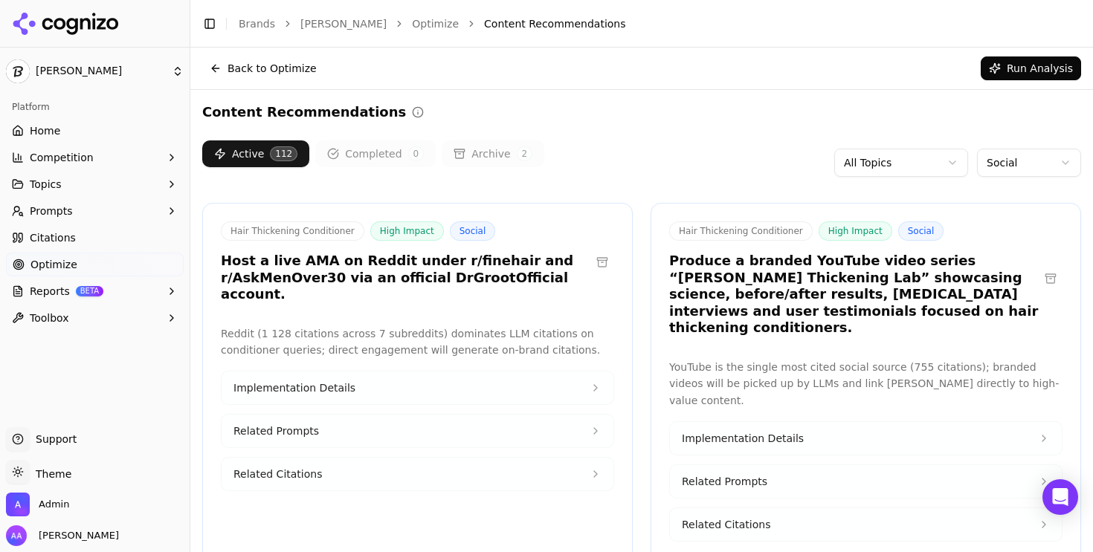
click at [854, 282] on h3 "Produce a branded YouTube video series “[PERSON_NAME] Thickening Lab” showcasin…" at bounding box center [853, 295] width 369 height 84
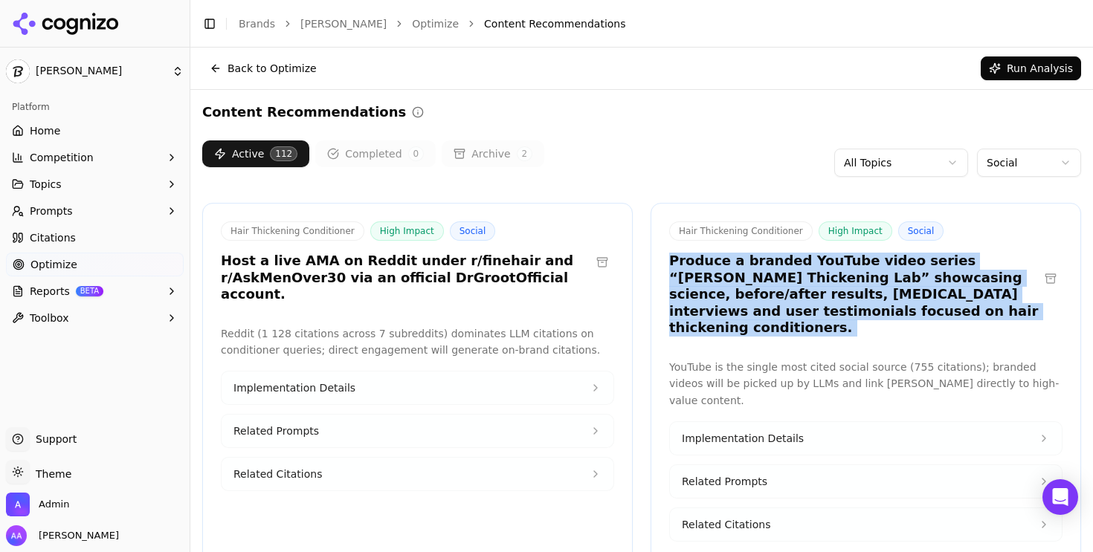
click at [854, 282] on h3 "Produce a branded YouTube video series “[PERSON_NAME] Thickening Lab” showcasin…" at bounding box center [853, 295] width 369 height 84
copy div "Produce a branded YouTube video series “[PERSON_NAME] Thickening Lab” showcasin…"
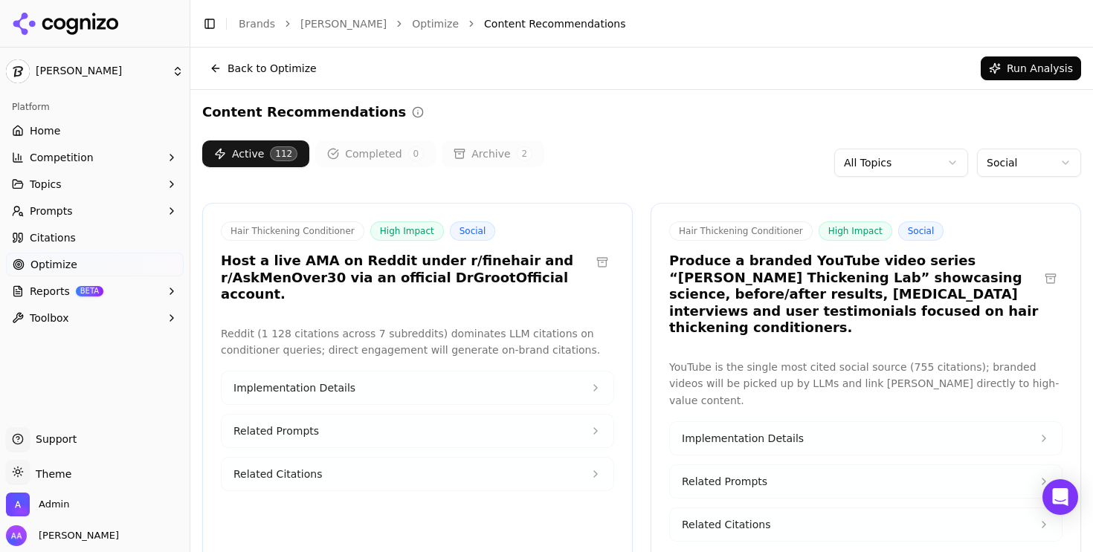
scroll to position [357, 0]
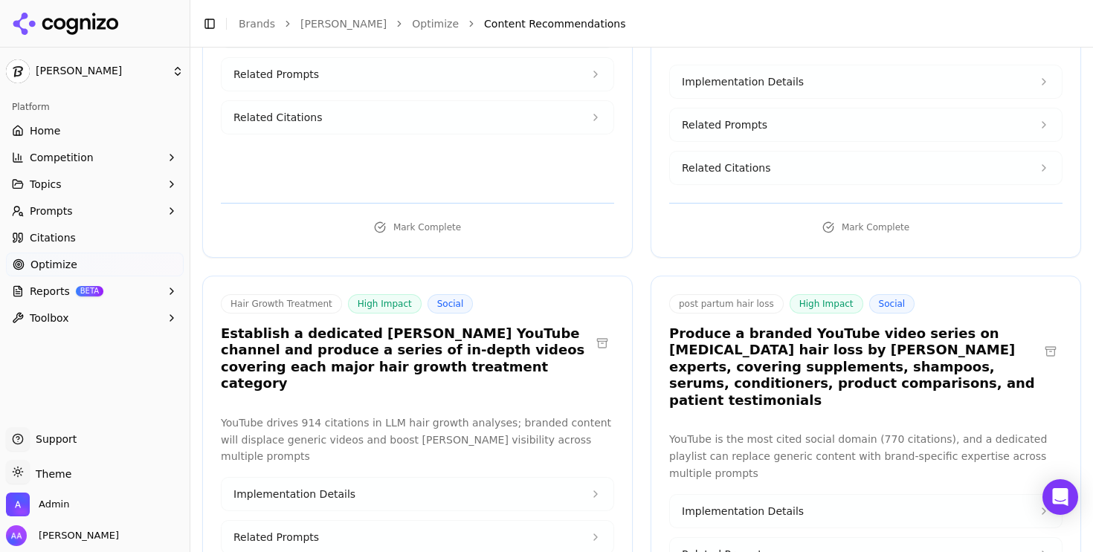
click at [601, 331] on button at bounding box center [602, 343] width 24 height 24
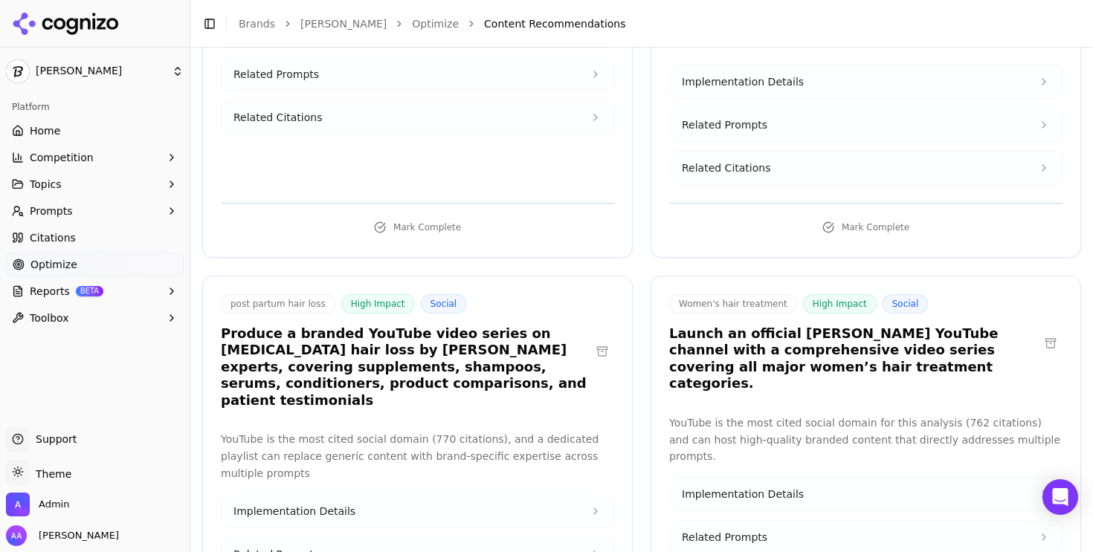
drag, startPoint x: 1036, startPoint y: 301, endPoint x: 1045, endPoint y: 301, distance: 8.9
click at [1036, 326] on h3 "Launch an official [PERSON_NAME] YouTube channel with a comprehensive video ser…" at bounding box center [853, 359] width 369 height 67
click at [1052, 331] on button at bounding box center [1050, 343] width 24 height 24
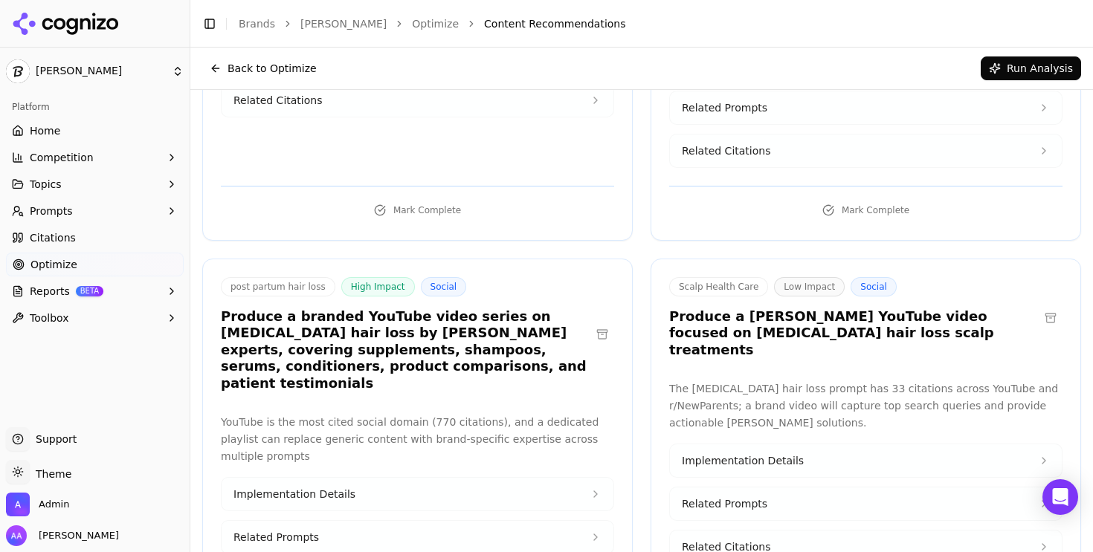
scroll to position [1617, 0]
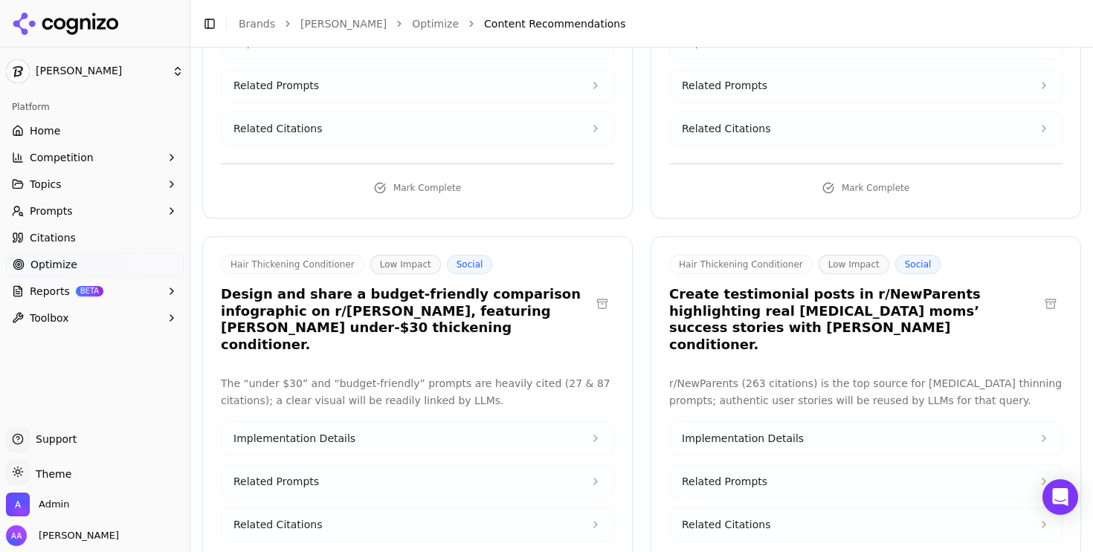
click at [724, 286] on h3 "Create testimonial posts in r/NewParents highlighting real [MEDICAL_DATA] moms’…" at bounding box center [853, 319] width 369 height 67
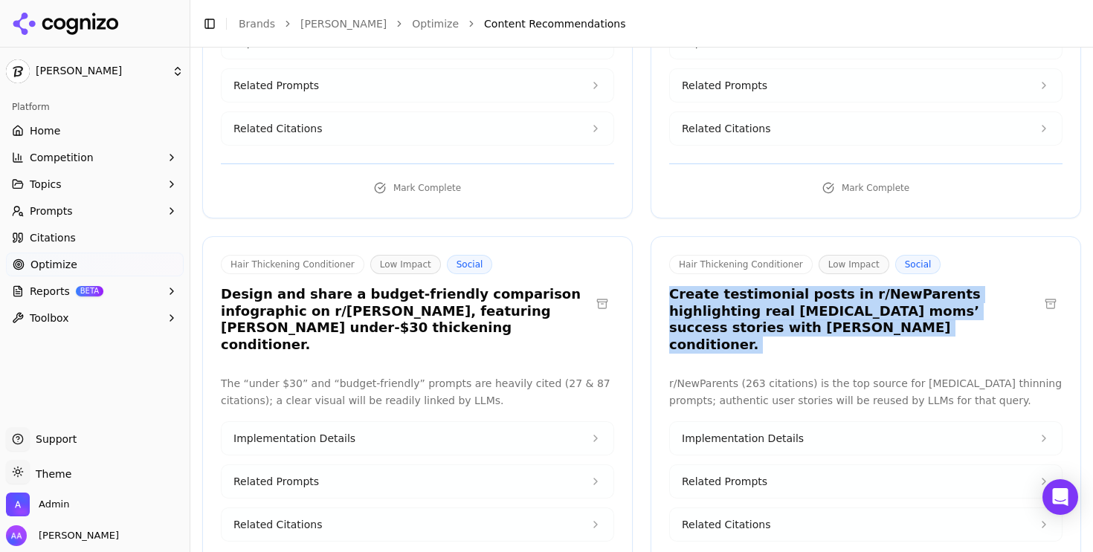
click at [724, 286] on h3 "Create testimonial posts in r/NewParents highlighting real [MEDICAL_DATA] moms’…" at bounding box center [853, 319] width 369 height 67
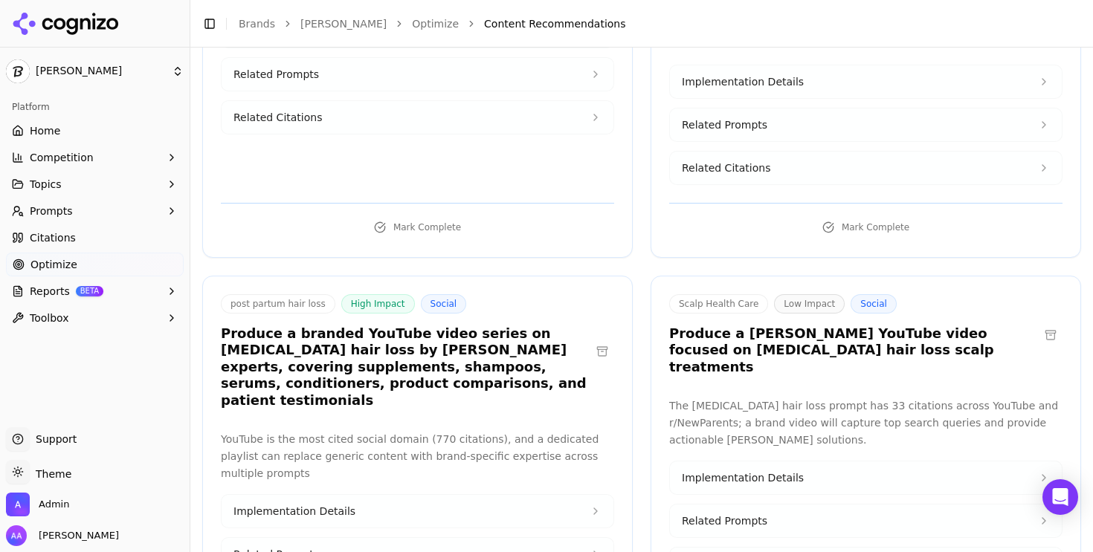
scroll to position [1183, 0]
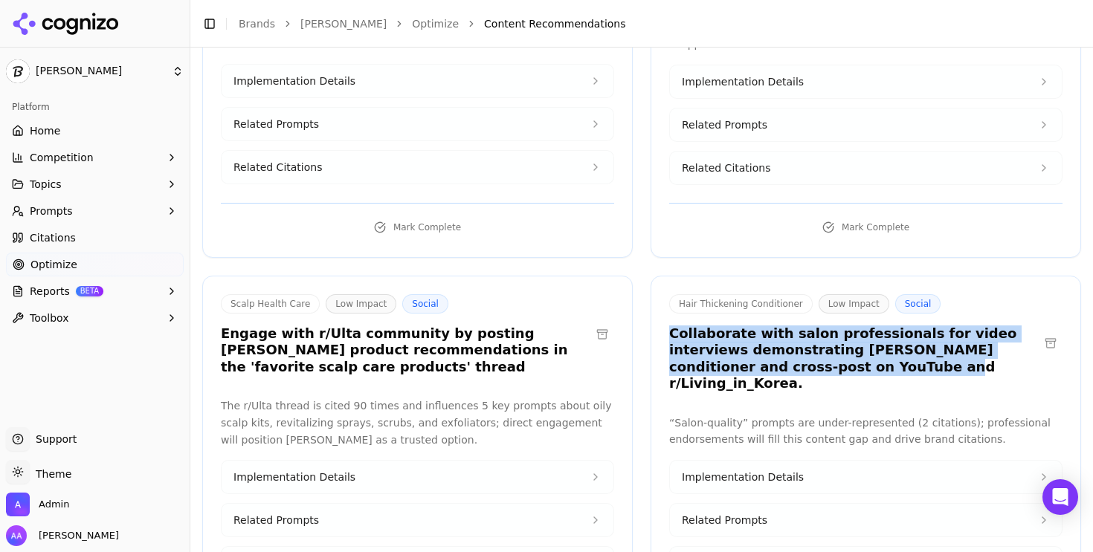
drag, startPoint x: 665, startPoint y: 265, endPoint x: 763, endPoint y: 303, distance: 104.9
click at [763, 303] on div "Hair Thickening Conditioner Low Impact Social Collaborate with salon profession…" at bounding box center [865, 345] width 429 height 103
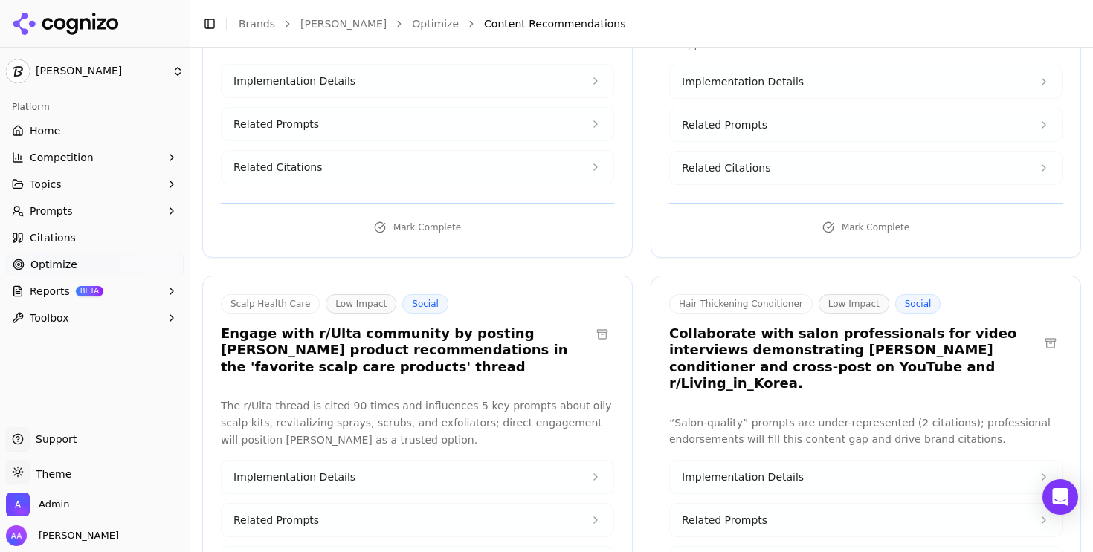
scroll to position [1924, 0]
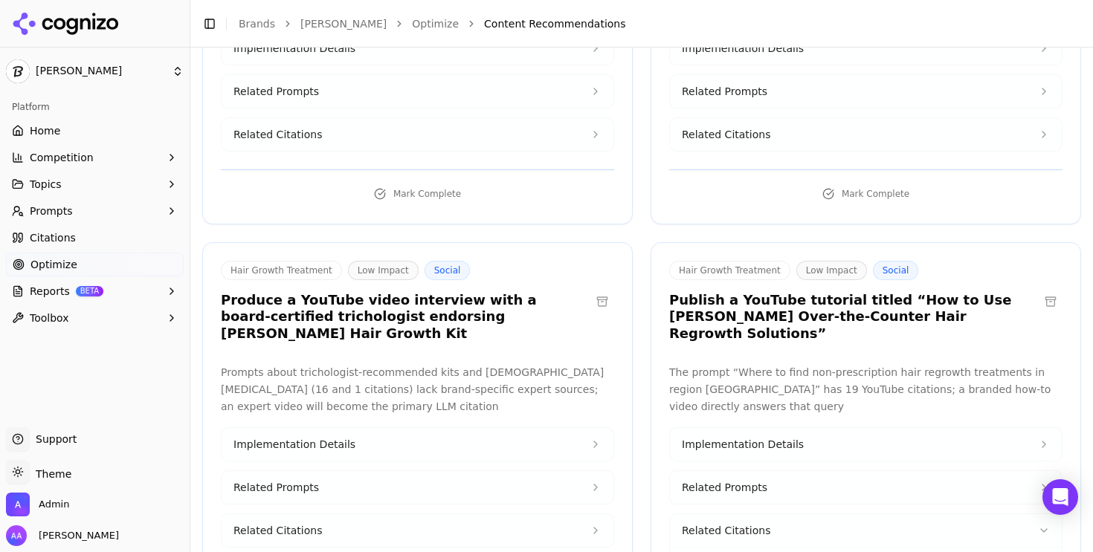
scroll to position [2008, 0]
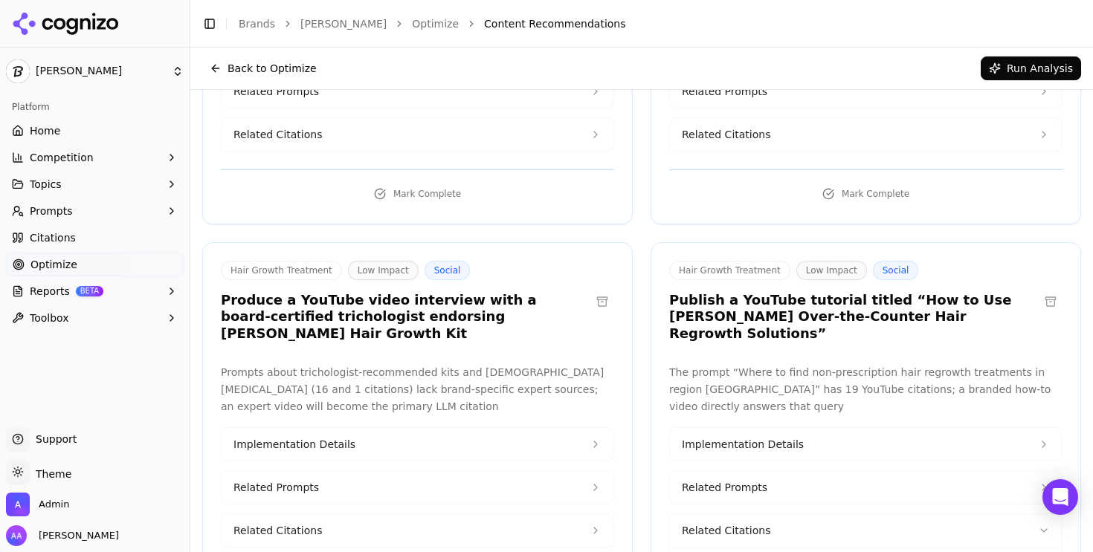
click at [786, 471] on button "Related Prompts" at bounding box center [866, 487] width 392 height 33
click at [789, 514] on div "Where to find non-prescription hair regrowth treatments in region [GEOGRAPHIC_D…" at bounding box center [866, 535] width 368 height 43
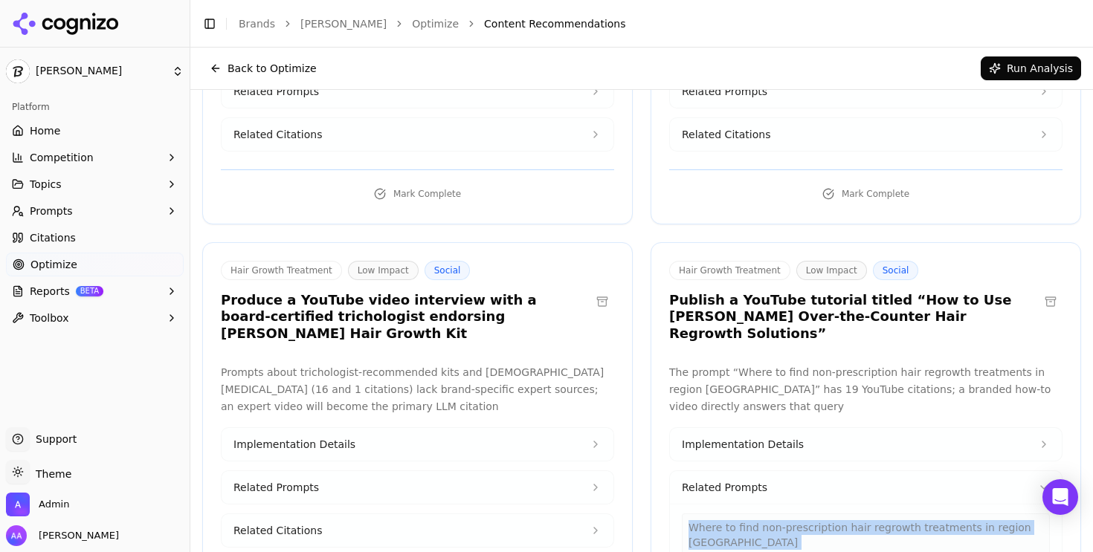
click at [789, 514] on div "Where to find non-prescription hair regrowth treatments in region [GEOGRAPHIC_D…" at bounding box center [866, 535] width 368 height 43
click at [766, 471] on button "Related Prompts" at bounding box center [866, 487] width 392 height 33
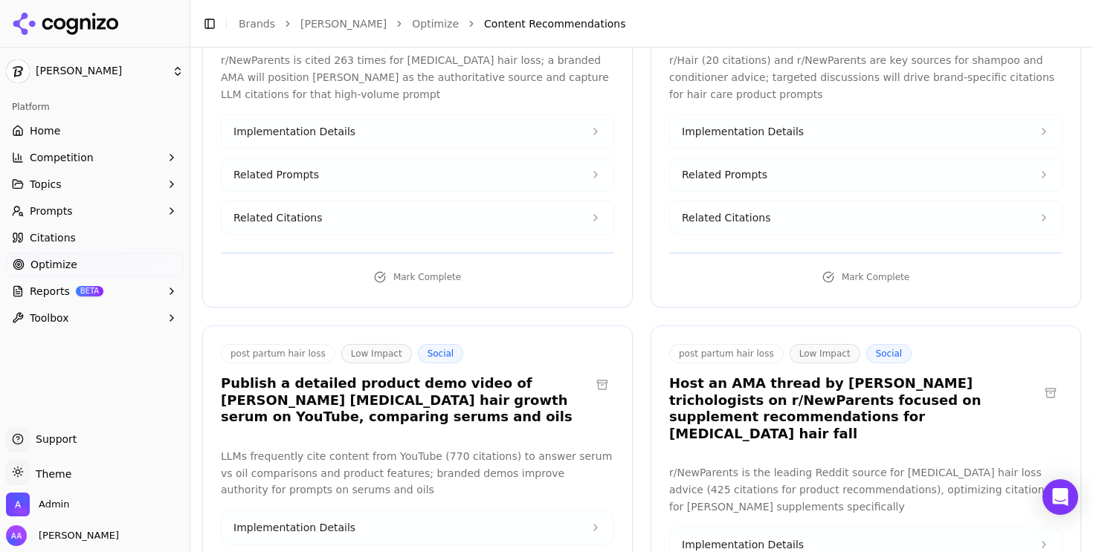
scroll to position [3095, 0]
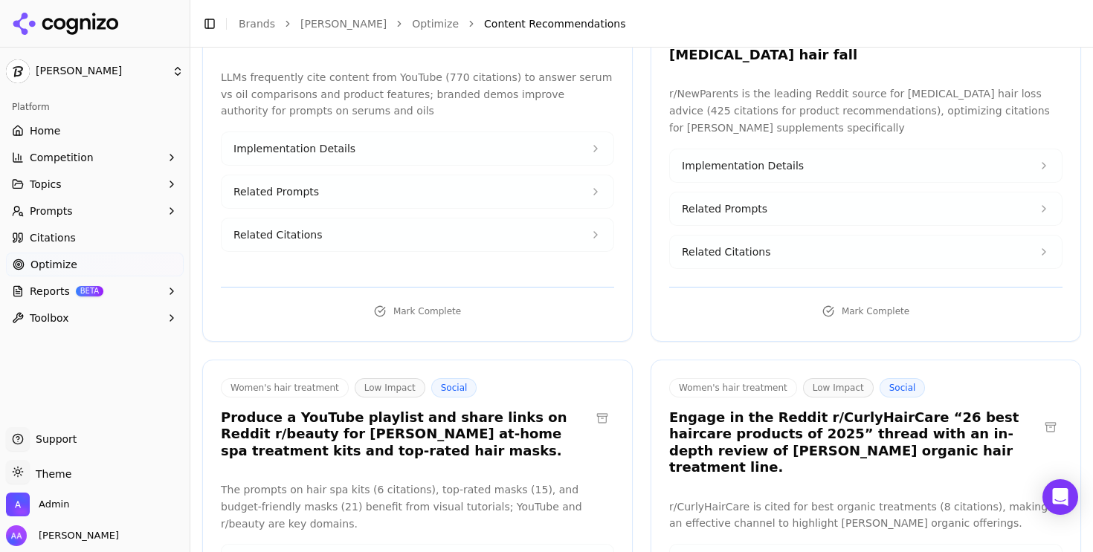
click at [347, 410] on h3 "Produce a YouTube playlist and share links on Reddit r/beauty for [PERSON_NAME]…" at bounding box center [405, 435] width 369 height 51
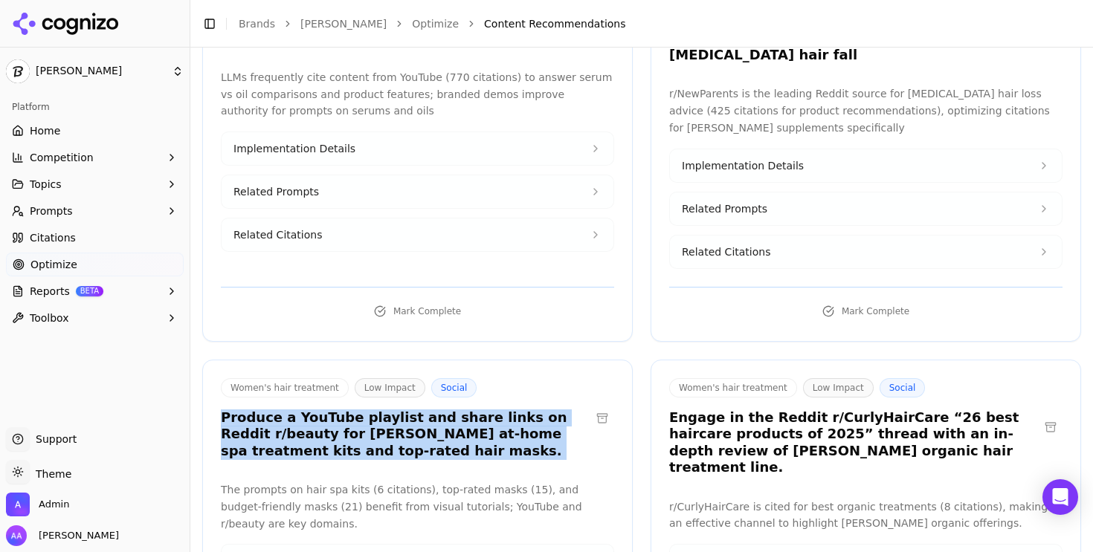
click at [347, 410] on h3 "Produce a YouTube playlist and share links on Reddit r/beauty for [PERSON_NAME]…" at bounding box center [405, 435] width 369 height 51
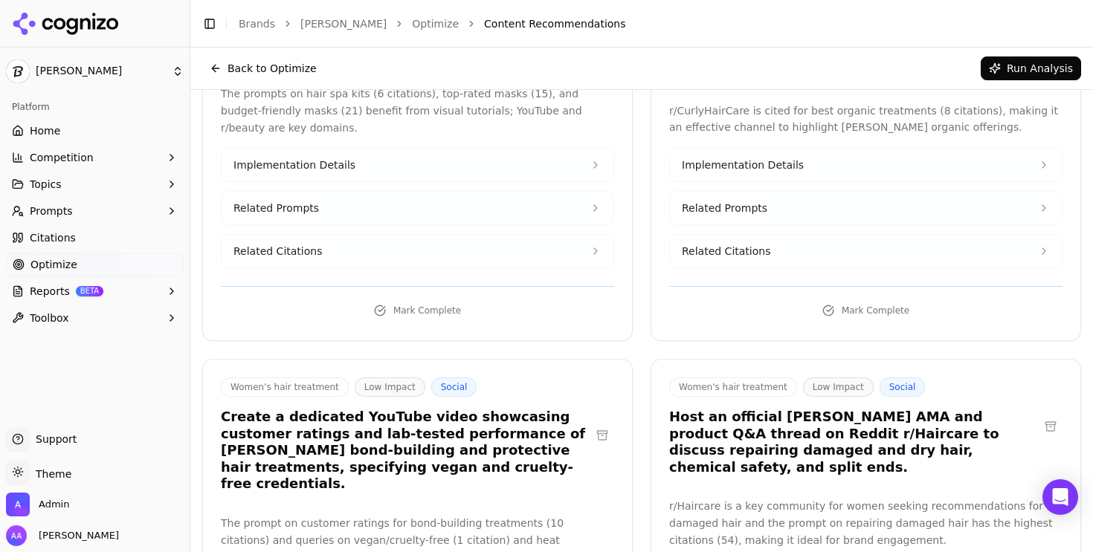
scroll to position [0, 0]
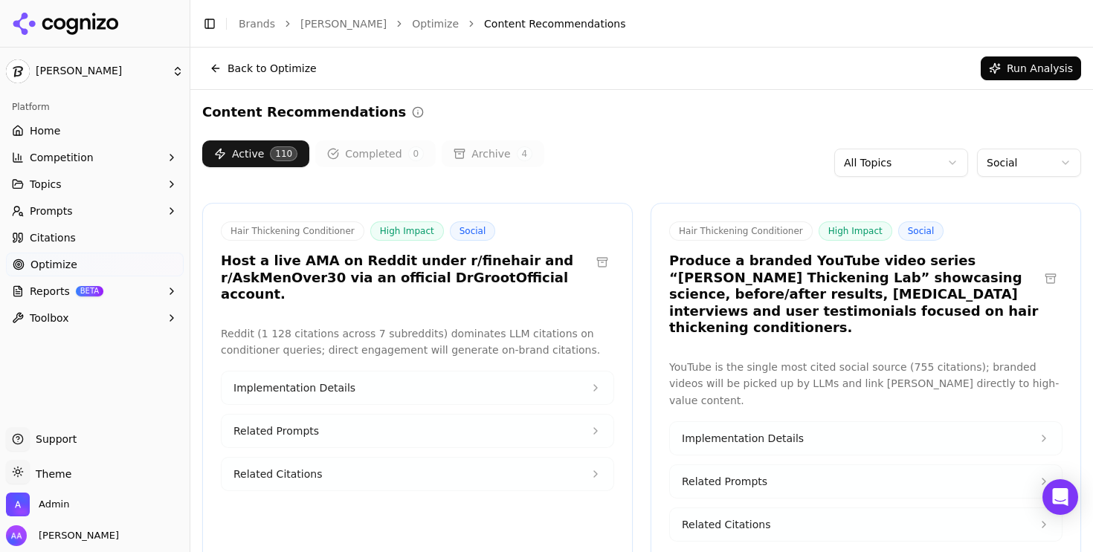
click at [821, 422] on button "Implementation Details" at bounding box center [866, 438] width 392 height 33
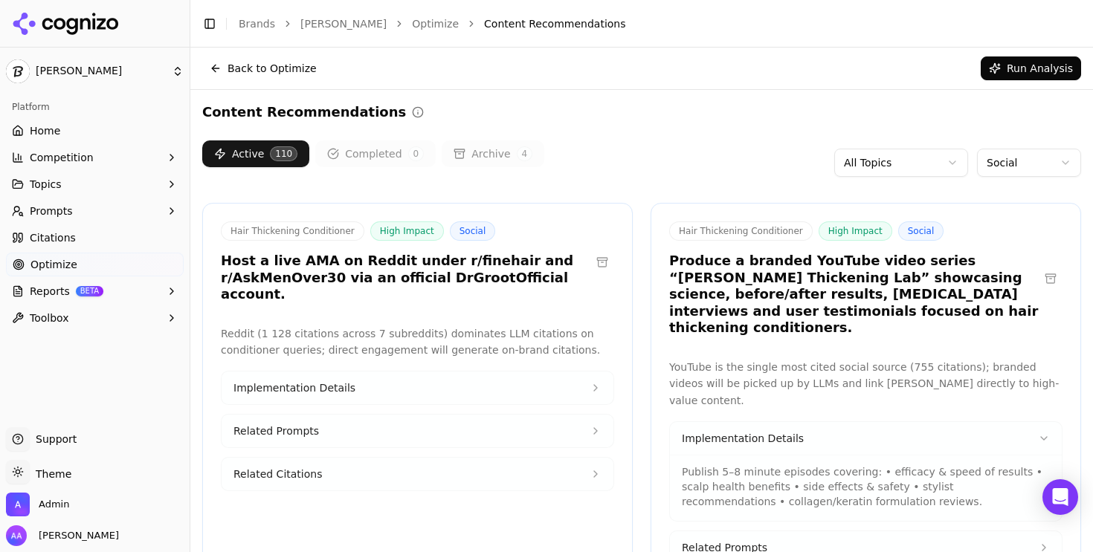
click at [821, 422] on button "Implementation Details" at bounding box center [866, 438] width 392 height 33
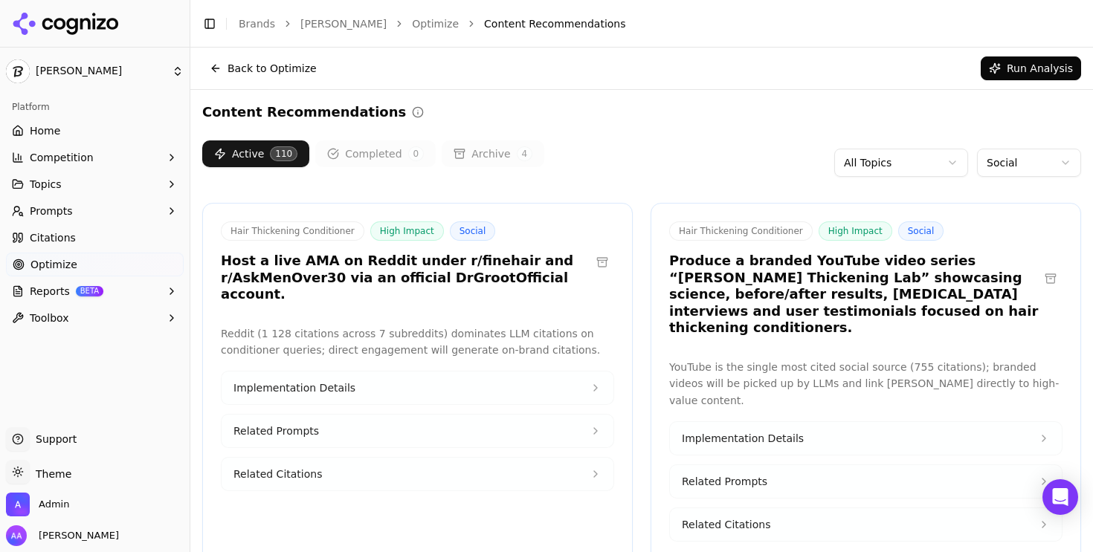
click at [1043, 176] on div "Active 110 Completed 0 Archive 4 All Topics Social" at bounding box center [641, 162] width 879 height 45
click at [1023, 163] on html "[PERSON_NAME] Platform Home Competition Topics Prompts Citations Optimize Repor…" at bounding box center [546, 276] width 1093 height 552
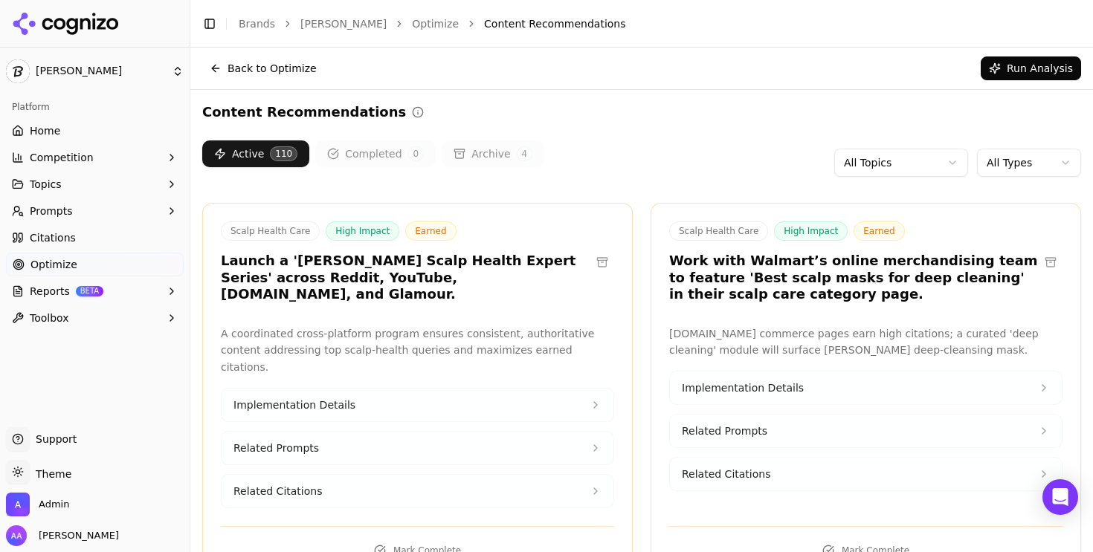
click at [1026, 174] on body "[PERSON_NAME] Platform Home Competition Topics Prompts Citations Optimize Repor…" at bounding box center [546, 276] width 1093 height 552
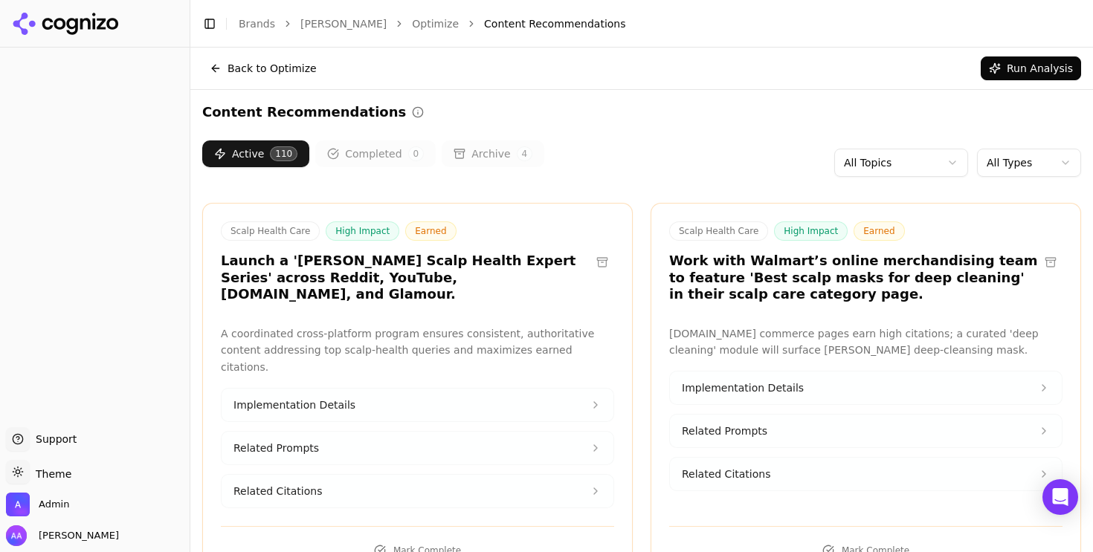
click at [627, 122] on div "Content Recommendations" at bounding box center [641, 112] width 879 height 21
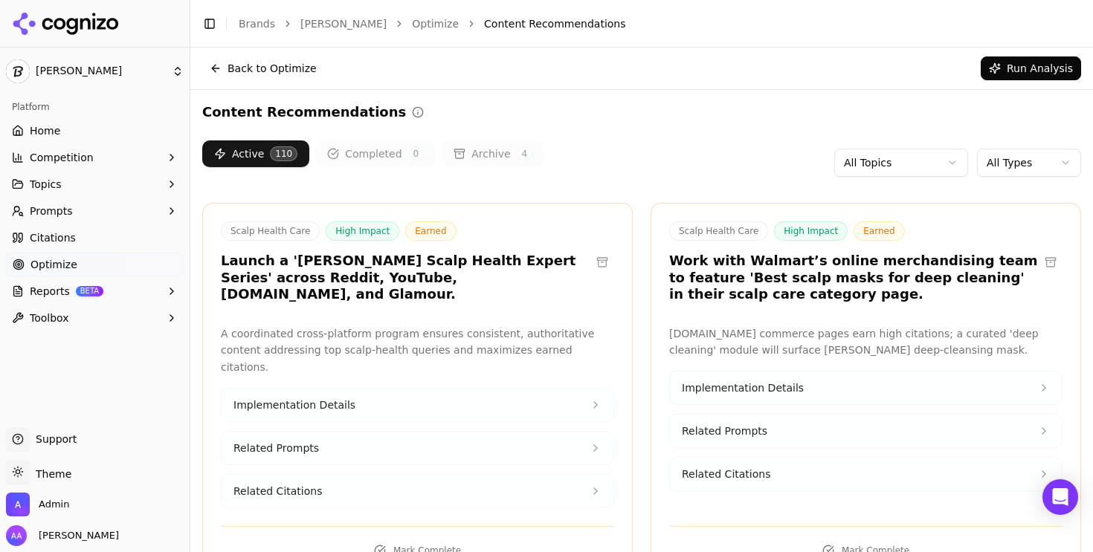
click at [1015, 172] on html "[PERSON_NAME] Platform Home Competition Topics Prompts Citations Optimize Repor…" at bounding box center [546, 276] width 1093 height 552
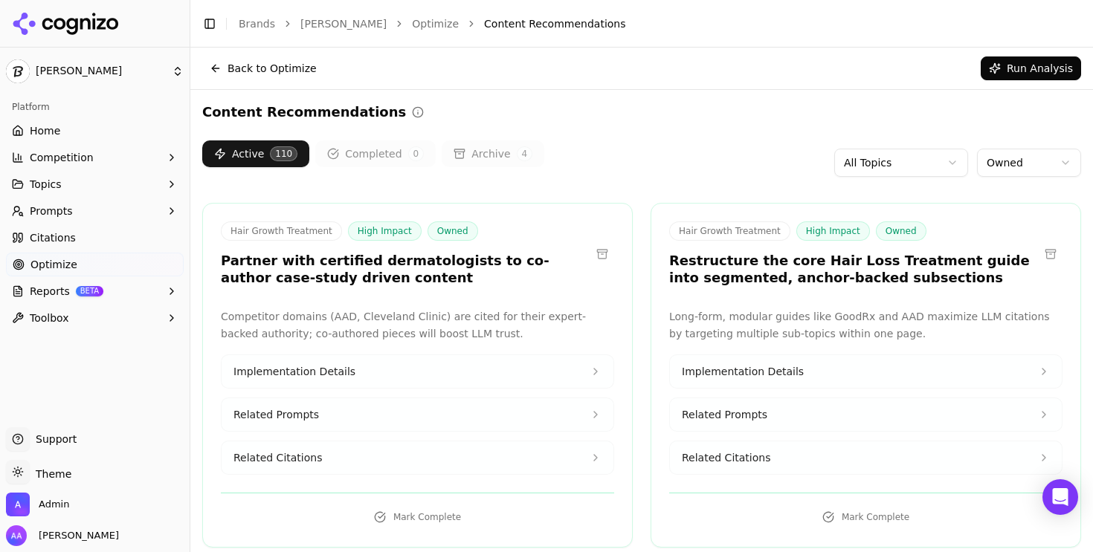
click at [702, 143] on div "Active 110 Completed 0 Archive 4 All Topics Owned" at bounding box center [641, 162] width 879 height 45
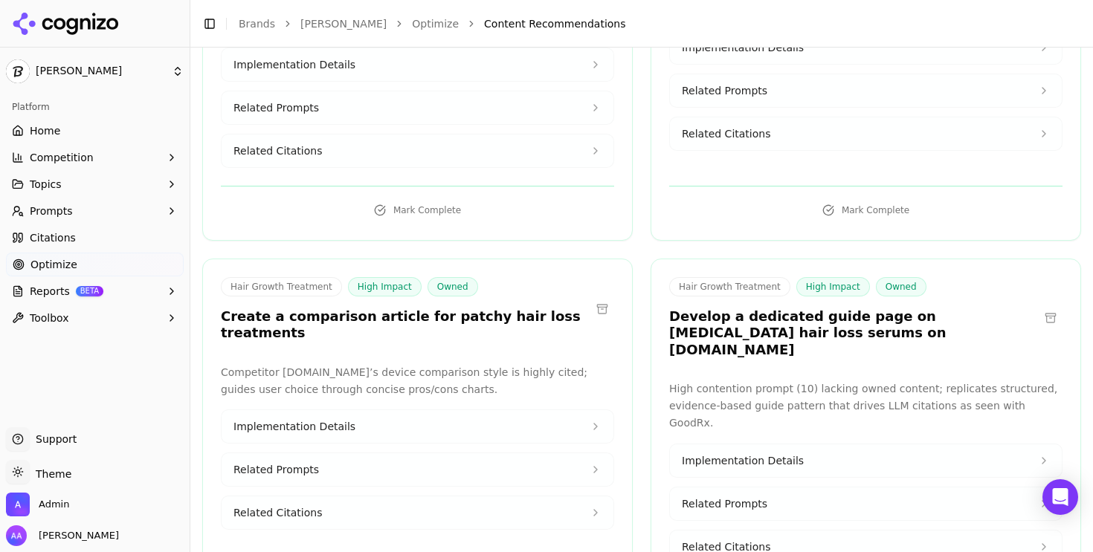
click at [717, 308] on h3 "Develop a dedicated guide page on [MEDICAL_DATA] hair loss serums on [DOMAIN_NA…" at bounding box center [853, 333] width 369 height 51
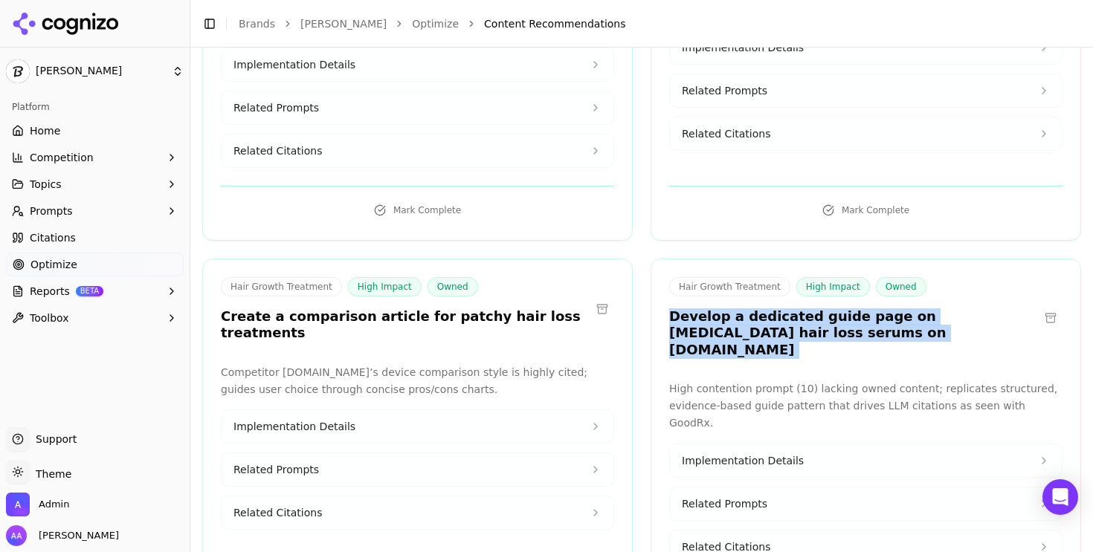
click at [717, 308] on h3 "Develop a dedicated guide page on [MEDICAL_DATA] hair loss serums on [DOMAIN_NA…" at bounding box center [853, 333] width 369 height 51
copy div "Develop a dedicated guide page on [MEDICAL_DATA] hair loss serums on [DOMAIN_NA…"
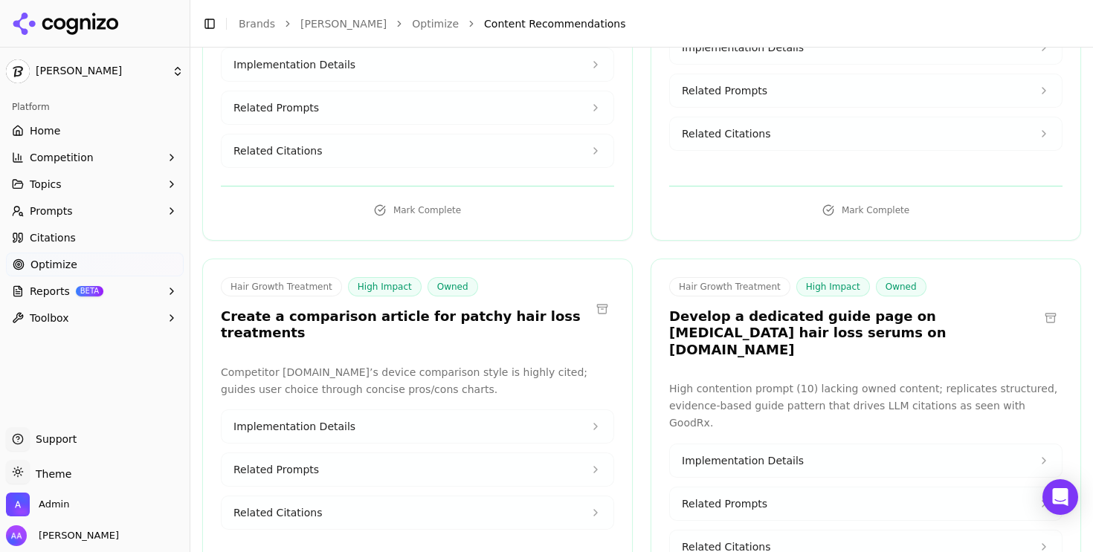
click at [340, 308] on h3 "Create a comparison article for patchy hair loss treatments" at bounding box center [405, 324] width 369 height 33
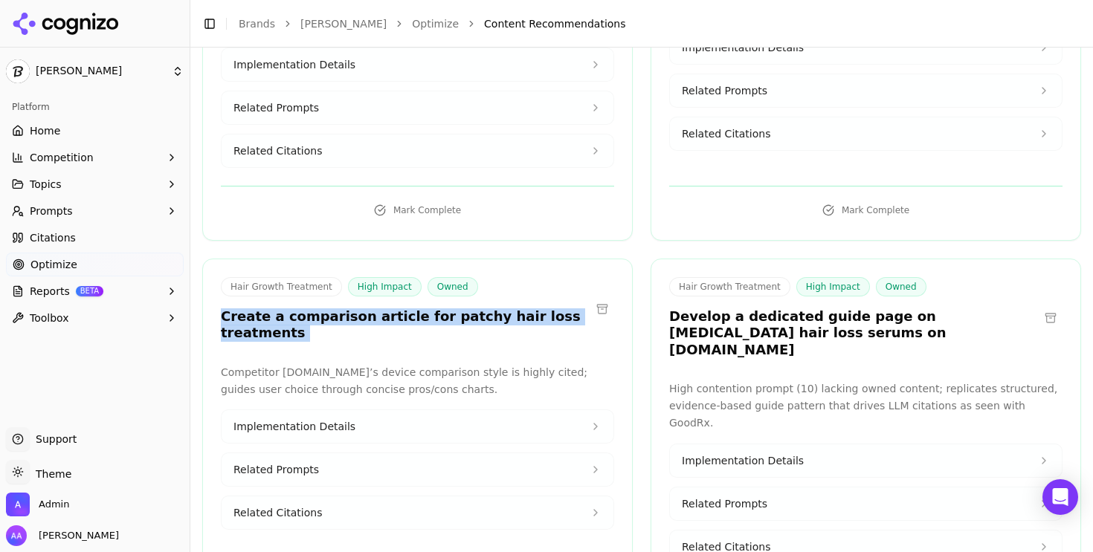
click at [340, 308] on h3 "Create a comparison article for patchy hair loss treatments" at bounding box center [405, 324] width 369 height 33
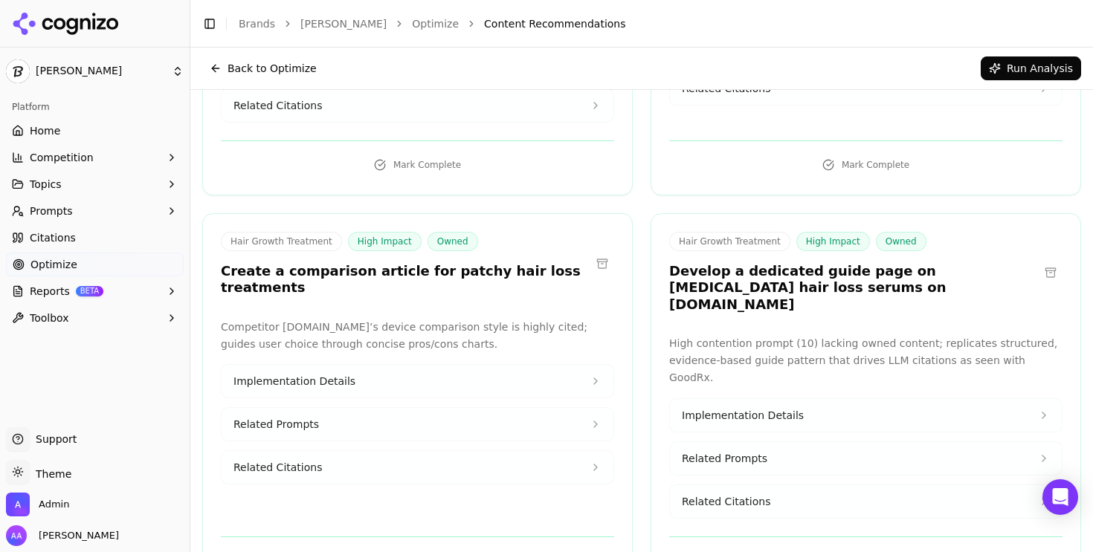
scroll to position [0, 0]
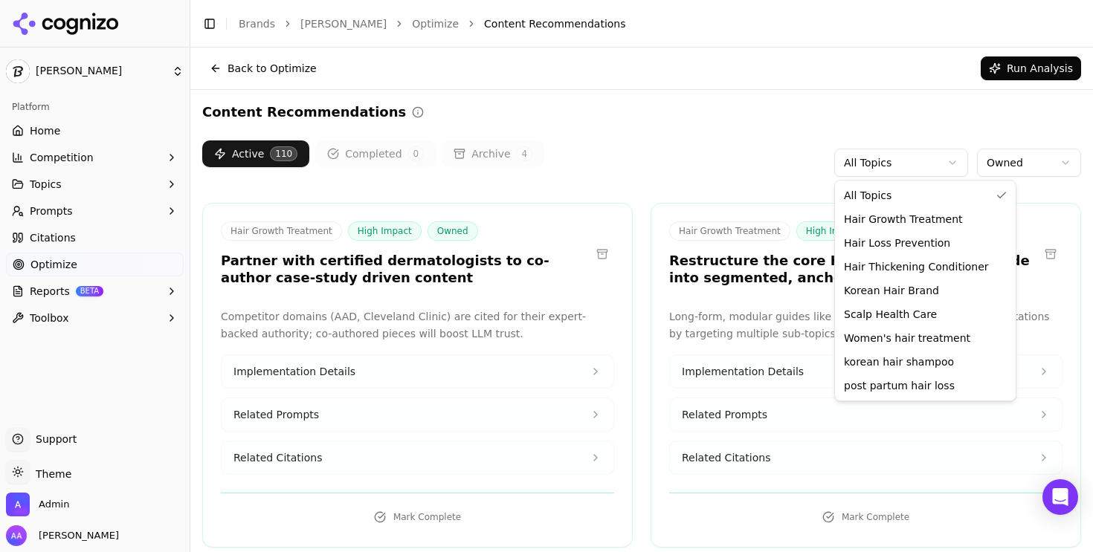
click at [919, 175] on html "[PERSON_NAME] Platform Home Competition Topics Prompts Citations Optimize Repor…" at bounding box center [546, 276] width 1093 height 552
click at [919, 172] on html "[PERSON_NAME] Platform Home Competition Topics Prompts Citations Optimize Repor…" at bounding box center [546, 276] width 1093 height 552
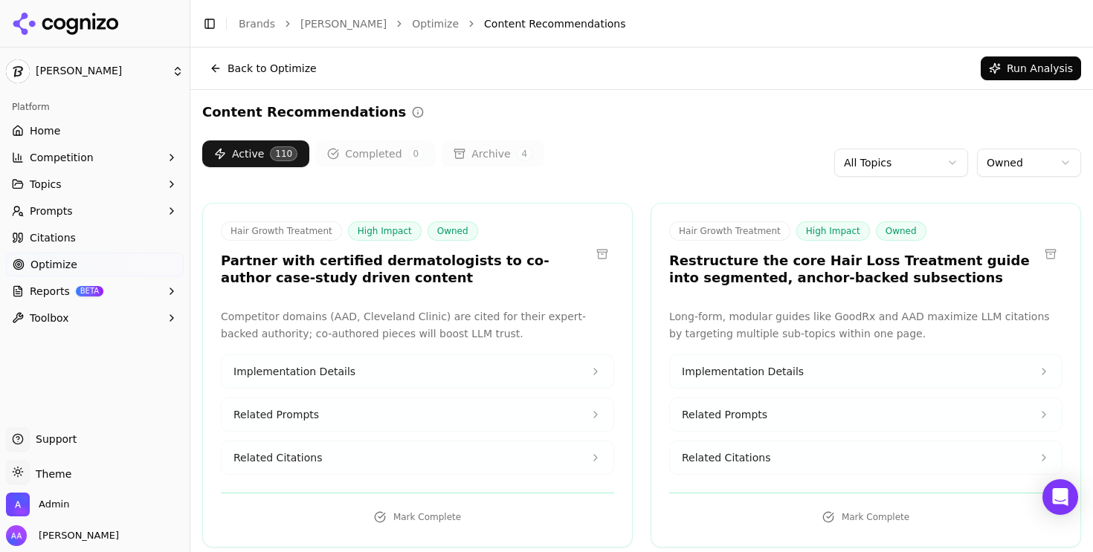
click at [695, 167] on div "Active 110 Completed 0 Archive 4 All Topics Owned" at bounding box center [641, 162] width 879 height 45
click at [412, 22] on link "Optimize" at bounding box center [435, 23] width 47 height 15
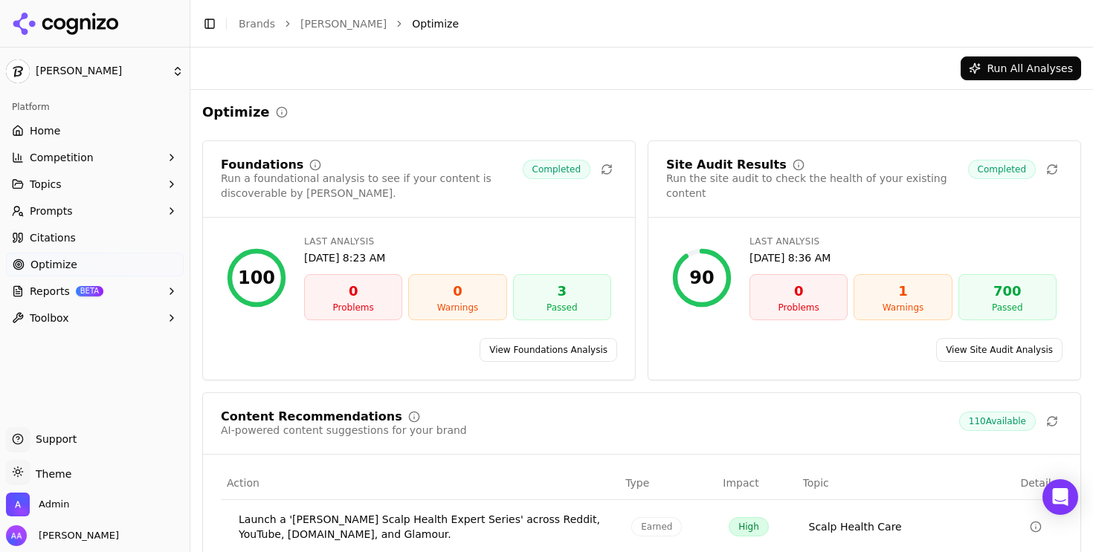
scroll to position [285, 0]
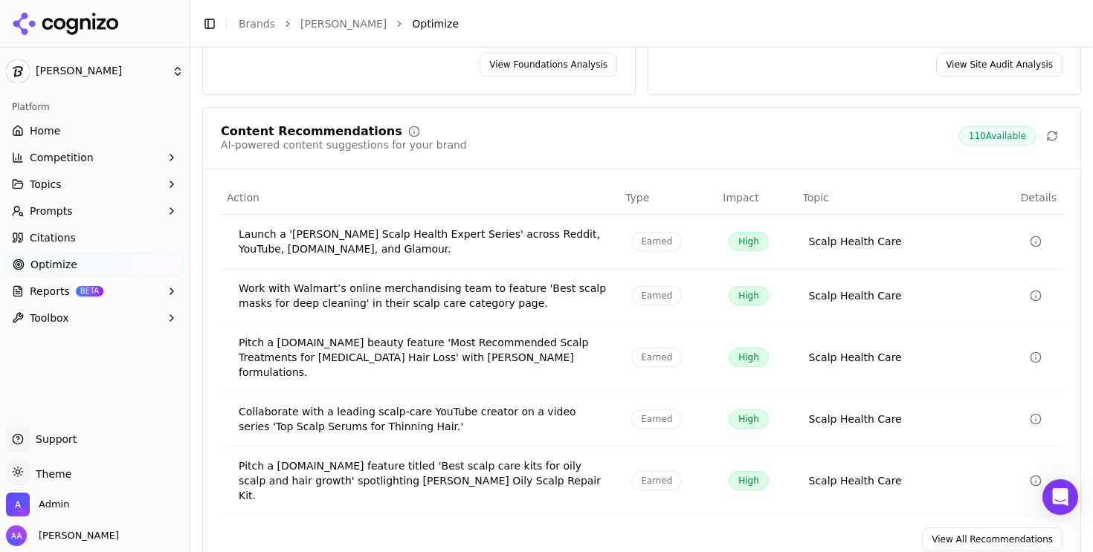
click at [959, 528] on link "View All Recommendations" at bounding box center [992, 540] width 140 height 24
